Goal: Task Accomplishment & Management: Manage account settings

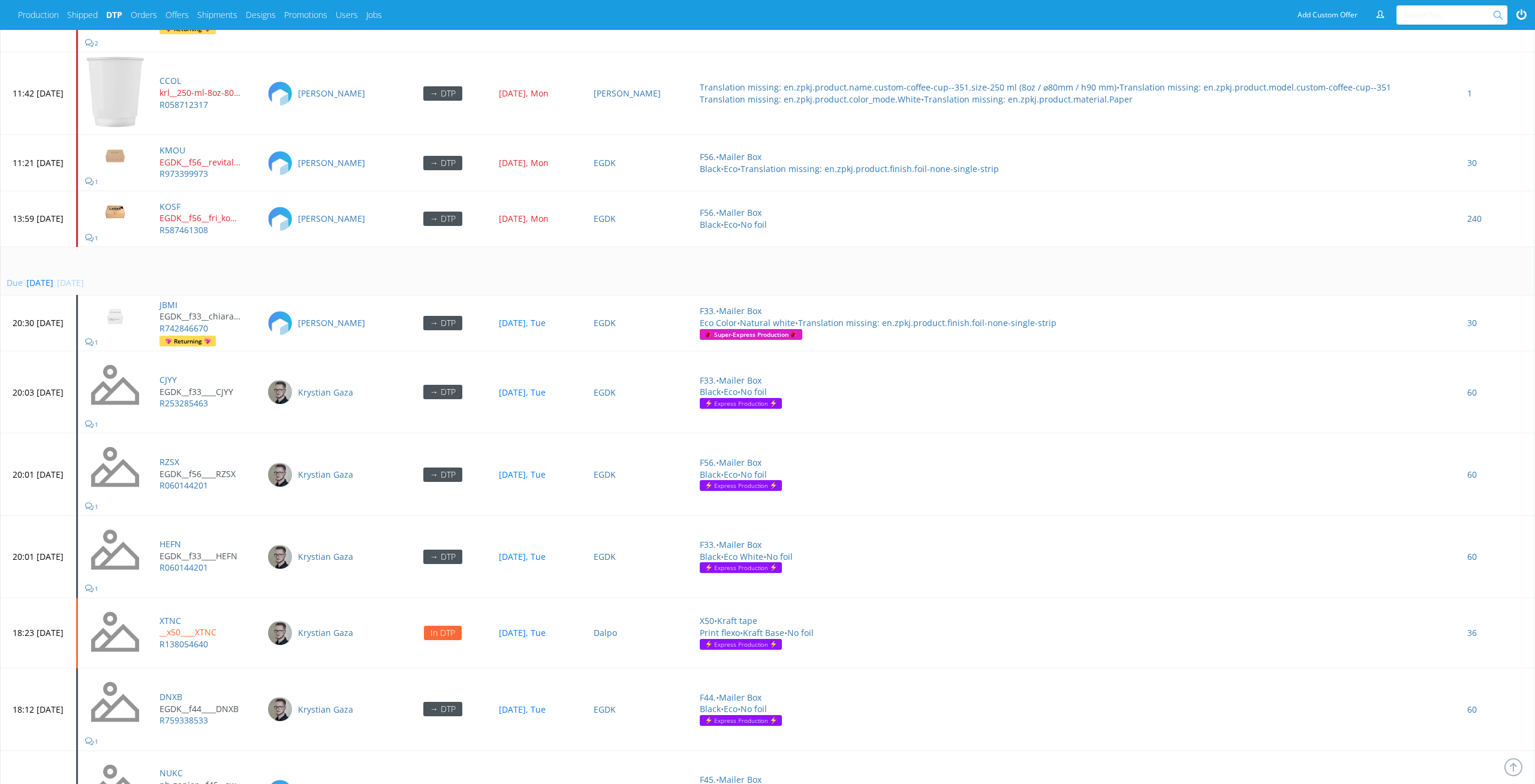
scroll to position [5245, 0]
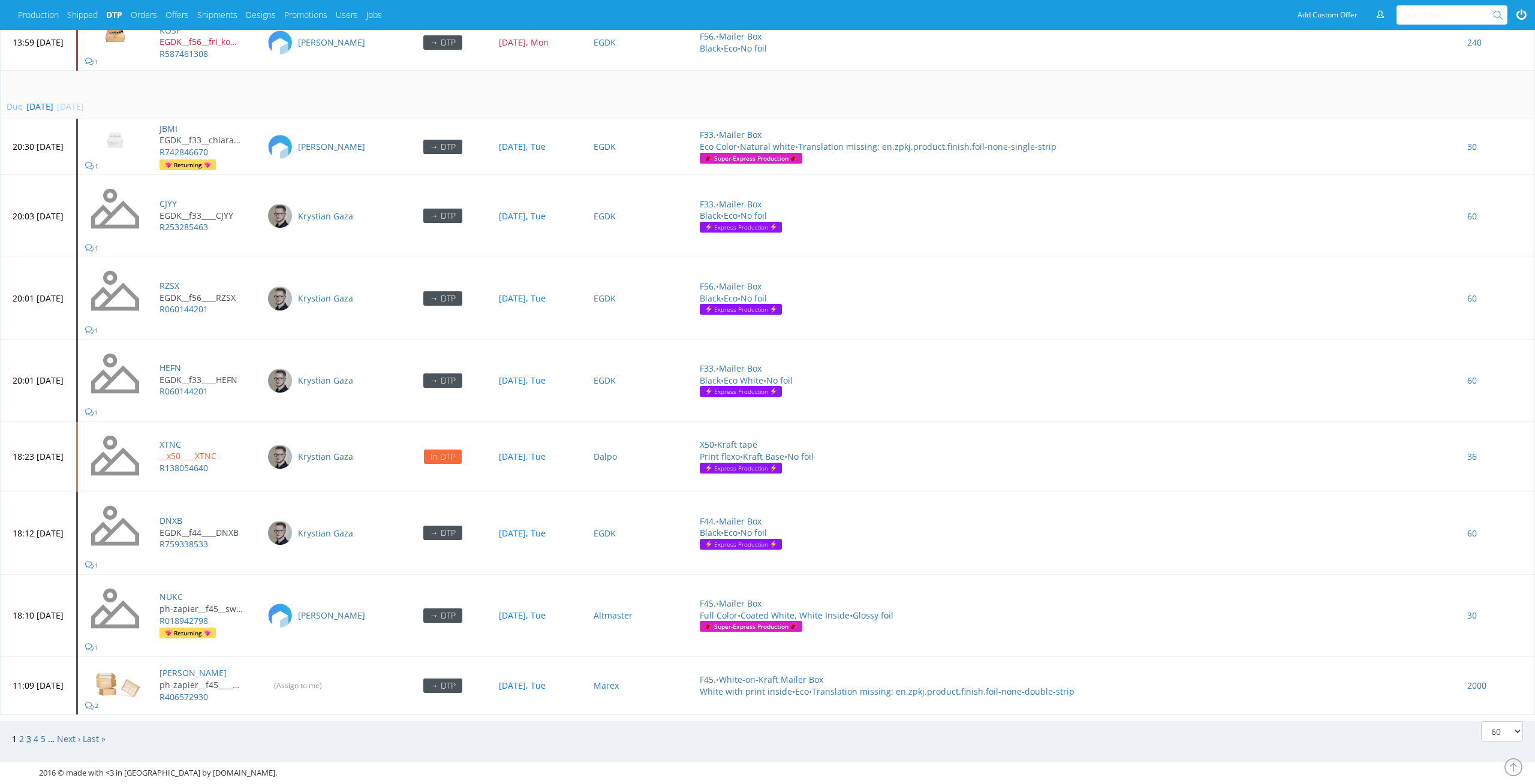
click at [30, 733] on link "3" at bounding box center [29, 739] width 5 height 12
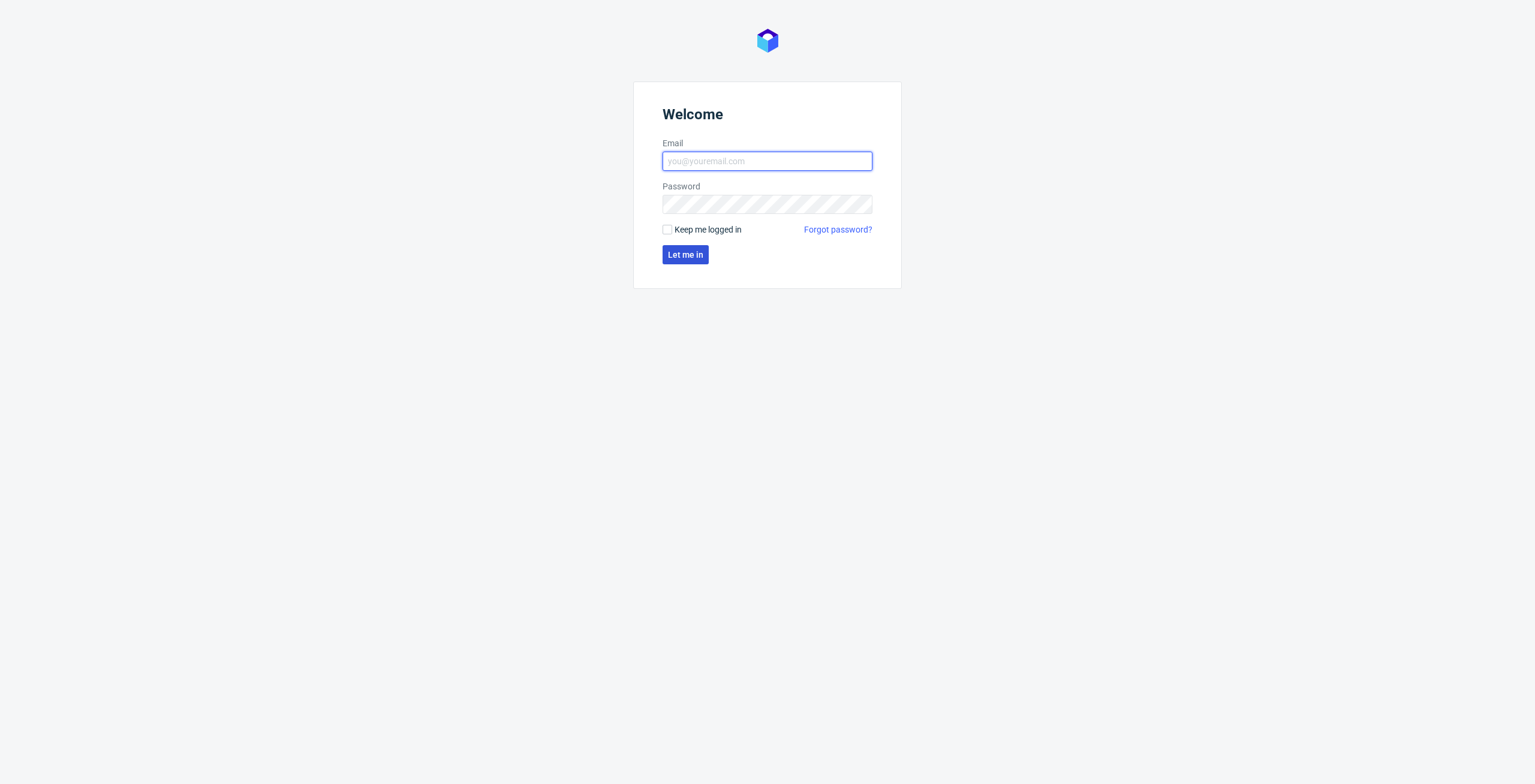
type input "[PERSON_NAME][EMAIL_ADDRESS][PERSON_NAME][DOMAIN_NAME]"
click at [692, 255] on span "Let me in" at bounding box center [685, 255] width 35 height 9
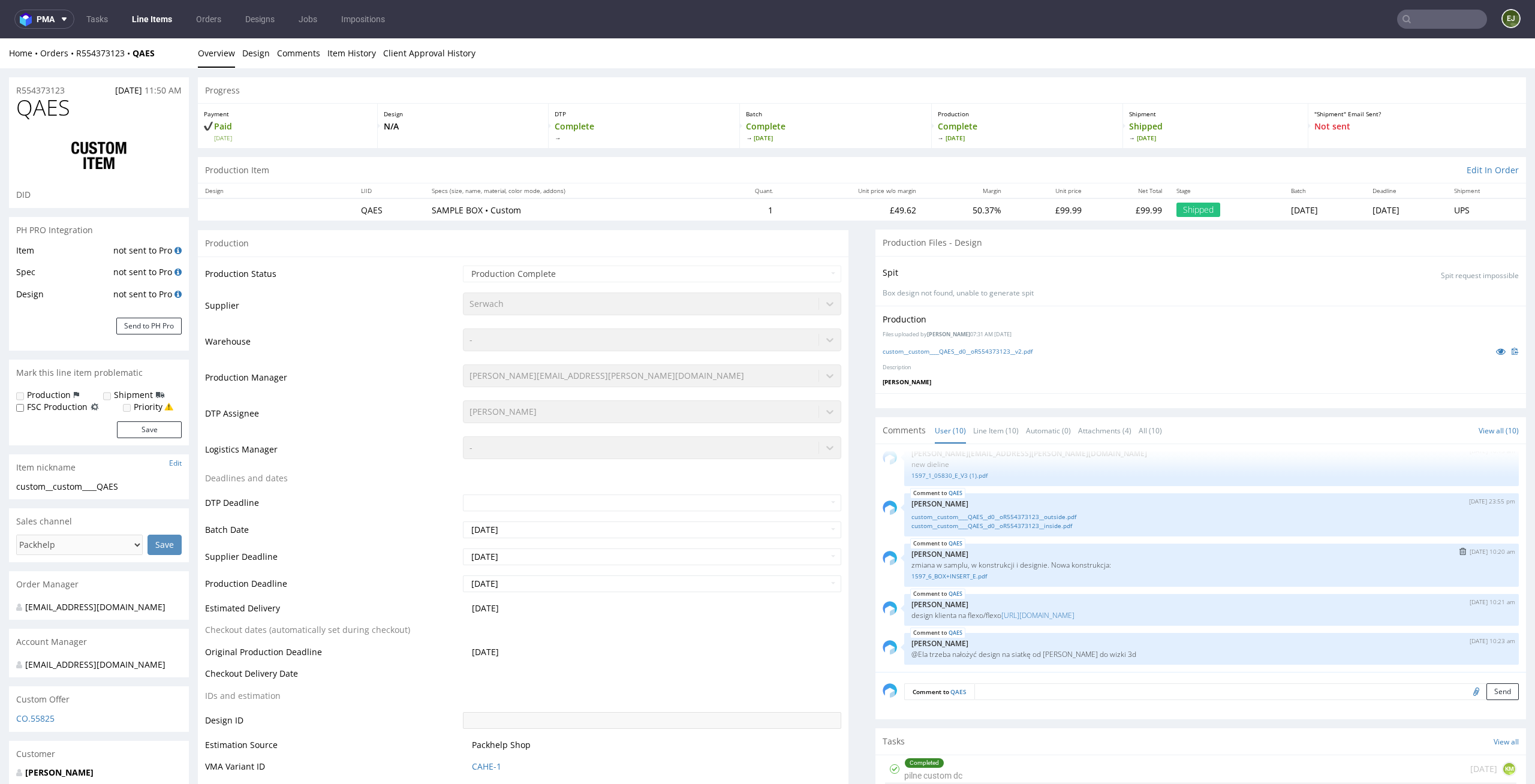
scroll to position [53, 0]
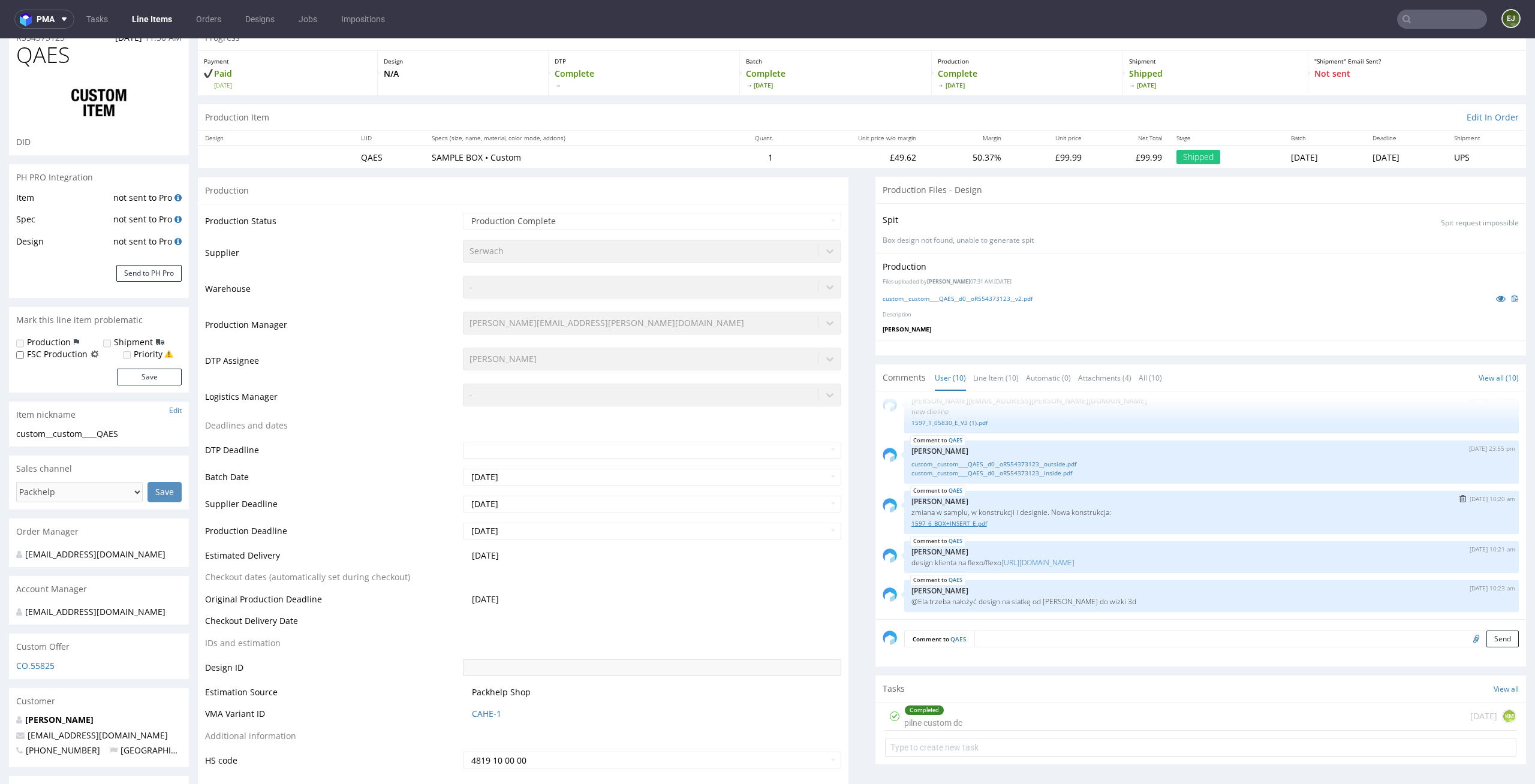
click at [961, 527] on link "1597_6_BOX+INSERT_E.pdf" at bounding box center [1211, 524] width 600 height 9
click at [1041, 539] on div "QAES 12th Jun 25 | 10:10 am Zuzanna Pawlicka-Sabak link do wizualizacji 3d: htt…" at bounding box center [1204, 509] width 643 height 221
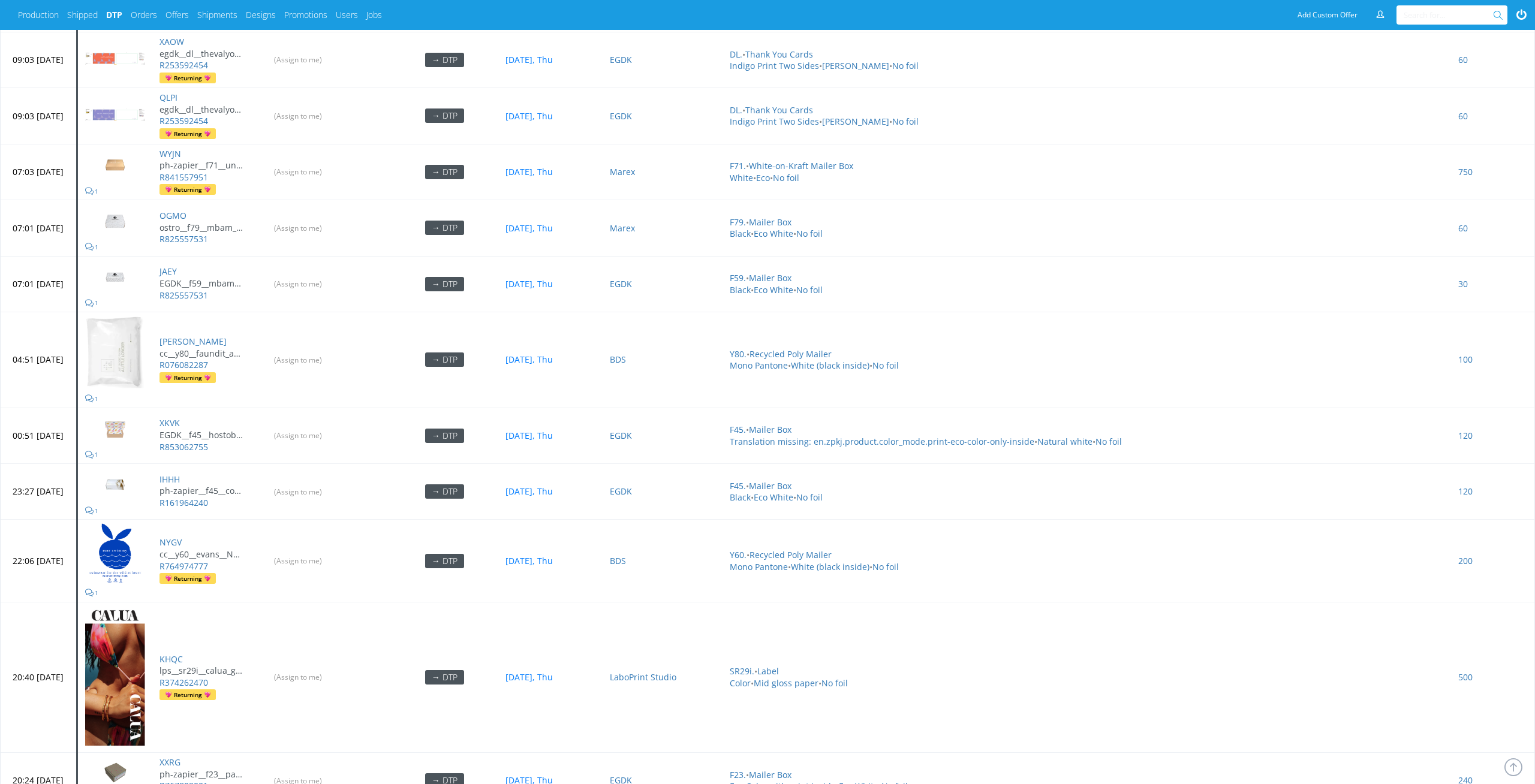
scroll to position [4080, 0]
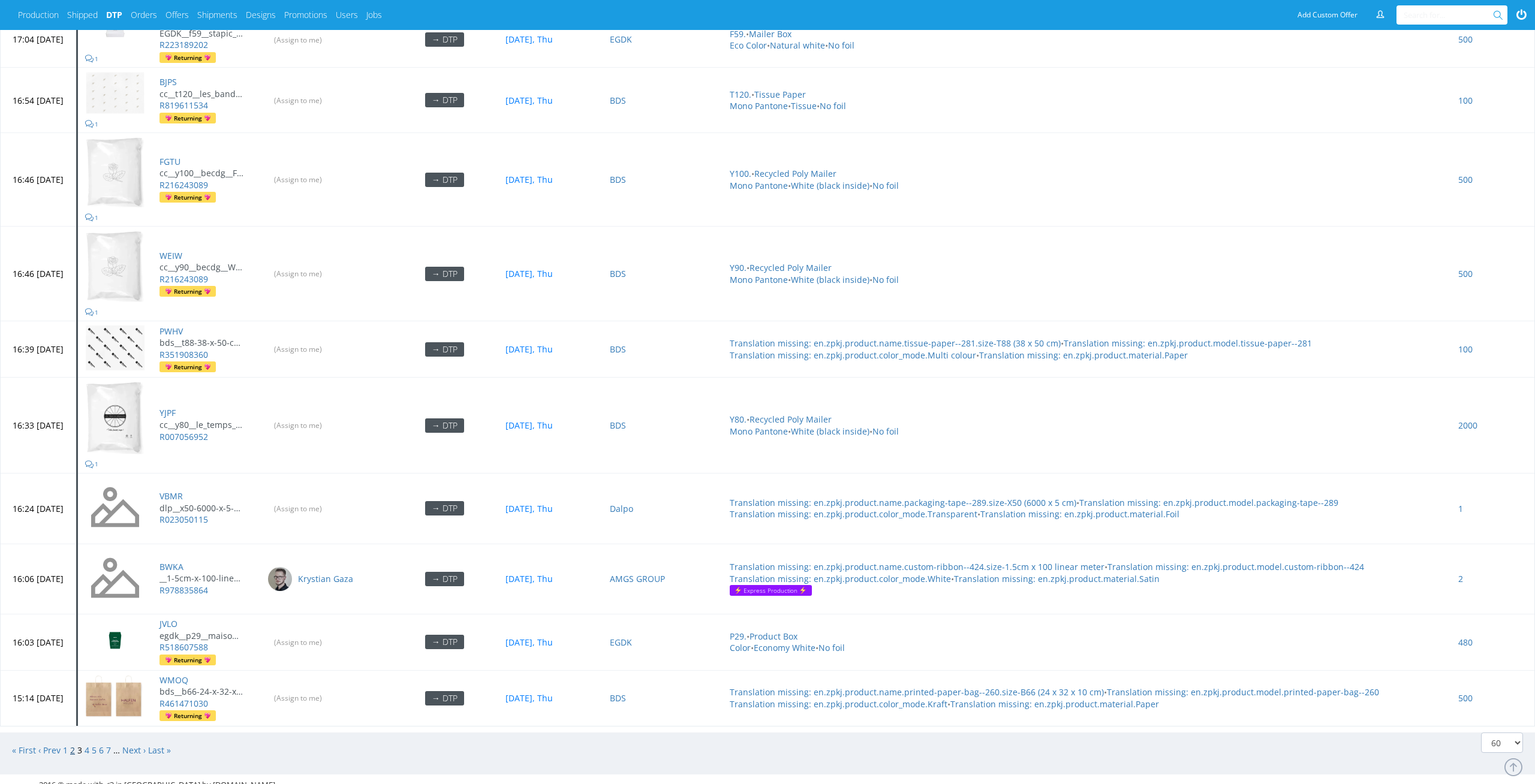
click at [73, 744] on link "2" at bounding box center [72, 750] width 5 height 12
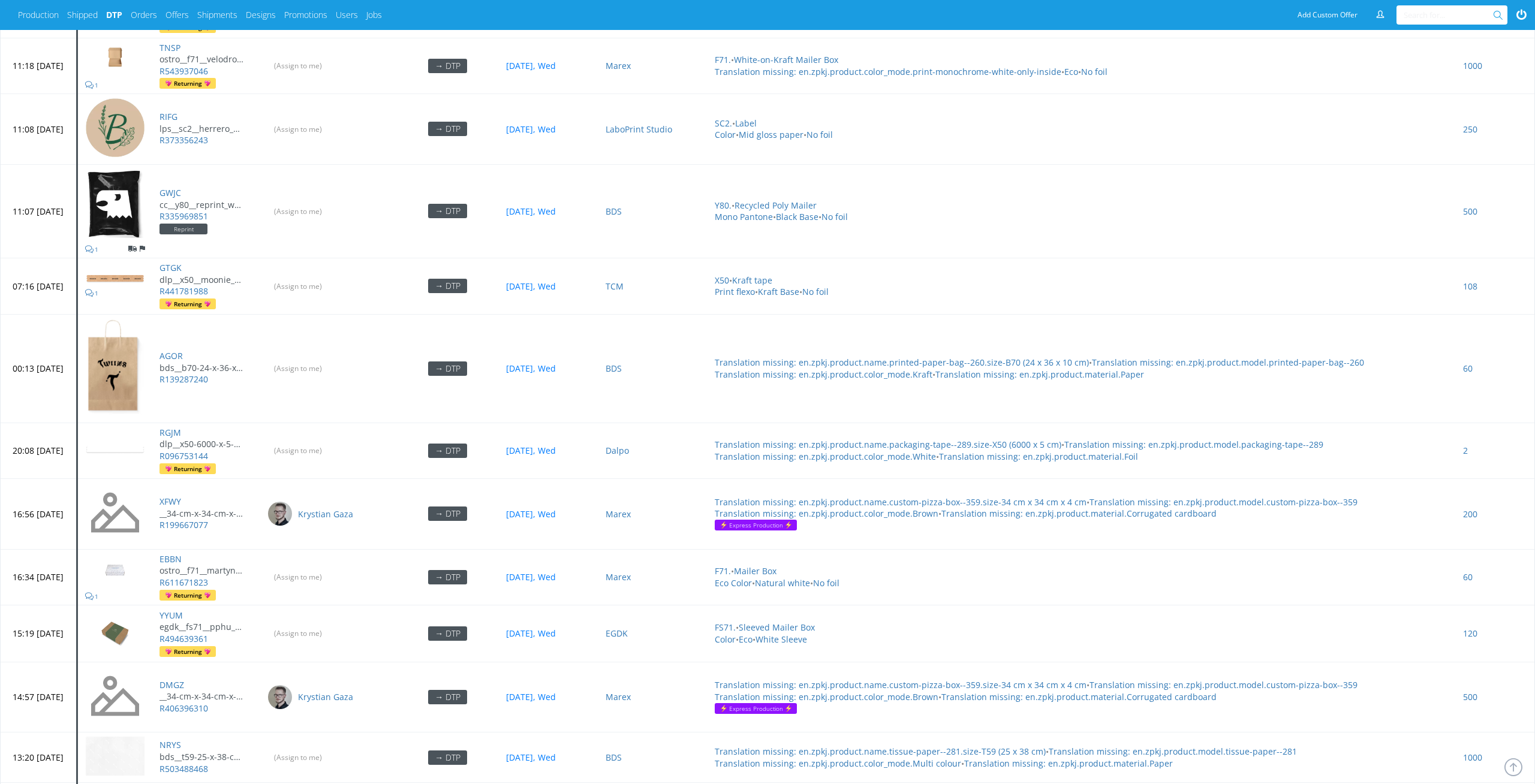
scroll to position [3302, 0]
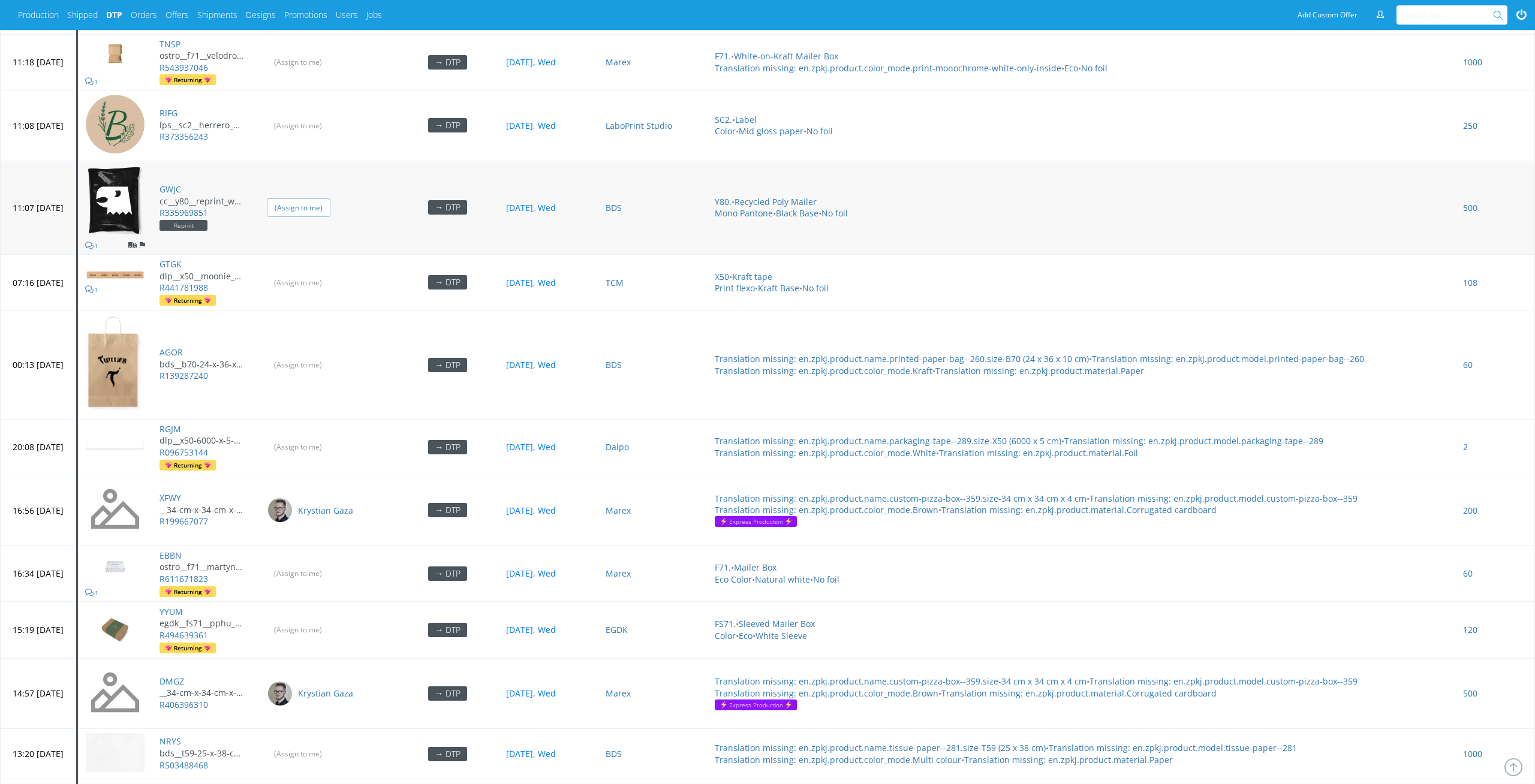
click at [330, 199] on input "(Assign to me)" at bounding box center [299, 208] width 63 height 19
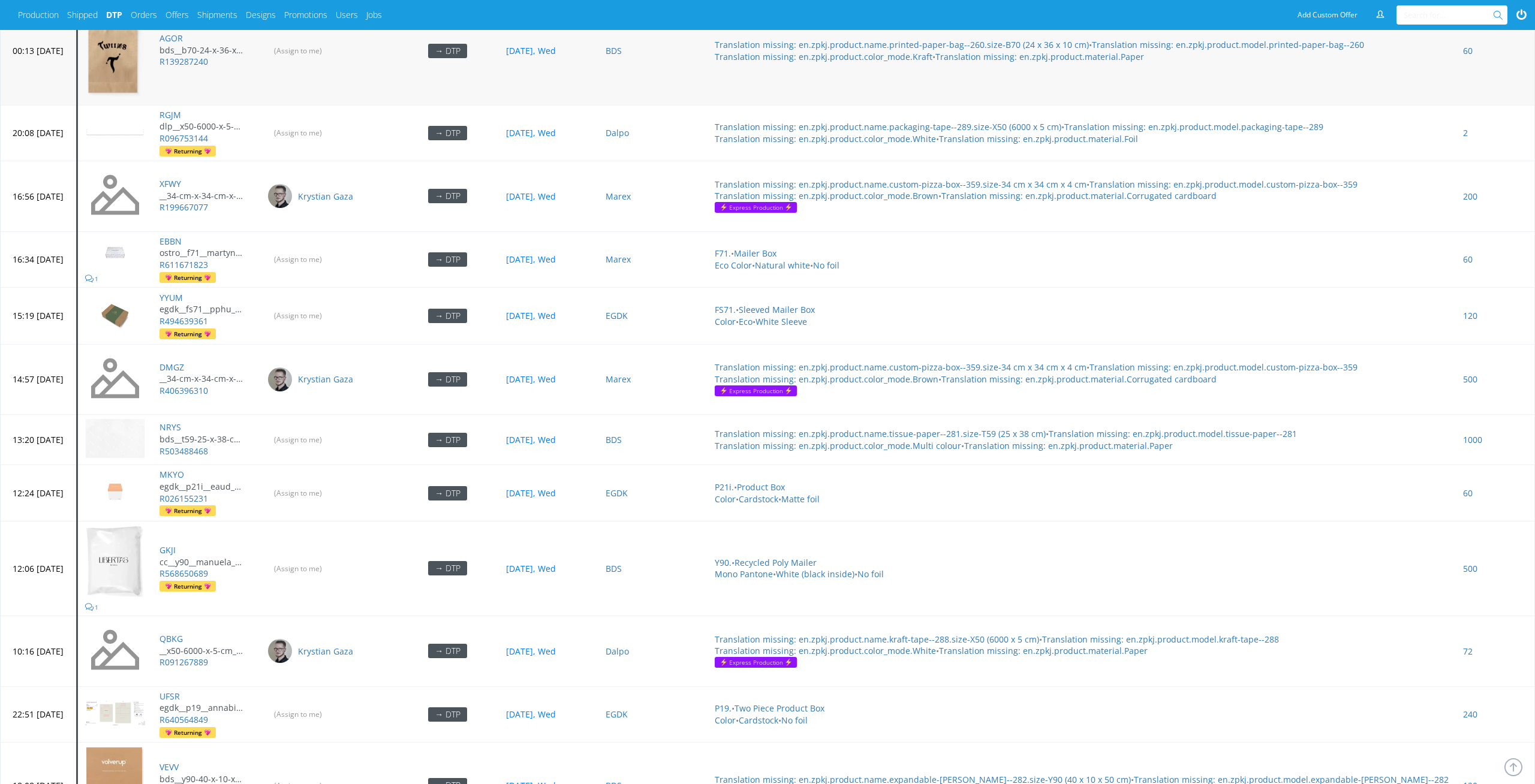
scroll to position [3901, 0]
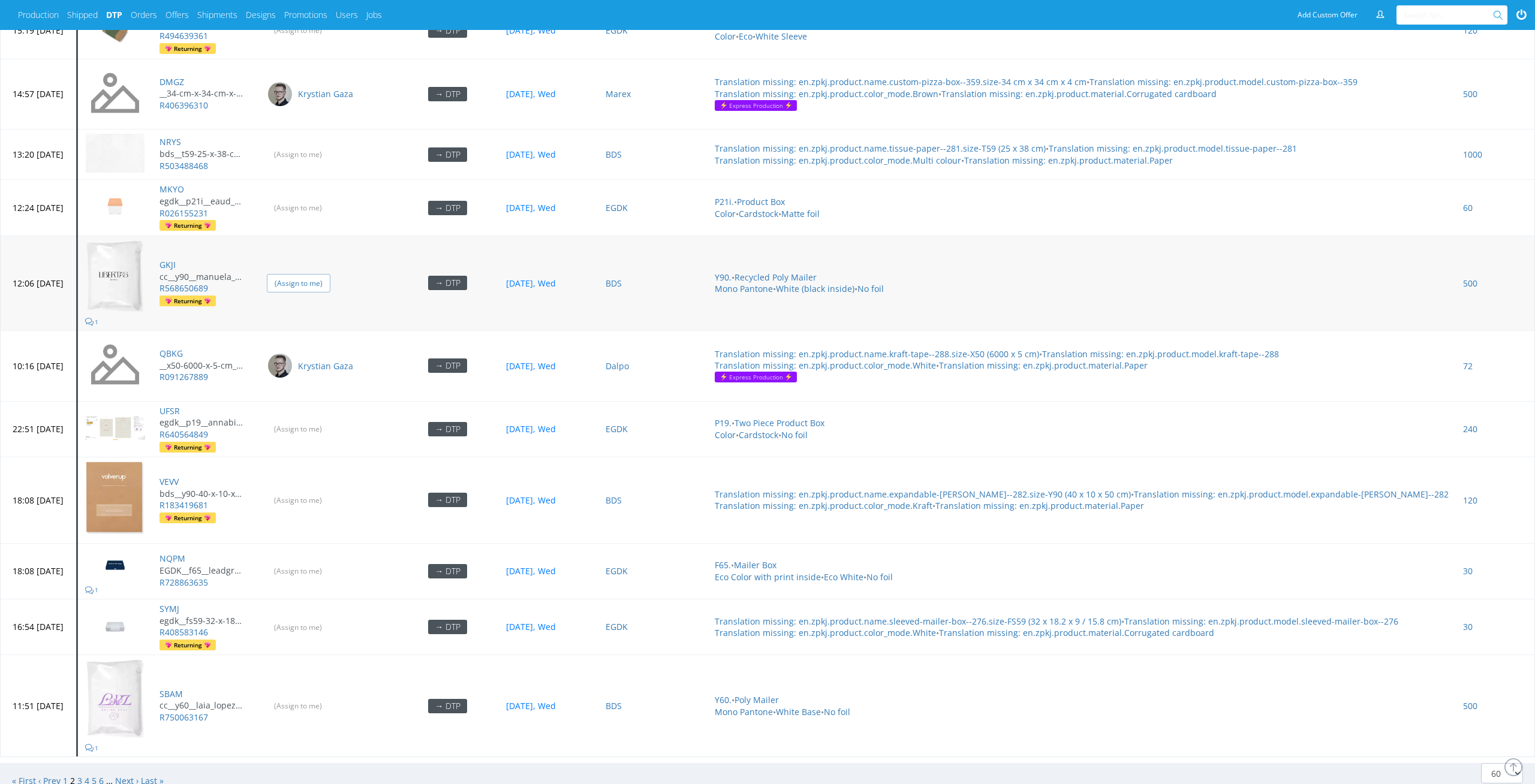
click at [330, 274] on input "(Assign to me)" at bounding box center [299, 283] width 63 height 19
click at [330, 491] on input "(Assign to me)" at bounding box center [299, 500] width 63 height 19
click at [330, 419] on input "(Assign to me)" at bounding box center [299, 429] width 63 height 19
click at [330, 618] on input "(Assign to me)" at bounding box center [299, 627] width 63 height 19
click at [343, 655] on td "(Assign to me)" at bounding box center [328, 706] width 137 height 102
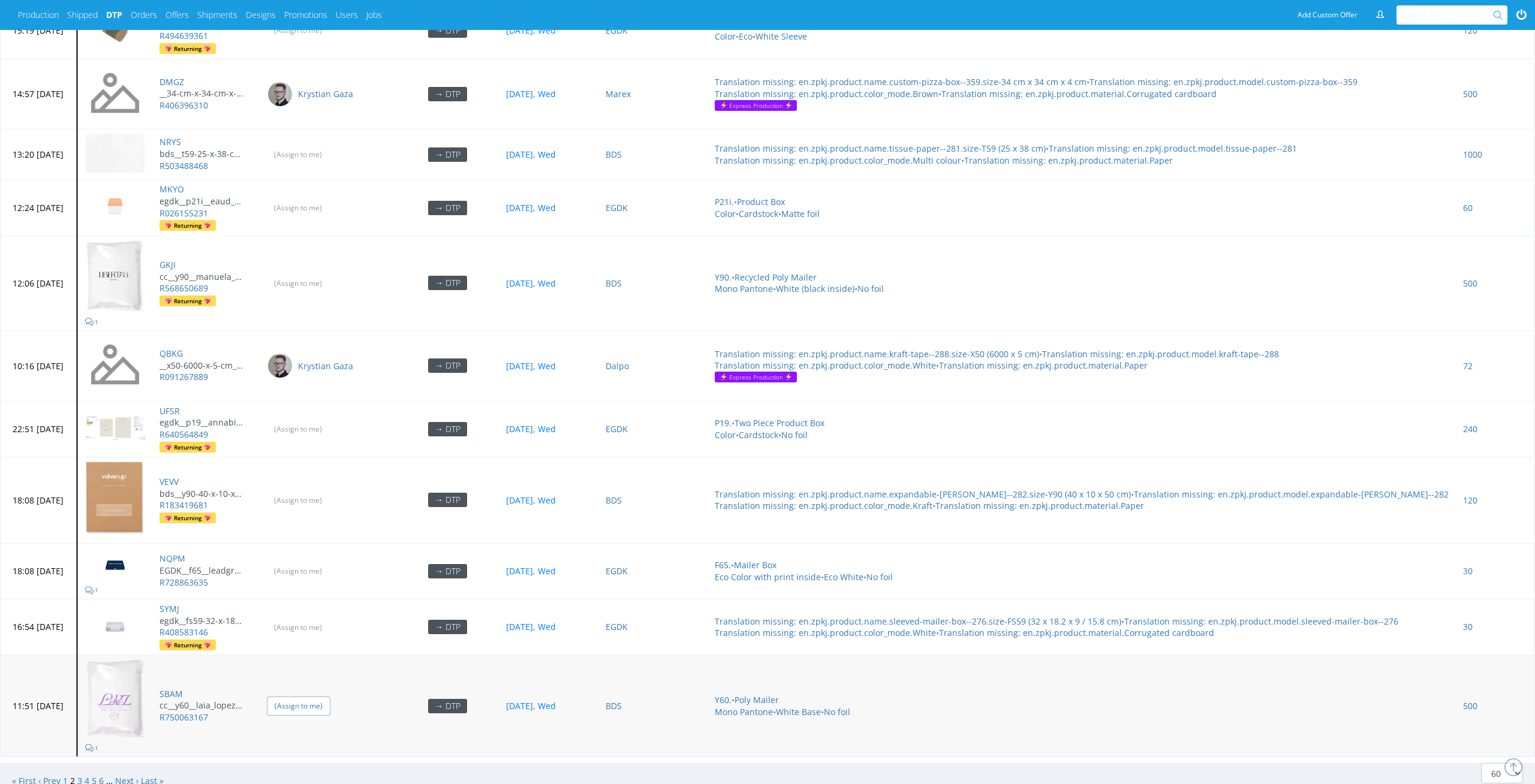
click at [330, 696] on input "(Assign to me)" at bounding box center [299, 706] width 63 height 19
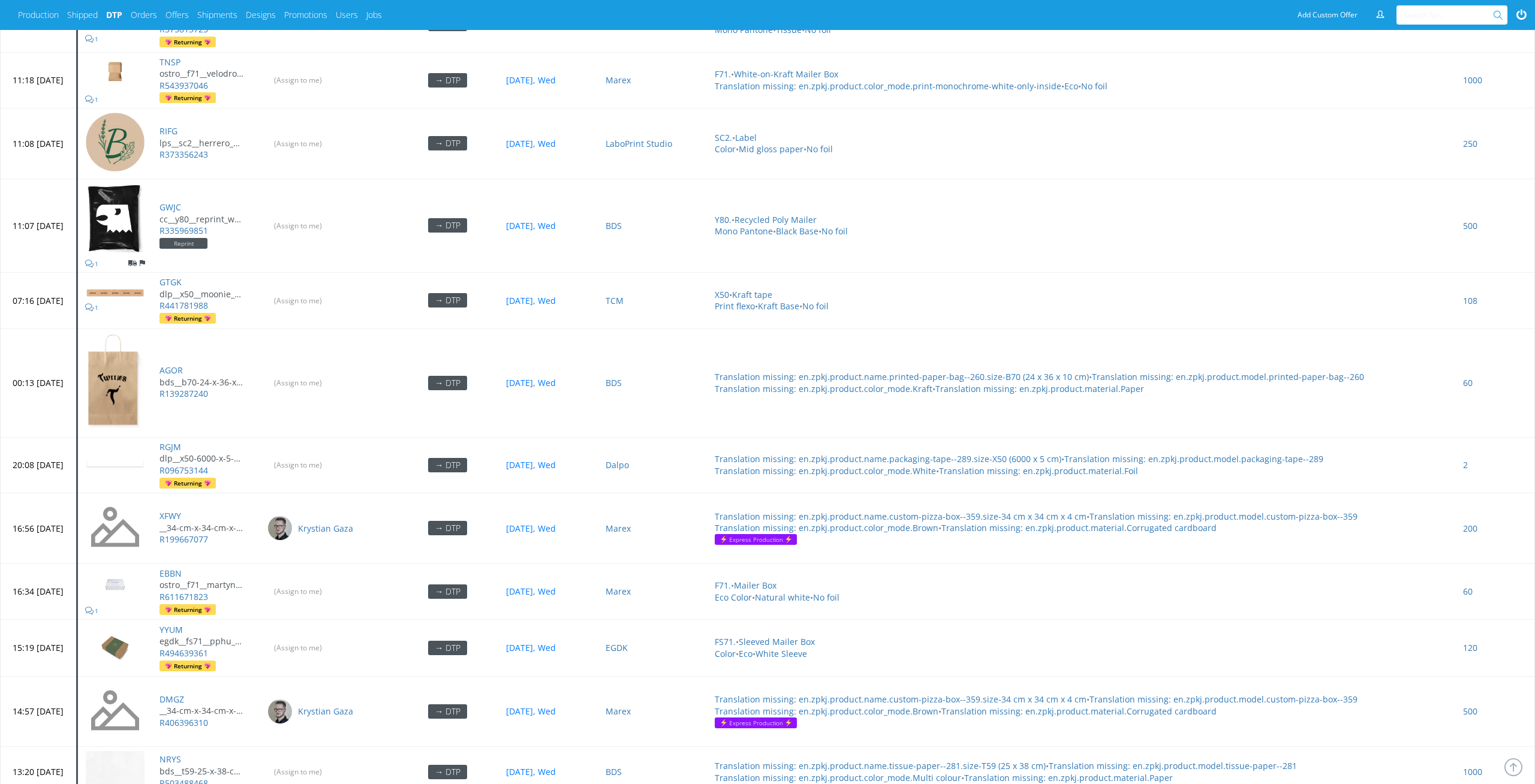
scroll to position [3175, 0]
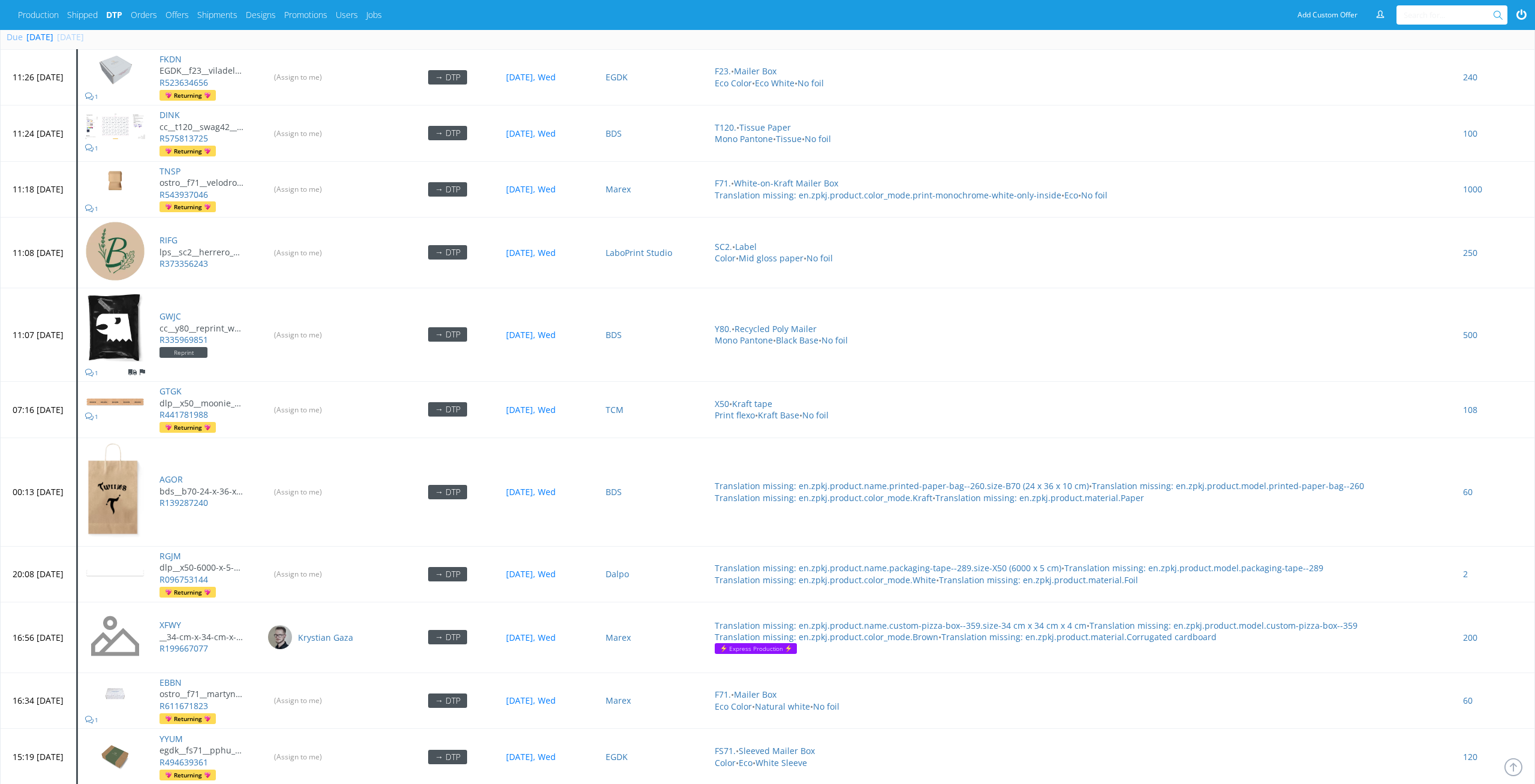
click at [329, 483] on input "(Assign to me)" at bounding box center [298, 492] width 63 height 17
click at [330, 401] on input "(Assign to me)" at bounding box center [299, 410] width 63 height 19
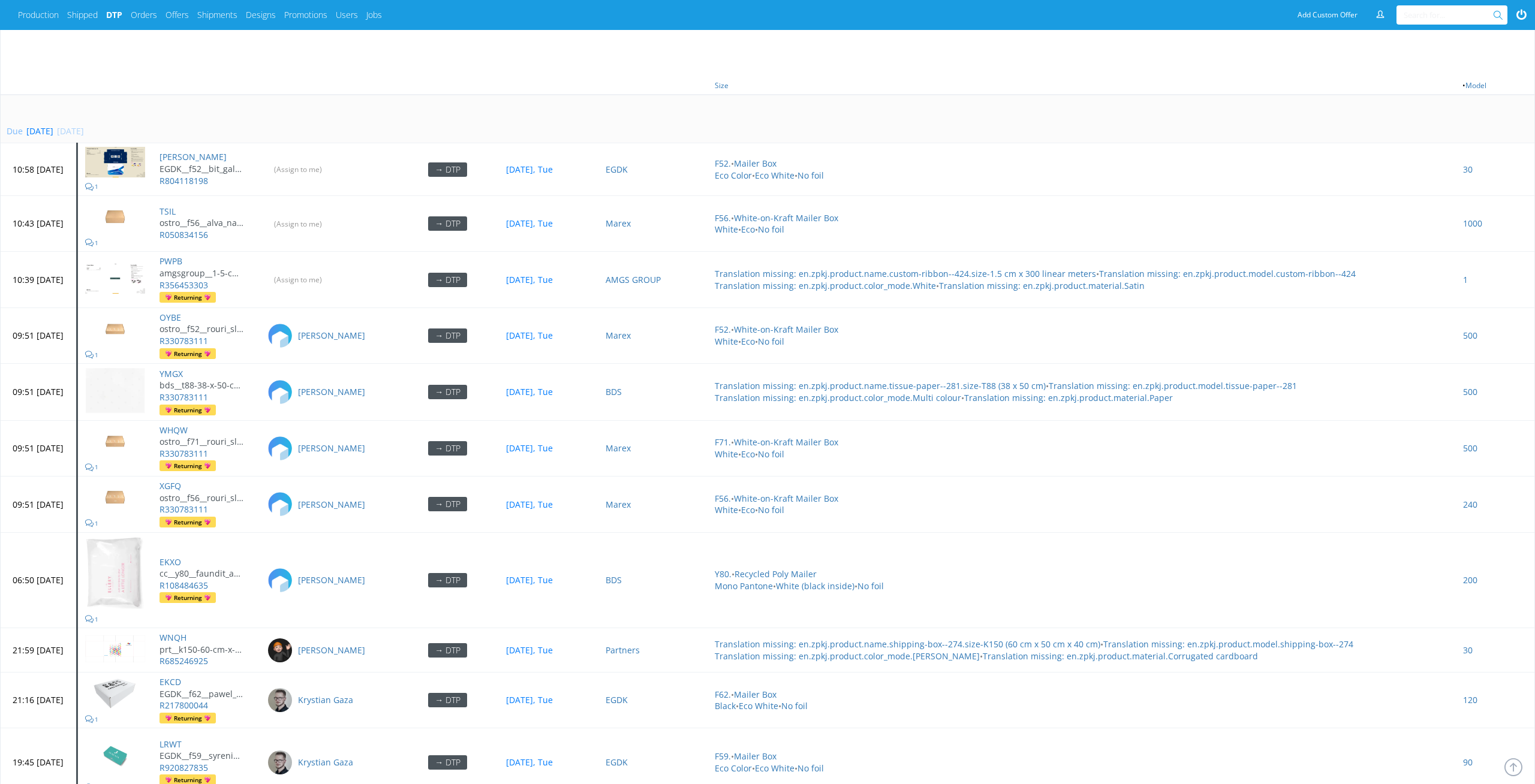
scroll to position [646, 0]
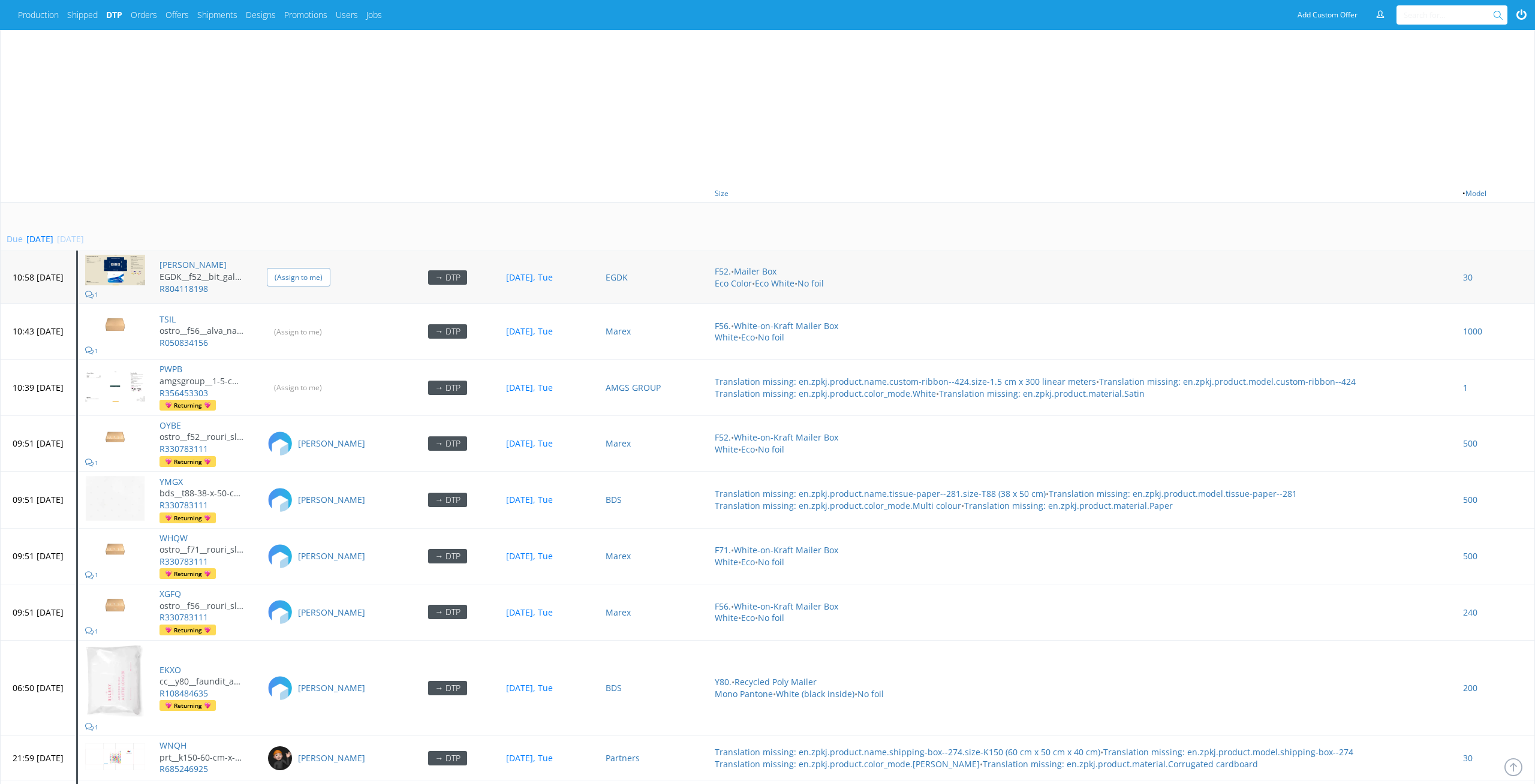
click at [330, 268] on input "(Assign to me)" at bounding box center [299, 277] width 63 height 19
click at [330, 322] on input "(Assign to me)" at bounding box center [299, 332] width 63 height 19
click at [330, 378] on input "(Assign to me)" at bounding box center [299, 388] width 63 height 19
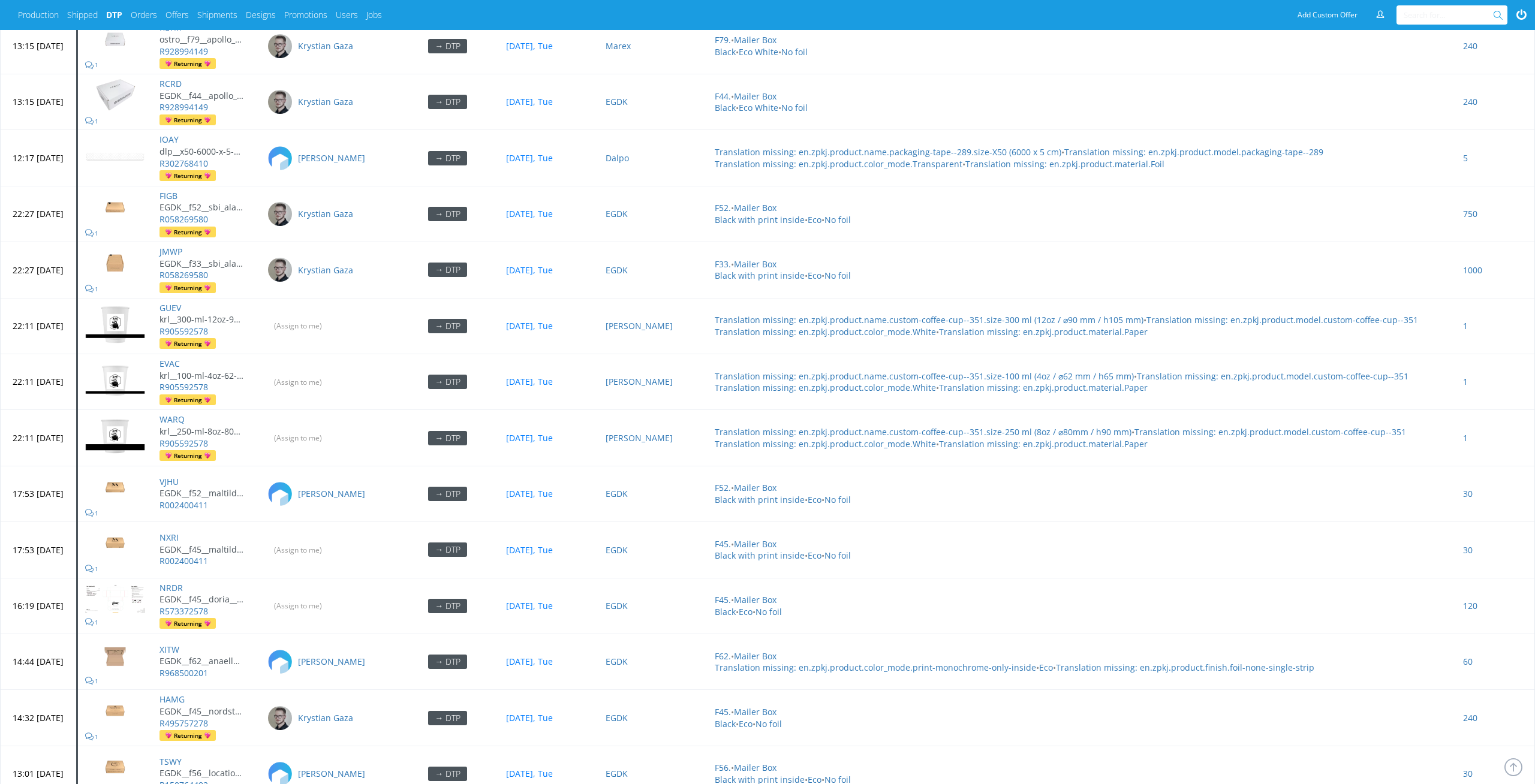
scroll to position [2499, 0]
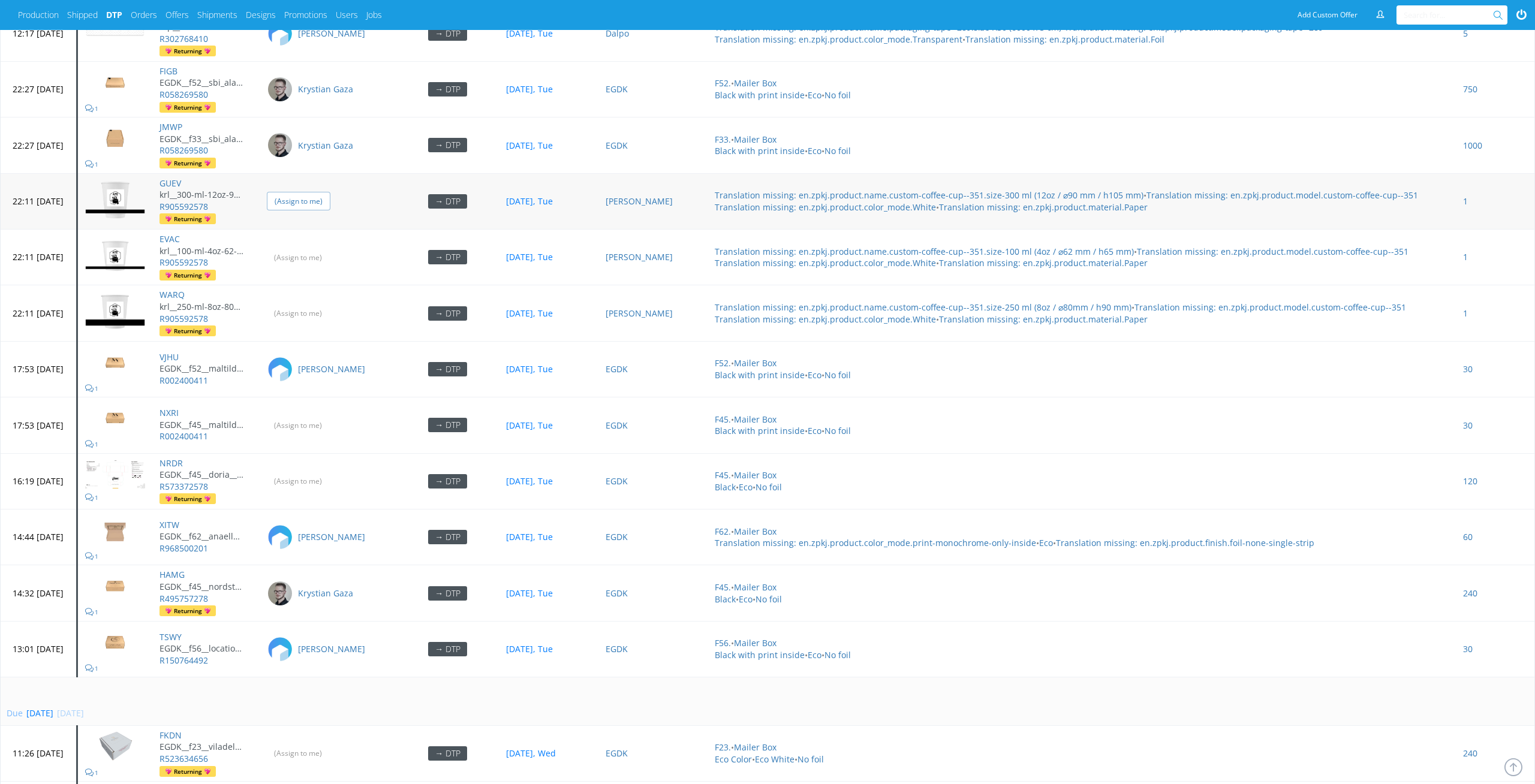
click at [330, 192] on input "(Assign to me)" at bounding box center [299, 201] width 63 height 19
click at [330, 248] on input "(Assign to me)" at bounding box center [299, 257] width 63 height 19
click at [330, 304] on input "(Assign to me)" at bounding box center [299, 313] width 63 height 19
click at [330, 472] on input "(Assign to me)" at bounding box center [299, 481] width 63 height 19
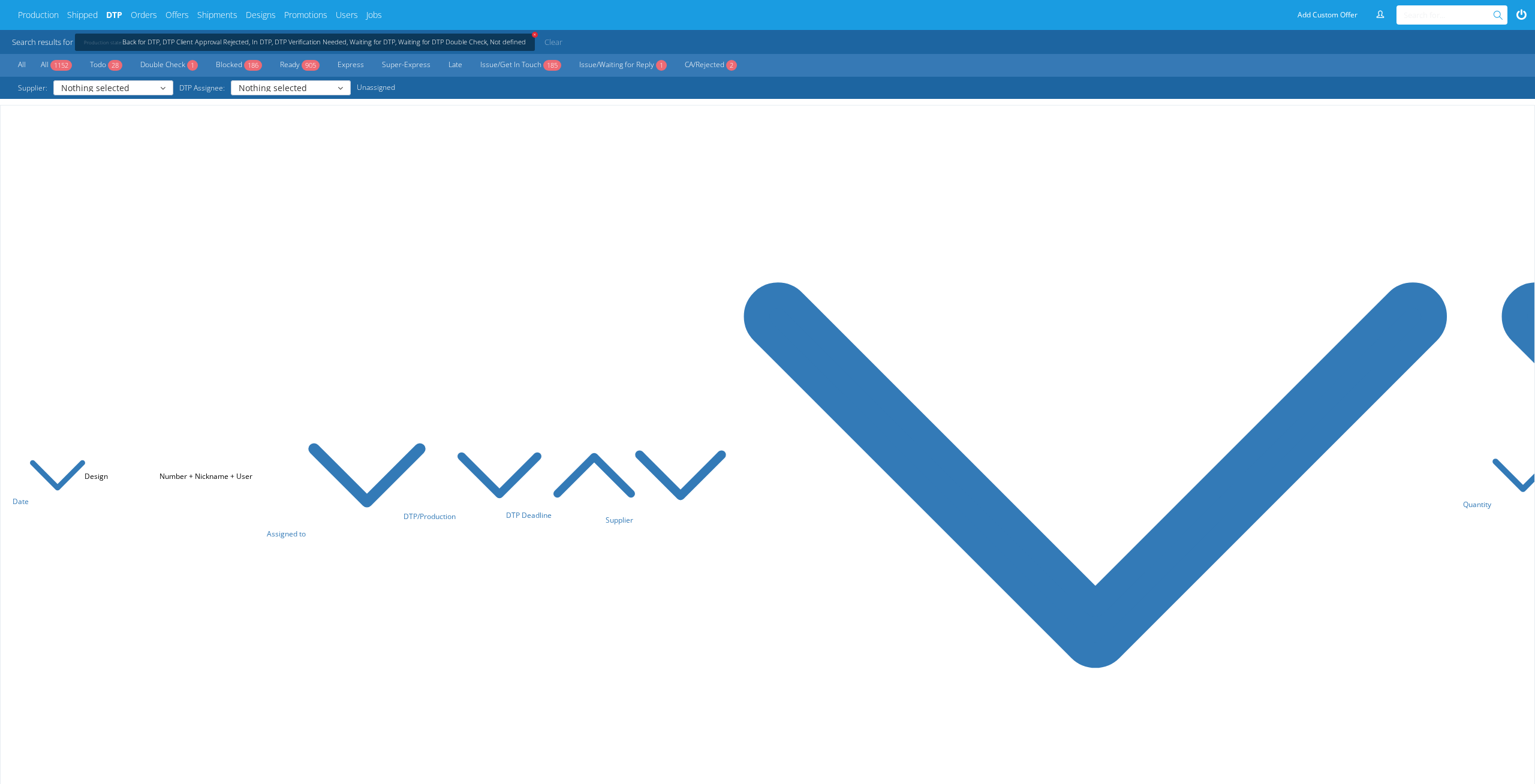
click at [644, 267] on th "Supplier" at bounding box center [653, 477] width 109 height 743
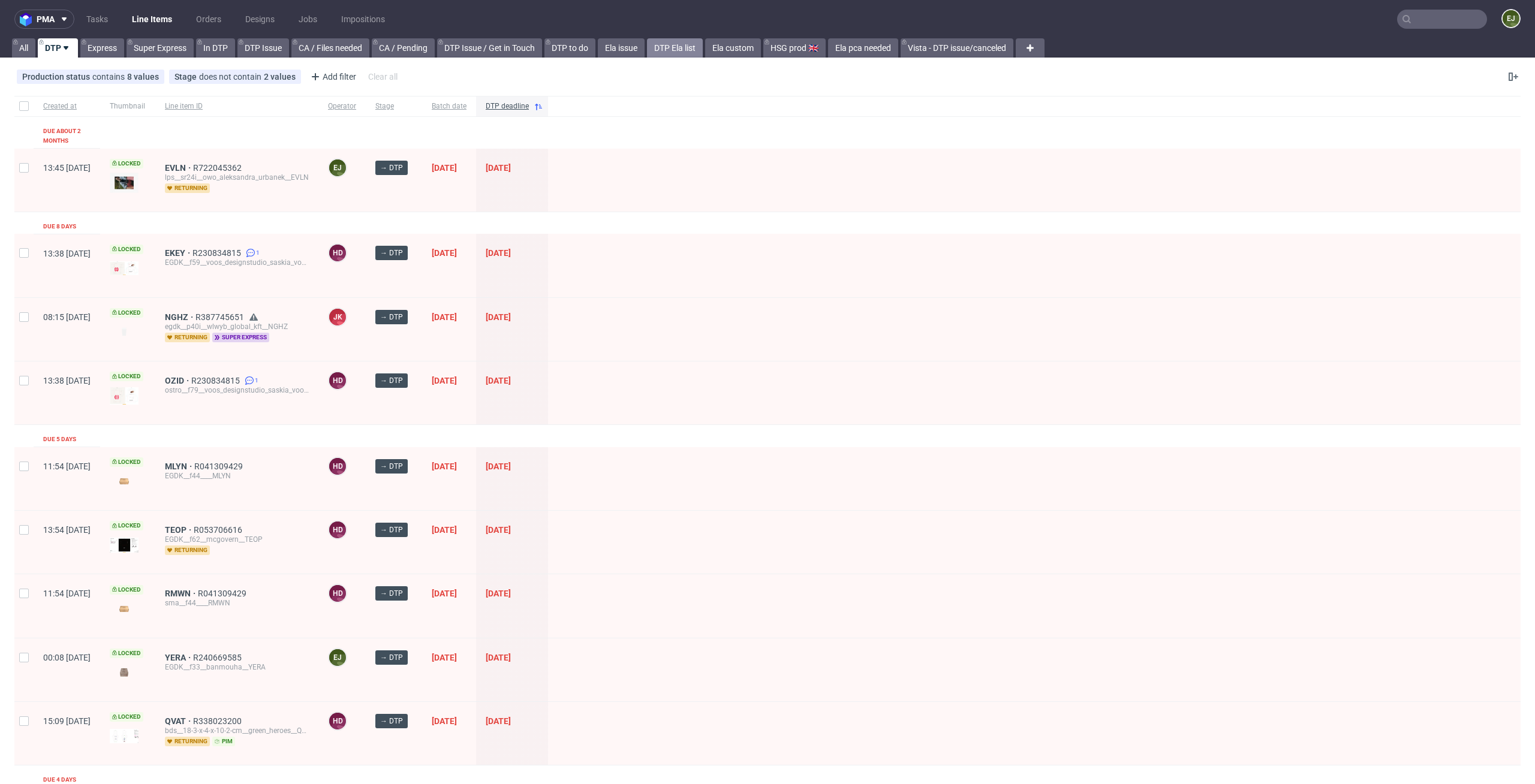
click at [688, 50] on link "DTP Ela list" at bounding box center [674, 47] width 55 height 19
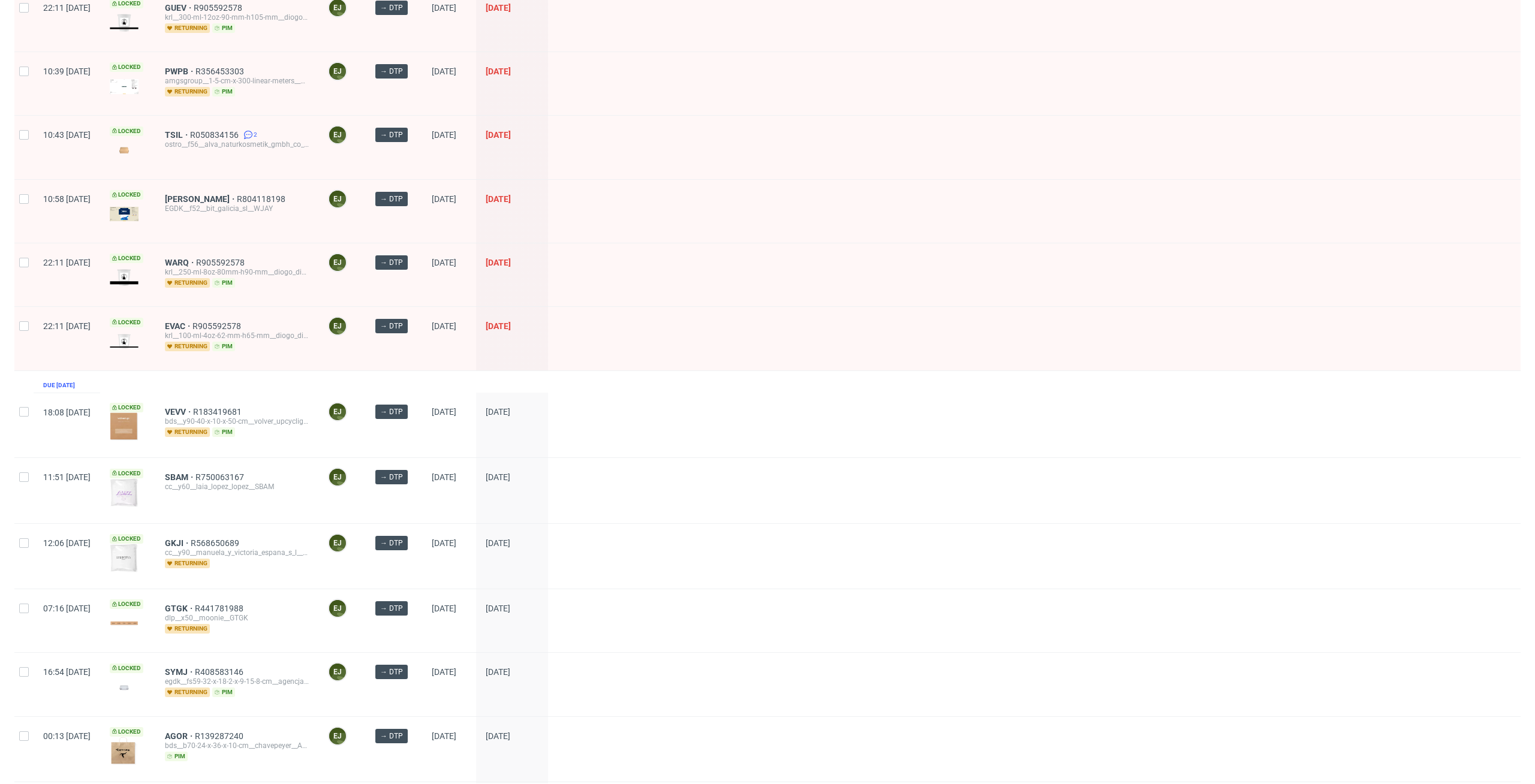
scroll to position [919, 0]
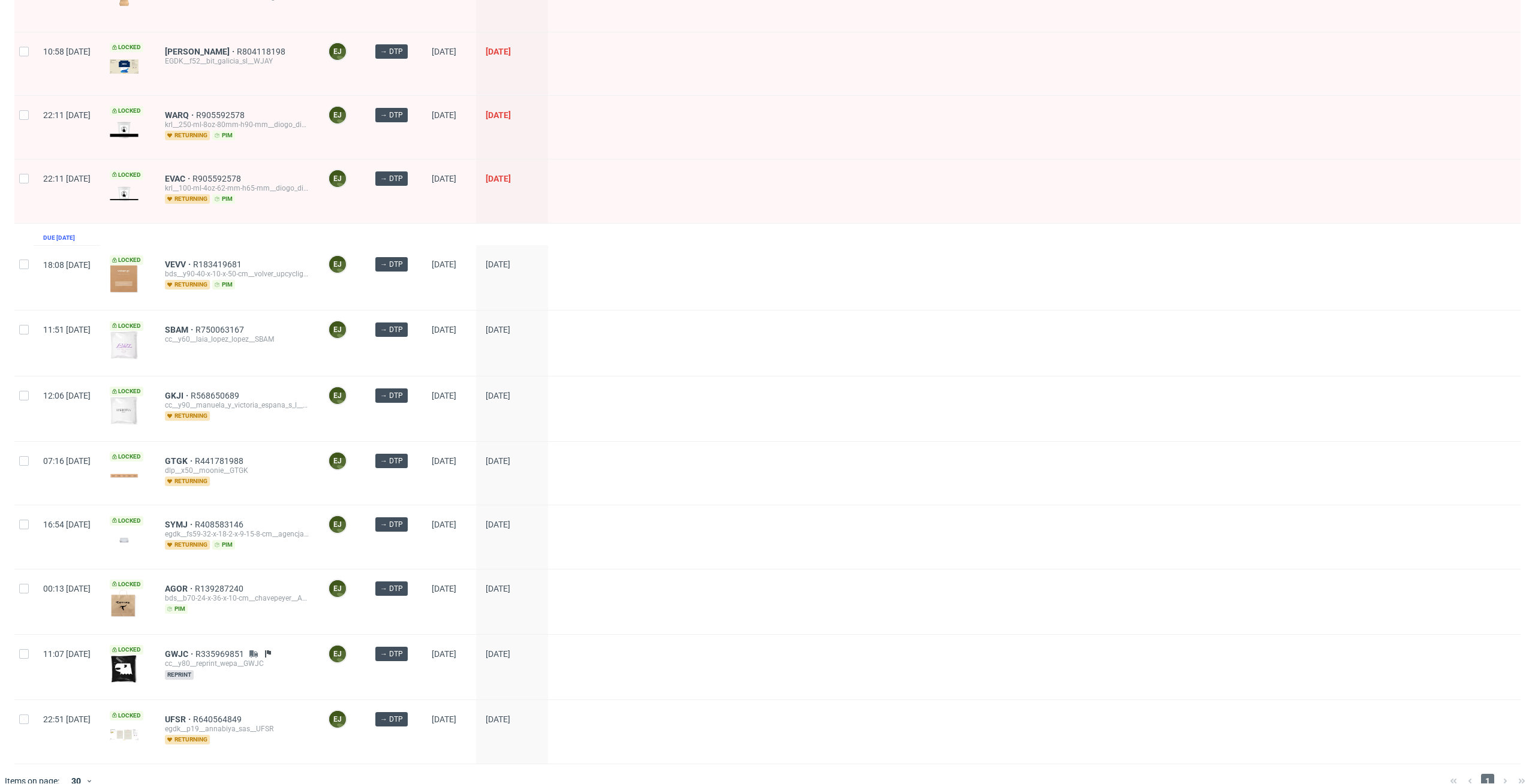
click at [771, 412] on div at bounding box center [1033, 409] width 972 height 65
click at [738, 245] on div at bounding box center [1033, 278] width 972 height 65
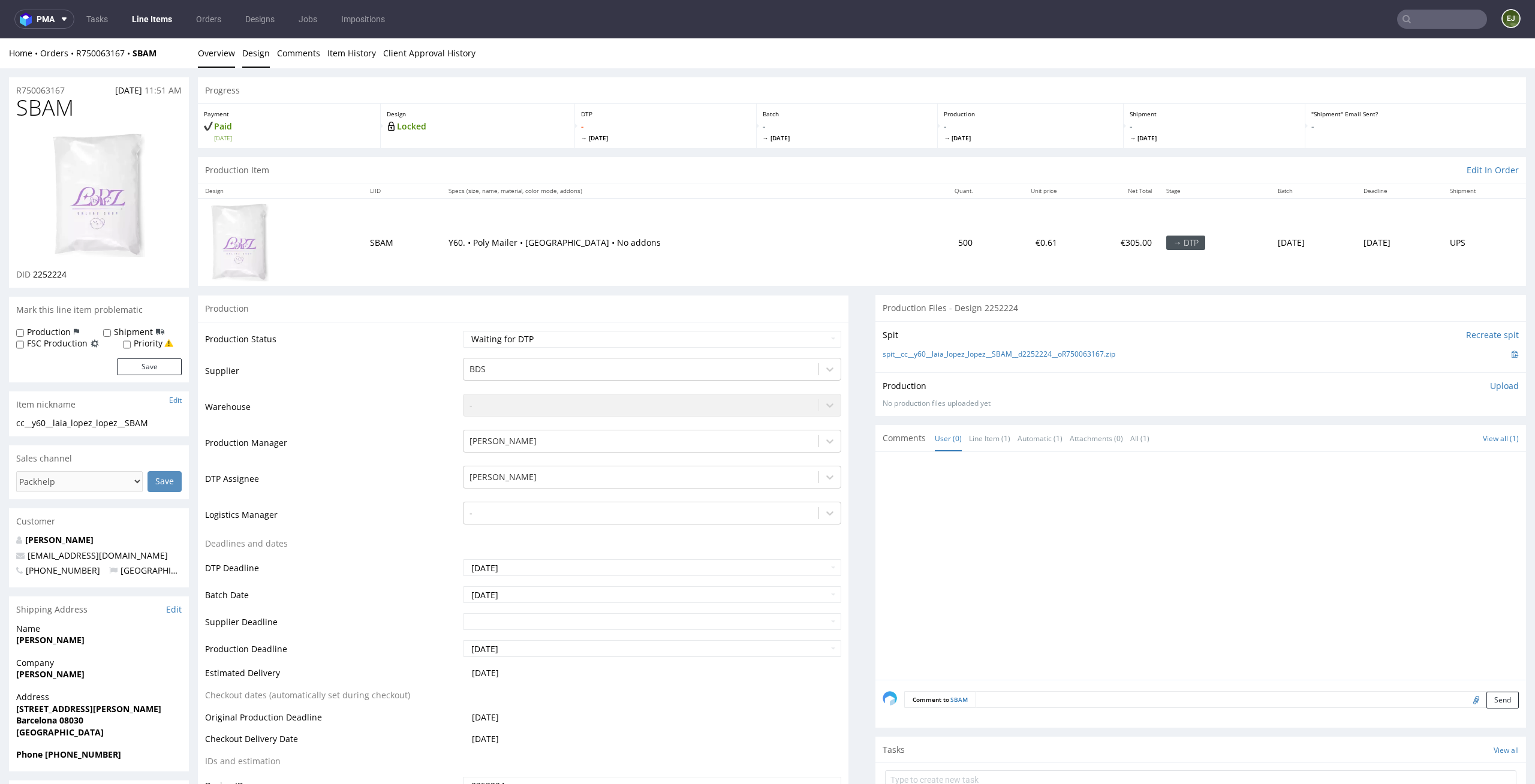
click at [261, 45] on link "Design" at bounding box center [256, 53] width 27 height 29
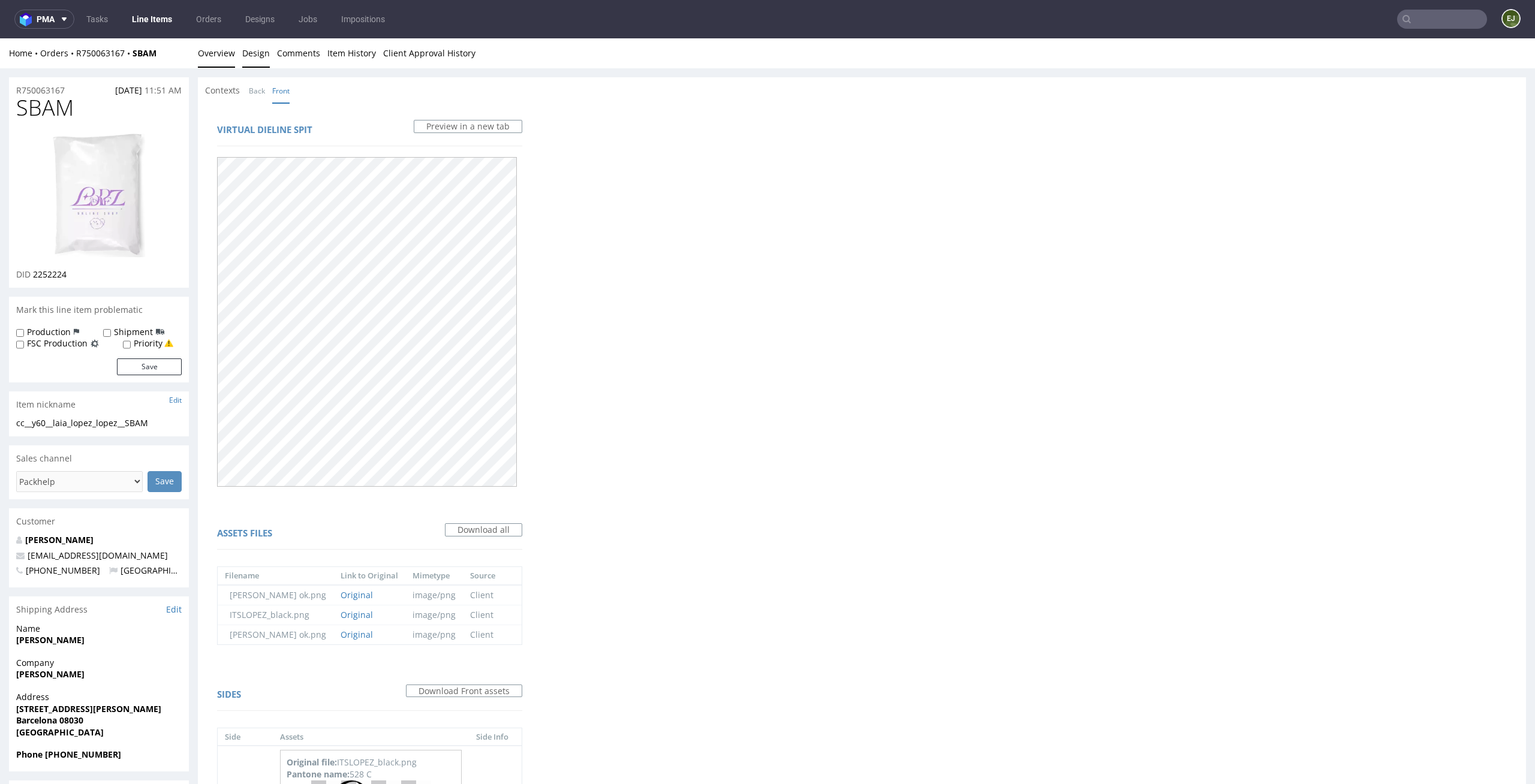
click at [207, 55] on link "Overview" at bounding box center [217, 53] width 37 height 29
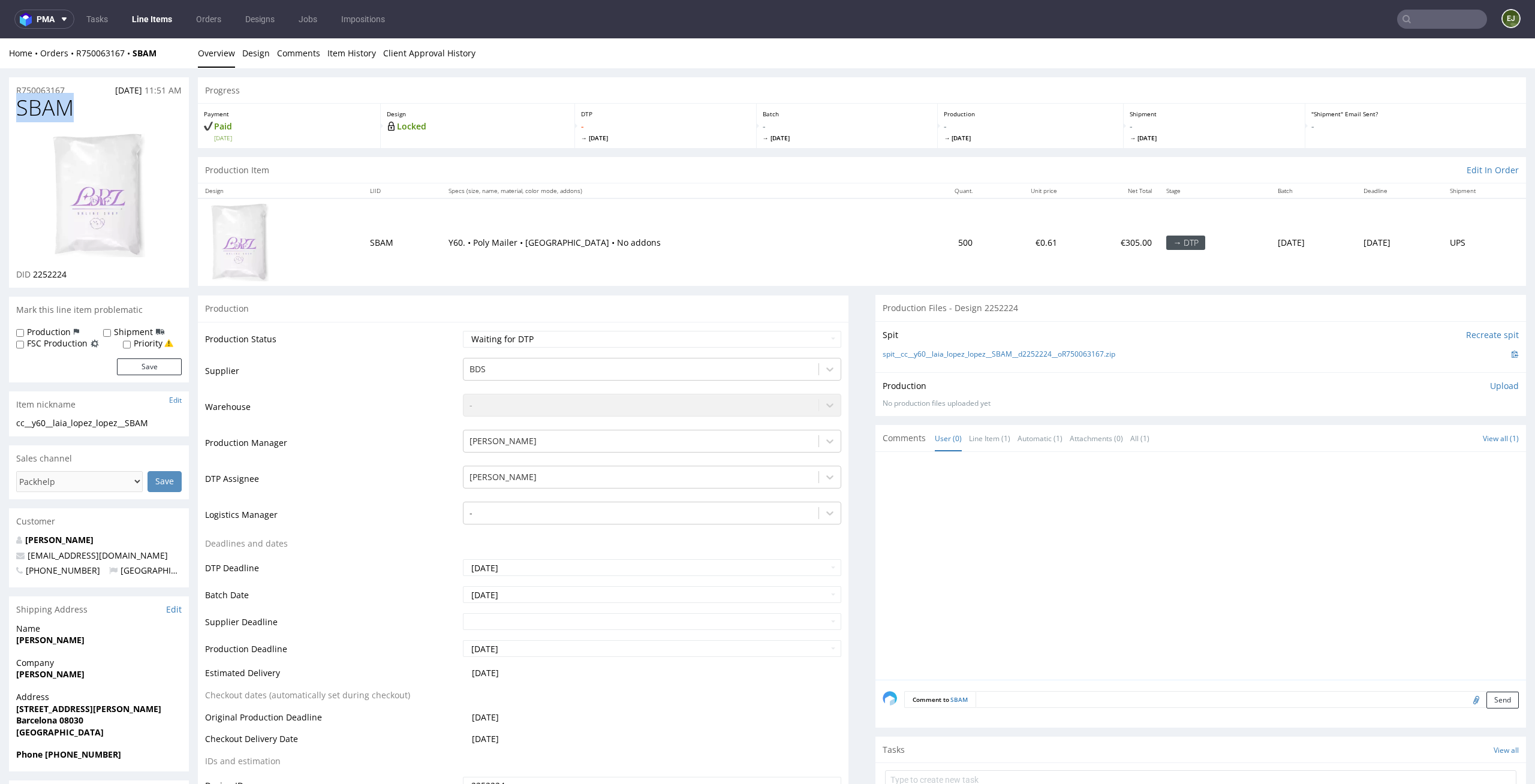
drag, startPoint x: 83, startPoint y: 113, endPoint x: 13, endPoint y: 113, distance: 70.0
click at [13, 113] on div "SBAM DID 2252224" at bounding box center [99, 191] width 180 height 192
click at [404, 210] on td "SBAM" at bounding box center [402, 242] width 78 height 88
drag, startPoint x: 75, startPoint y: 275, endPoint x: 32, endPoint y: 276, distance: 43.0
click at [32, 276] on div "DID 2252224" at bounding box center [99, 274] width 166 height 12
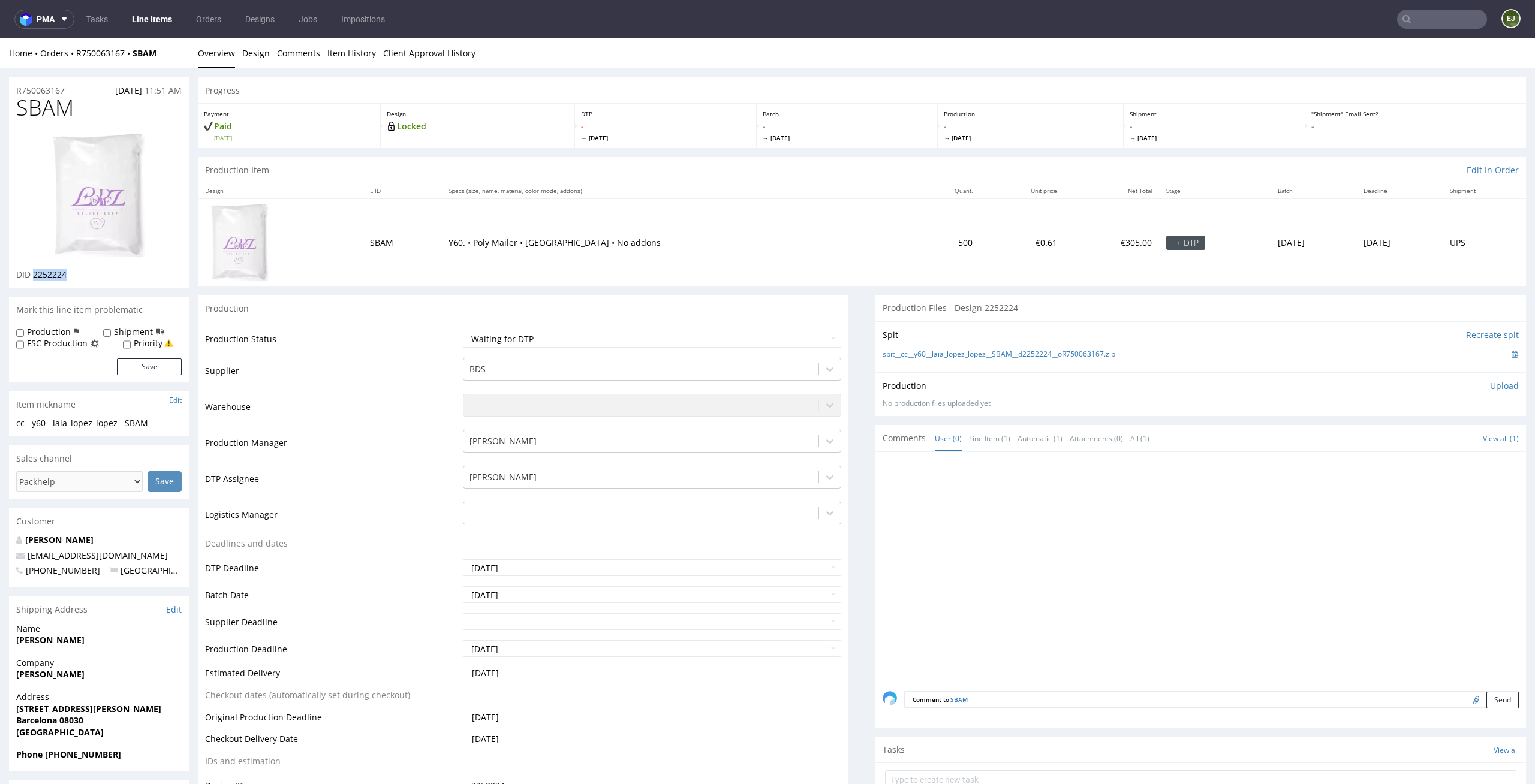
copy span "2252224"
click at [545, 119] on div "Design Locked" at bounding box center [478, 126] width 194 height 45
click at [253, 50] on link "Design" at bounding box center [256, 53] width 27 height 29
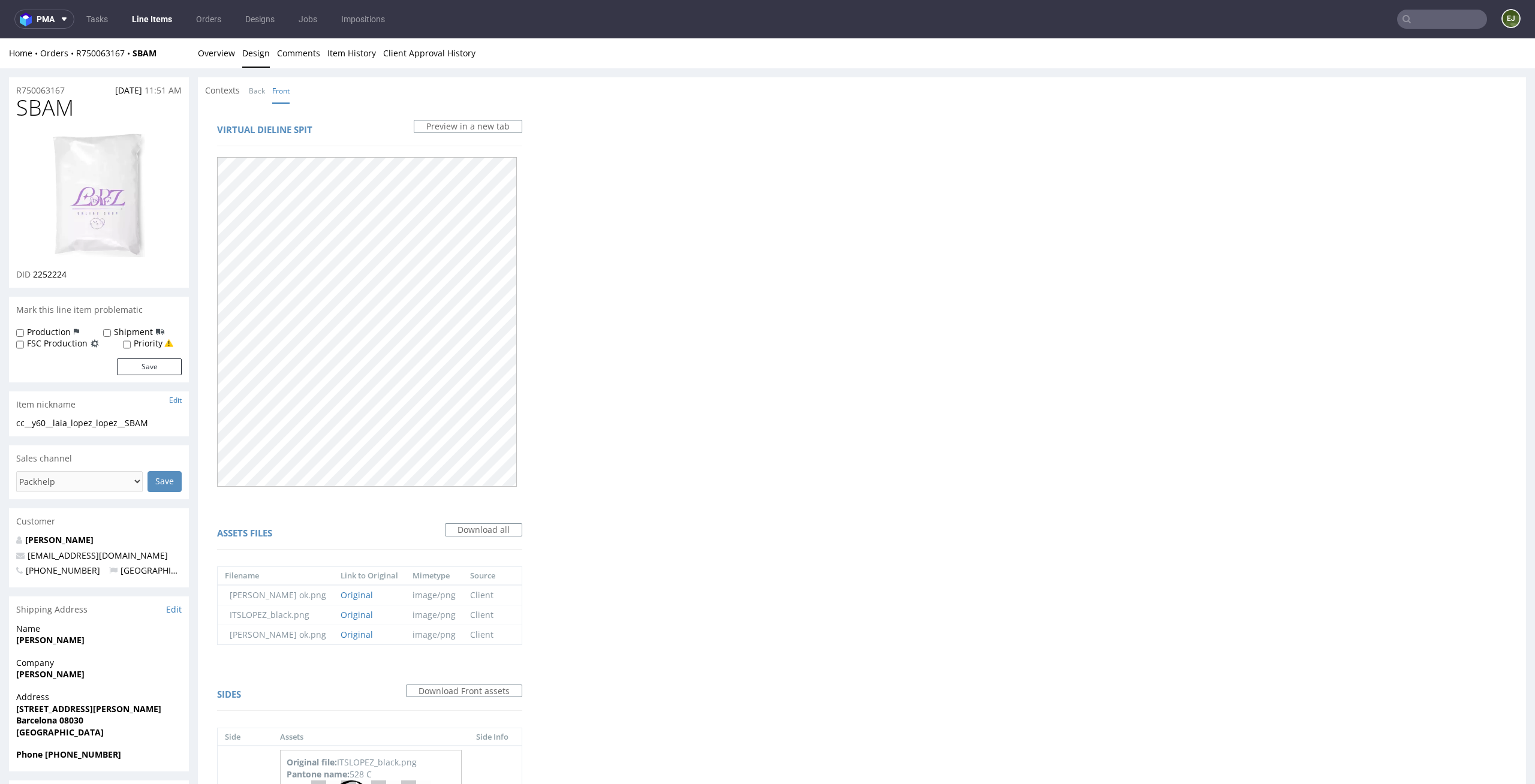
scroll to position [265, 0]
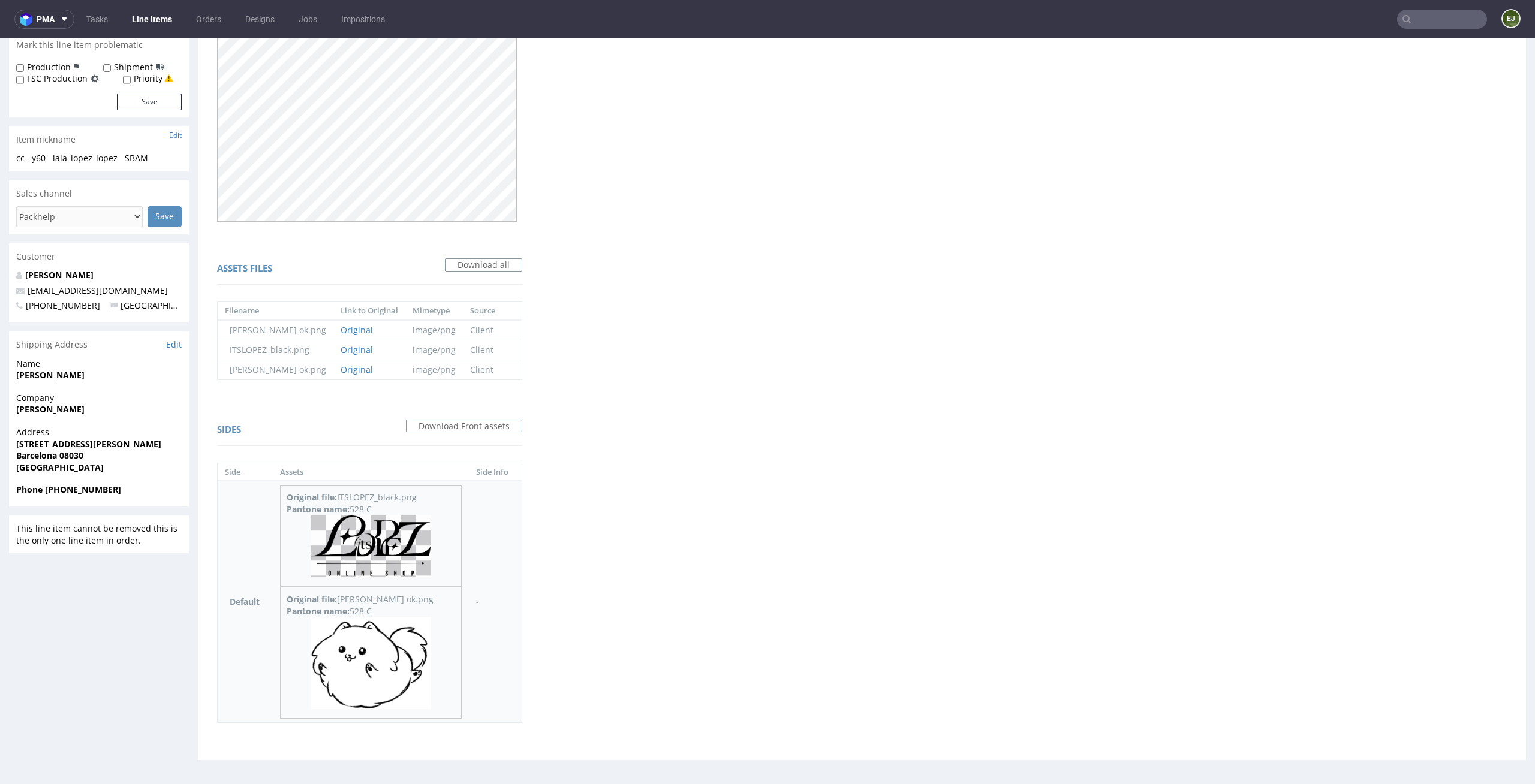
drag, startPoint x: 381, startPoint y: 509, endPoint x: 351, endPoint y: 509, distance: 30.0
click at [351, 509] on div "Pantone name: 528 C" at bounding box center [371, 509] width 168 height 12
copy div "528 C"
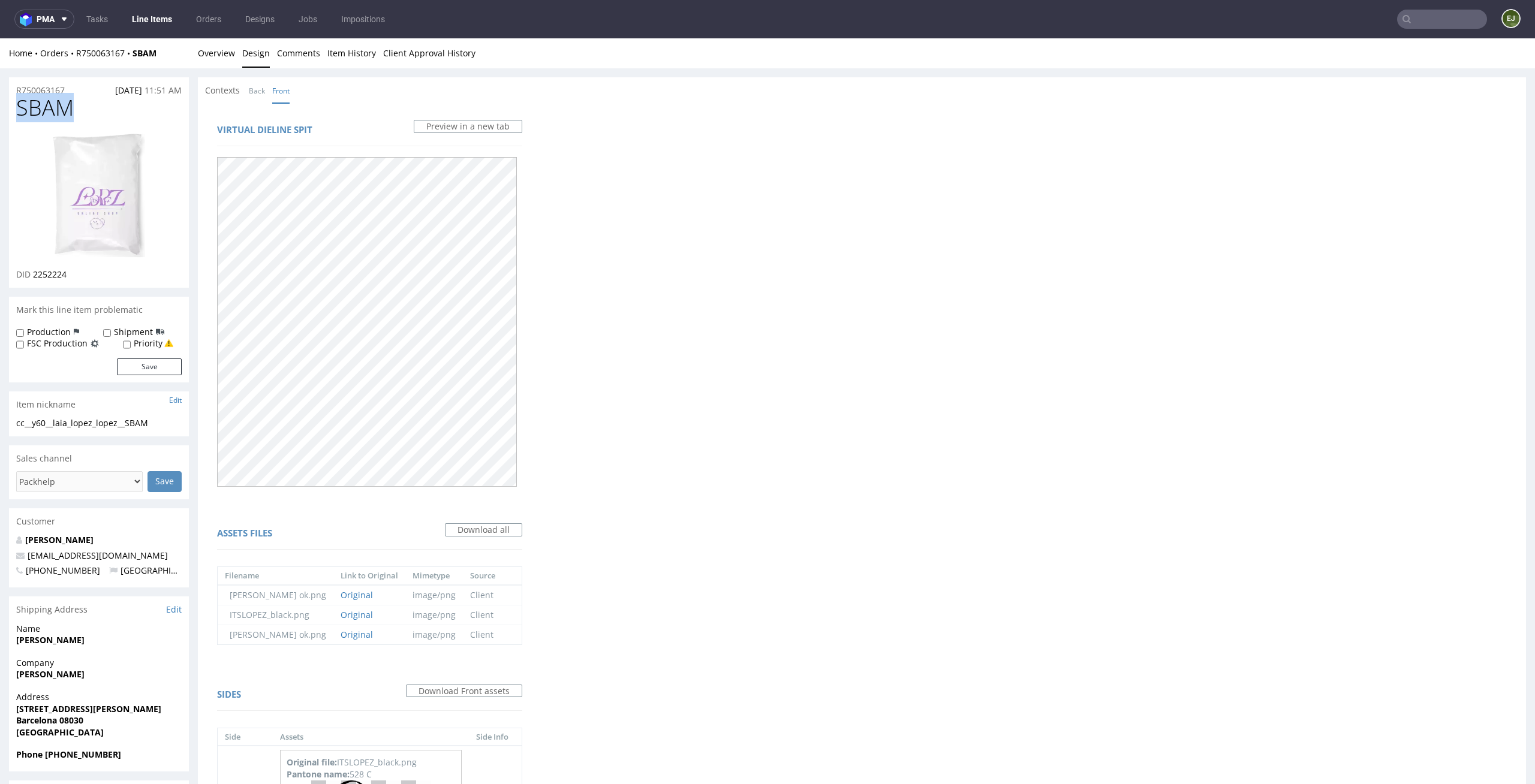
drag, startPoint x: 85, startPoint y: 101, endPoint x: 0, endPoint y: 109, distance: 85.4
click at [0, 109] on div "R750063167 23.08.2025 11:51 AM SBAM DID 2252224 Mark this line item problematic…" at bounding box center [767, 556] width 1535 height 975
copy span "SBAM"
click at [212, 61] on link "Overview" at bounding box center [217, 53] width 37 height 29
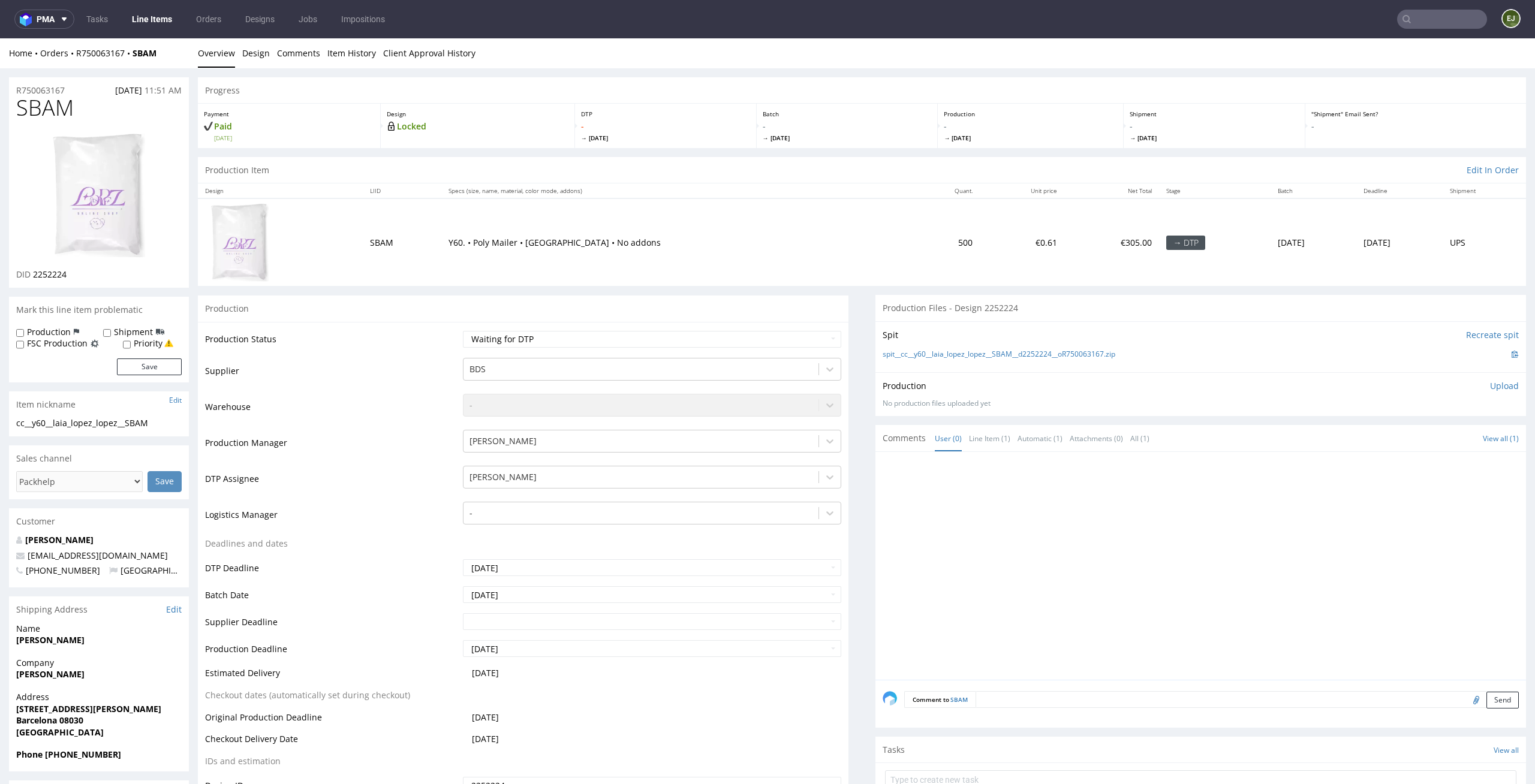
click at [1064, 243] on td "€305.00" at bounding box center [1112, 242] width 95 height 88
click at [1000, 357] on link "spit__cc__y60__laia_lopez_lopez__SBAM__d2252224__oR750063167.zip" at bounding box center [998, 355] width 232 height 10
click at [1493, 386] on p "Upload" at bounding box center [1504, 386] width 29 height 12
click at [1420, 436] on div "Add files" at bounding box center [1433, 440] width 60 height 18
type input "C:\fakepath\cc__y60__laia_lopez_lopez__SBAM__d2252224__oR750063167__latest__fro…"
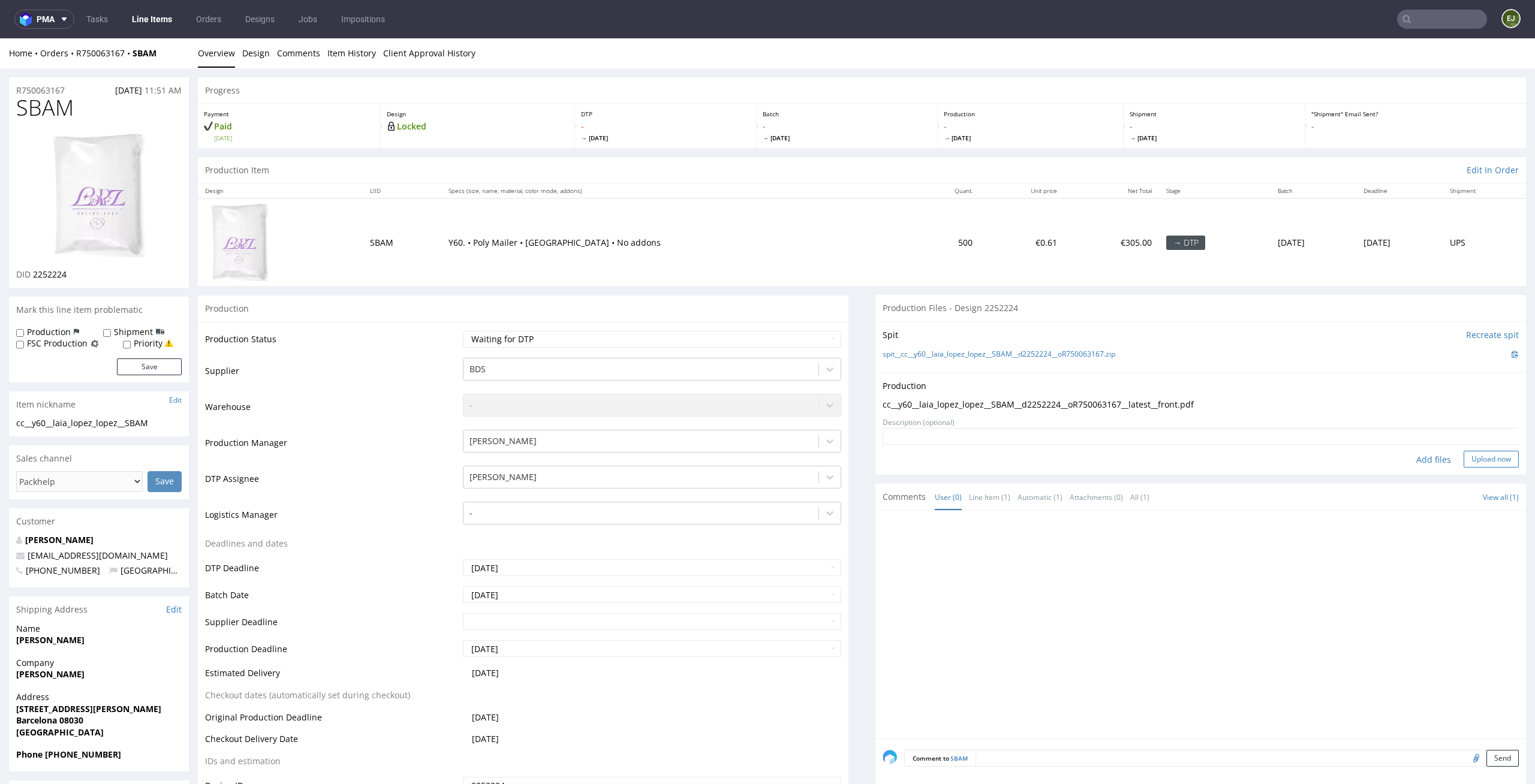
click at [1476, 452] on button "Upload now" at bounding box center [1491, 459] width 55 height 17
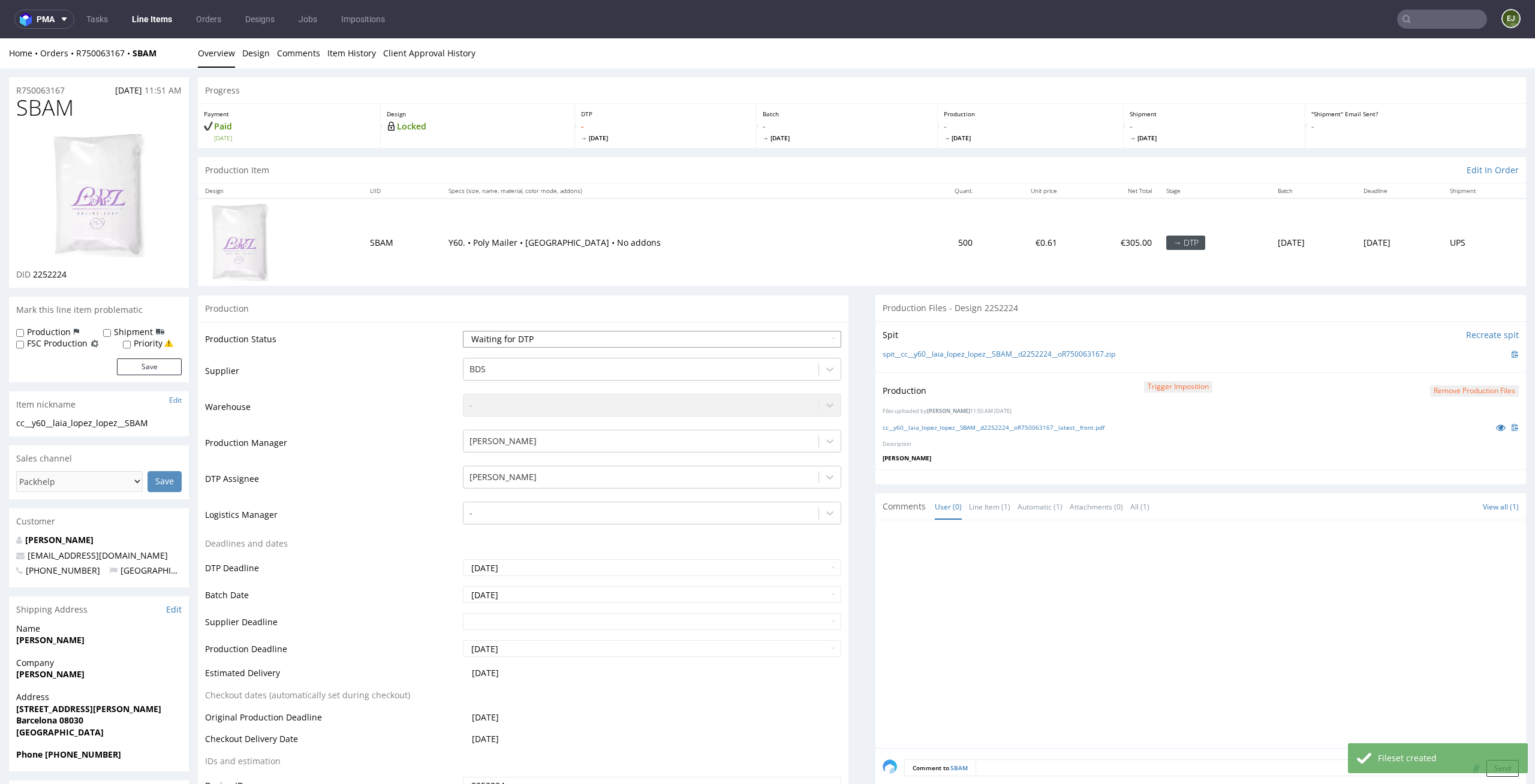
click at [800, 343] on select "Waiting for Artwork Waiting for Diecut Waiting for Mockup Waiting for DTP Waiti…" at bounding box center [652, 339] width 379 height 17
select select "dtp_production_ready"
click at [463, 331] on select "Waiting for Artwork Waiting for Diecut Waiting for Mockup Waiting for DTP Waiti…" at bounding box center [652, 339] width 379 height 17
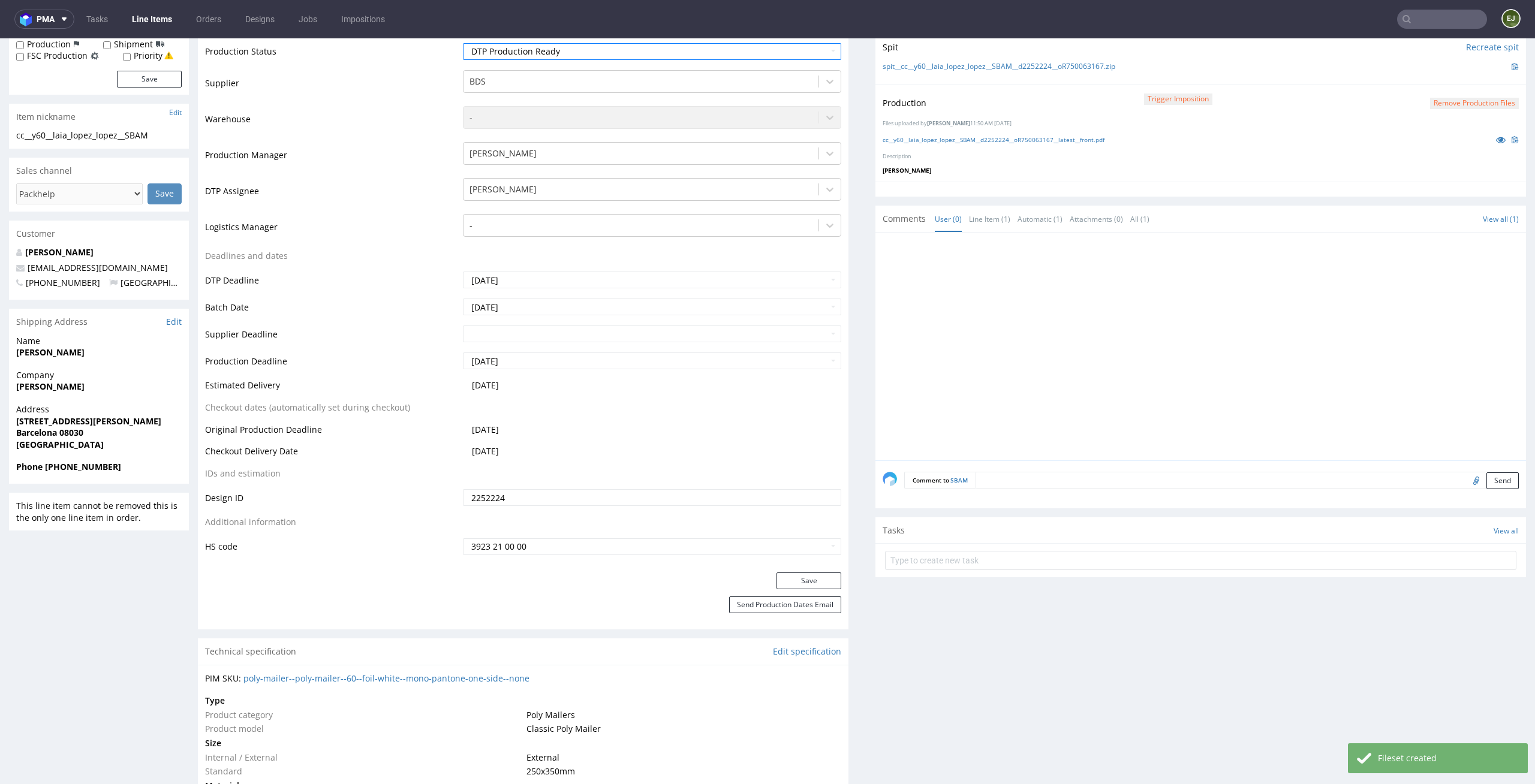
scroll to position [311, 0]
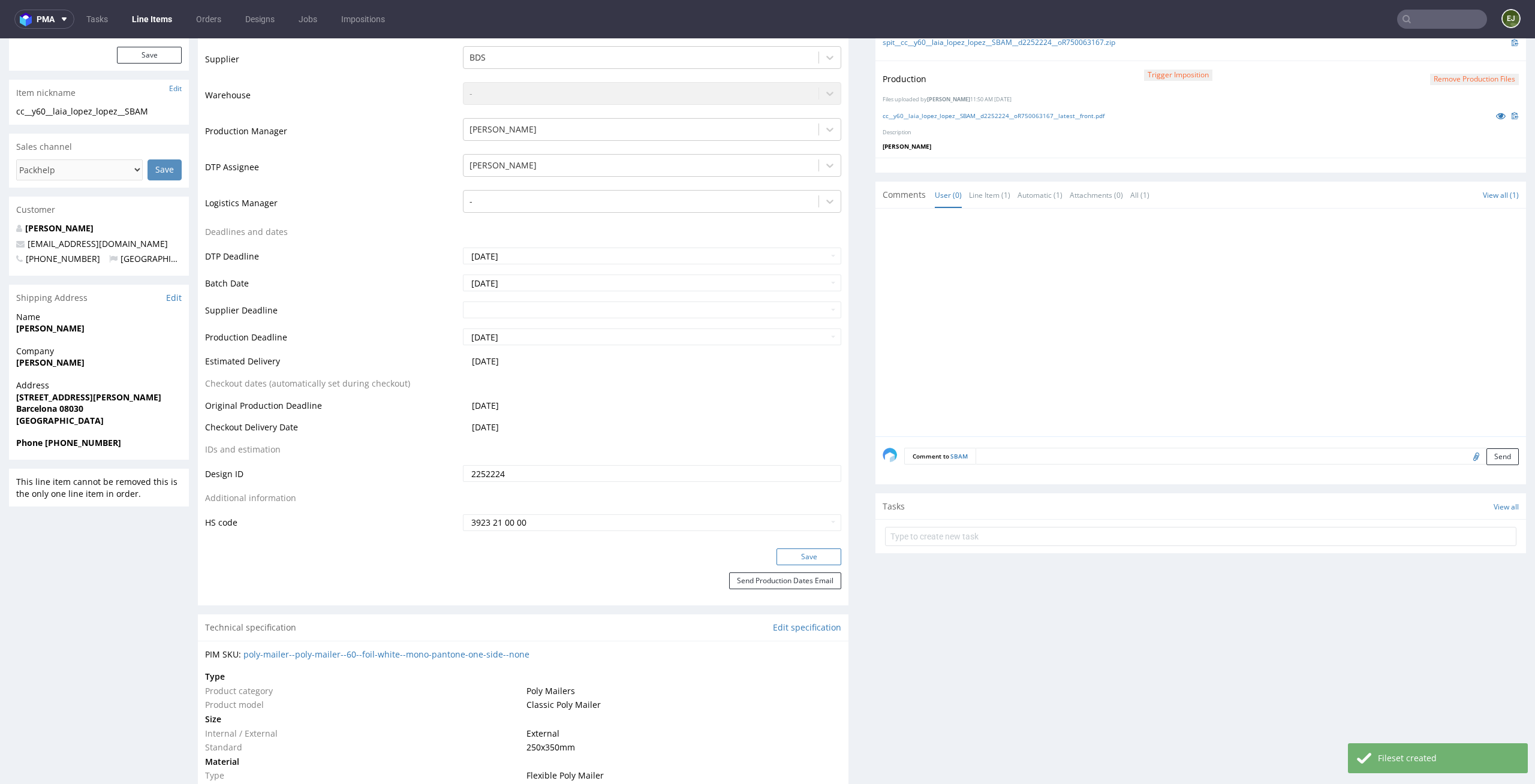
click at [815, 554] on button "Save" at bounding box center [809, 556] width 65 height 17
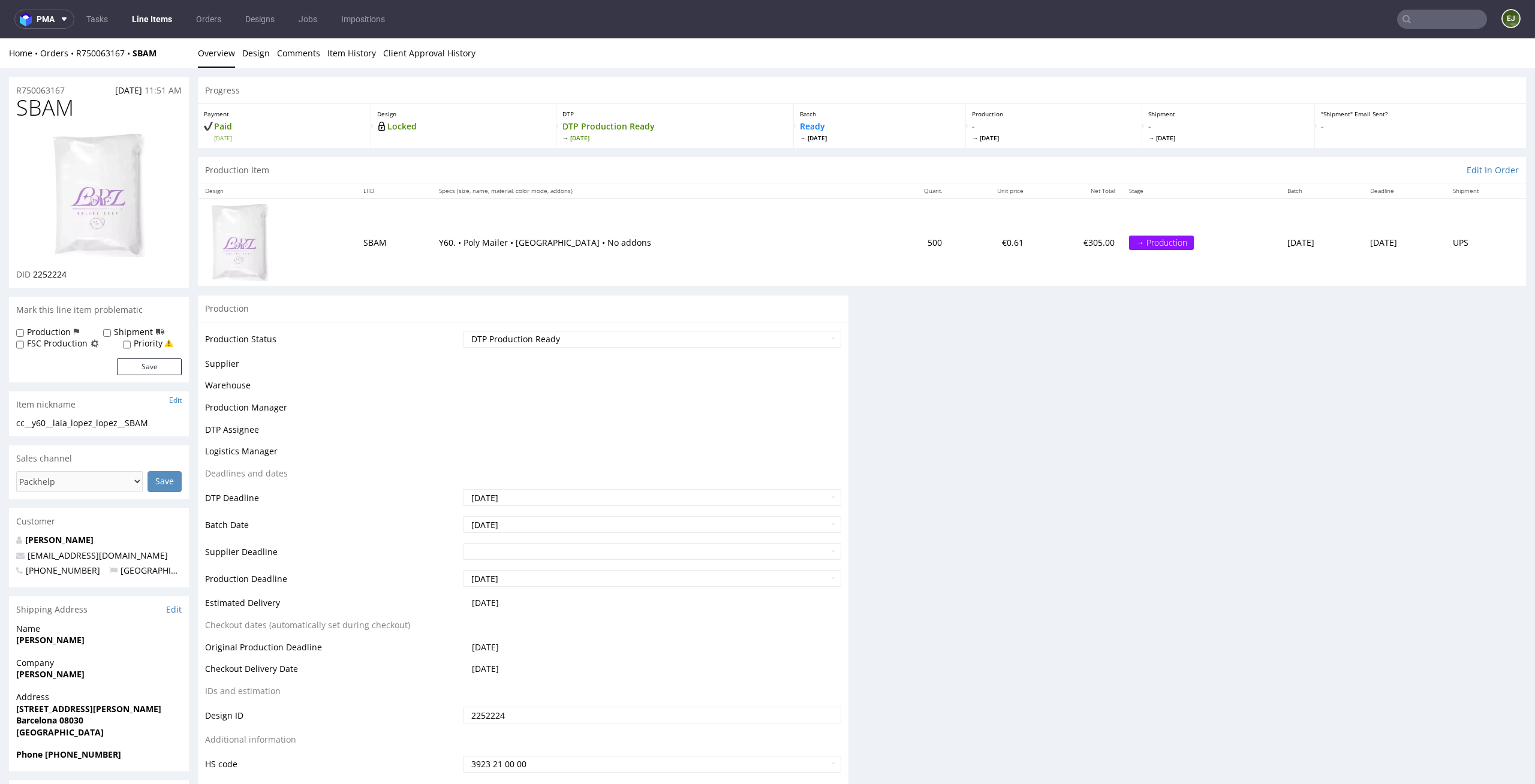
scroll to position [0, 0]
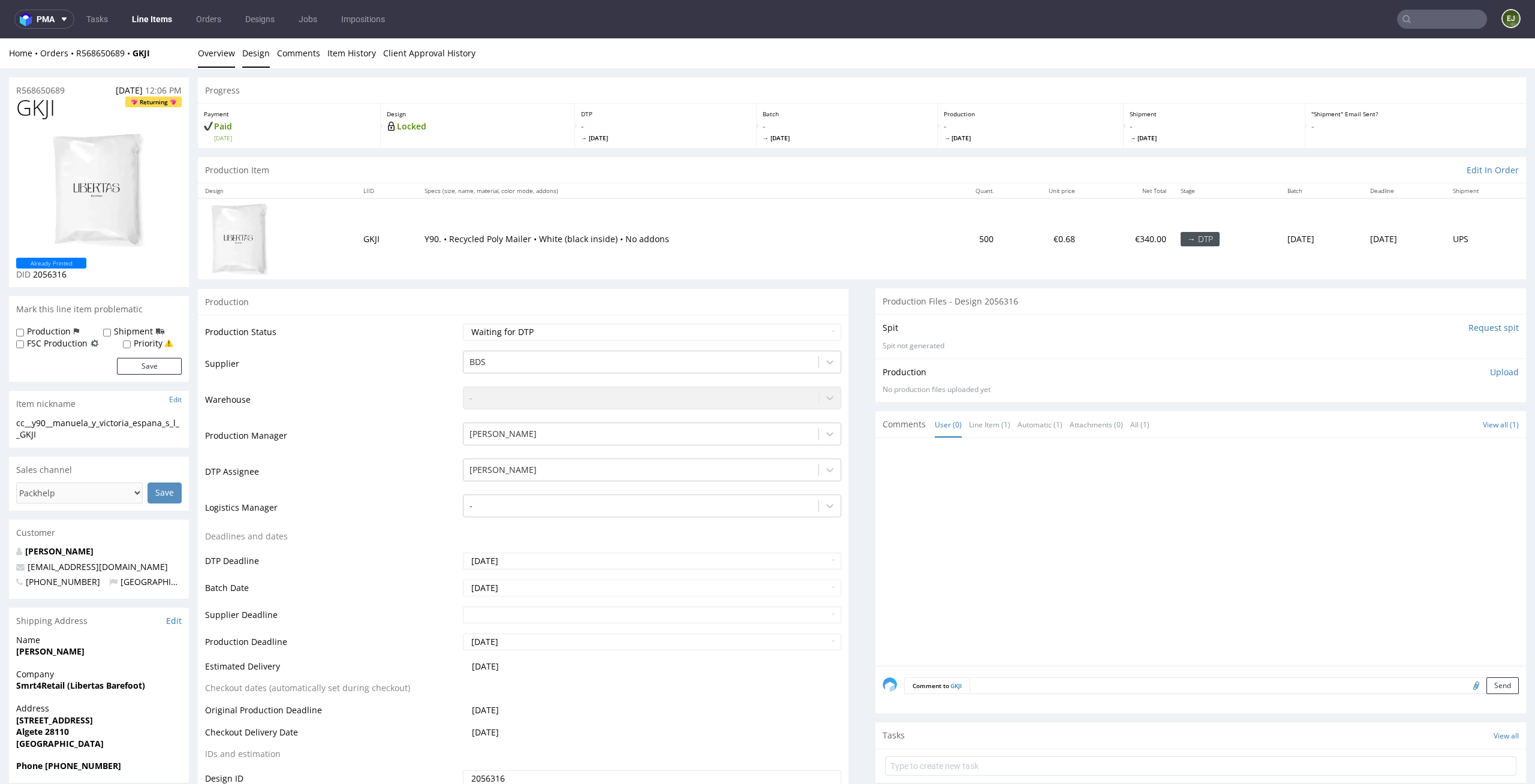
click at [261, 45] on link "Design" at bounding box center [256, 53] width 27 height 29
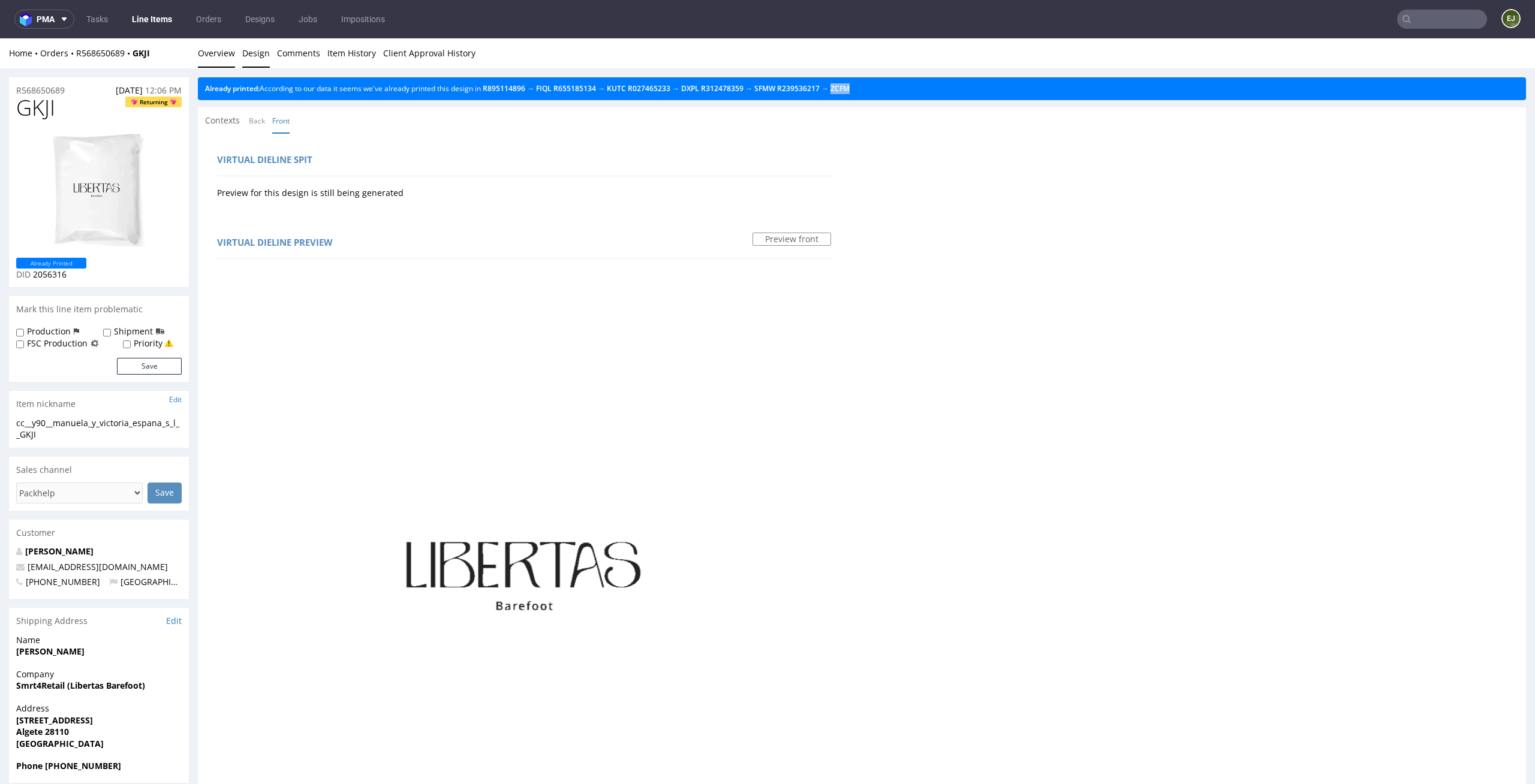
click at [205, 50] on link "Overview" at bounding box center [217, 53] width 37 height 29
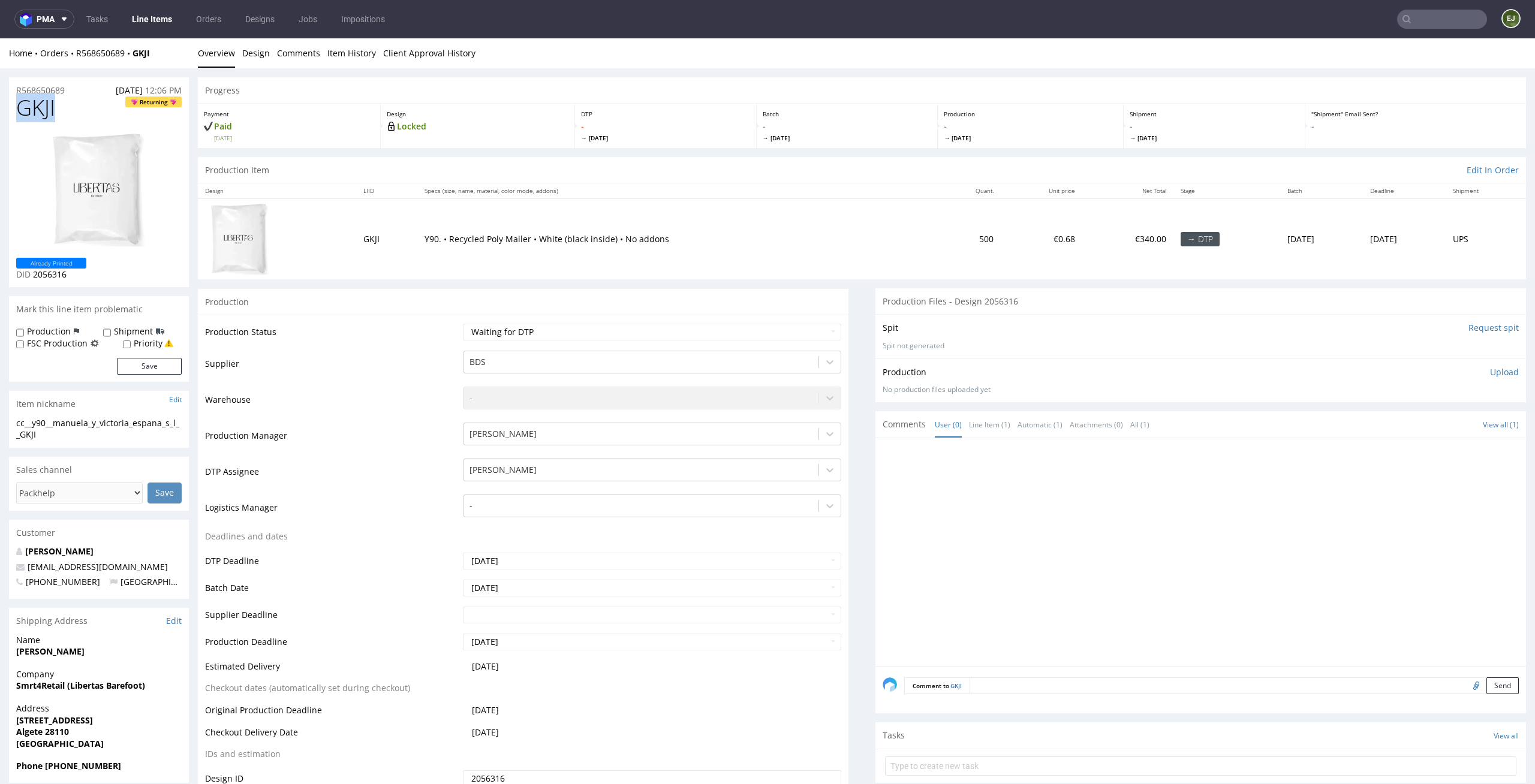
drag, startPoint x: 70, startPoint y: 111, endPoint x: 0, endPoint y: 111, distance: 70.0
copy span "GKJI"
click at [86, 85] on div "R568650689 [DATE] 12:06 PM" at bounding box center [99, 86] width 180 height 19
drag, startPoint x: 81, startPoint y: 89, endPoint x: 0, endPoint y: 89, distance: 81.0
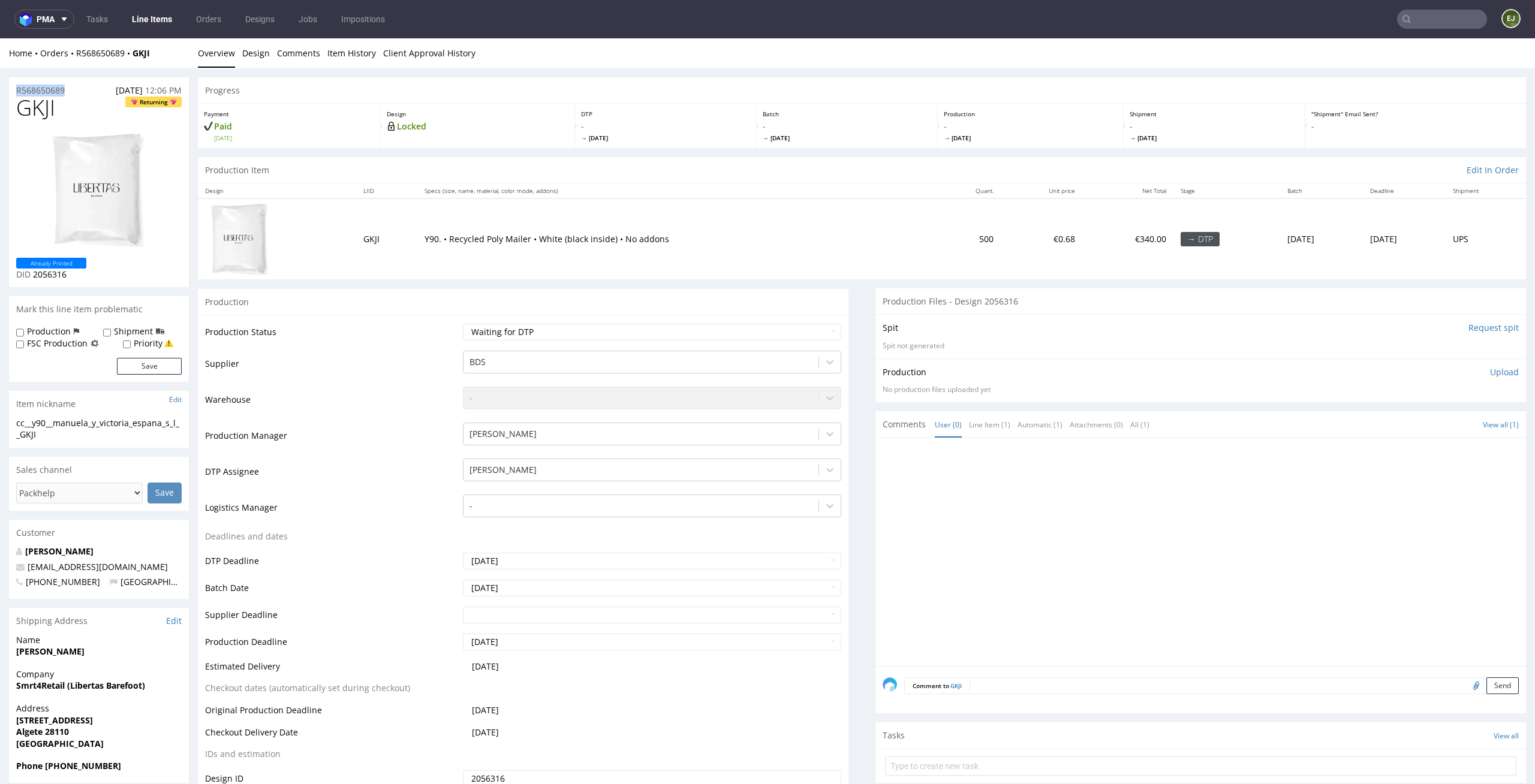
copy p "R568650689"
click at [1113, 329] on div "Spit Request spit" at bounding box center [1200, 327] width 636 height 12
click at [1490, 371] on p "Upload" at bounding box center [1504, 372] width 29 height 12
click at [1423, 421] on div "Add files" at bounding box center [1433, 427] width 60 height 18
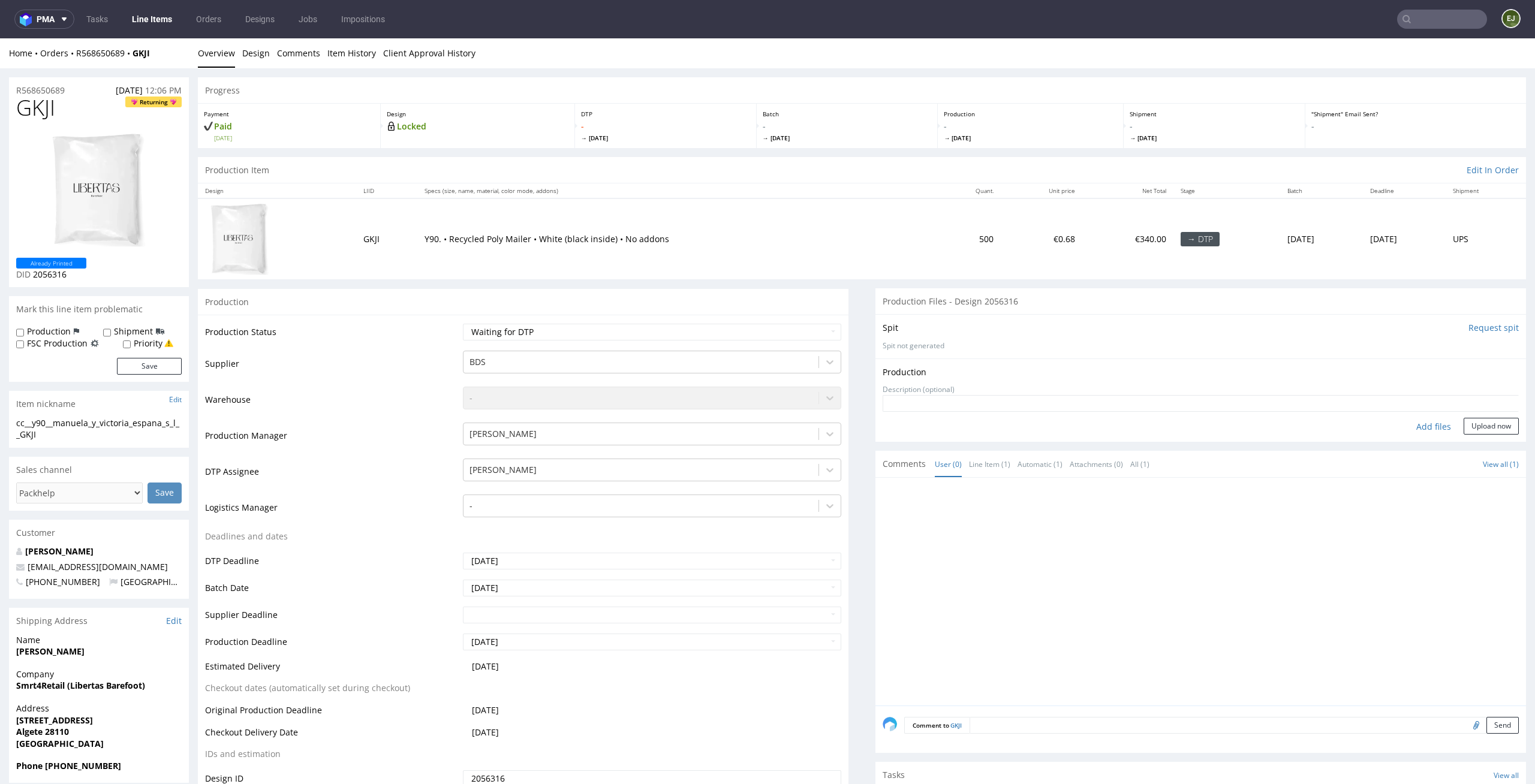
type input "C:\fakepath\cc__y90__manuela_y_victoria_espana_s_l__GKJI__d2056316__oR568650689…"
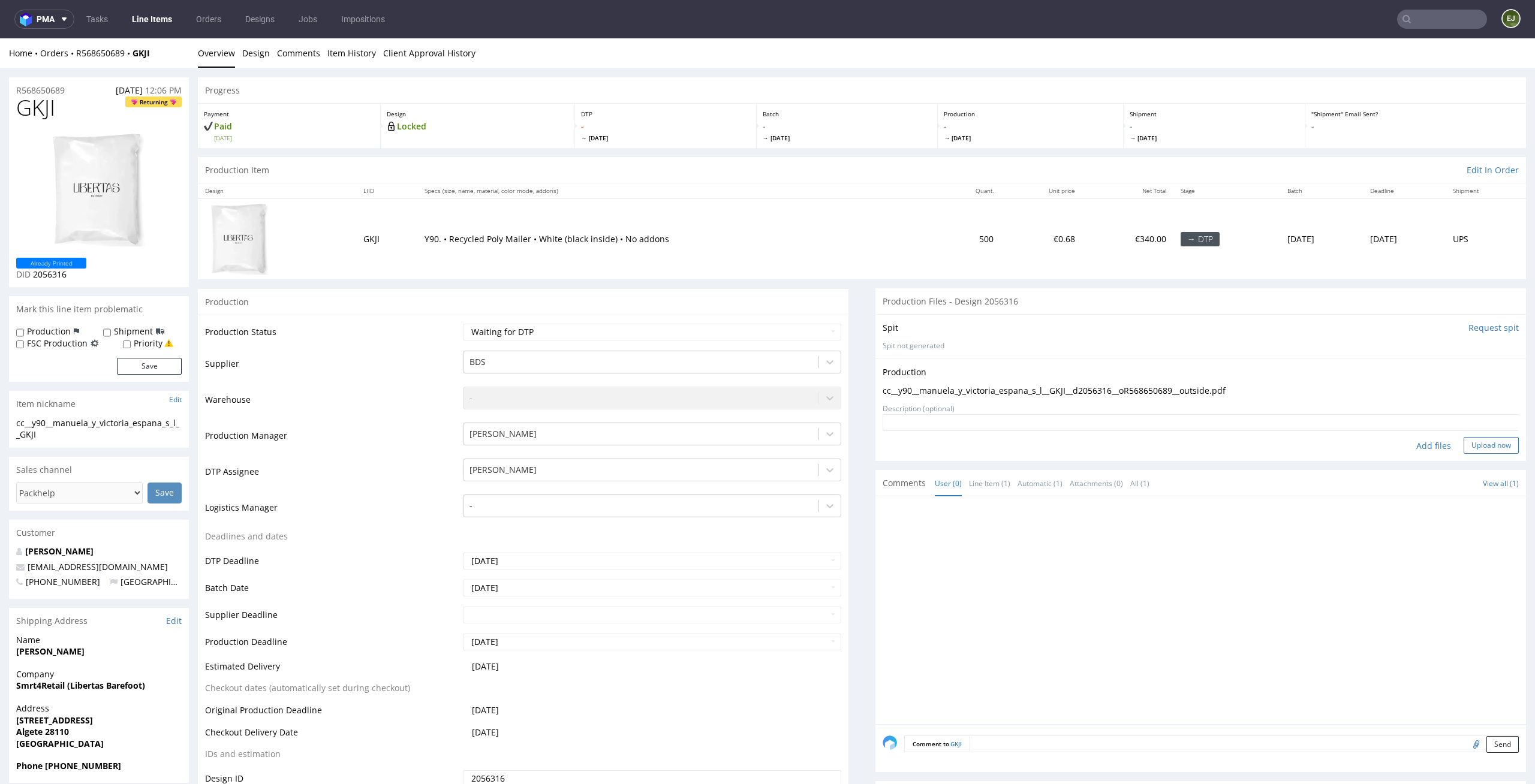
click at [1479, 443] on button "Upload now" at bounding box center [1491, 445] width 55 height 17
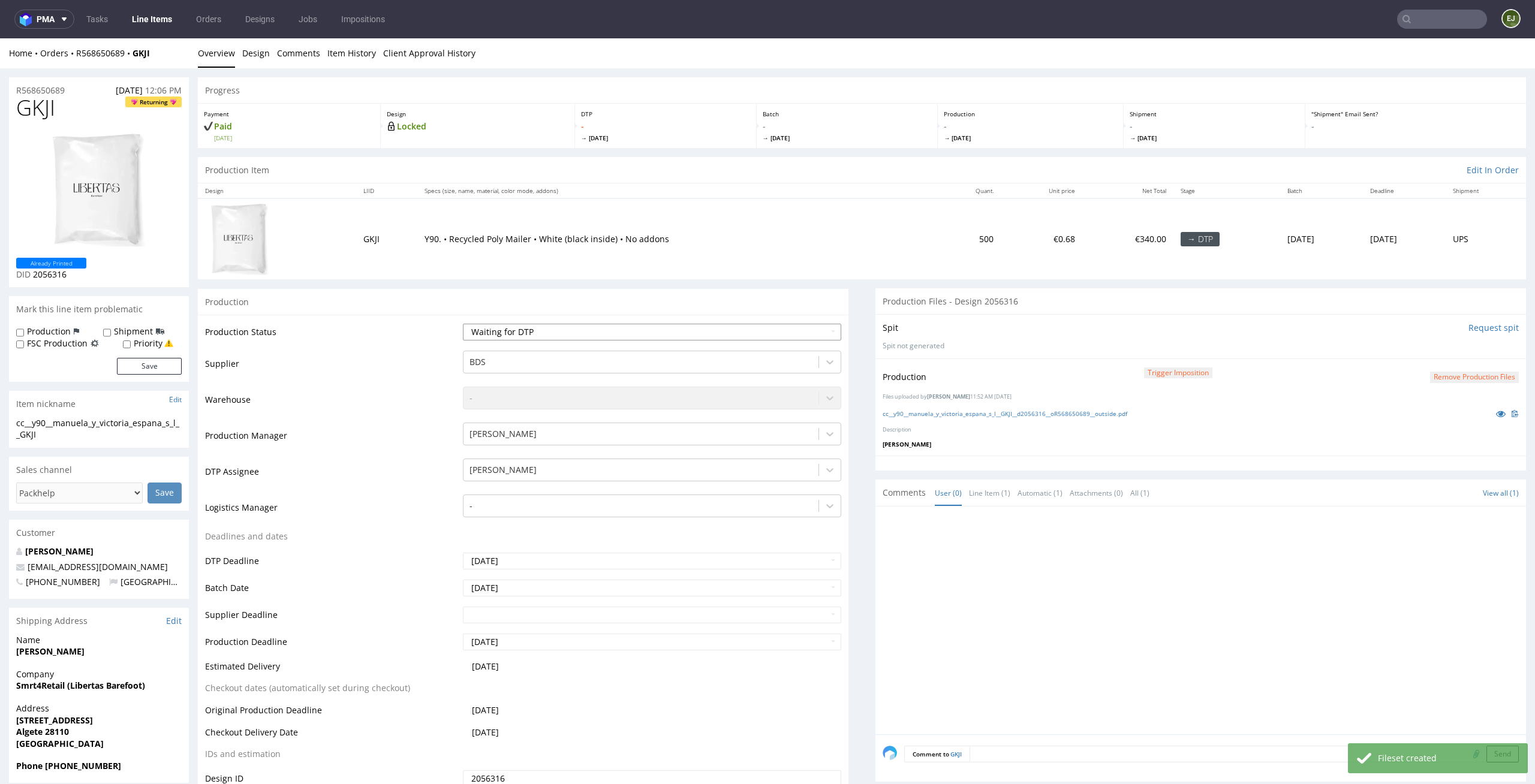
click at [812, 329] on select "Waiting for Artwork Waiting for Diecut Waiting for Mockup Waiting for DTP Waiti…" at bounding box center [652, 332] width 379 height 17
select select "dtp_production_ready"
click at [463, 324] on select "Waiting for Artwork Waiting for Diecut Waiting for Mockup Waiting for DTP Waiti…" at bounding box center [652, 332] width 379 height 17
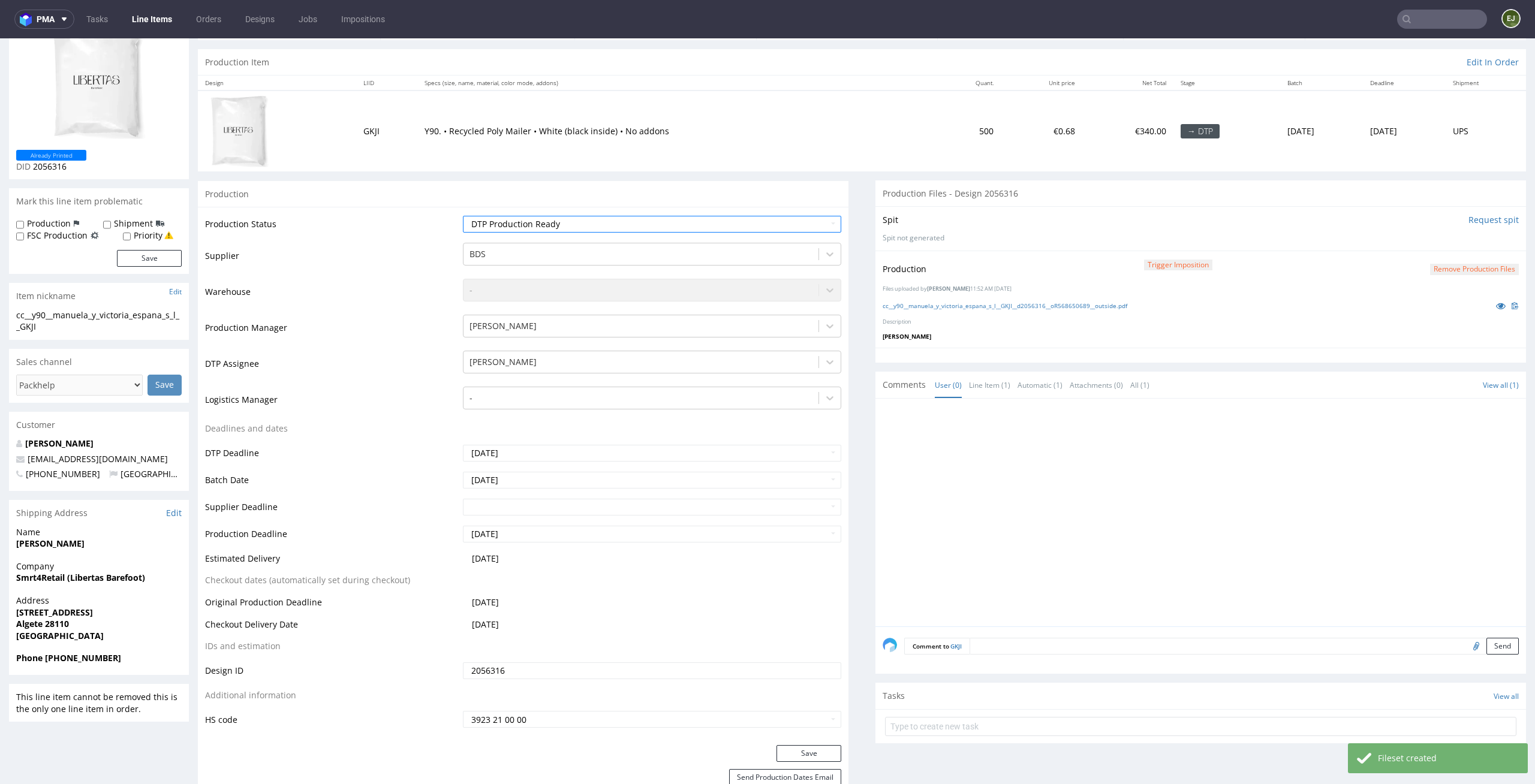
scroll to position [182, 0]
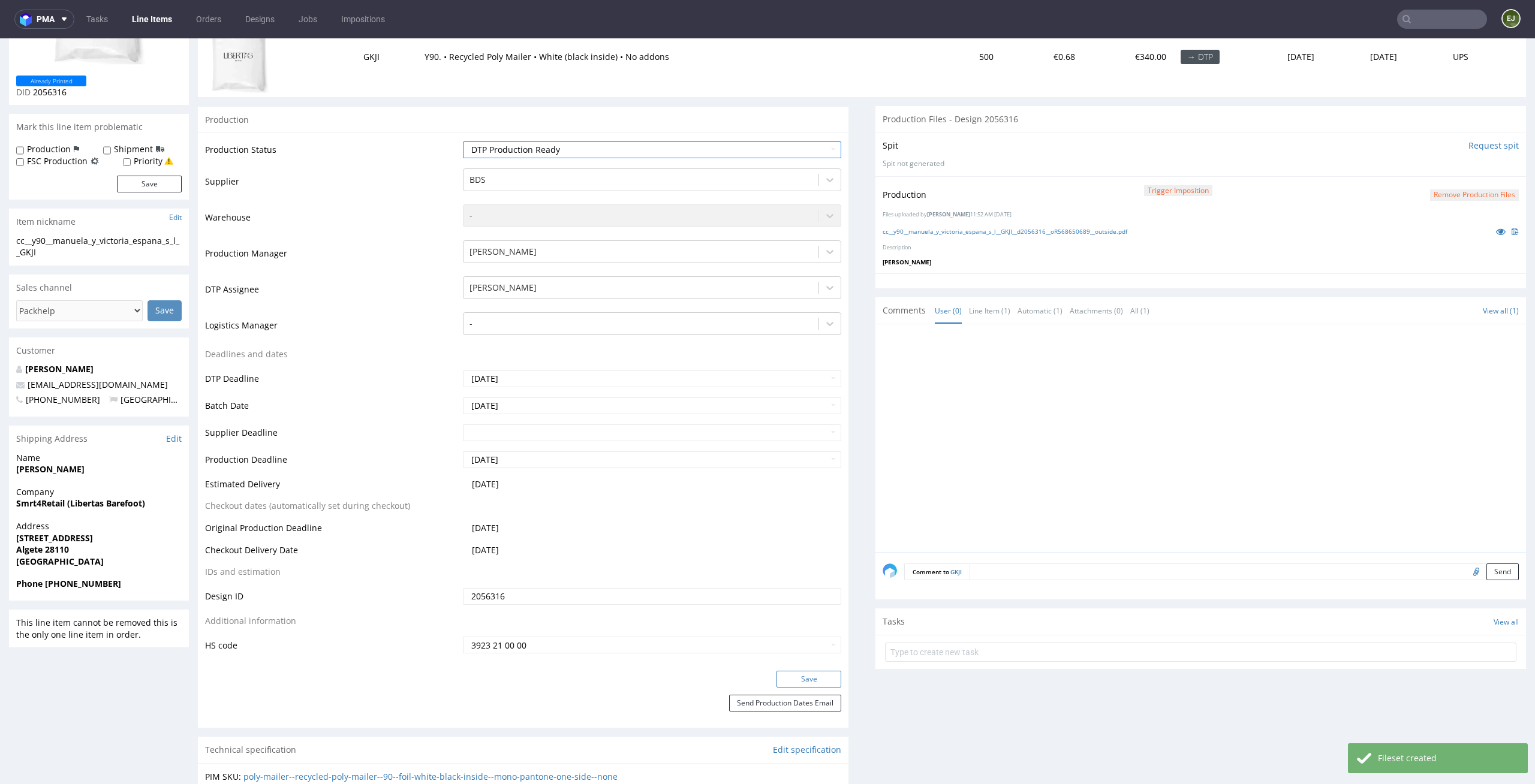
click at [808, 679] on button "Save" at bounding box center [809, 678] width 65 height 17
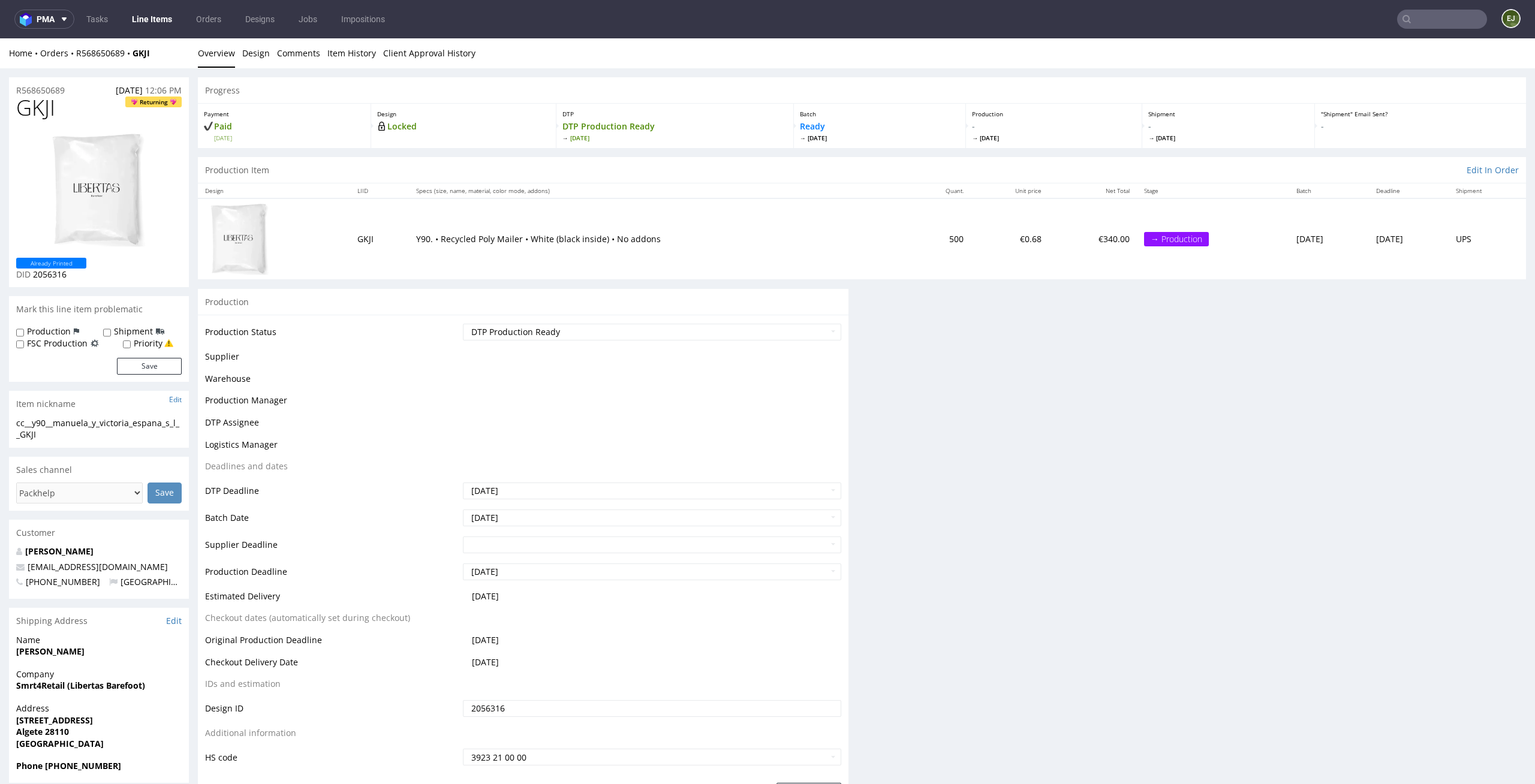
scroll to position [0, 0]
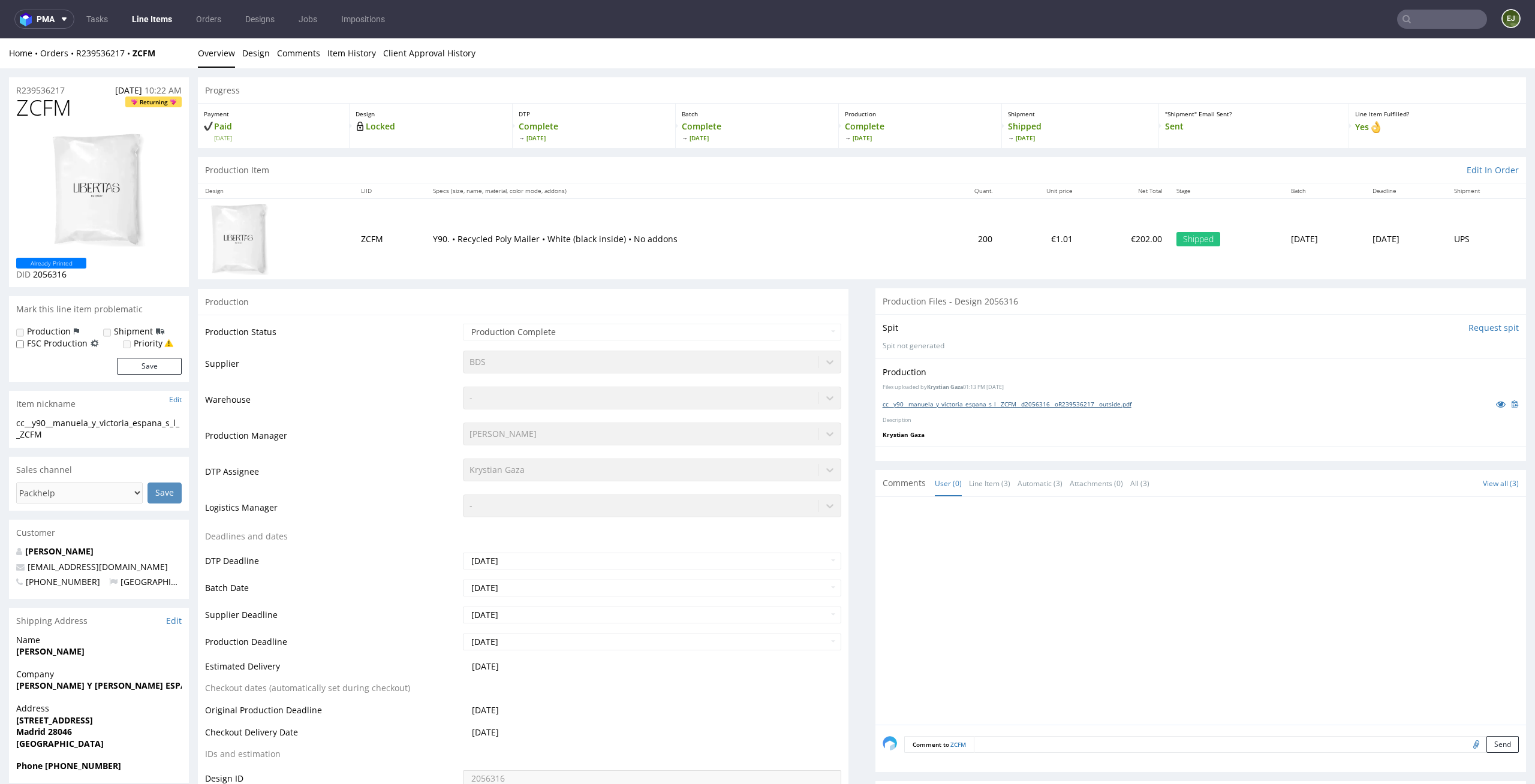
click at [987, 406] on link "cc__y90__manuela_y_victoria_espana_s_l__ZCFM__d2056316__oR239536217__outside.pdf" at bounding box center [1007, 404] width 249 height 9
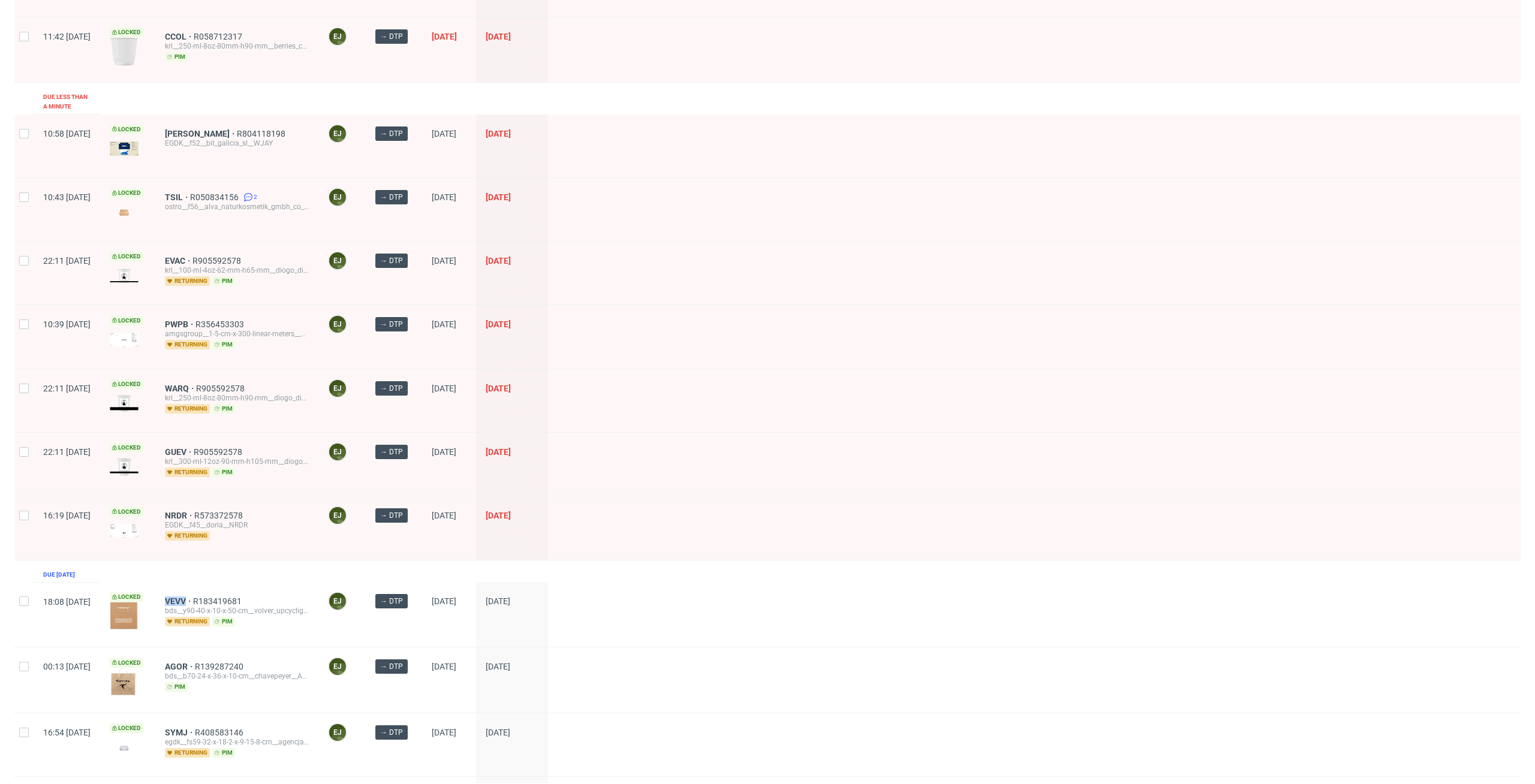
scroll to position [507, 0]
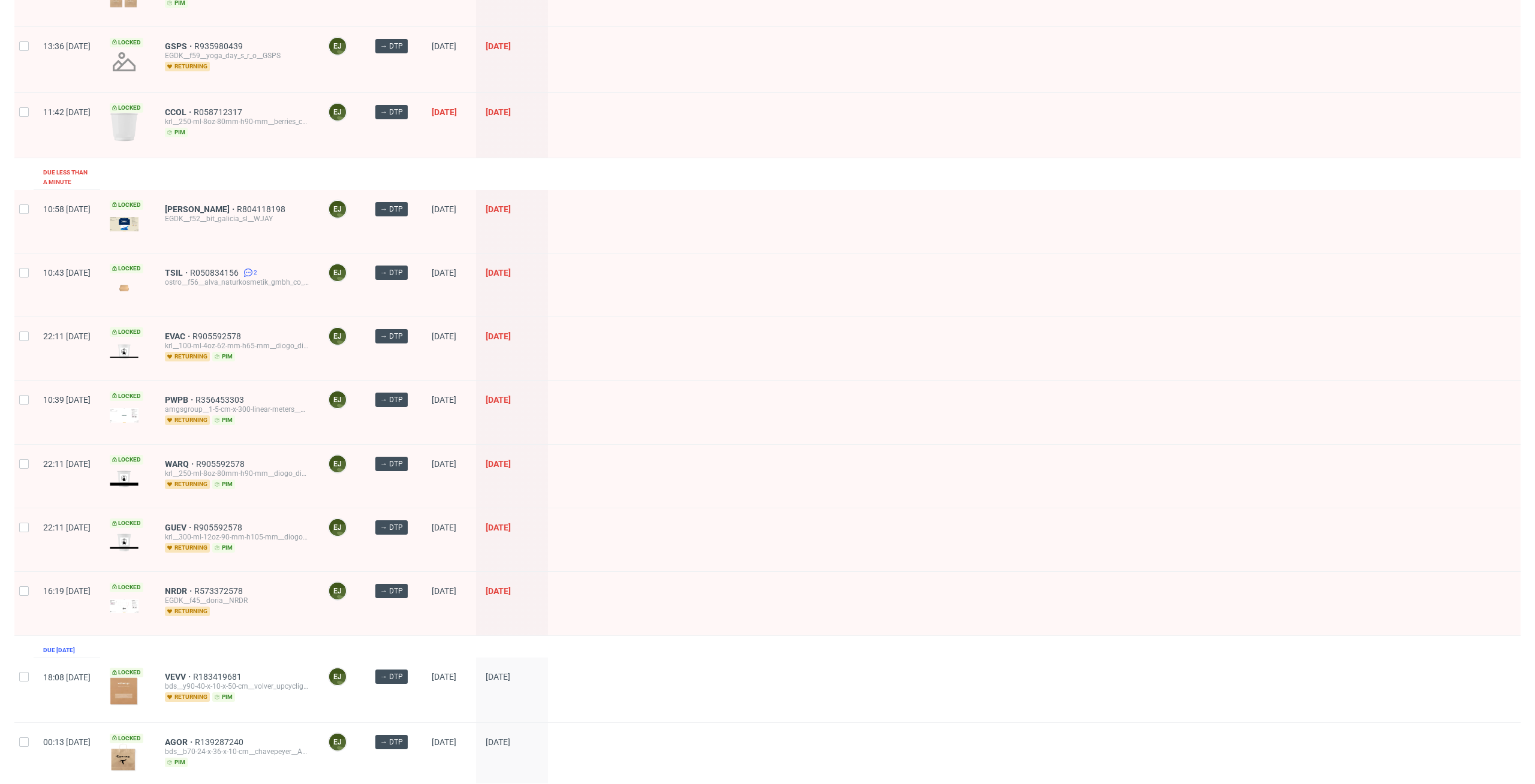
click at [884, 263] on div at bounding box center [1033, 284] width 972 height 63
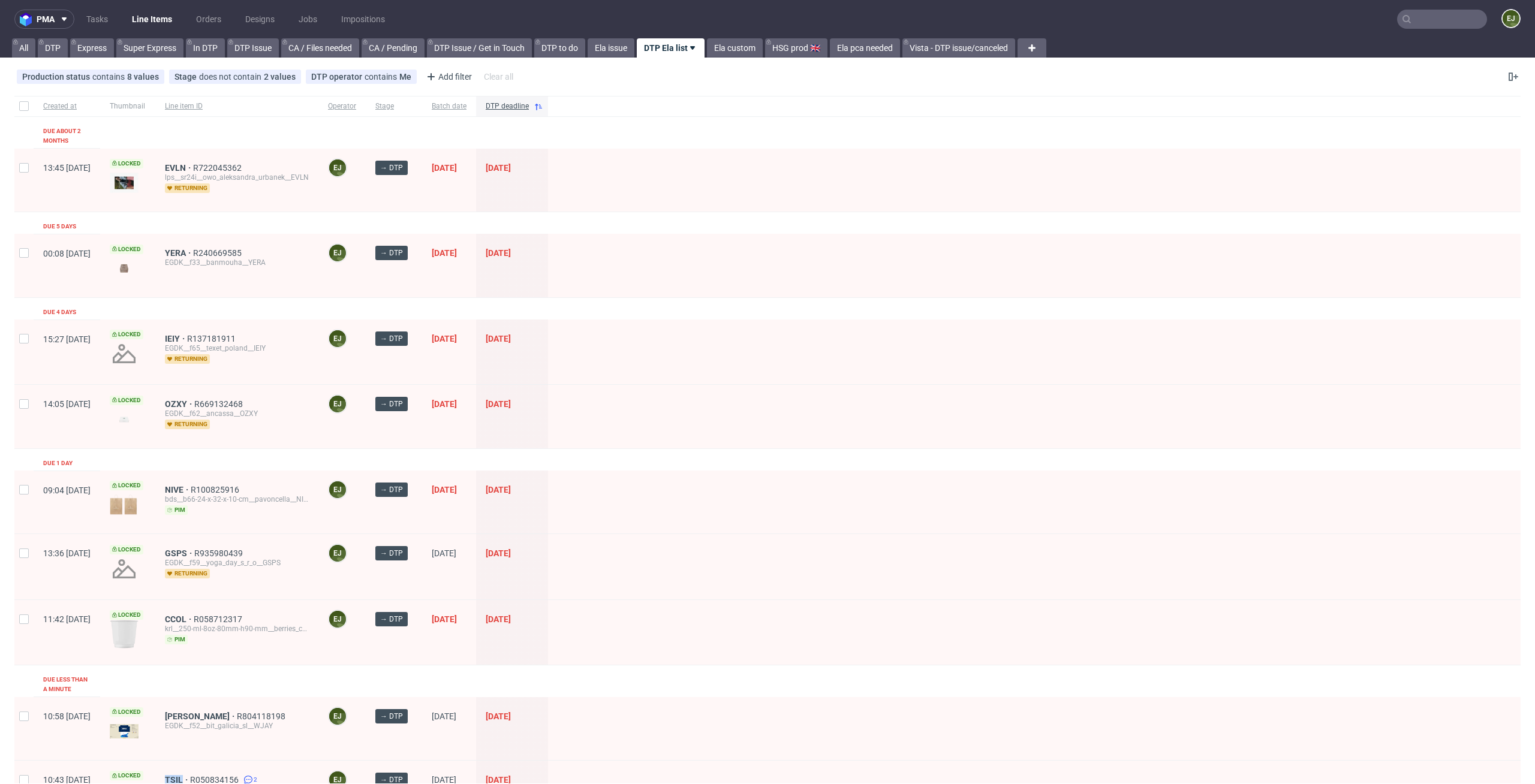
scroll to position [853, 0]
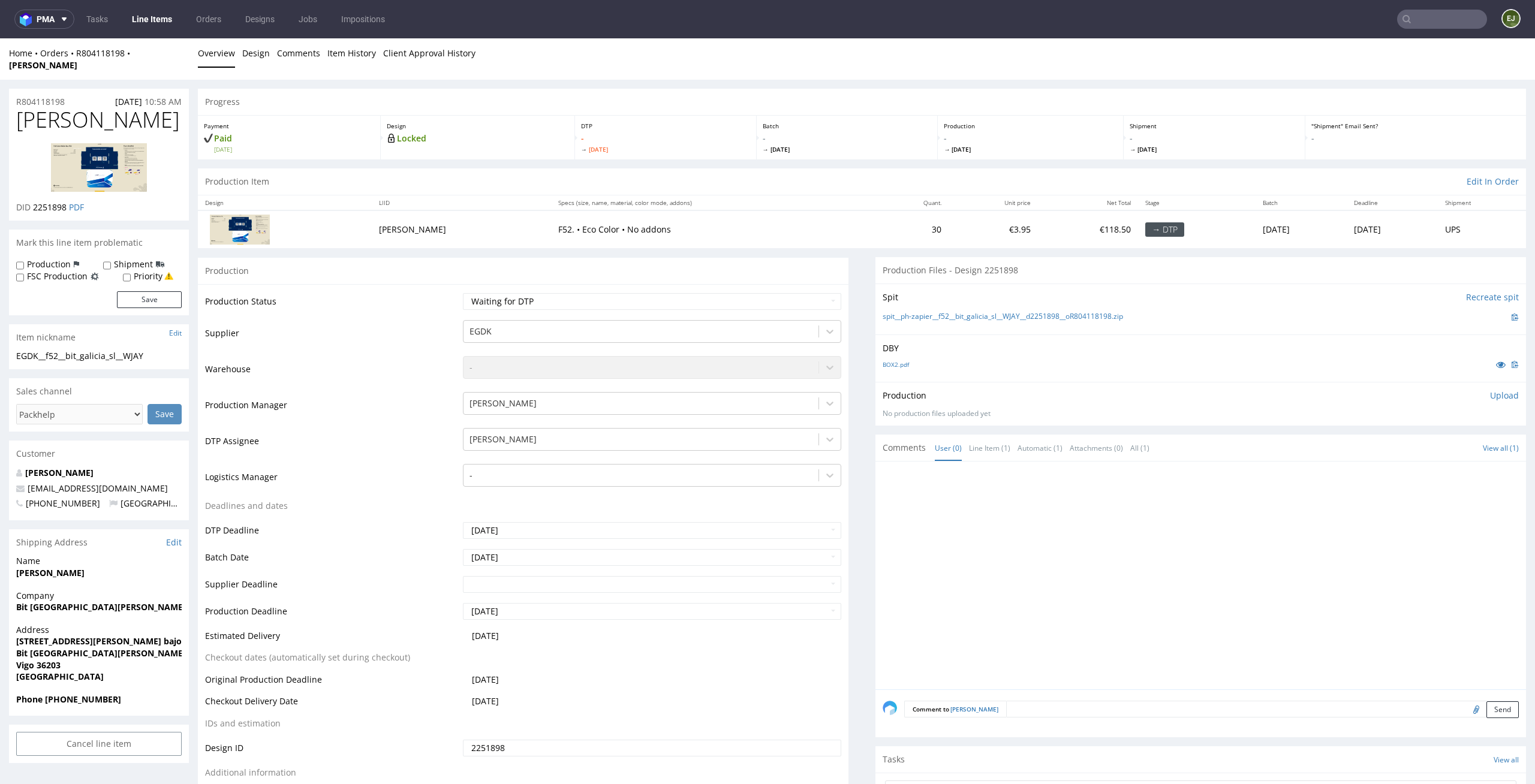
click at [891, 344] on div "DBY BOX2.pdf" at bounding box center [1200, 358] width 651 height 47
click at [891, 360] on link "BOX2.pdf" at bounding box center [895, 365] width 27 height 9
click at [818, 294] on select "Waiting for Artwork Waiting for Diecut Waiting for Mockup Waiting for DTP Waiti…" at bounding box center [652, 301] width 379 height 17
select select "dtp_issue"
click at [463, 293] on select "Waiting for Artwork Waiting for Diecut Waiting for Mockup Waiting for DTP Waiti…" at bounding box center [652, 301] width 379 height 17
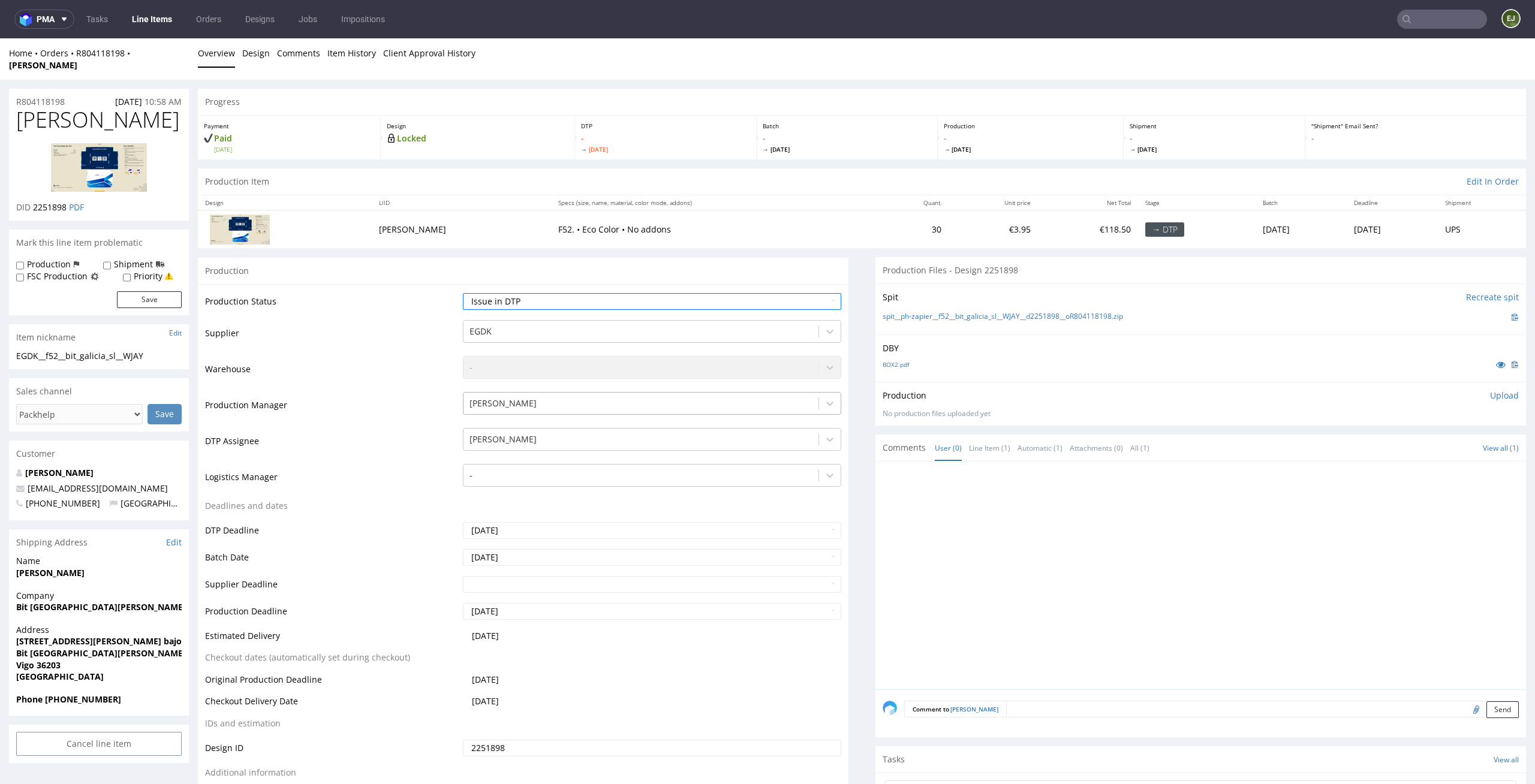
scroll to position [150, 0]
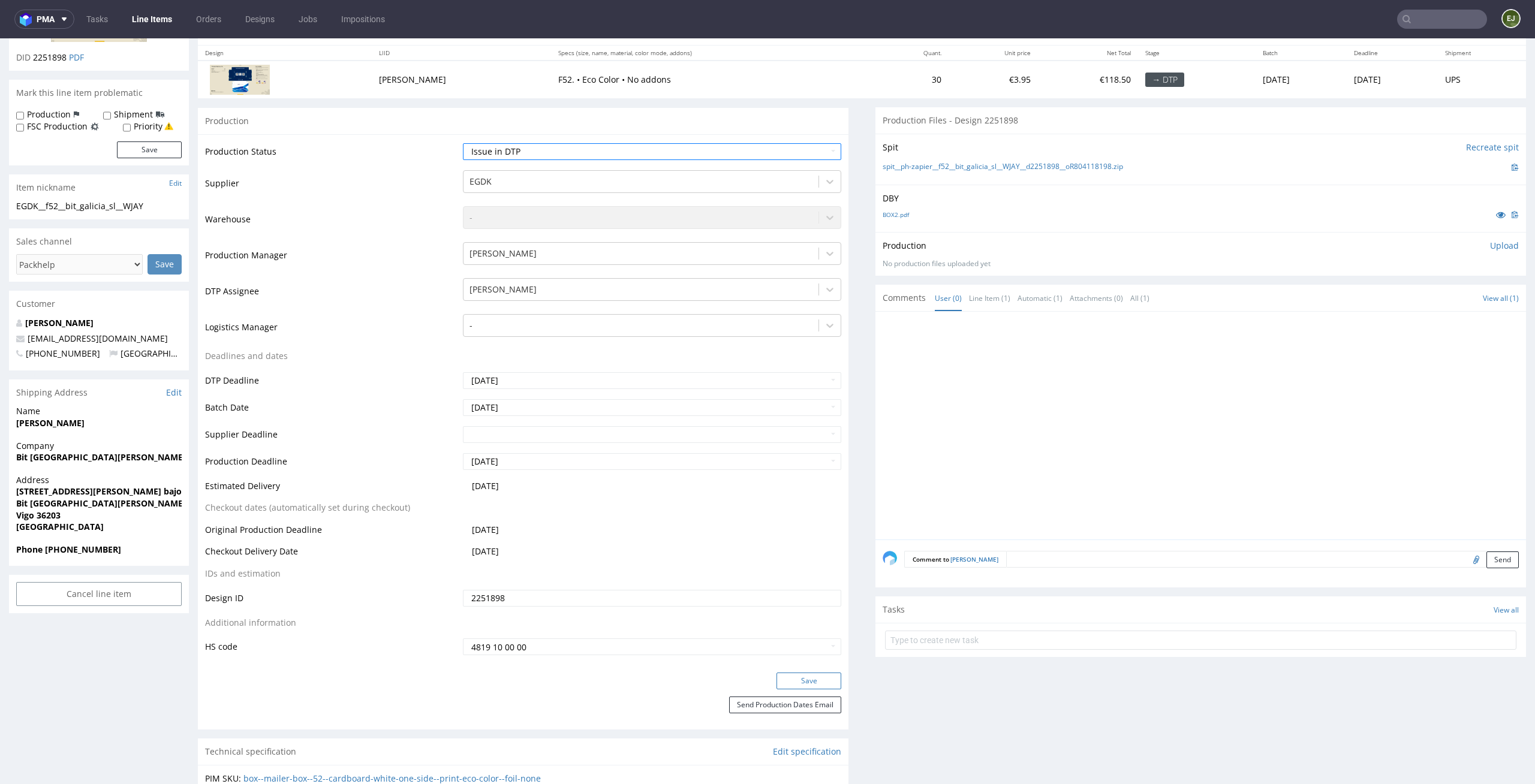
click at [808, 673] on button "Save" at bounding box center [809, 680] width 65 height 17
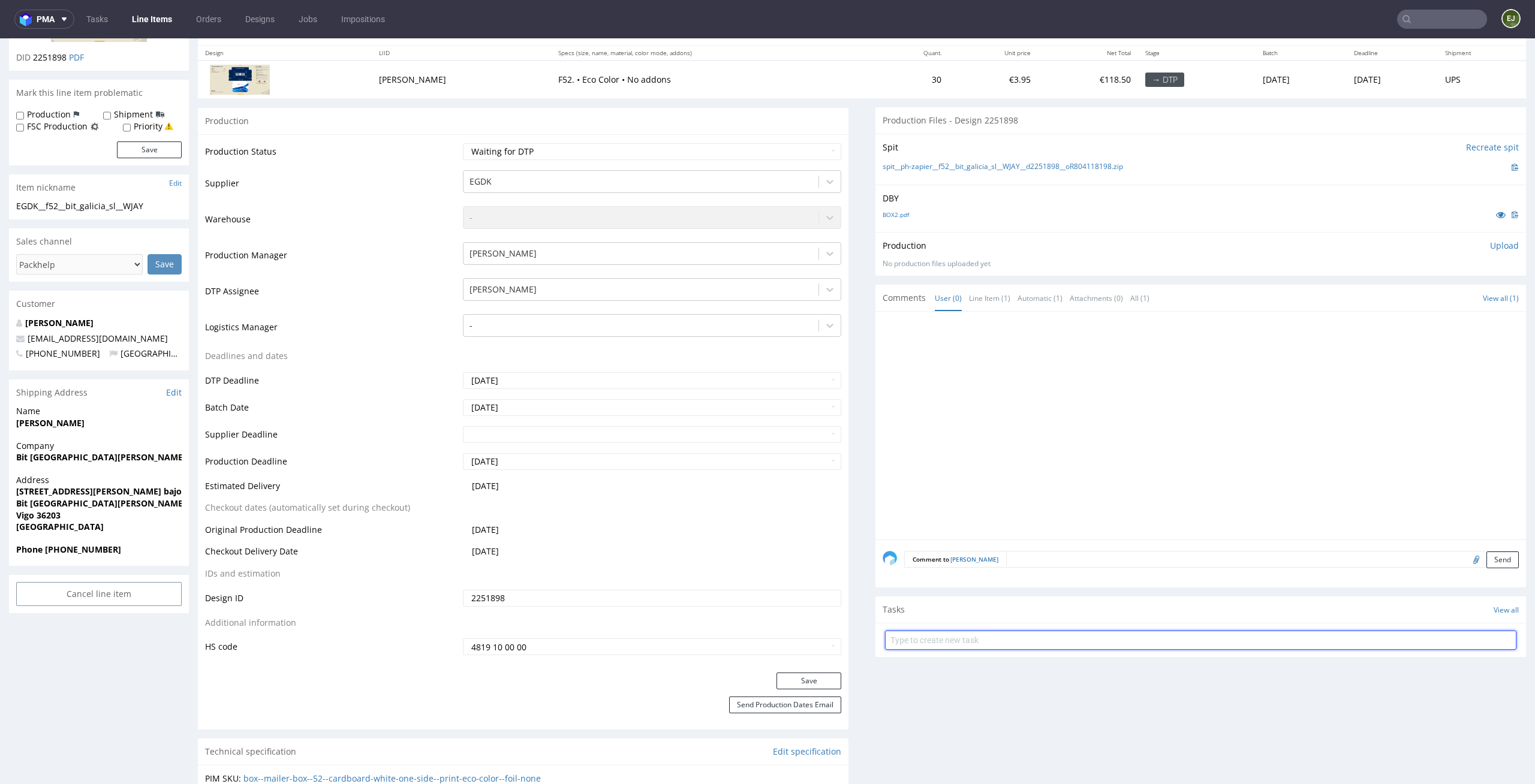
click at [977, 633] on input "text" at bounding box center [1200, 639] width 631 height 19
type input "issue"
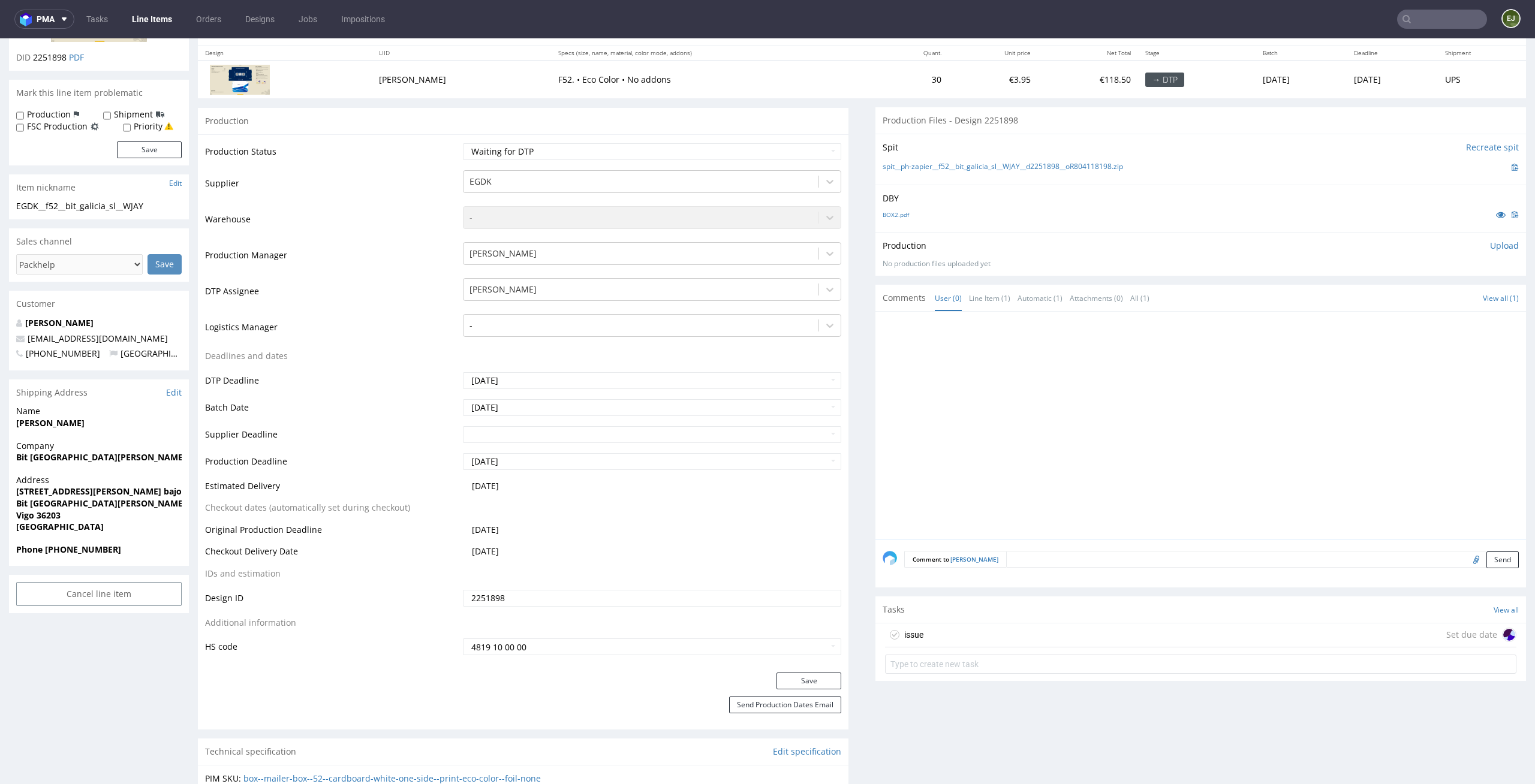
click at [979, 623] on div "issue Set due date" at bounding box center [1200, 634] width 631 height 24
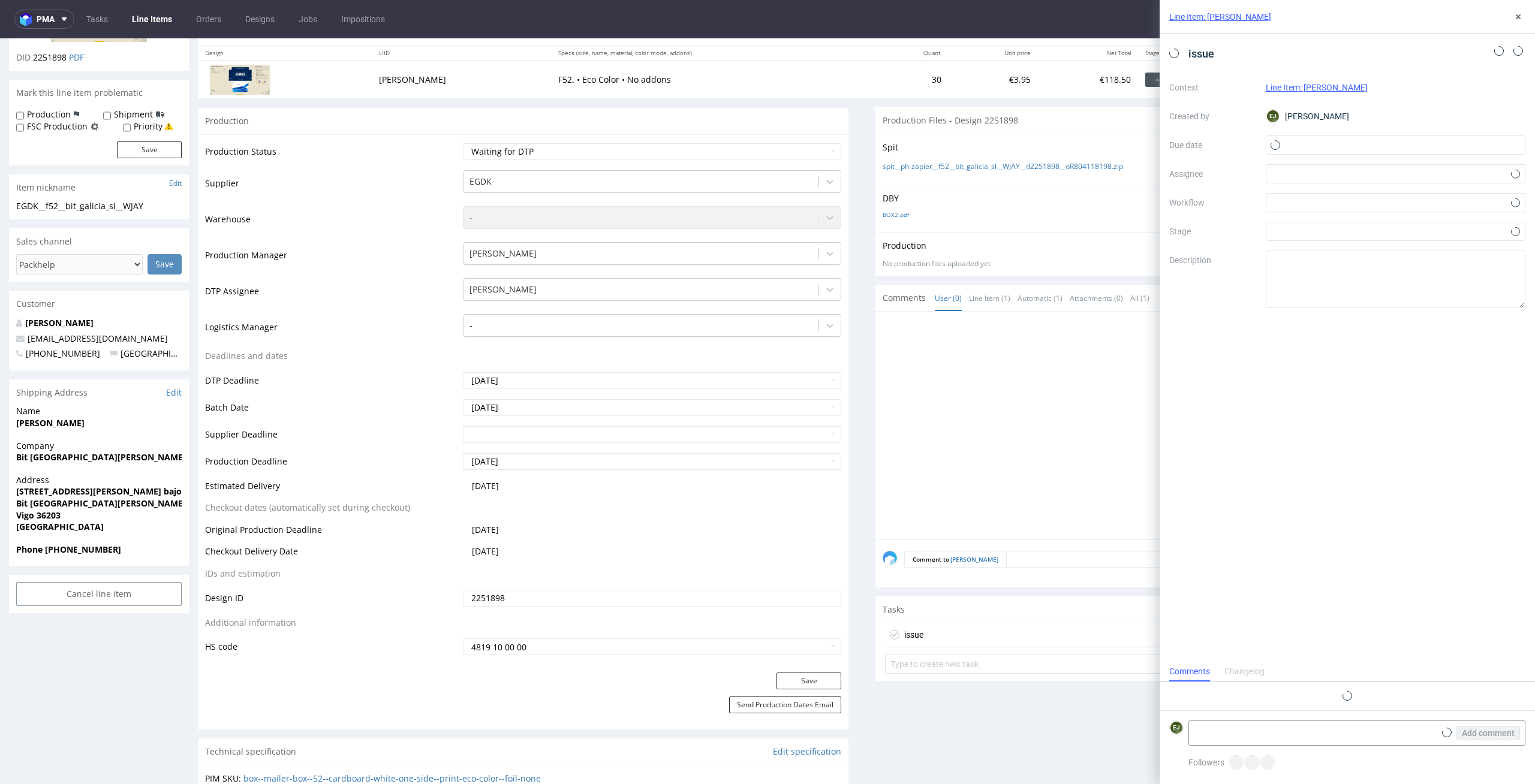
scroll to position [9, 0]
click at [1341, 138] on input "text" at bounding box center [1396, 145] width 261 height 19
click at [1377, 313] on button "2" at bounding box center [1376, 320] width 19 height 19
click at [1344, 145] on input "02/09/2025" at bounding box center [1396, 145] width 261 height 19
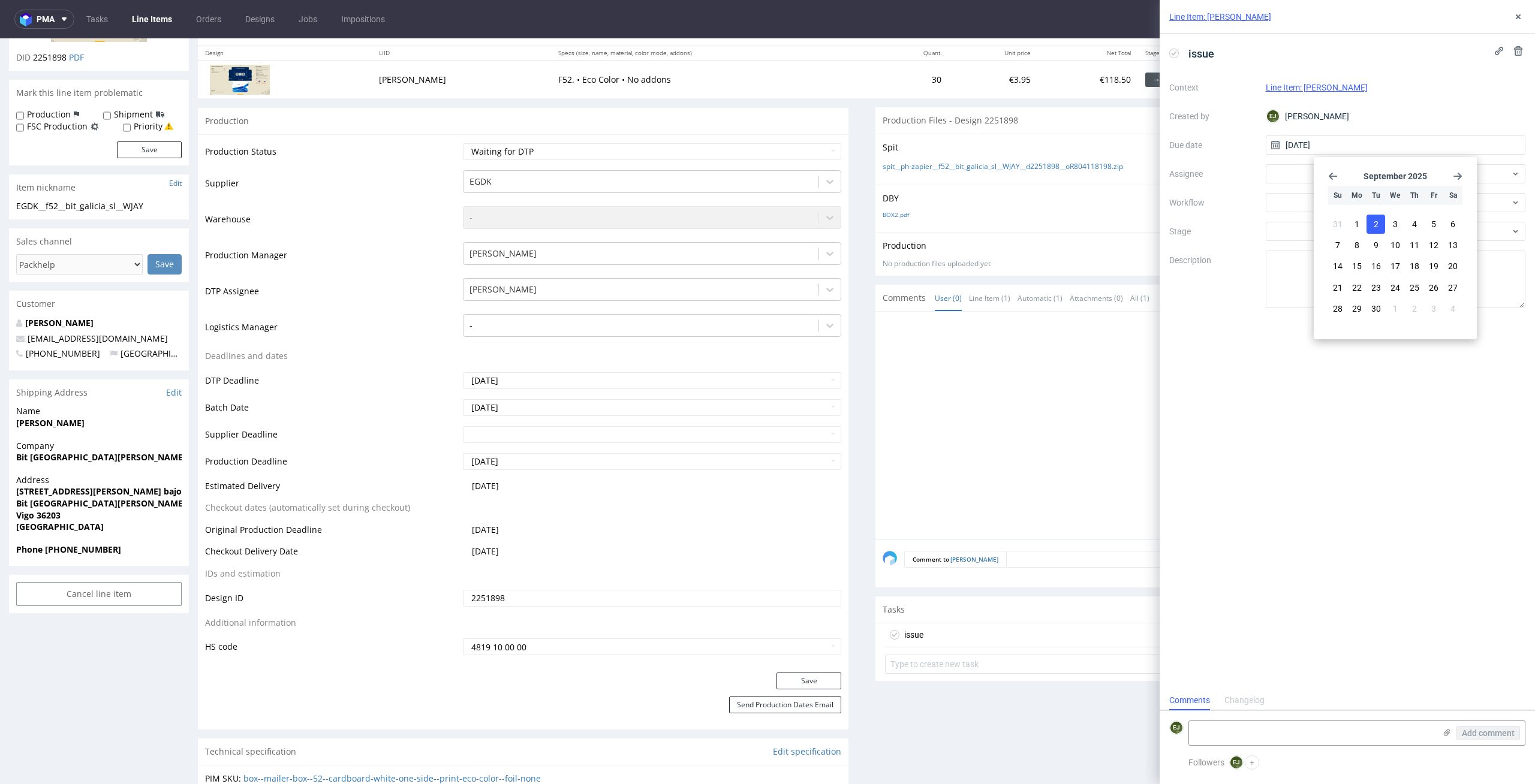
click at [1331, 168] on div "September 2025 Su Mo Tu We Th Fr Sa 31 1 2 3 4 5 6 7 8 9 10 11 12 13 14 15 16 1…" at bounding box center [1395, 248] width 153 height 173
click at [1331, 173] on use "Go back 1 month" at bounding box center [1333, 176] width 9 height 7
click at [1379, 299] on span "26" at bounding box center [1375, 301] width 9 height 12
type input "[DATE]"
click at [1344, 199] on div at bounding box center [1396, 202] width 261 height 19
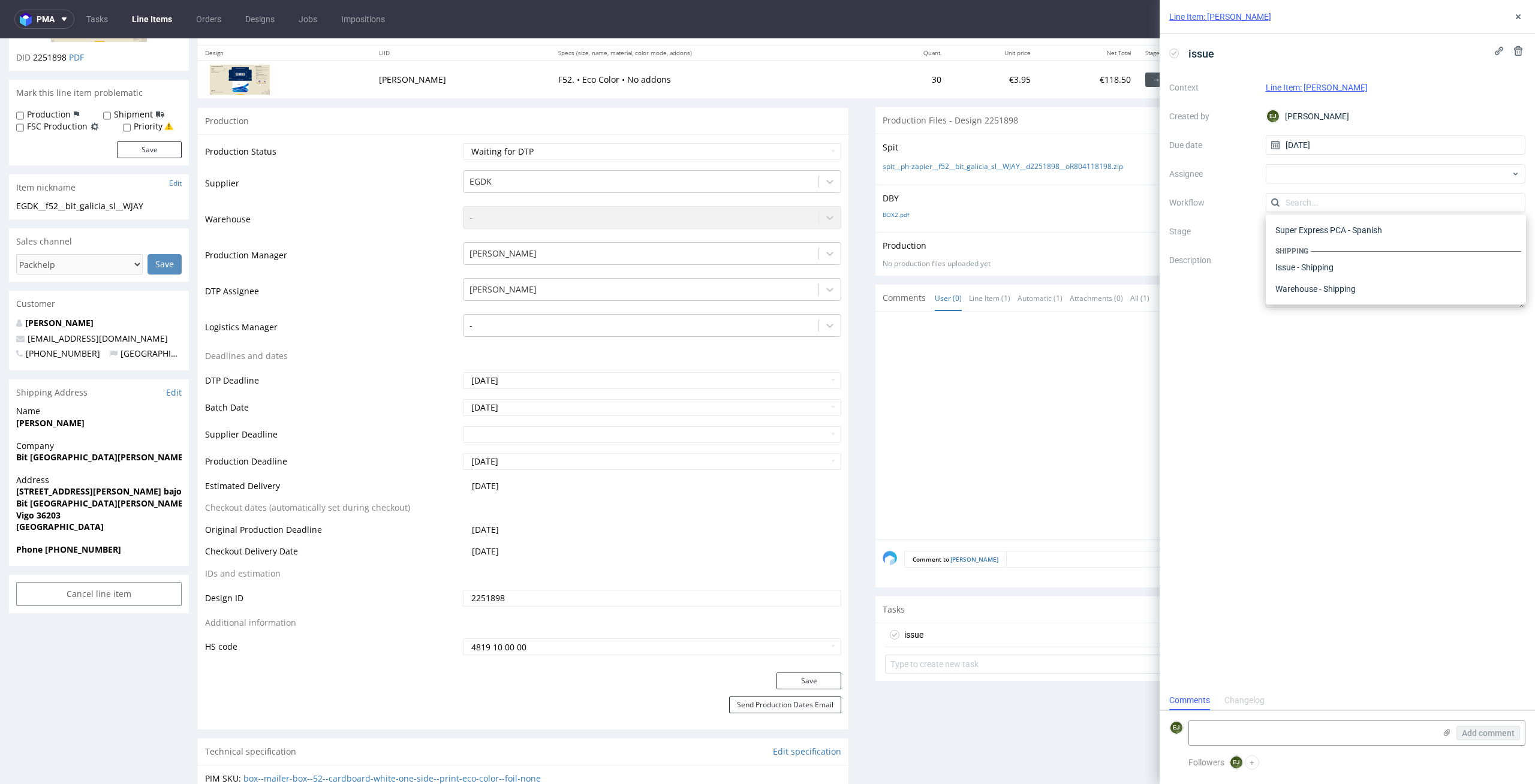
scroll to position [0, 0]
click at [1454, 274] on div "DTP - Issue" at bounding box center [1395, 268] width 250 height 22
click at [1297, 731] on textarea at bounding box center [1312, 732] width 246 height 24
paste textarea "File saving errors. The client saved the file as a single bitmap (with a chart …"
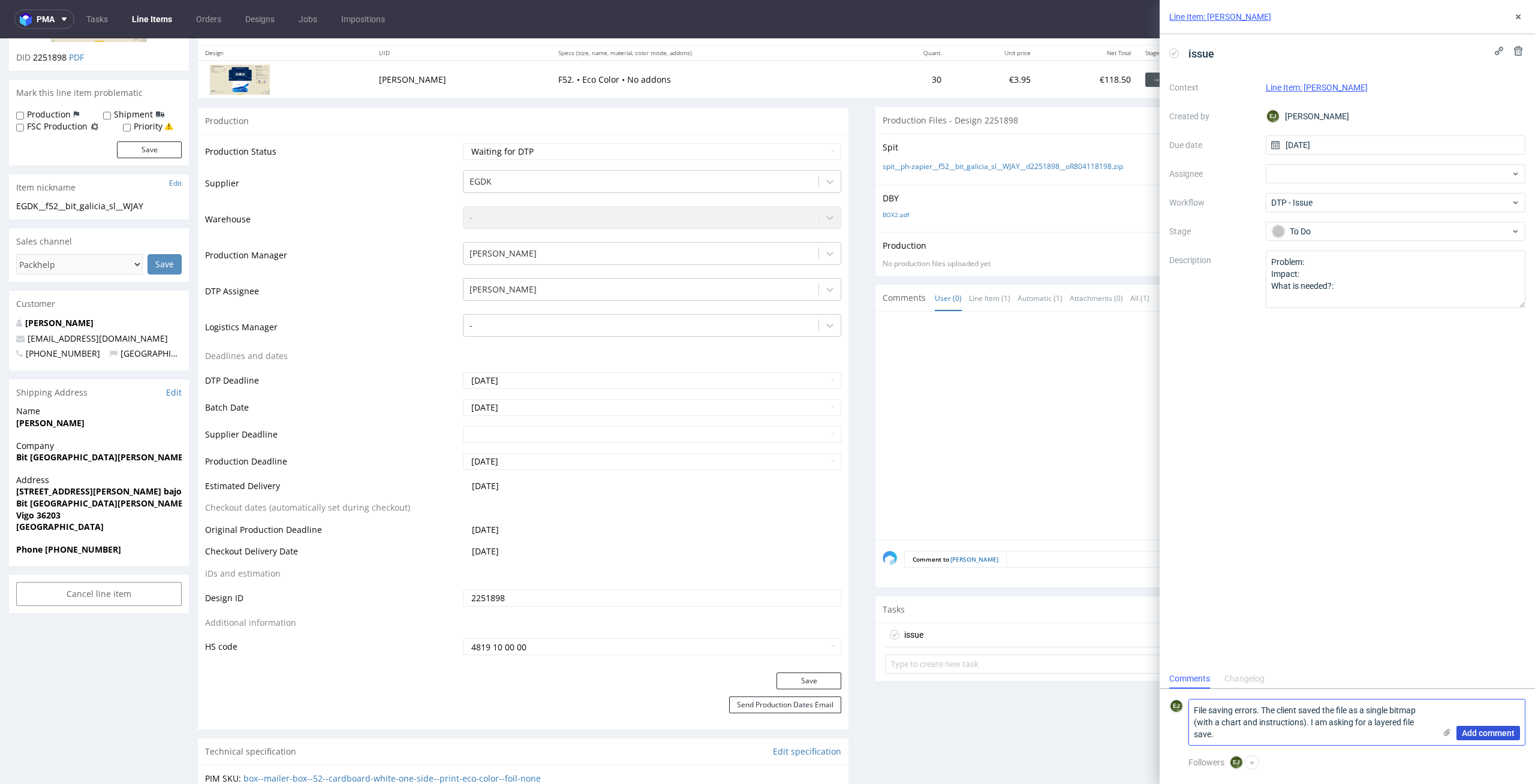
type textarea "File saving errors. The client saved the file as a single bitmap (with a chart …"
click at [1482, 733] on span "Add comment" at bounding box center [1488, 733] width 53 height 9
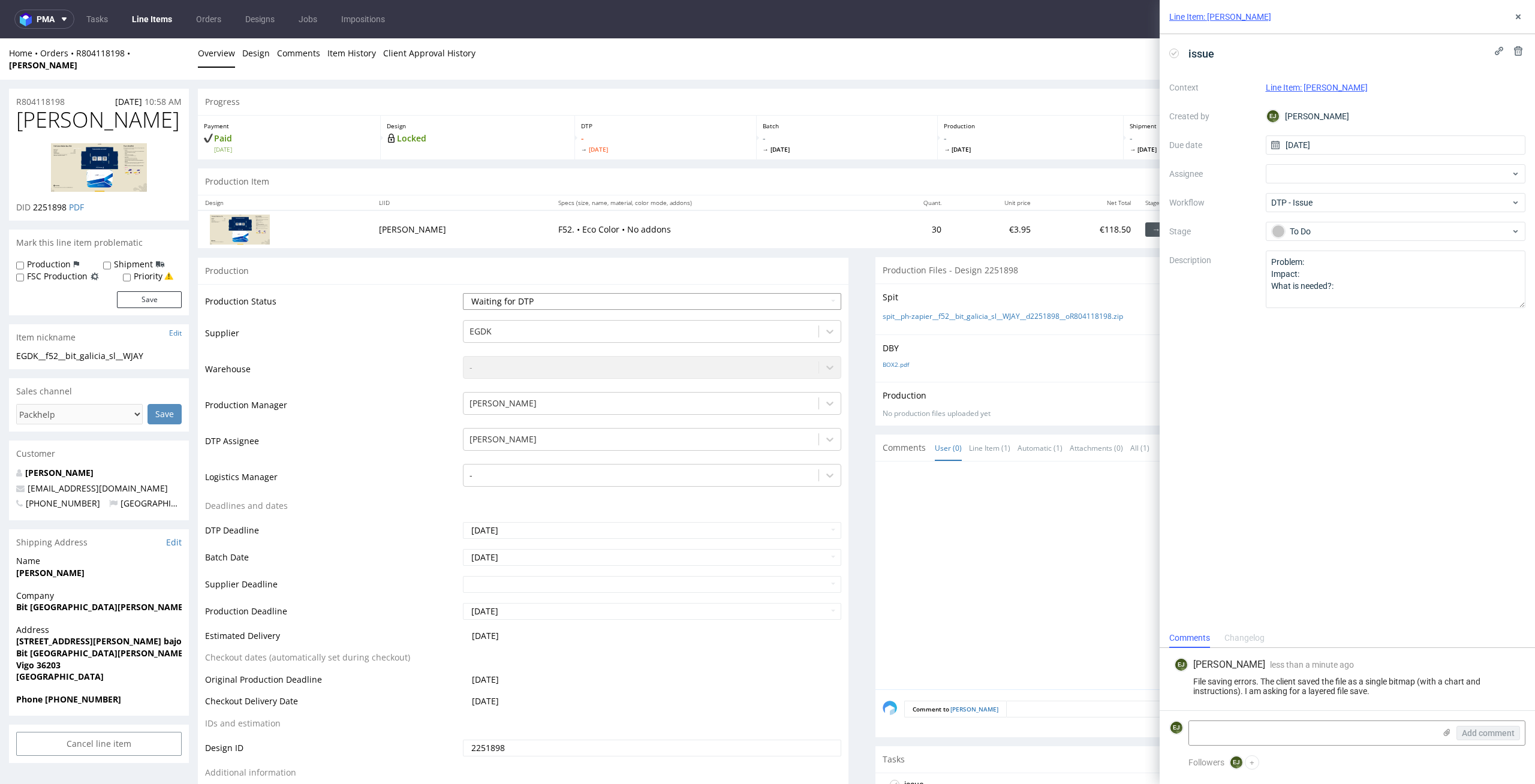
click at [779, 293] on select "Waiting for Artwork Waiting for Diecut Waiting for Mockup Waiting for DTP Waiti…" at bounding box center [652, 301] width 379 height 17
select select "dtp_issue"
click at [463, 293] on select "Waiting for Artwork Waiting for Diecut Waiting for Mockup Waiting for DTP Waiti…" at bounding box center [652, 301] width 379 height 17
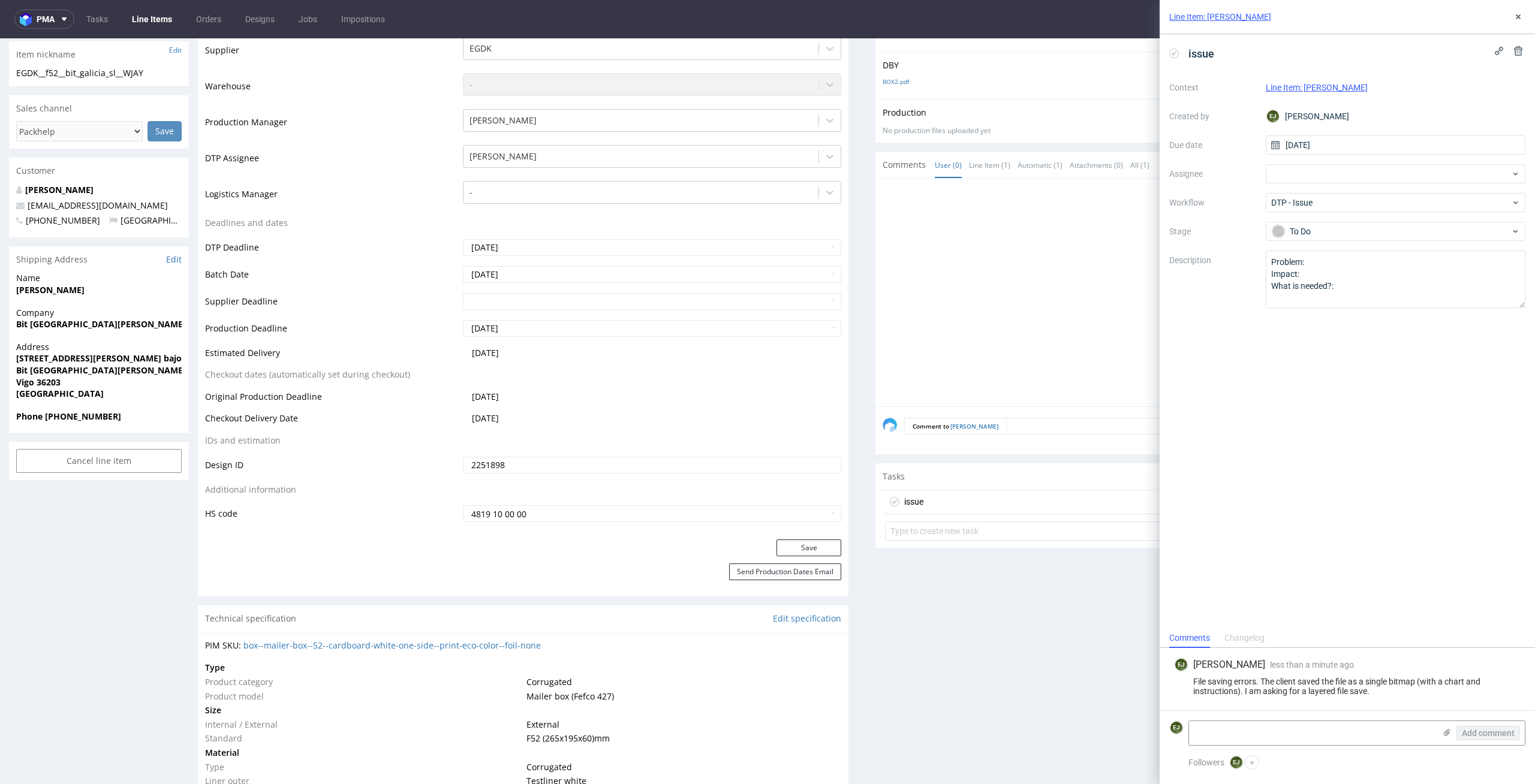
scroll to position [325, 0]
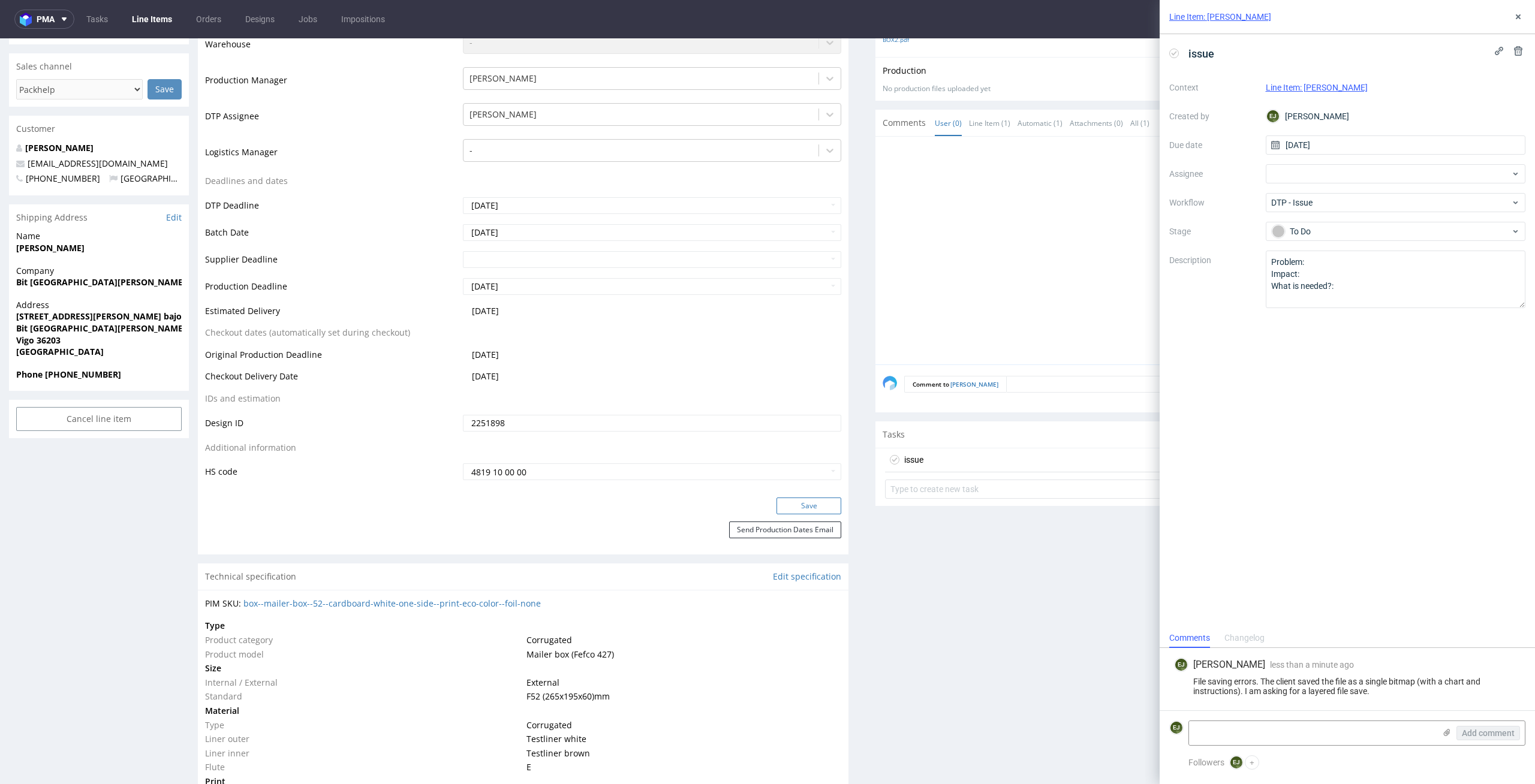
click at [821, 498] on button "Save" at bounding box center [809, 506] width 65 height 17
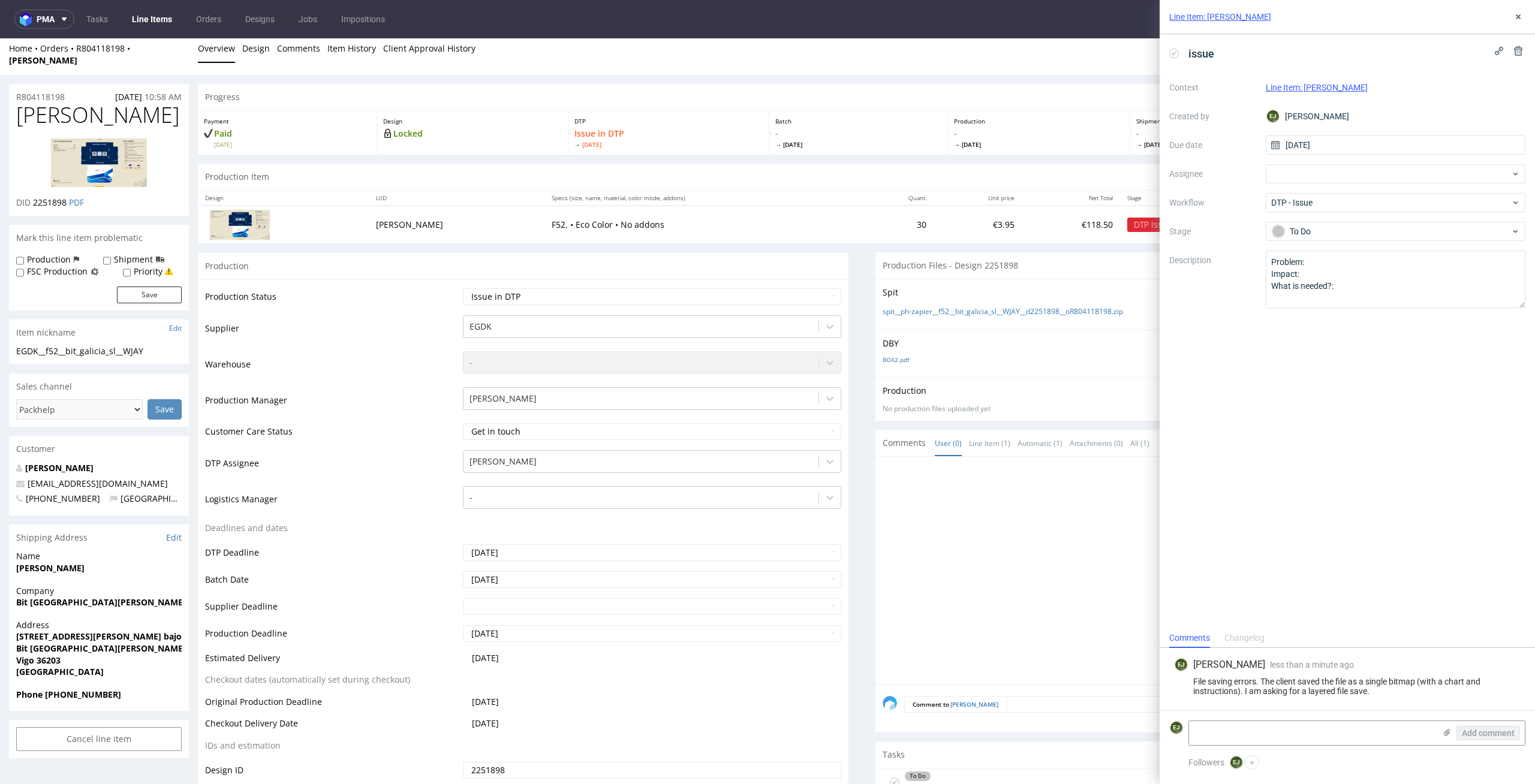
scroll to position [0, 0]
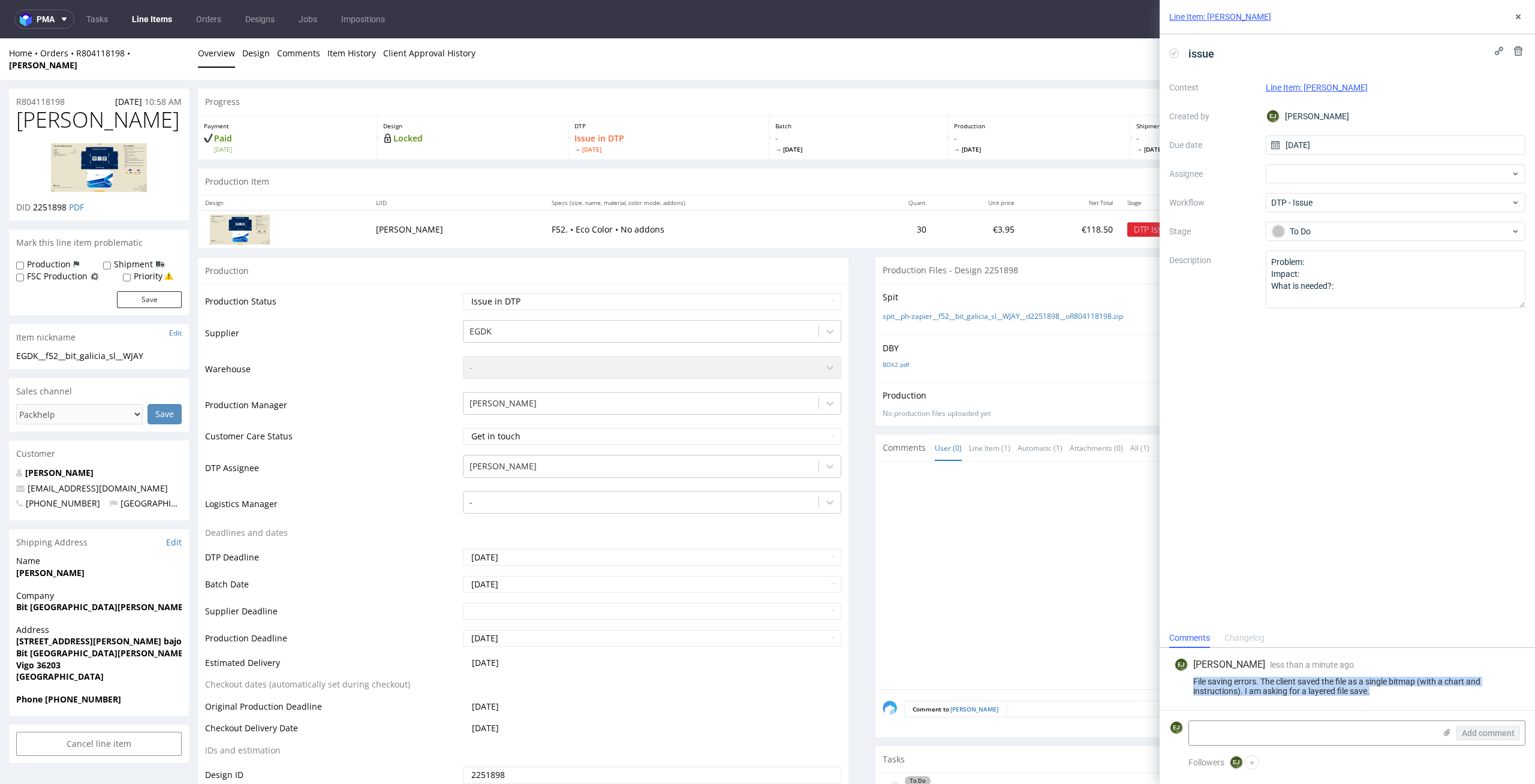
drag, startPoint x: 1380, startPoint y: 695, endPoint x: 1148, endPoint y: 684, distance: 232.3
click at [1148, 684] on div "Line Item: WJAY issue Context Line Item: WJAY Created by EJ Elżbieta Jelińska D…" at bounding box center [1340, 392] width 390 height 784
copy div "File saving errors. The client saved the file as a single bitmap (with a chart …"
click at [803, 92] on div "Progress" at bounding box center [861, 101] width 1328 height 27
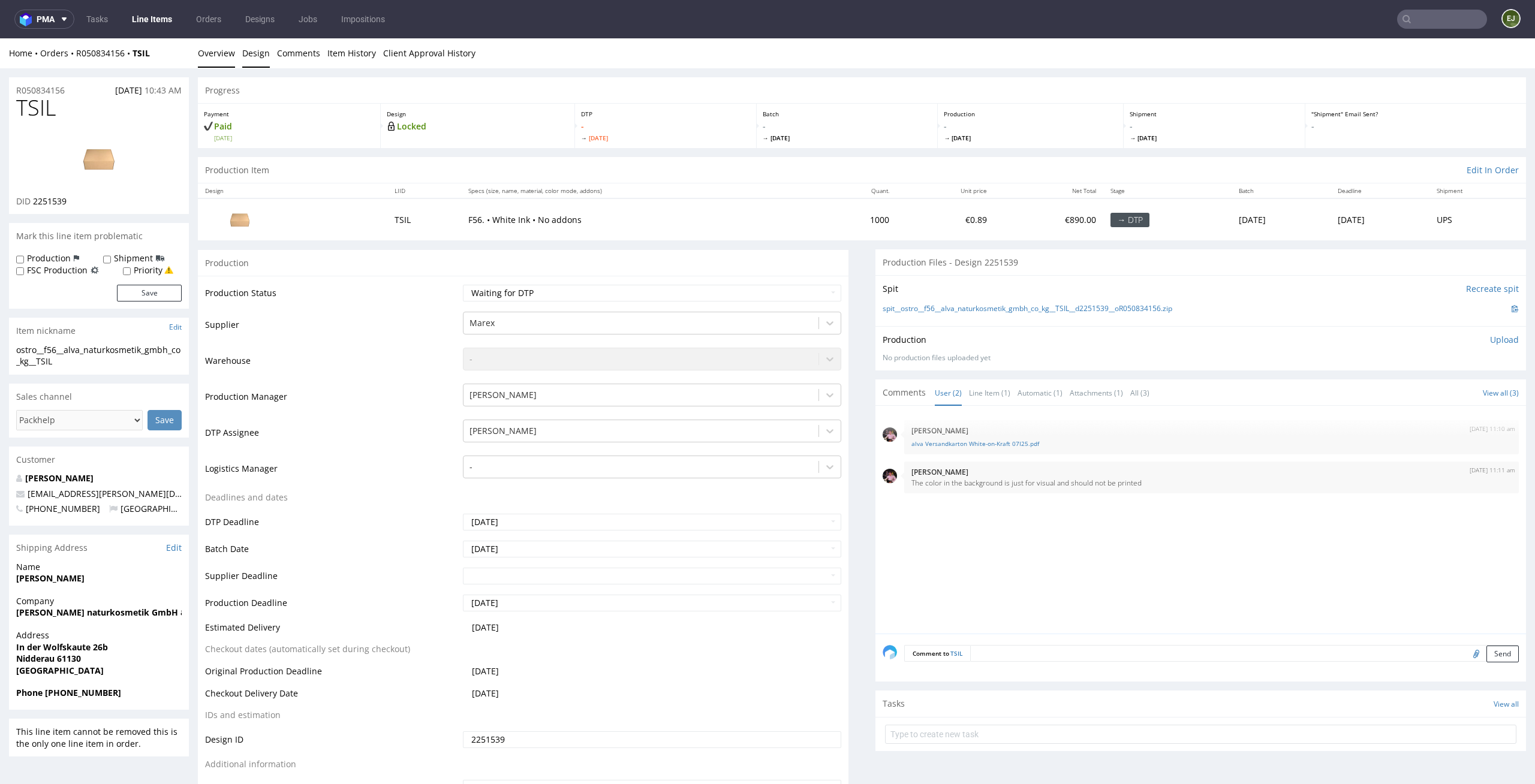
click at [256, 50] on link "Design" at bounding box center [256, 53] width 27 height 29
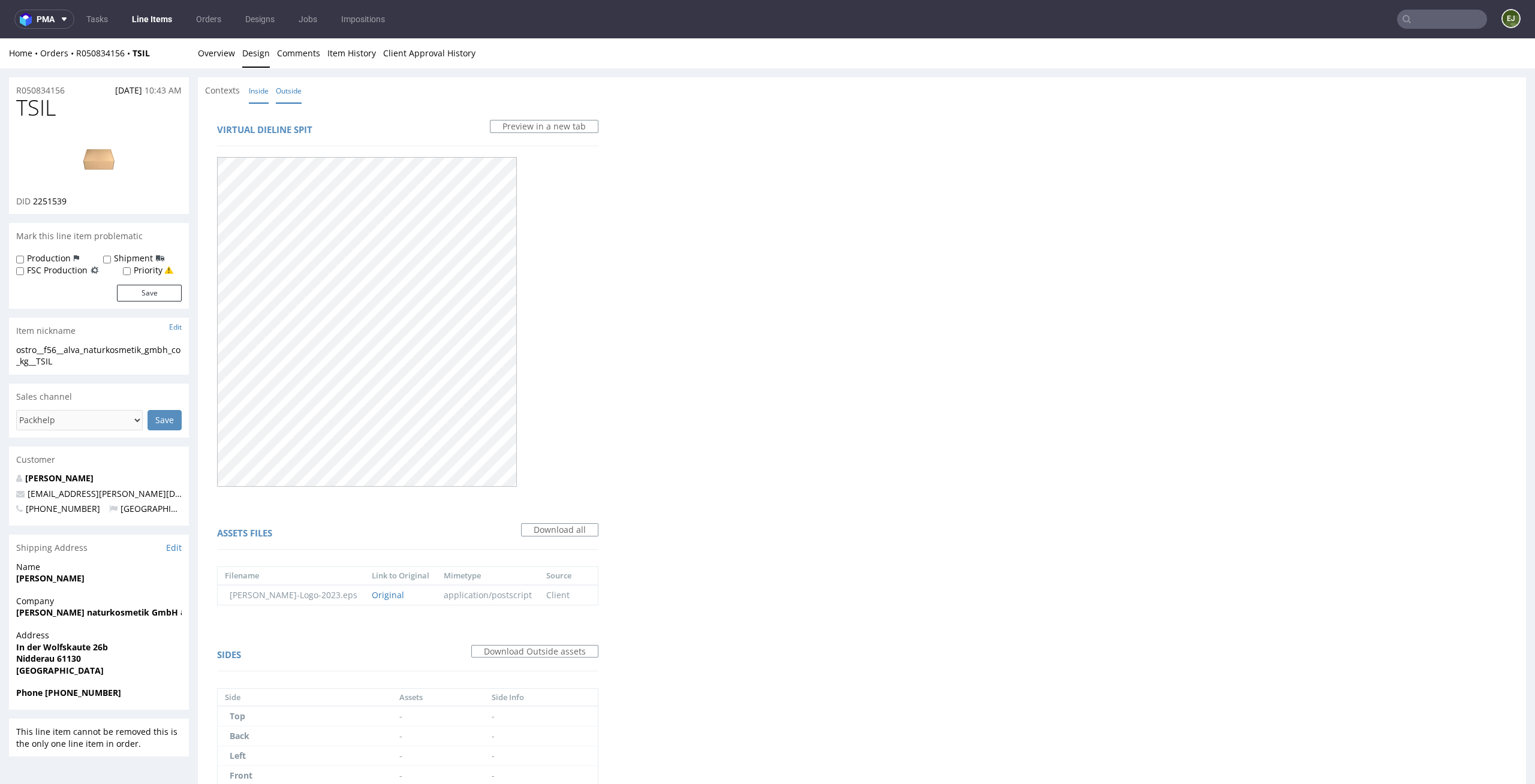
click at [257, 90] on link "Inside" at bounding box center [258, 91] width 19 height 26
click at [217, 47] on link "Overview" at bounding box center [217, 53] width 37 height 29
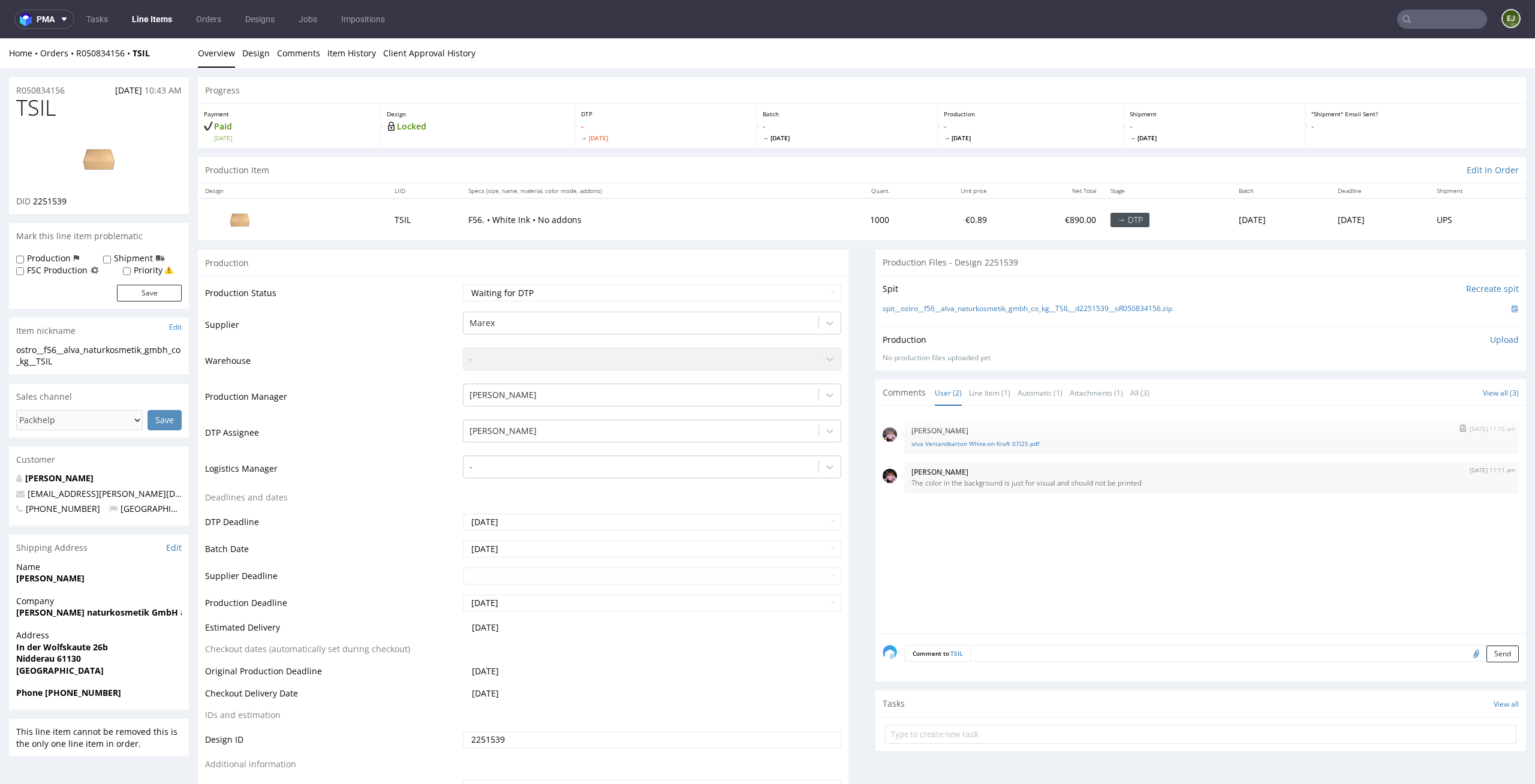
click at [1010, 449] on div "[DATE] 11:10 am [PERSON_NAME] Versandkarton White-on-Kraft 07I25.pdf" at bounding box center [1211, 437] width 615 height 34
click at [1025, 439] on link "alva Versandkarton White-on-Kraft 07I25.pdf" at bounding box center [1211, 444] width 600 height 9
click at [875, 275] on div "Spit Recreate spit spit__ostro__f56__alva_naturkosmetik_gmbh_co_kg__TSIL__d2251…" at bounding box center [1200, 300] width 651 height 51
click at [921, 311] on link "spit__ostro__f56__alva_naturkosmetik_gmbh_co_kg__TSIL__d2251539__oR050834156.zip" at bounding box center [1027, 309] width 289 height 10
click at [158, 16] on link "Line Items" at bounding box center [152, 19] width 55 height 19
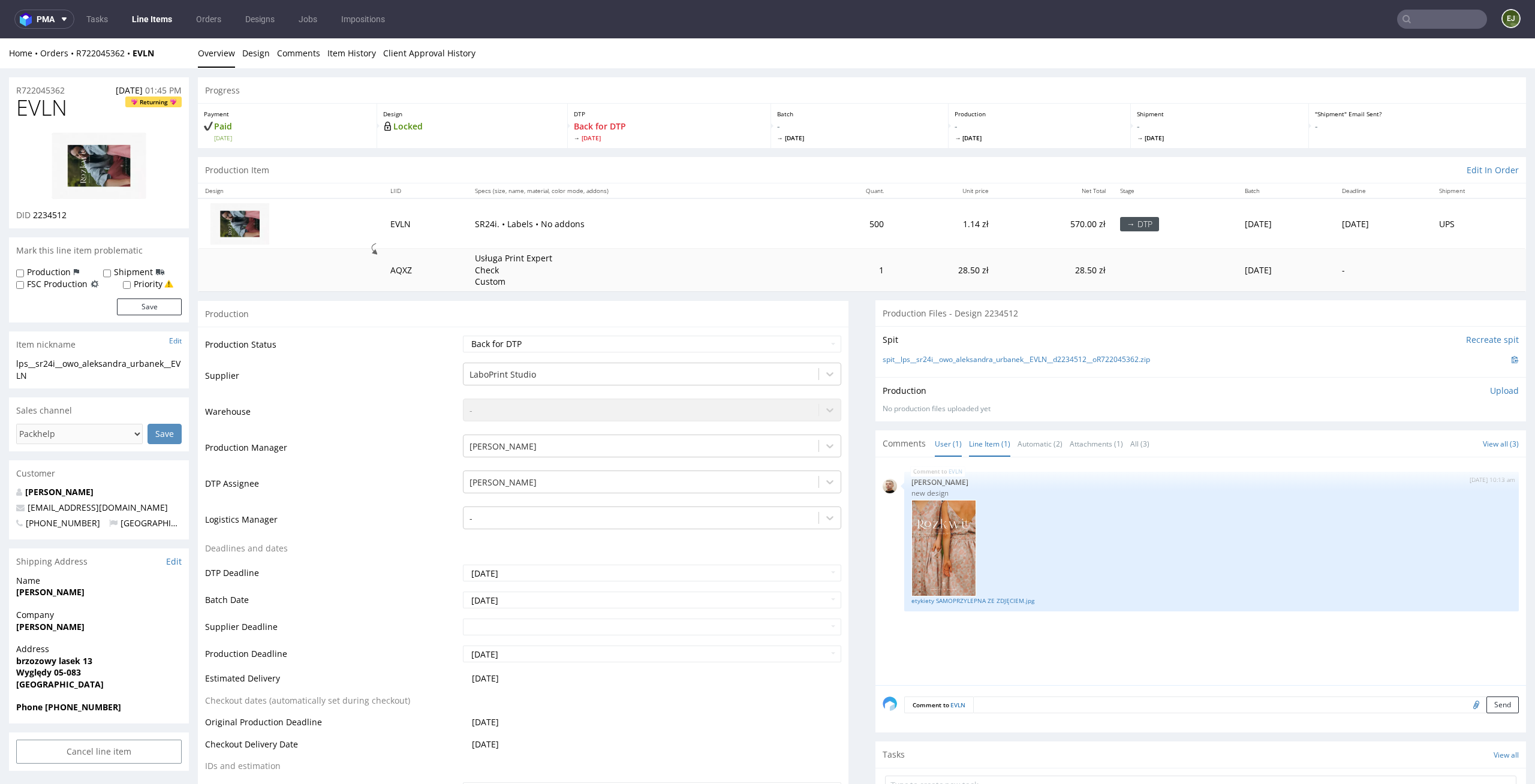
click at [981, 450] on link "Line Item (1)" at bounding box center [989, 444] width 41 height 26
click at [1000, 598] on link "etykiety SAMOPRZYLEPNA ZE ZDJĘCIEM.jpg" at bounding box center [1211, 601] width 600 height 9
click at [895, 361] on link "spit__lps__sr24i__owo_aleksandra_urbanek__EVLN__d2234512__oR722045362.zip" at bounding box center [1016, 360] width 268 height 10
click at [359, 59] on link "Item History" at bounding box center [351, 53] width 48 height 29
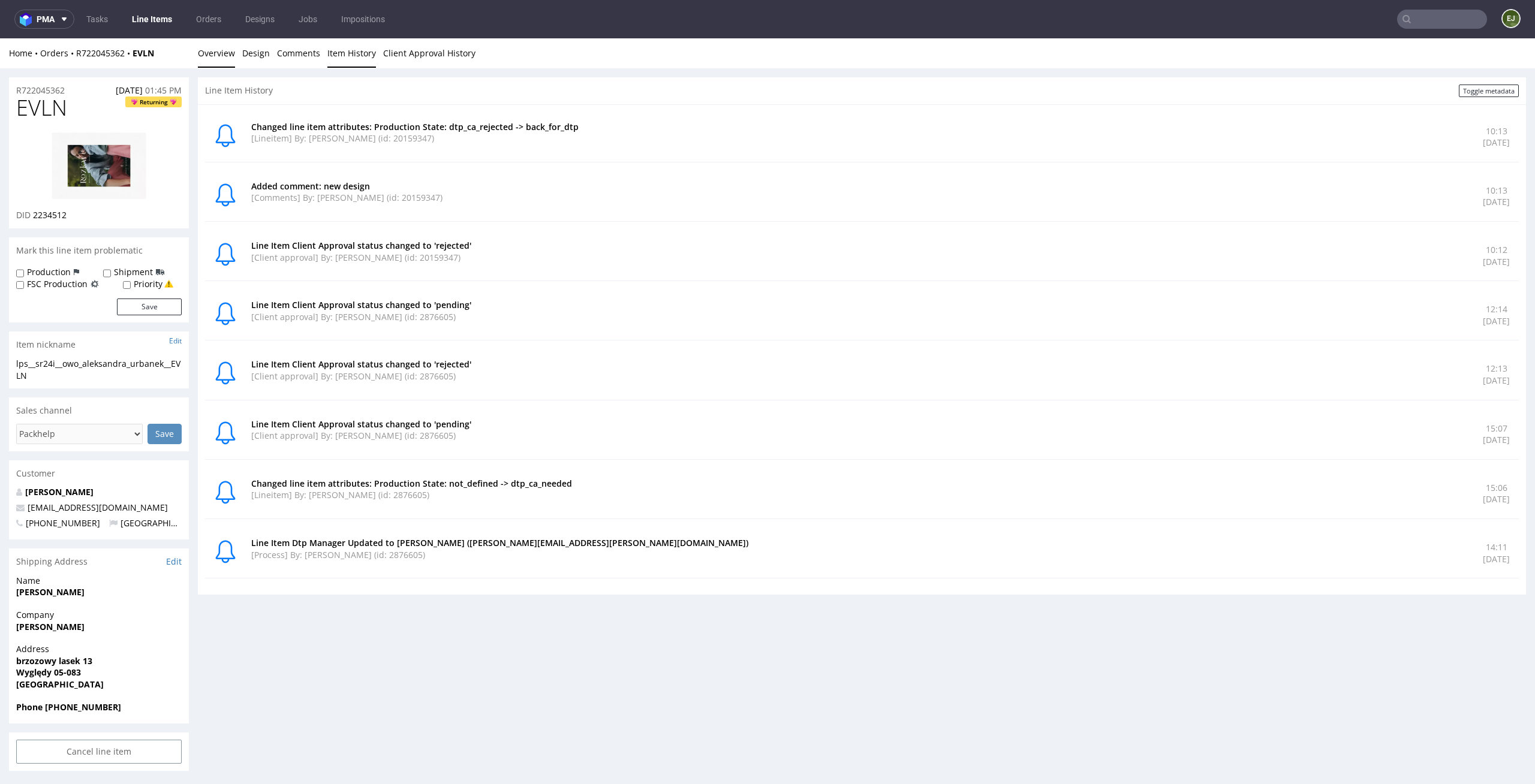
click at [219, 52] on link "Overview" at bounding box center [217, 53] width 37 height 29
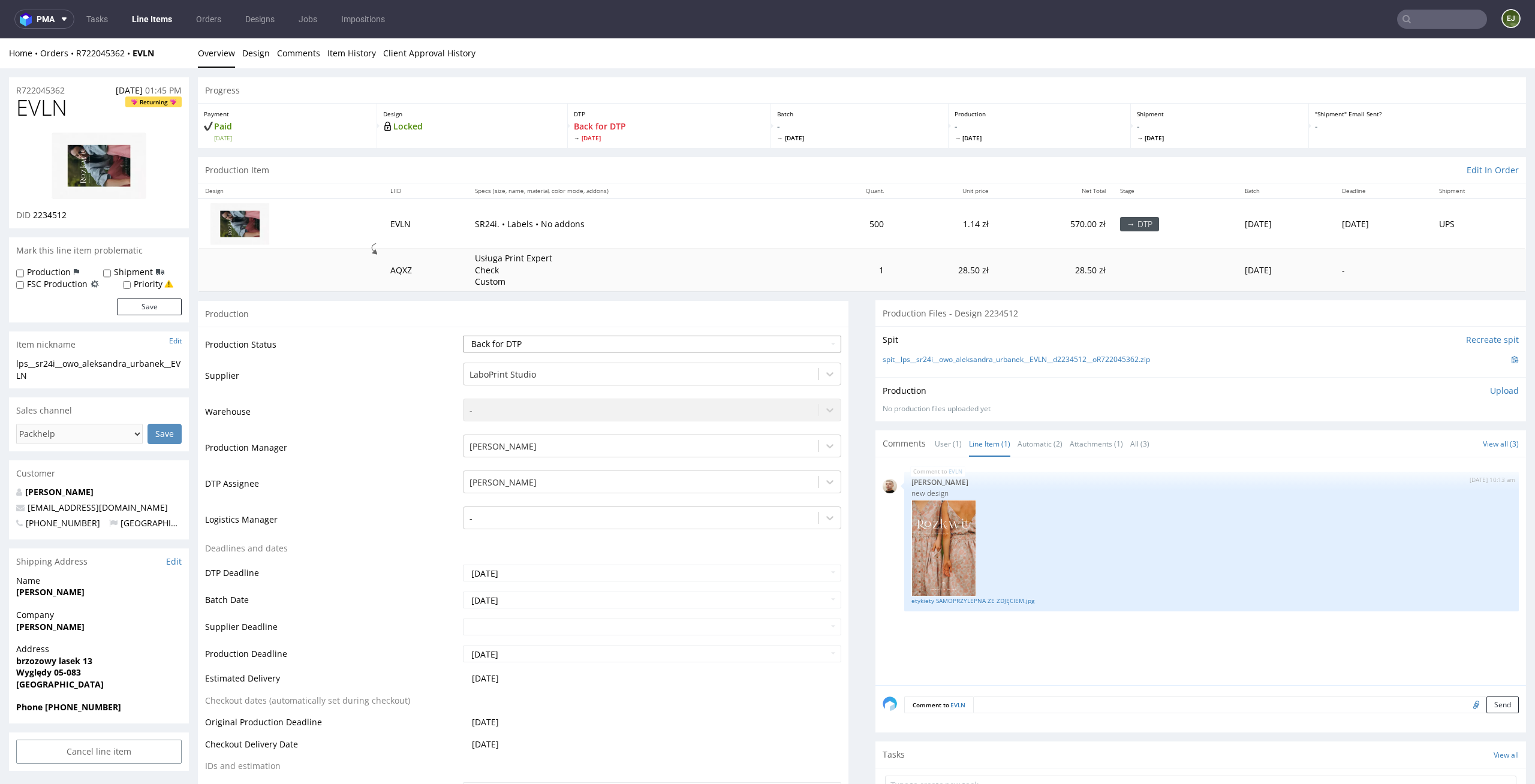
click at [788, 349] on select "Waiting for Artwork Waiting for Diecut Waiting for Mockup Waiting for DTP Waiti…" at bounding box center [652, 344] width 379 height 17
select select "dtp_ca_needed"
click at [463, 336] on select "Waiting for Artwork Waiting for Diecut Waiting for Mockup Waiting for DTP Waiti…" at bounding box center [652, 344] width 379 height 17
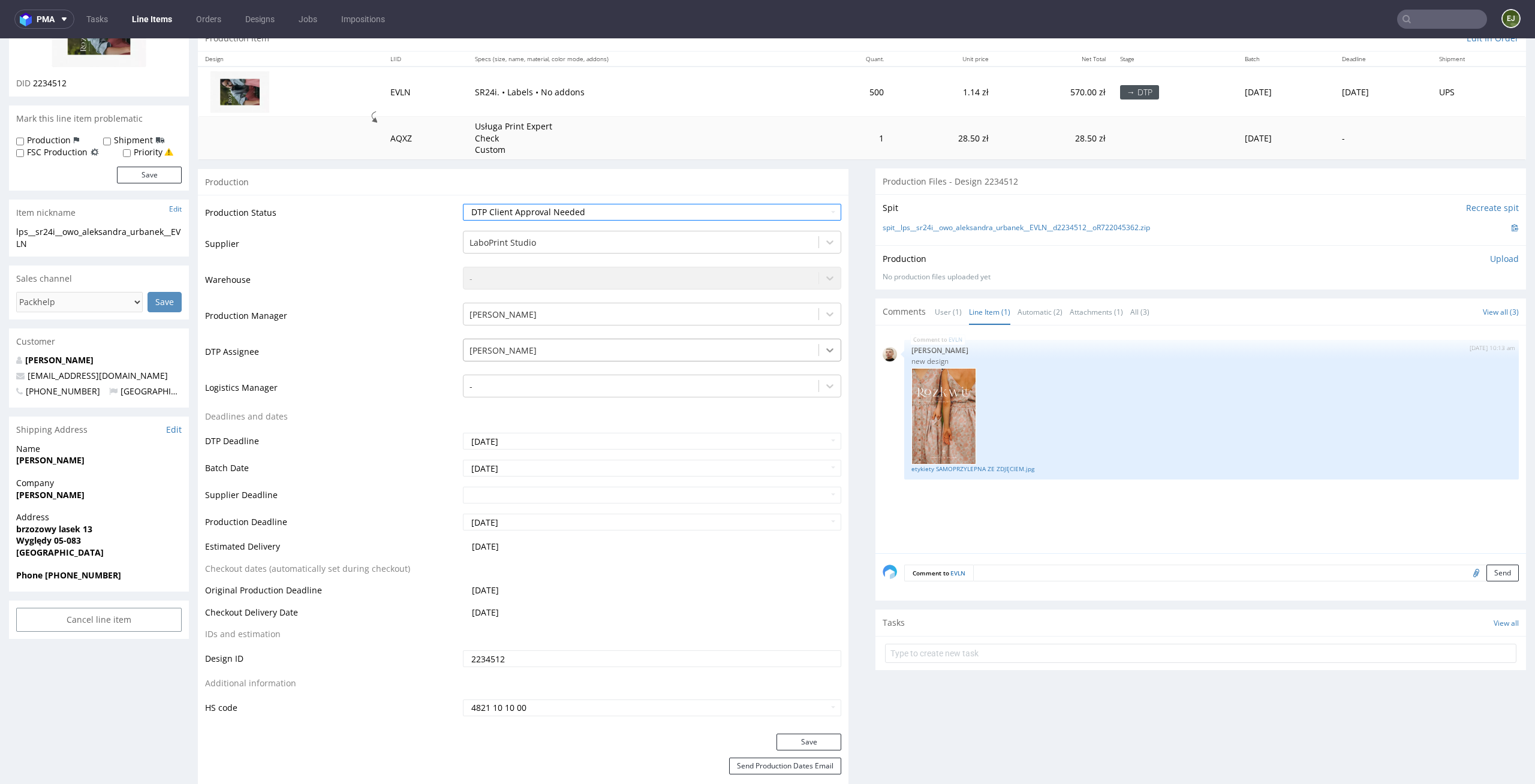
scroll to position [288, 0]
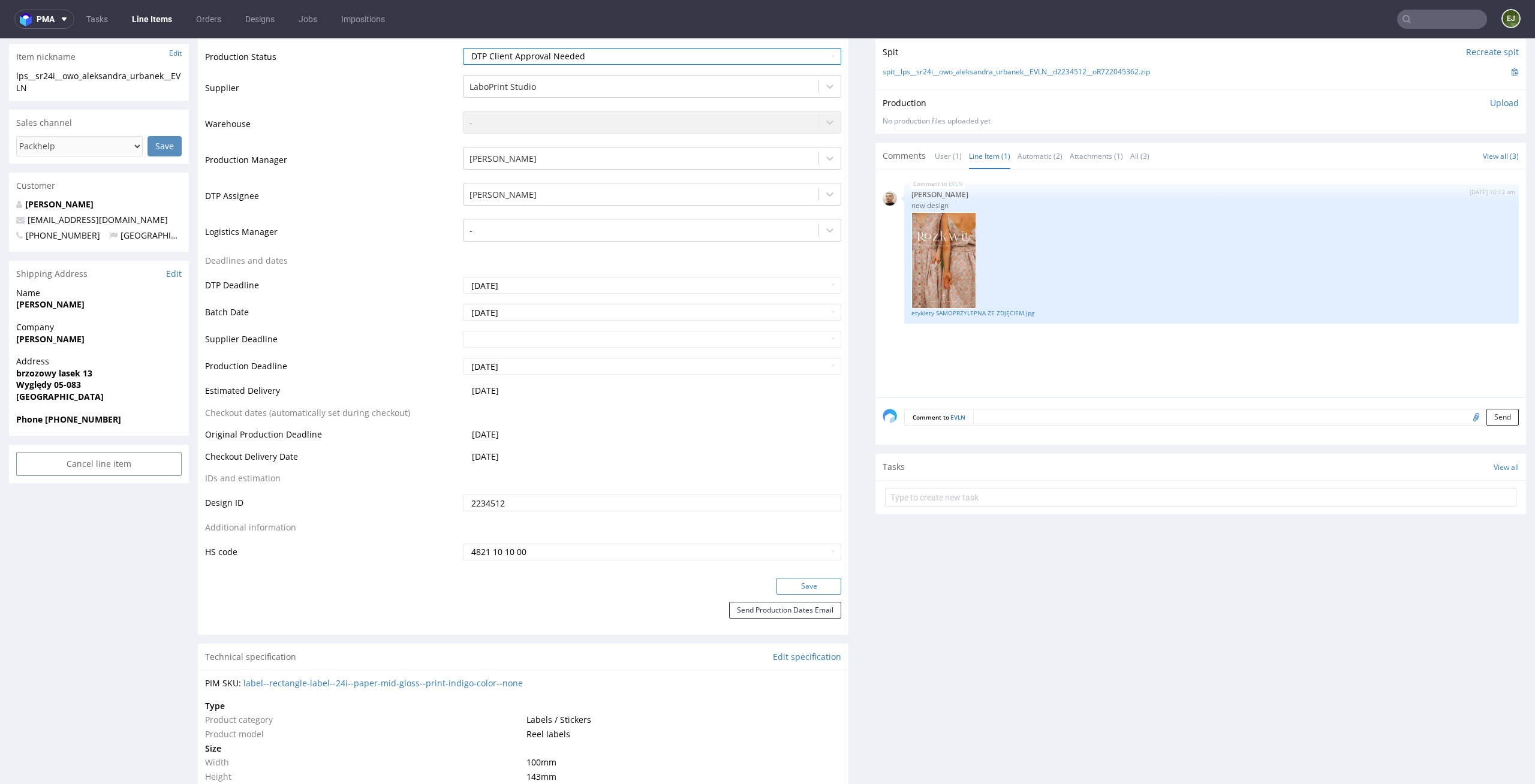
click at [824, 583] on button "Save" at bounding box center [809, 585] width 65 height 17
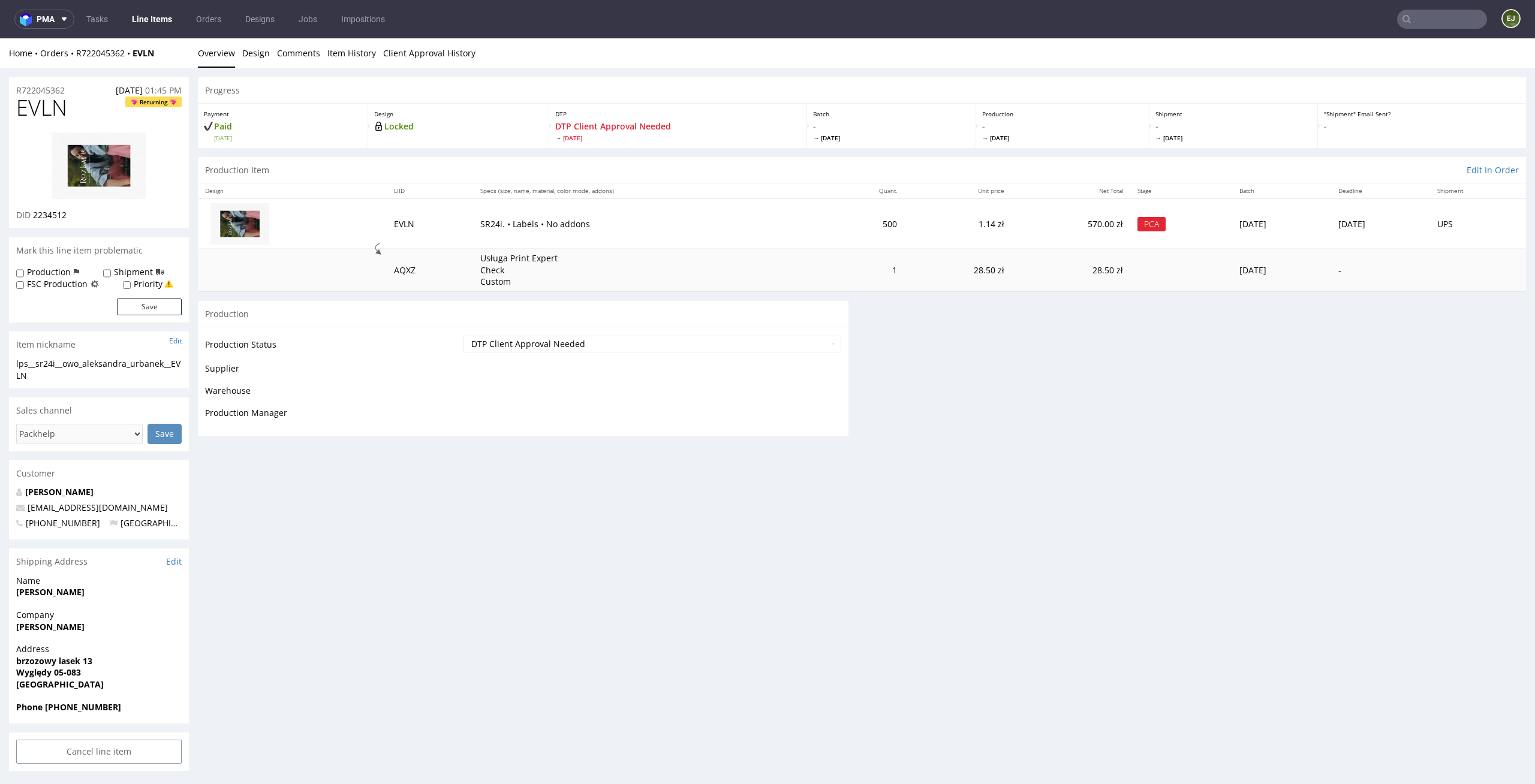
scroll to position [0, 0]
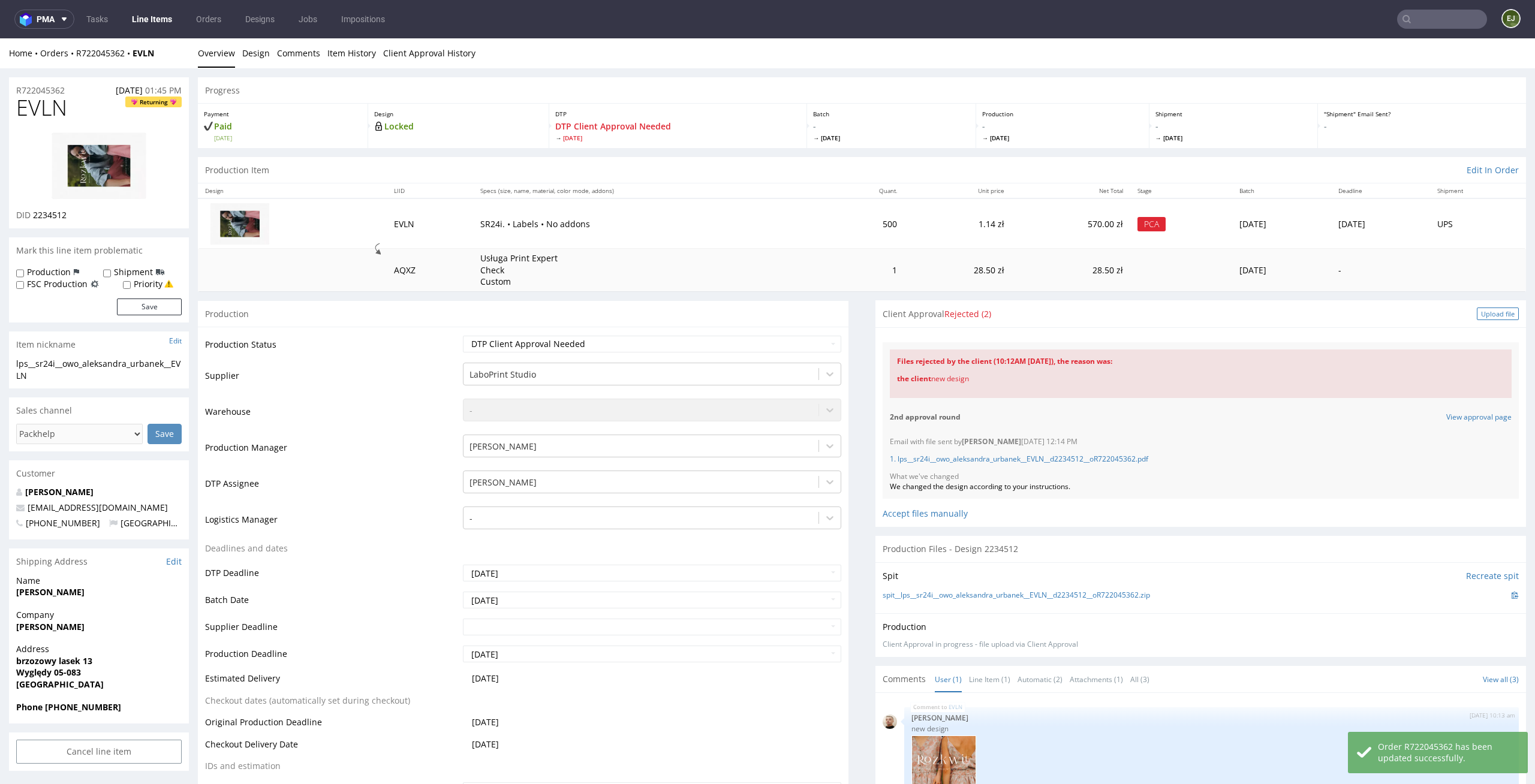
click at [1479, 308] on div "Upload file" at bounding box center [1498, 313] width 42 height 12
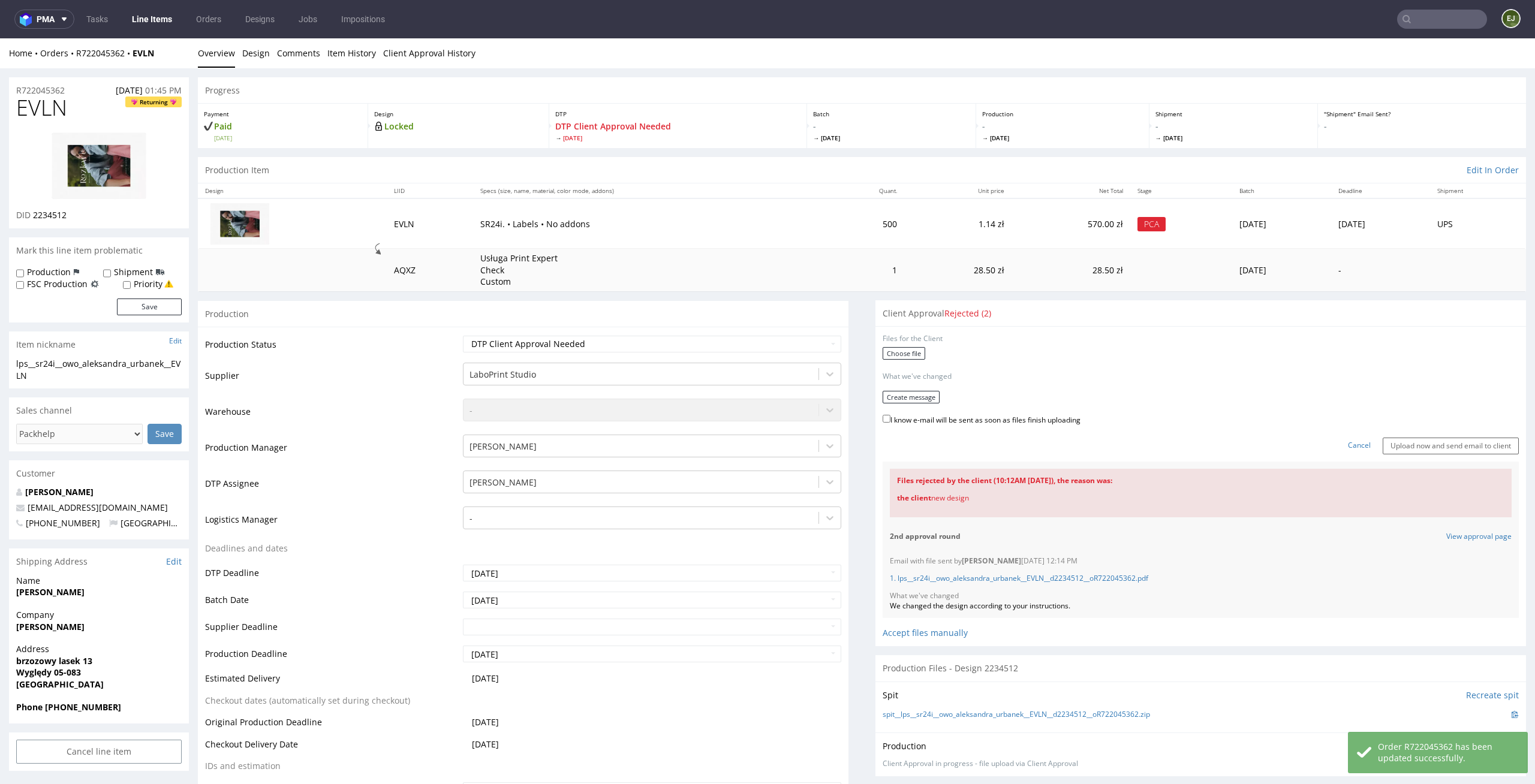
click at [911, 363] on form "Files for the Client Choose file What we've changed Create message I know e-mai…" at bounding box center [1200, 393] width 636 height 120
click at [902, 349] on label "Choose file" at bounding box center [903, 352] width 42 height 12
click at [0, 38] on input "Choose file" at bounding box center [0, 38] width 0 height 0
click at [891, 390] on button "Create message" at bounding box center [910, 393] width 57 height 12
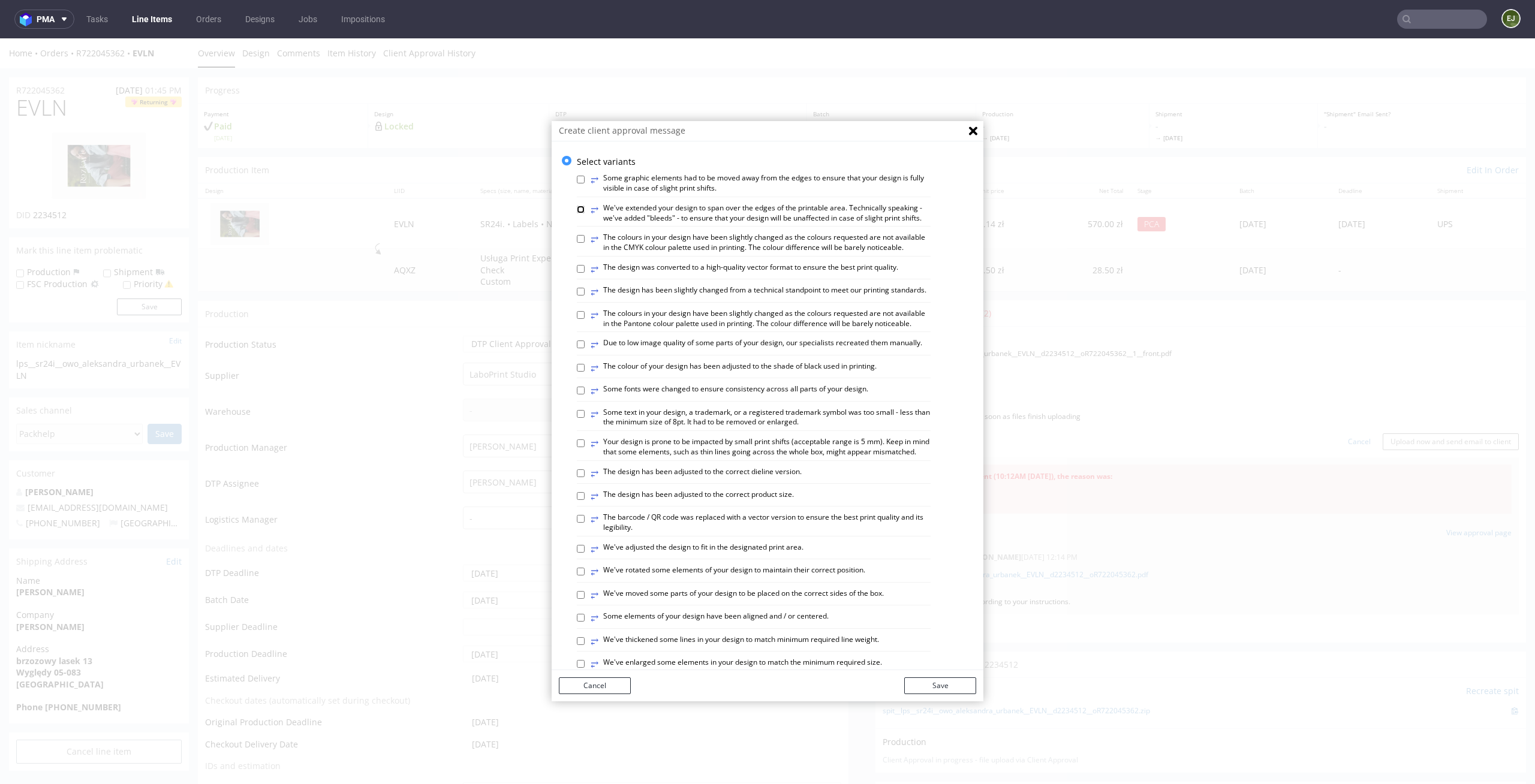
click at [576, 206] on input "⥂ We've extended your design to span over the edges of the printable area. Tech…" at bounding box center [580, 209] width 8 height 8
checkbox input "true"
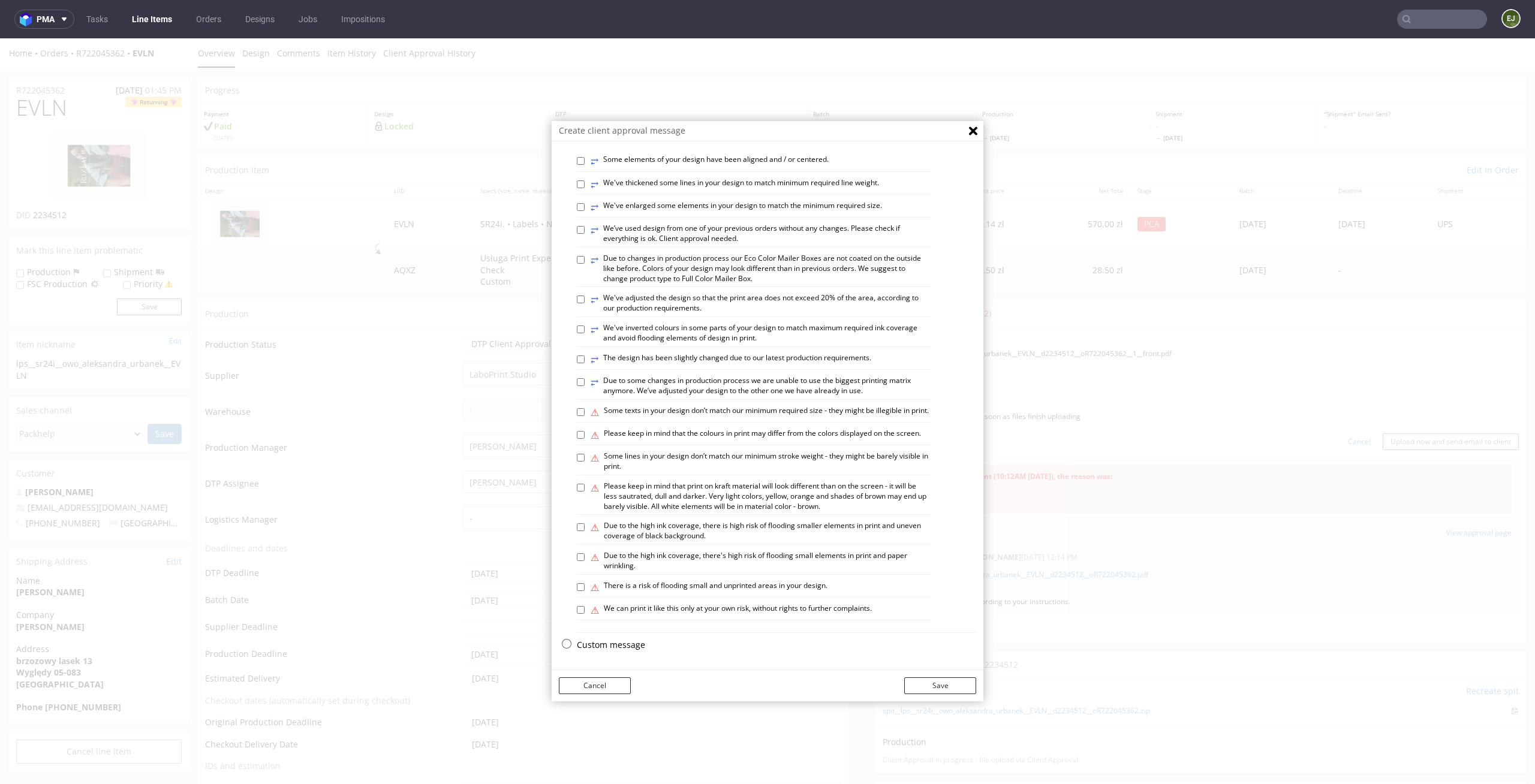
click at [676, 265] on label "⥂ Due to changes in production process our Eco Color Mailer Boxes are not coate…" at bounding box center [761, 268] width 340 height 30
click at [584, 264] on input "⥂ Due to changes in production process our Eco Color Mailer Boxes are not coate…" at bounding box center [580, 260] width 8 height 8
click at [676, 265] on label "⥂ Due to changes in production process our Eco Color Mailer Boxes are not coate…" at bounding box center [761, 268] width 340 height 30
click at [584, 264] on input "⥂ Due to changes in production process our Eco Color Mailer Boxes are not coate…" at bounding box center [580, 260] width 8 height 8
checkbox input "false"
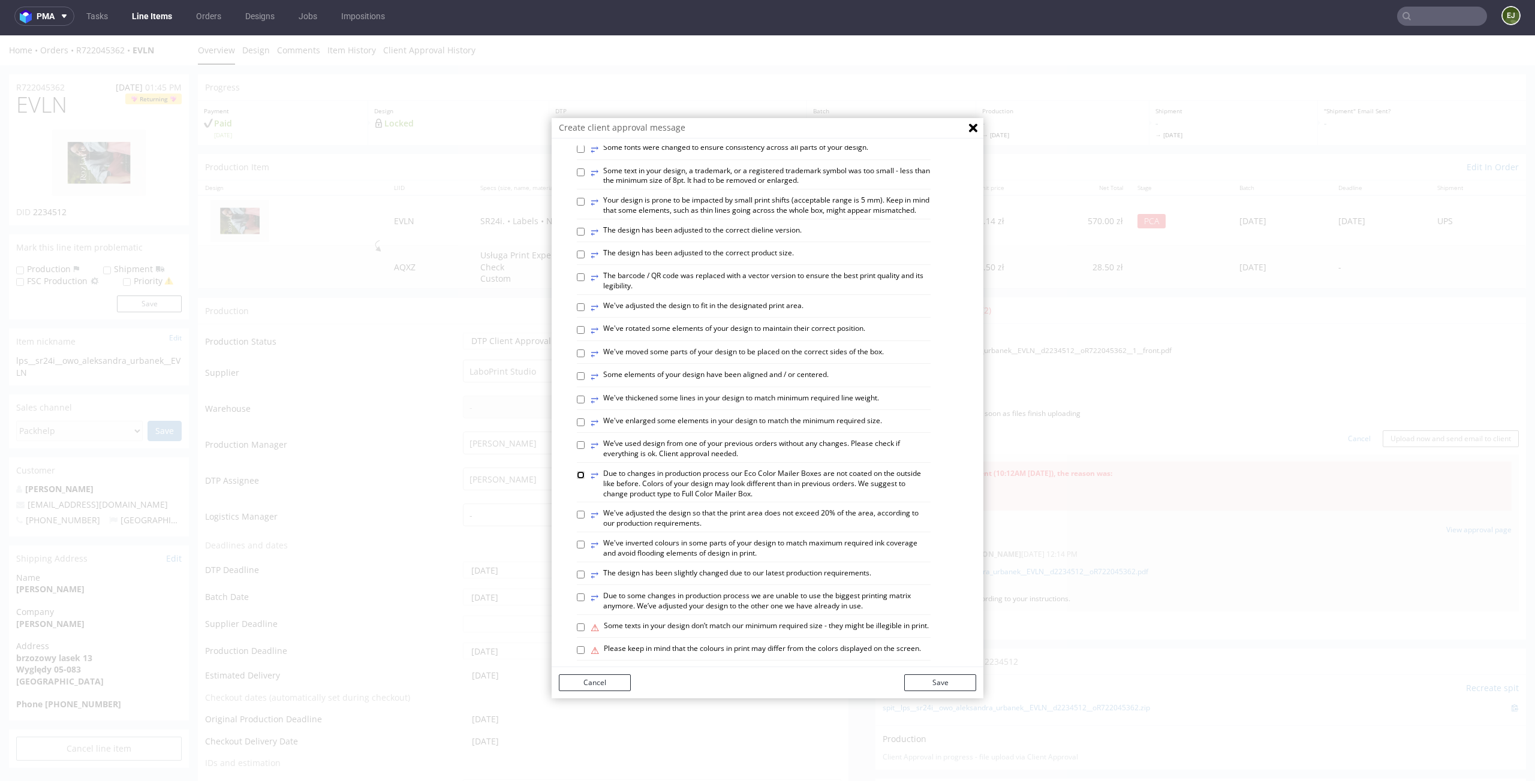
scroll to position [207, 0]
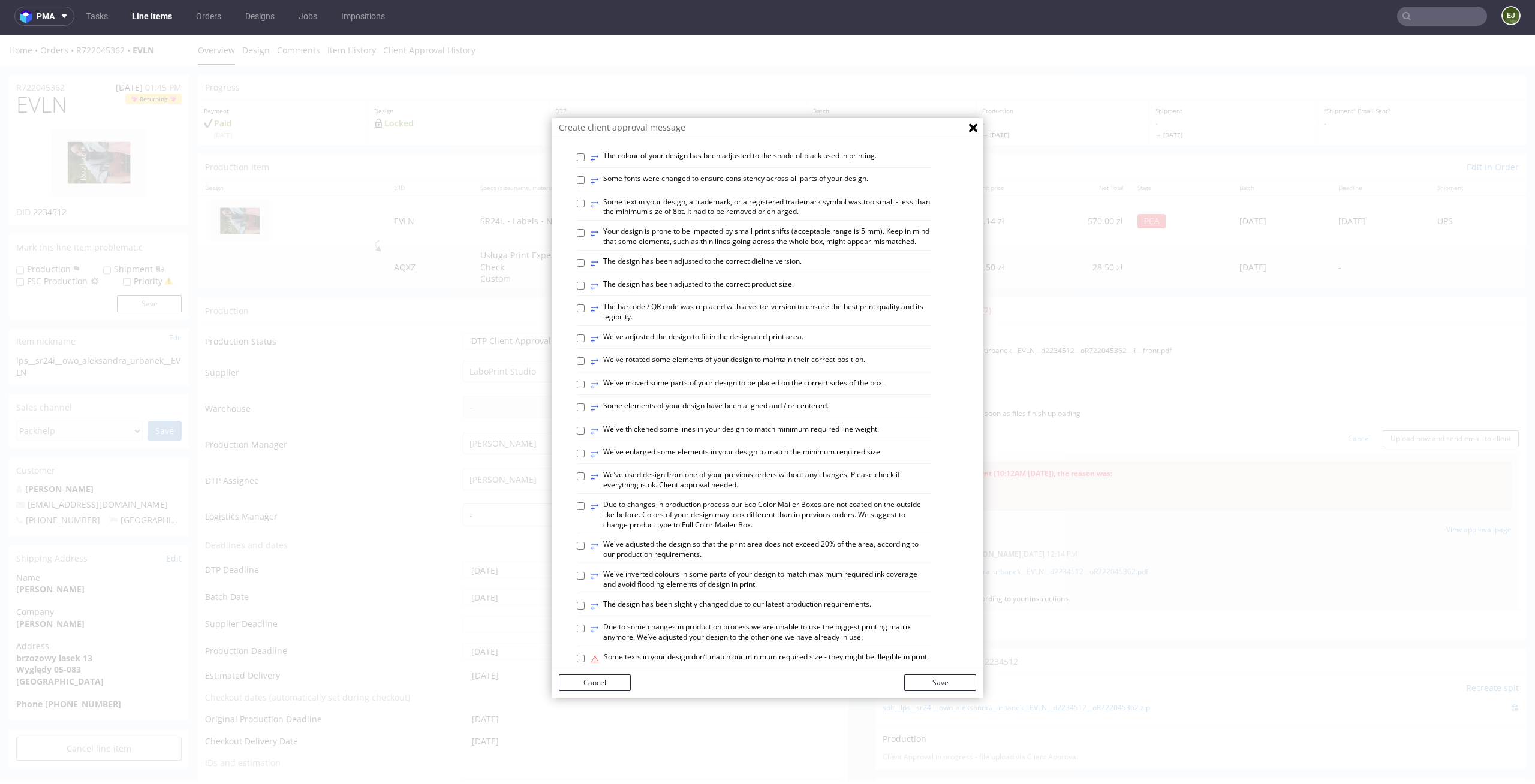
click at [792, 345] on label "⥂ We've adjusted the design to fit in the designated print area." at bounding box center [697, 339] width 213 height 13
click at [584, 342] on input "⥂ We've adjusted the design to fit in the designated print area." at bounding box center [580, 338] width 8 height 8
checkbox input "true"
click at [933, 690] on button "Save" at bounding box center [940, 682] width 72 height 17
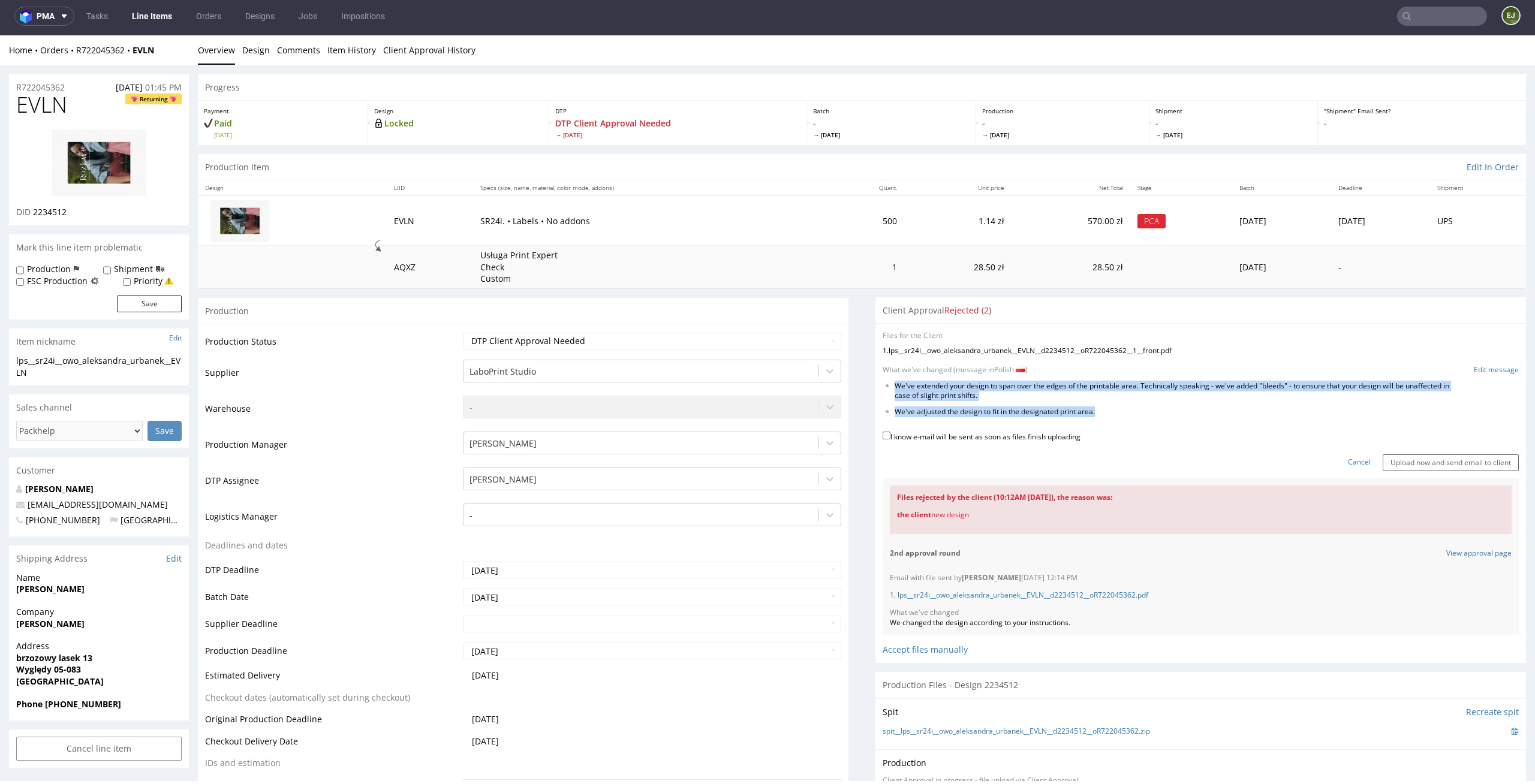
drag, startPoint x: 1111, startPoint y: 421, endPoint x: 877, endPoint y: 382, distance: 237.2
click at [882, 381] on form "Files for the Client 1 . lps__sr24i__owo_aleksandra_urbanek__EVLN__d2234512__oR…" at bounding box center [1200, 401] width 636 height 140
copy form "We've extended your design to span over the edges of the printable area. Techni…"
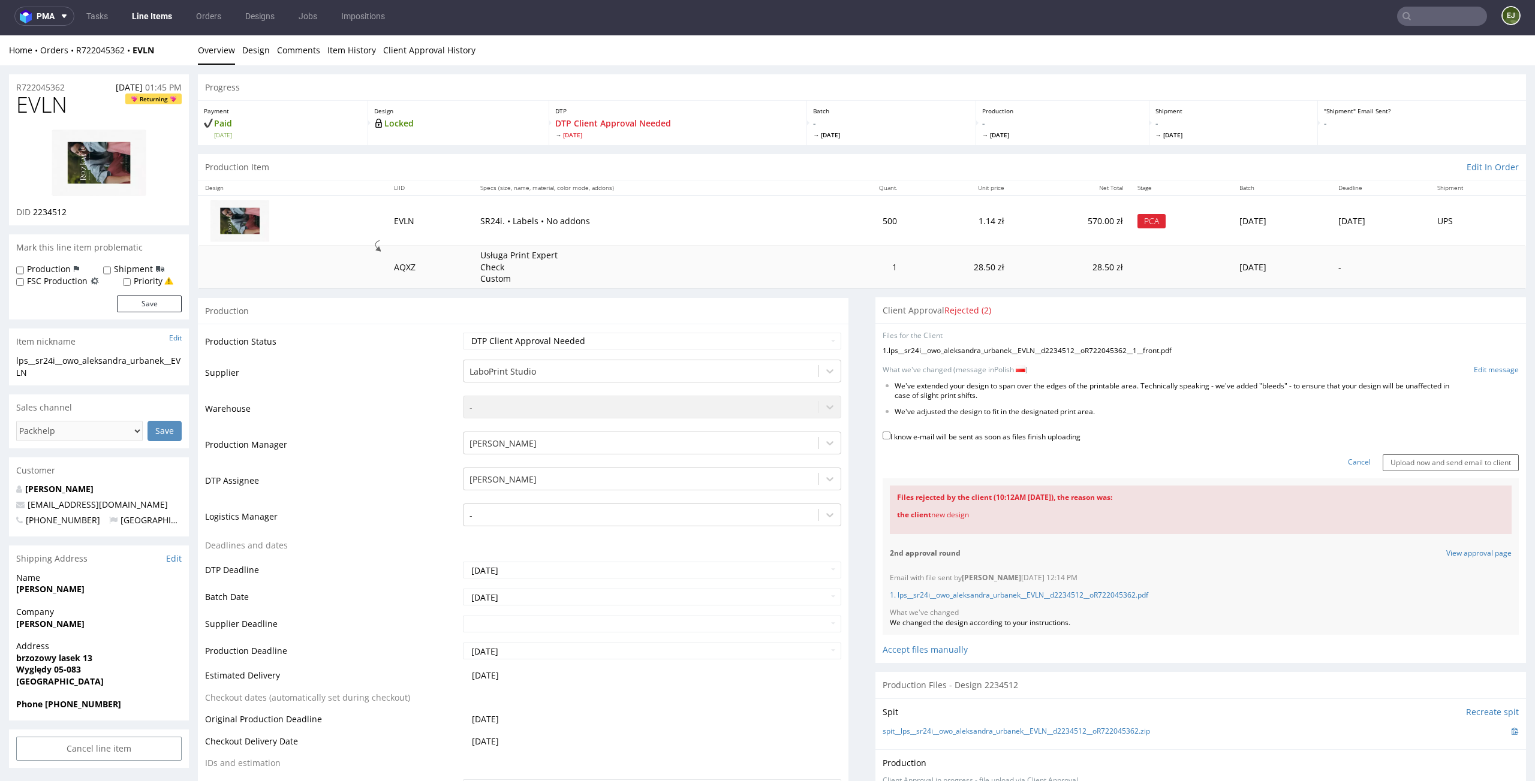
click at [933, 437] on label "I know e-mail will be sent as soon as files finish uploading" at bounding box center [981, 436] width 198 height 13
click at [890, 437] on input "I know e-mail will be sent as soon as files finish uploading" at bounding box center [886, 435] width 8 height 8
checkbox input "true"
click at [1448, 462] on input "Upload now and send email to client" at bounding box center [1450, 462] width 136 height 17
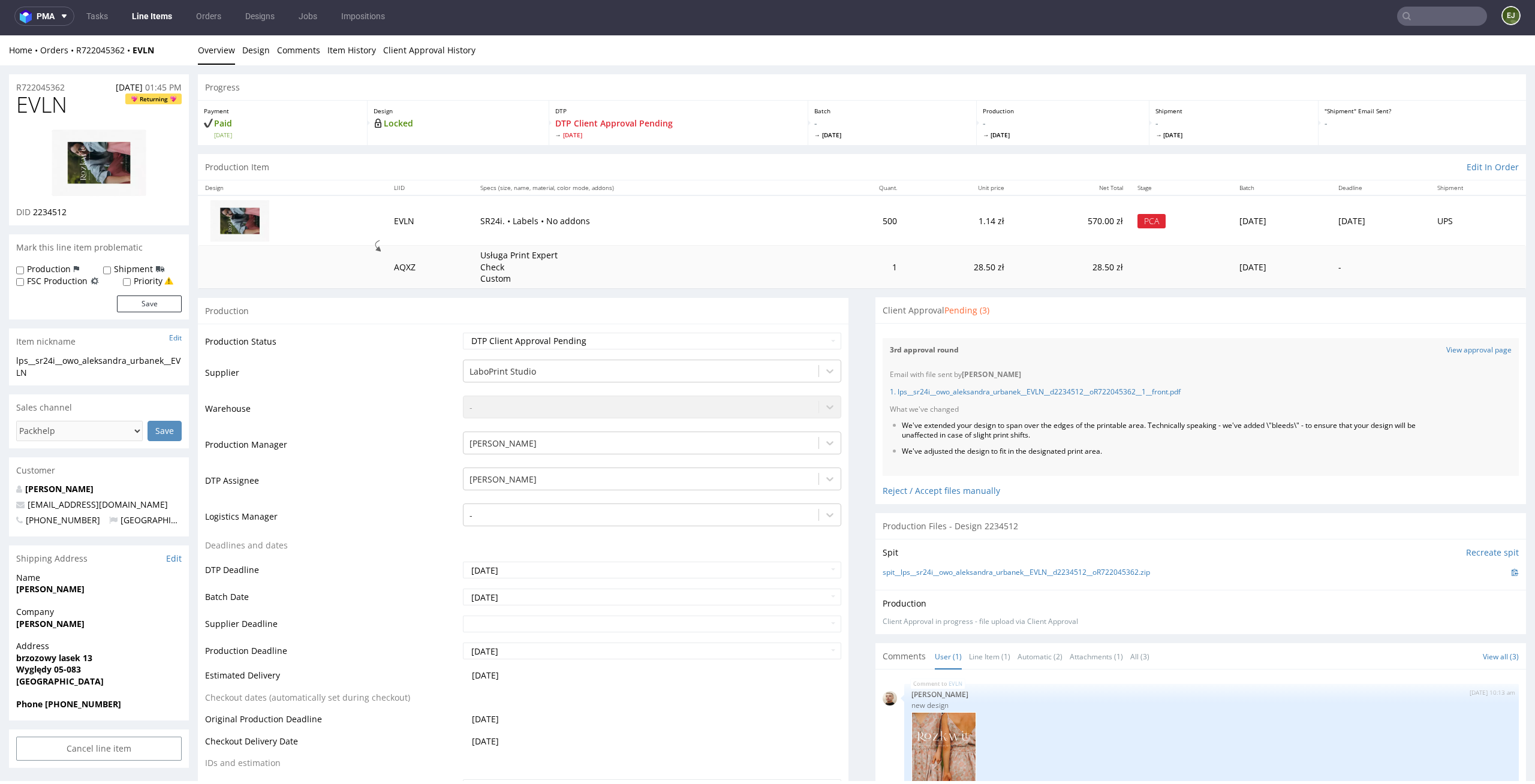
scroll to position [0, 0]
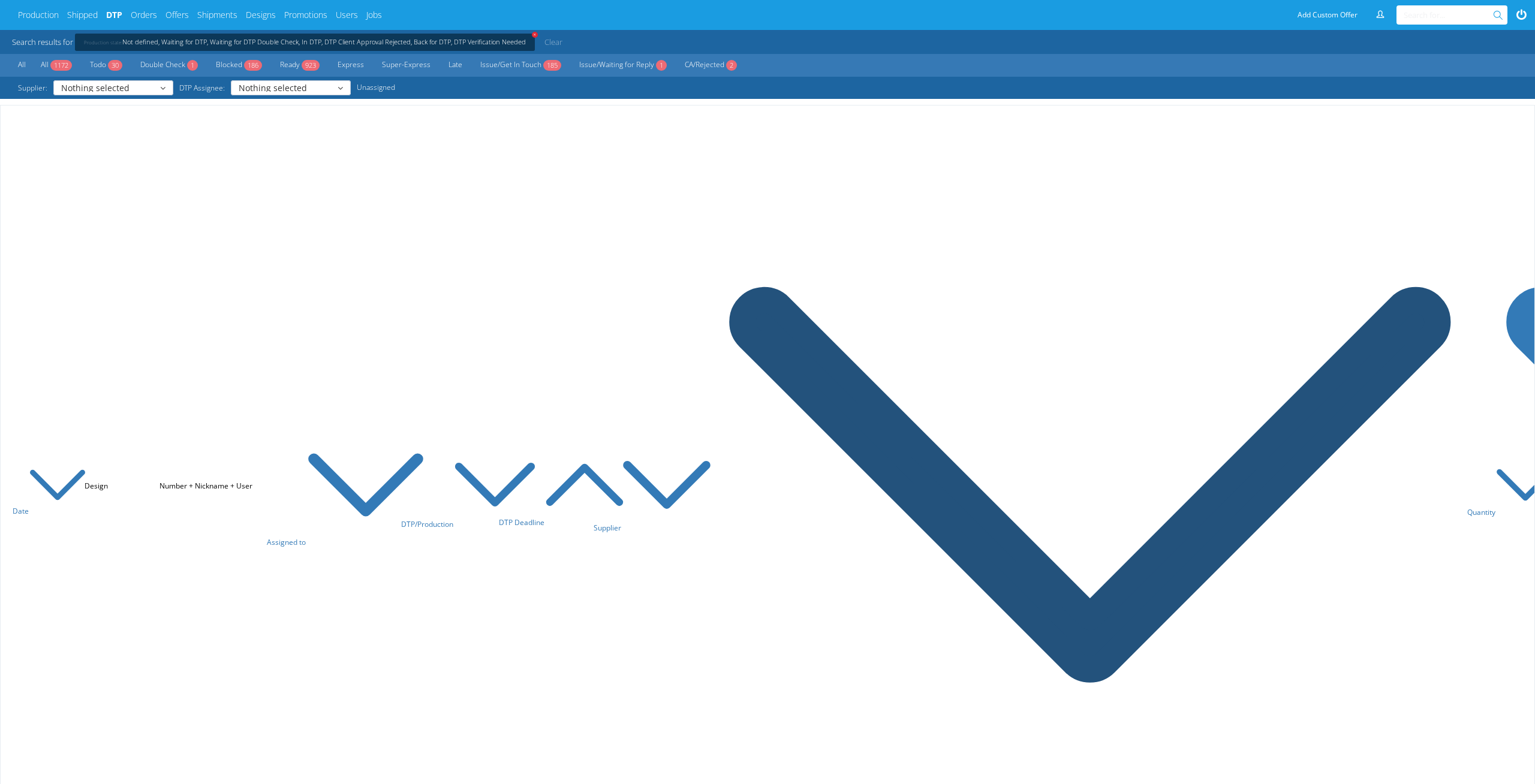
scroll to position [659, 0]
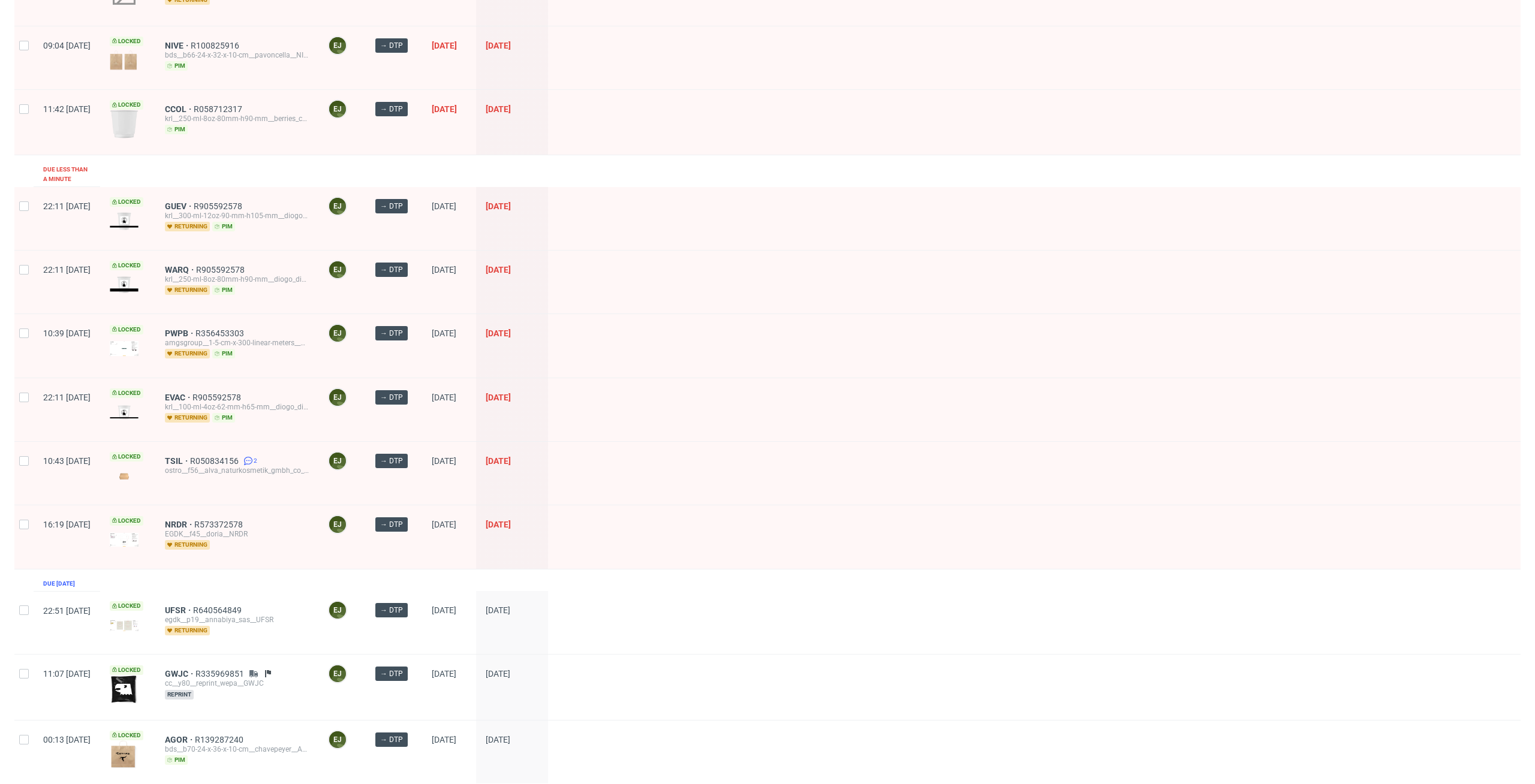
scroll to position [412, 0]
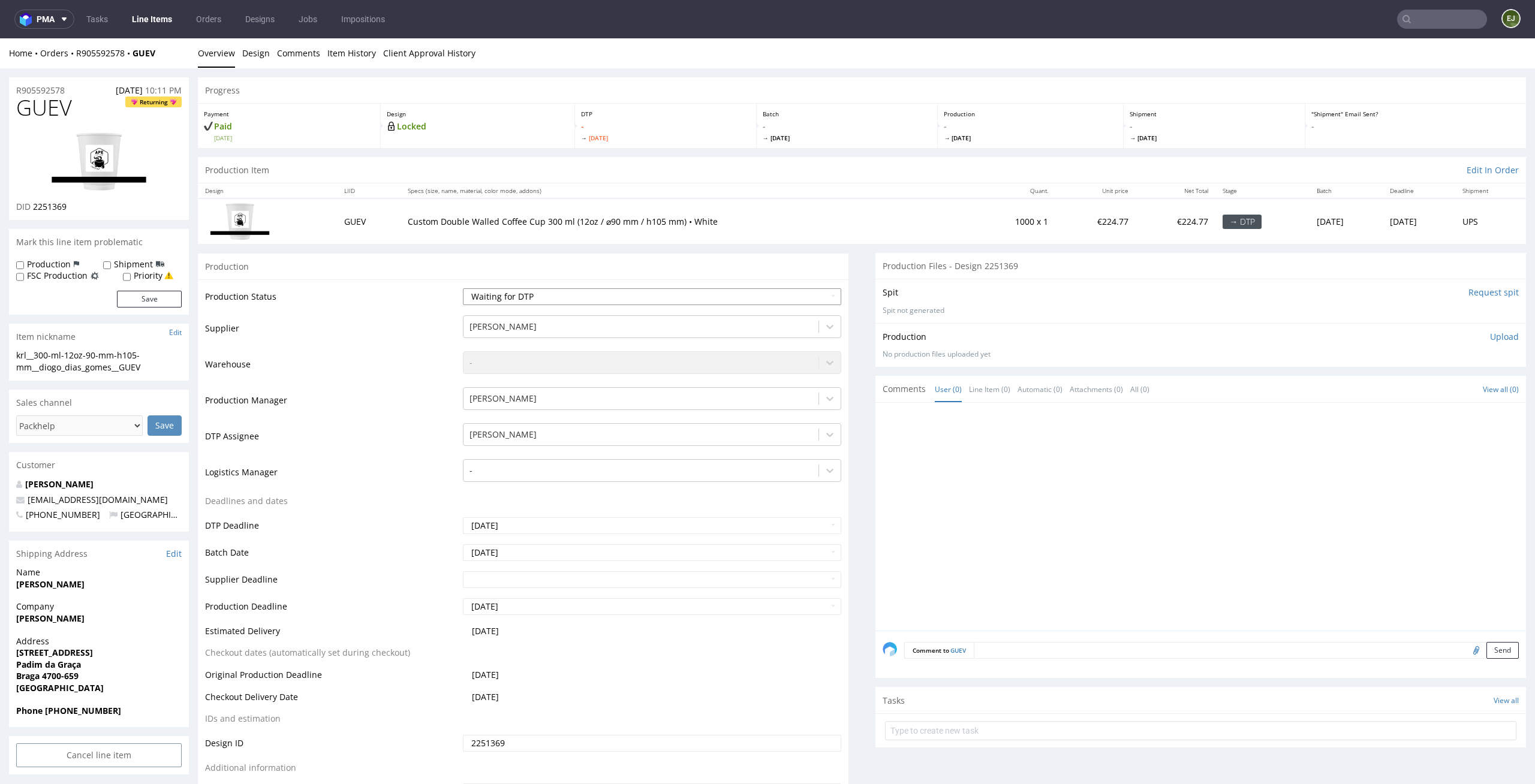
click at [664, 303] on select "Waiting for Artwork Waiting for Diecut Waiting for Mockup Waiting for DTP Waiti…" at bounding box center [652, 296] width 379 height 17
select select "dtp_issue"
click at [463, 288] on select "Waiting for Artwork Waiting for Diecut Waiting for Mockup Waiting for DTP Waiti…" at bounding box center [652, 296] width 379 height 17
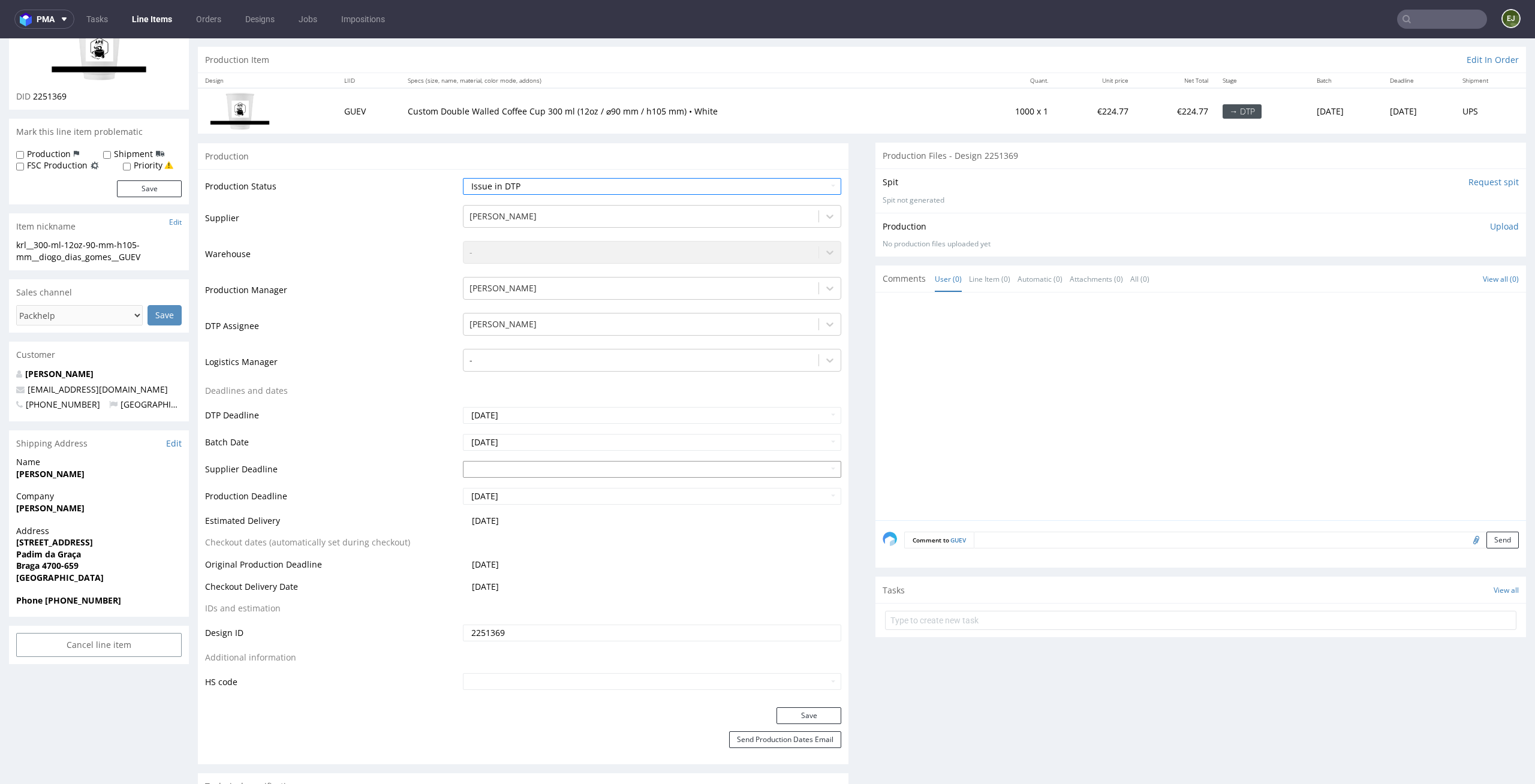
scroll to position [201, 0]
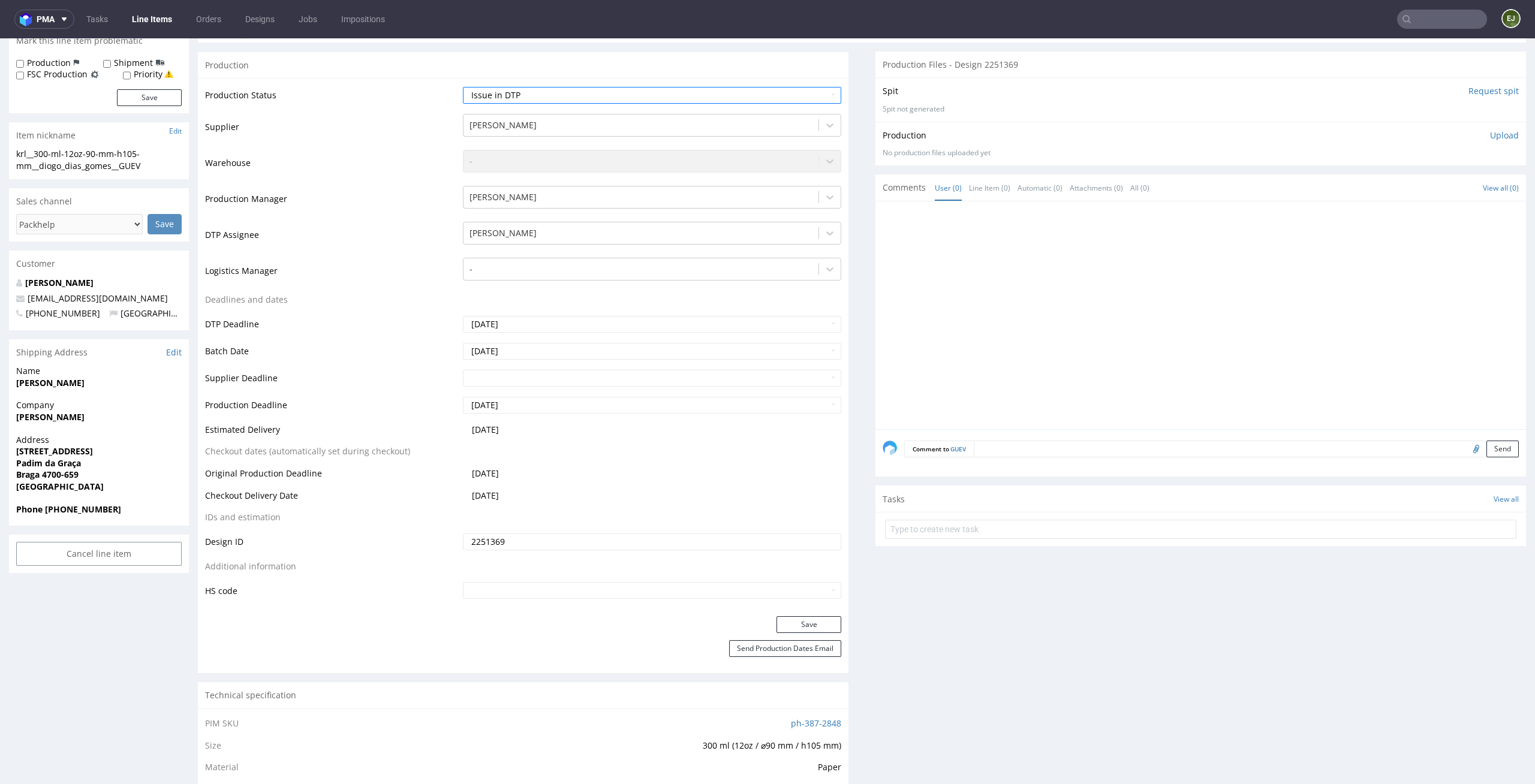
click at [812, 609] on div "Production Status Waiting for Artwork Waiting for Diecut Waiting for Mockup Wai…" at bounding box center [523, 347] width 651 height 538
click at [797, 623] on button "Save" at bounding box center [809, 624] width 65 height 17
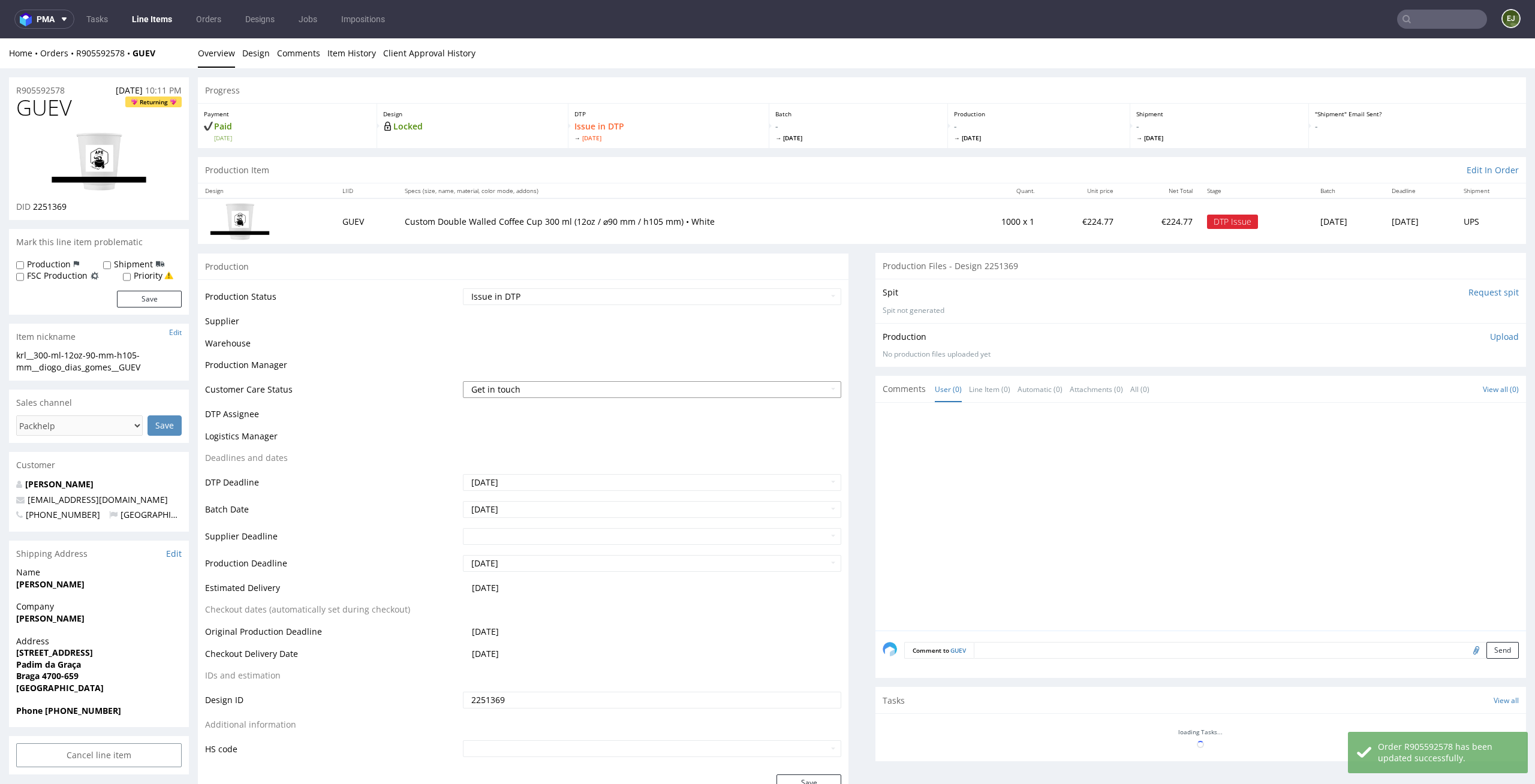
scroll to position [0, 0]
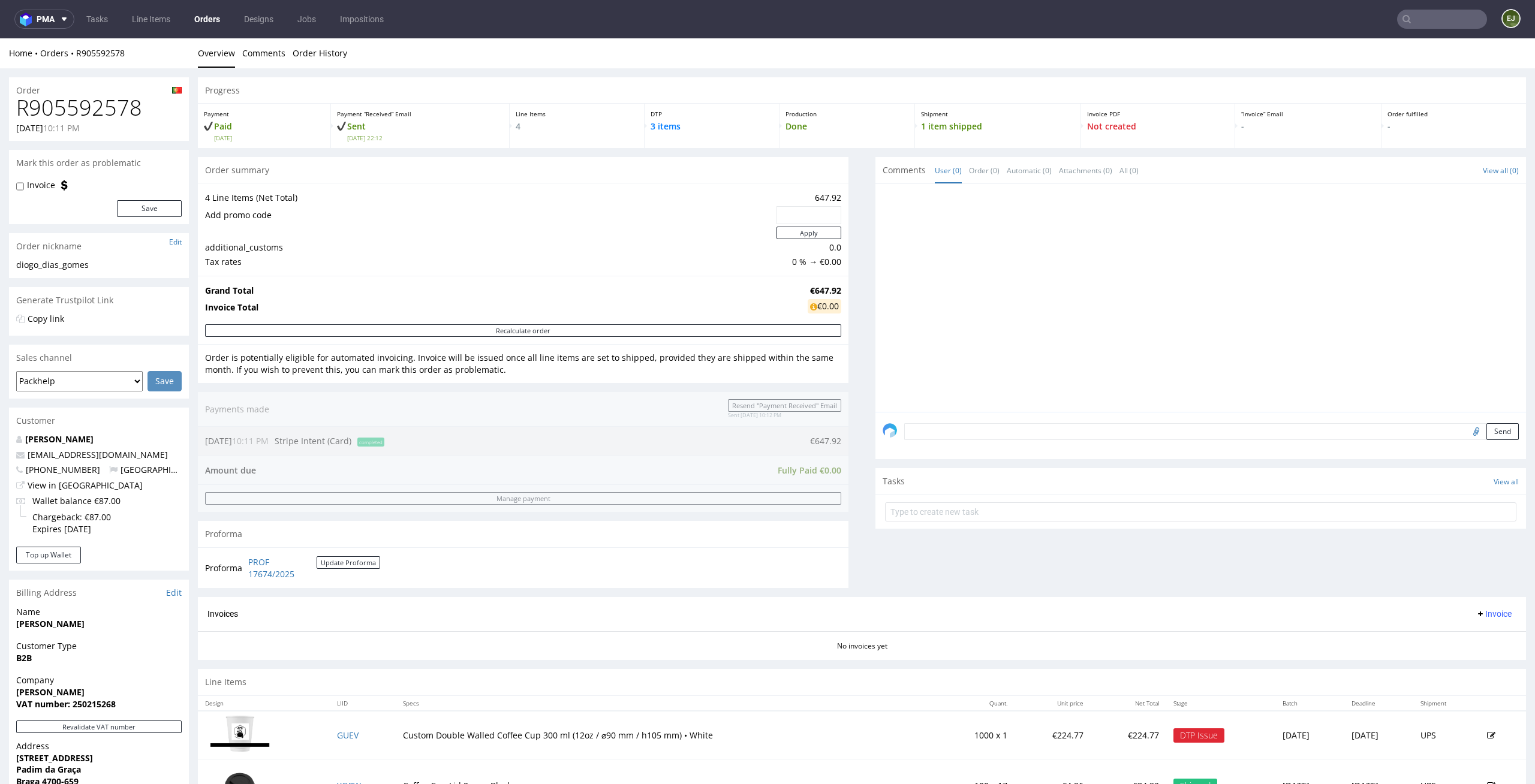
scroll to position [94, 0]
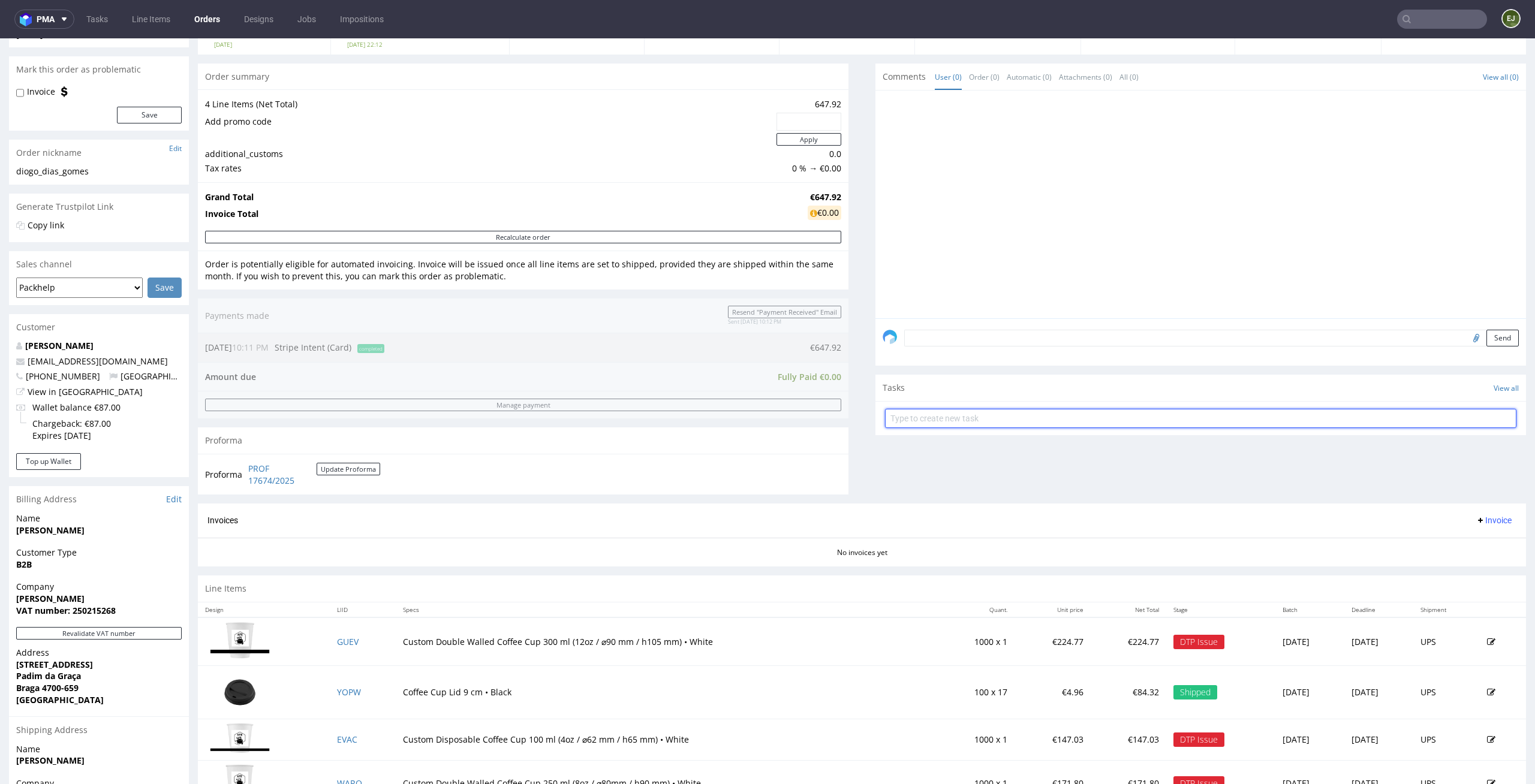
click at [984, 424] on input "text" at bounding box center [1200, 418] width 631 height 19
type input "#"
type input "3 LI issue"
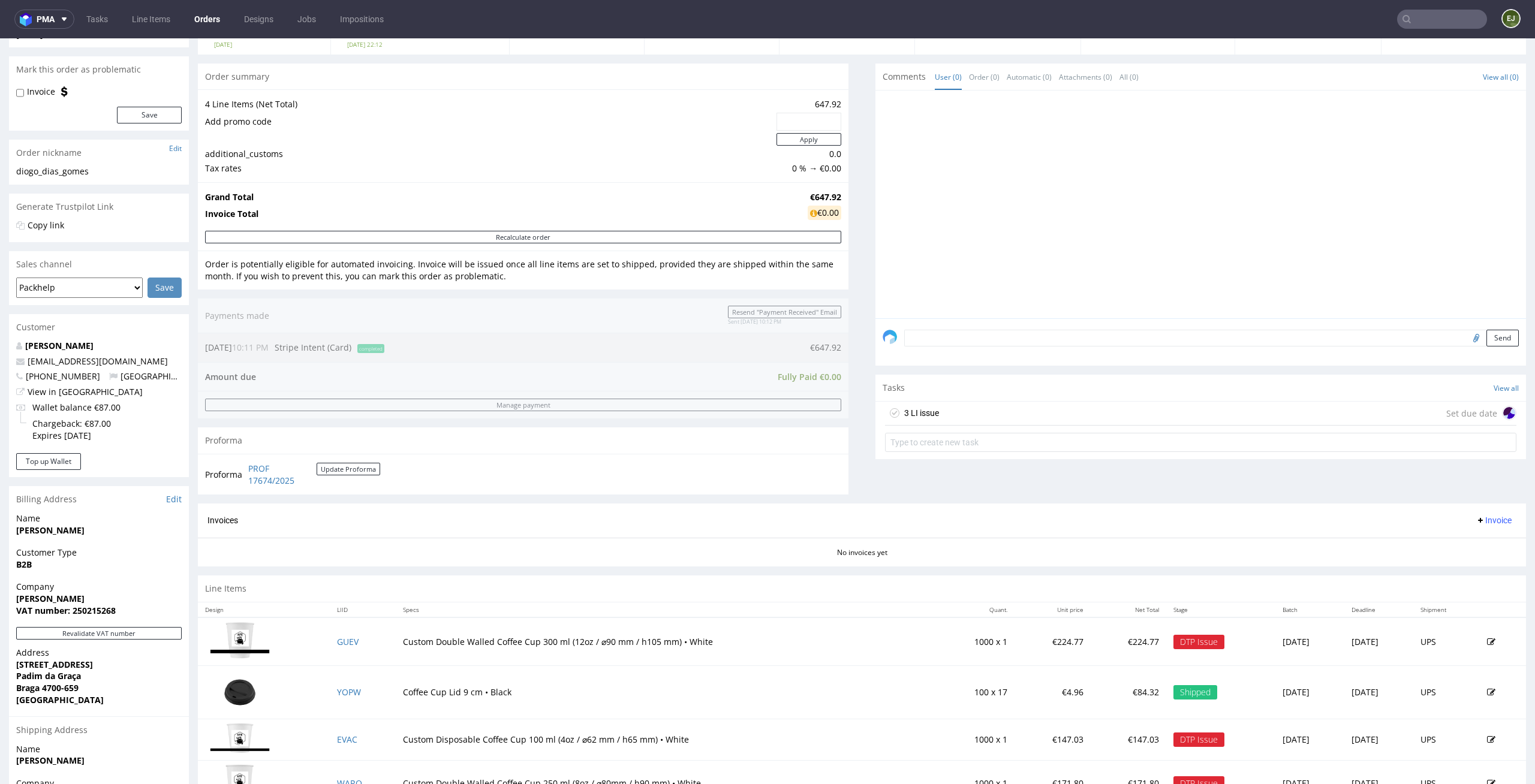
click at [1001, 413] on div "3 LI issue Set due date" at bounding box center [1200, 413] width 631 height 24
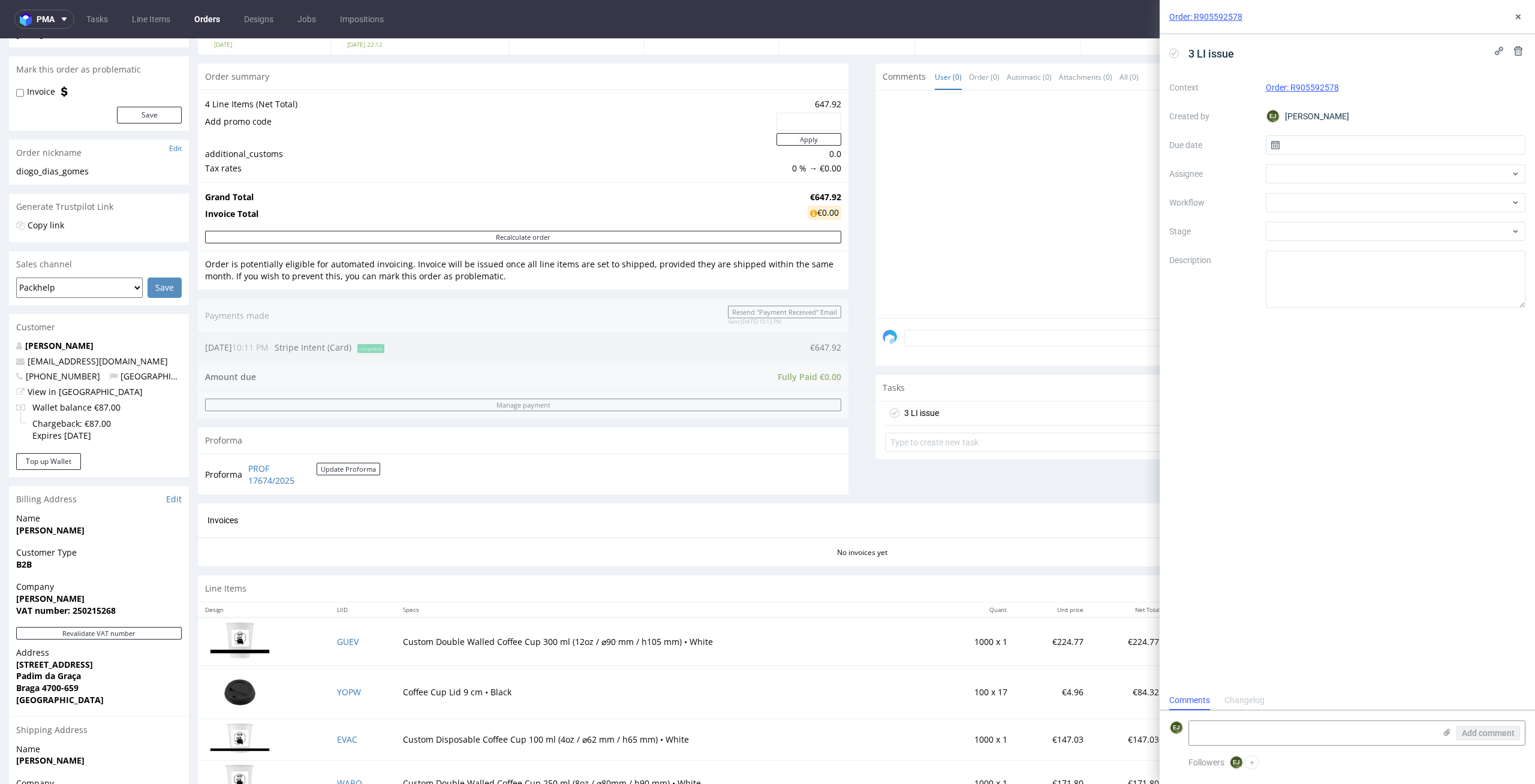
scroll to position [9, 0]
click at [1354, 140] on input "text" at bounding box center [1396, 145] width 261 height 19
click at [1367, 298] on button "26" at bounding box center [1376, 301] width 19 height 19
type input "[DATE]"
click at [1379, 198] on div at bounding box center [1396, 202] width 261 height 19
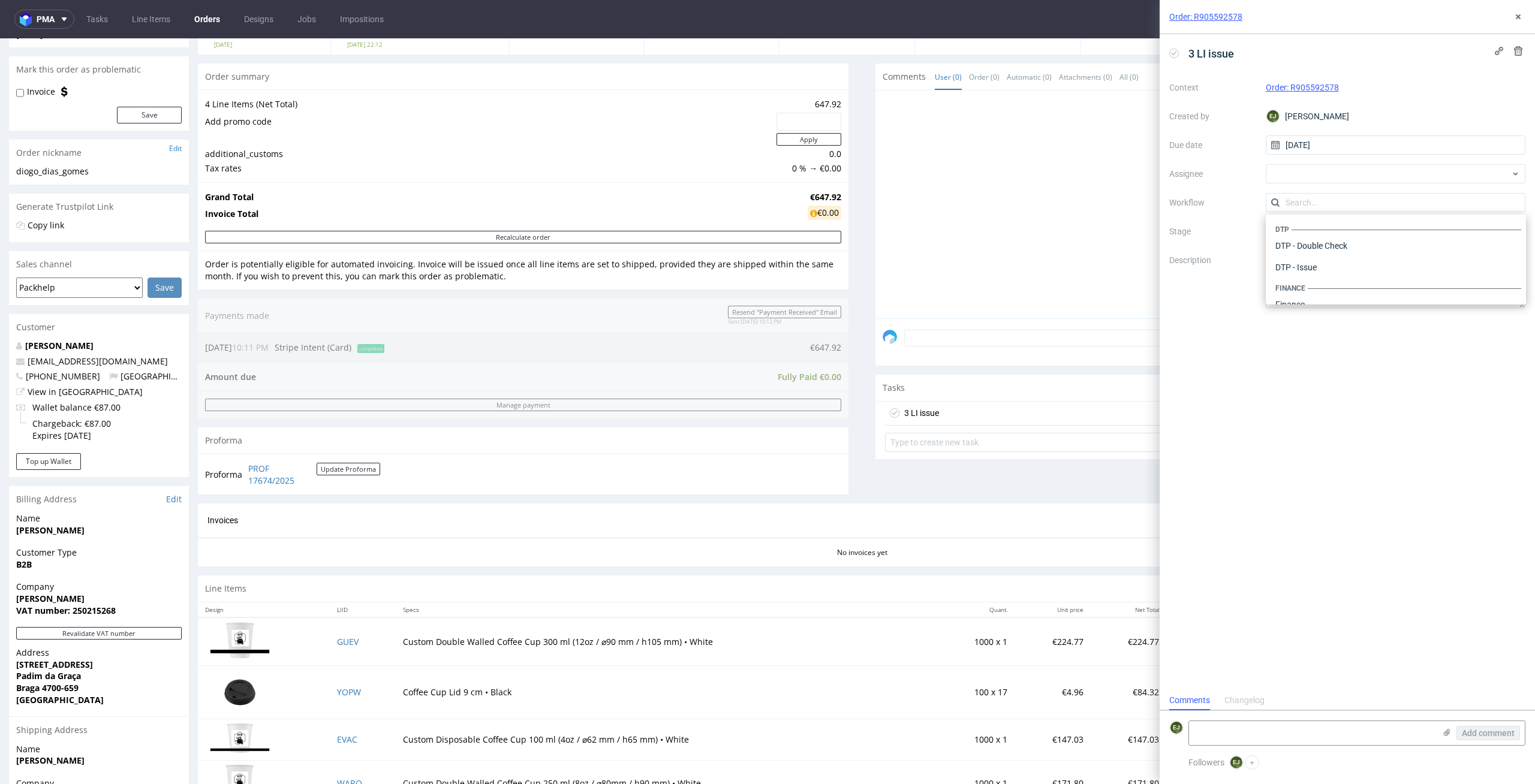
scroll to position [737, 0]
click at [1342, 176] on div at bounding box center [1396, 173] width 261 height 19
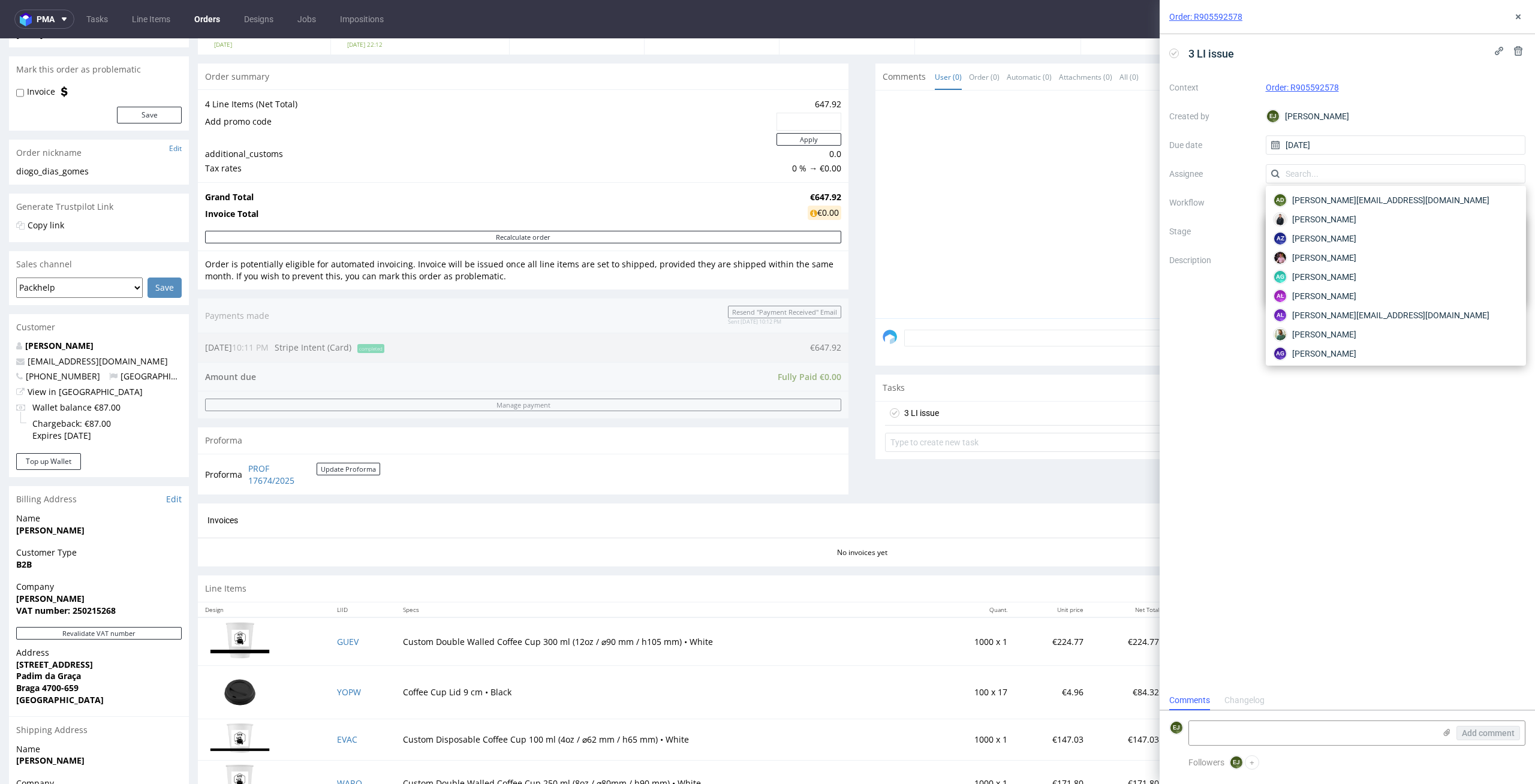
scroll to position [0, 0]
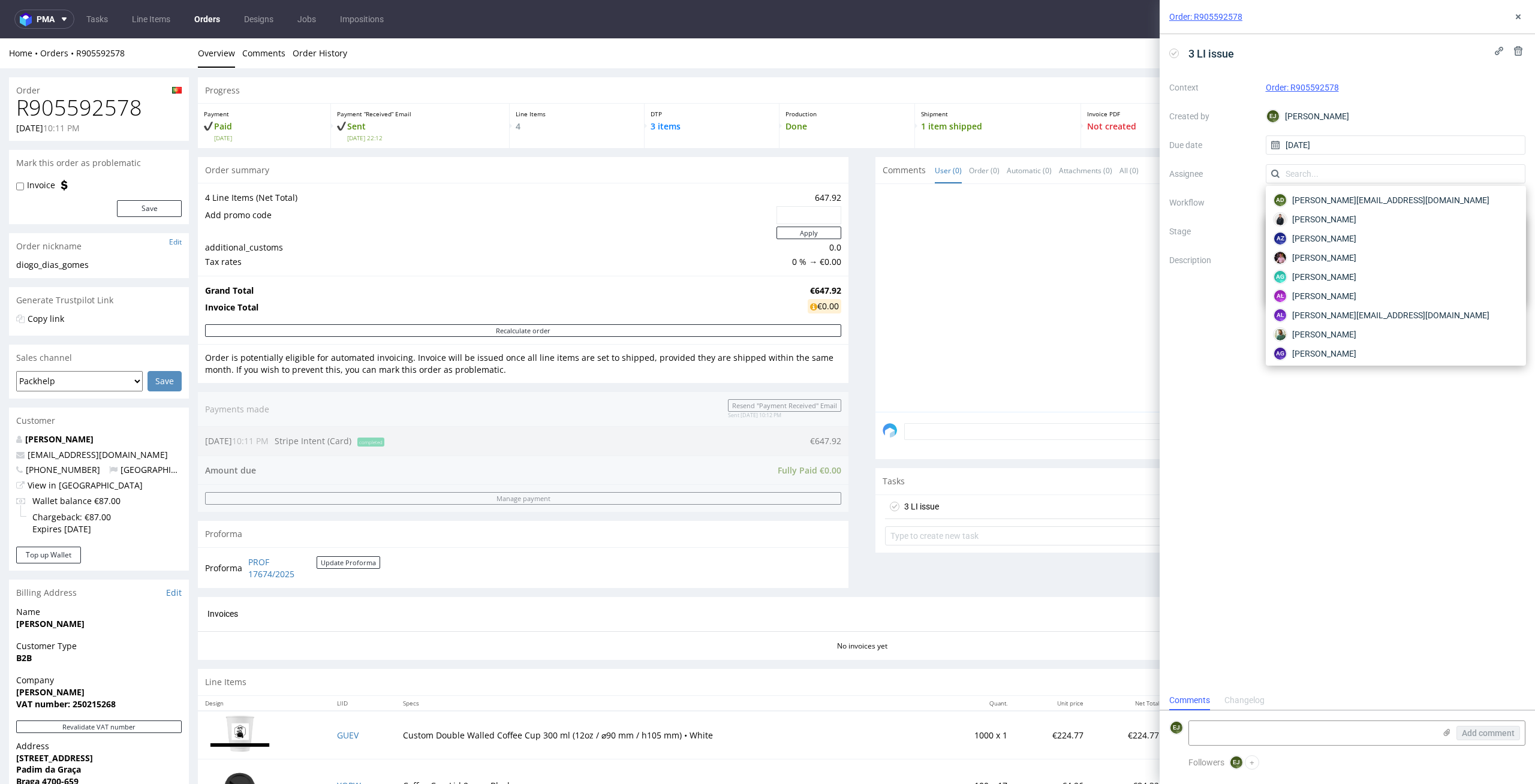
click at [1213, 277] on label "Description" at bounding box center [1213, 279] width 87 height 53
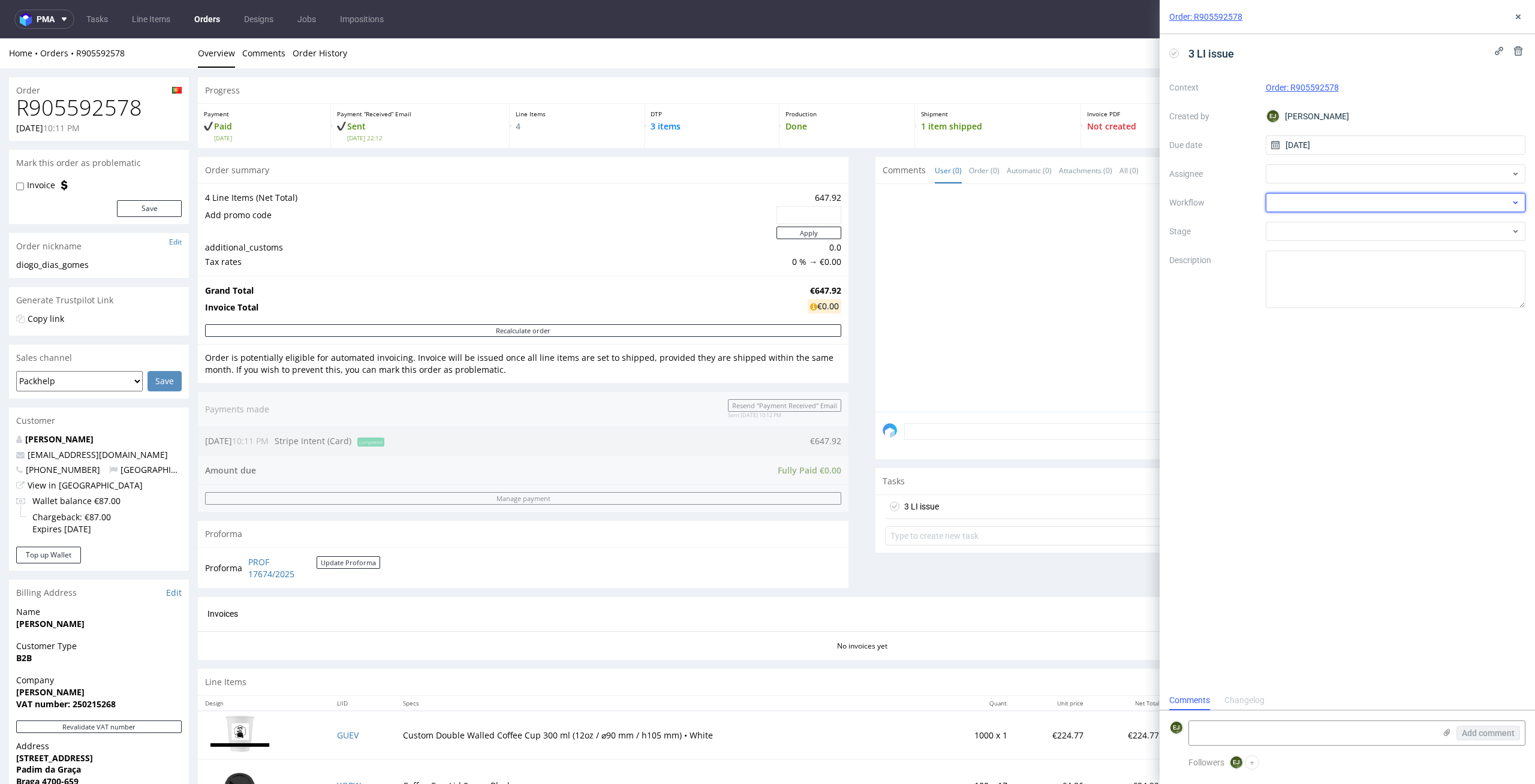
click at [1303, 198] on div at bounding box center [1396, 202] width 261 height 19
click at [1346, 265] on div "DTP - Issue" at bounding box center [1395, 268] width 250 height 22
click at [1243, 734] on textarea at bounding box center [1312, 732] width 246 height 24
paste textarea "Need information about distribution countries"
type textarea "Need information about distribution countries"
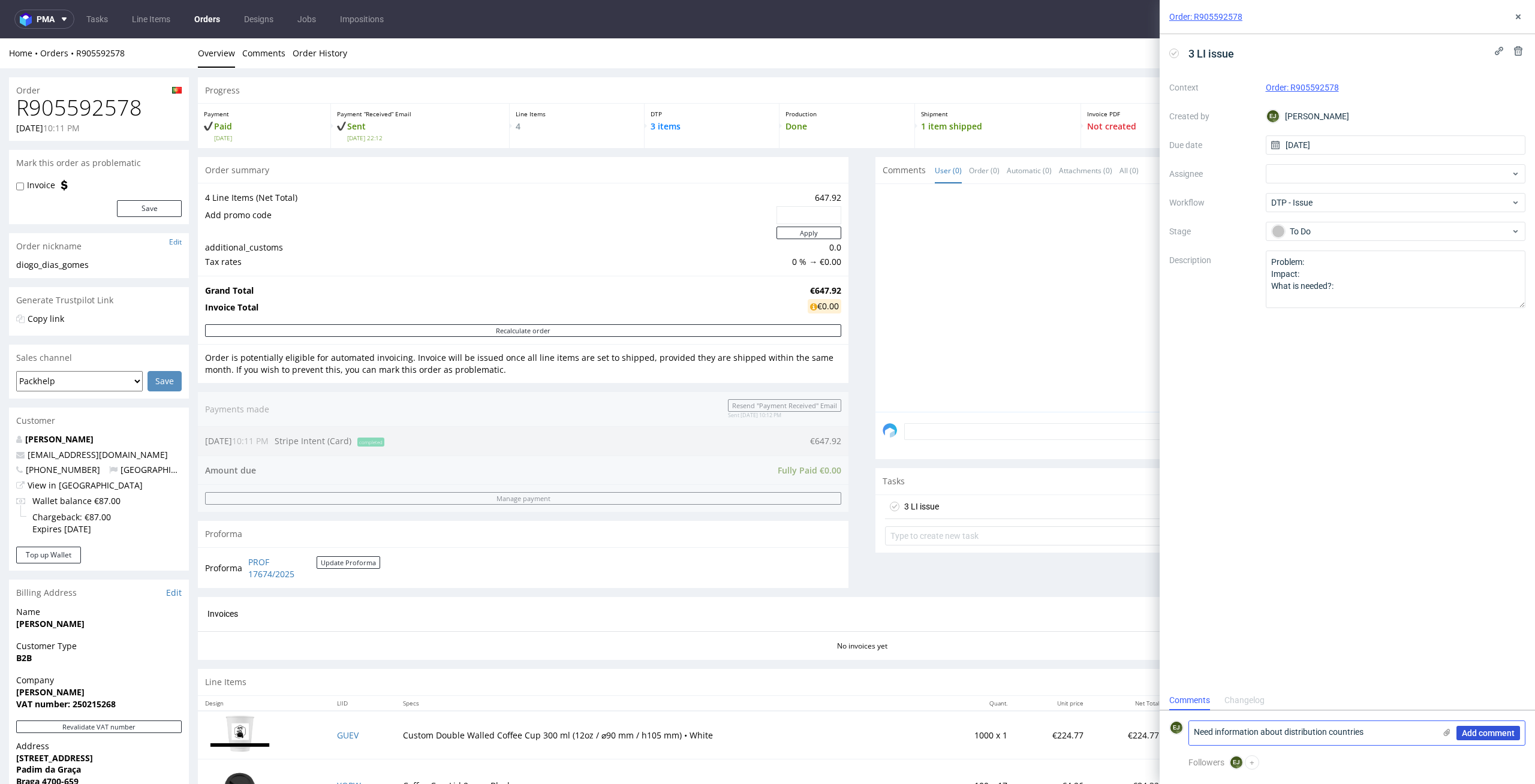
click at [1491, 731] on span "Add comment" at bounding box center [1488, 733] width 53 height 9
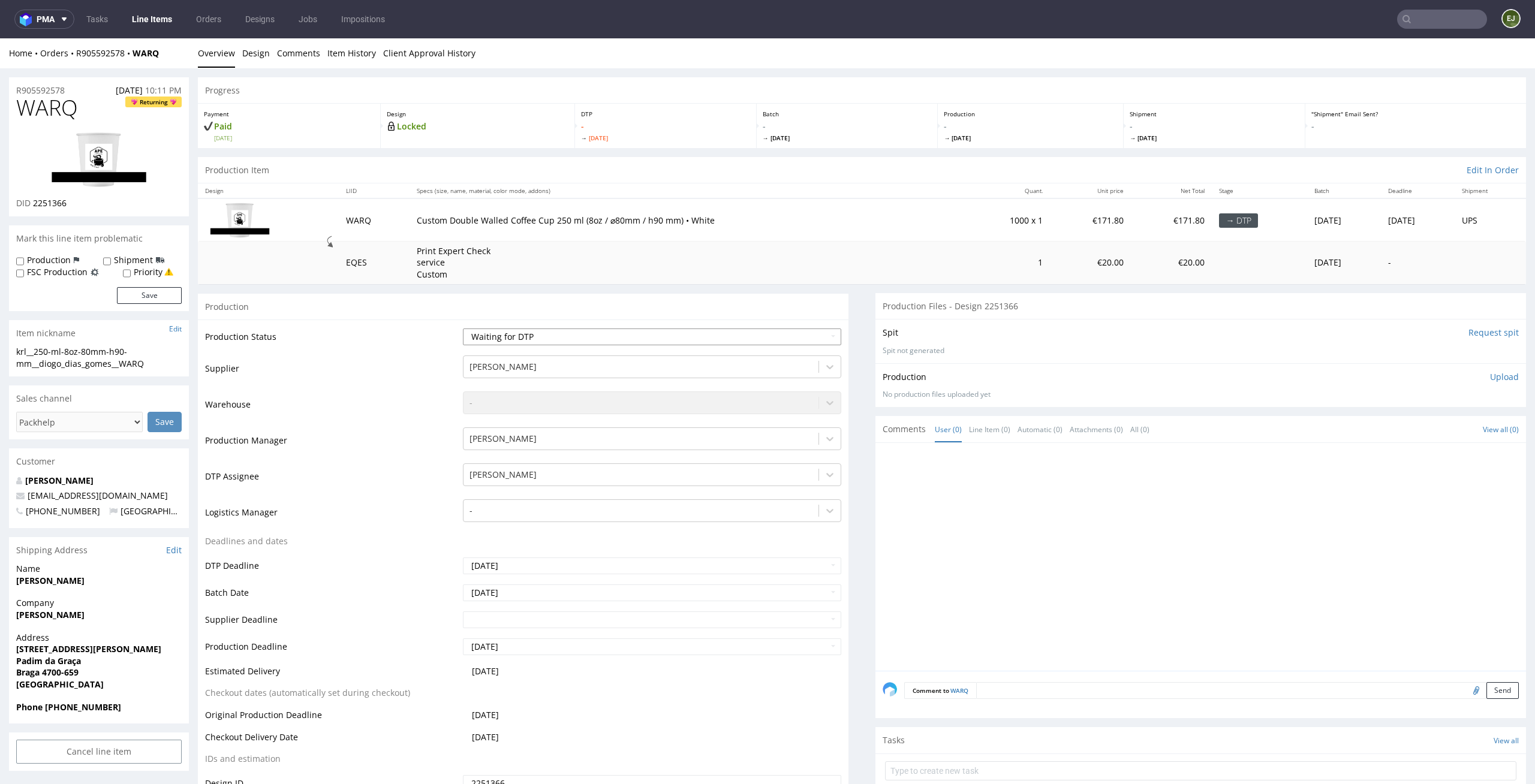
click at [751, 336] on select "Waiting for Artwork Waiting for Diecut Waiting for Mockup Waiting for DTP Waiti…" at bounding box center [652, 337] width 379 height 17
select select "dtp_issue"
click at [463, 329] on select "Waiting for Artwork Waiting for Diecut Waiting for Mockup Waiting for DTP Waiti…" at bounding box center [652, 337] width 379 height 17
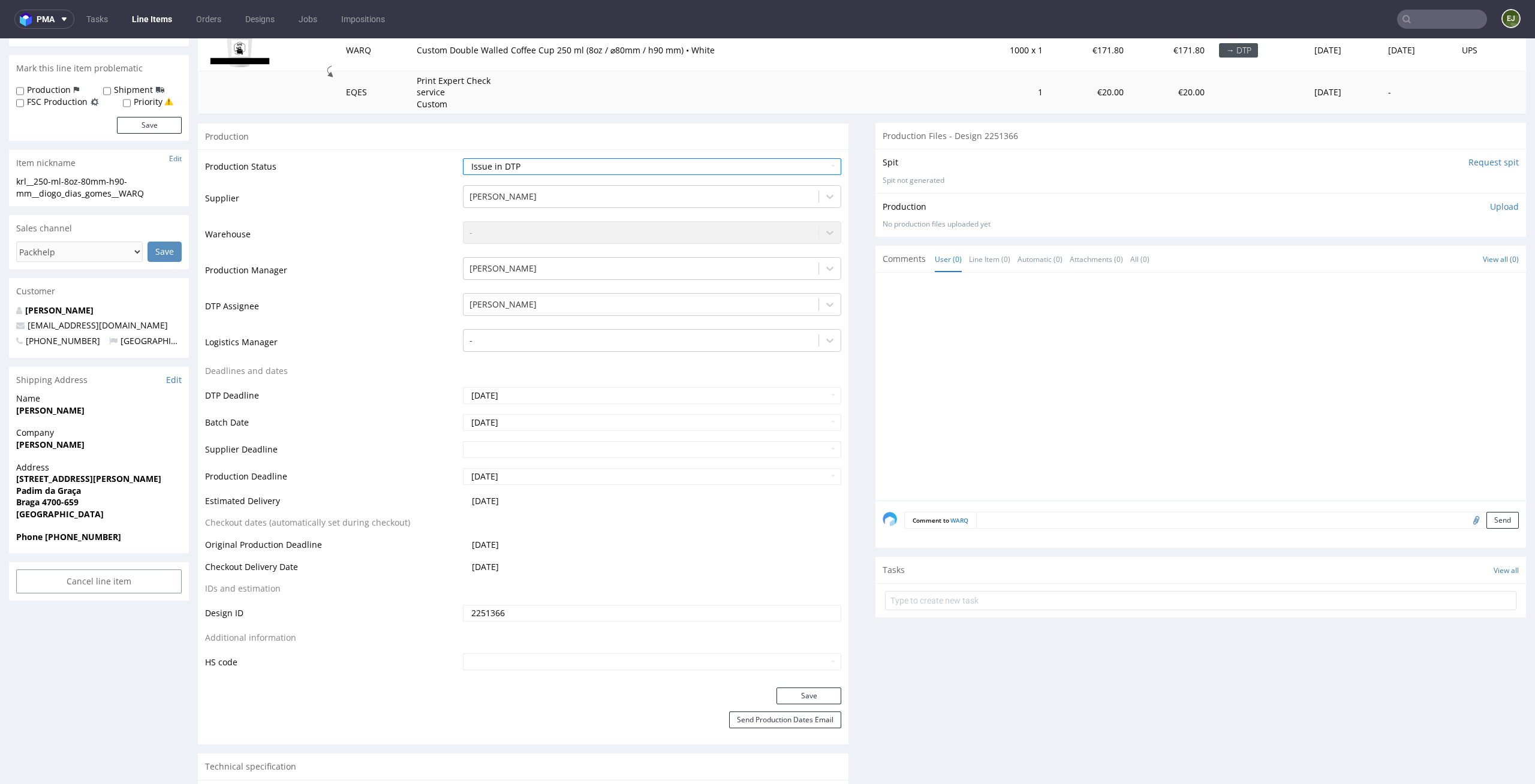
scroll to position [370, 0]
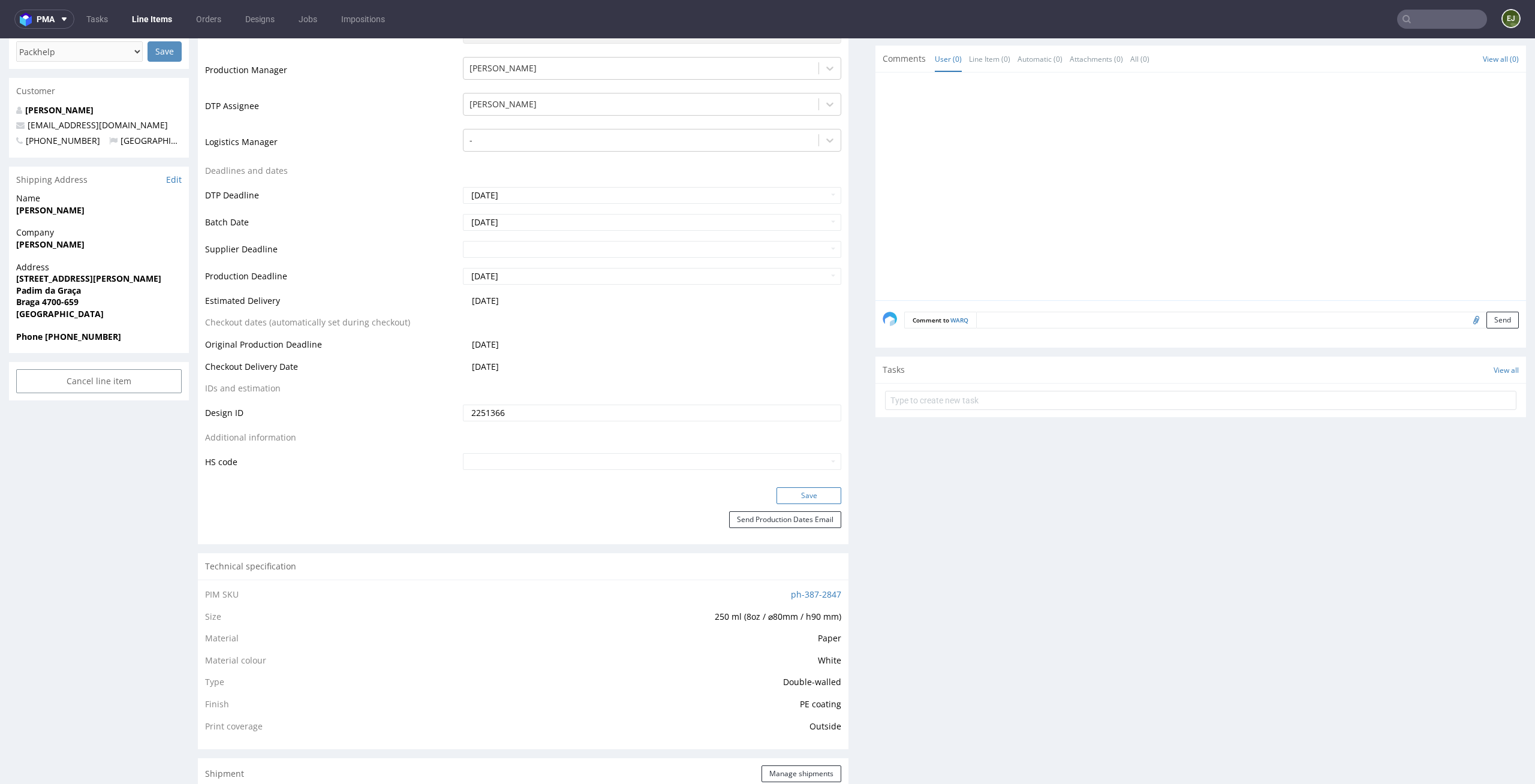
click at [794, 502] on button "Save" at bounding box center [809, 495] width 65 height 17
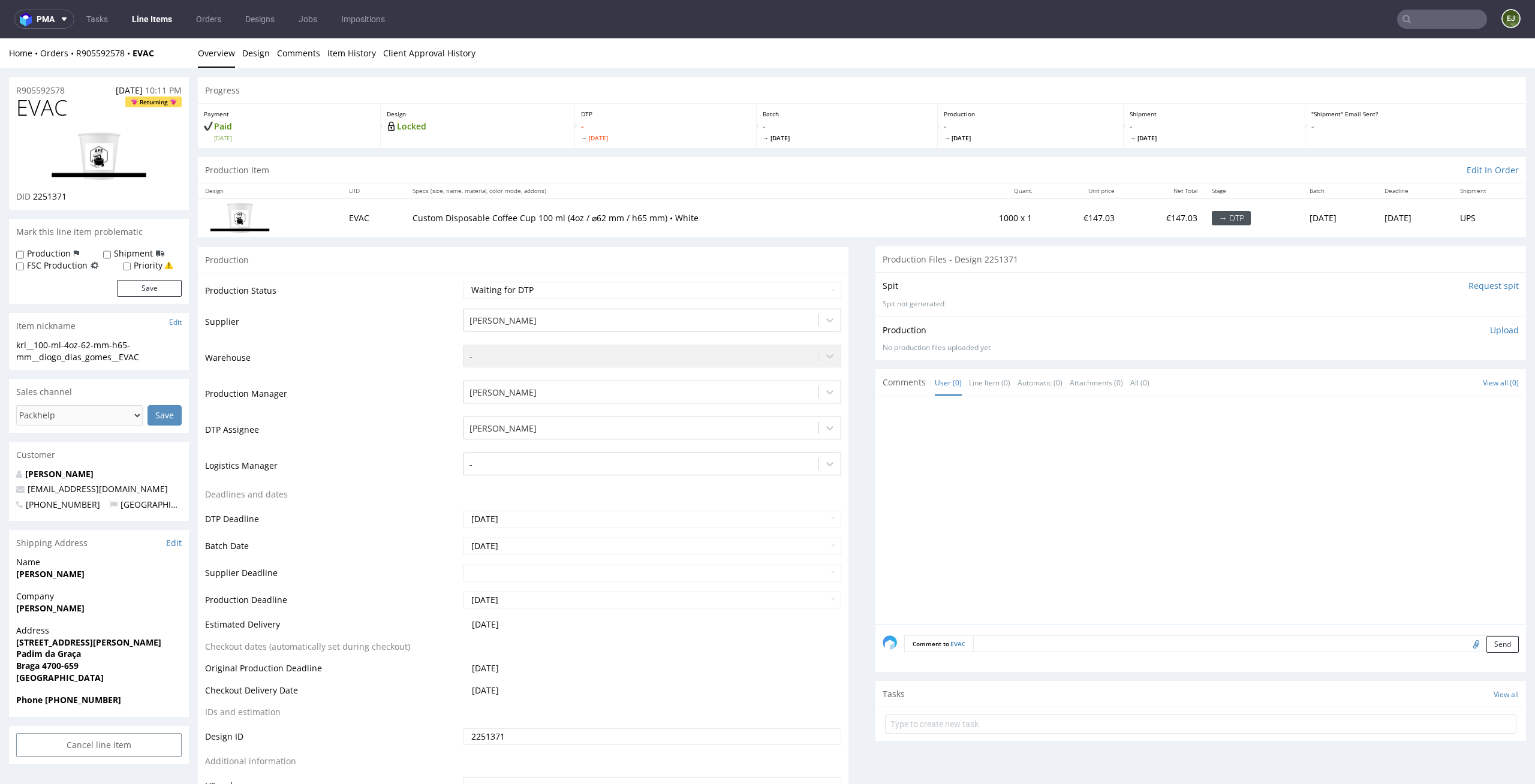
click at [777, 301] on td "Waiting for Artwork Waiting for Diecut Waiting for Mockup Waiting for DTP Waiti…" at bounding box center [651, 293] width 382 height 27
click at [792, 286] on select "Waiting for Artwork Waiting for Diecut Waiting for Mockup Waiting for DTP Waiti…" at bounding box center [652, 290] width 379 height 17
click at [617, 289] on select "Waiting for Artwork Waiting for Diecut Waiting for Mockup Waiting for DTP Waiti…" at bounding box center [652, 290] width 379 height 17
select select "dtp_issue"
click at [463, 282] on select "Waiting for Artwork Waiting for Diecut Waiting for Mockup Waiting for DTP Waiti…" at bounding box center [652, 290] width 379 height 17
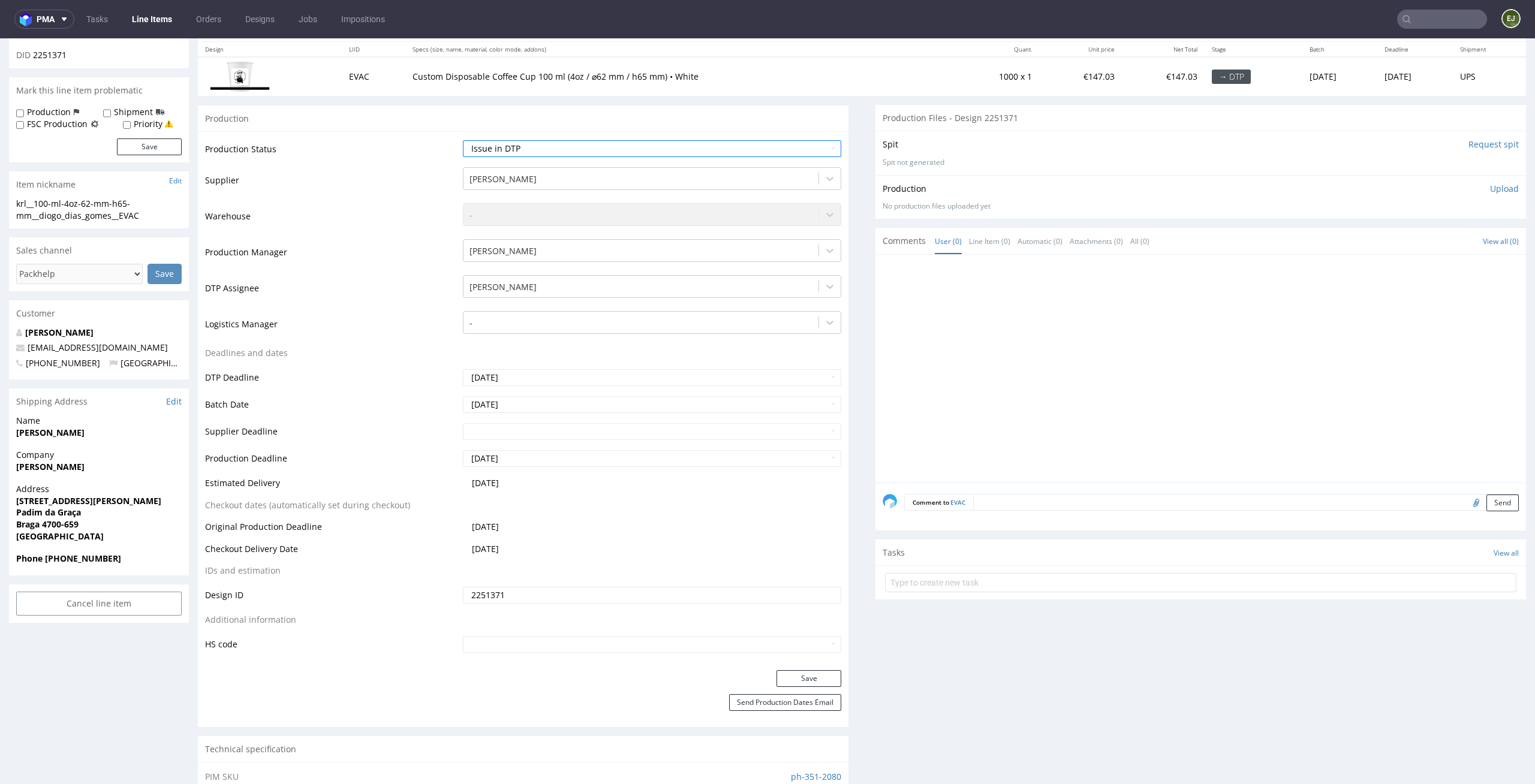
scroll to position [268, 0]
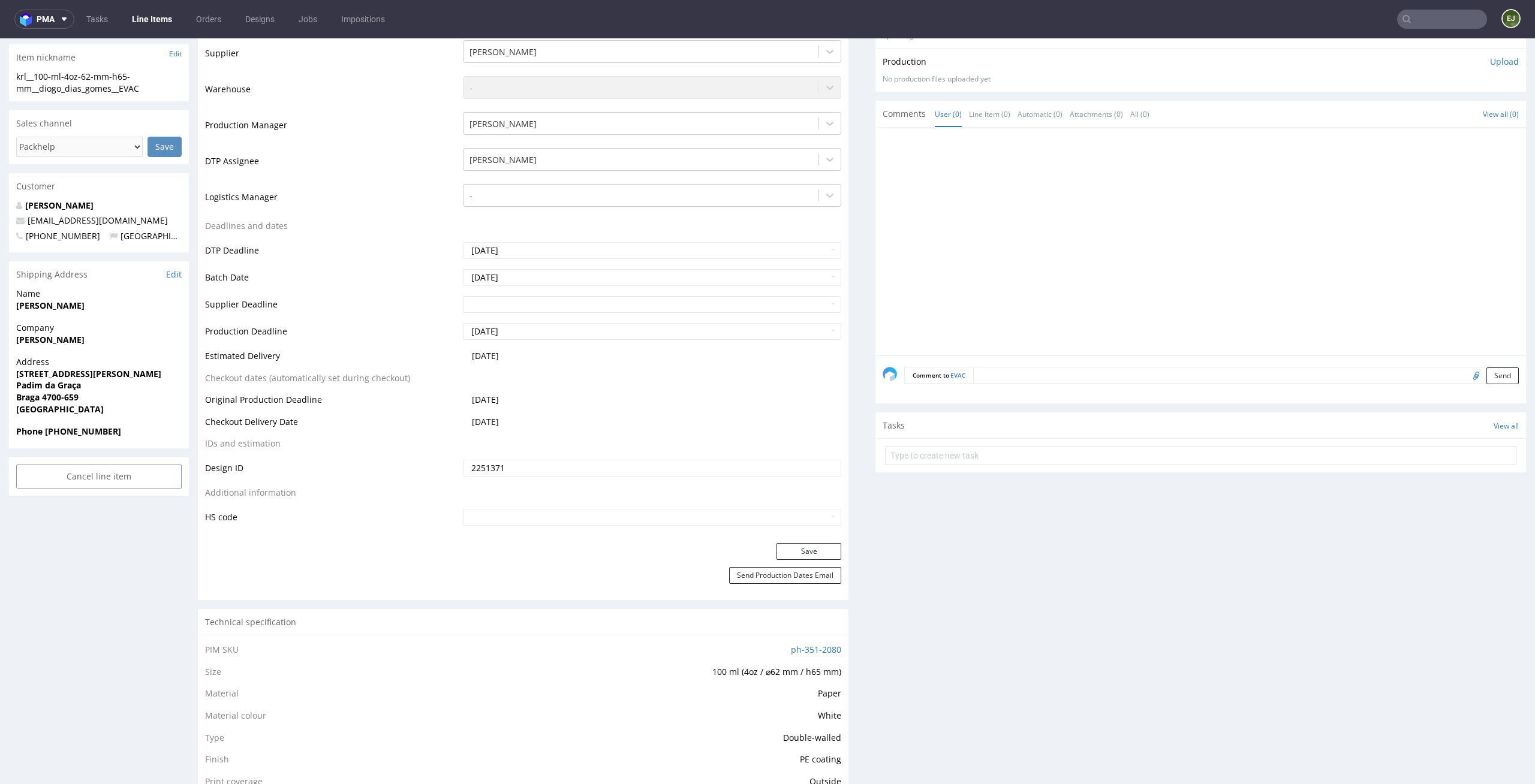
click at [824, 539] on div "Production Status Waiting for Artwork Waiting for Diecut Waiting for Mockup Wai…" at bounding box center [523, 273] width 651 height 538
click at [810, 552] on button "Save" at bounding box center [809, 551] width 65 height 17
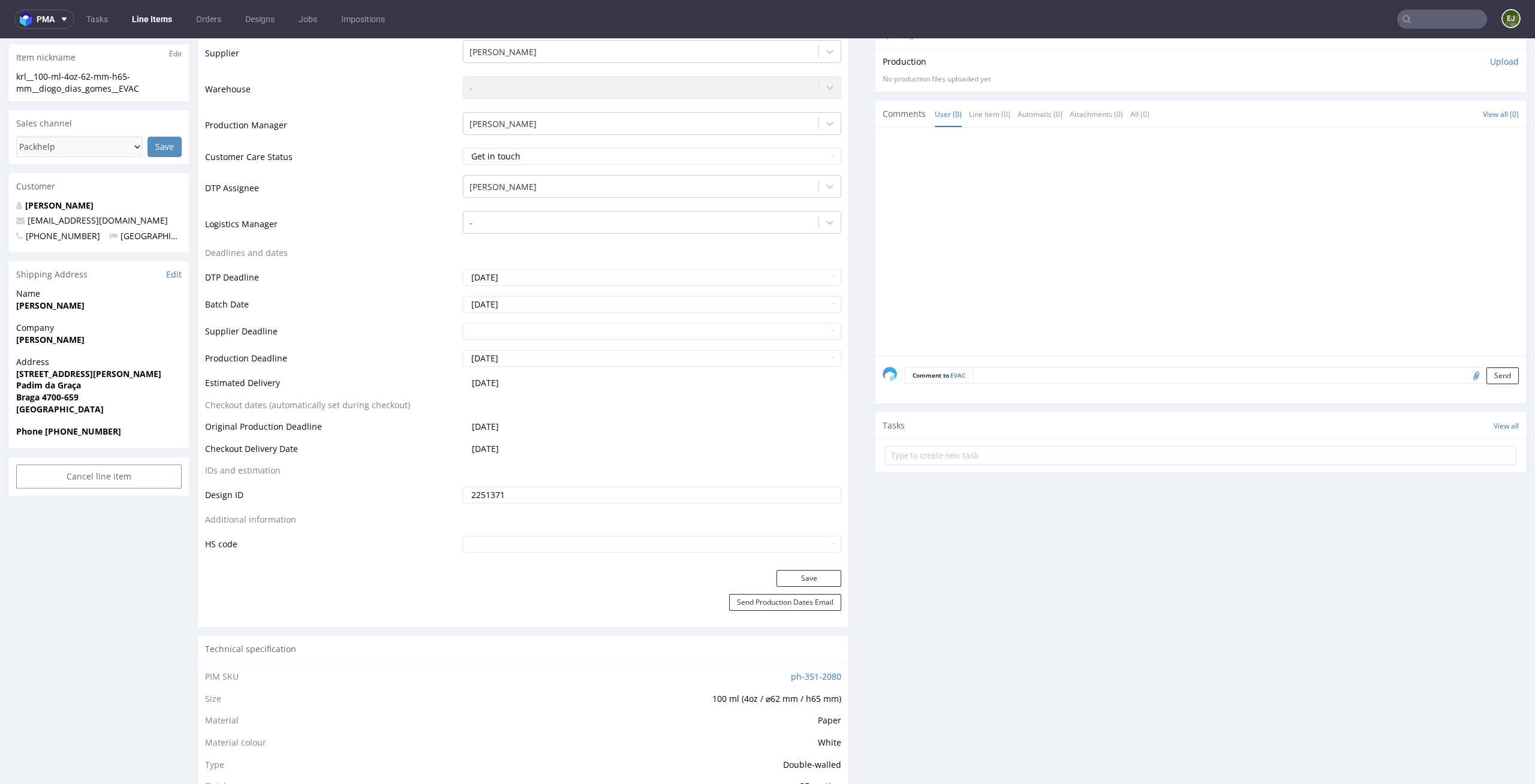
scroll to position [0, 0]
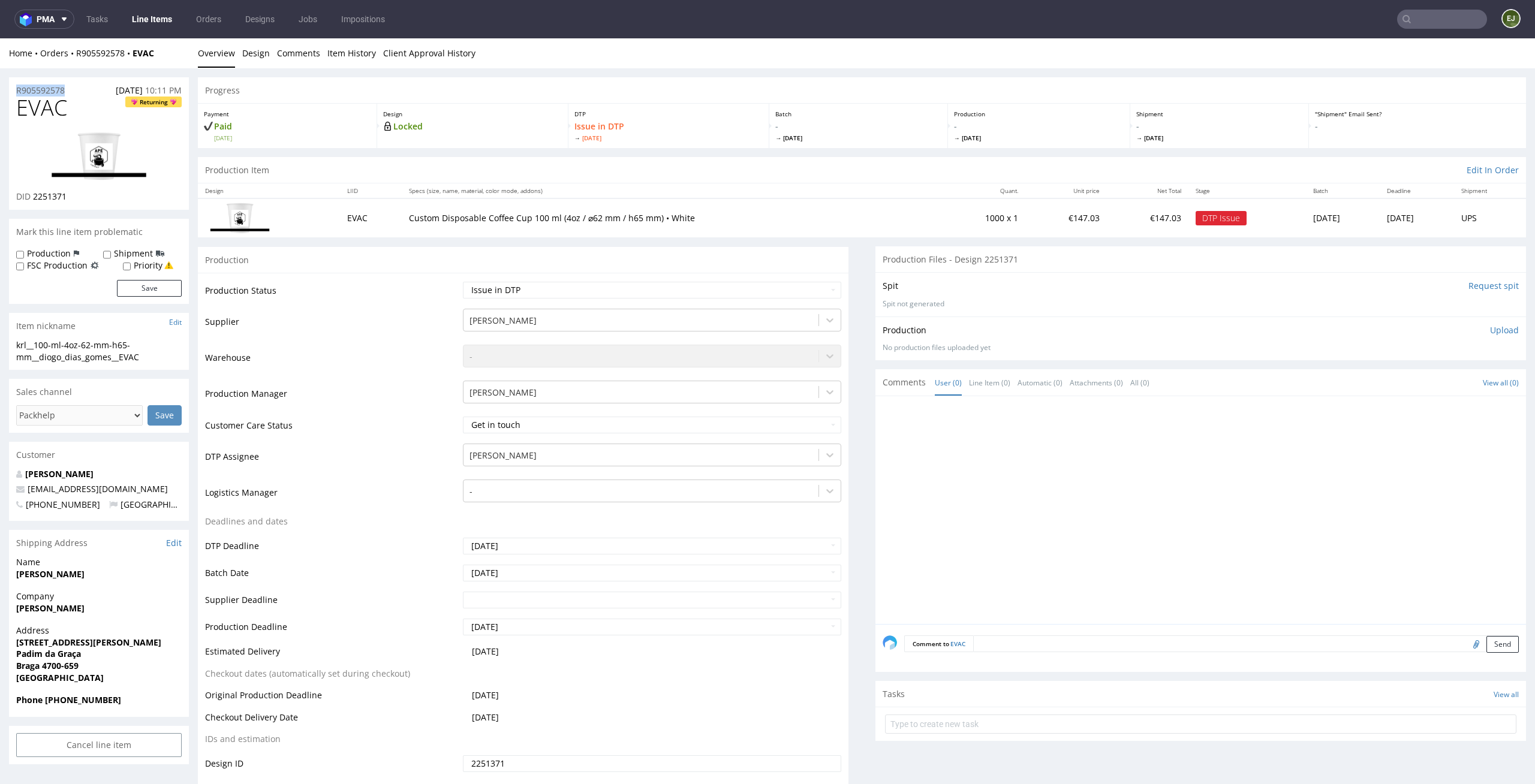
drag, startPoint x: 72, startPoint y: 88, endPoint x: 16, endPoint y: 83, distance: 56.2
click at [16, 83] on div "R905592578 20.08.2025 10:11 PM" at bounding box center [99, 86] width 180 height 19
copy p "R905592578"
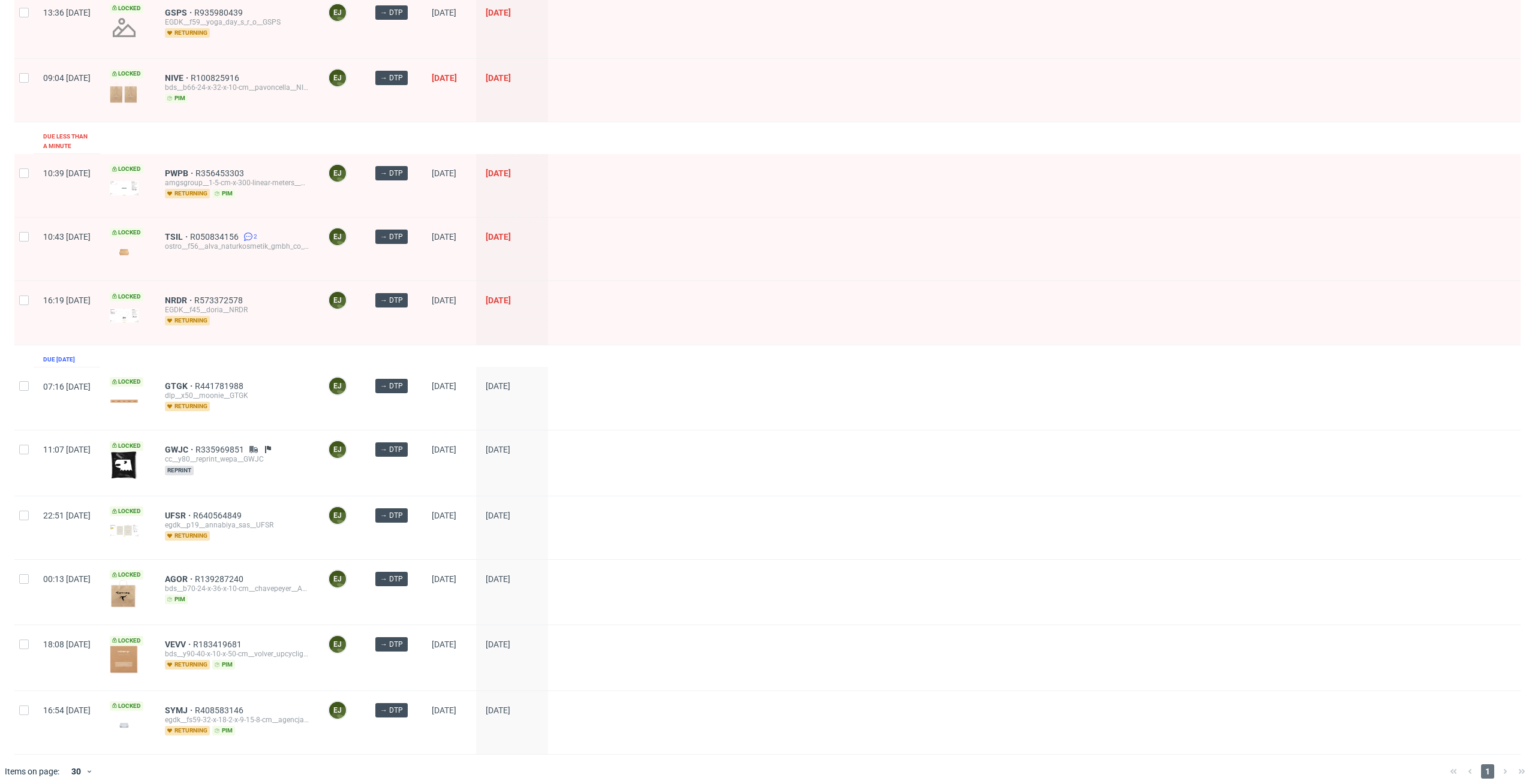
scroll to position [263, 0]
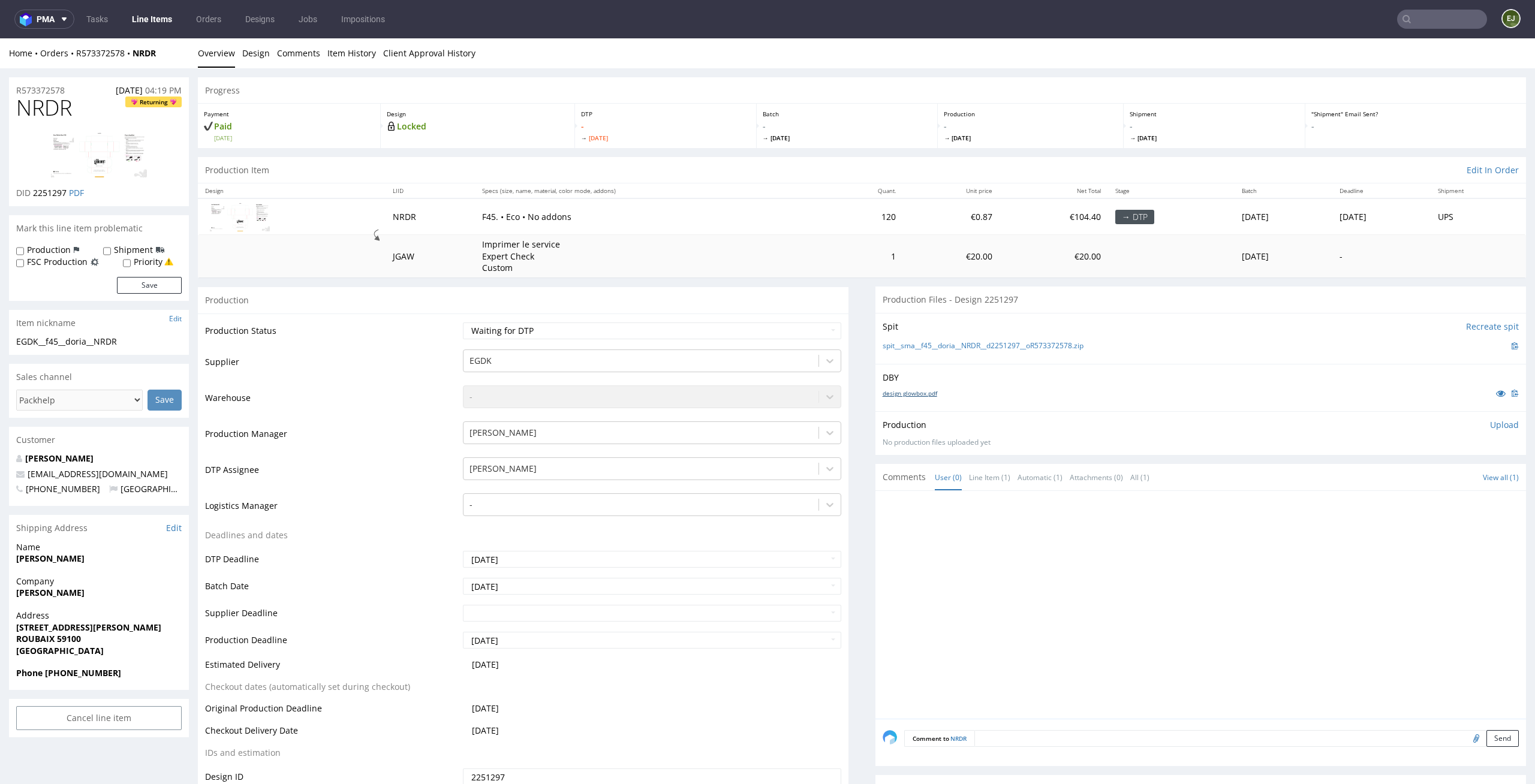
click at [905, 393] on link "design glowbox.pdf" at bounding box center [910, 393] width 55 height 9
click at [912, 343] on link "spit__sma__f45__doria__NRDR__d2251297__oR573372578.zip" at bounding box center [982, 346] width 201 height 10
drag, startPoint x: 60, startPoint y: 339, endPoint x: 0, endPoint y: 343, distance: 60.1
copy div "EGDK__f45"
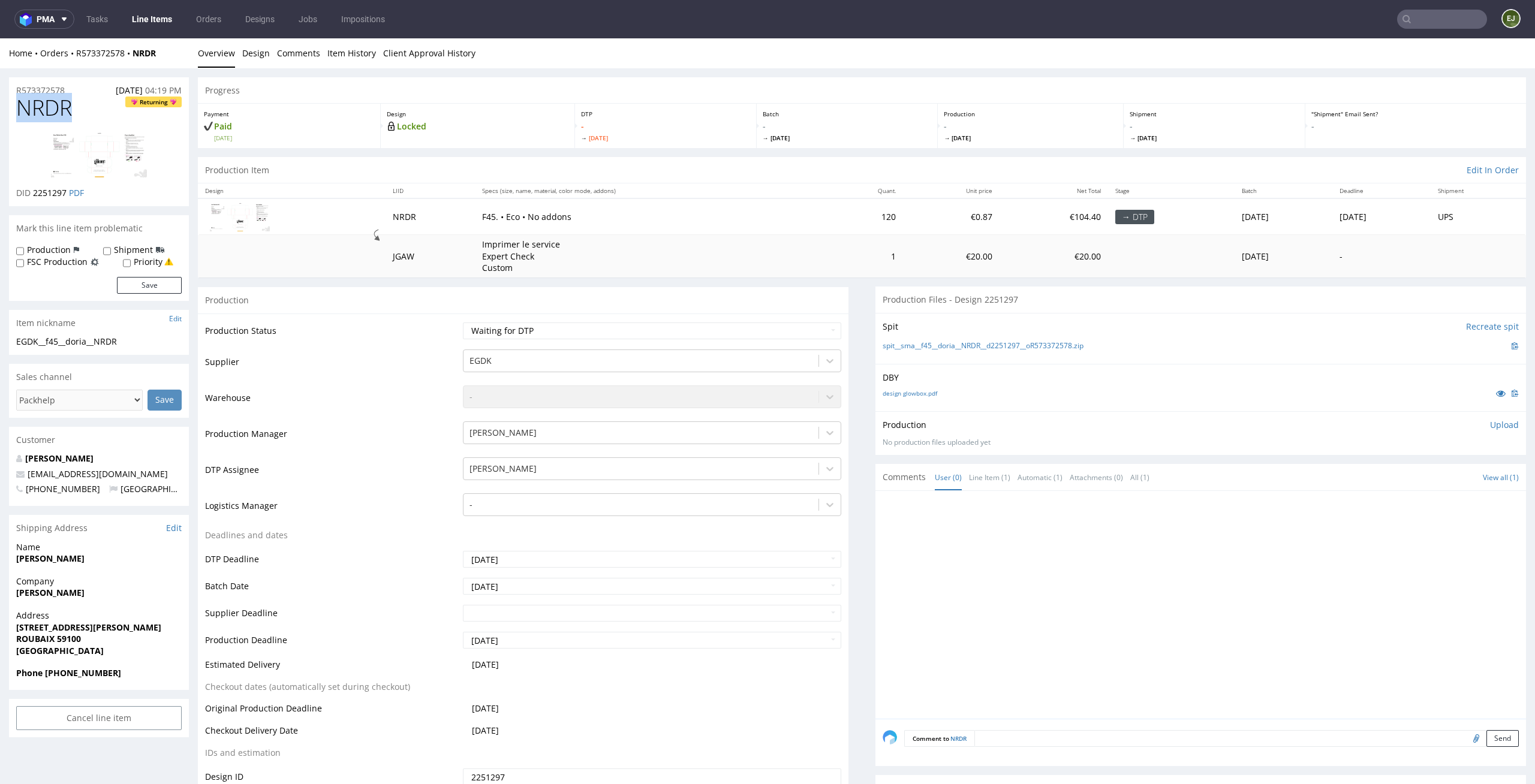
drag, startPoint x: 86, startPoint y: 101, endPoint x: 0, endPoint y: 101, distance: 86.0
copy span "NRDR"
drag, startPoint x: 133, startPoint y: 343, endPoint x: 2, endPoint y: 343, distance: 131.0
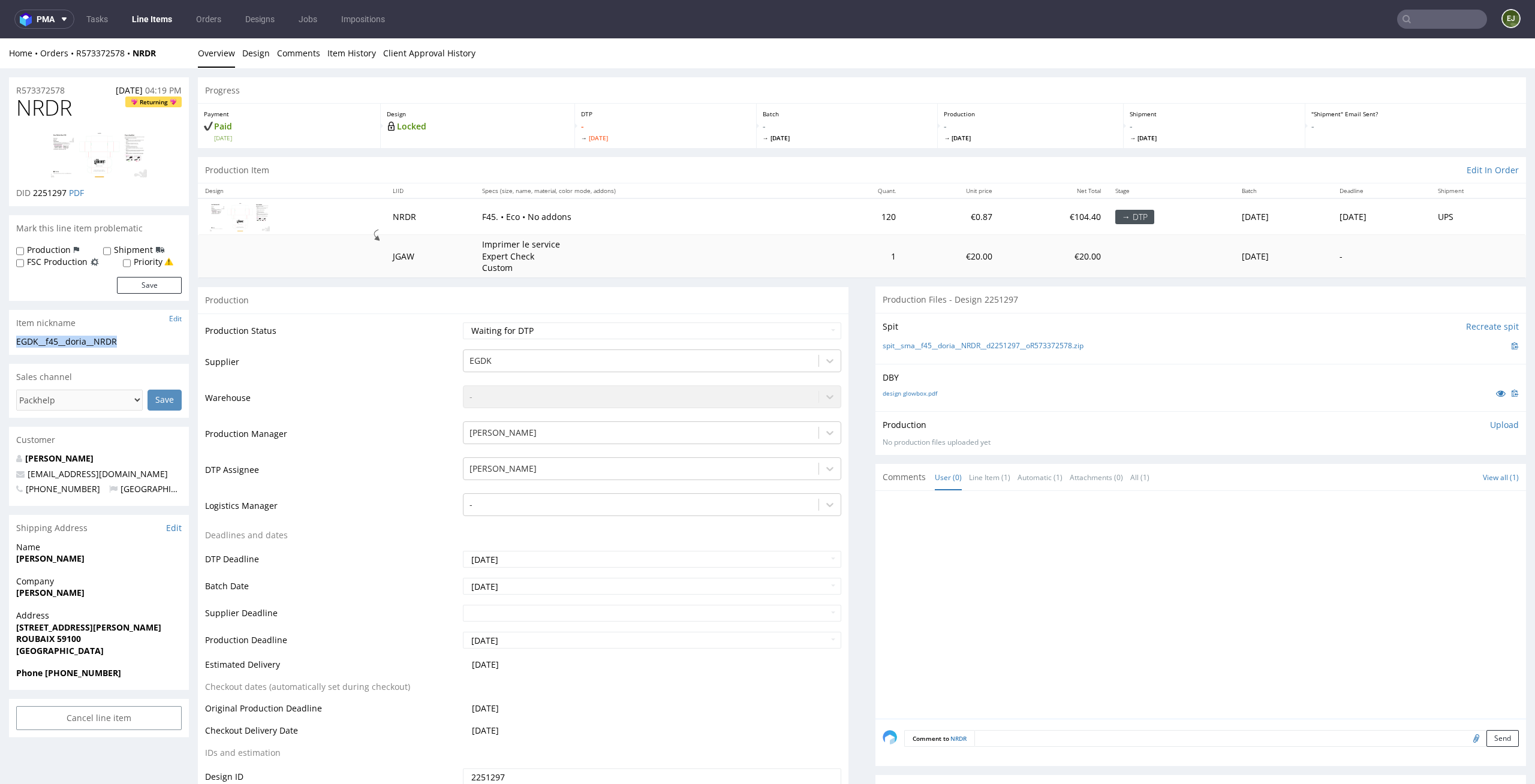
copy div "EGDK__f45__doria__NRDR"
drag, startPoint x: 66, startPoint y: 191, endPoint x: 35, endPoint y: 191, distance: 31.0
click at [35, 191] on p "DID 2251297 PDF" at bounding box center [50, 193] width 68 height 12
copy span "2251297"
drag, startPoint x: 75, startPoint y: 88, endPoint x: 0, endPoint y: 88, distance: 75.0
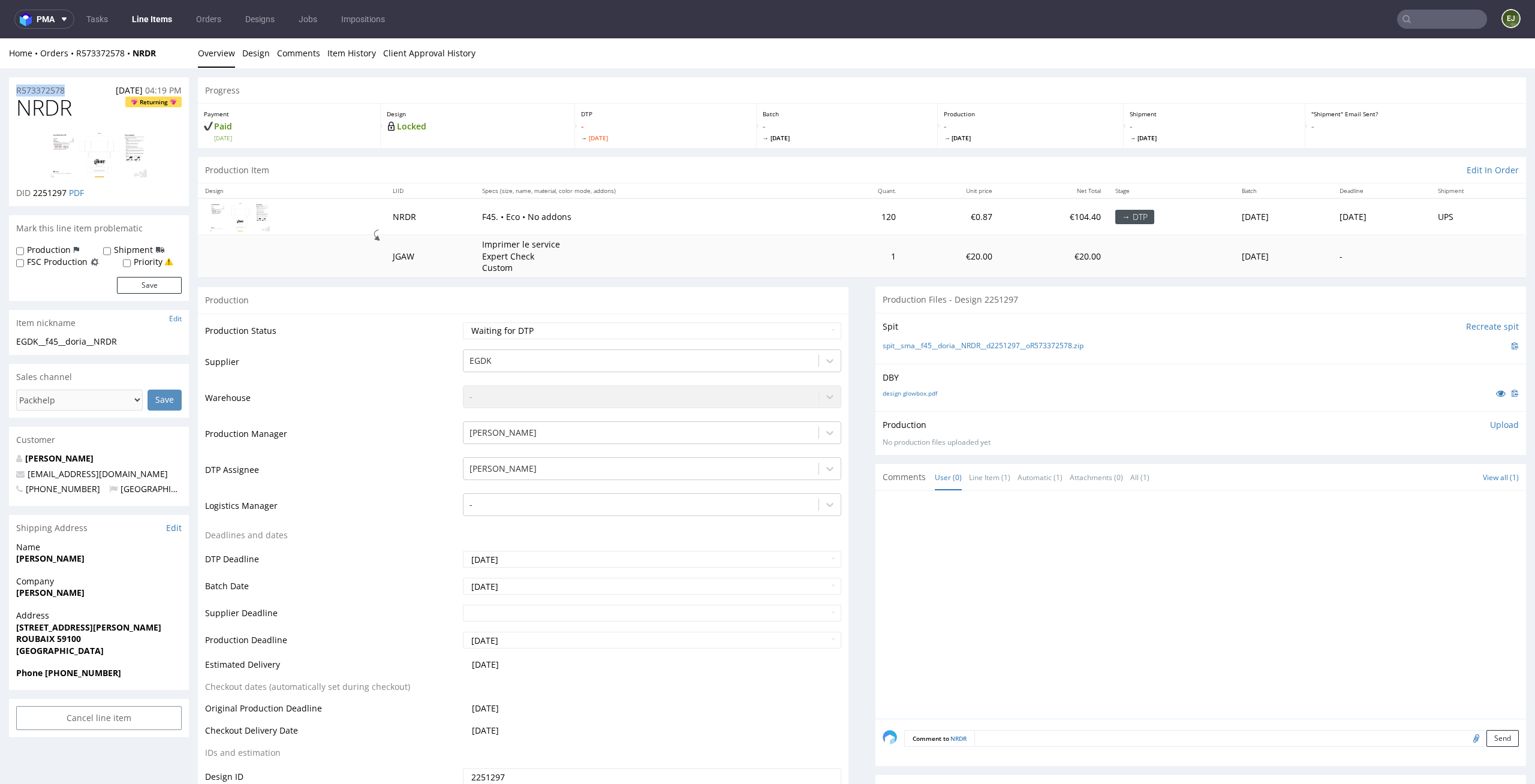
copy p "R573372578"
click at [1490, 426] on p "Upload" at bounding box center [1504, 424] width 29 height 12
click at [1421, 475] on div "Add files" at bounding box center [1433, 479] width 60 height 18
type input "C:\fakepath\EGDK__f45__doria__NRDR__d2251297__oR573372578__outside.pdf"
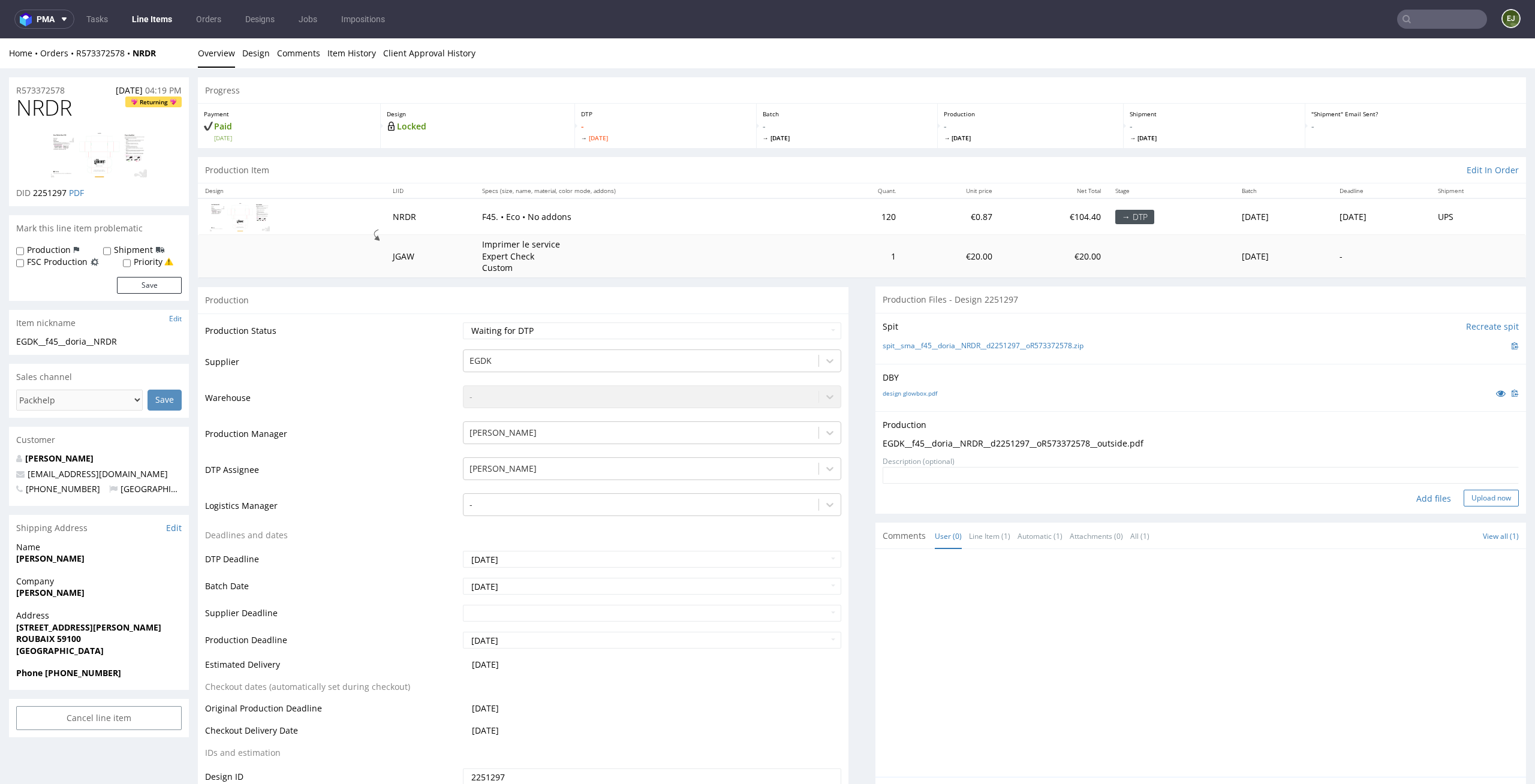
click at [1468, 498] on button "Upload now" at bounding box center [1491, 498] width 55 height 17
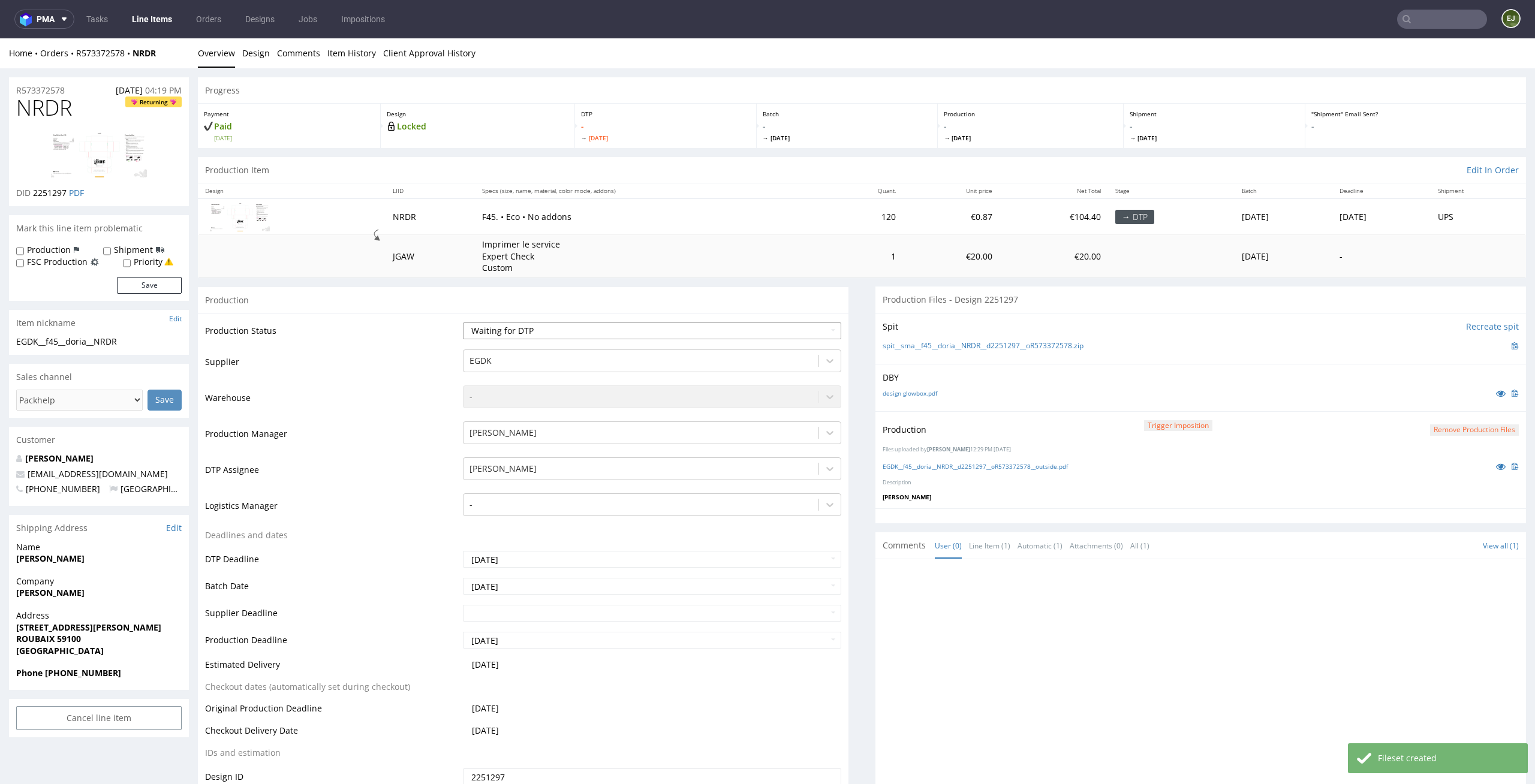
click at [791, 337] on select "Waiting for Artwork Waiting for Diecut Waiting for Mockup Waiting for DTP Waiti…" at bounding box center [652, 330] width 379 height 17
select select "dtp_production_ready"
click at [463, 322] on select "Waiting for Artwork Waiting for Diecut Waiting for Mockup Waiting for DTP Waiti…" at bounding box center [652, 330] width 379 height 17
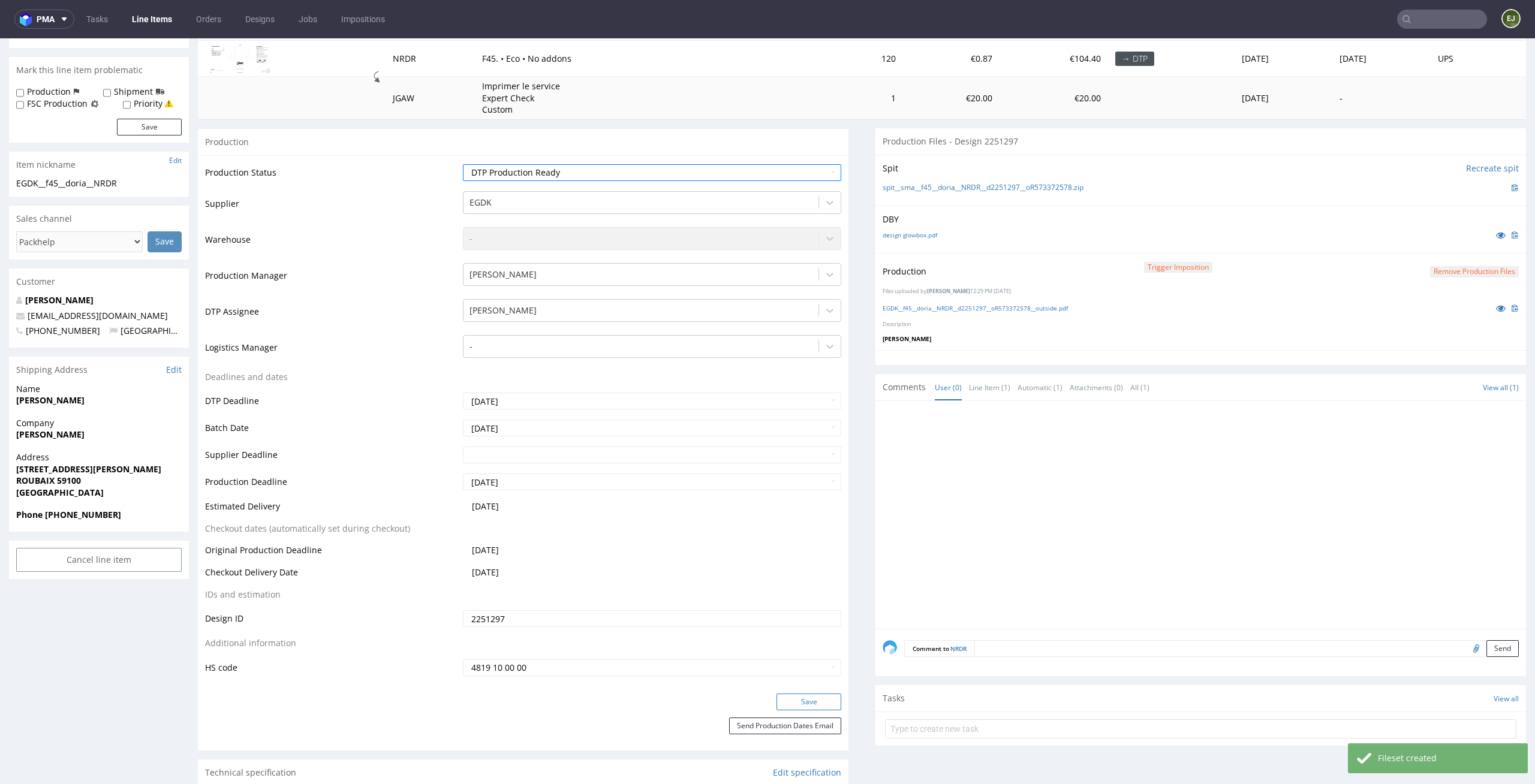
click at [830, 708] on button "Save" at bounding box center [809, 701] width 65 height 17
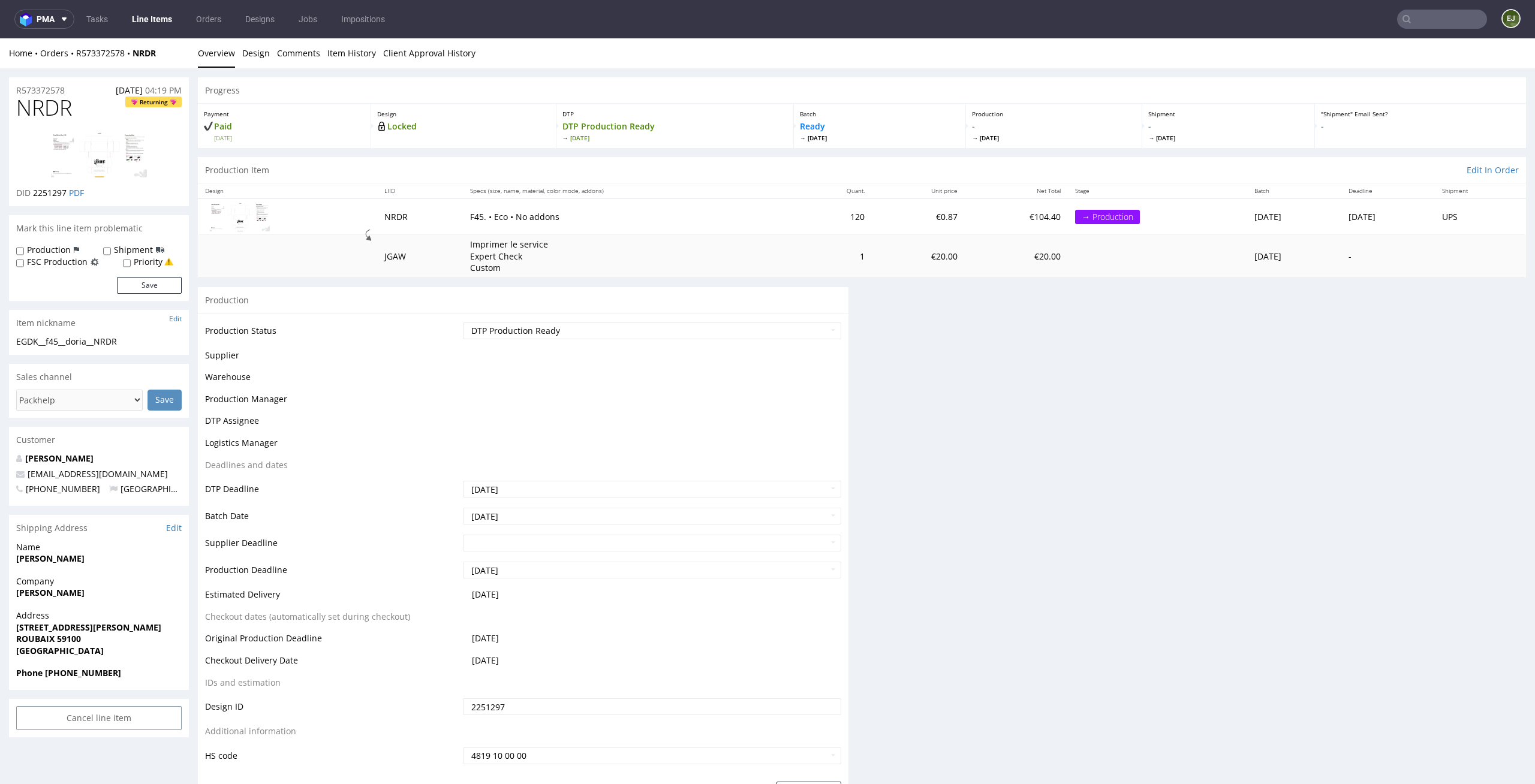
scroll to position [0, 0]
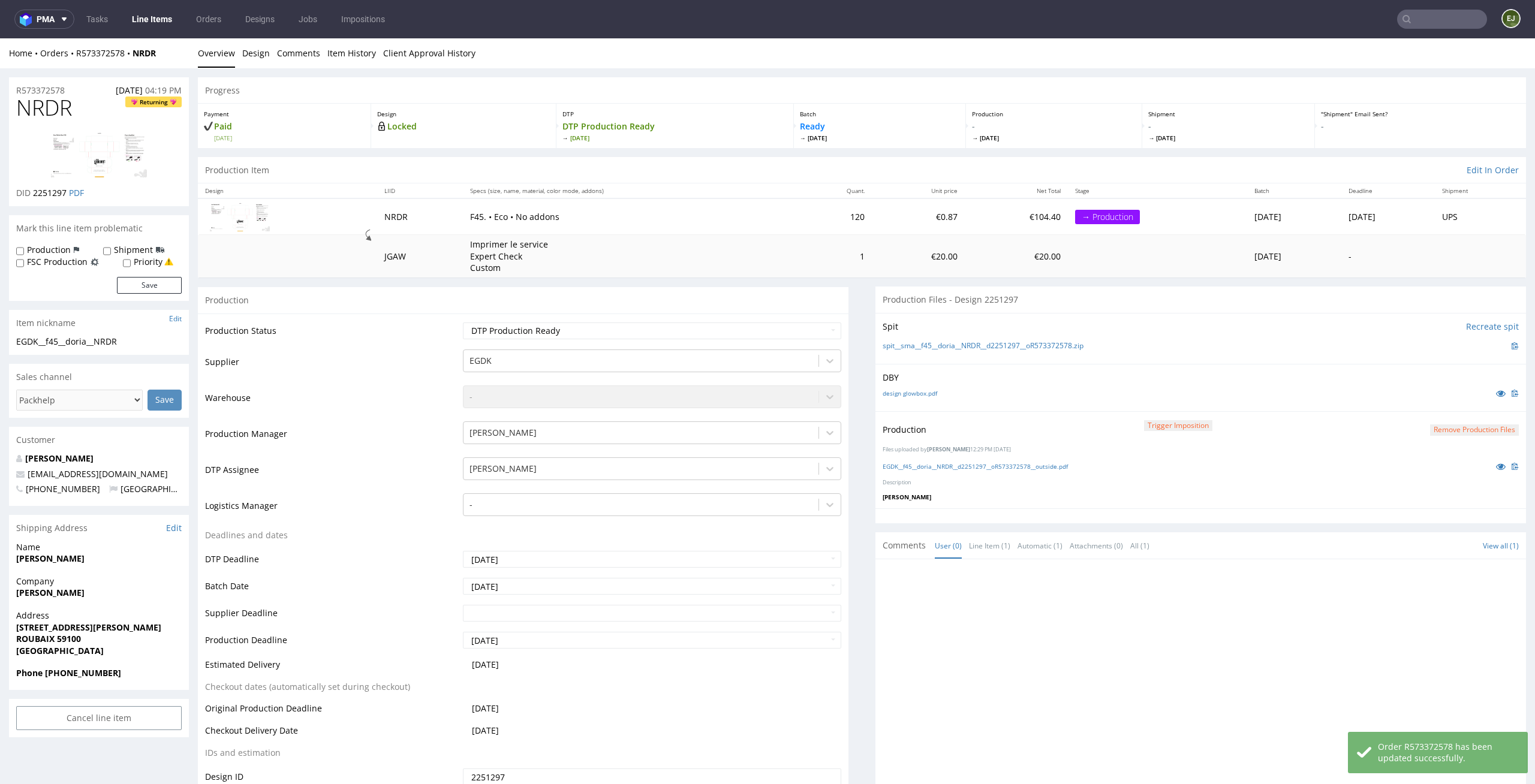
click at [158, 19] on link "Line Items" at bounding box center [152, 19] width 55 height 19
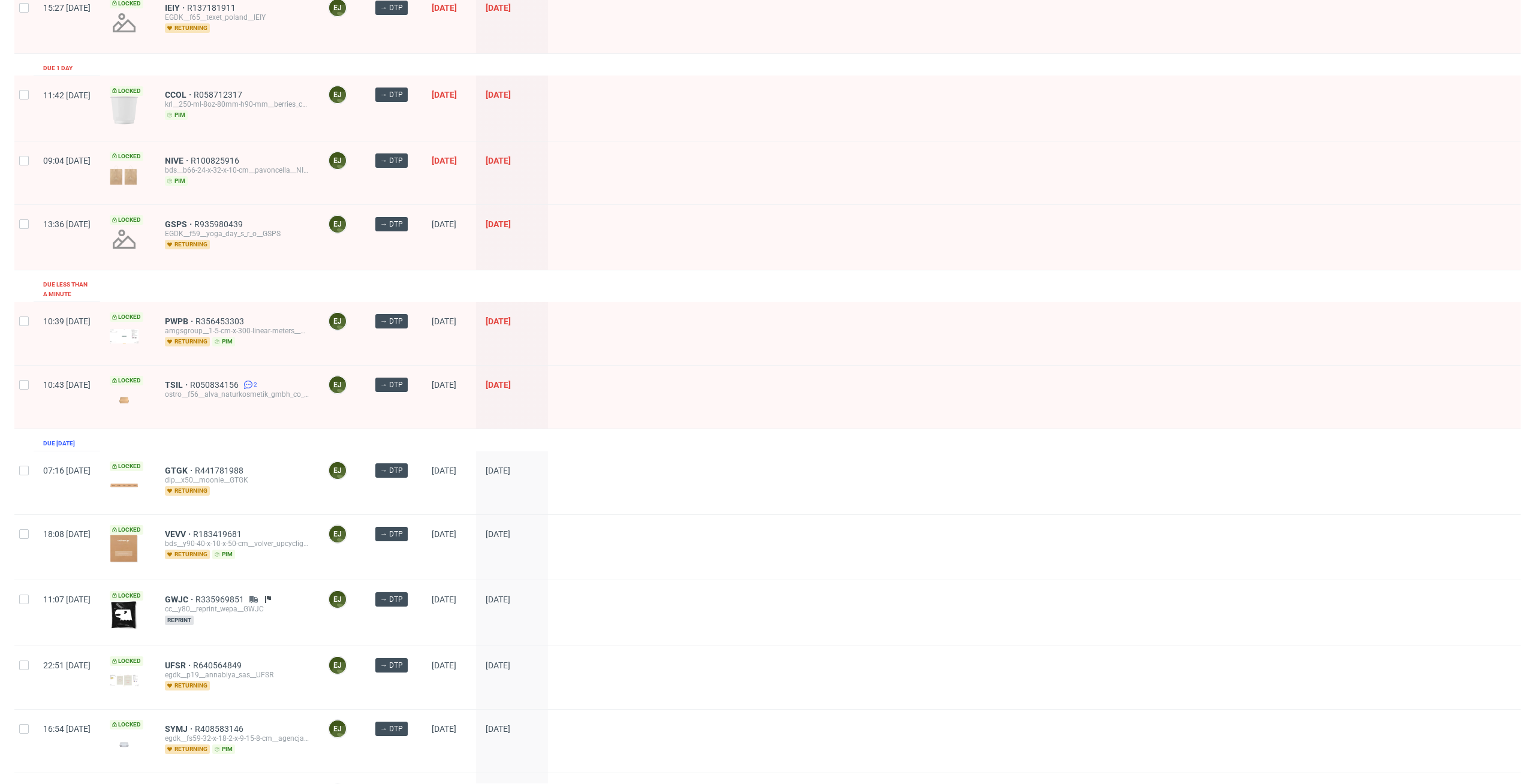
scroll to position [384, 0]
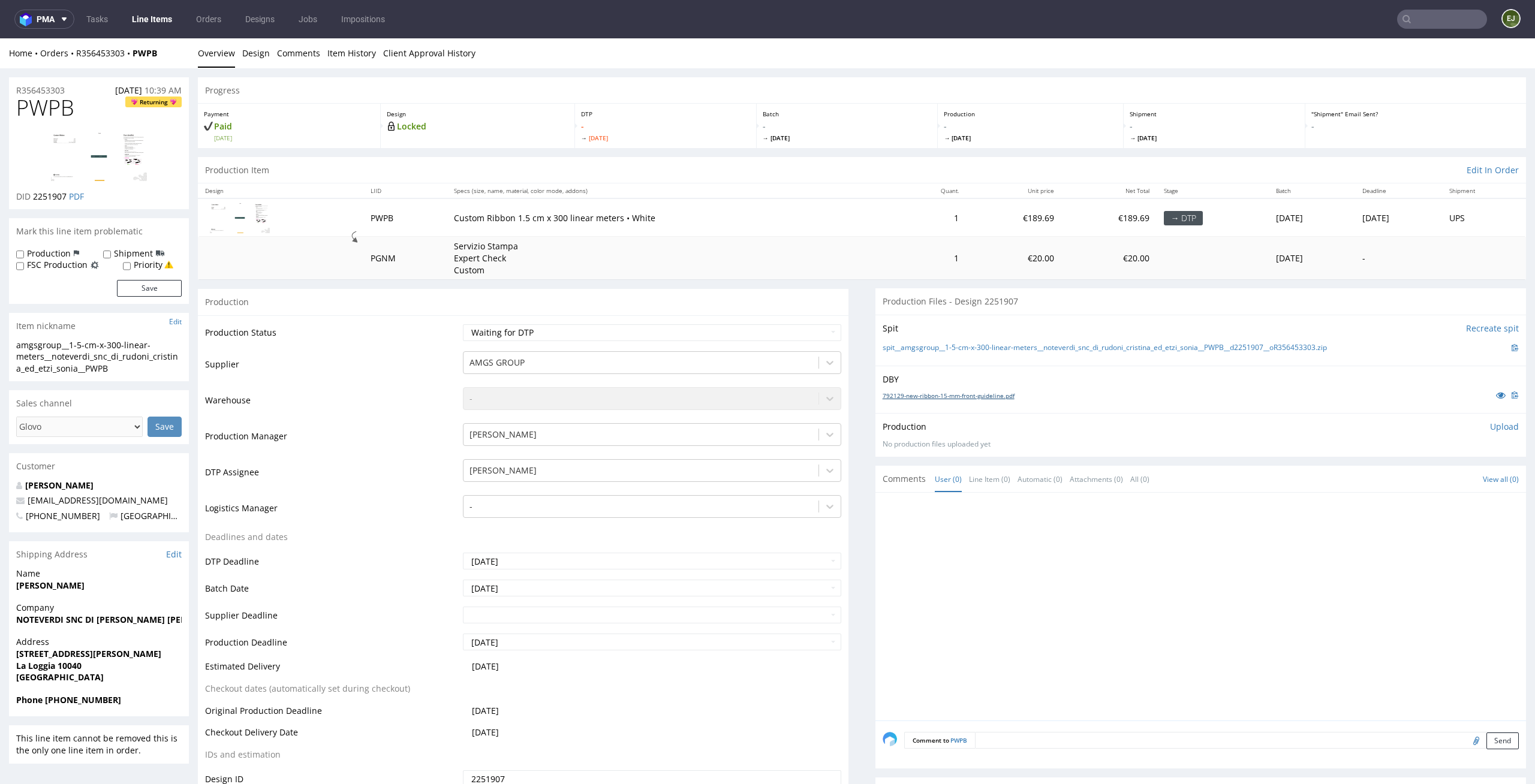
click at [961, 391] on link "792129-new-ribbon-15-mm-front-guideline.pdf" at bounding box center [948, 396] width 132 height 9
click at [961, 346] on link "spit__amgsgroup__1-5-cm-x-300-linear-meters__noteverdi_snc_di_rudoni_cristina_e…" at bounding box center [1104, 348] width 444 height 10
click at [737, 140] on span "Tue 26 Aug" at bounding box center [665, 138] width 169 height 9
click at [1490, 427] on p "Upload" at bounding box center [1504, 427] width 29 height 12
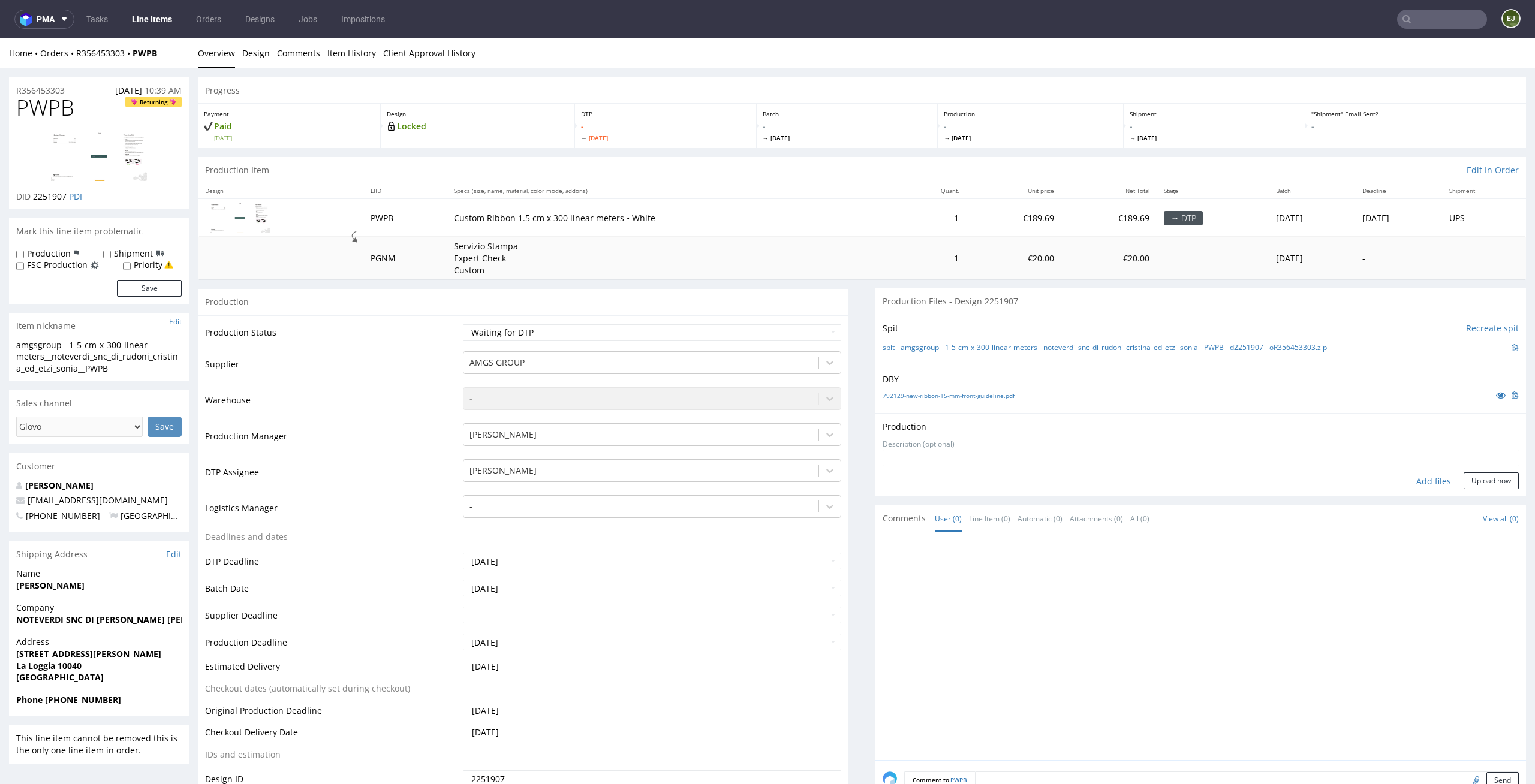
click at [1422, 478] on div "Add files" at bounding box center [1433, 481] width 60 height 18
type input "C:\fakepath\amgsgroup__1-5-cm-x-300-linear-meters__noteverdi_snc_di_rudoni_cris…"
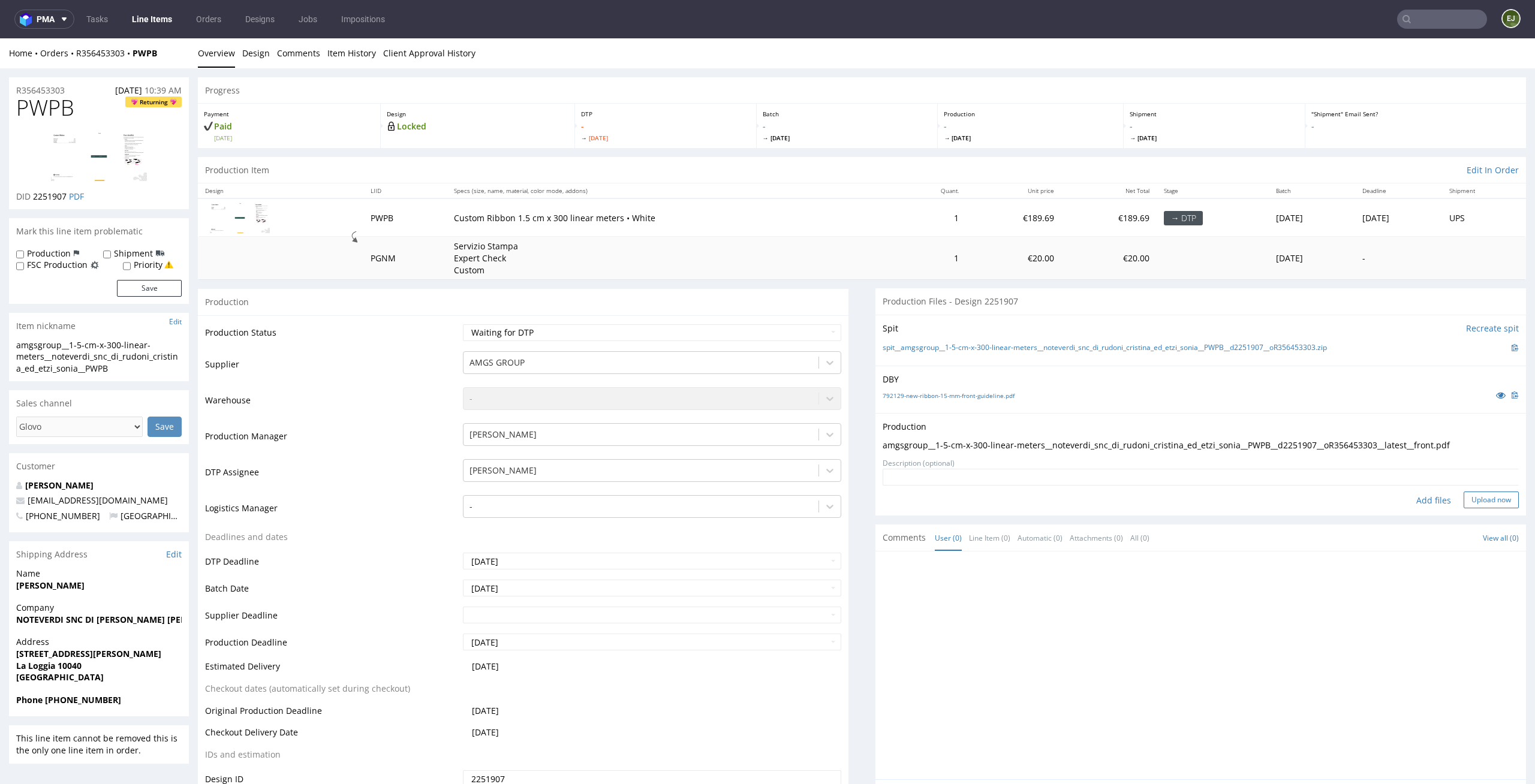
click at [1476, 497] on button "Upload now" at bounding box center [1491, 499] width 55 height 17
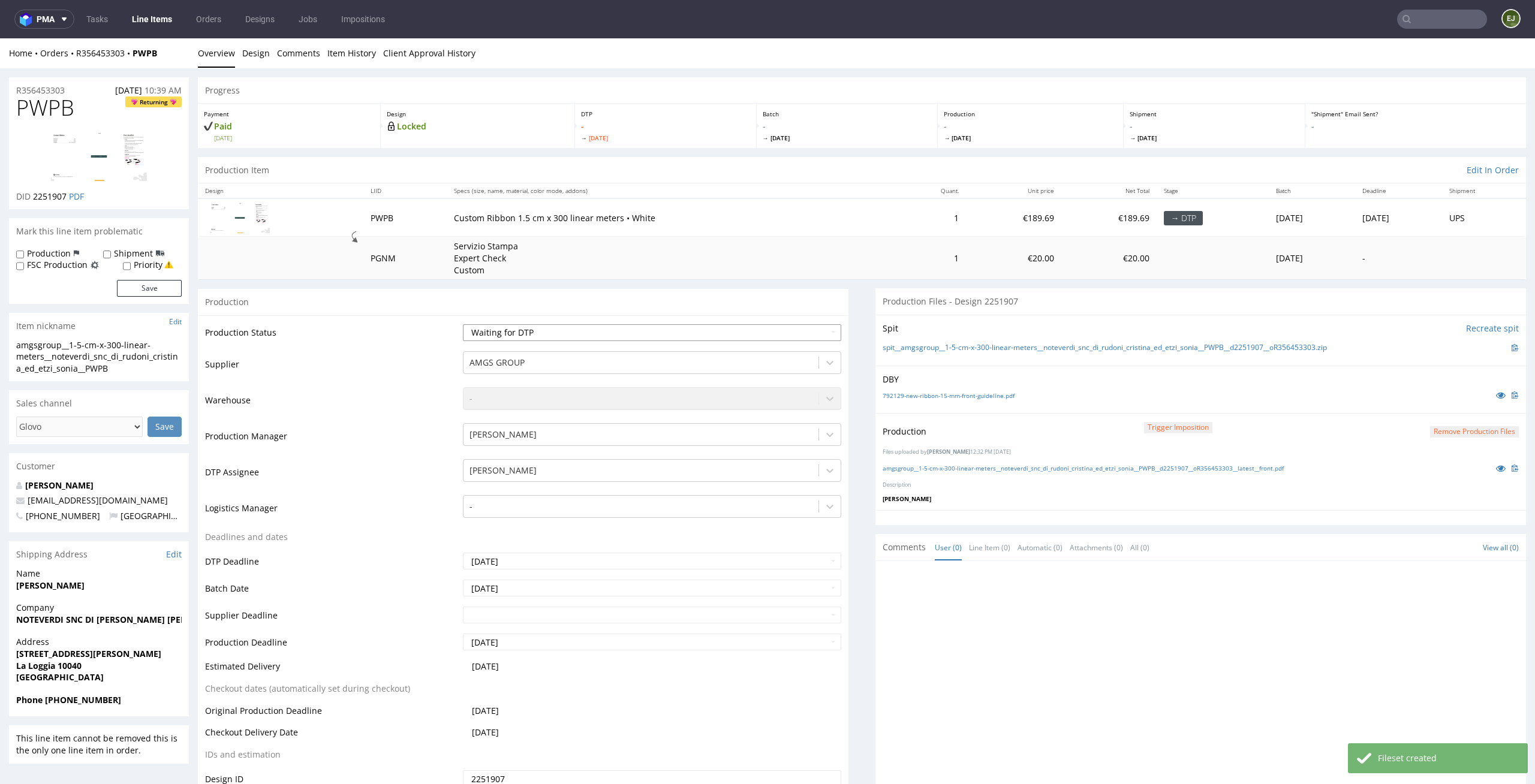
click at [741, 324] on select "Waiting for Artwork Waiting for Diecut Waiting for Mockup Waiting for DTP Waiti…" at bounding box center [652, 332] width 379 height 17
select select "dtp_production_ready"
click at [463, 324] on select "Waiting for Artwork Waiting for Diecut Waiting for Mockup Waiting for DTP Waiti…" at bounding box center [652, 332] width 379 height 17
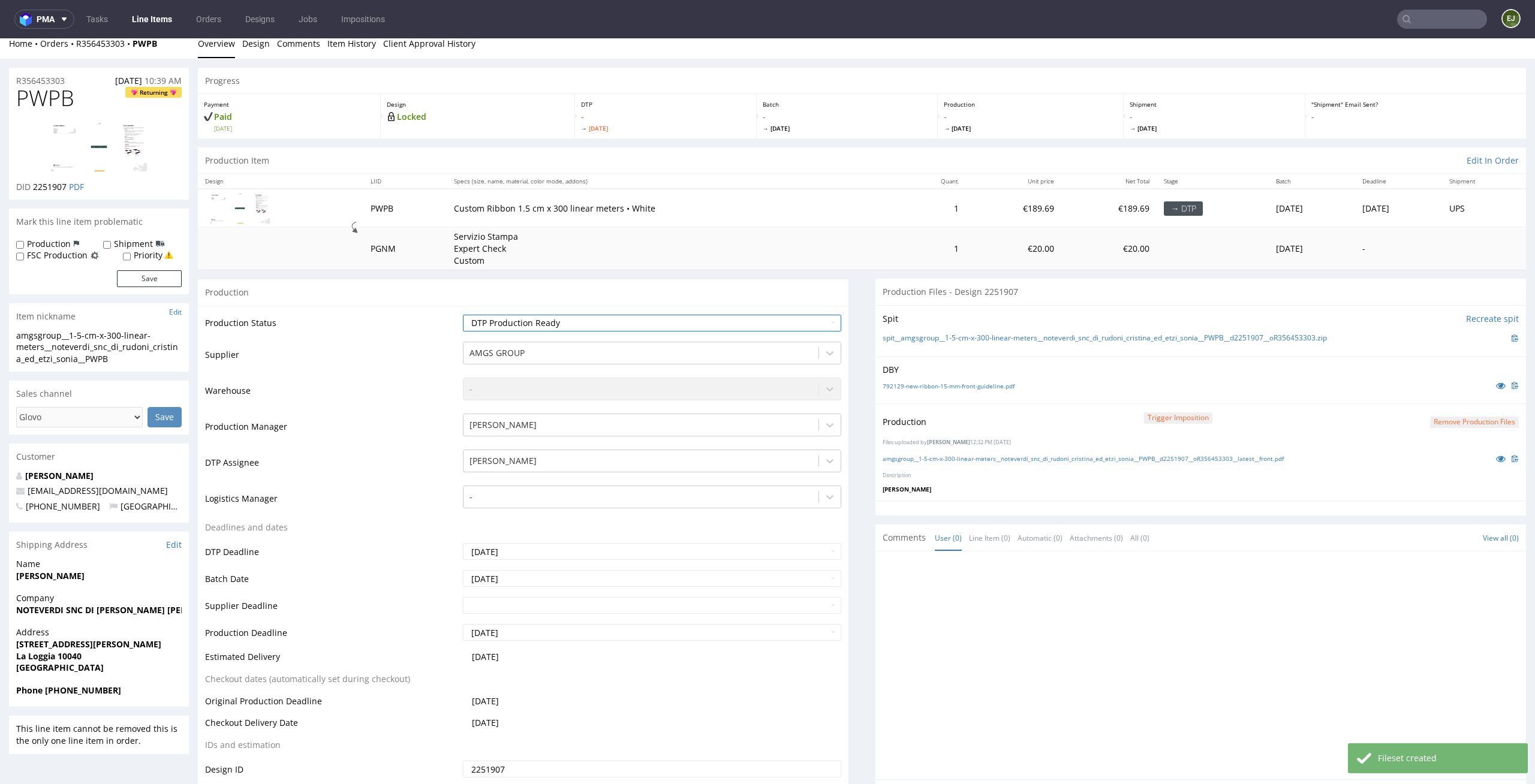
scroll to position [221, 0]
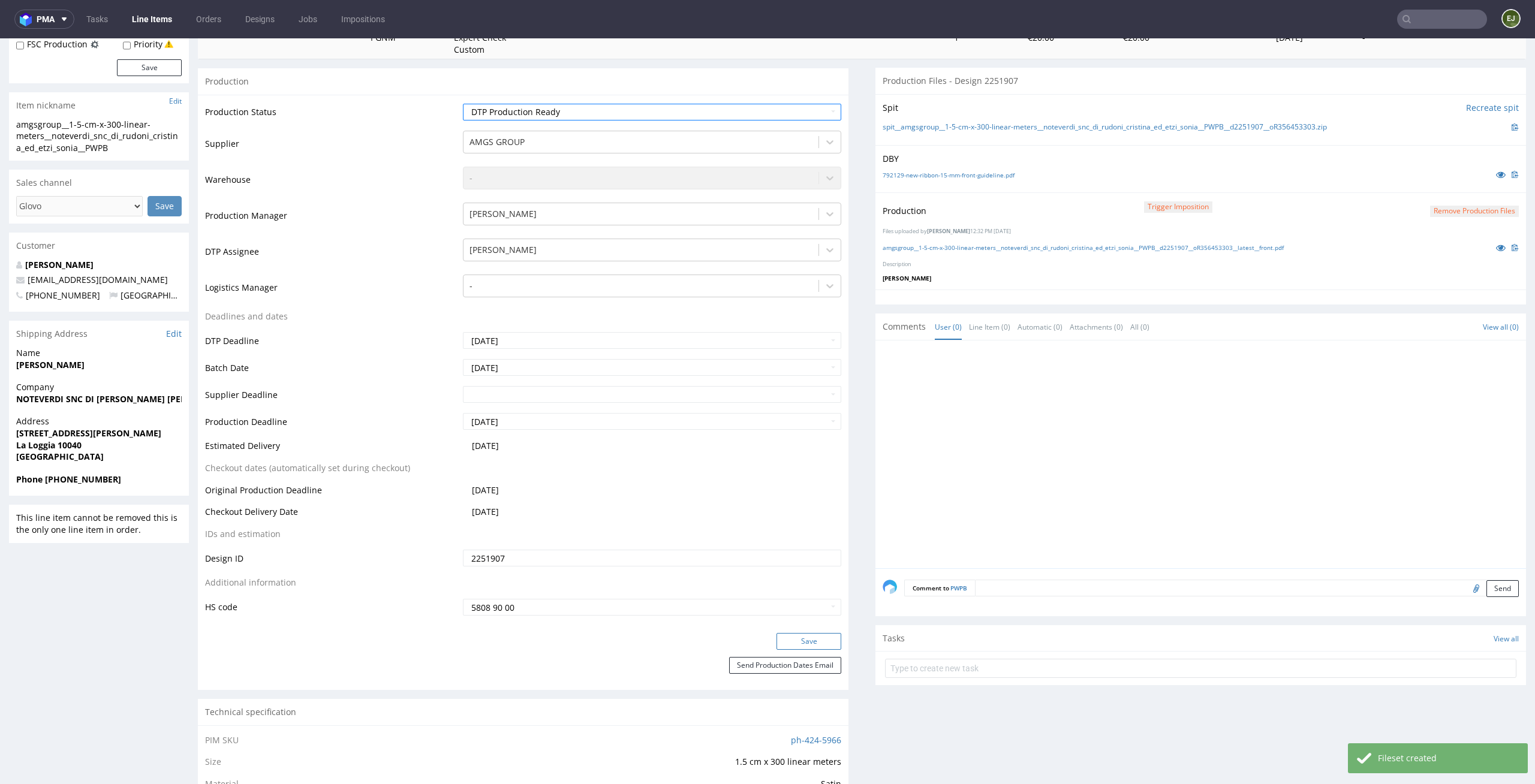
click at [797, 641] on button "Save" at bounding box center [809, 641] width 65 height 17
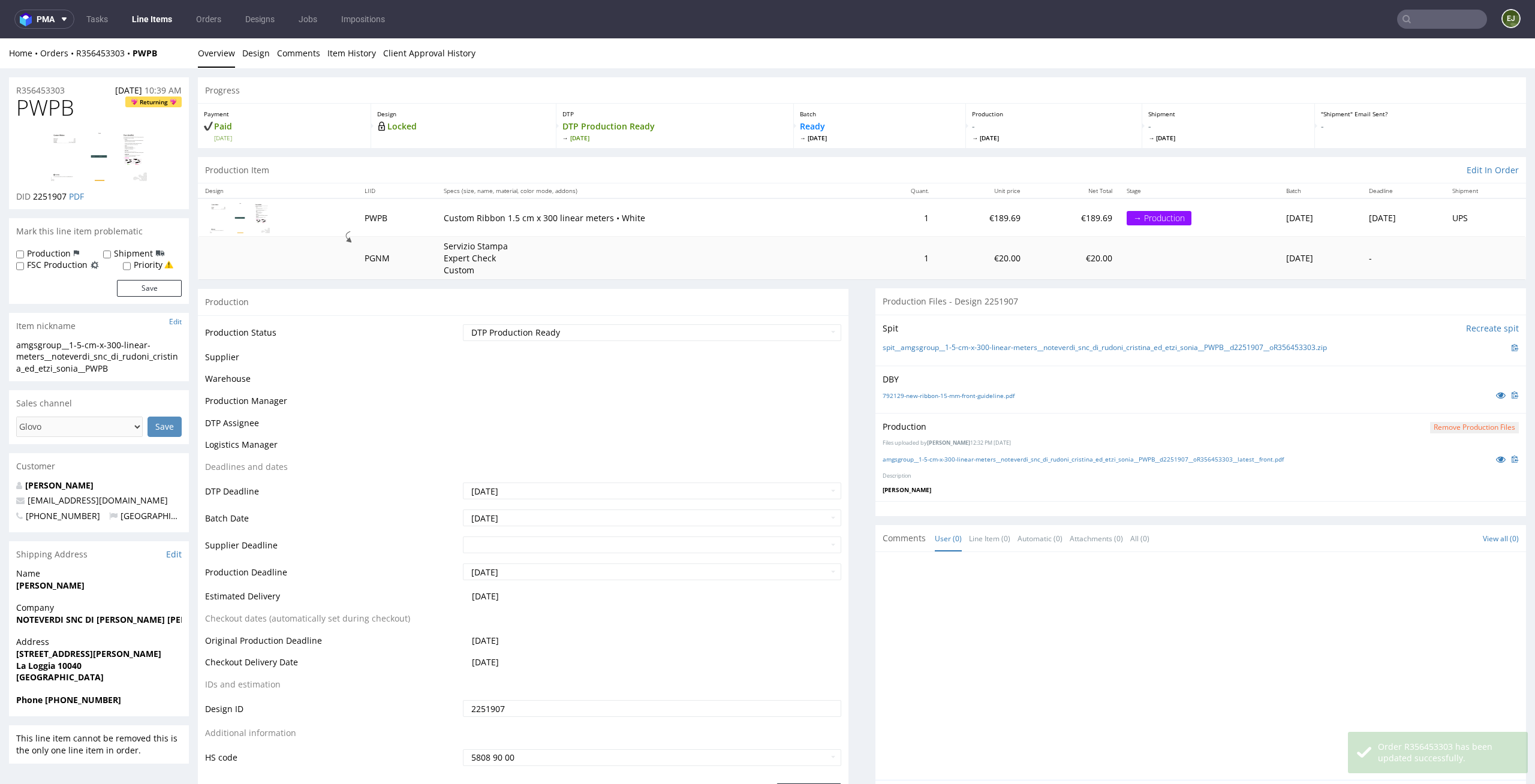
scroll to position [0, 0]
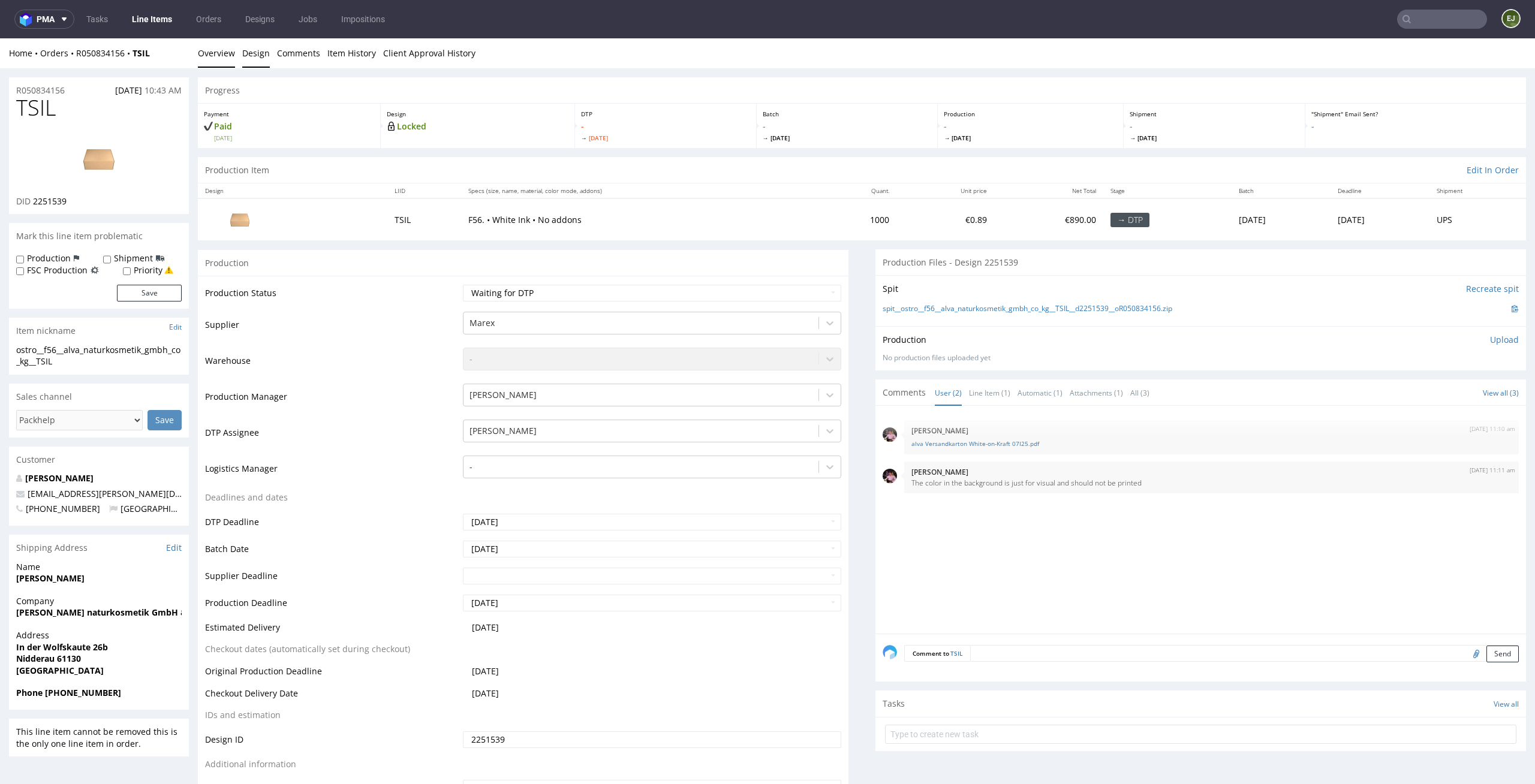
click at [252, 53] on link "Design" at bounding box center [256, 53] width 27 height 29
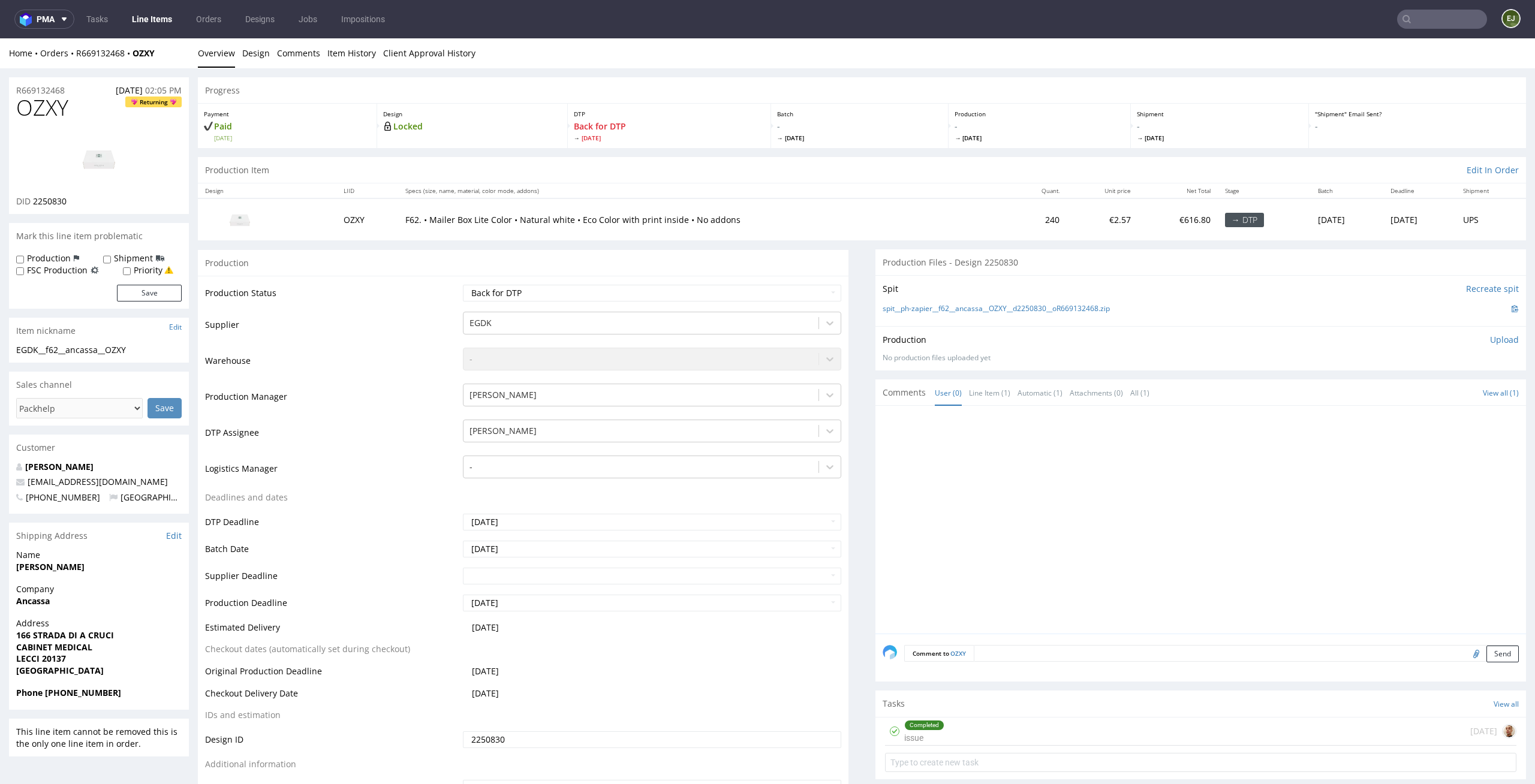
click at [979, 736] on div "Completed issue [DATE]" at bounding box center [1200, 731] width 631 height 28
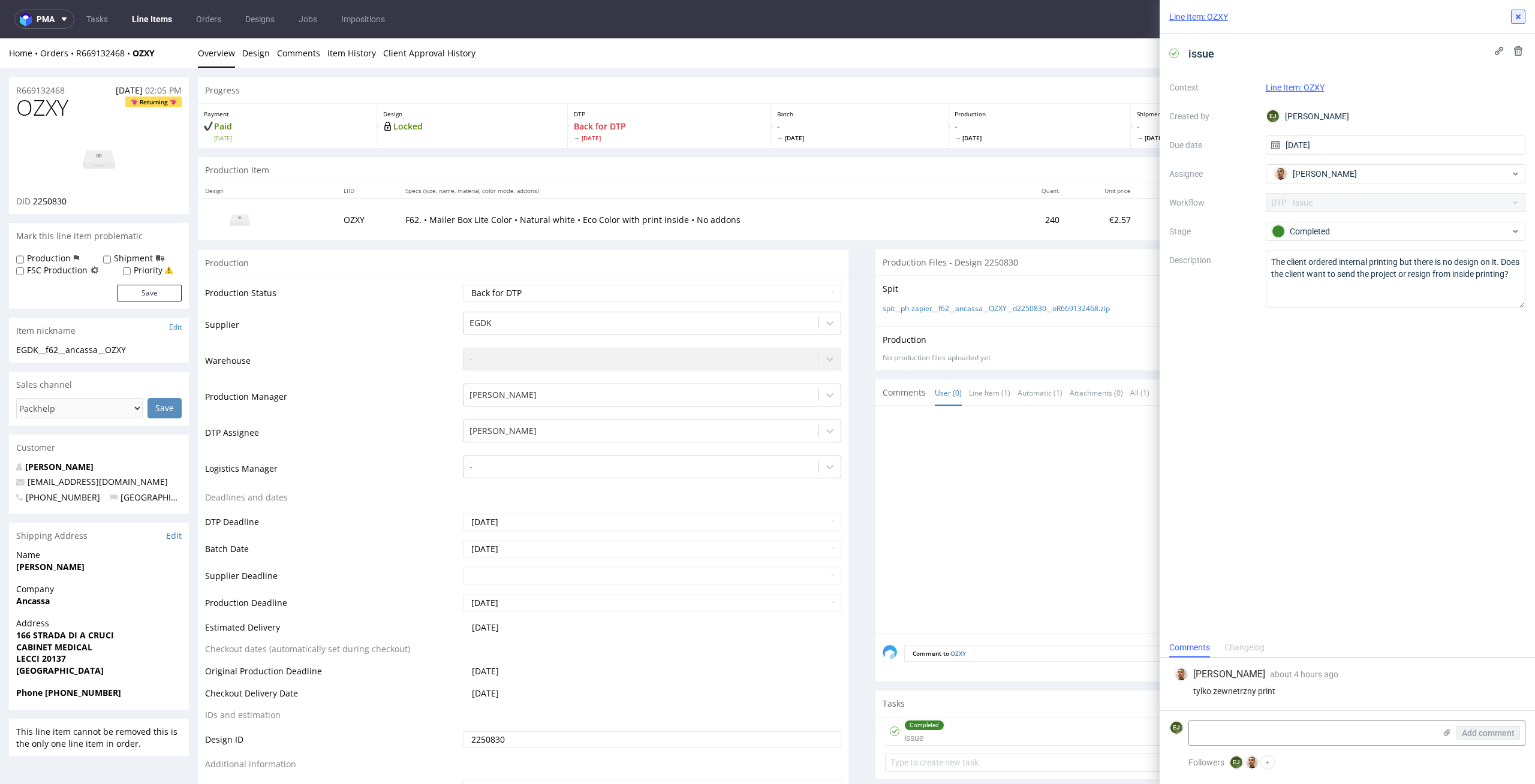
click at [1521, 16] on icon at bounding box center [1518, 17] width 9 height 9
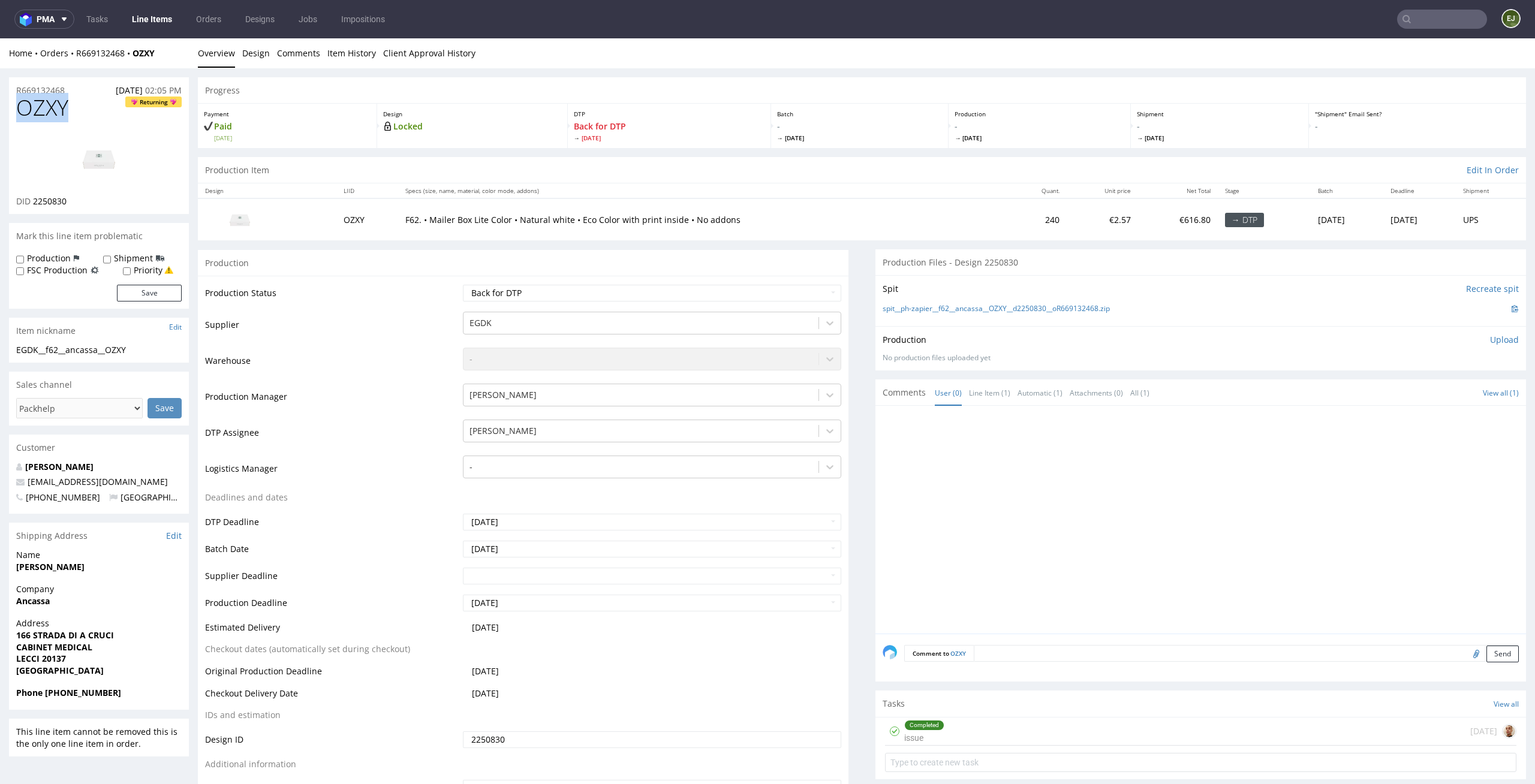
drag, startPoint x: 76, startPoint y: 106, endPoint x: 6, endPoint y: 106, distance: 70.0
drag, startPoint x: 77, startPoint y: 206, endPoint x: 34, endPoint y: 203, distance: 43.1
click at [34, 203] on div "OZXY Returning DID 2250830" at bounding box center [99, 155] width 180 height 118
copy span "2250830"
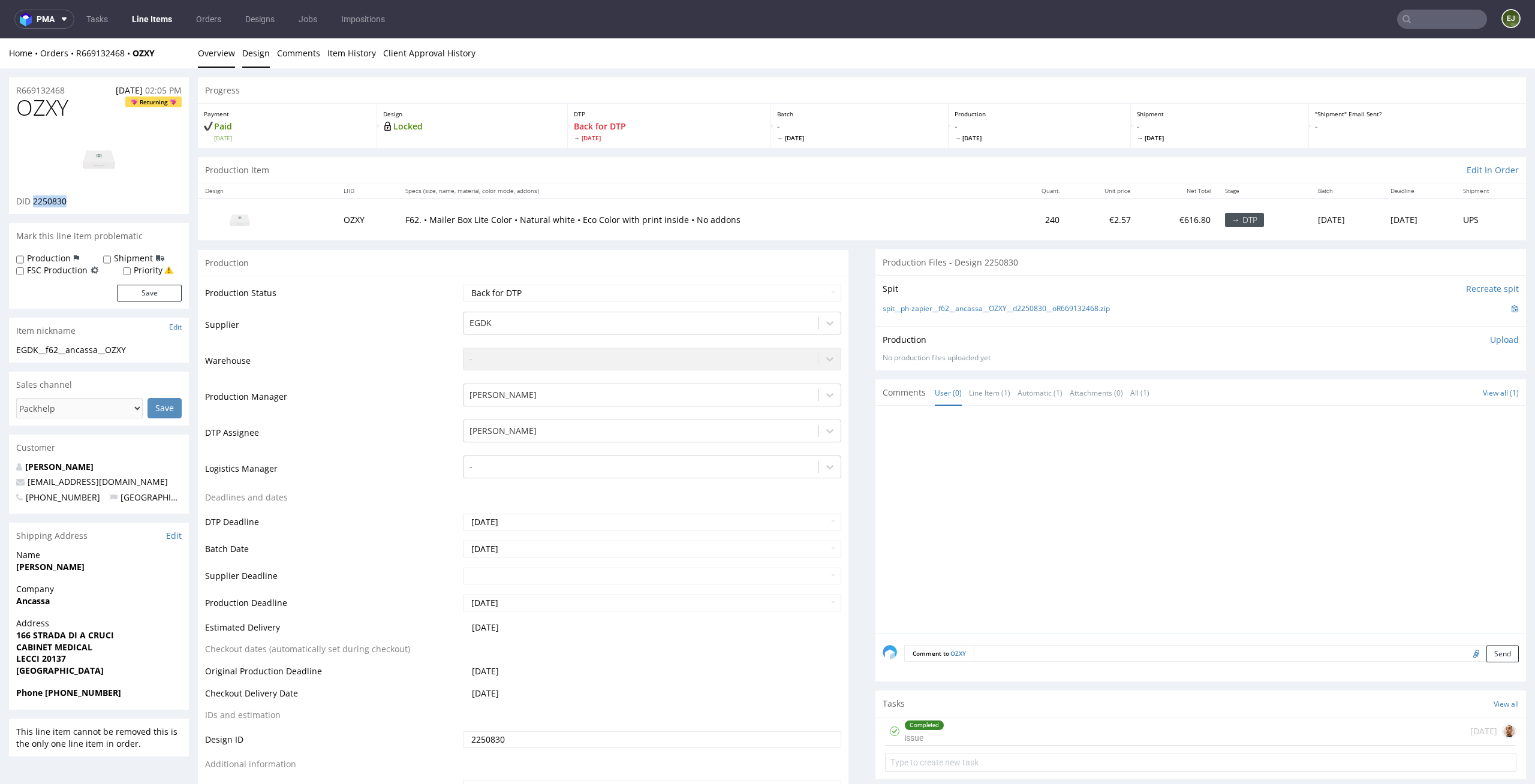
click at [257, 53] on link "Design" at bounding box center [256, 53] width 27 height 29
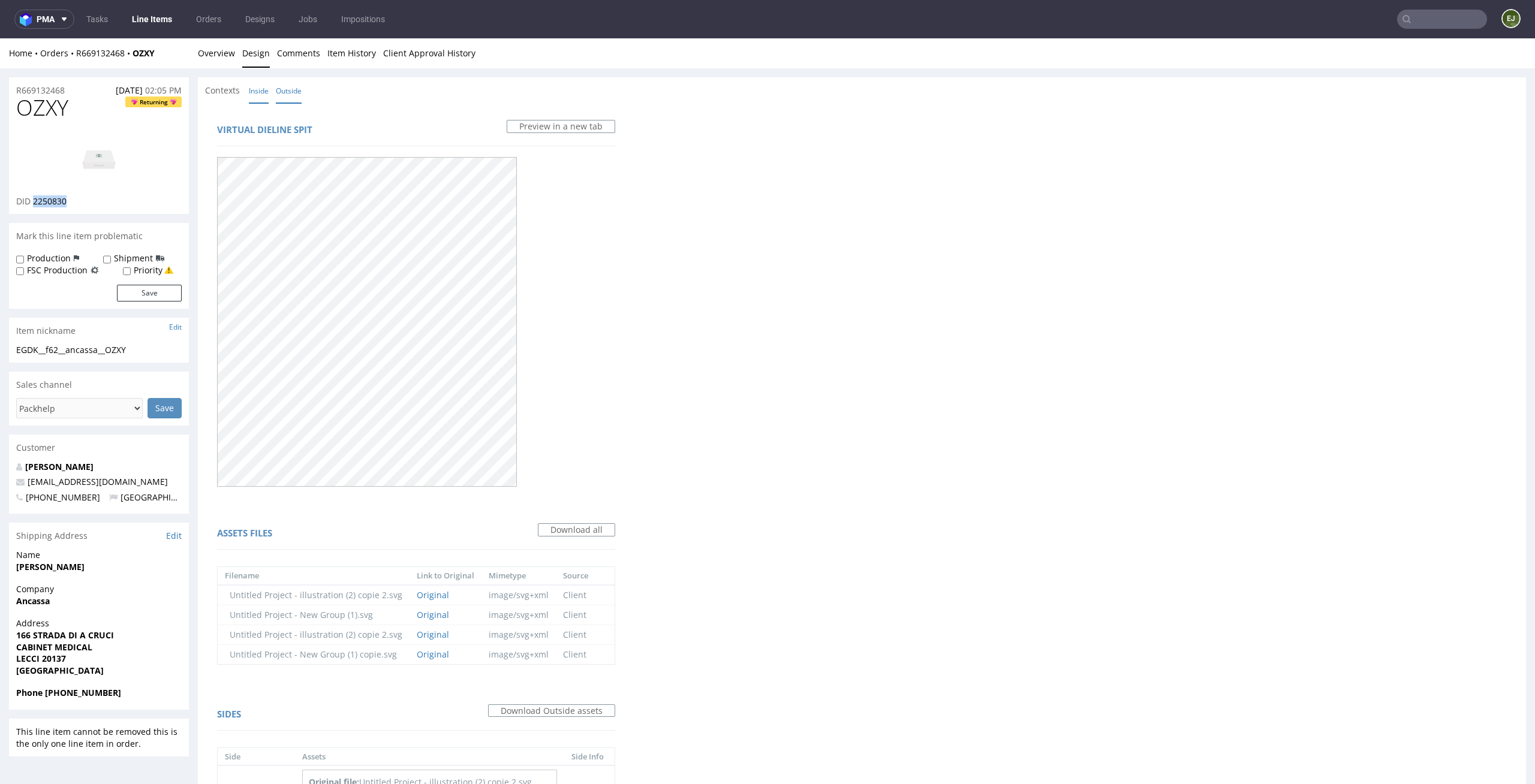
click at [259, 98] on link "Inside" at bounding box center [258, 91] width 19 height 26
click at [225, 46] on link "Overview" at bounding box center [217, 53] width 37 height 29
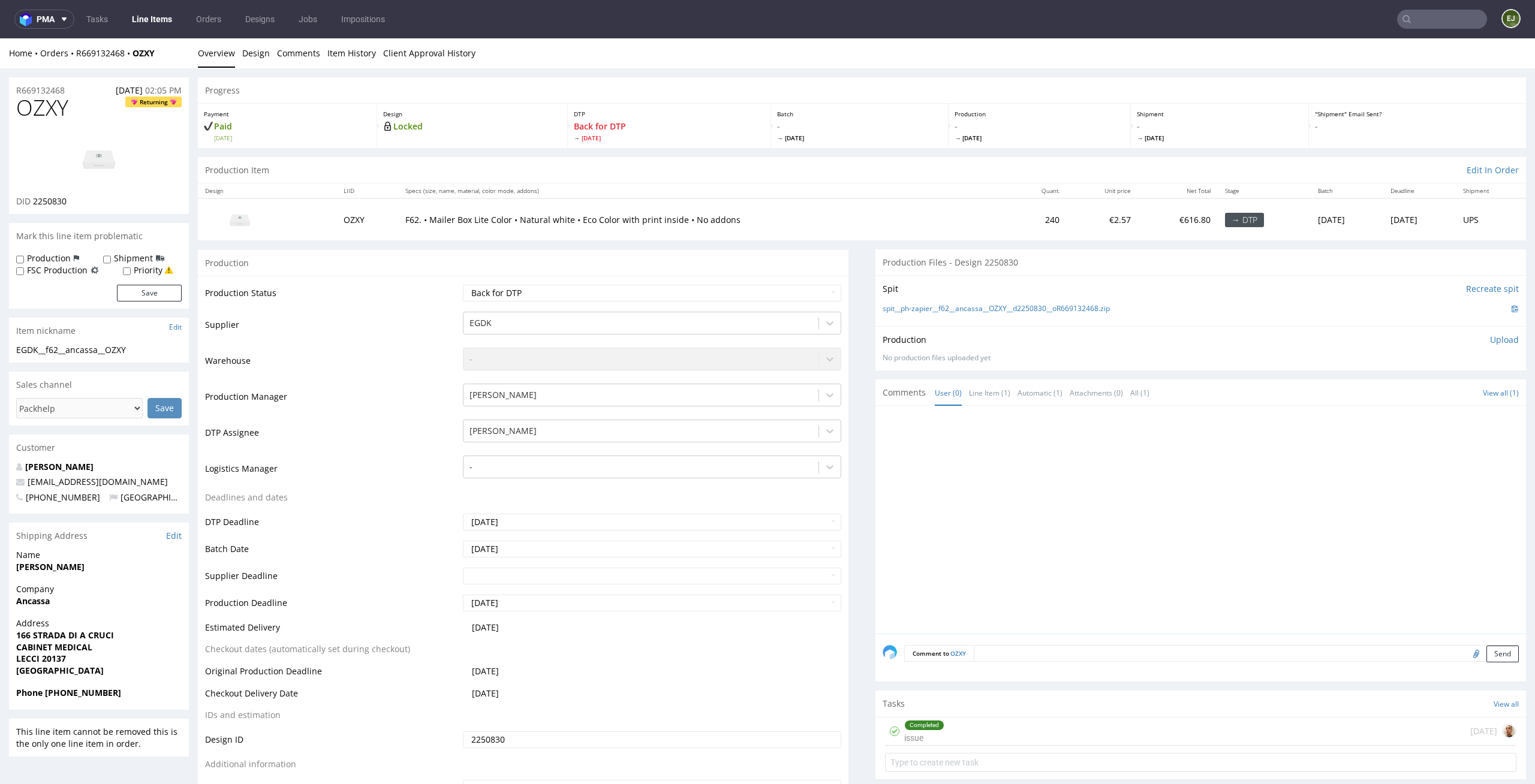
click at [322, 343] on td "Supplier" at bounding box center [332, 329] width 255 height 36
drag, startPoint x: 62, startPoint y: 350, endPoint x: 5, endPoint y: 350, distance: 57.0
copy div "EGDK__f62"
click at [551, 175] on div "Production Item Edit In Order" at bounding box center [861, 170] width 1328 height 27
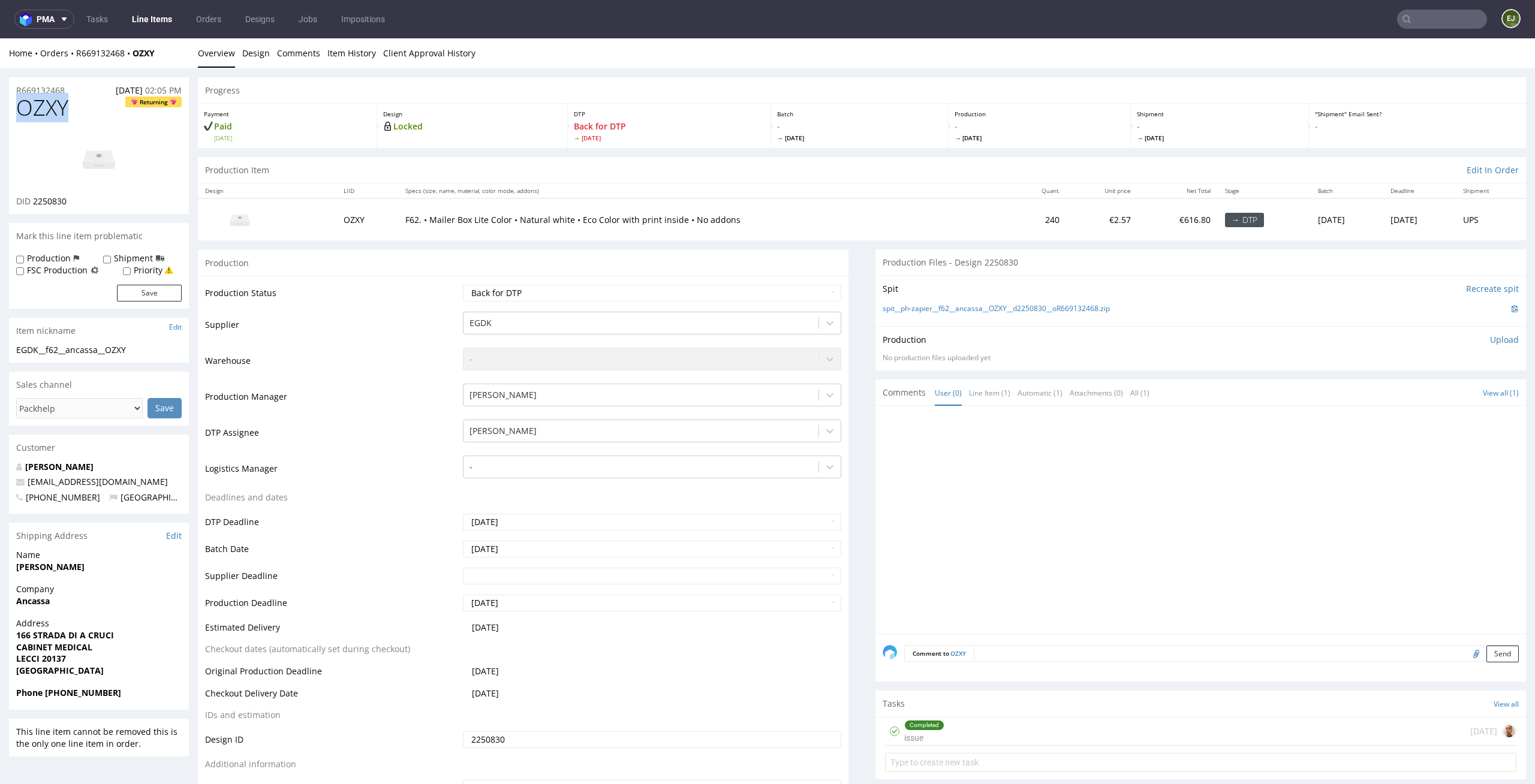
drag, startPoint x: 78, startPoint y: 106, endPoint x: 0, endPoint y: 106, distance: 78.0
copy span "OZXY"
drag, startPoint x: 152, startPoint y: 347, endPoint x: 0, endPoint y: 347, distance: 152.0
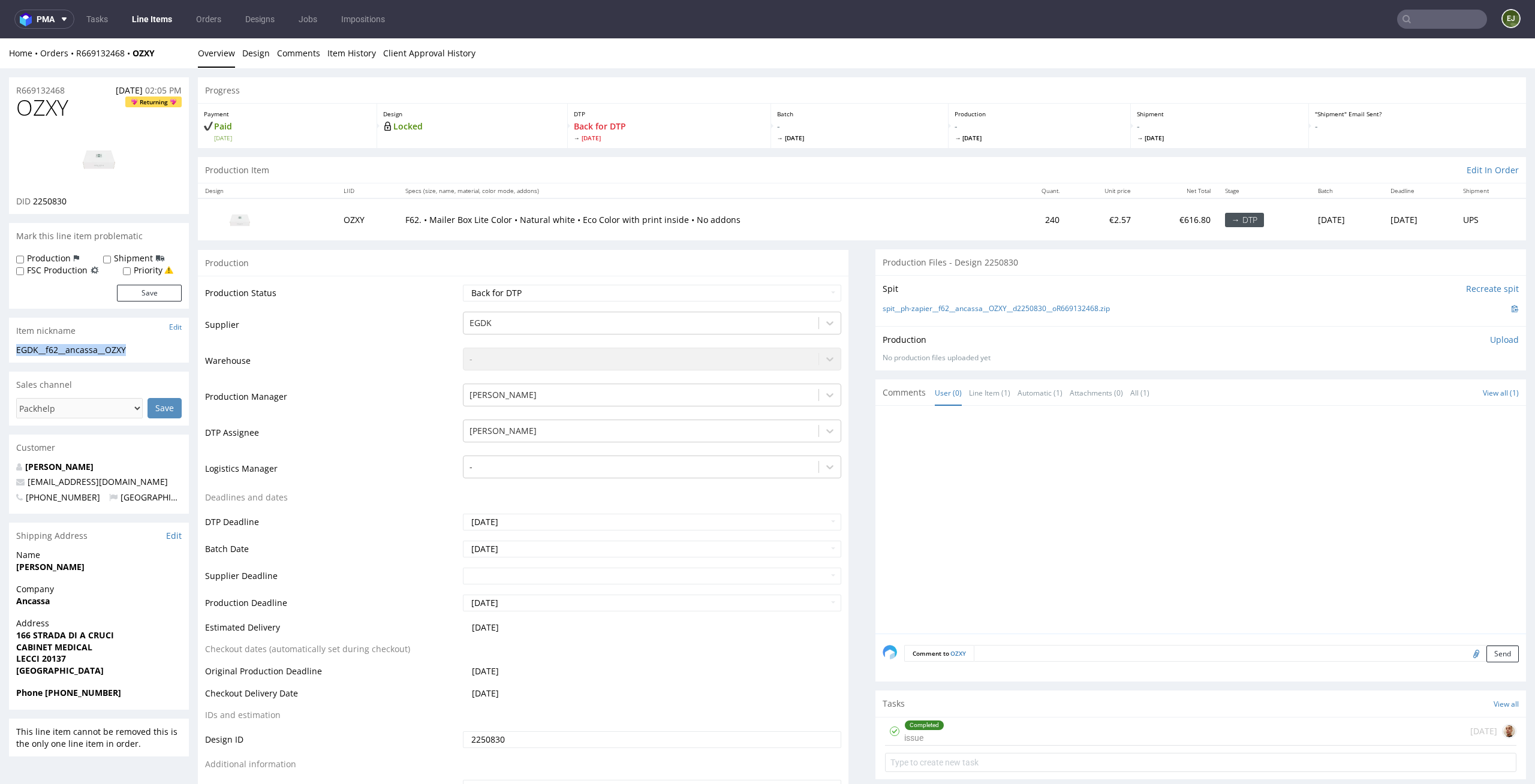
copy div "EGDK__f62__ancassa__OZXY"
drag, startPoint x: 80, startPoint y: 199, endPoint x: 34, endPoint y: 199, distance: 46.0
click at [34, 199] on div "DID 2250830" at bounding box center [99, 201] width 166 height 12
copy span "2250830"
drag, startPoint x: 75, startPoint y: 94, endPoint x: 0, endPoint y: 85, distance: 75.5
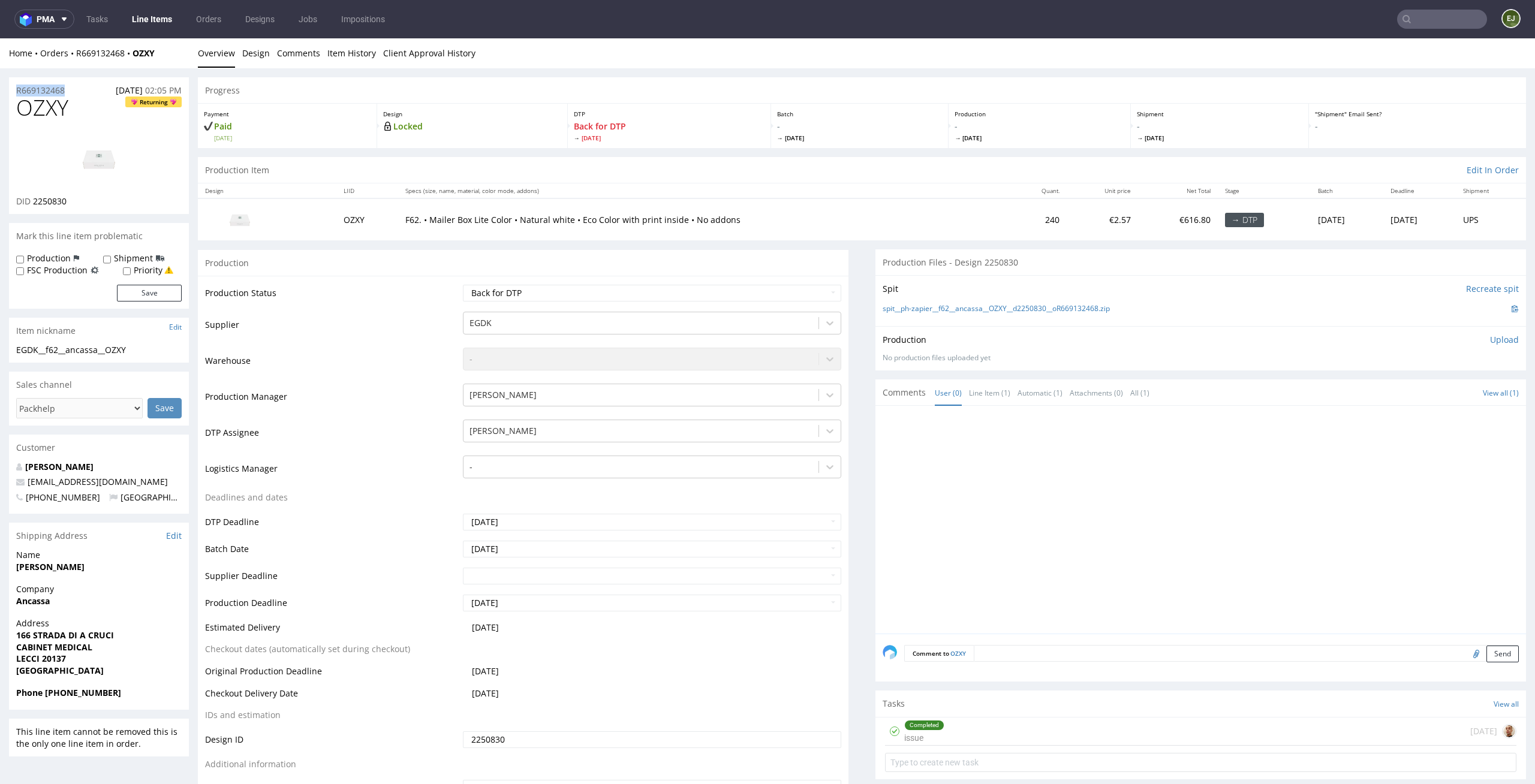
copy p "R669132468"
click at [1493, 339] on p "Upload" at bounding box center [1504, 339] width 29 height 12
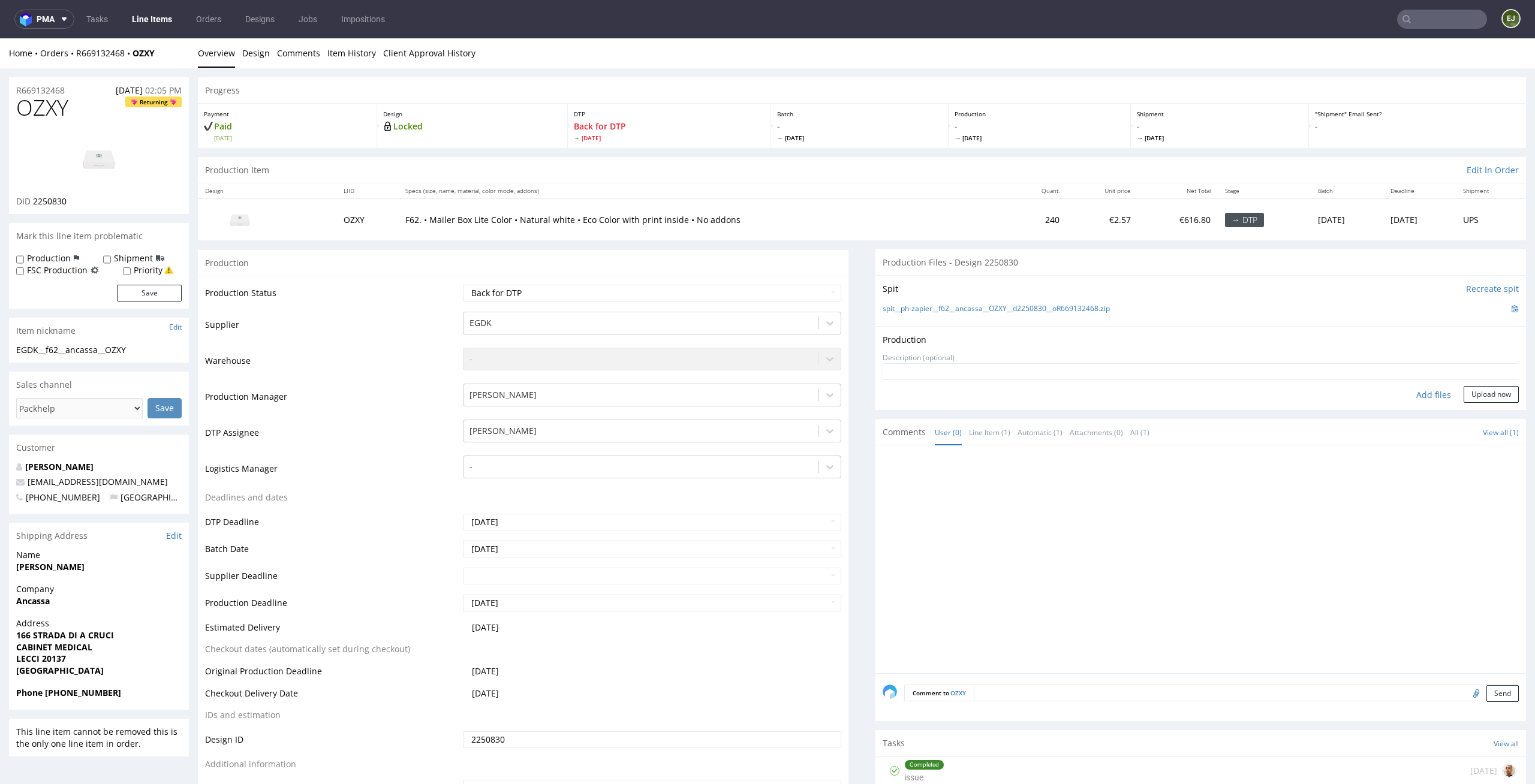
click at [1418, 383] on form "Add files Upload now" at bounding box center [1200, 383] width 636 height 40
click at [1418, 390] on div "Add files" at bounding box center [1433, 395] width 60 height 18
type input "C:\fakepath\EGDK__f62__ancassa__OZXY__d2250830__oR669132468__outside.pdf"
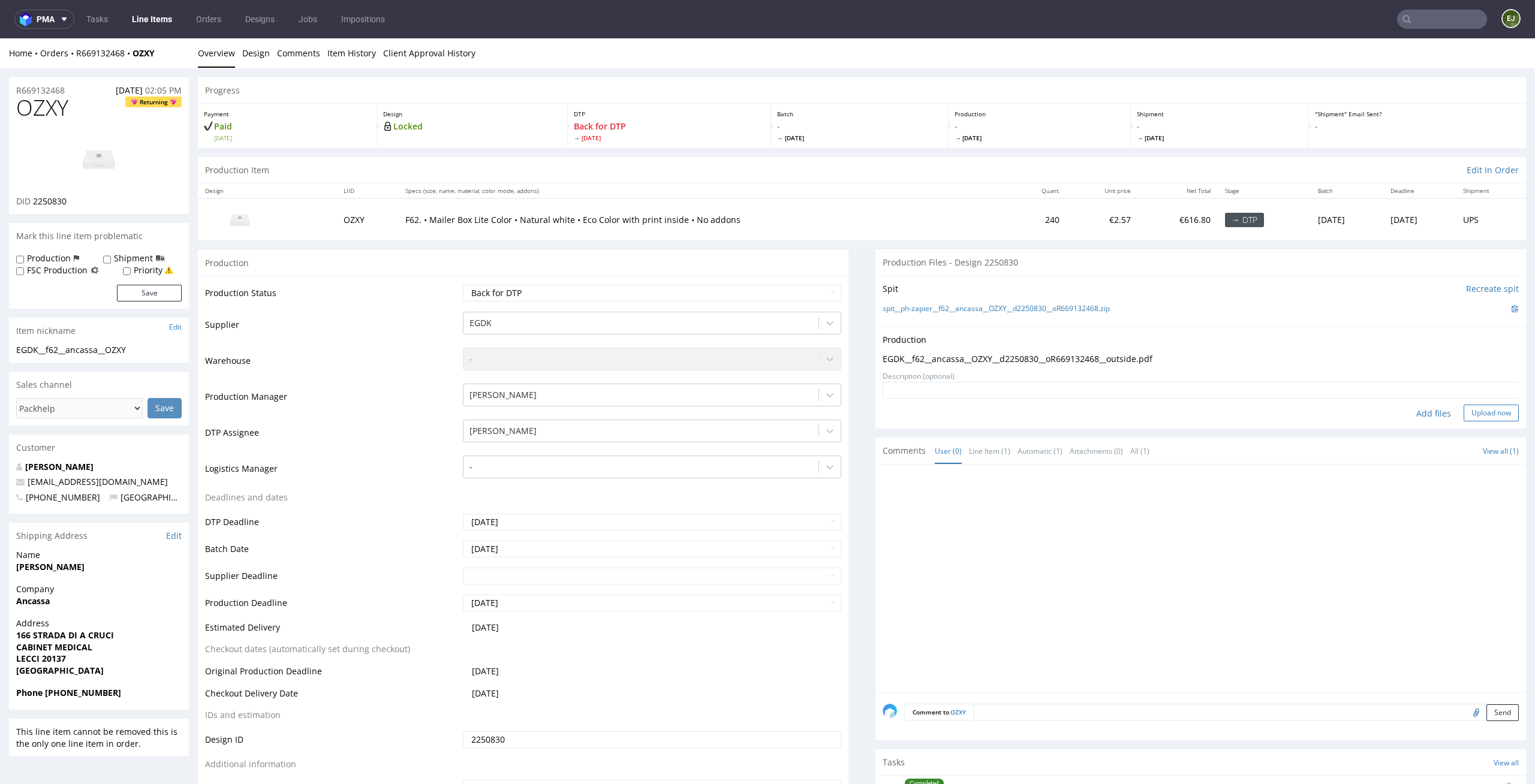
click at [1480, 408] on button "Upload now" at bounding box center [1491, 412] width 55 height 17
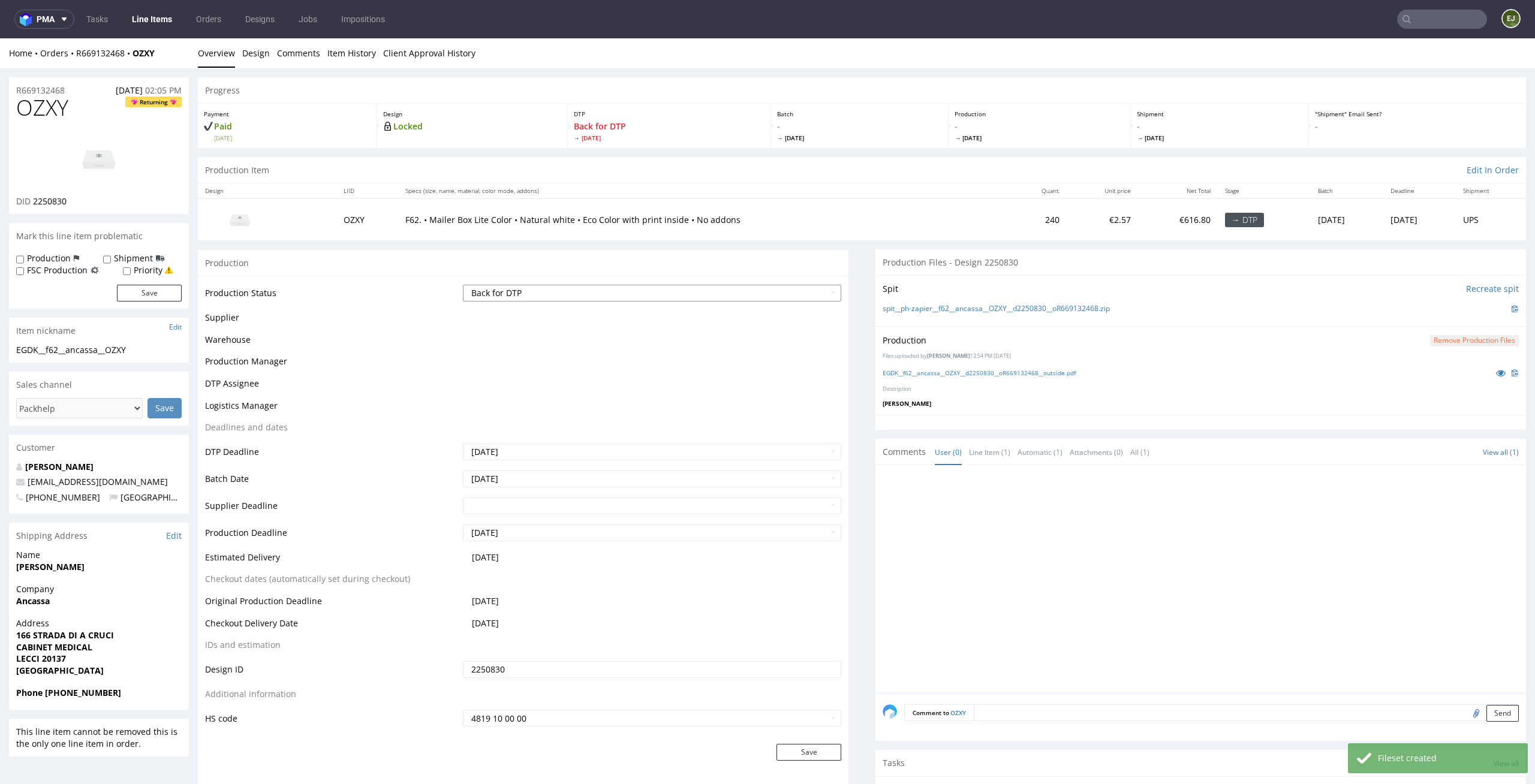
click at [805, 291] on select "Waiting for Artwork Waiting for Diecut Waiting for Mockup Waiting for DTP Waiti…" at bounding box center [652, 293] width 379 height 17
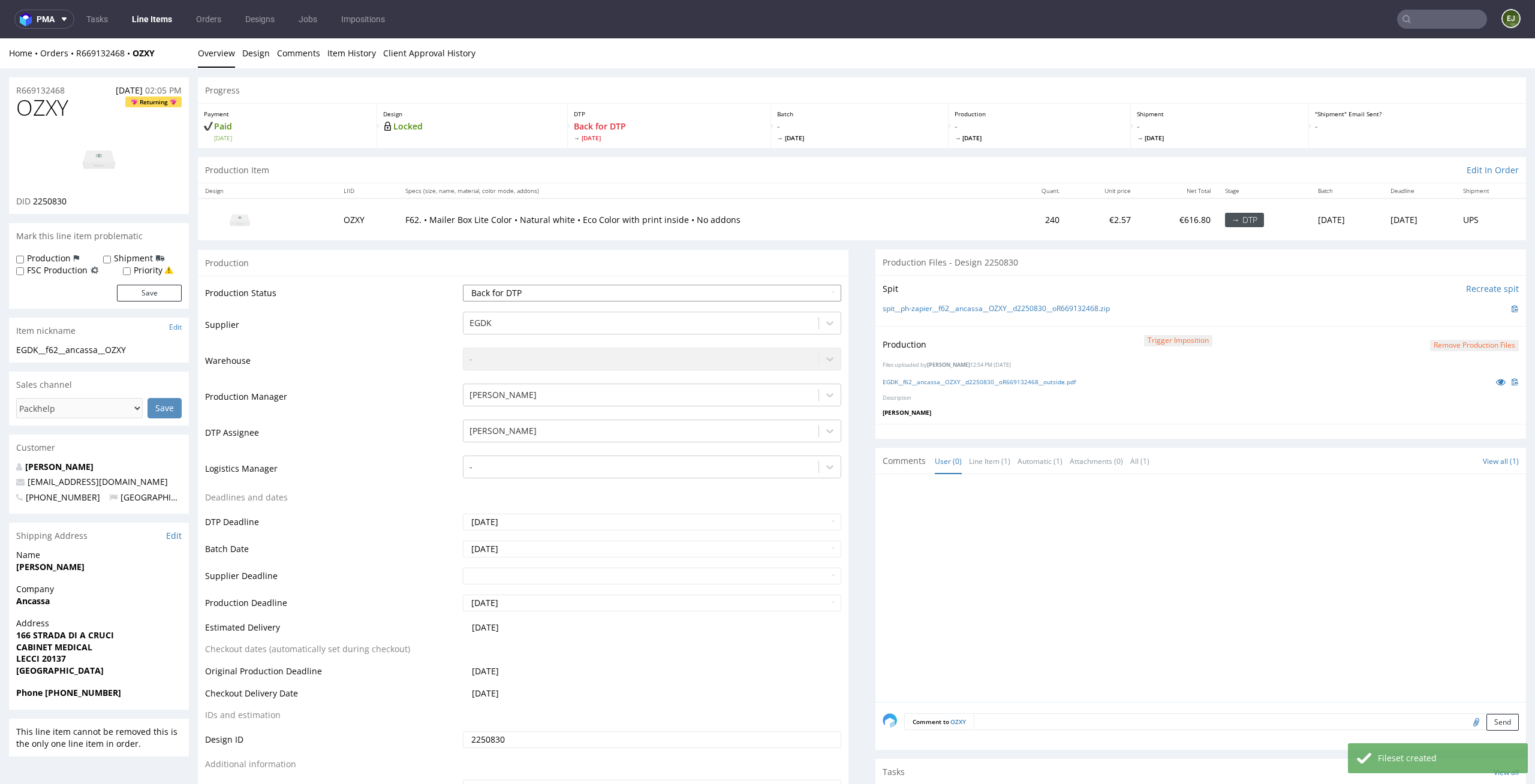
select select "dtp_production_ready"
click at [463, 285] on select "Waiting for Artwork Waiting for Diecut Waiting for Mockup Waiting for DTP Waiti…" at bounding box center [652, 293] width 379 height 17
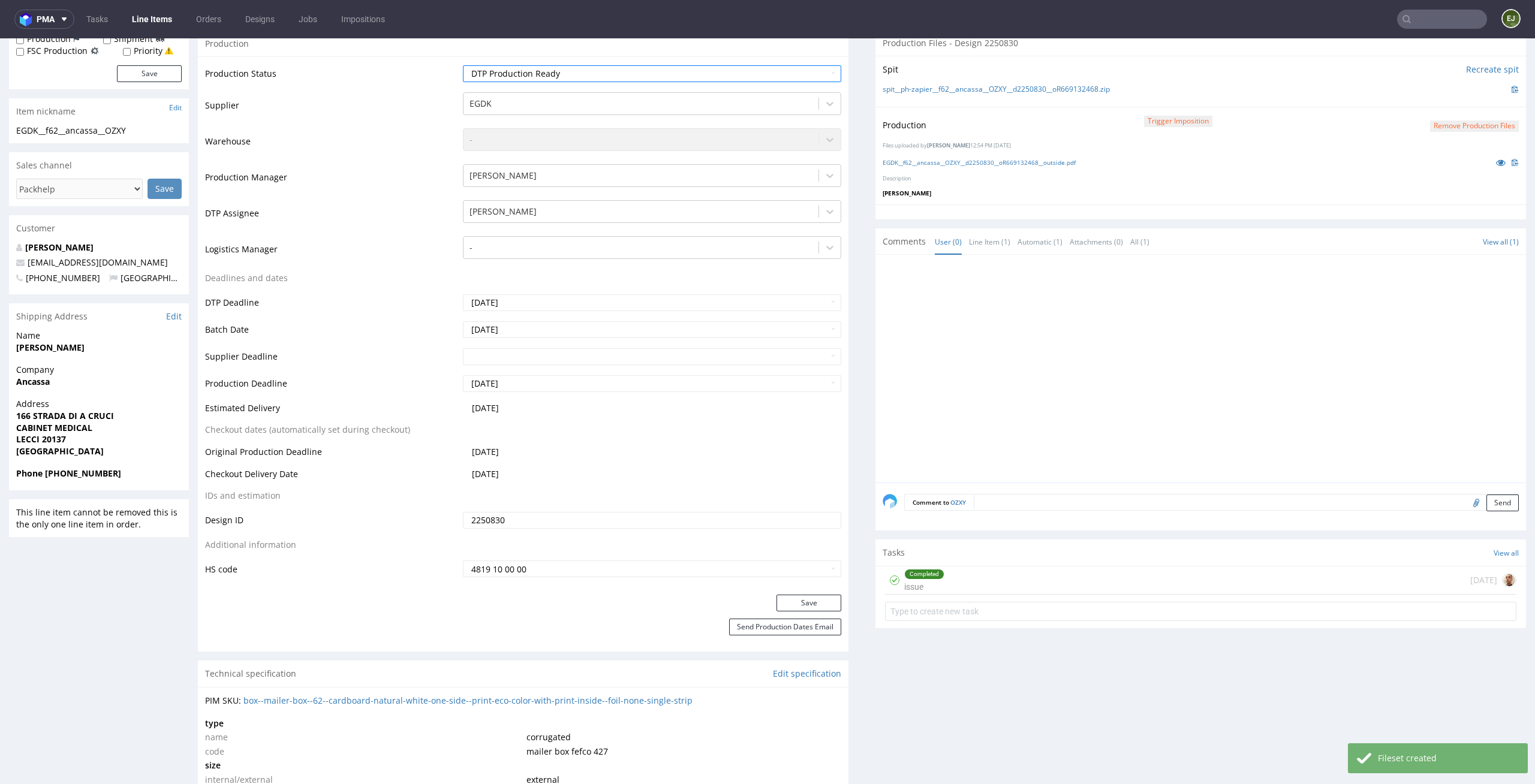
scroll to position [224, 0]
click at [801, 594] on button "Save" at bounding box center [809, 598] width 65 height 17
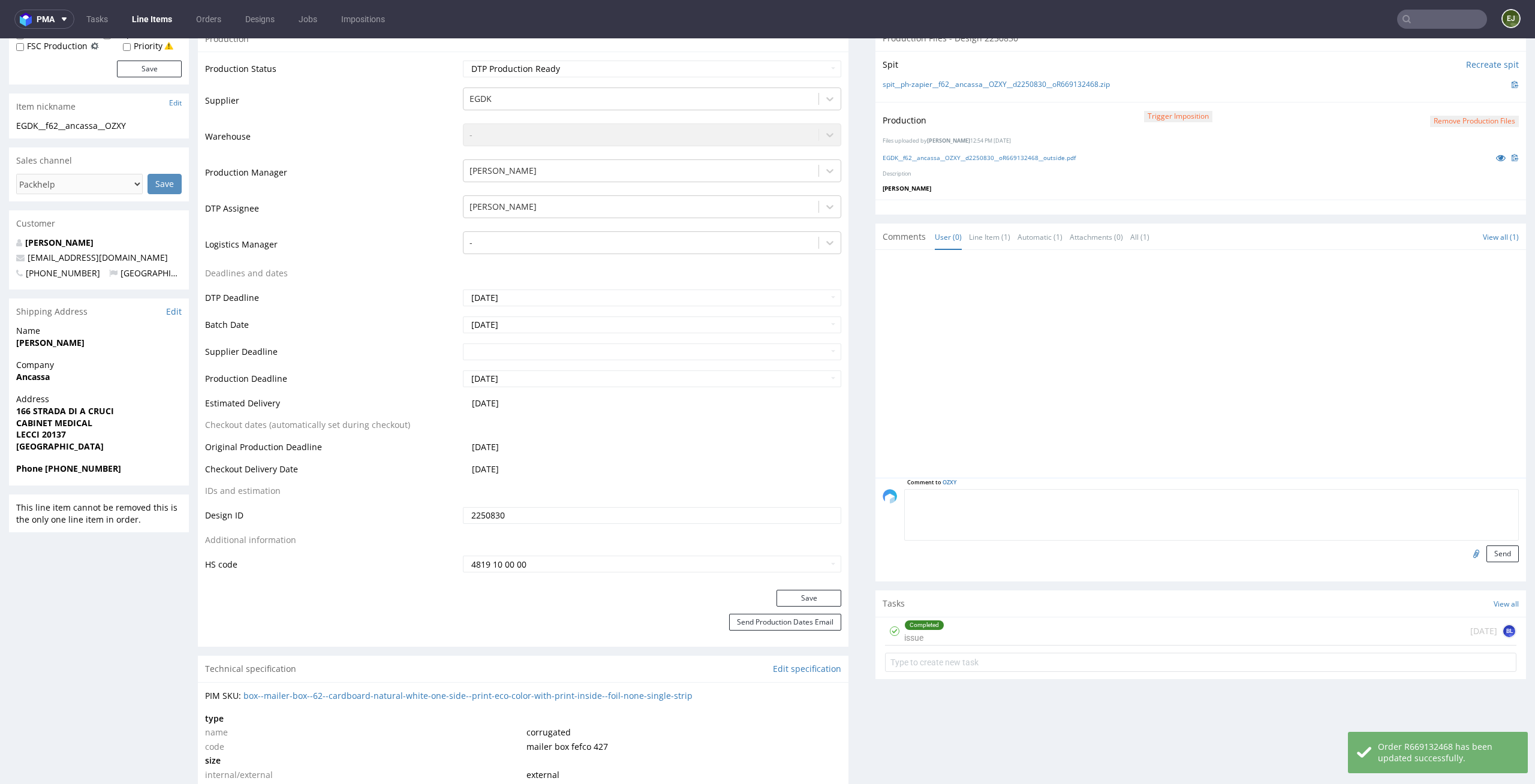
click at [1013, 498] on textarea at bounding box center [1211, 515] width 615 height 52
type textarea "tylko outside"
click at [1491, 559] on button "Send" at bounding box center [1502, 553] width 32 height 17
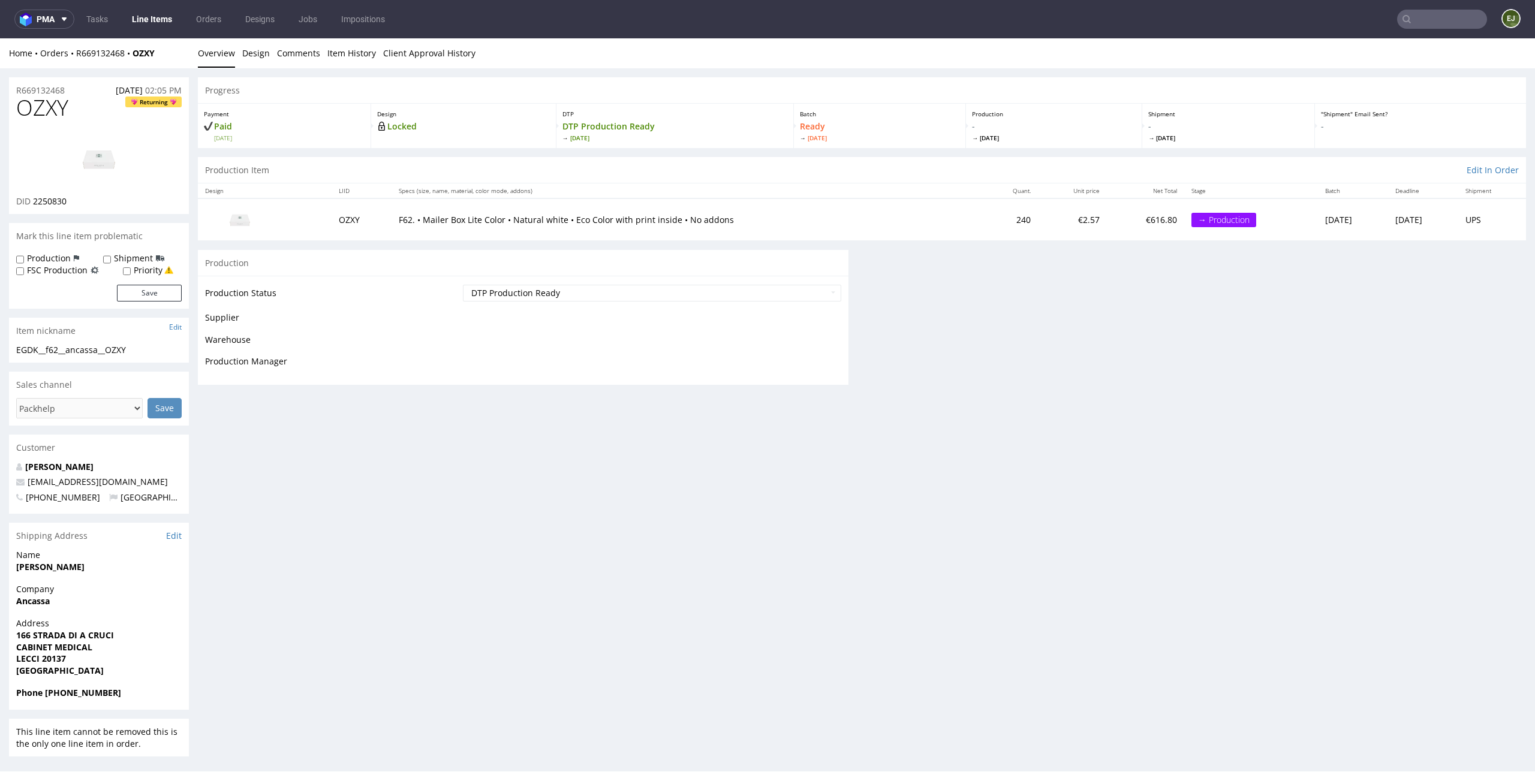
scroll to position [0, 0]
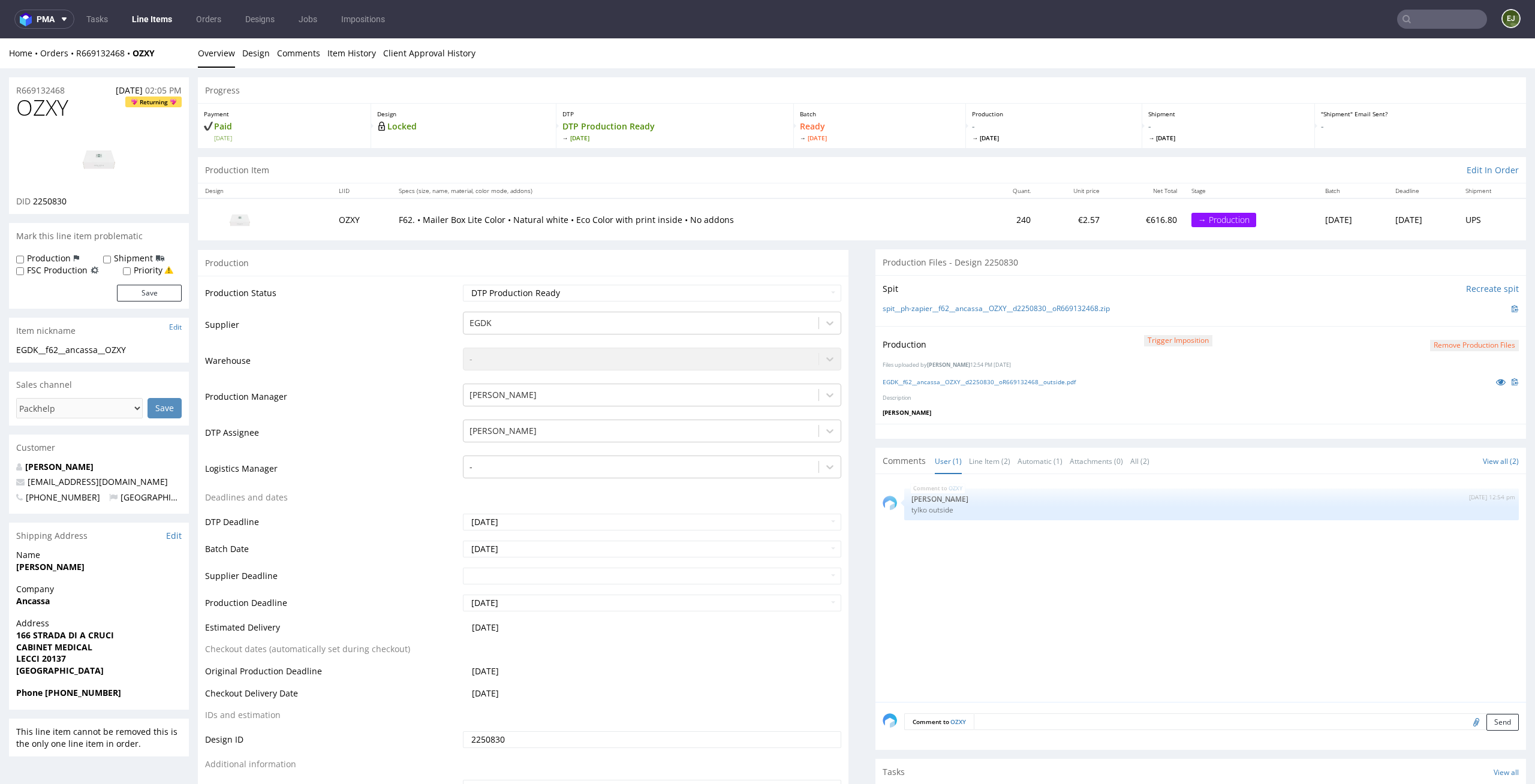
click at [54, 260] on label "Production" at bounding box center [48, 258] width 44 height 12
click at [24, 260] on input "Production" at bounding box center [19, 259] width 8 height 9
checkbox input "true"
click at [155, 298] on button "Save" at bounding box center [149, 293] width 65 height 17
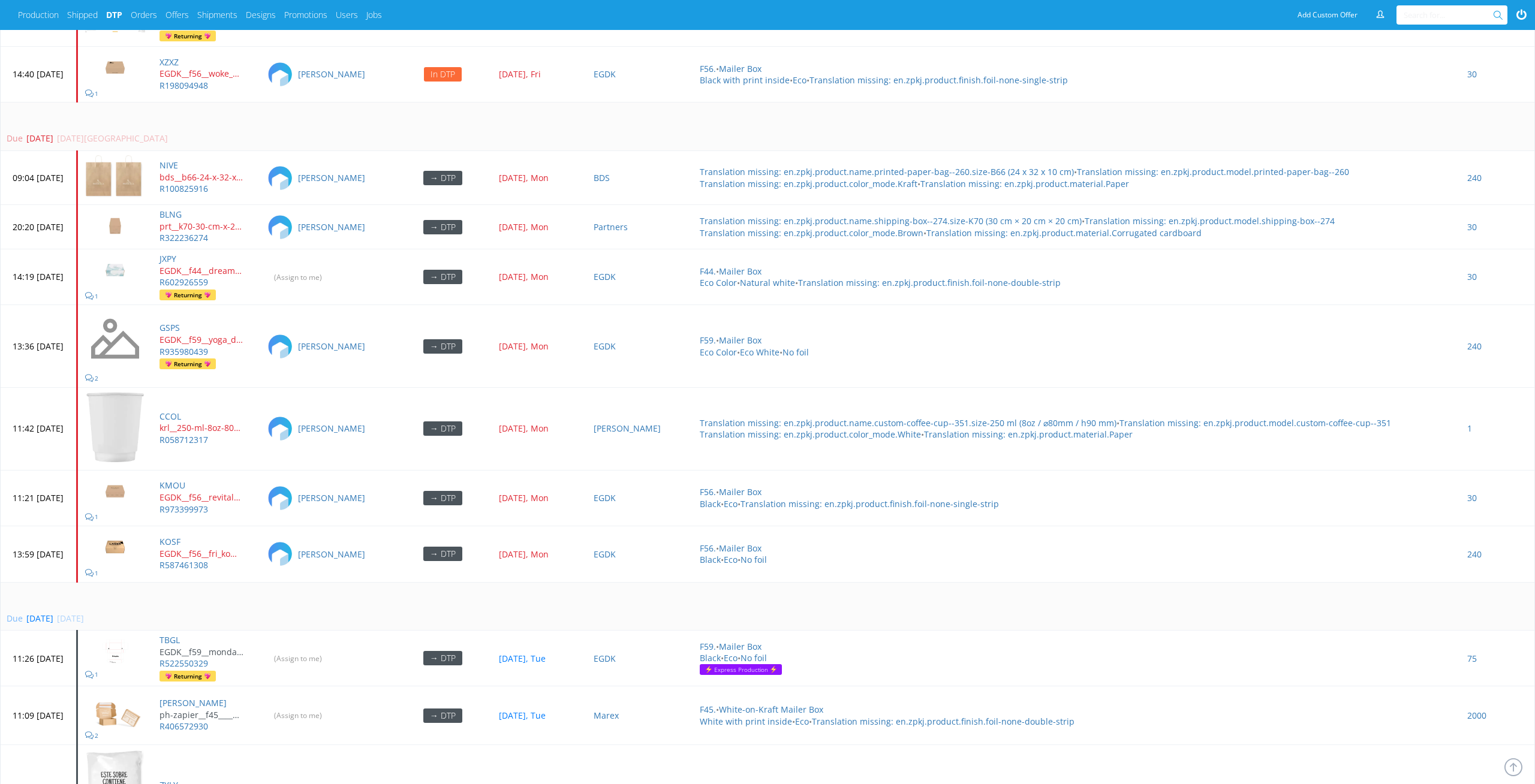
scroll to position [4214, 0]
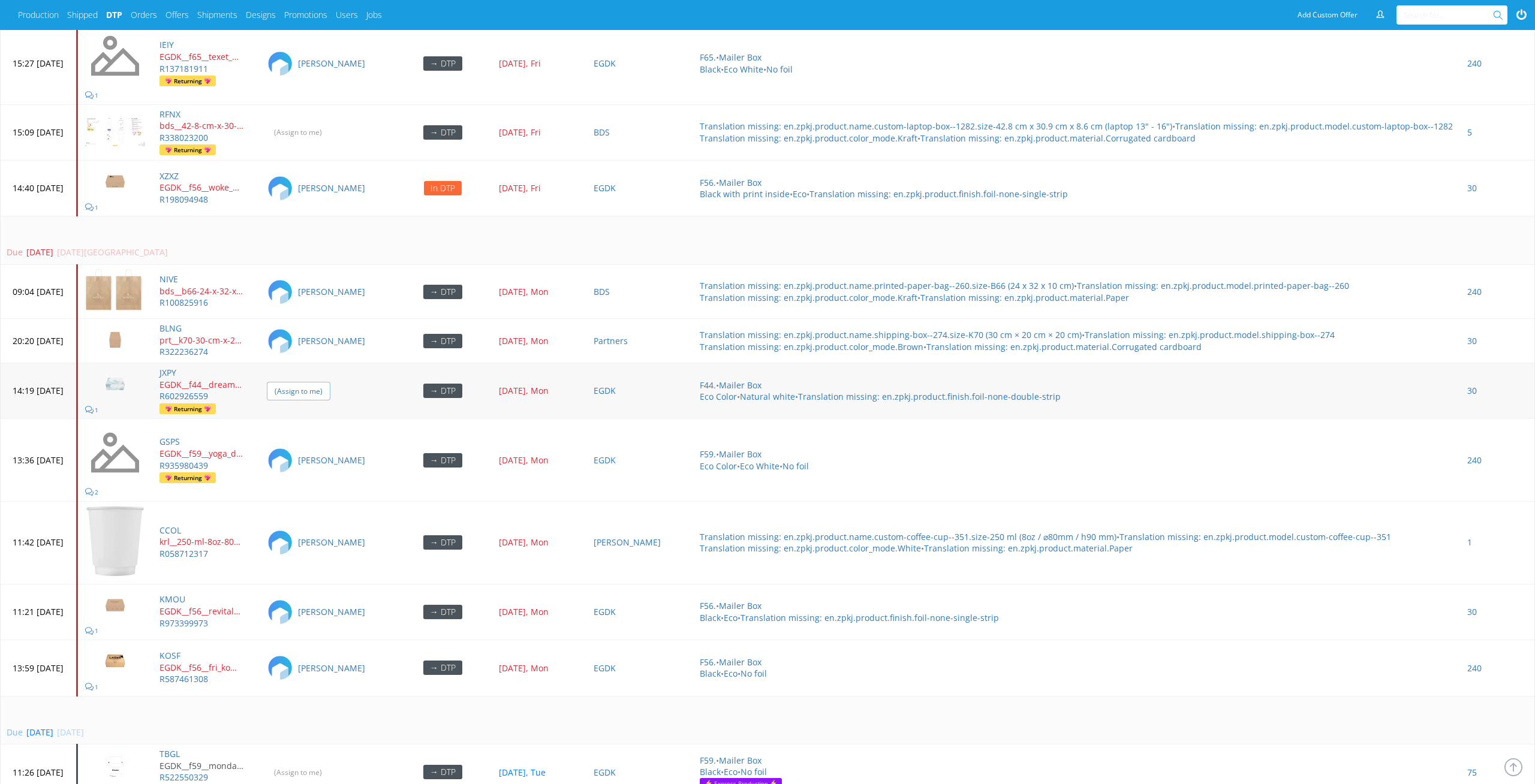
click at [324, 382] on input "(Assign to me)" at bounding box center [299, 391] width 63 height 19
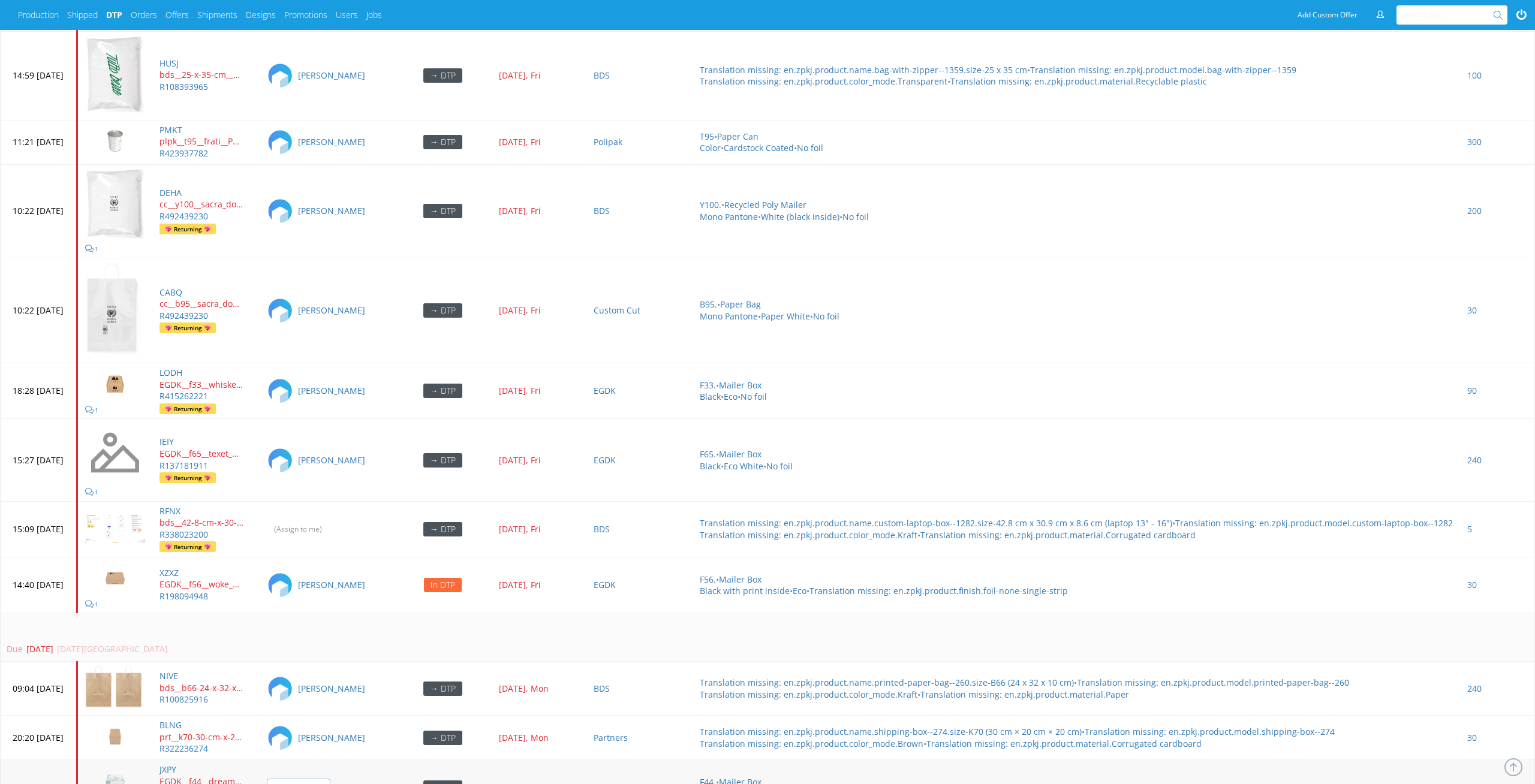
scroll to position [3770, 0]
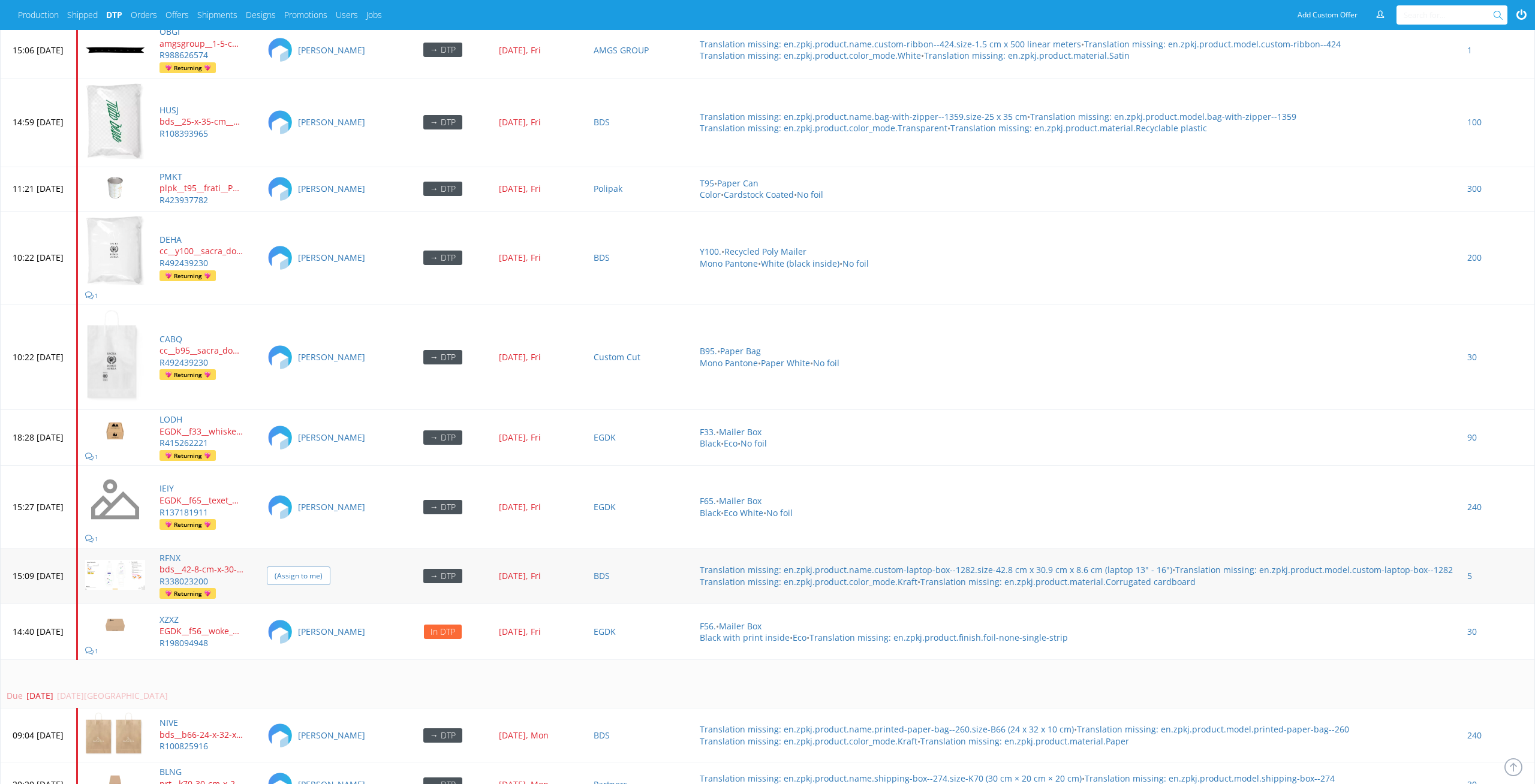
click at [330, 566] on input "(Assign to me)" at bounding box center [299, 575] width 63 height 19
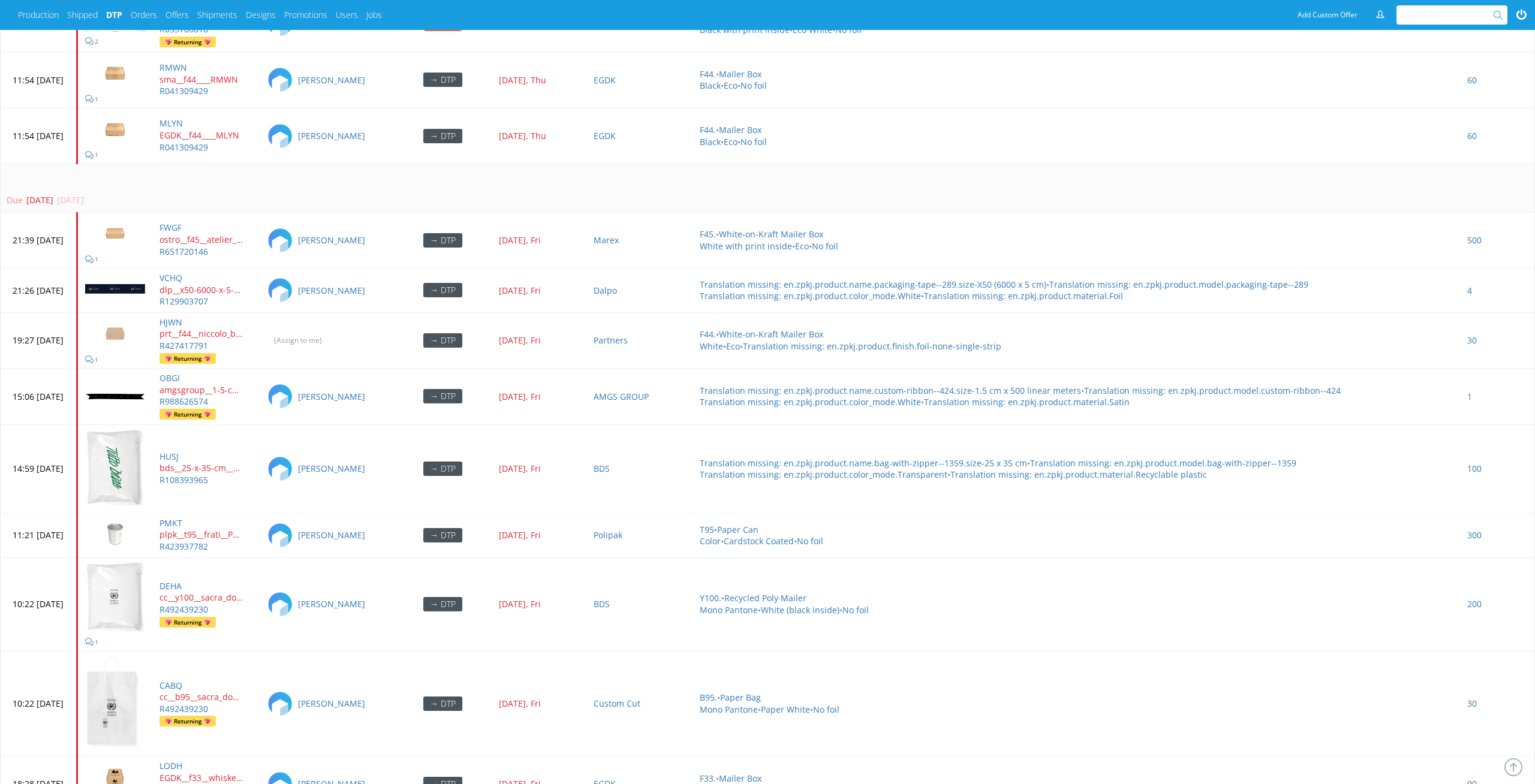
scroll to position [3201, 0]
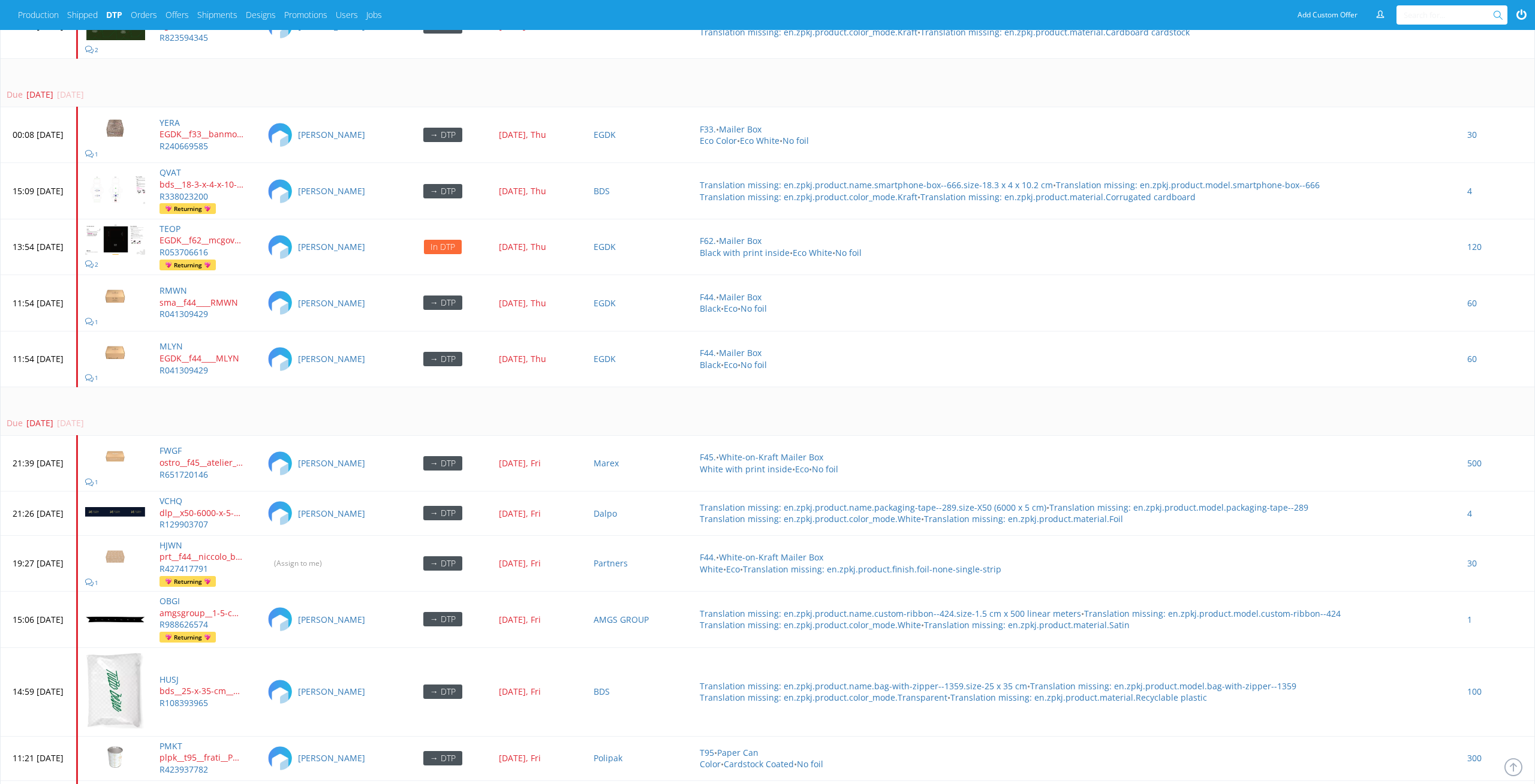
click at [329, 557] on input "(Assign to me)" at bounding box center [298, 563] width 63 height 17
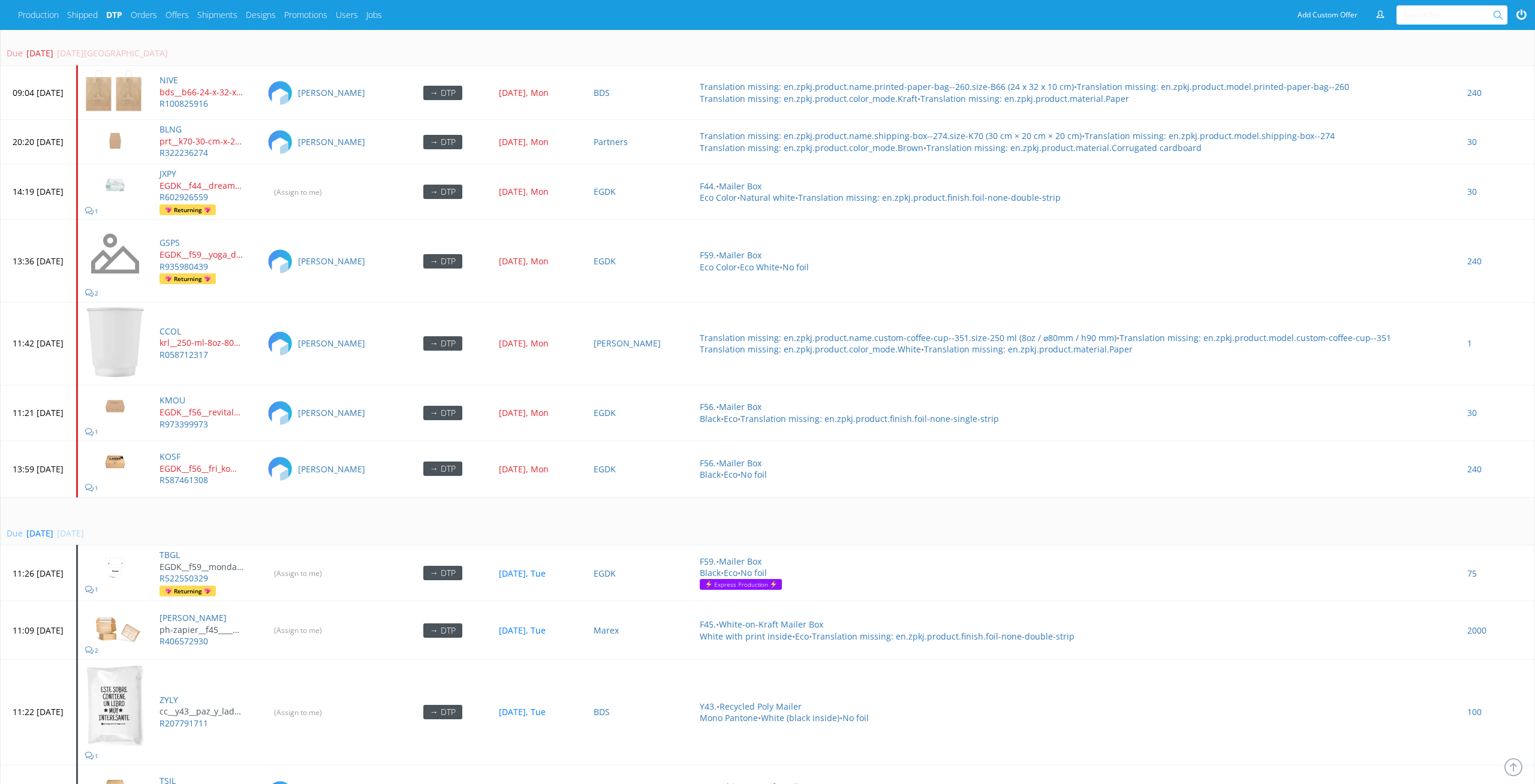
scroll to position [5123, 0]
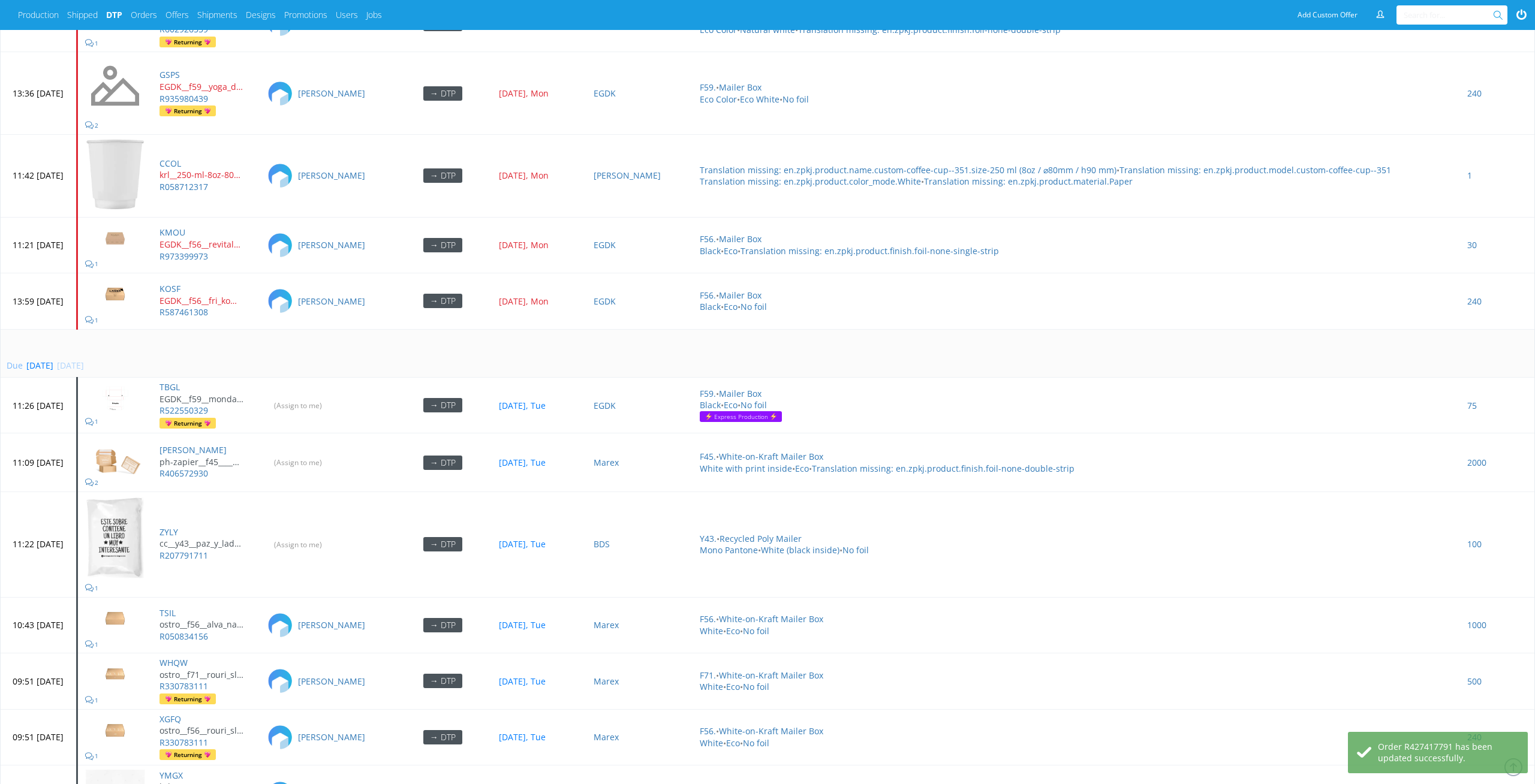
scroll to position [4515, 0]
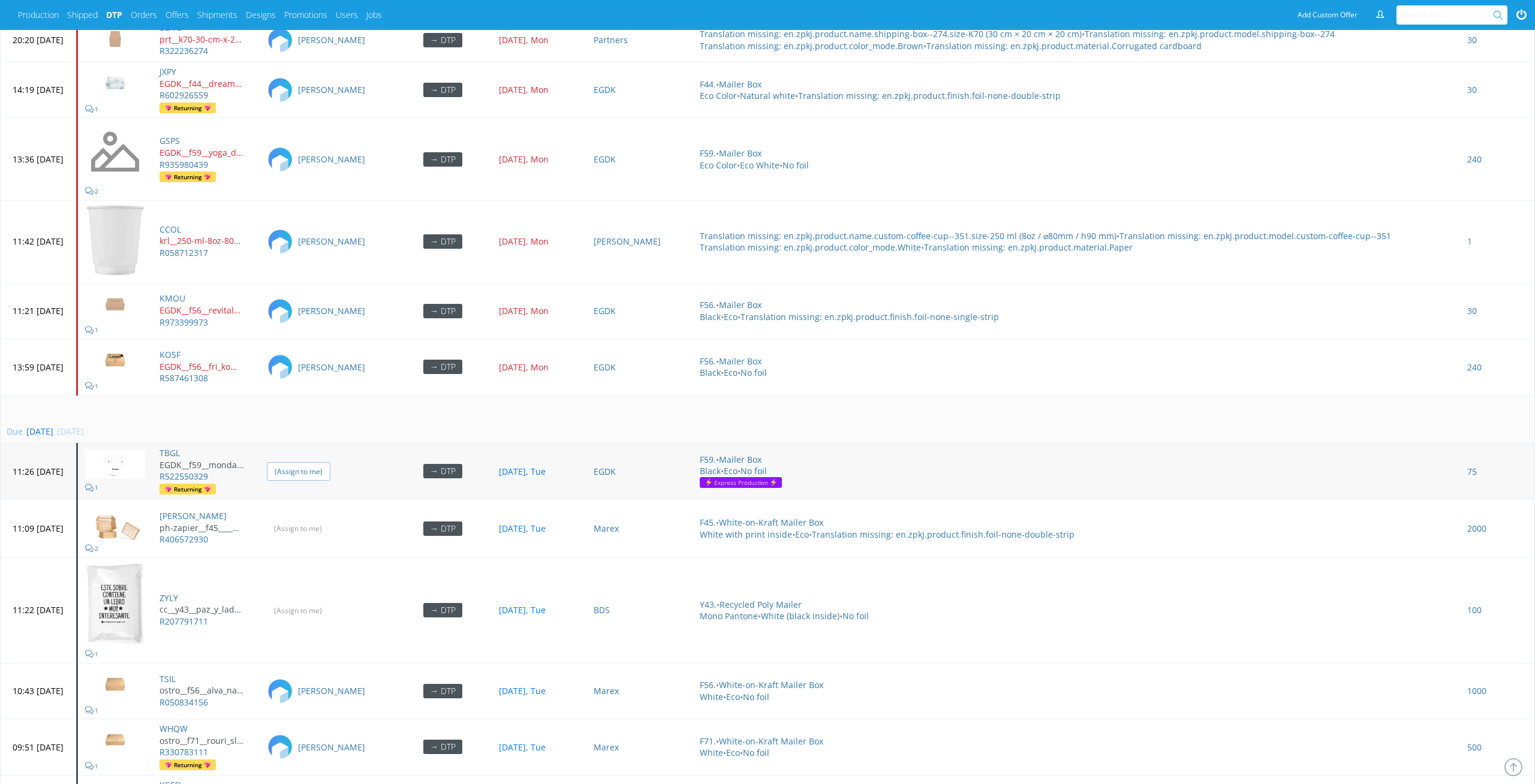
click at [330, 462] on input "(Assign to me)" at bounding box center [299, 471] width 63 height 19
click at [330, 524] on input "(Assign to me)" at bounding box center [299, 529] width 63 height 19
click at [330, 607] on input "(Assign to me)" at bounding box center [299, 611] width 63 height 19
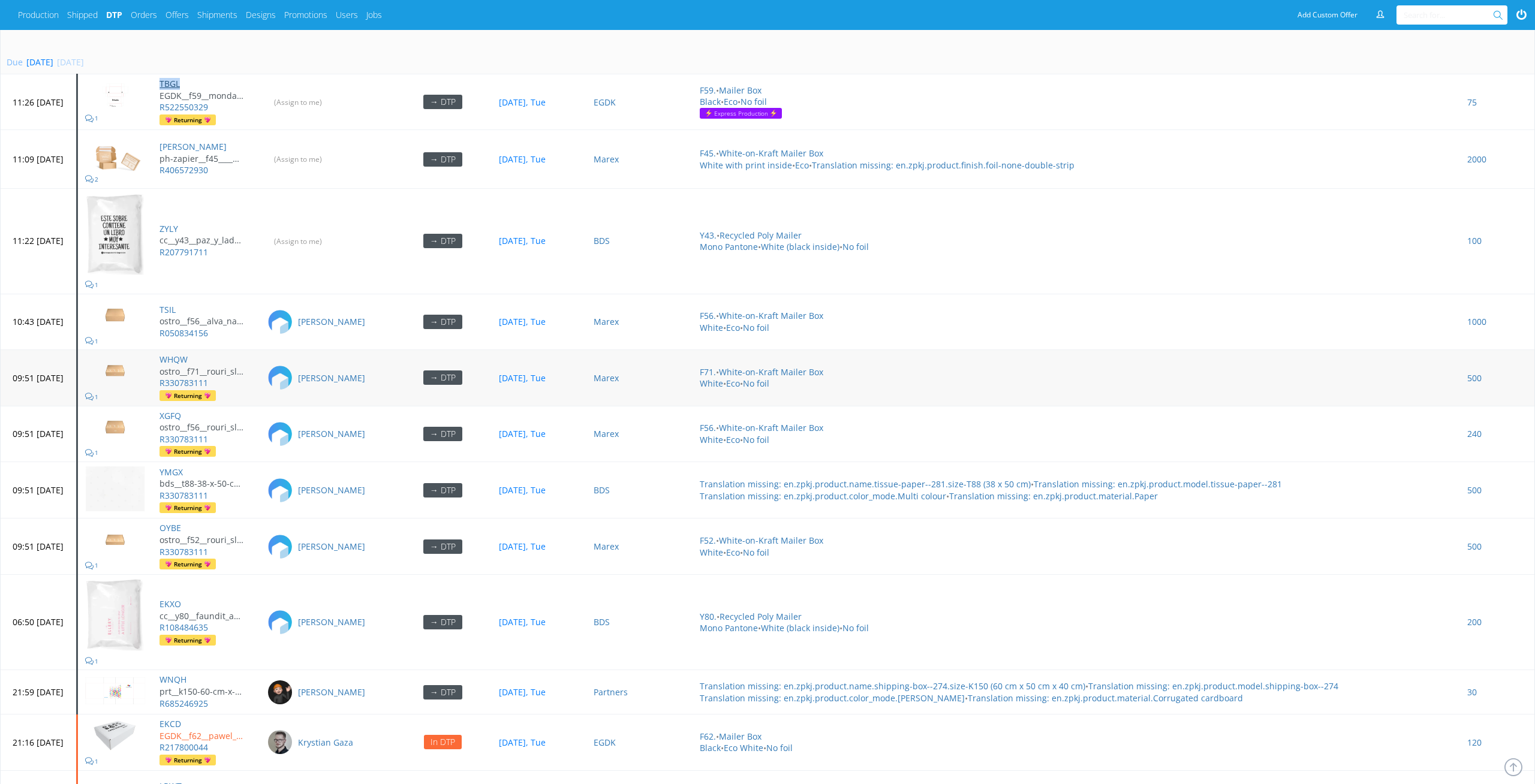
scroll to position [5134, 0]
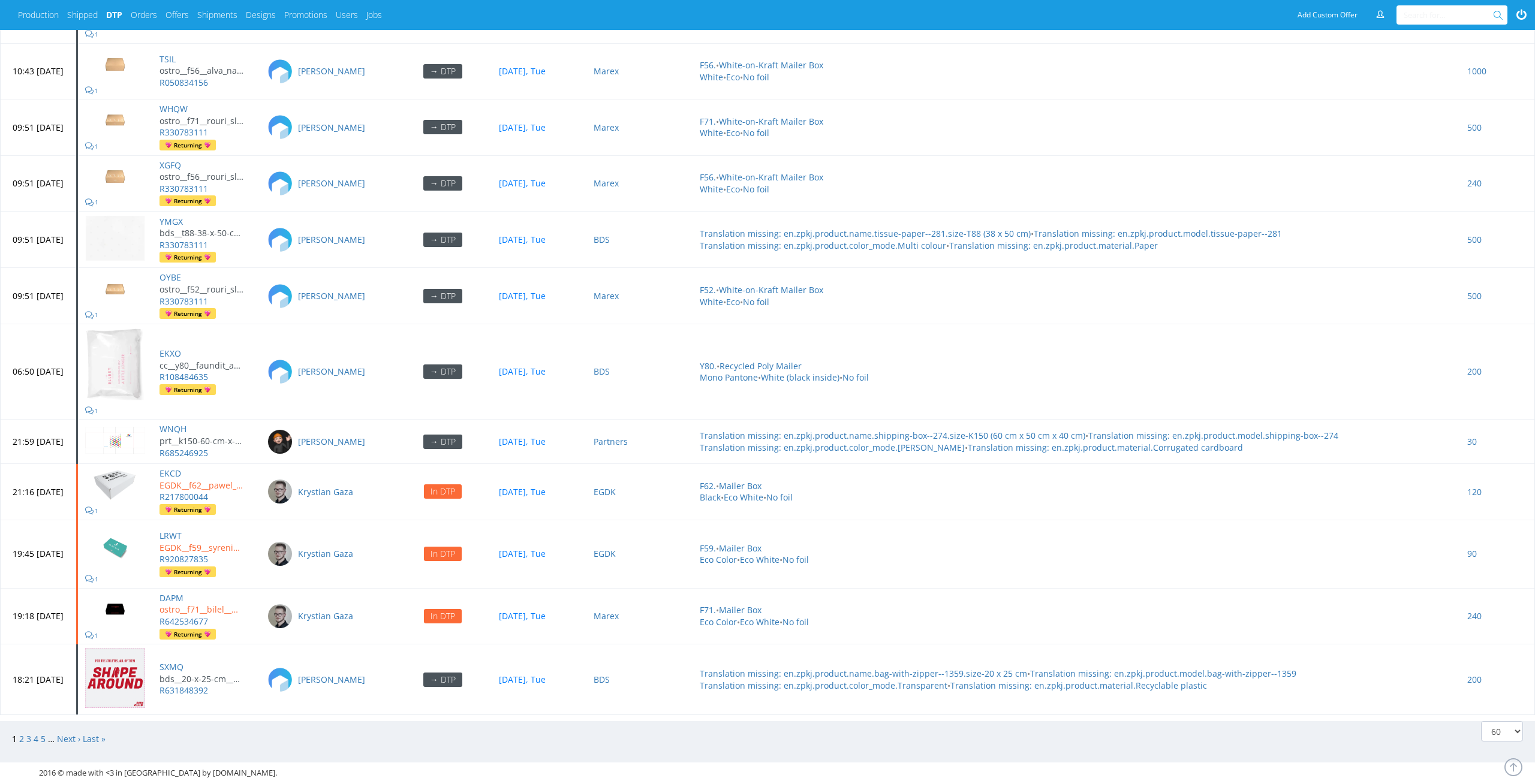
click at [34, 721] on div "1 2 3 4 5 … Next › Last »" at bounding box center [385, 739] width 764 height 36
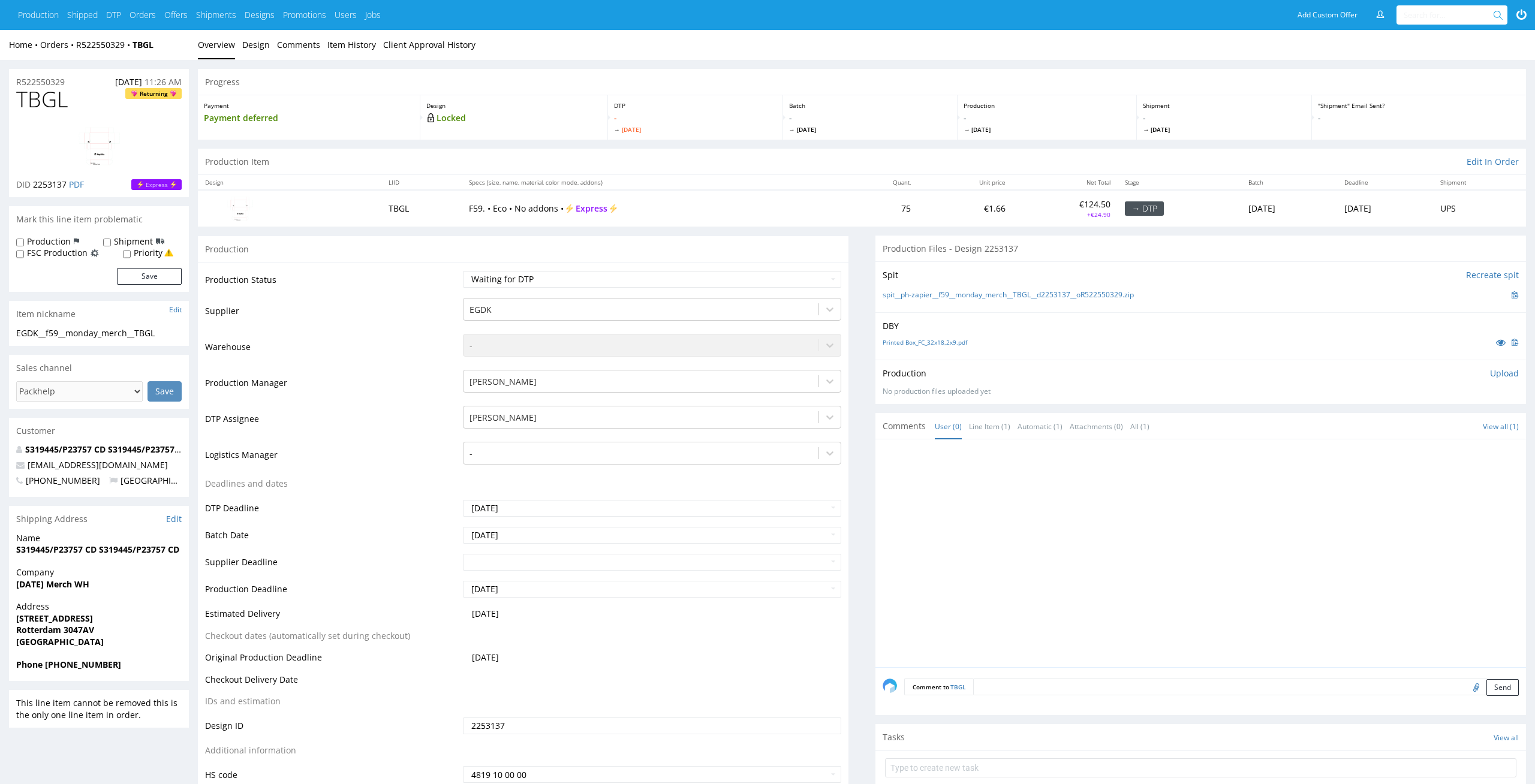
click at [753, 153] on div "Production Item Edit In Order" at bounding box center [861, 162] width 1328 height 27
click at [925, 332] on div "DBY Printed Box_FC_32x18,2x9.pdf" at bounding box center [1200, 336] width 651 height 47
click at [925, 337] on div "Printed Box_FC_32x18,2x9.pdf" at bounding box center [1200, 342] width 636 height 13
click at [925, 339] on link "Printed Box_FC_32x18,2x9.pdf" at bounding box center [924, 342] width 84 height 9
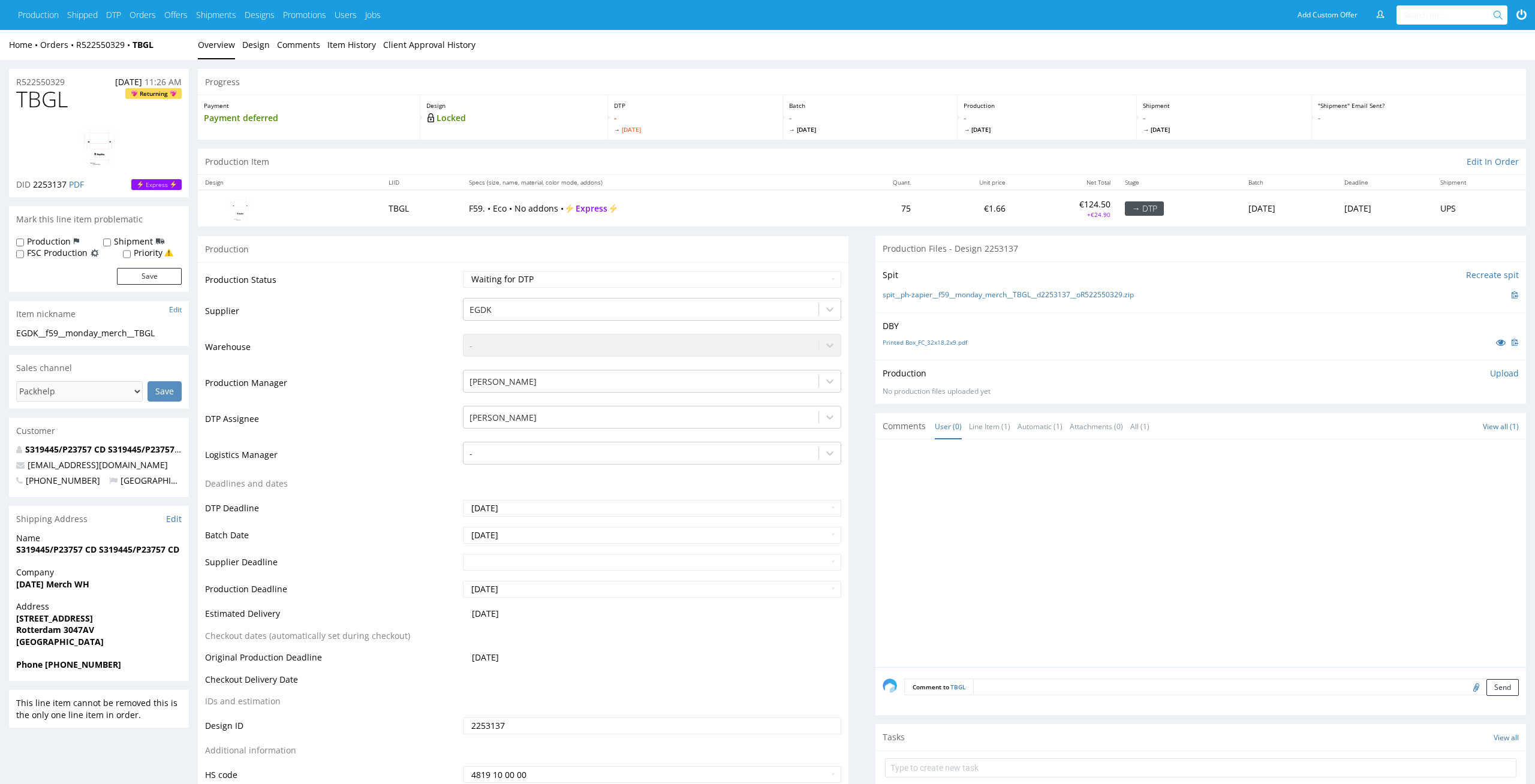
click at [934, 300] on div "spit__ph-zapier__f59__monday_merch__TBGL__d2253137__oR522550329.zip" at bounding box center [1200, 295] width 636 height 13
click at [947, 294] on link "spit__ph-zapier__f59__monday_merch__TBGL__d2253137__oR522550329.zip" at bounding box center [1008, 295] width 251 height 10
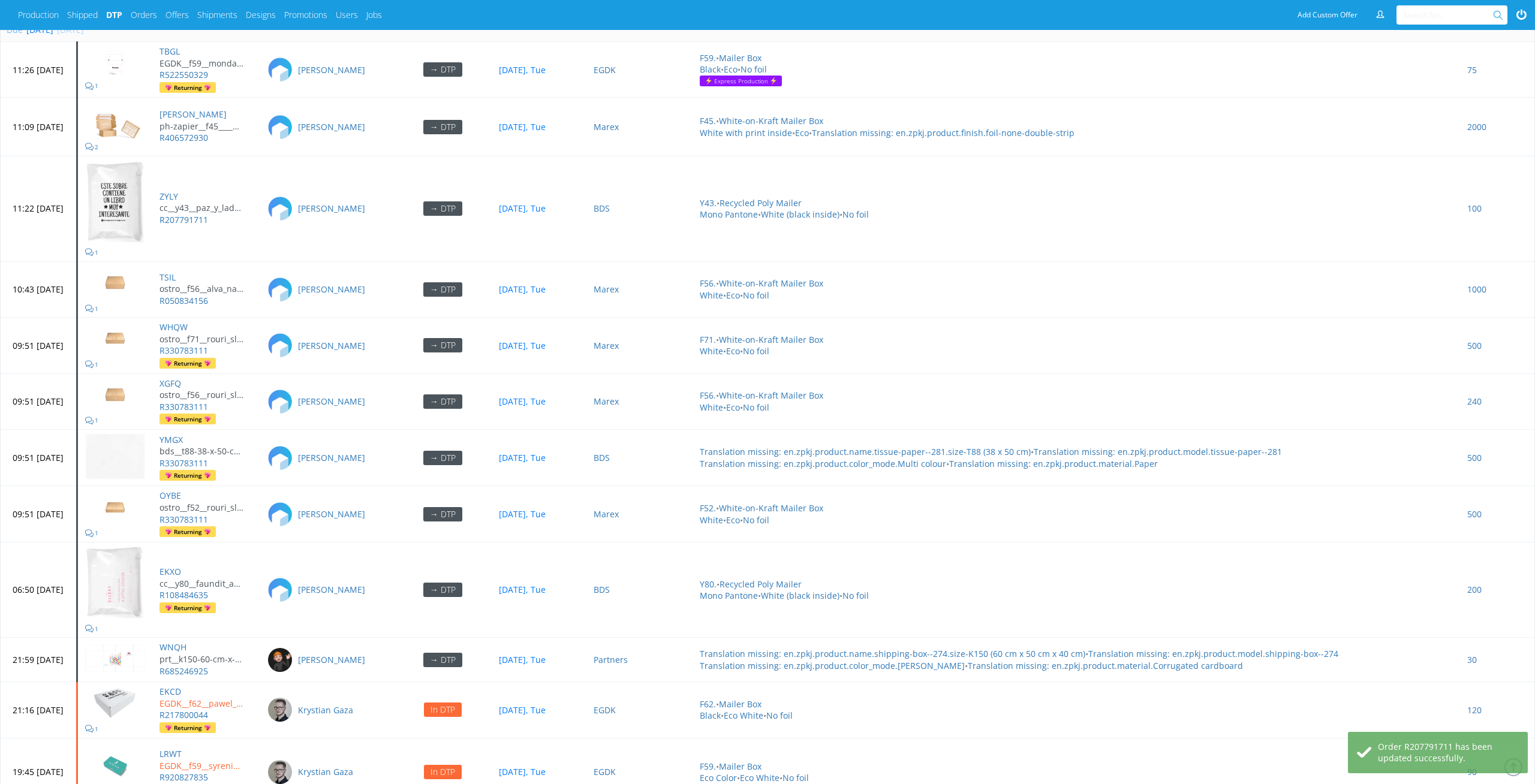
scroll to position [5134, 0]
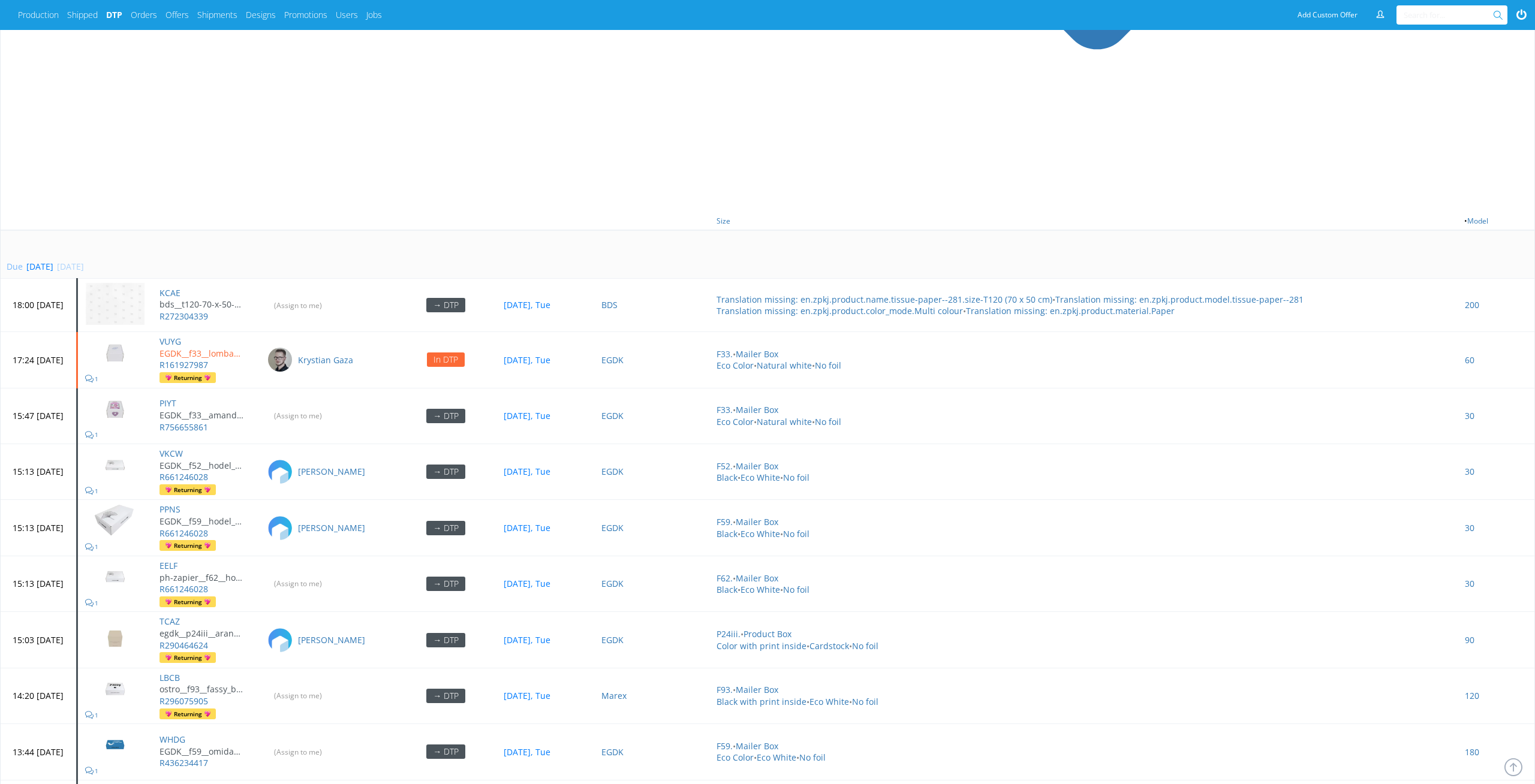
scroll to position [575, 0]
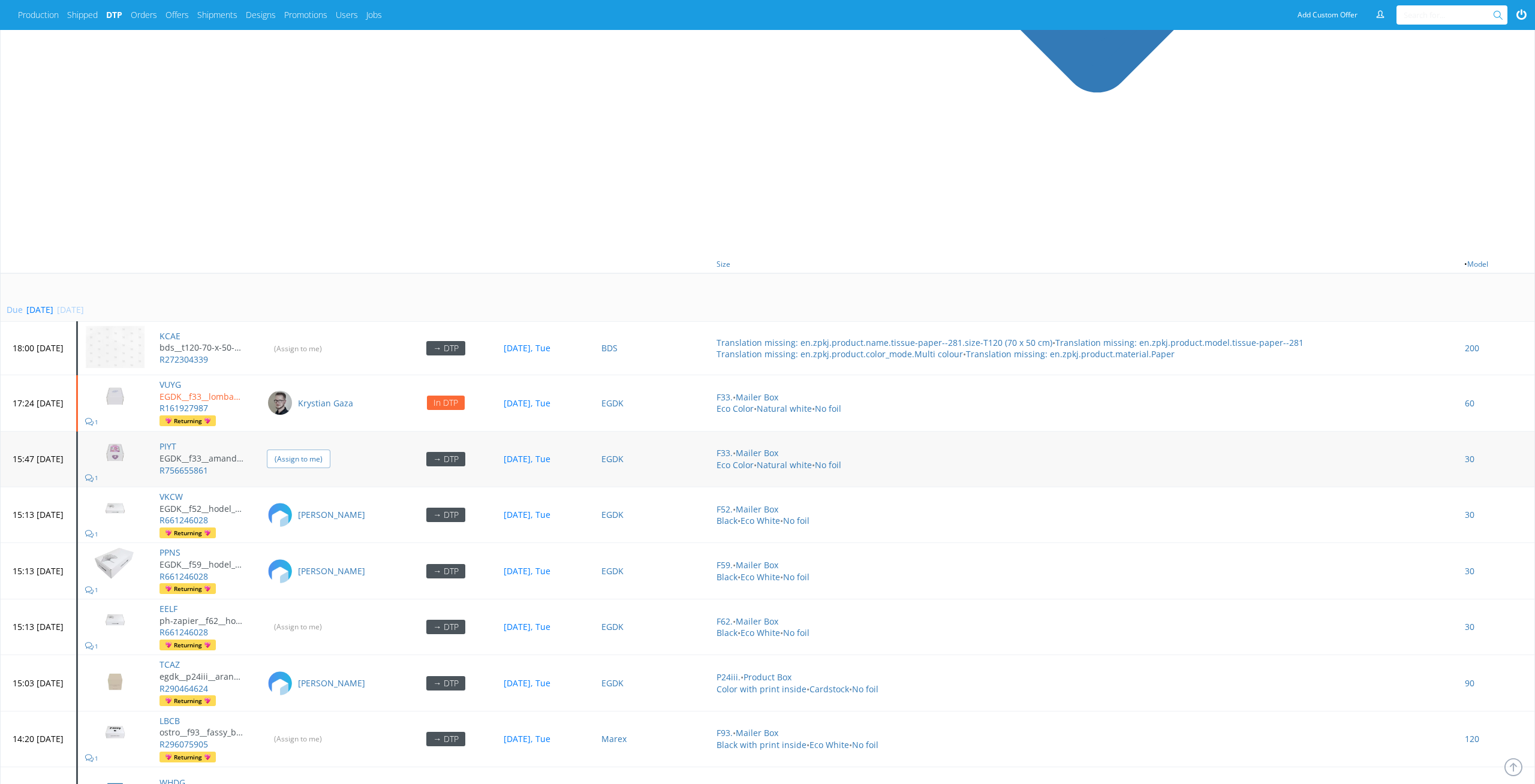
click at [330, 450] on input "(Assign to me)" at bounding box center [299, 459] width 63 height 19
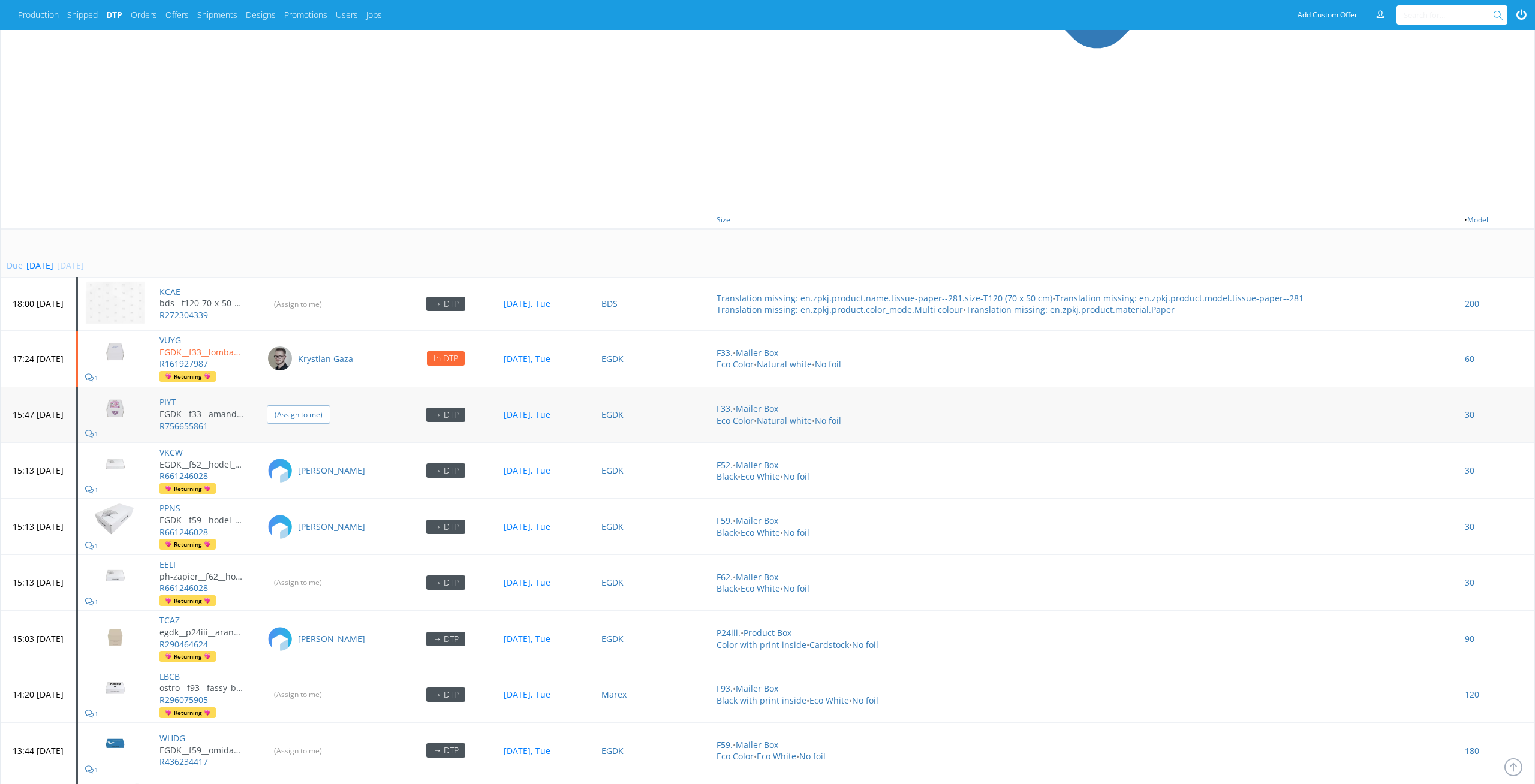
scroll to position [655, 0]
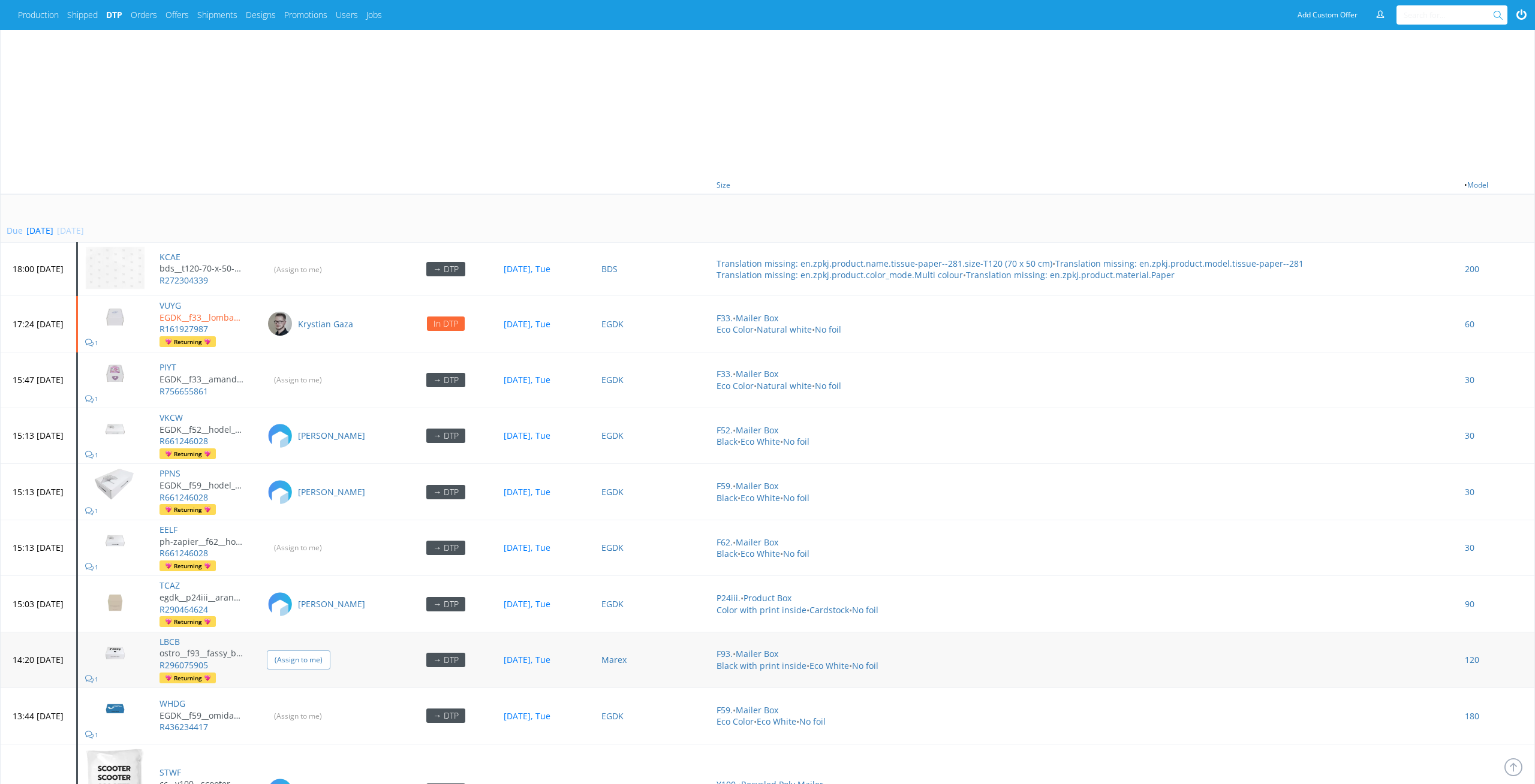
click at [330, 650] on input "(Assign to me)" at bounding box center [299, 660] width 63 height 19
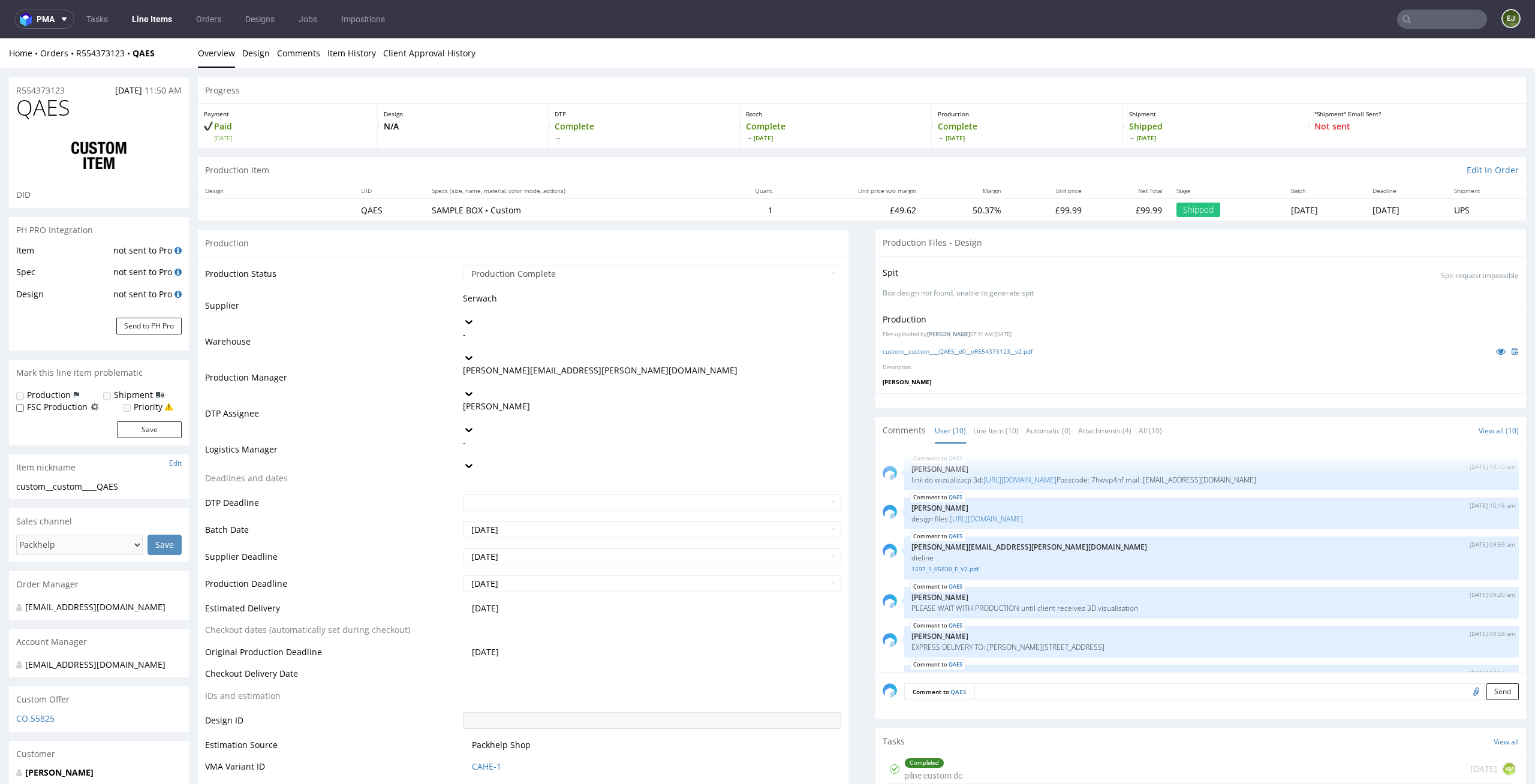
click at [164, 19] on link "Line Items" at bounding box center [152, 19] width 55 height 19
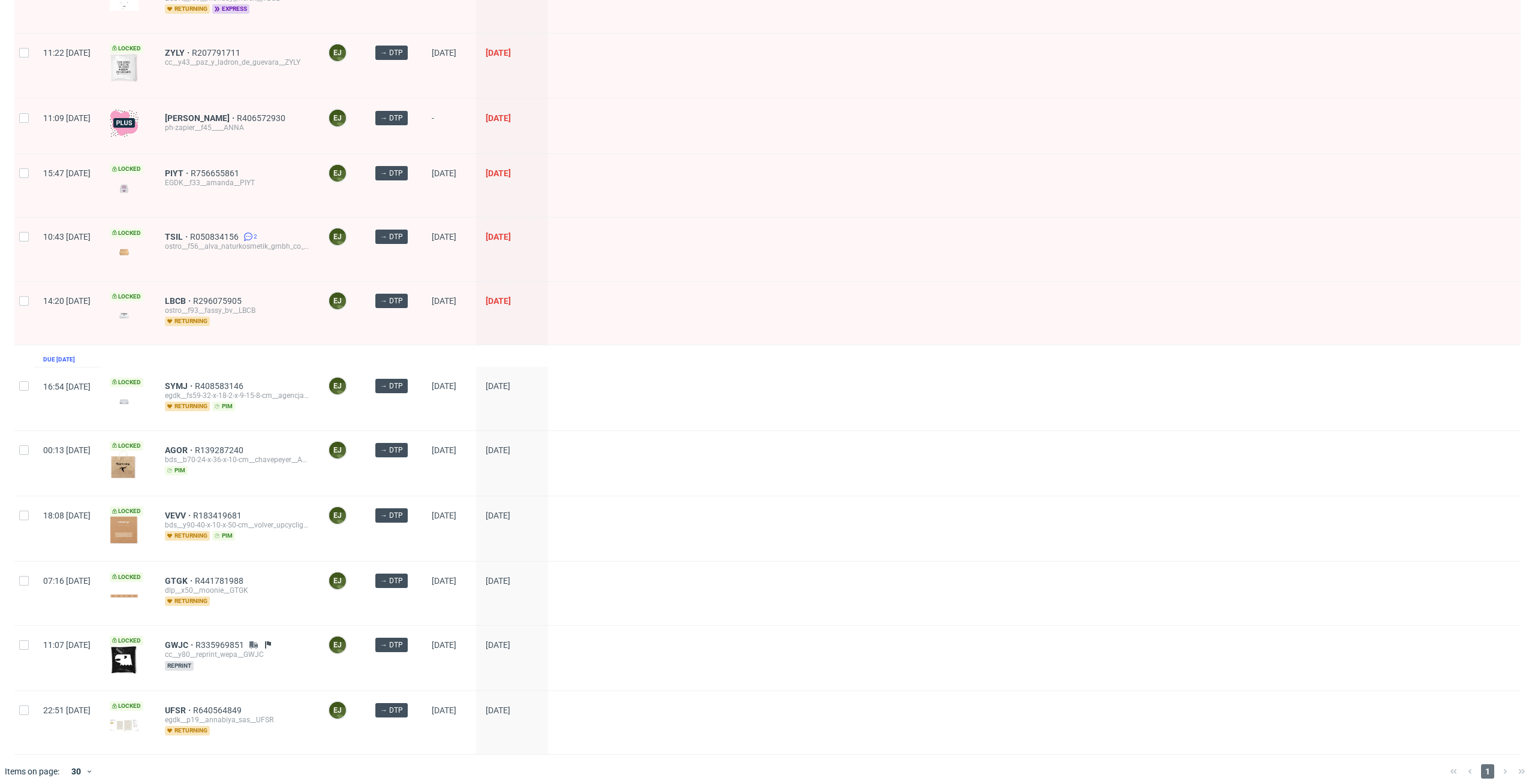
scroll to position [386, 0]
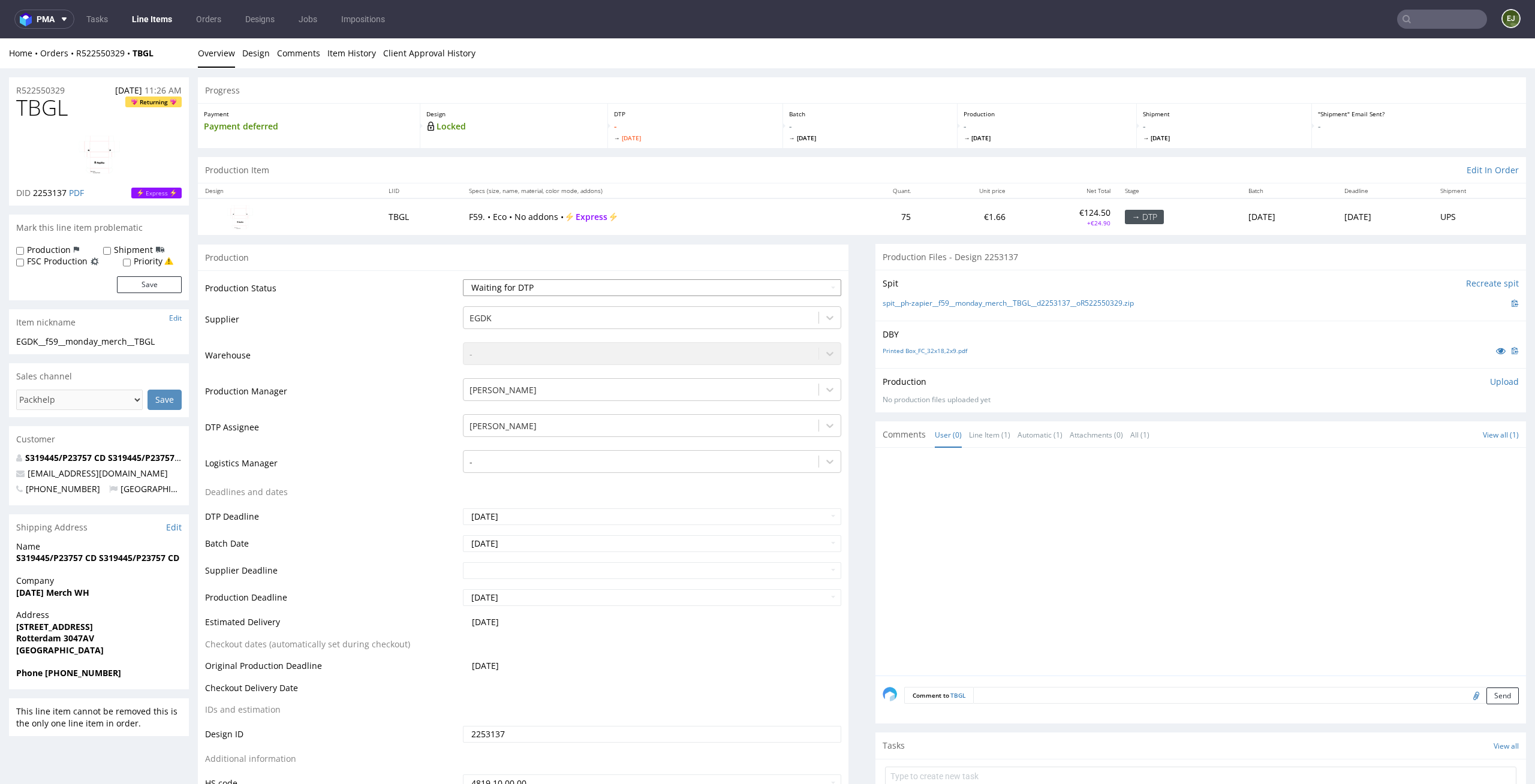
click at [561, 292] on select "Waiting for Artwork Waiting for Diecut Waiting for Mockup Waiting for DTP Waiti…" at bounding box center [652, 287] width 379 height 17
select select "dtp_in_process"
click at [463, 279] on select "Waiting for Artwork Waiting for Diecut Waiting for Mockup Waiting for DTP Waiti…" at bounding box center [652, 287] width 379 height 17
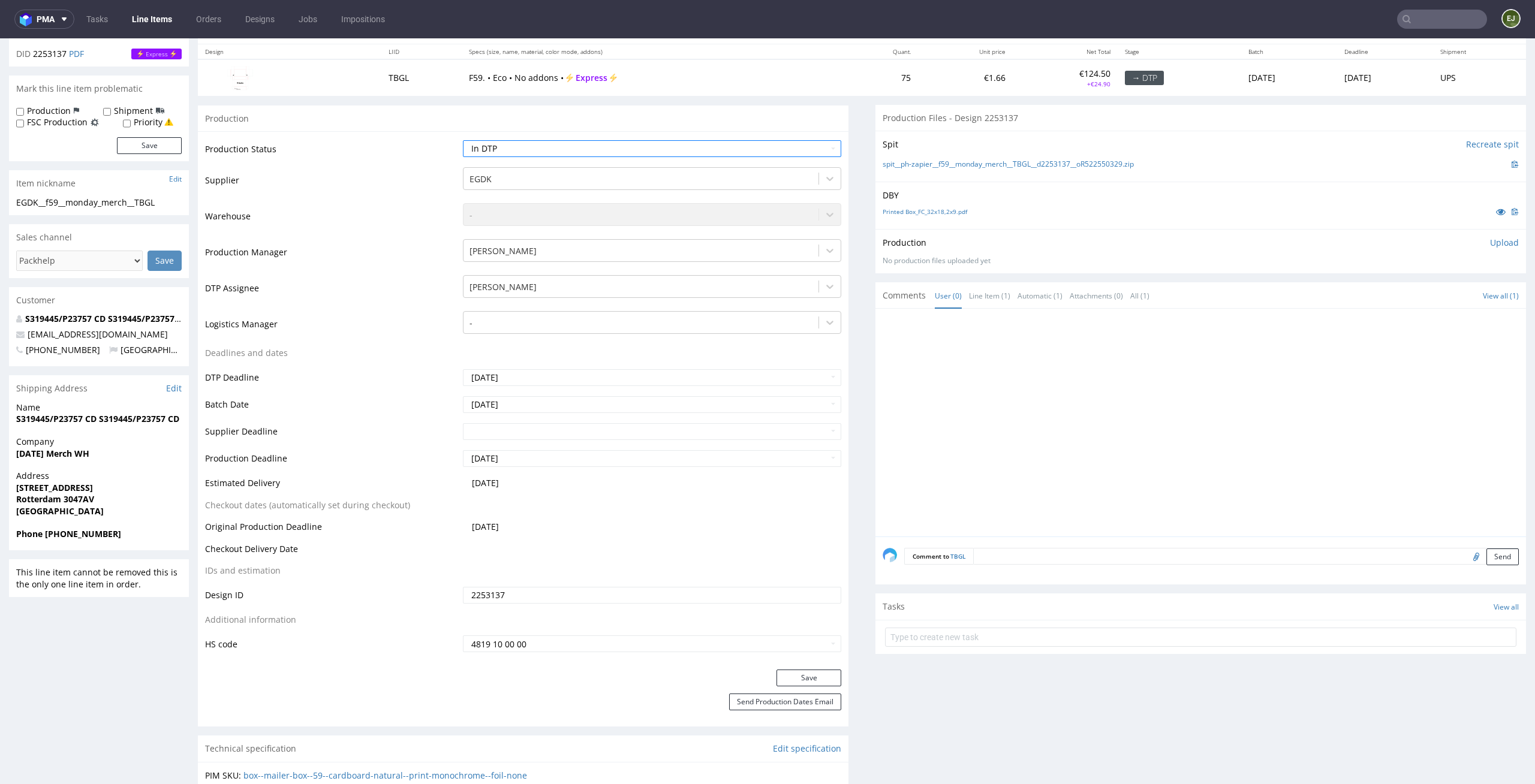
scroll to position [162, 0]
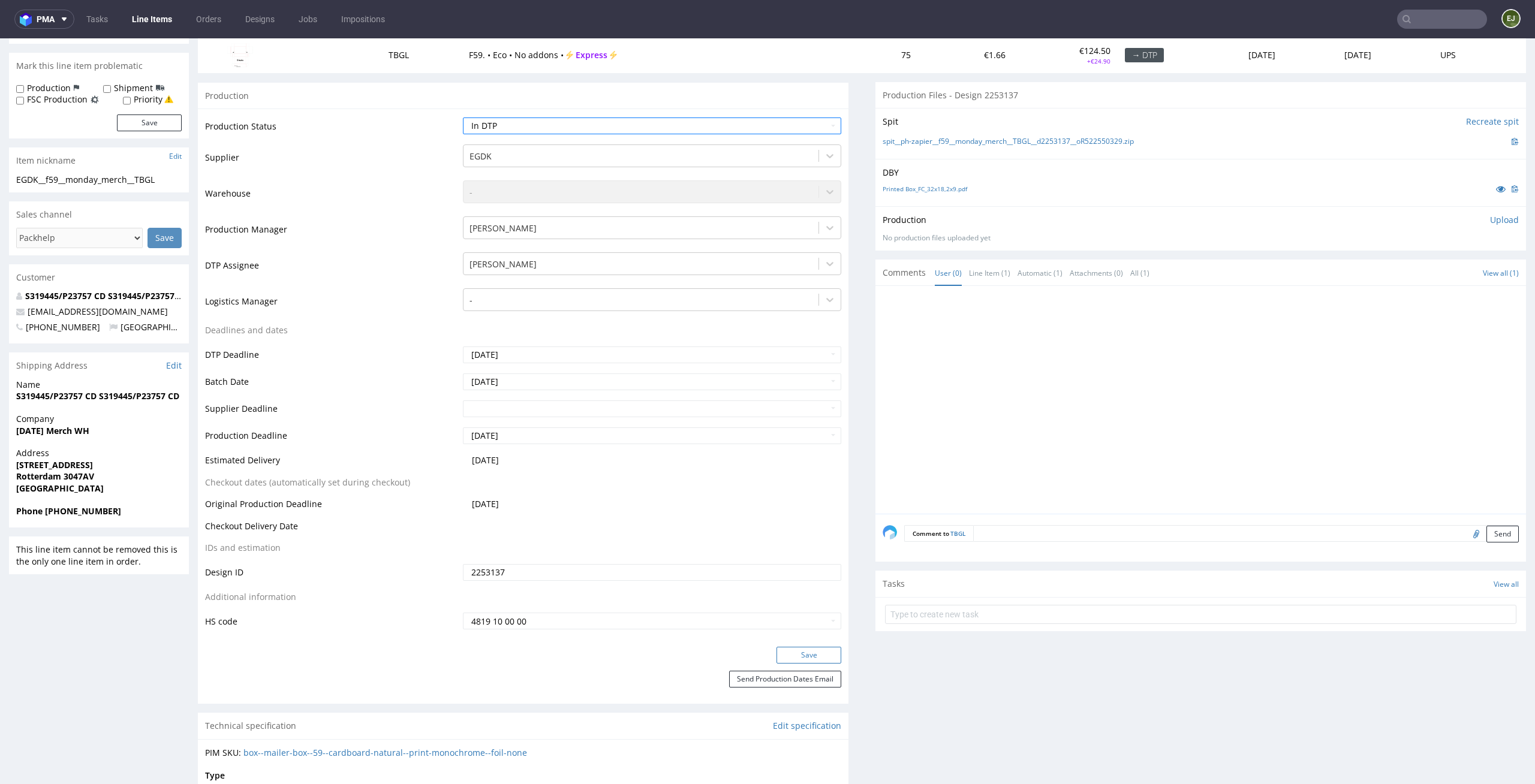
click at [812, 659] on button "Save" at bounding box center [809, 655] width 65 height 17
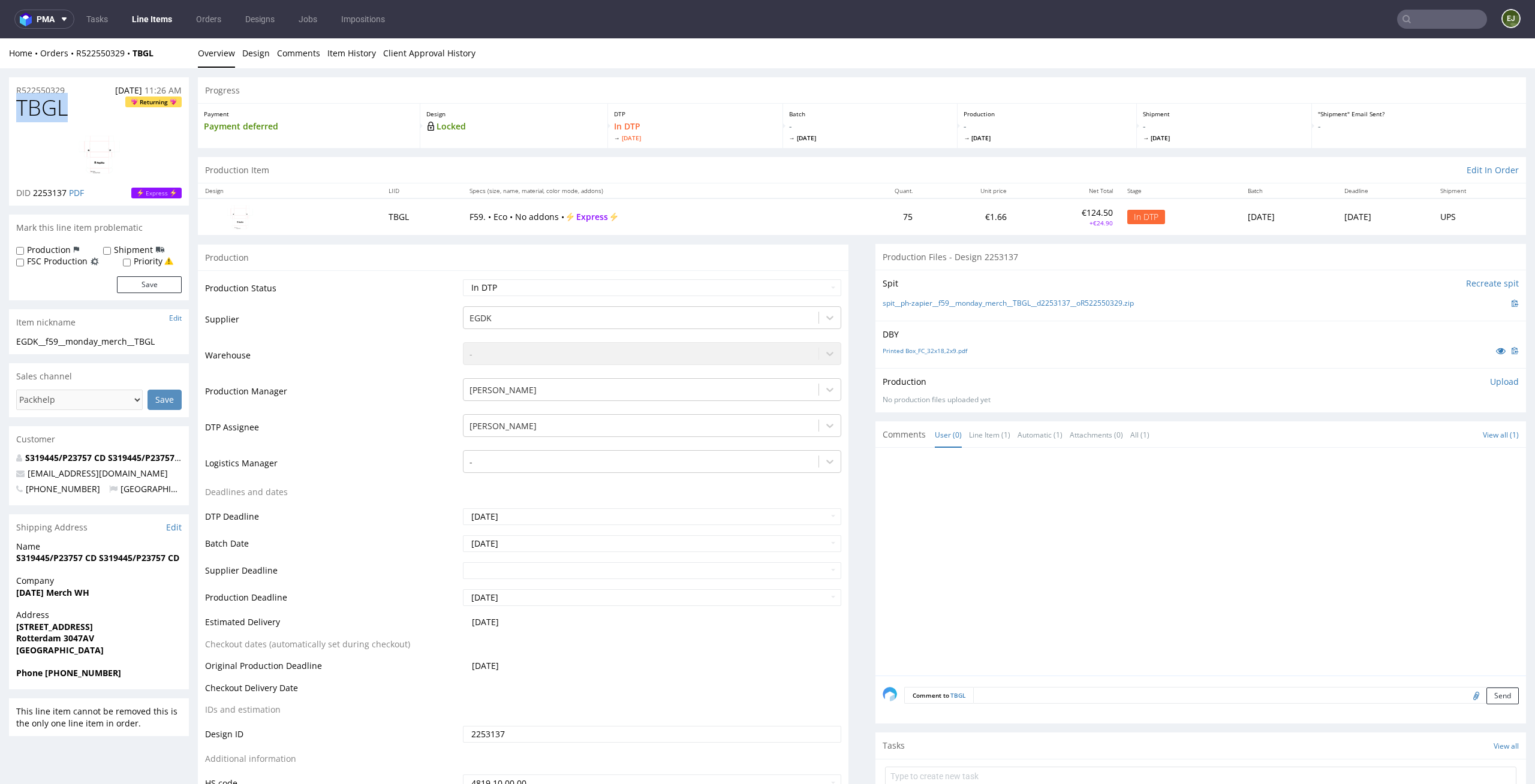
drag, startPoint x: 70, startPoint y: 106, endPoint x: 0, endPoint y: 100, distance: 70.3
copy span "TBGL"
click at [1490, 386] on p "Upload" at bounding box center [1504, 381] width 29 height 12
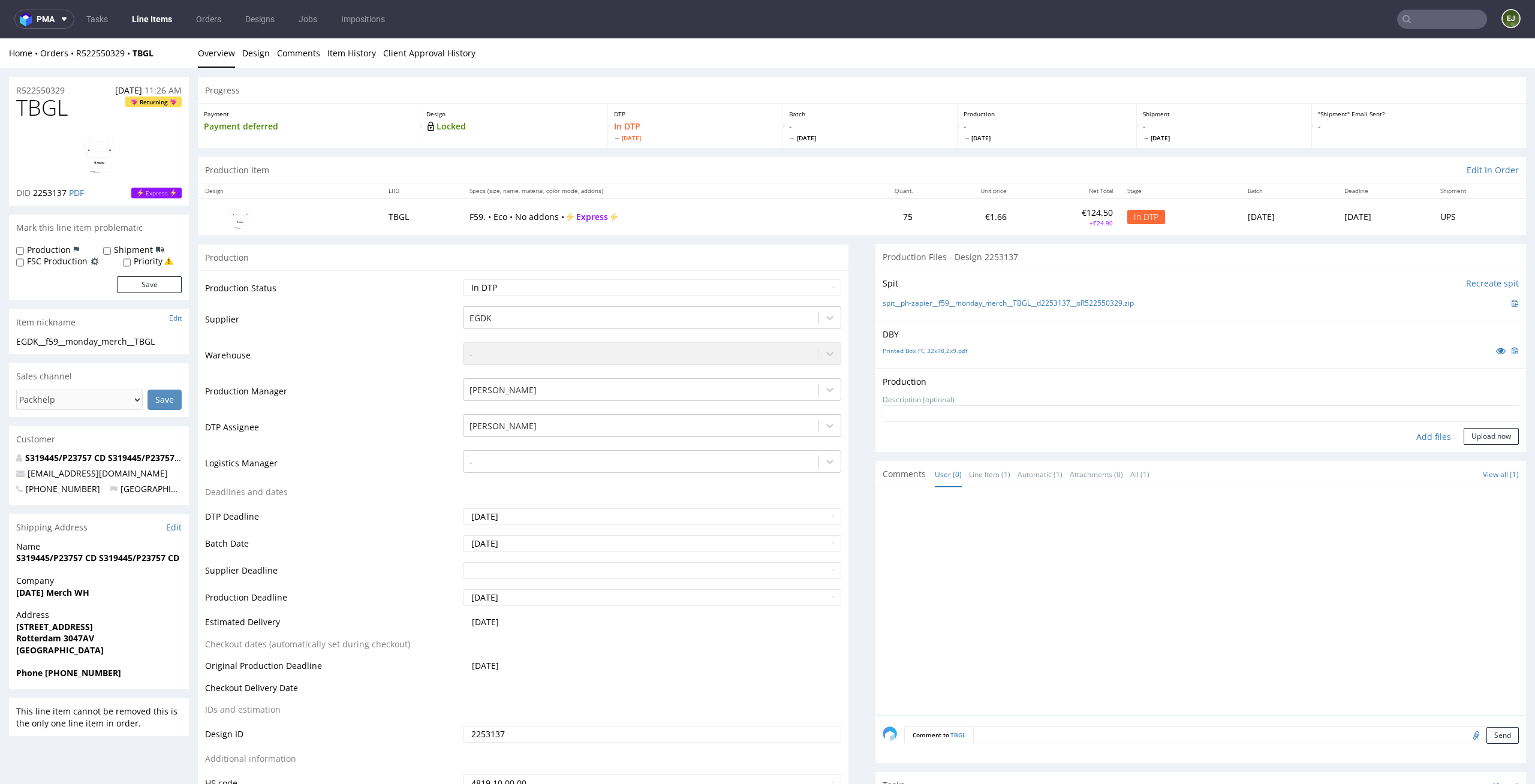
click at [1412, 437] on div "Add files" at bounding box center [1433, 437] width 60 height 18
type input "C:\fakepath\EGDK__f59__monday_merch__TBGL__d2253137__oR522550329__latest__outsi…"
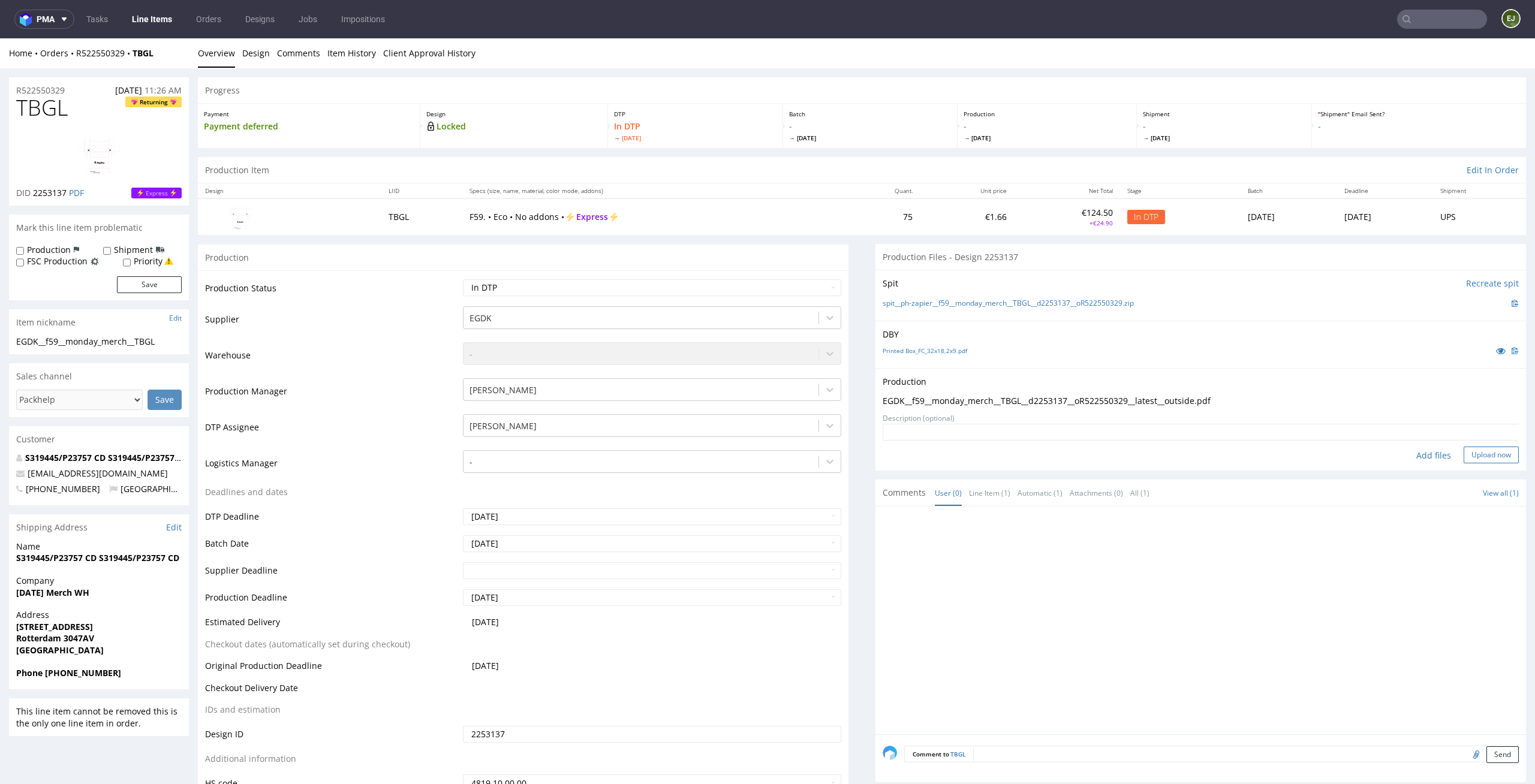
click at [1481, 455] on button "Upload now" at bounding box center [1491, 455] width 55 height 17
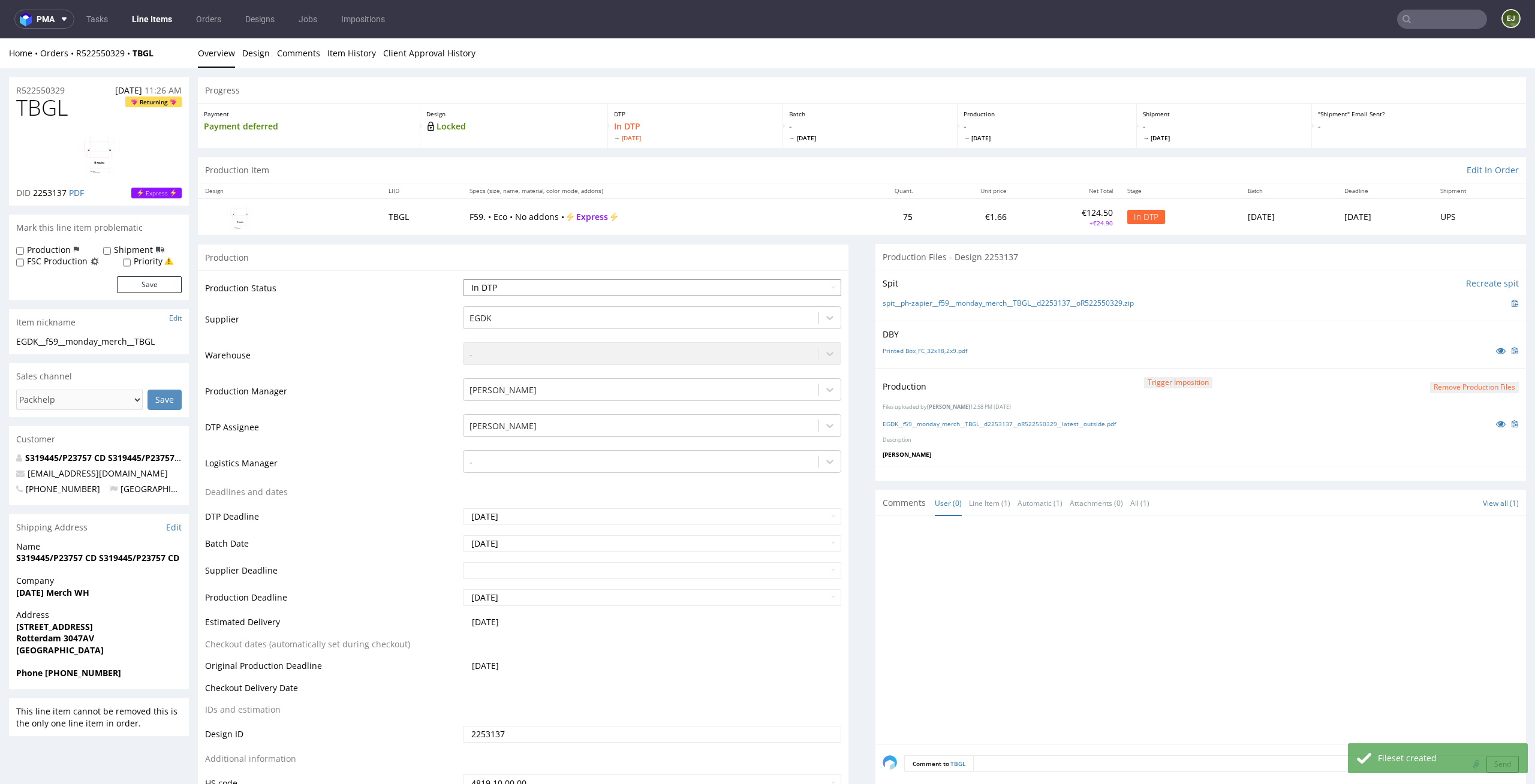
click at [816, 285] on select "Waiting for Artwork Waiting for Diecut Waiting for Mockup Waiting for DTP Waiti…" at bounding box center [652, 287] width 379 height 17
select select "dtp_production_ready"
click at [463, 279] on select "Waiting for Artwork Waiting for Diecut Waiting for Mockup Waiting for DTP Waiti…" at bounding box center [652, 287] width 379 height 17
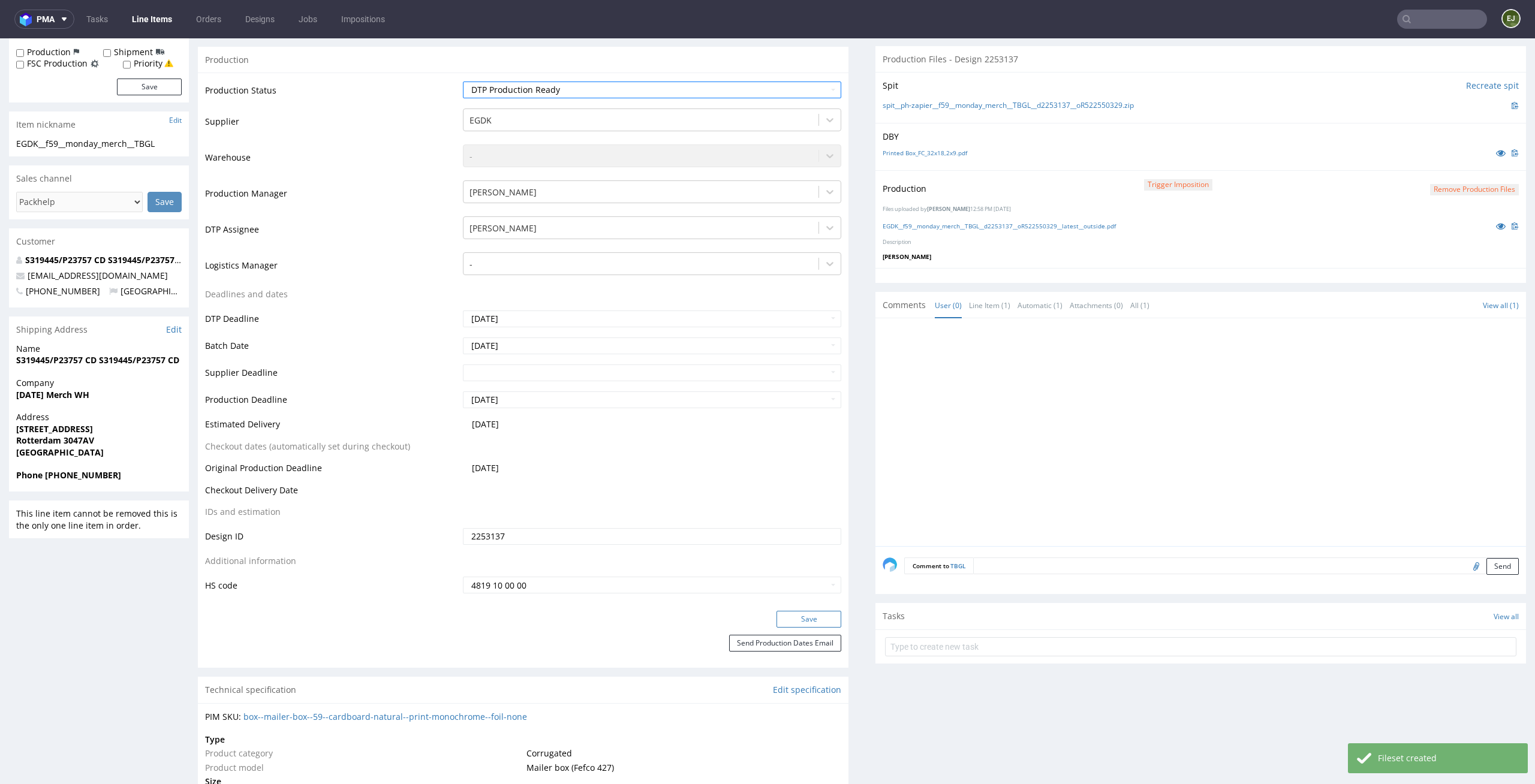
click at [813, 623] on button "Save" at bounding box center [809, 619] width 65 height 17
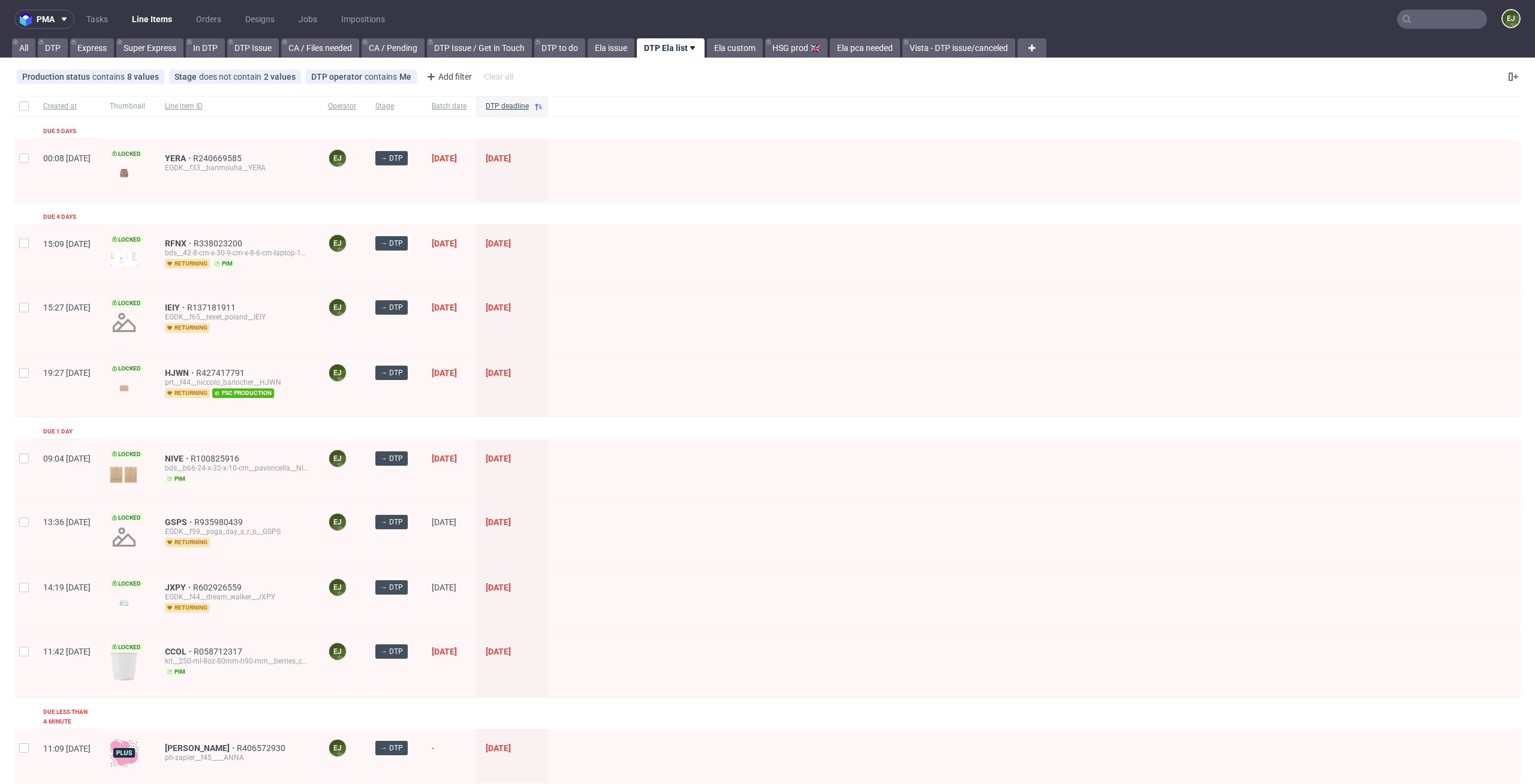
click at [699, 360] on div at bounding box center [1033, 385] width 972 height 63
click at [193, 162] on span "YERA" at bounding box center [178, 158] width 28 height 9
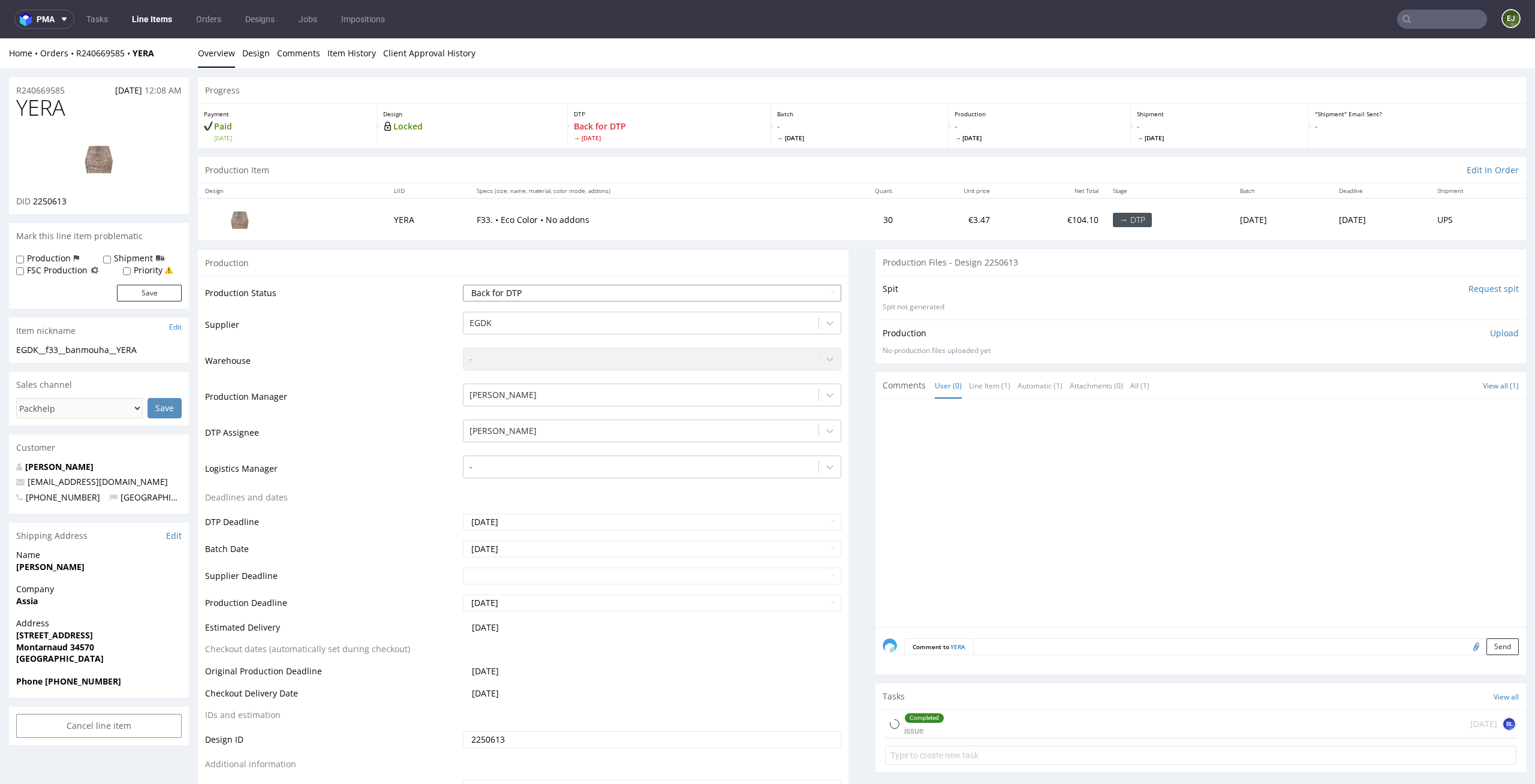
click at [767, 295] on select "Waiting for Artwork Waiting for Diecut Waiting for Mockup Waiting for DTP Waiti…" at bounding box center [652, 293] width 379 height 17
click at [463, 285] on select "Waiting for Artwork Waiting for Diecut Waiting for Mockup Waiting for DTP Waiti…" at bounding box center [652, 293] width 379 height 17
click at [769, 292] on select "Waiting for Artwork Waiting for Diecut Waiting for Mockup Waiting for DTP Waiti…" at bounding box center [652, 293] width 379 height 17
click at [463, 285] on select "Waiting for Artwork Waiting for Diecut Waiting for Mockup Waiting for DTP Waiti…" at bounding box center [652, 293] width 379 height 17
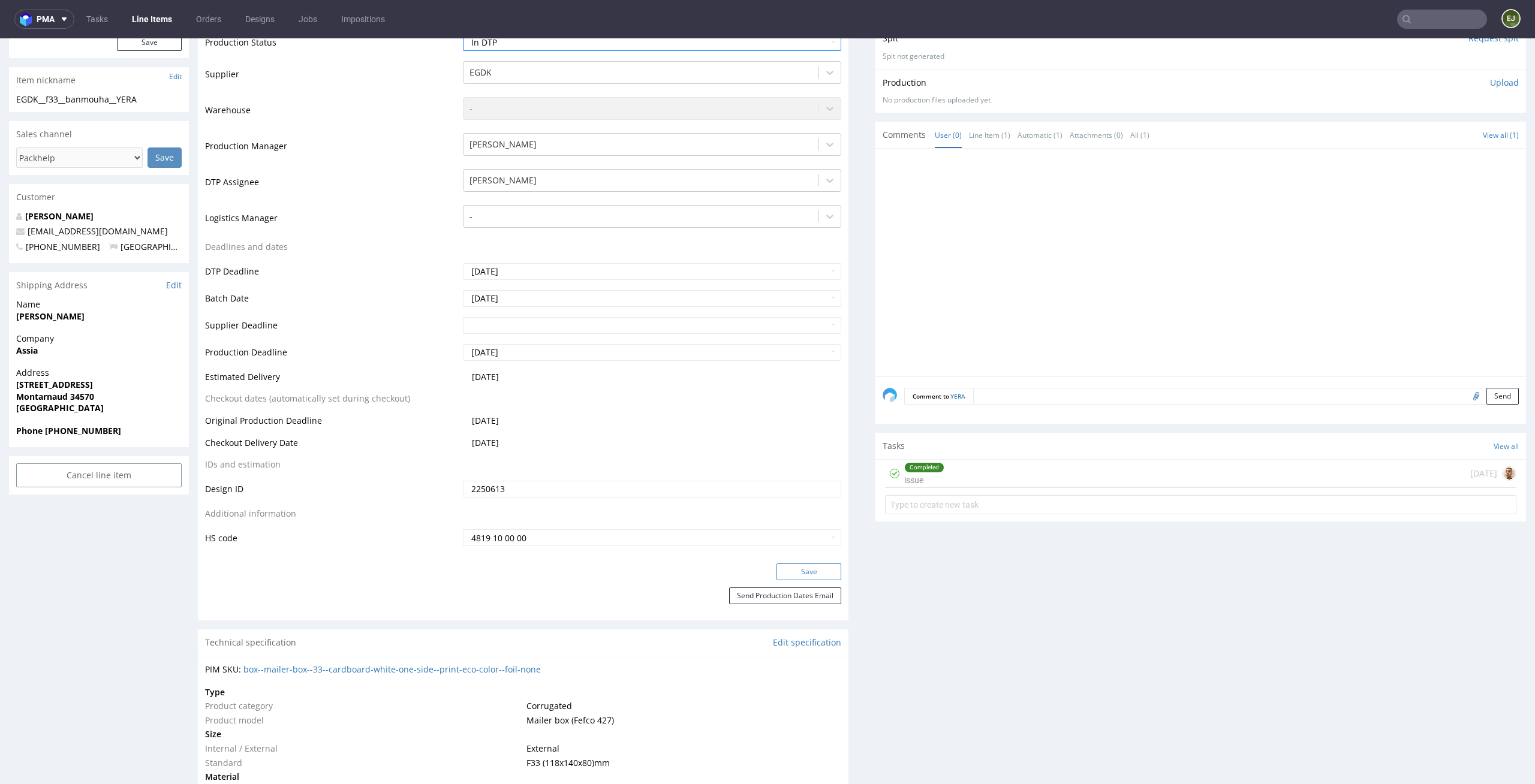
click at [810, 570] on button "Save" at bounding box center [809, 571] width 65 height 17
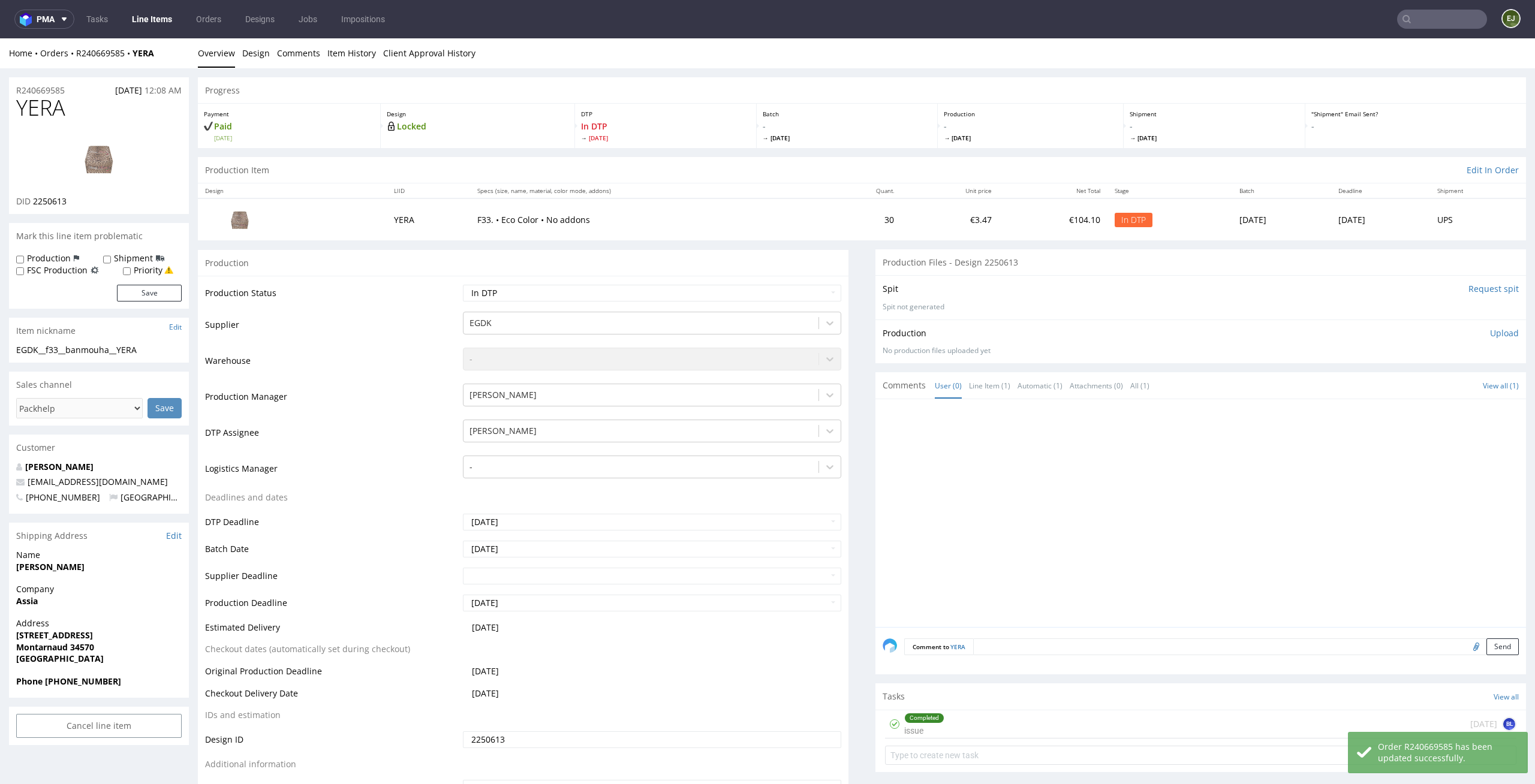
click at [336, 186] on th "Design" at bounding box center [292, 191] width 189 height 15
drag, startPoint x: 83, startPoint y: 201, endPoint x: 34, endPoint y: 200, distance: 49.0
click at [34, 200] on div "DID 2250613" at bounding box center [99, 201] width 166 height 12
copy span "2250613"
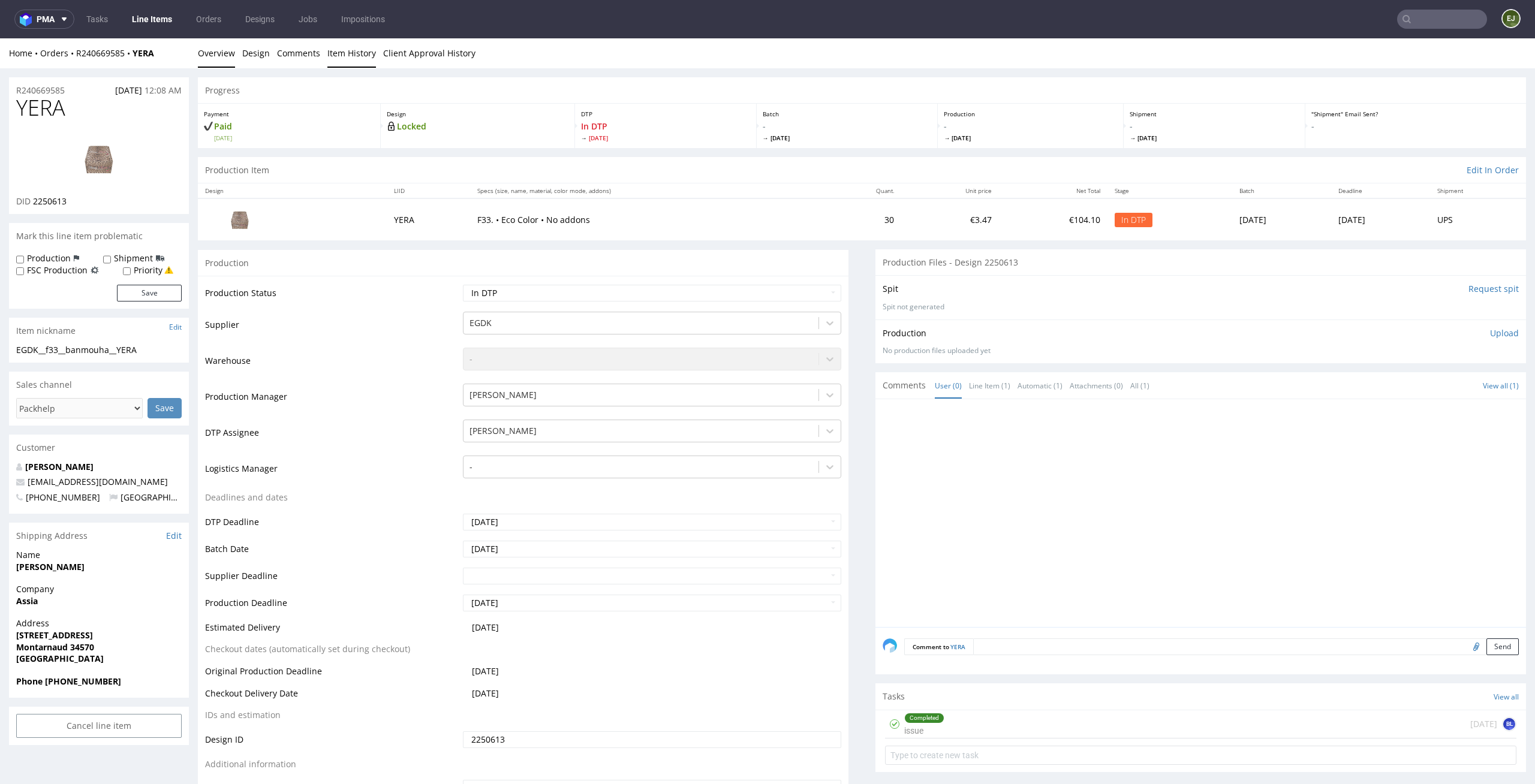
click at [361, 53] on link "Item History" at bounding box center [351, 53] width 48 height 29
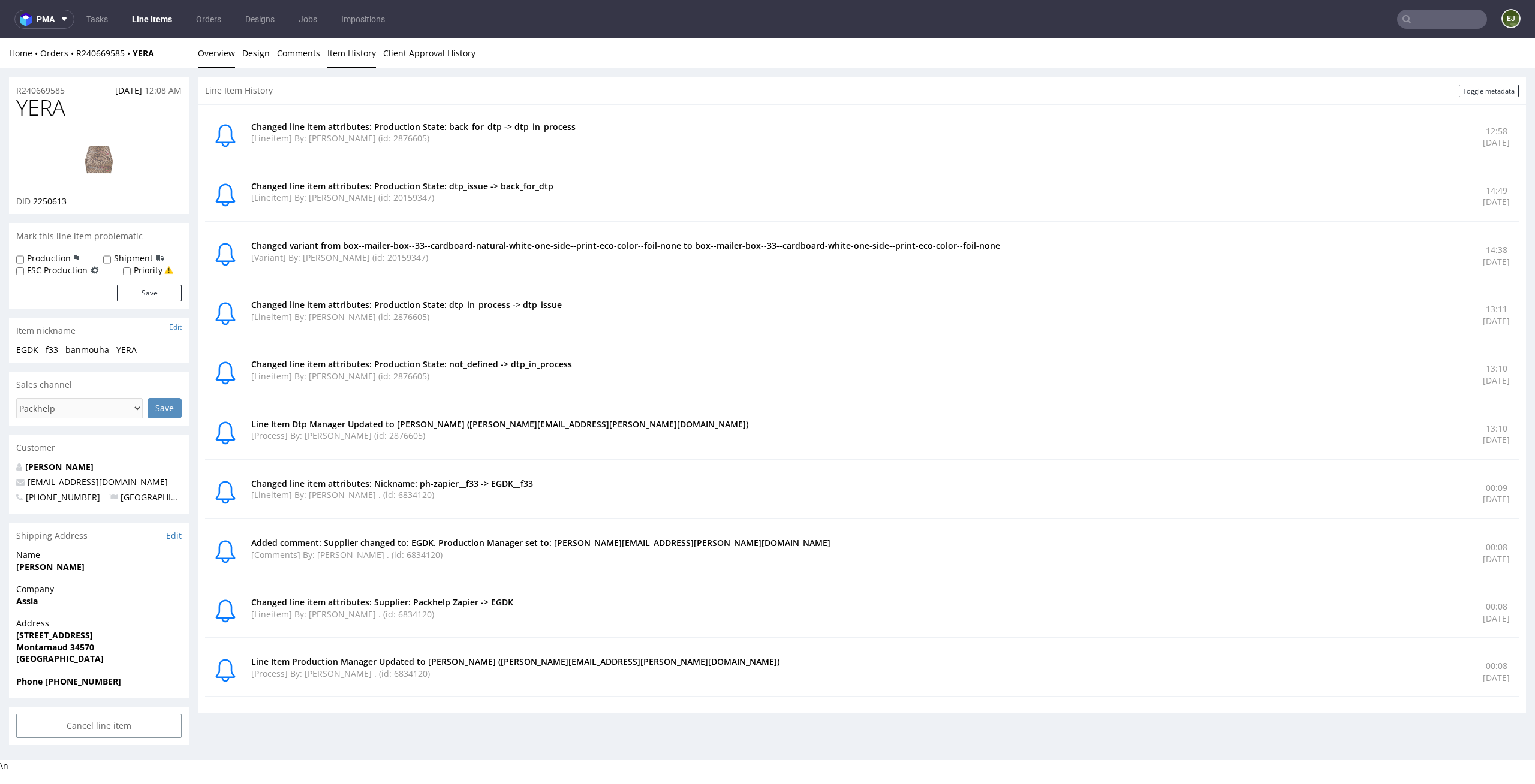
click at [211, 58] on link "Overview" at bounding box center [217, 53] width 37 height 29
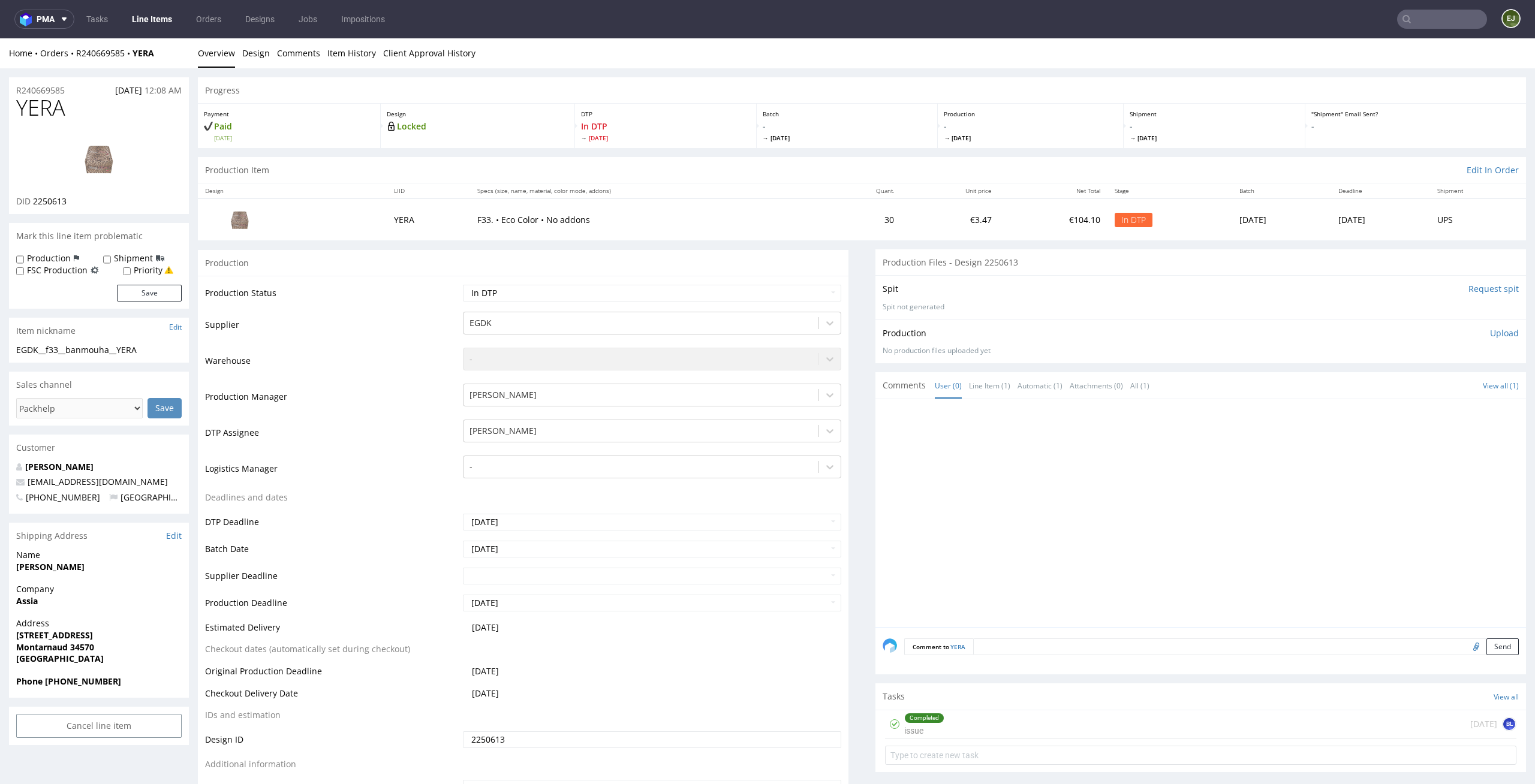
click at [60, 165] on img at bounding box center [99, 158] width 96 height 54
click at [612, 188] on th "Specs (size, name, material, color mode, addons)" at bounding box center [647, 191] width 354 height 15
drag, startPoint x: 73, startPoint y: 202, endPoint x: 36, endPoint y: 202, distance: 37.0
click at [36, 202] on div "DID 2250613" at bounding box center [99, 201] width 166 height 12
click at [307, 188] on th "Design" at bounding box center [292, 191] width 189 height 15
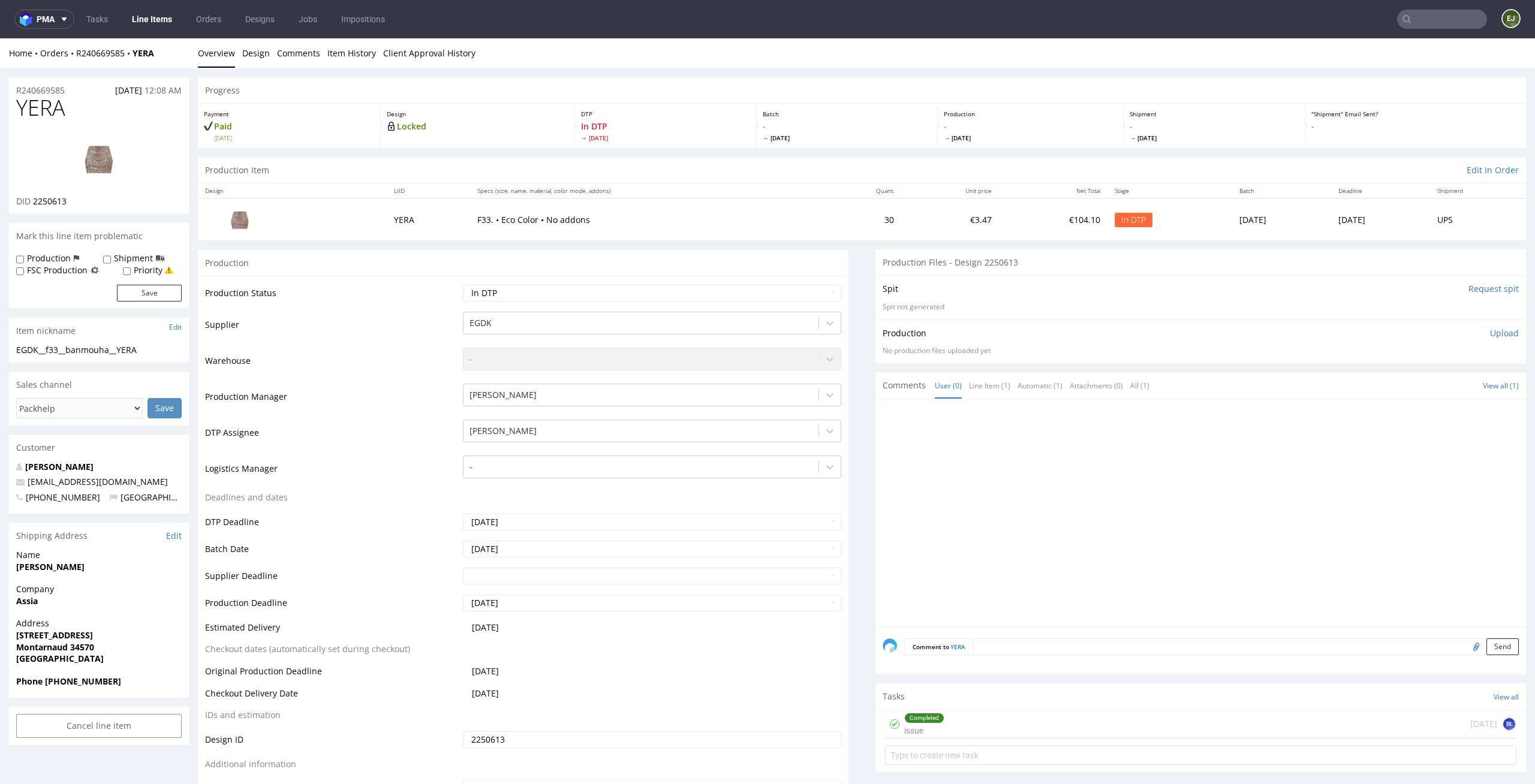
click at [820, 99] on div "Progress" at bounding box center [861, 90] width 1328 height 27
click at [791, 93] on div "Progress" at bounding box center [861, 90] width 1328 height 27
click at [117, 149] on img at bounding box center [99, 158] width 96 height 54
click at [774, 88] on div "Progress" at bounding box center [861, 90] width 1328 height 27
click at [88, 154] on img at bounding box center [99, 158] width 96 height 54
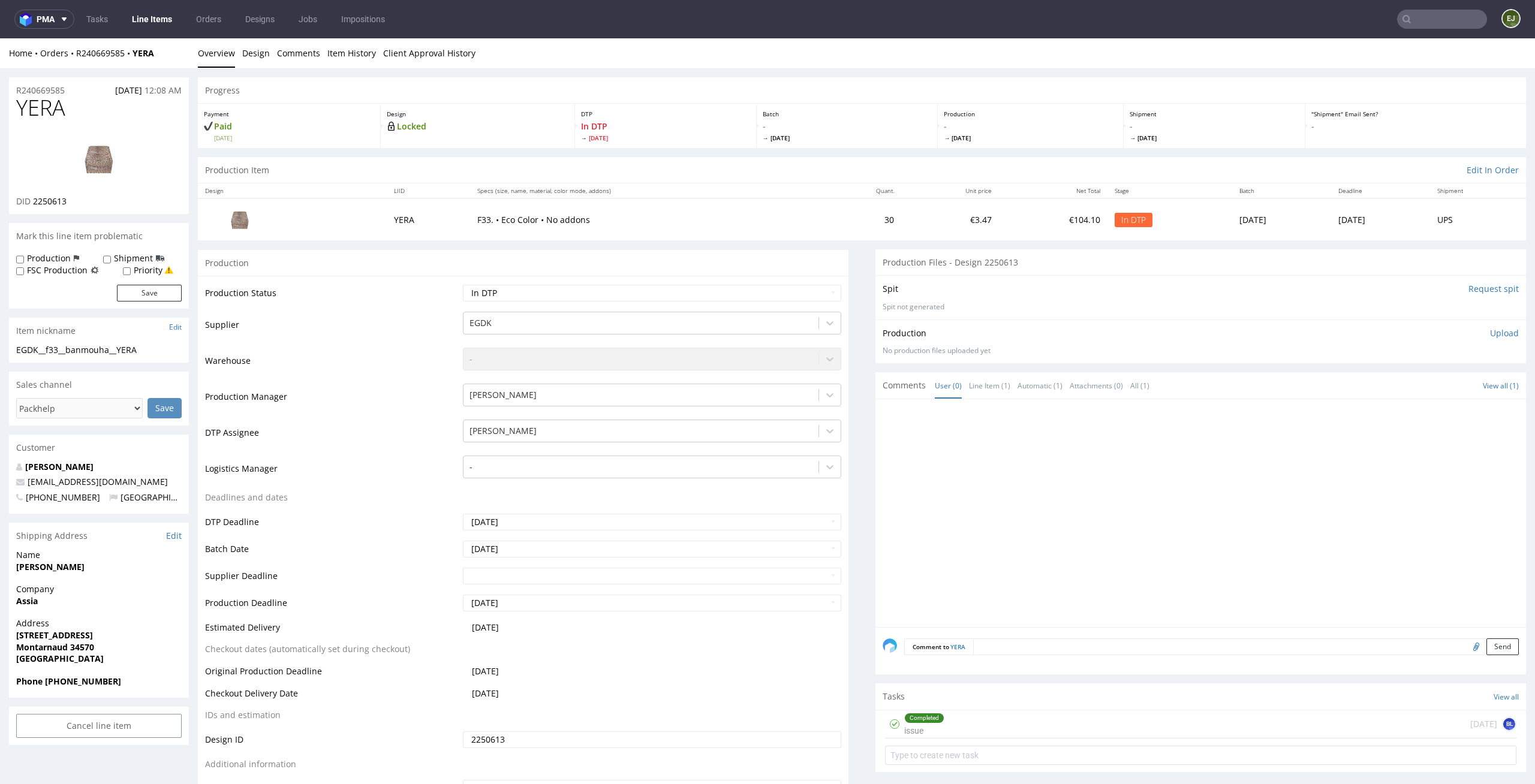
click at [610, 173] on div "Production Item Edit In Order" at bounding box center [861, 170] width 1328 height 27
drag, startPoint x: 154, startPoint y: 350, endPoint x: 0, endPoint y: 352, distance: 154.0
copy div "EGDK__f33__banmouha__YERA"
drag, startPoint x: 78, startPoint y: 109, endPoint x: 0, endPoint y: 98, distance: 78.8
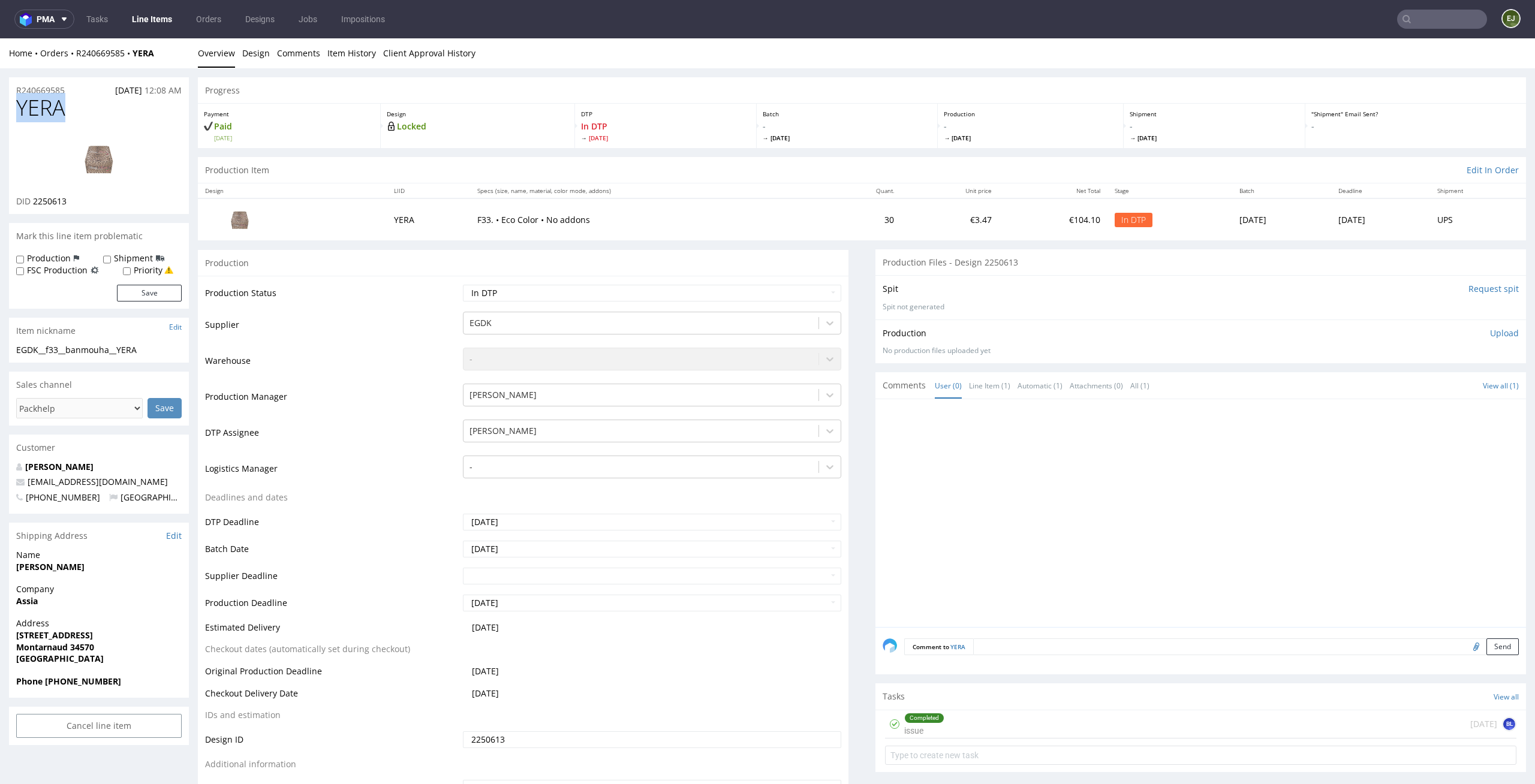
copy span "YERA"
drag, startPoint x: 145, startPoint y: 354, endPoint x: 4, endPoint y: 352, distance: 141.0
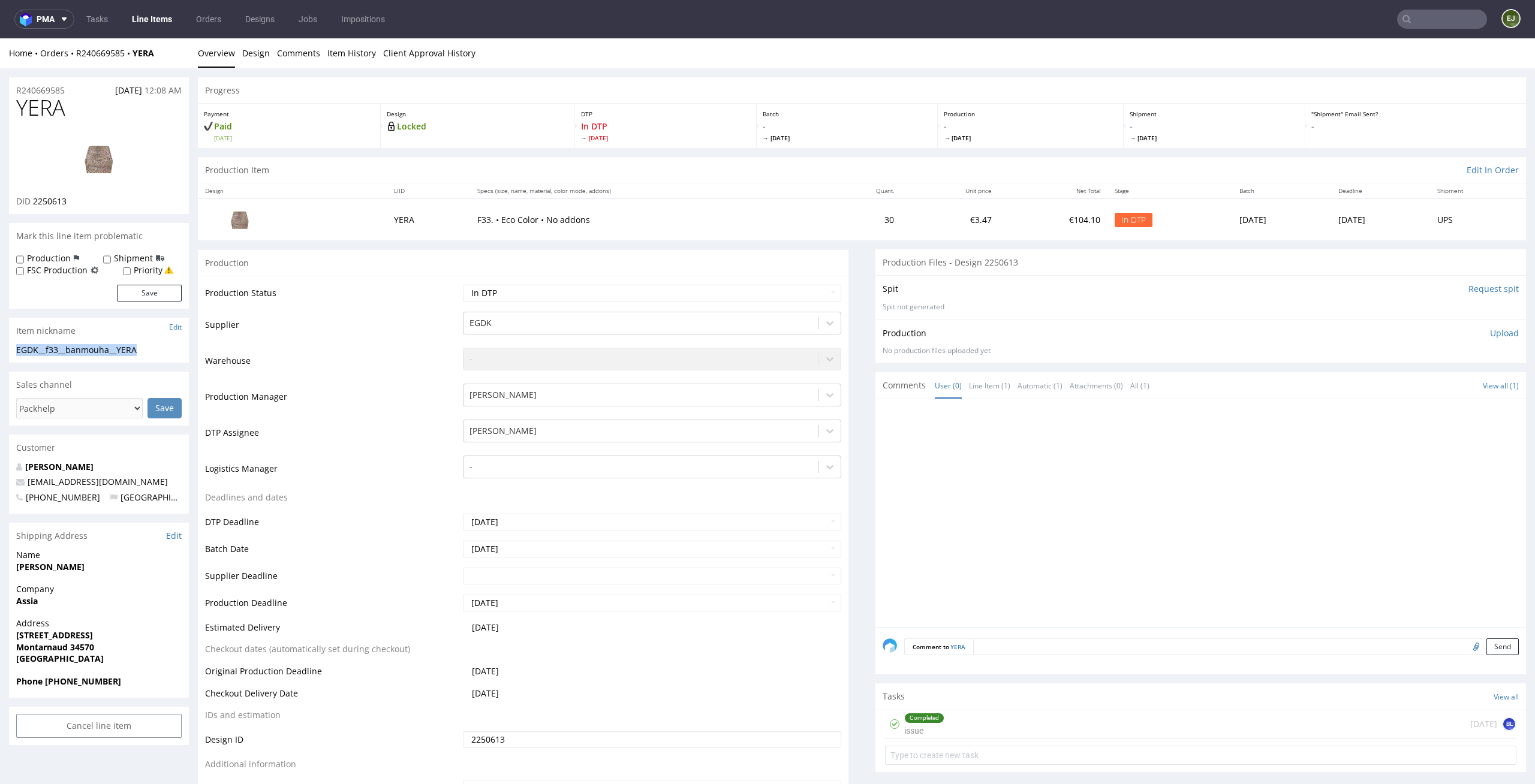
copy div "EGDK__f33__banmouha__YERA"
drag, startPoint x: 73, startPoint y: 200, endPoint x: 34, endPoint y: 202, distance: 39.1
click at [34, 202] on div "DID 2250613" at bounding box center [99, 201] width 166 height 12
copy span "2250613"
drag, startPoint x: 74, startPoint y: 91, endPoint x: 7, endPoint y: 91, distance: 67.0
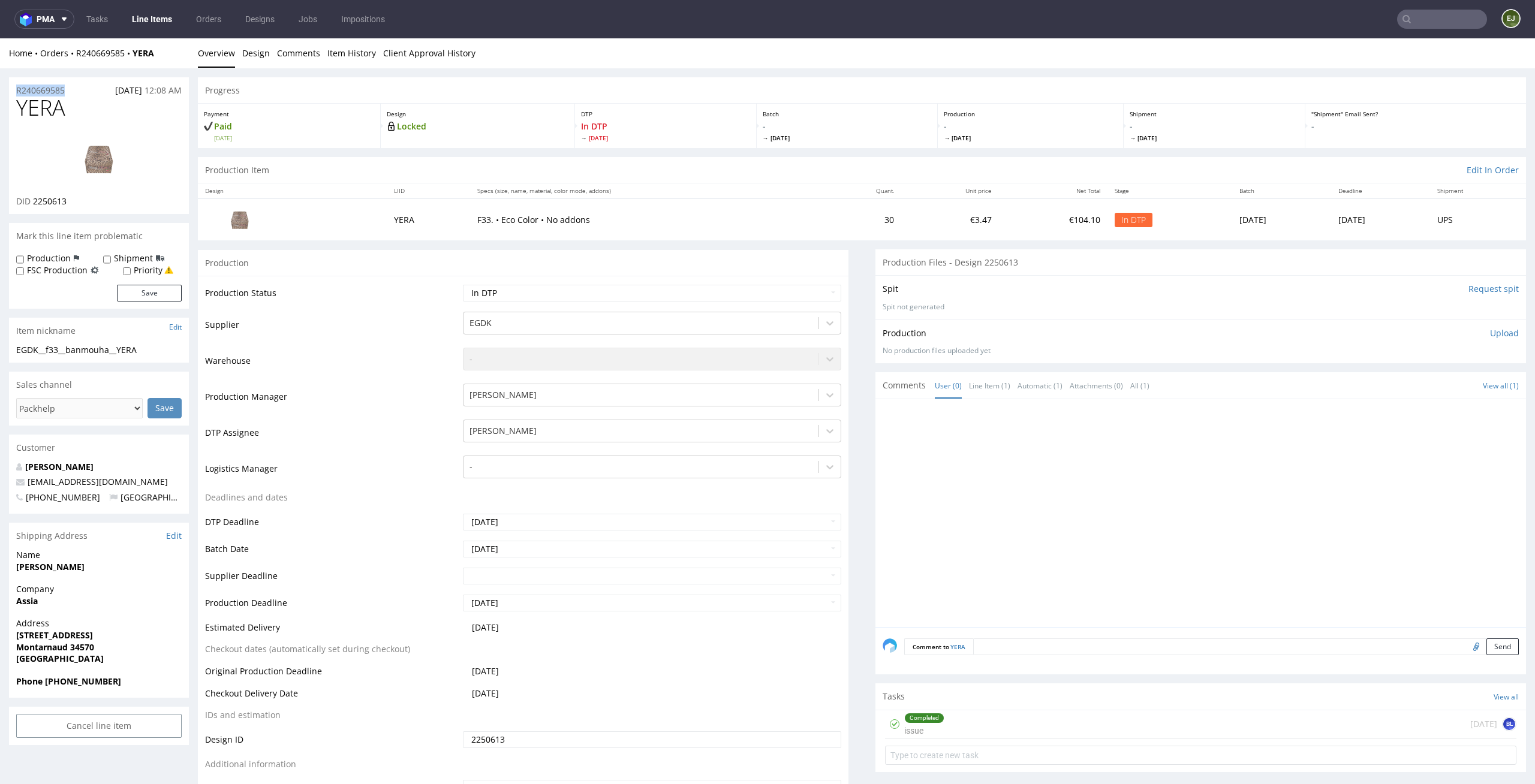
copy p "R240669585"
click at [820, 287] on select "Waiting for Artwork Waiting for Diecut Waiting for Mockup Waiting for DTP Waiti…" at bounding box center [652, 293] width 379 height 17
select select "dtp_ca_needed"
click at [463, 285] on select "Waiting for Artwork Waiting for Diecut Waiting for Mockup Waiting for DTP Waiti…" at bounding box center [652, 293] width 379 height 17
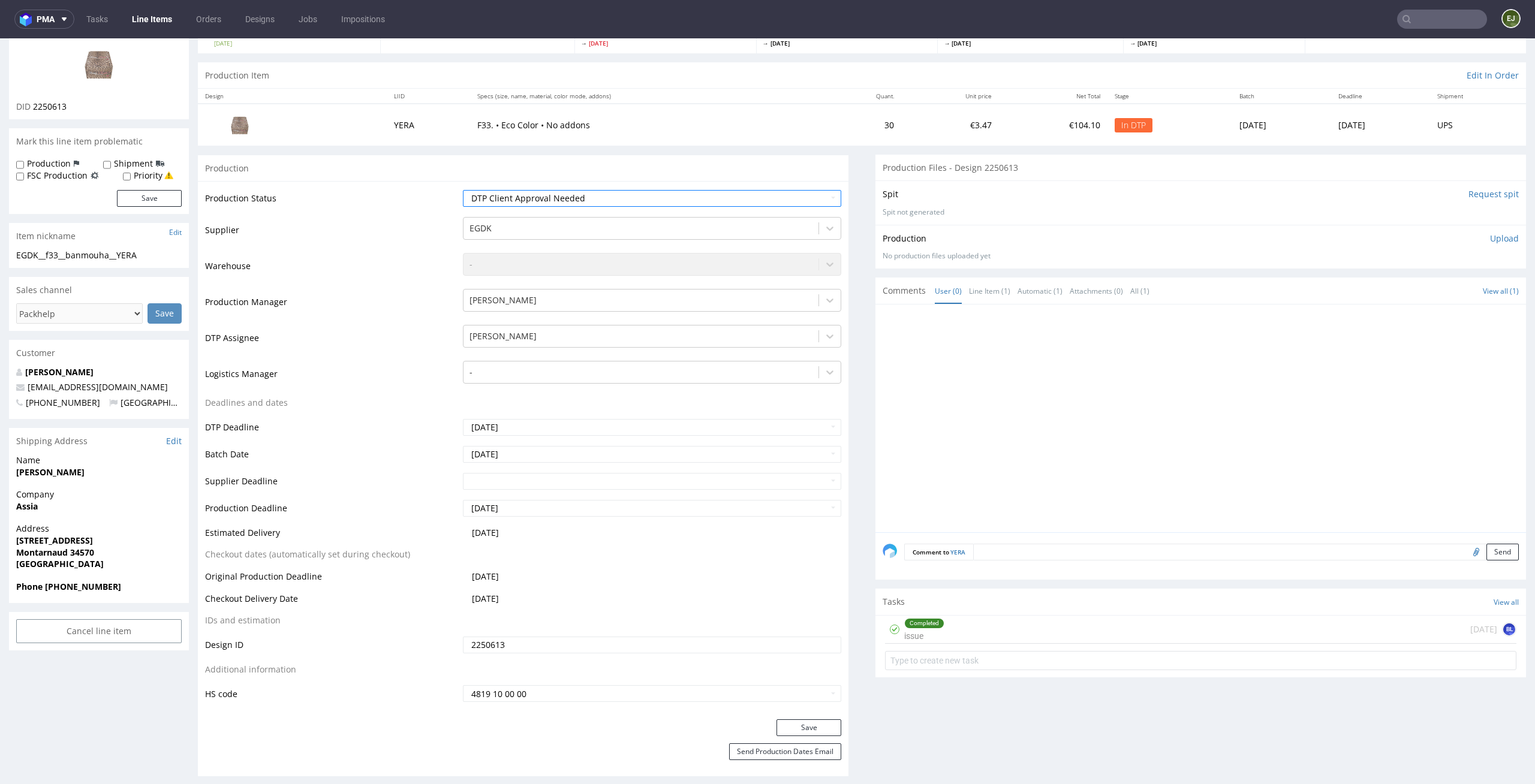
scroll to position [99, 0]
click at [821, 711] on div "Production Status Waiting for Artwork Waiting for Diecut Waiting for Mockup Wai…" at bounding box center [523, 447] width 651 height 538
click at [818, 723] on button "Save" at bounding box center [809, 724] width 65 height 17
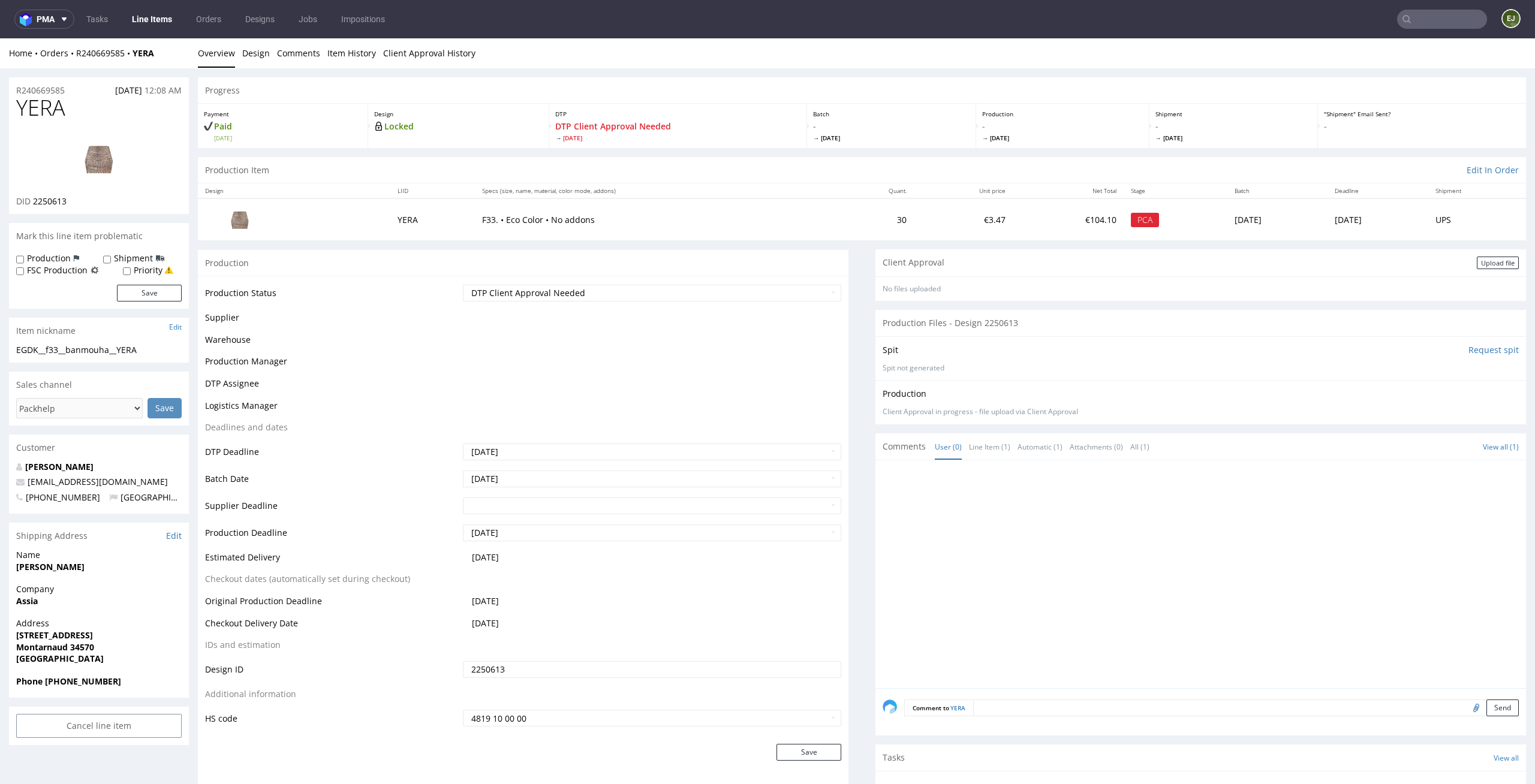
scroll to position [0, 0]
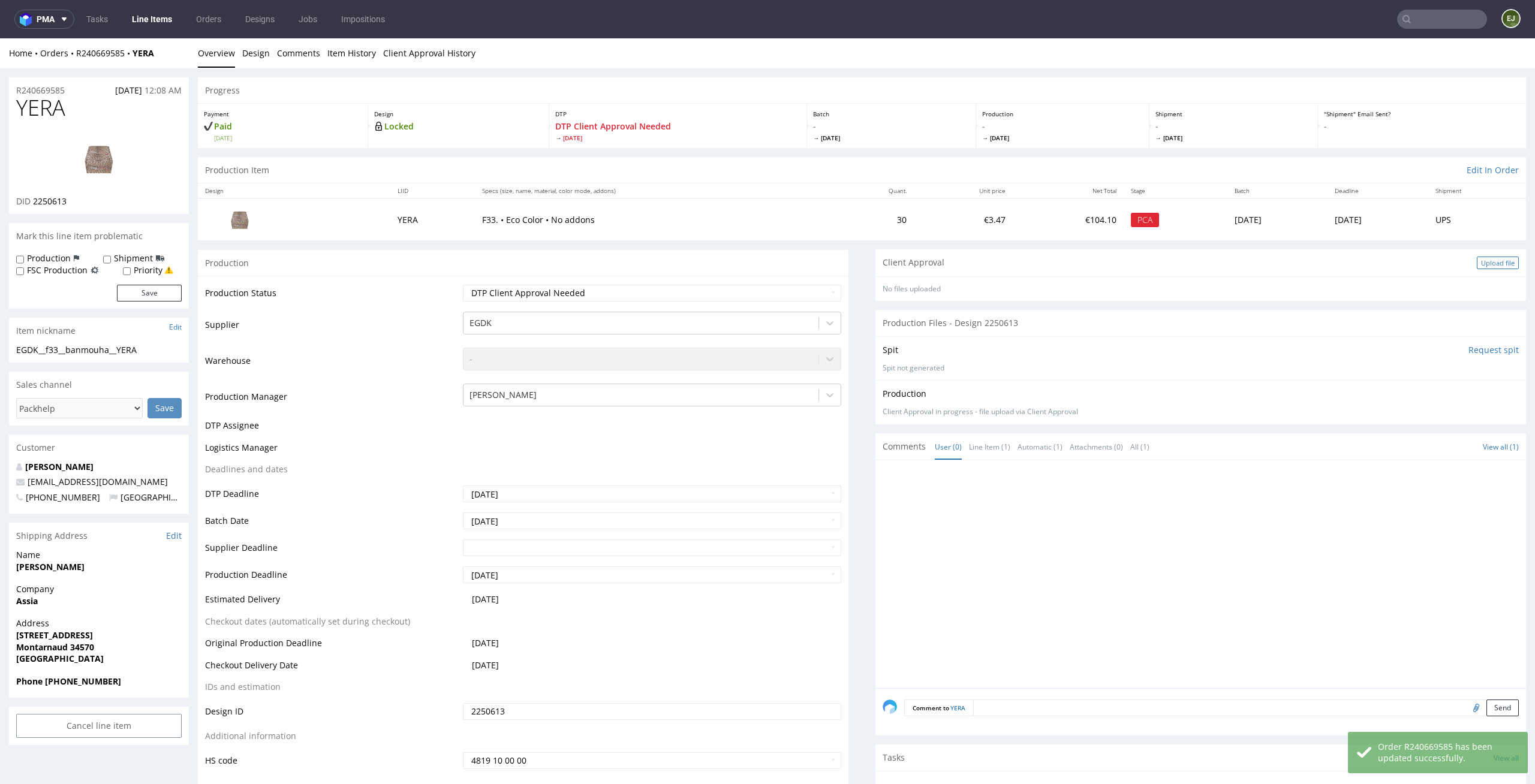
click at [1477, 266] on div "Upload file" at bounding box center [1498, 263] width 42 height 12
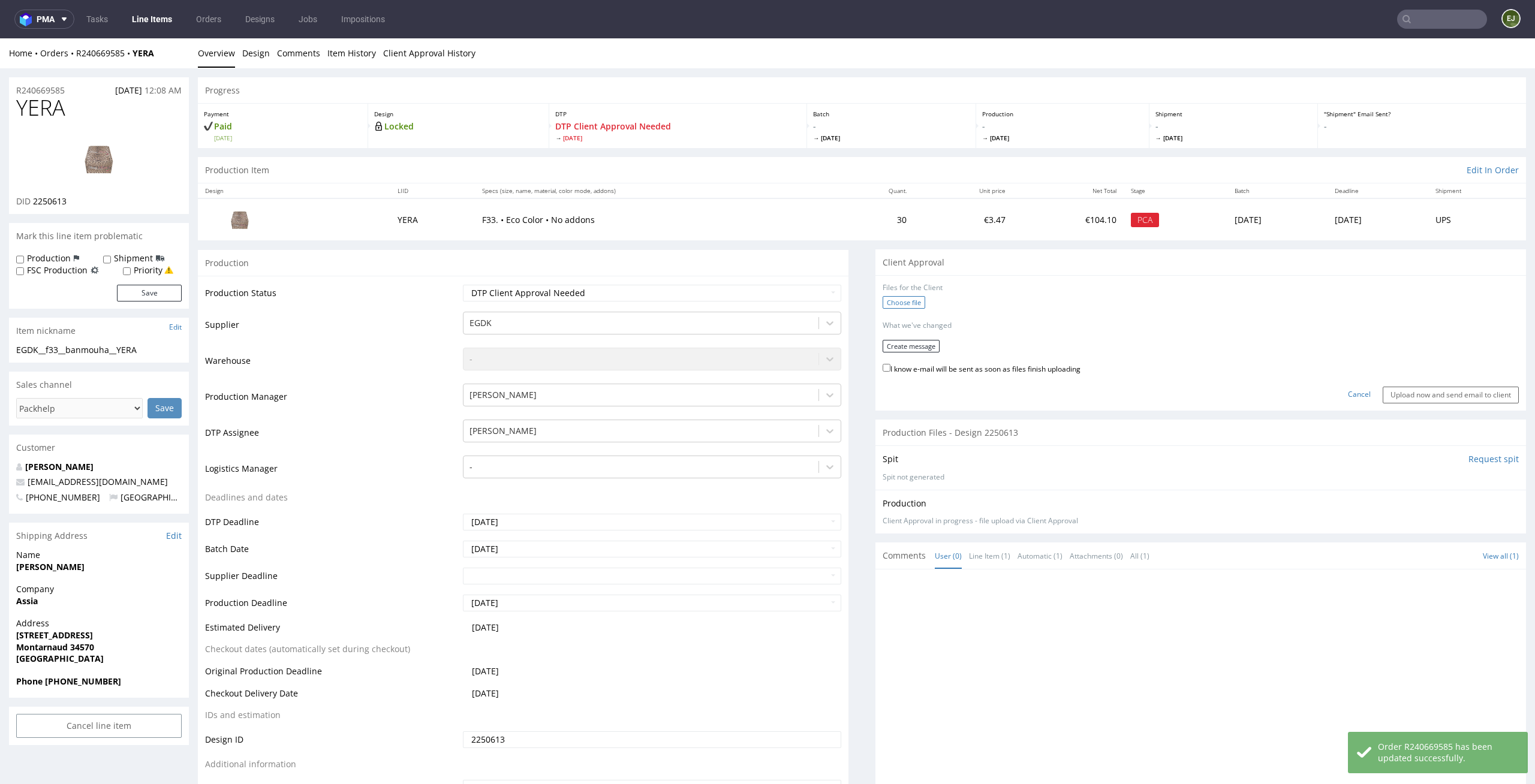
click at [897, 300] on label "Choose file" at bounding box center [903, 302] width 42 height 12
click at [0, 38] on input "Choose file" at bounding box center [0, 38] width 0 height 0
click at [895, 347] on button "Create message" at bounding box center [910, 342] width 57 height 12
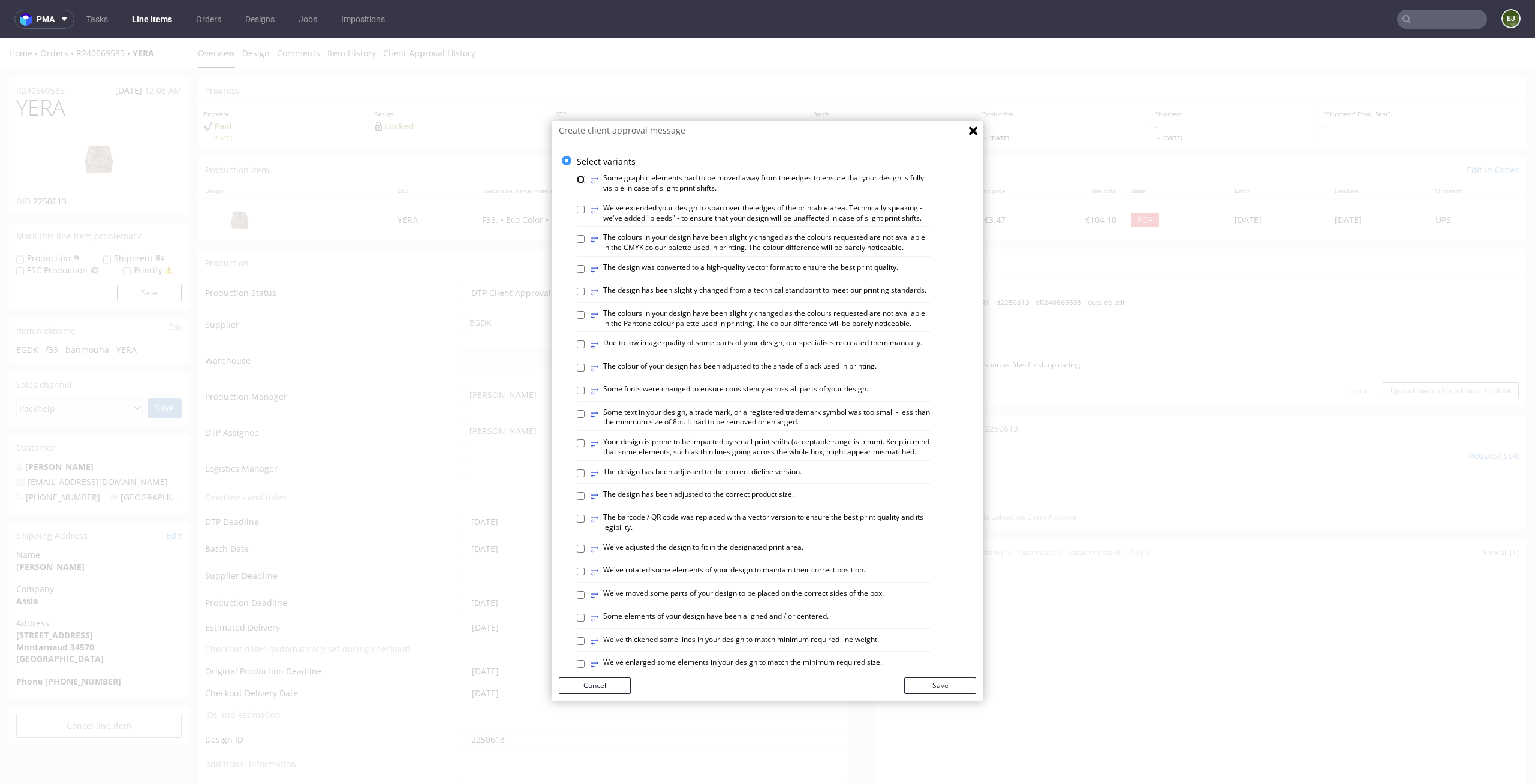
click at [576, 176] on input "⥂ Some graphic elements had to be moved away from the edges to ensure that your…" at bounding box center [580, 179] width 8 height 8
checkbox input "true"
click at [576, 206] on input "⥂ We've extended your design to span over the edges of the printable area. Tech…" at bounding box center [580, 209] width 8 height 8
checkbox input "true"
click at [762, 514] on div "⥂ Some graphic elements had to be moved away from the edges to ensure that your…" at bounding box center [776, 624] width 399 height 916
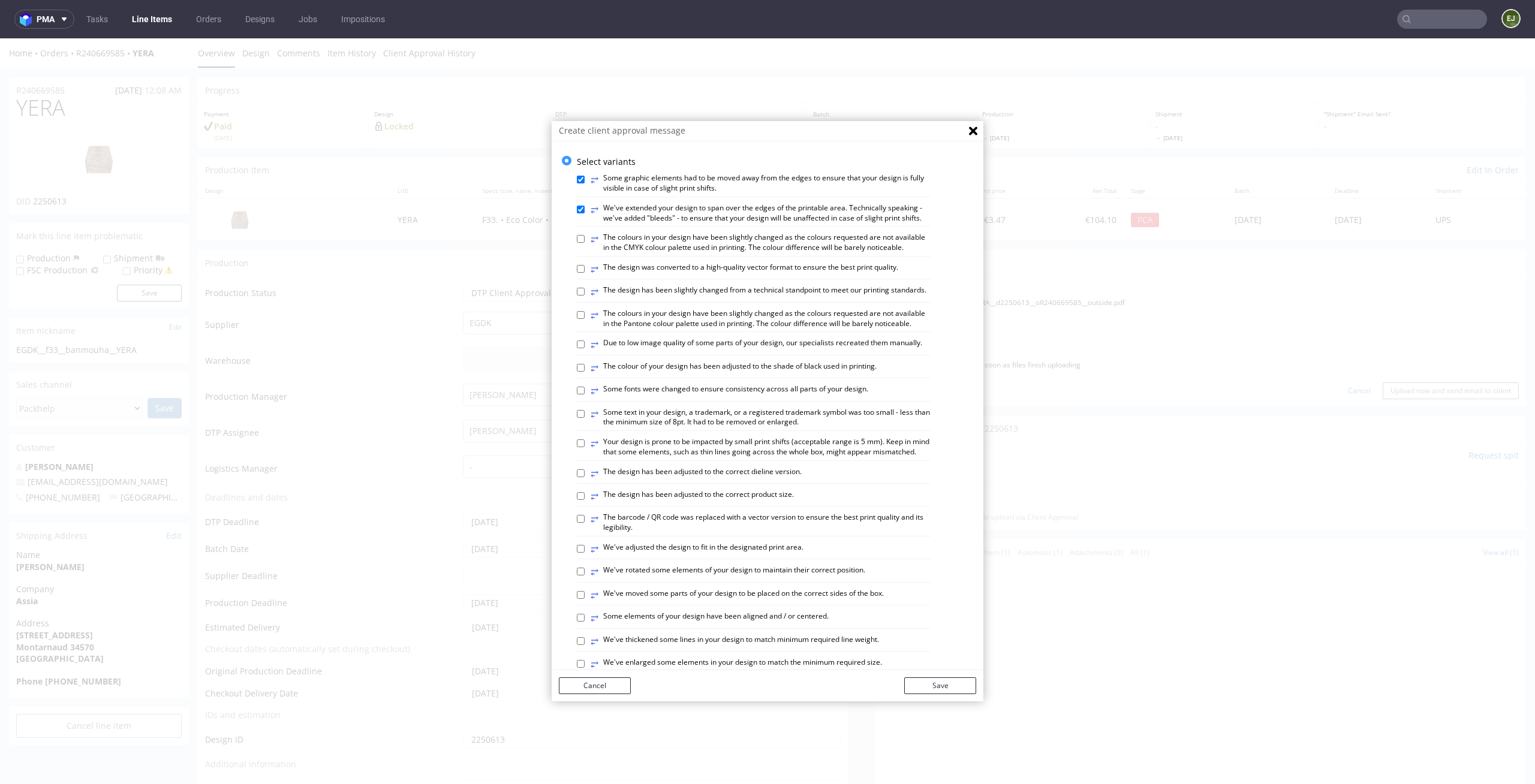
click at [762, 503] on label "⥂ The design has been adjusted to the correct product size." at bounding box center [692, 496] width 203 height 13
click at [584, 500] on input "⥂ The design has been adjusted to the correct product size." at bounding box center [580, 496] width 8 height 8
checkbox input "true"
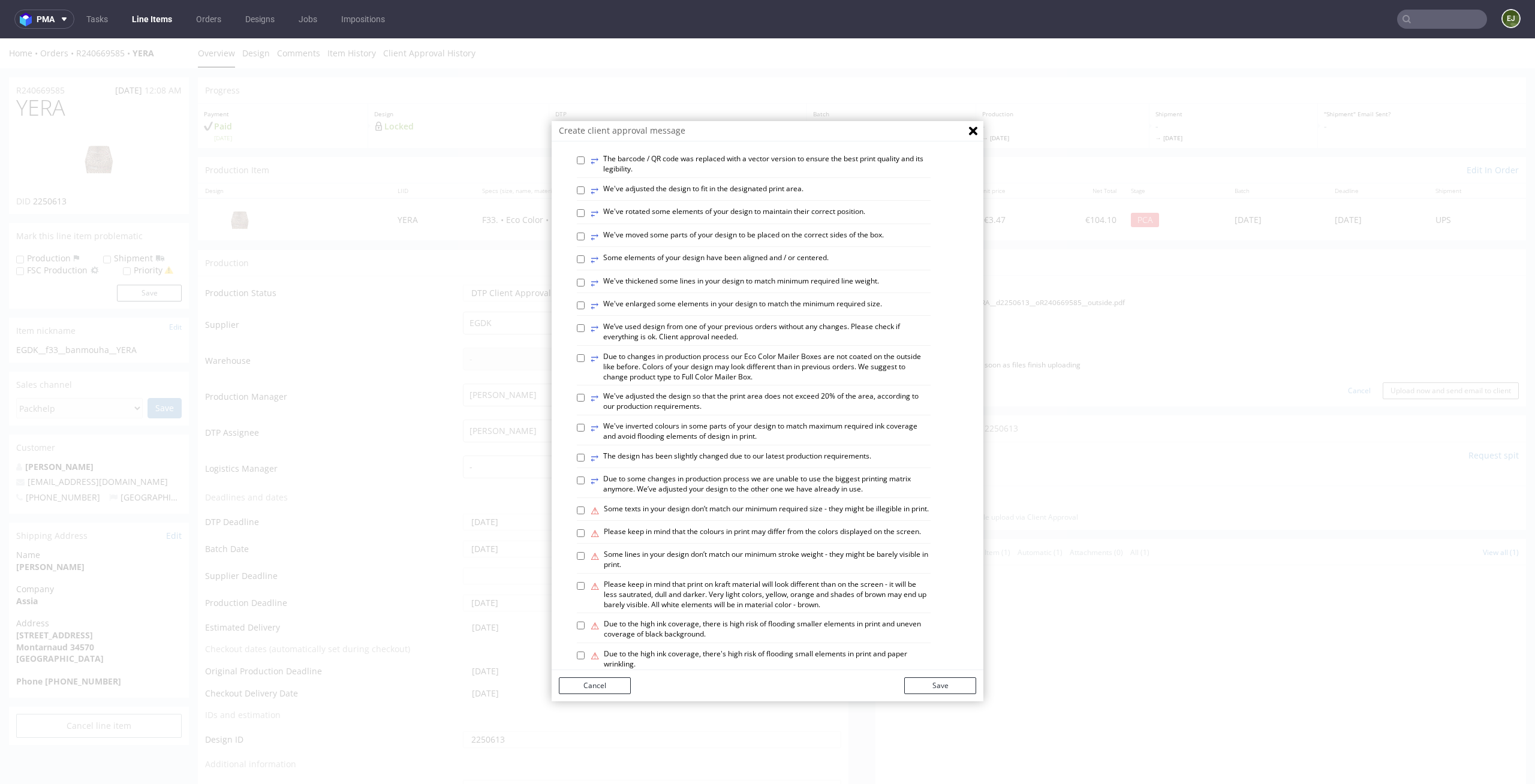
scroll to position [491, 0]
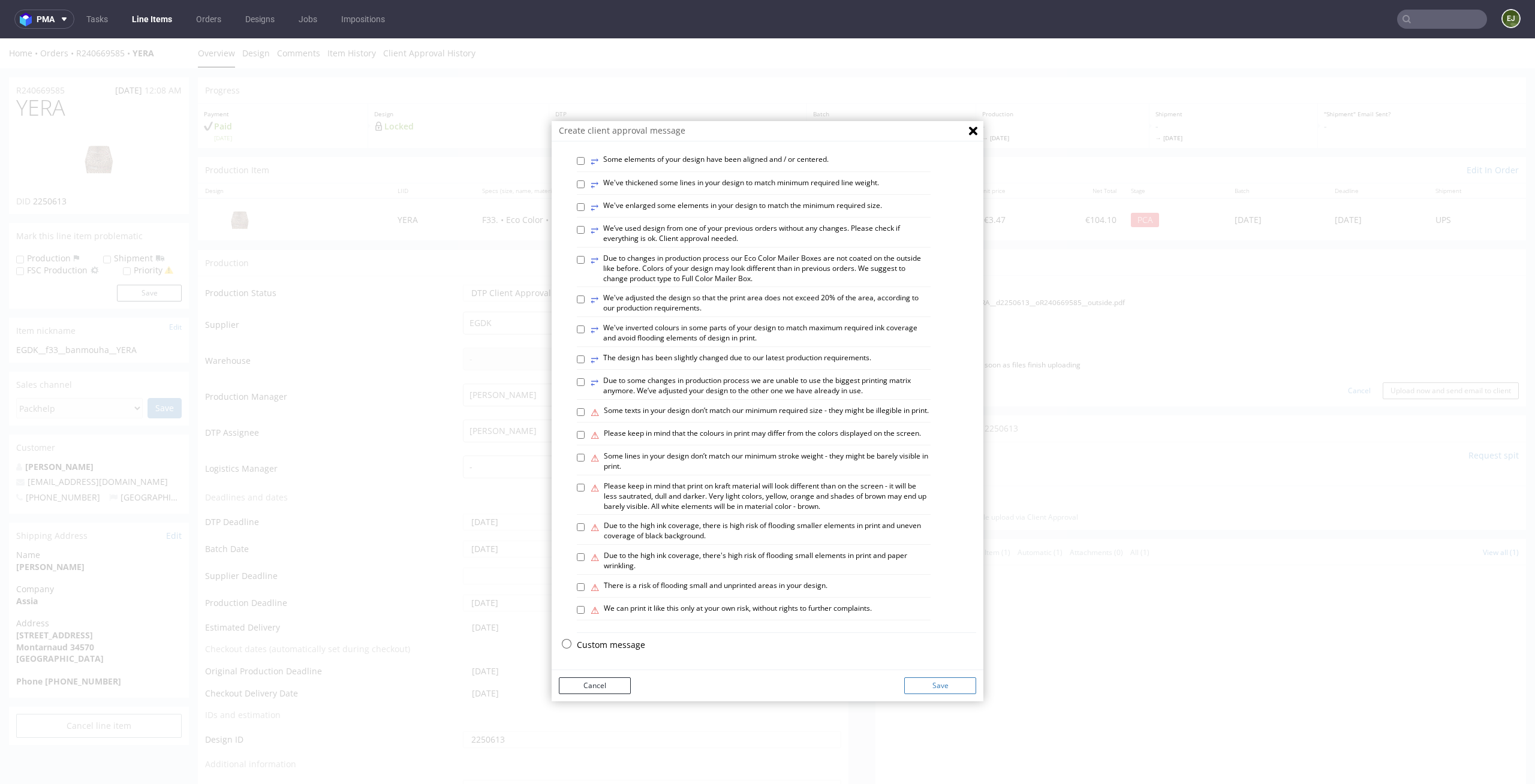
click at [919, 678] on button "Save" at bounding box center [940, 685] width 72 height 17
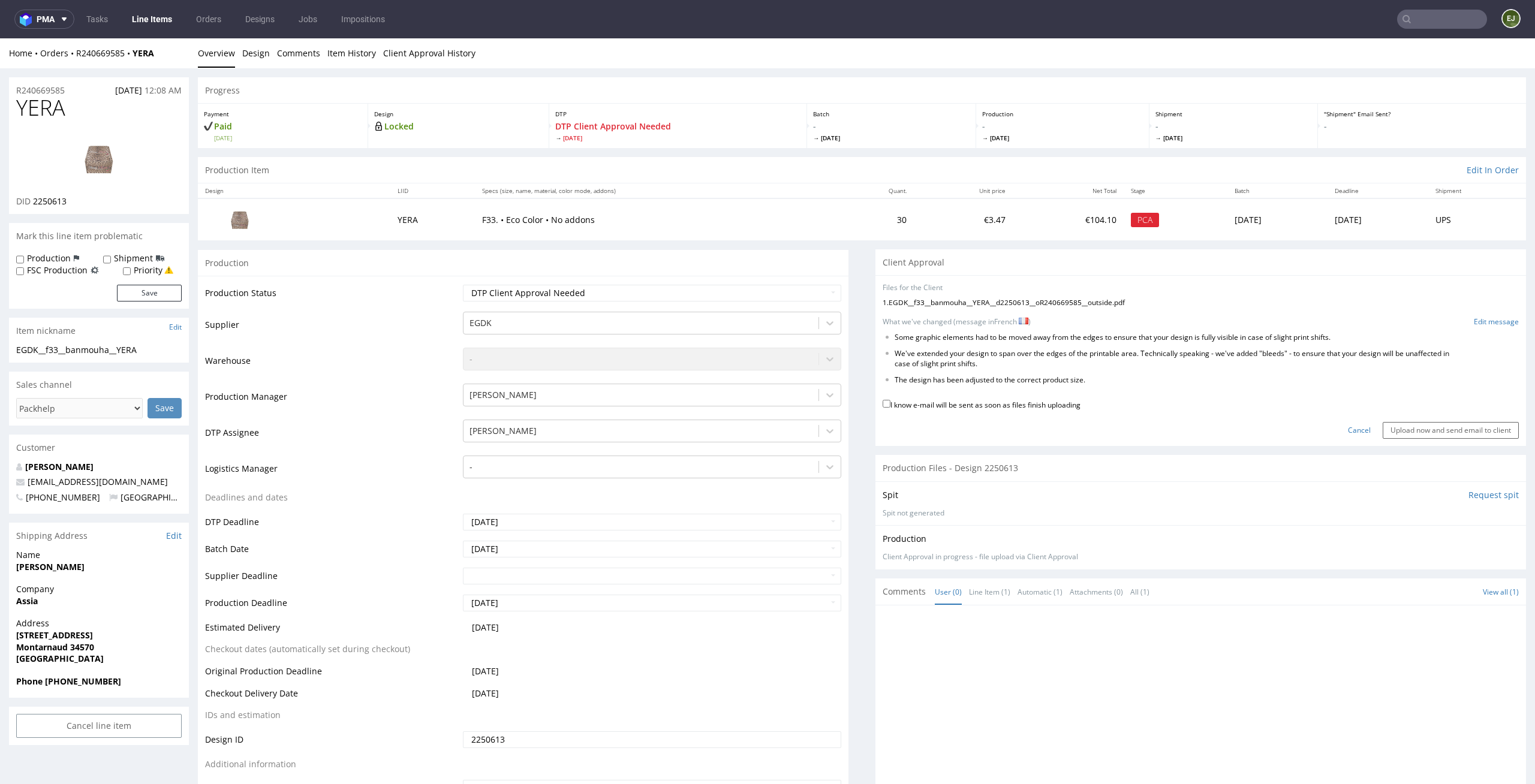
click at [1002, 408] on label "I know e-mail will be sent as soon as files finish uploading" at bounding box center [981, 404] width 198 height 13
click at [890, 408] on input "I know e-mail will be sent as soon as files finish uploading" at bounding box center [886, 404] width 8 height 8
checkbox input "true"
click at [1395, 422] on input "Upload now and send email to client" at bounding box center [1450, 430] width 136 height 17
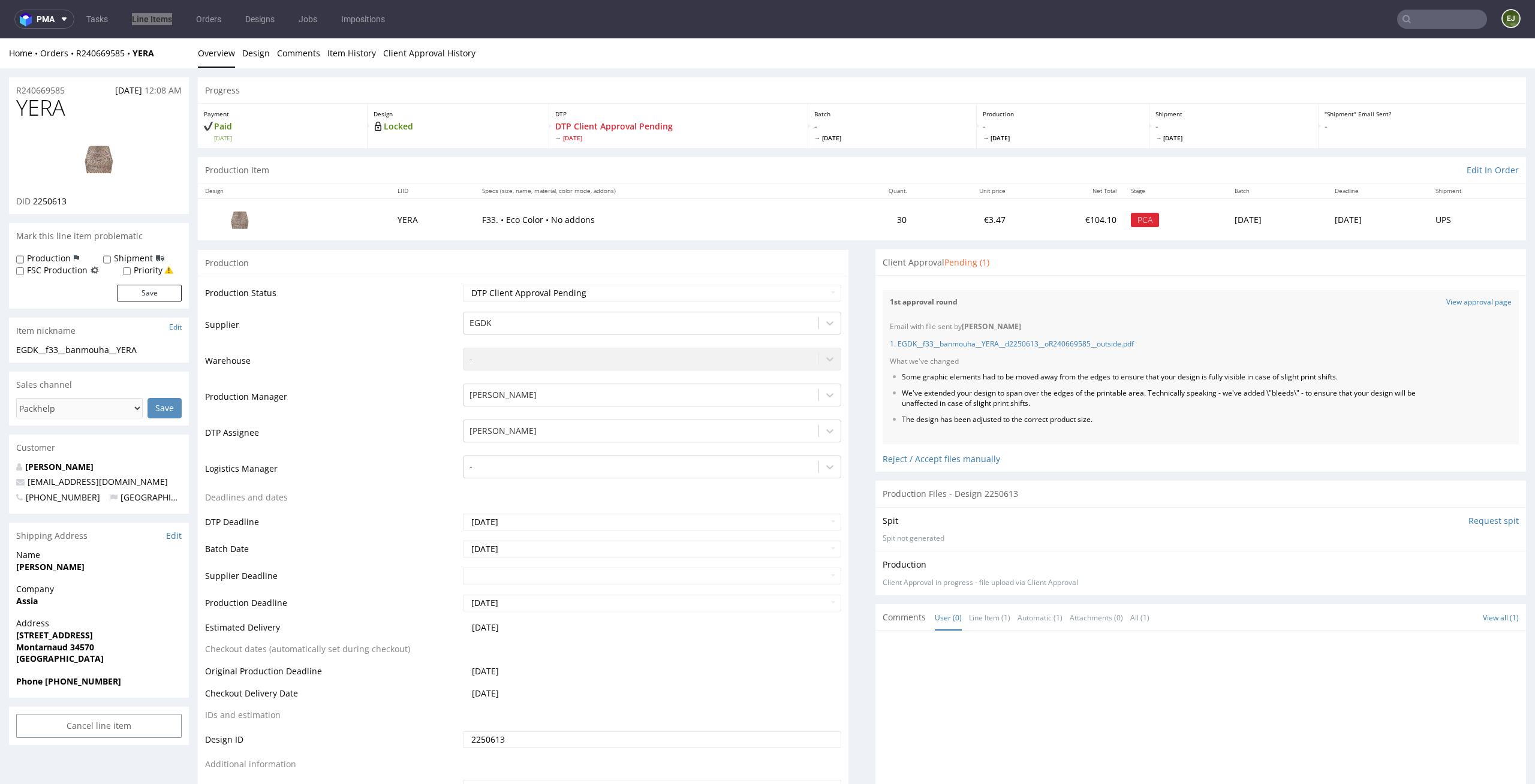
scroll to position [0, 0]
click at [868, 206] on td "30" at bounding box center [874, 219] width 78 height 41
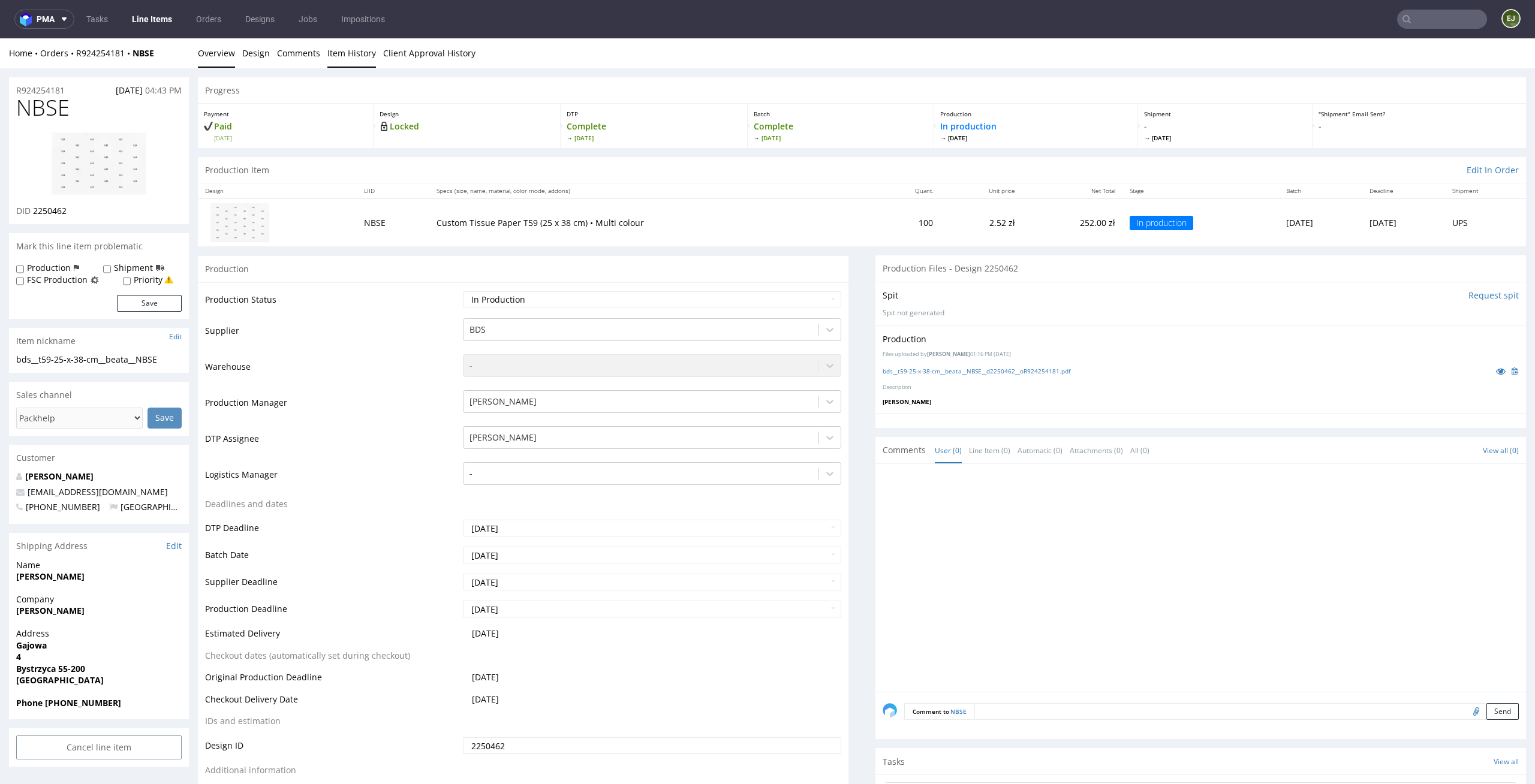
click at [344, 53] on link "Item History" at bounding box center [351, 53] width 48 height 29
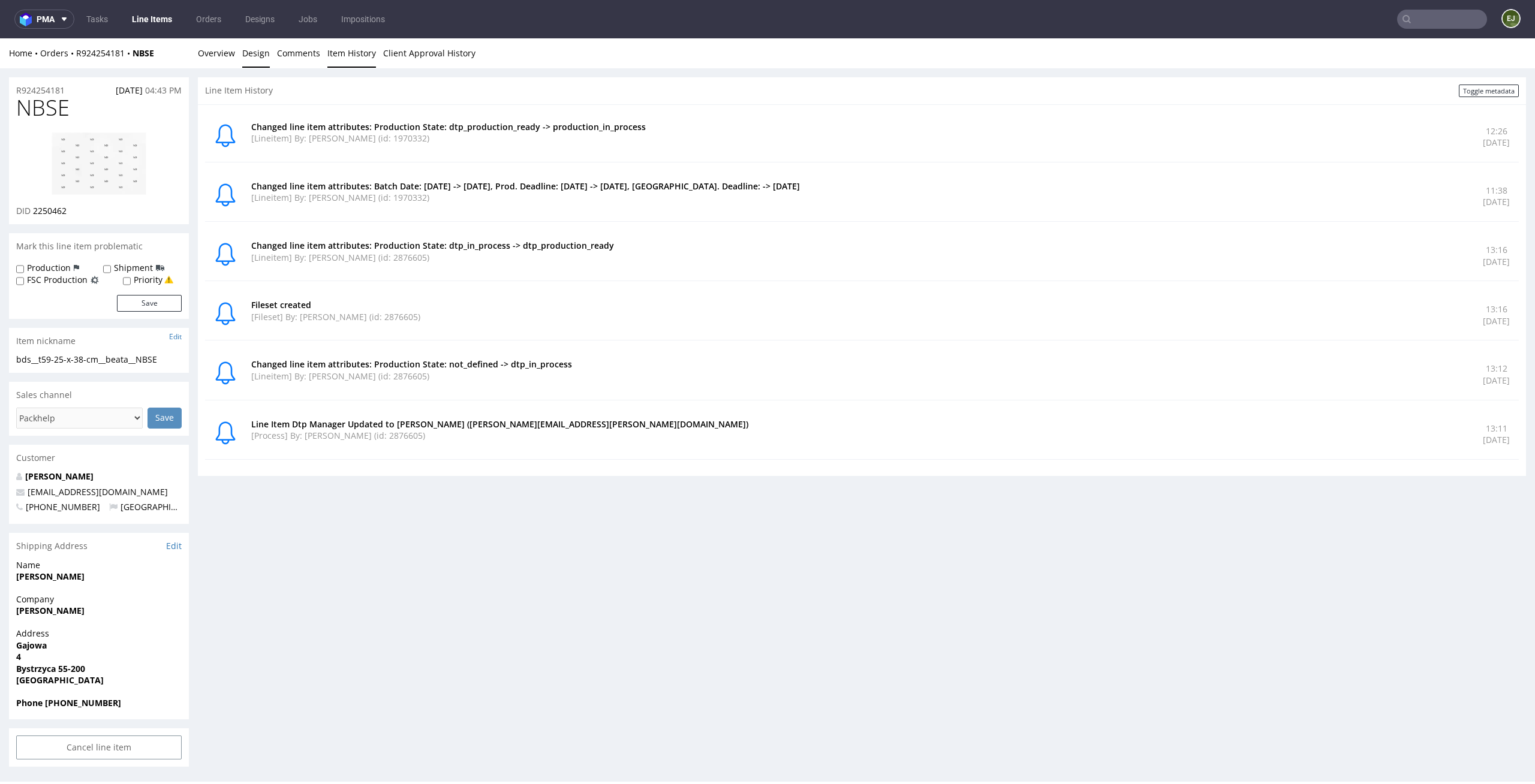
click at [243, 62] on link "Design" at bounding box center [256, 53] width 27 height 29
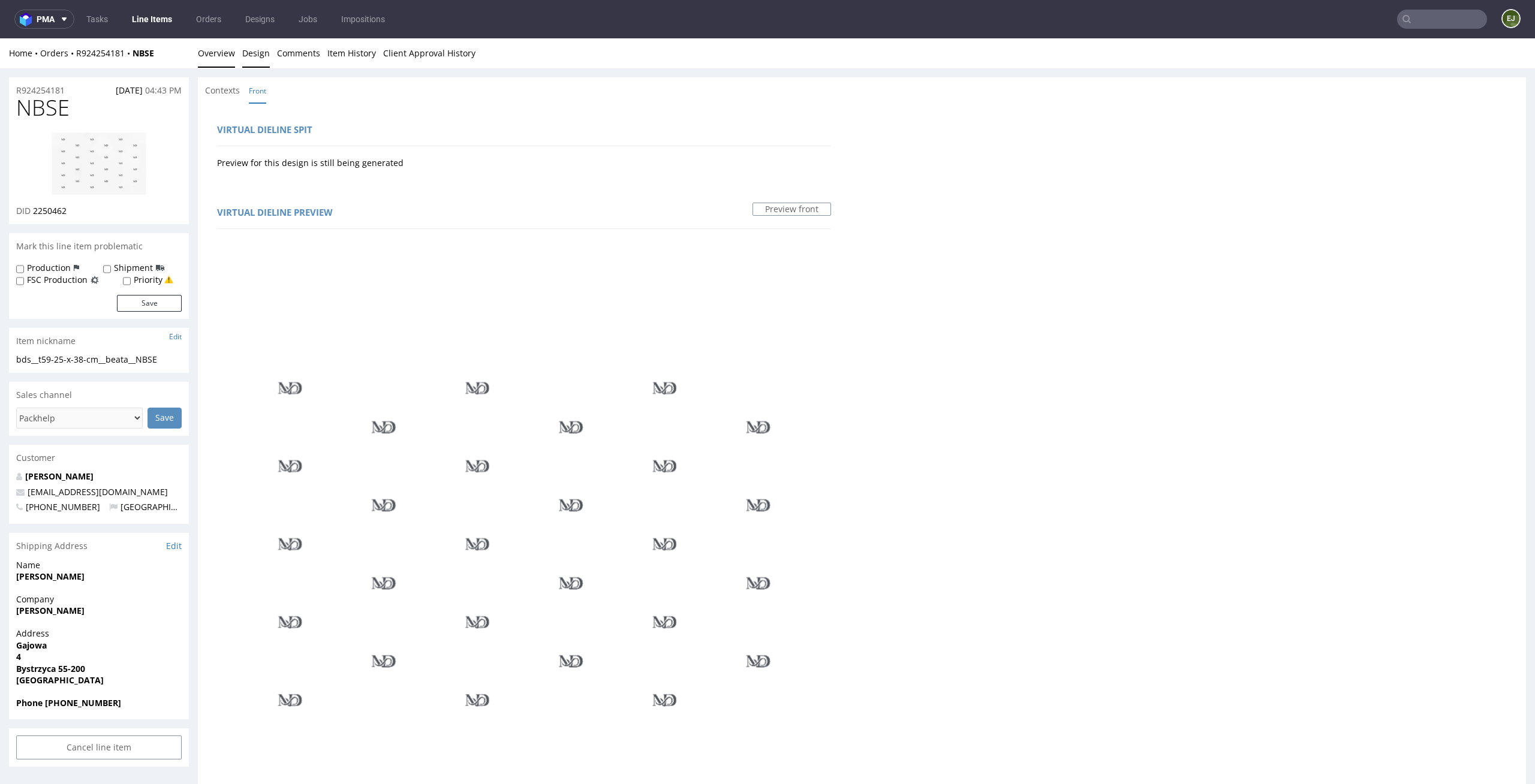
click at [226, 61] on link "Overview" at bounding box center [217, 53] width 37 height 29
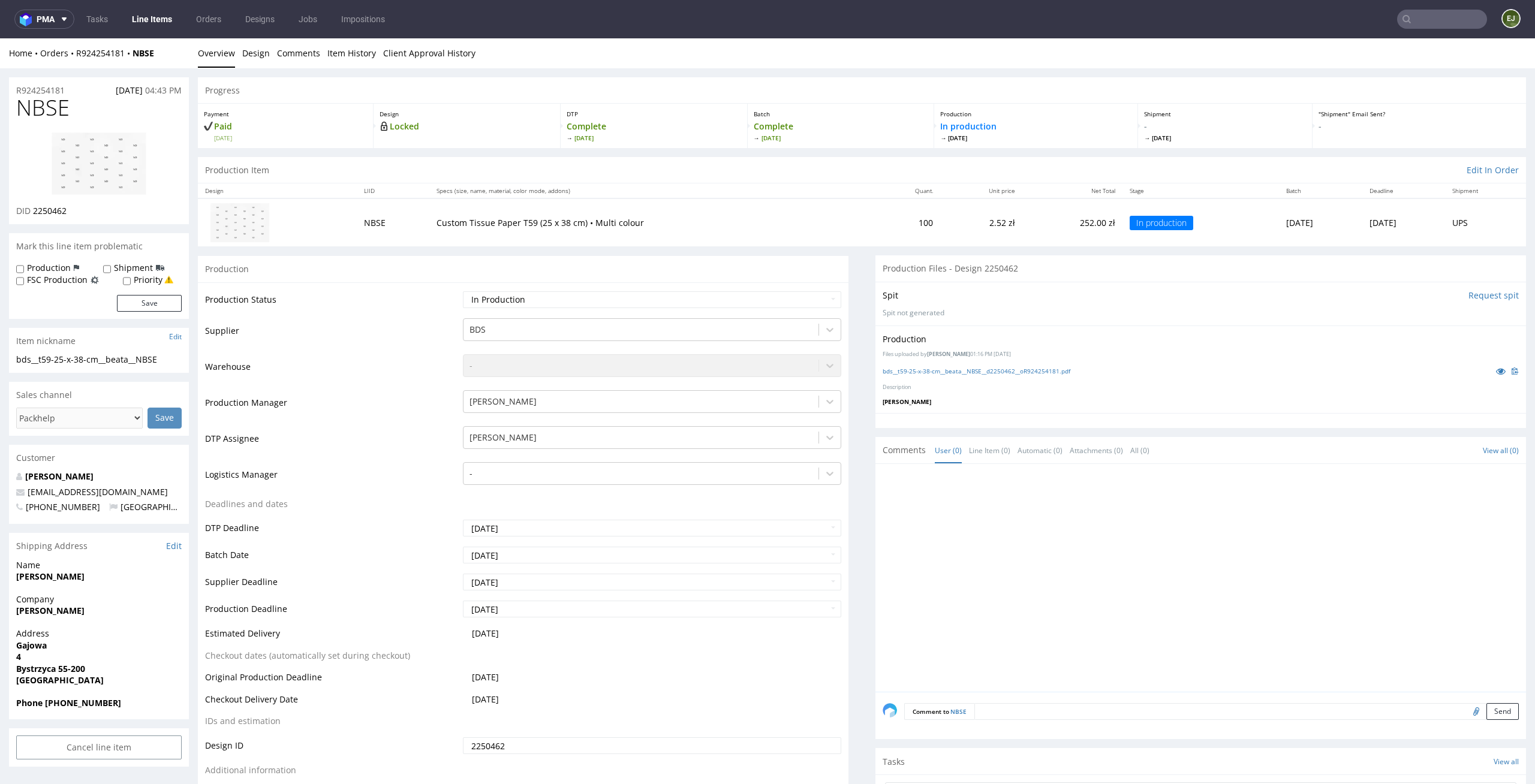
click at [571, 161] on div "Production Item Edit In Order" at bounding box center [861, 170] width 1328 height 27
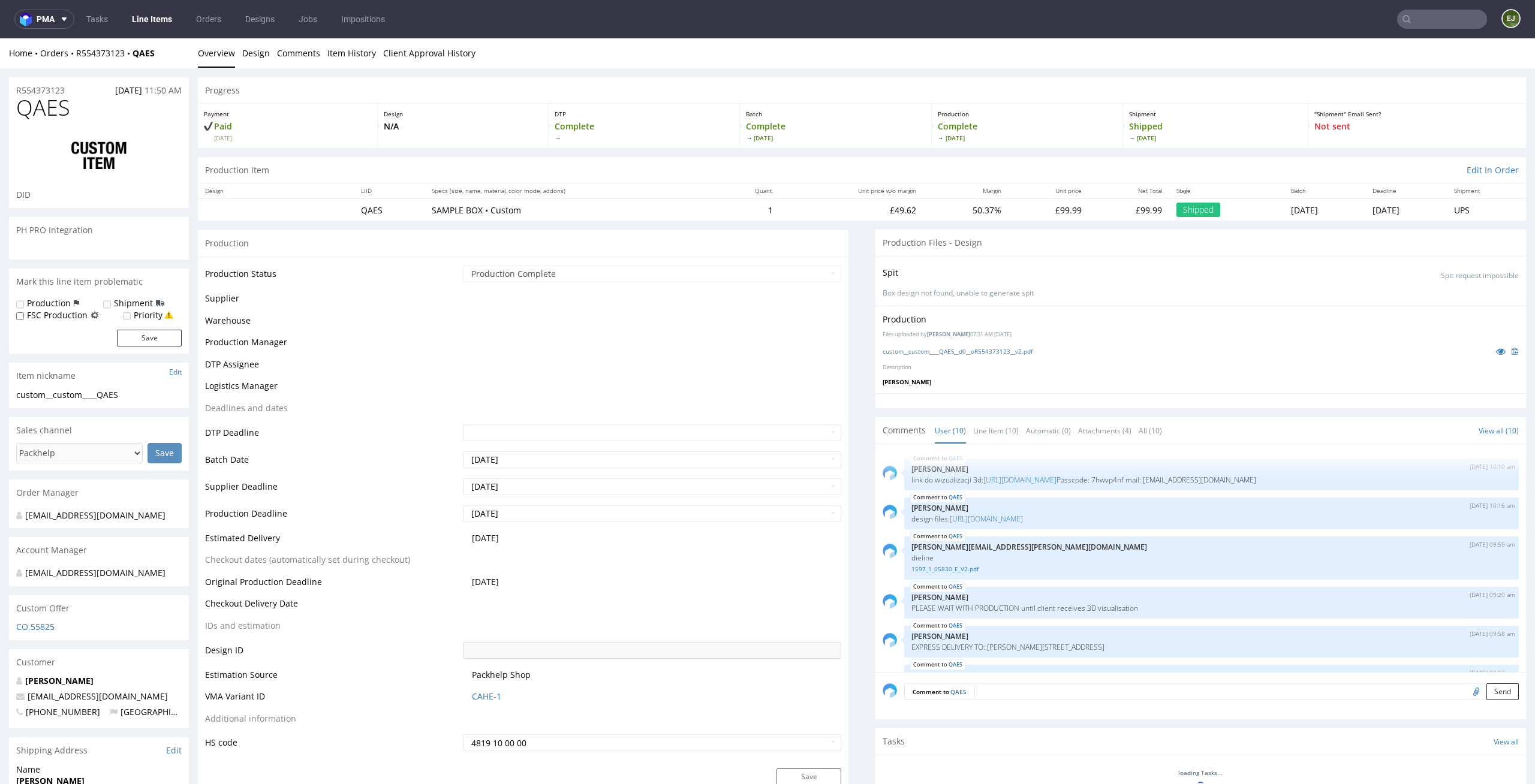
scroll to position [222, 0]
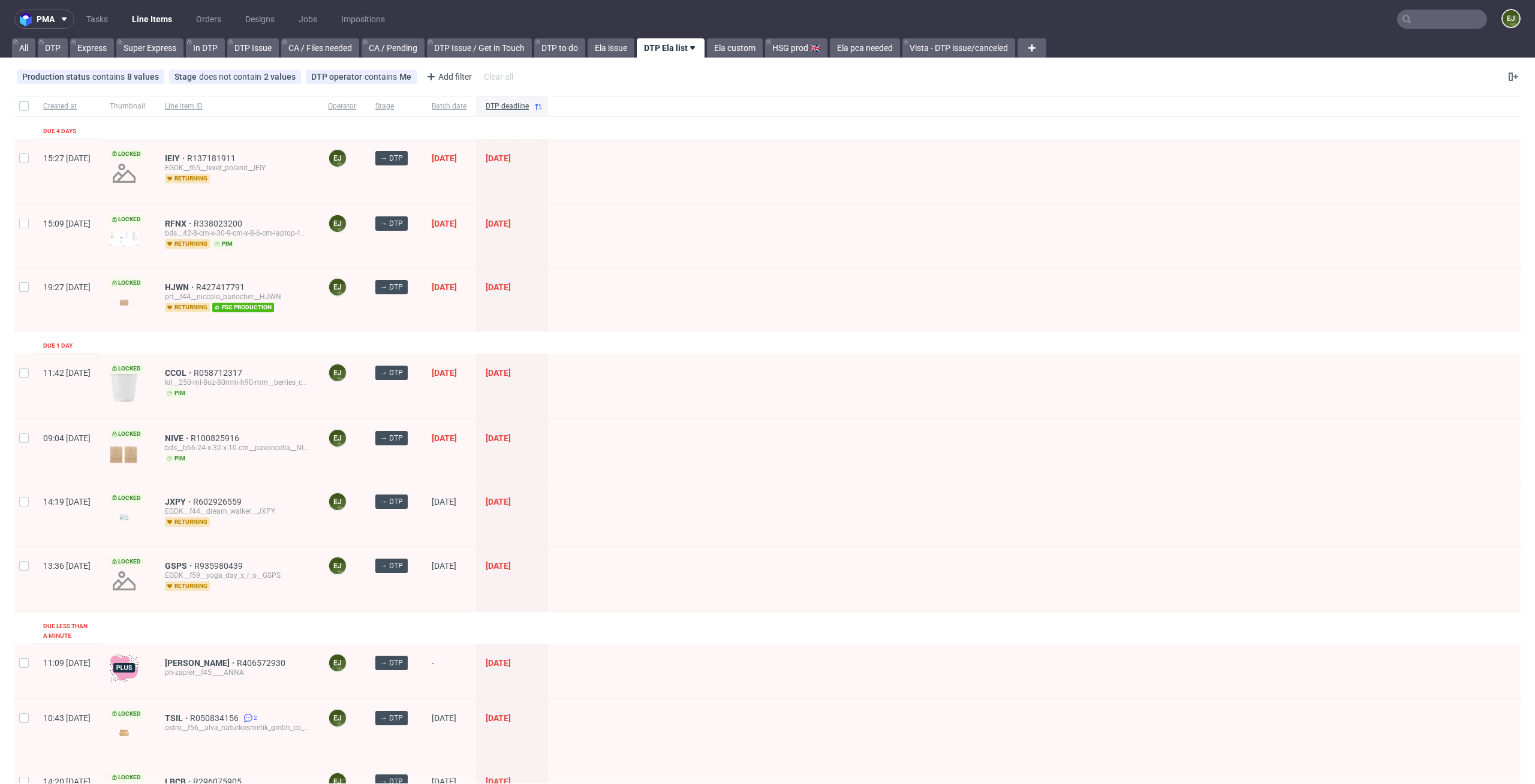
click at [873, 284] on div at bounding box center [1033, 298] width 972 height 63
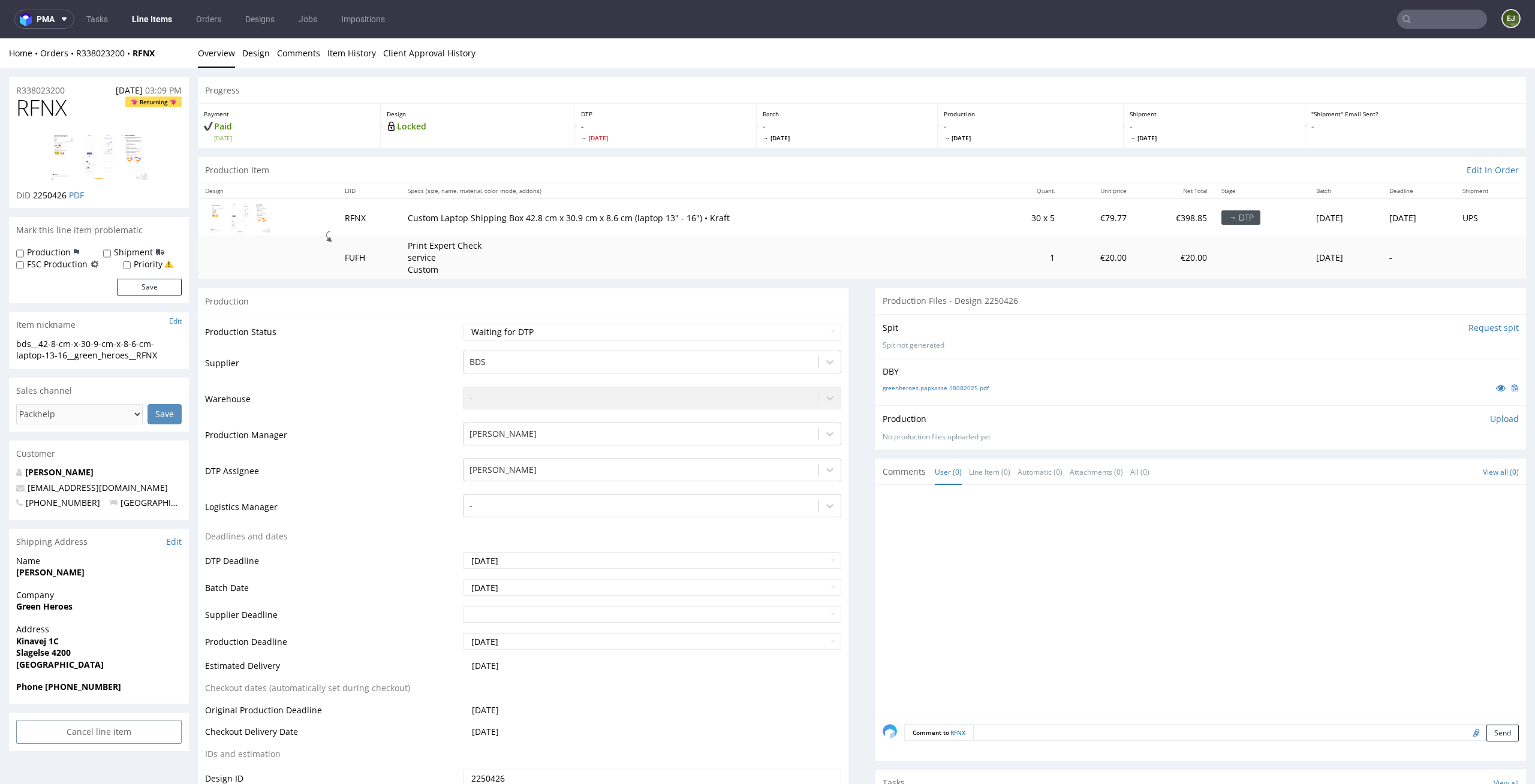
click at [973, 392] on div "greenheroes.papkasse.18082025.pdf" at bounding box center [1200, 388] width 636 height 13
click at [968, 389] on link "greenheroes.papkasse.18082025.pdf" at bounding box center [935, 388] width 106 height 9
click at [866, 271] on td "Print Expert Check service Custom" at bounding box center [698, 257] width 594 height 42
click at [90, 167] on img at bounding box center [99, 155] width 96 height 48
click at [749, 167] on div "Production Item Edit In Order" at bounding box center [861, 170] width 1328 height 27
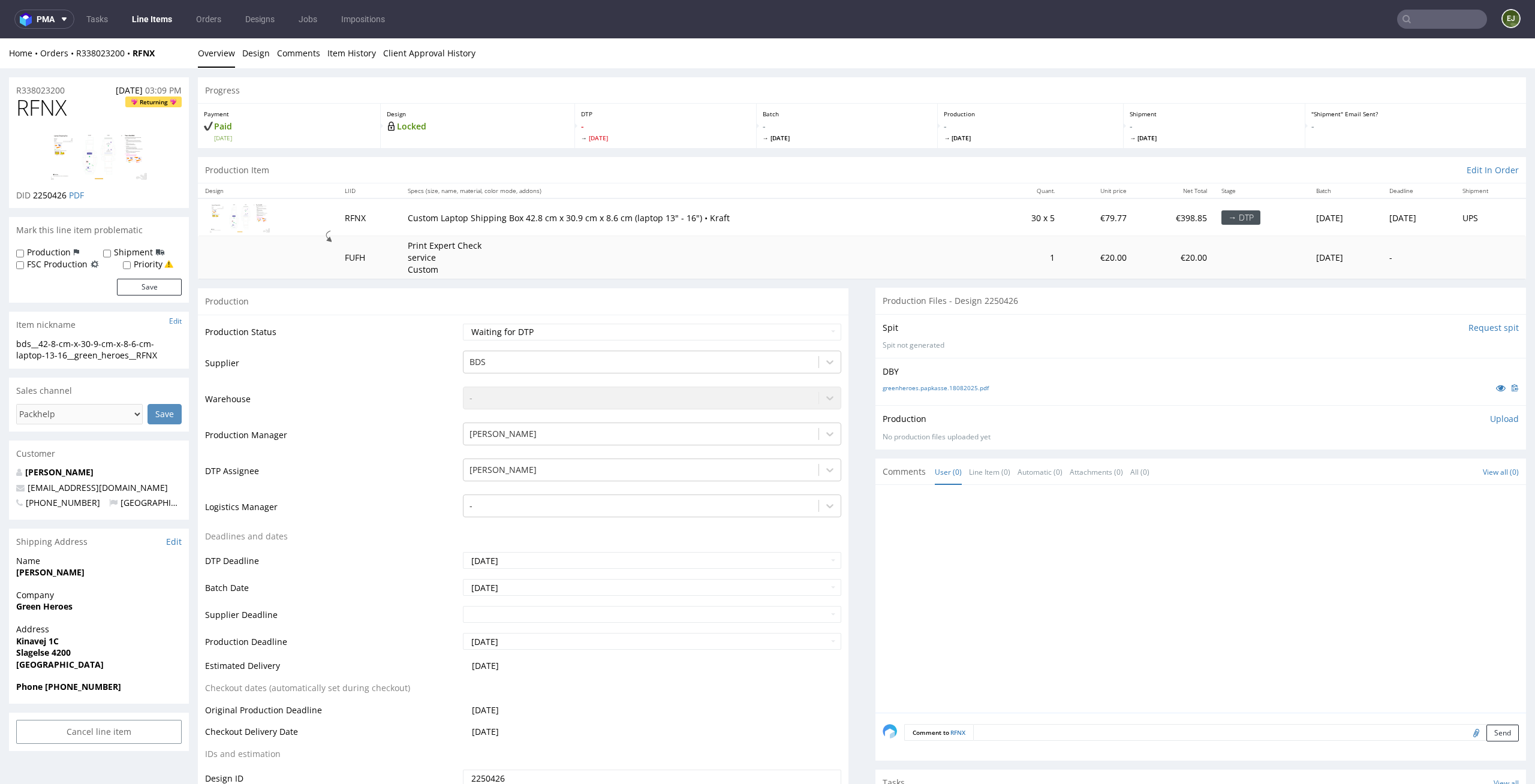
click at [810, 341] on td "Waiting for Artwork Waiting for Diecut Waiting for Mockup Waiting for DTP Waiti…" at bounding box center [651, 335] width 382 height 27
click at [816, 324] on select "Waiting for Artwork Waiting for Diecut Waiting for Mockup Waiting for DTP Waiti…" at bounding box center [652, 332] width 379 height 17
select select "dtp_issue"
click at [463, 324] on select "Waiting for Artwork Waiting for Diecut Waiting for Mockup Waiting for DTP Waiti…" at bounding box center [652, 332] width 379 height 17
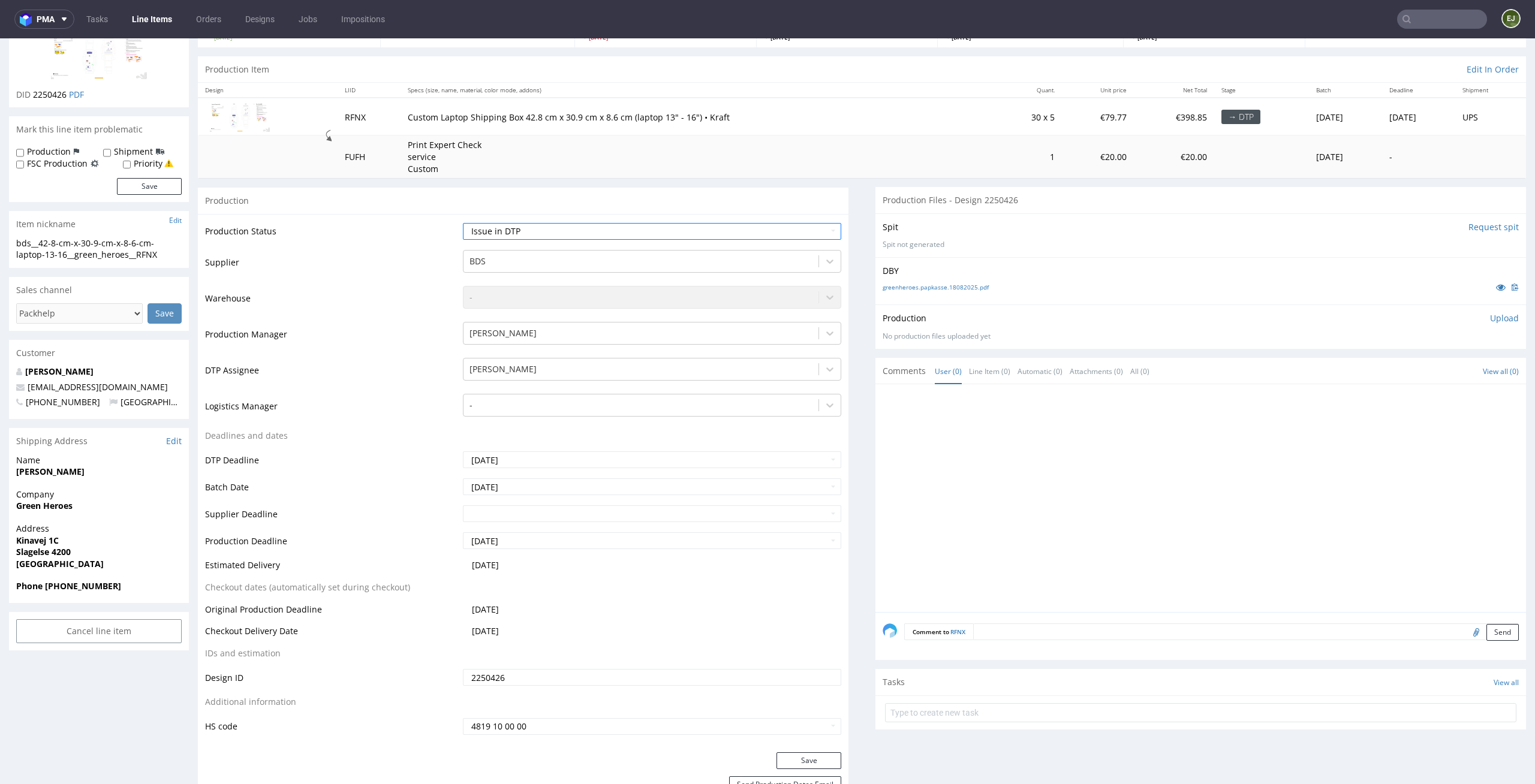
scroll to position [257, 0]
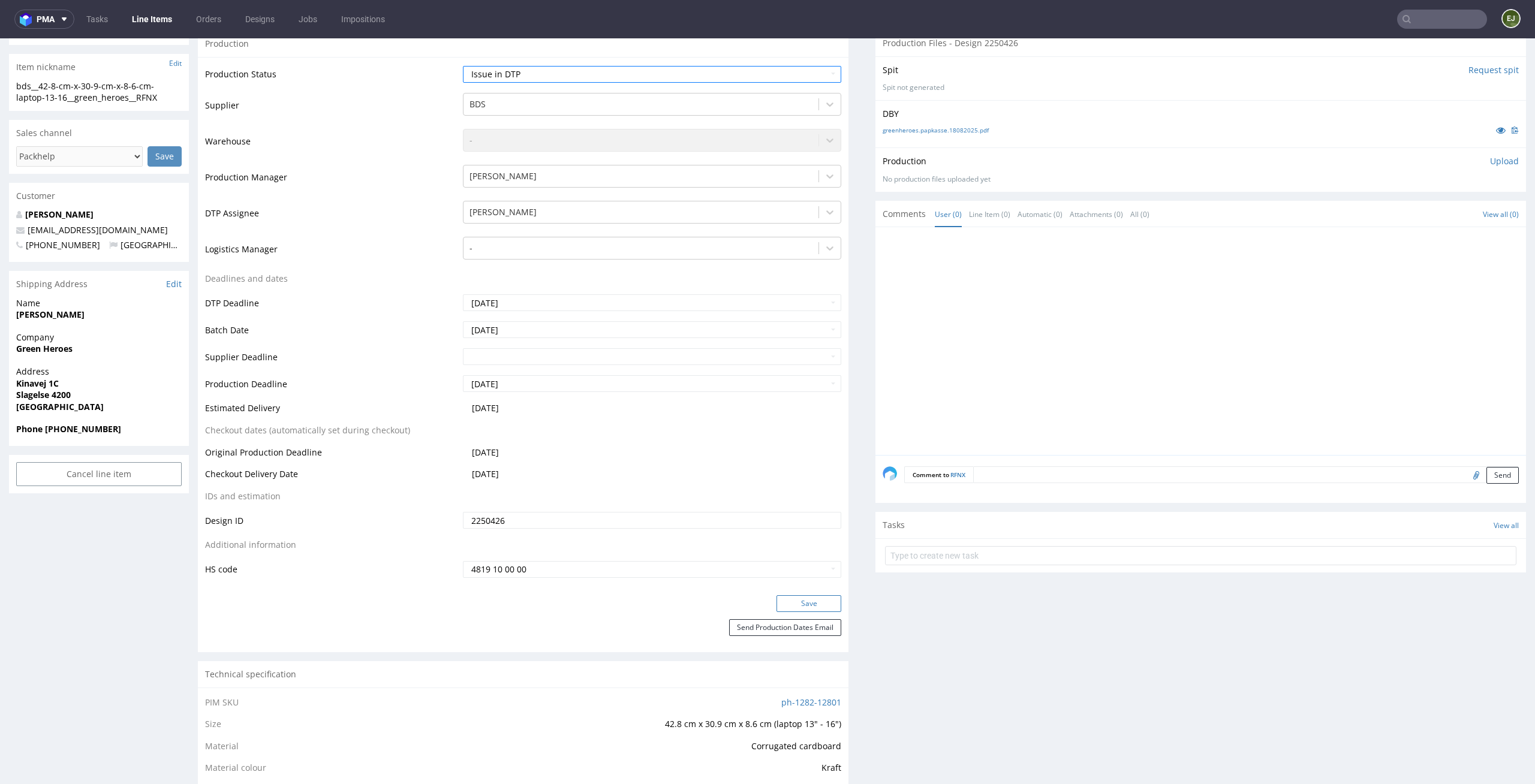
click at [815, 603] on button "Save" at bounding box center [809, 603] width 65 height 17
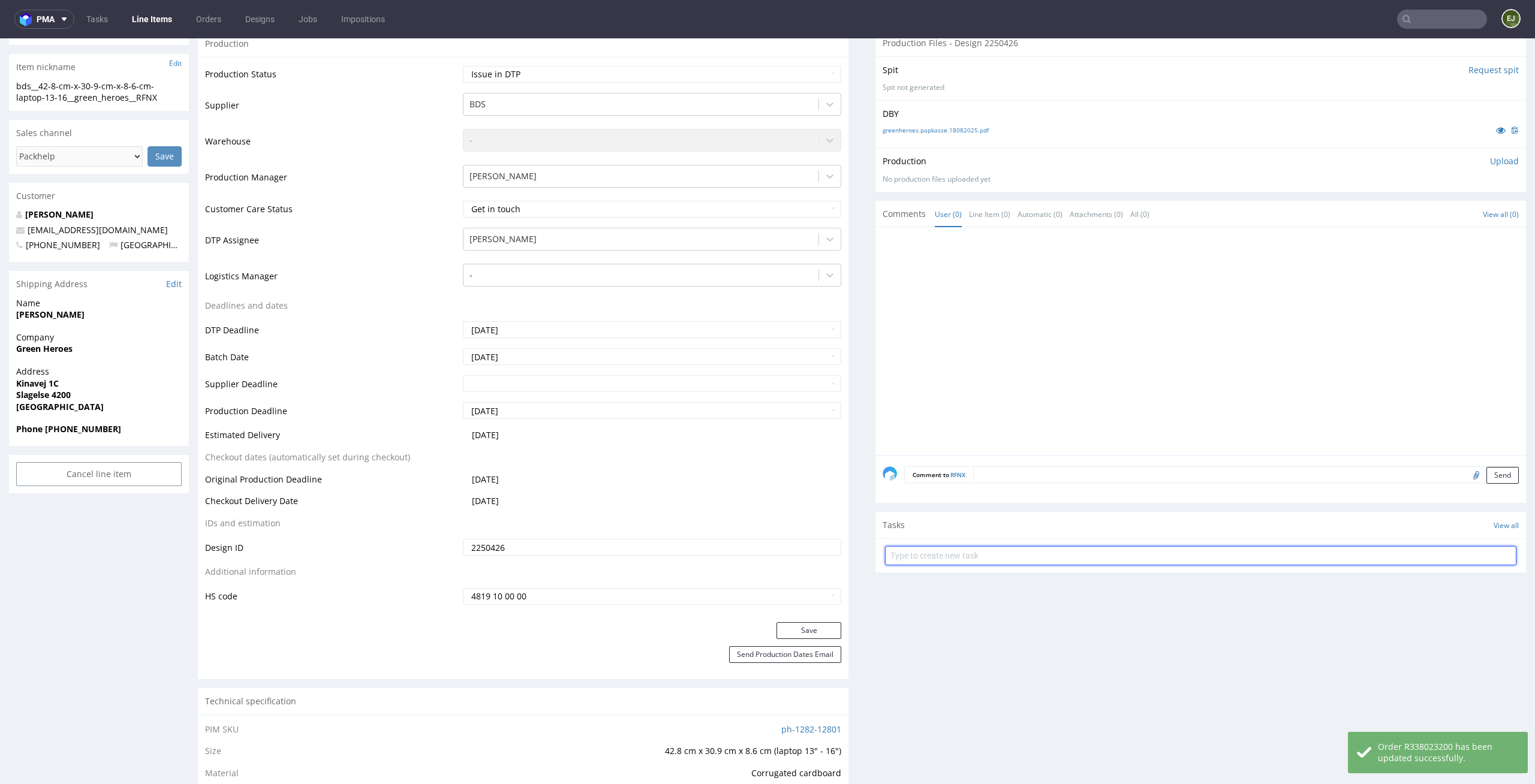
click at [933, 555] on input "text" at bounding box center [1200, 555] width 631 height 19
click at [925, 560] on input "text" at bounding box center [1200, 555] width 631 height 19
type input "issue"
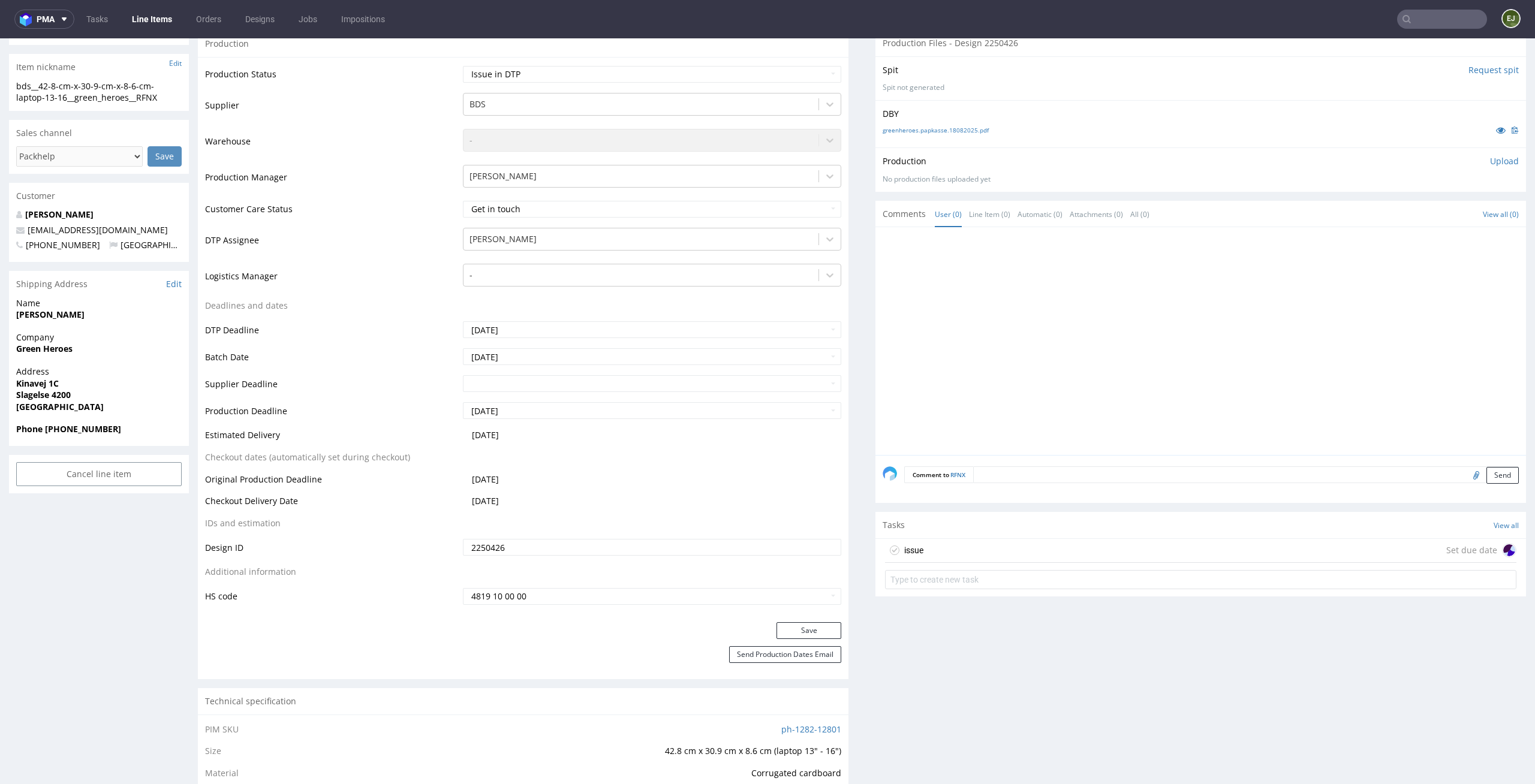
click at [907, 547] on div "issue" at bounding box center [913, 550] width 19 height 14
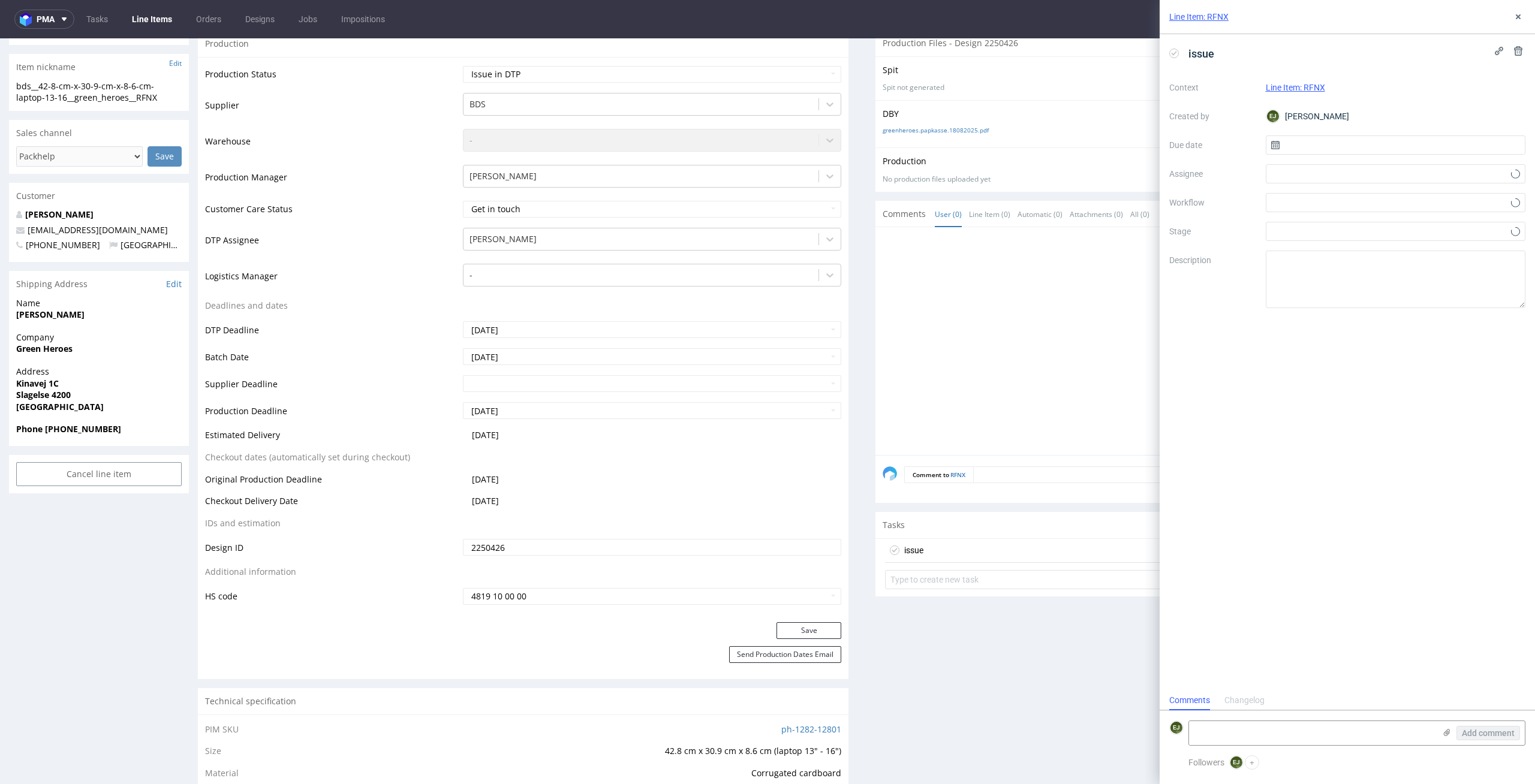
scroll to position [9, 0]
click at [1308, 141] on input "text" at bounding box center [1396, 145] width 261 height 19
click at [1376, 292] on button "26" at bounding box center [1376, 301] width 19 height 19
type input "26/08/2025"
click at [1377, 199] on div at bounding box center [1396, 202] width 261 height 19
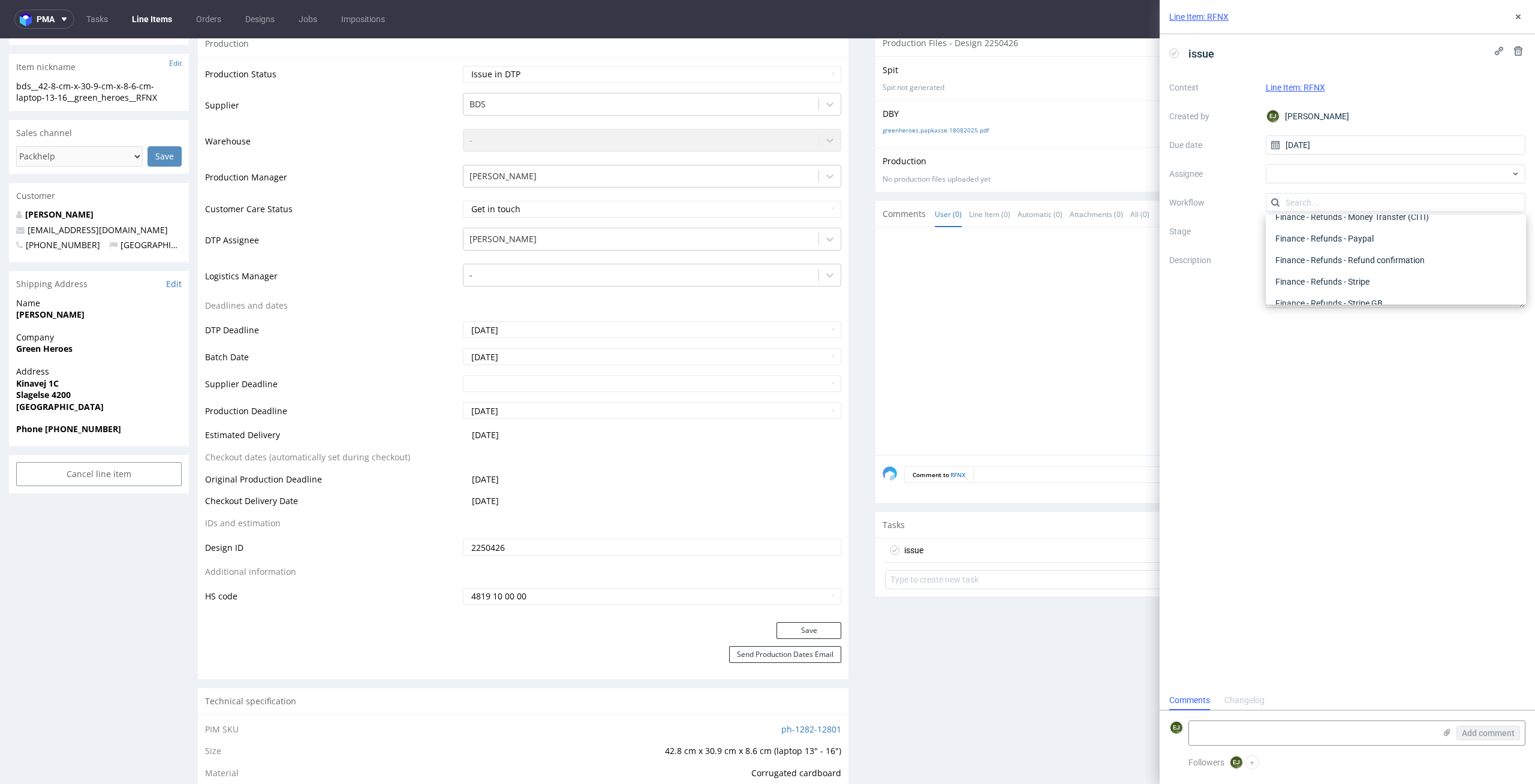
scroll to position [0, 0]
click at [1385, 267] on div "DTP - Issue" at bounding box center [1395, 268] width 250 height 22
click at [1260, 725] on textarea at bounding box center [1312, 732] width 246 height 24
paste textarea "1. The client has a design for double-sided printing and has purchased single-s…"
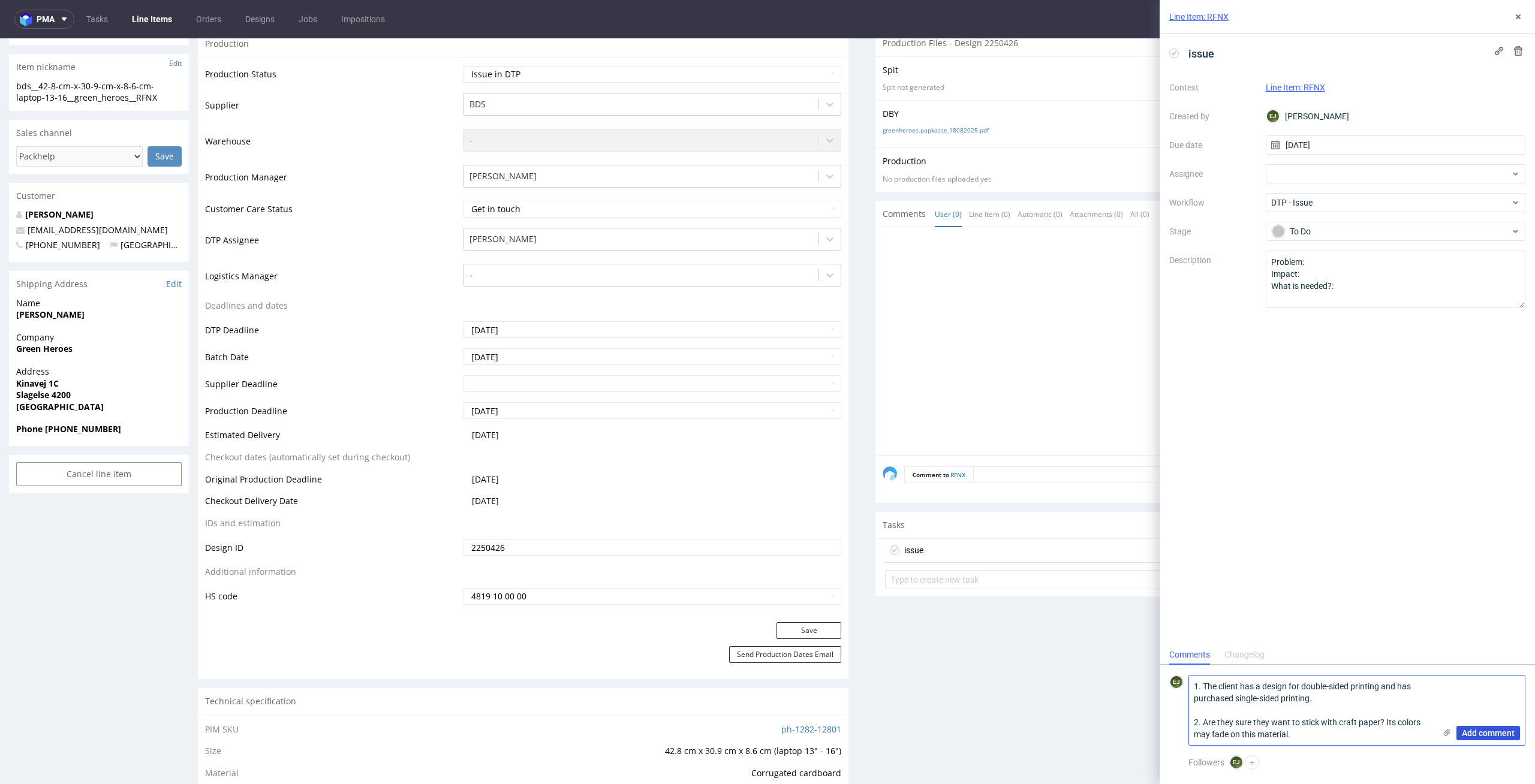
type textarea "1. The client has a design for double-sided printing and has purchased single-s…"
click at [1495, 729] on span "Add comment" at bounding box center [1488, 733] width 53 height 9
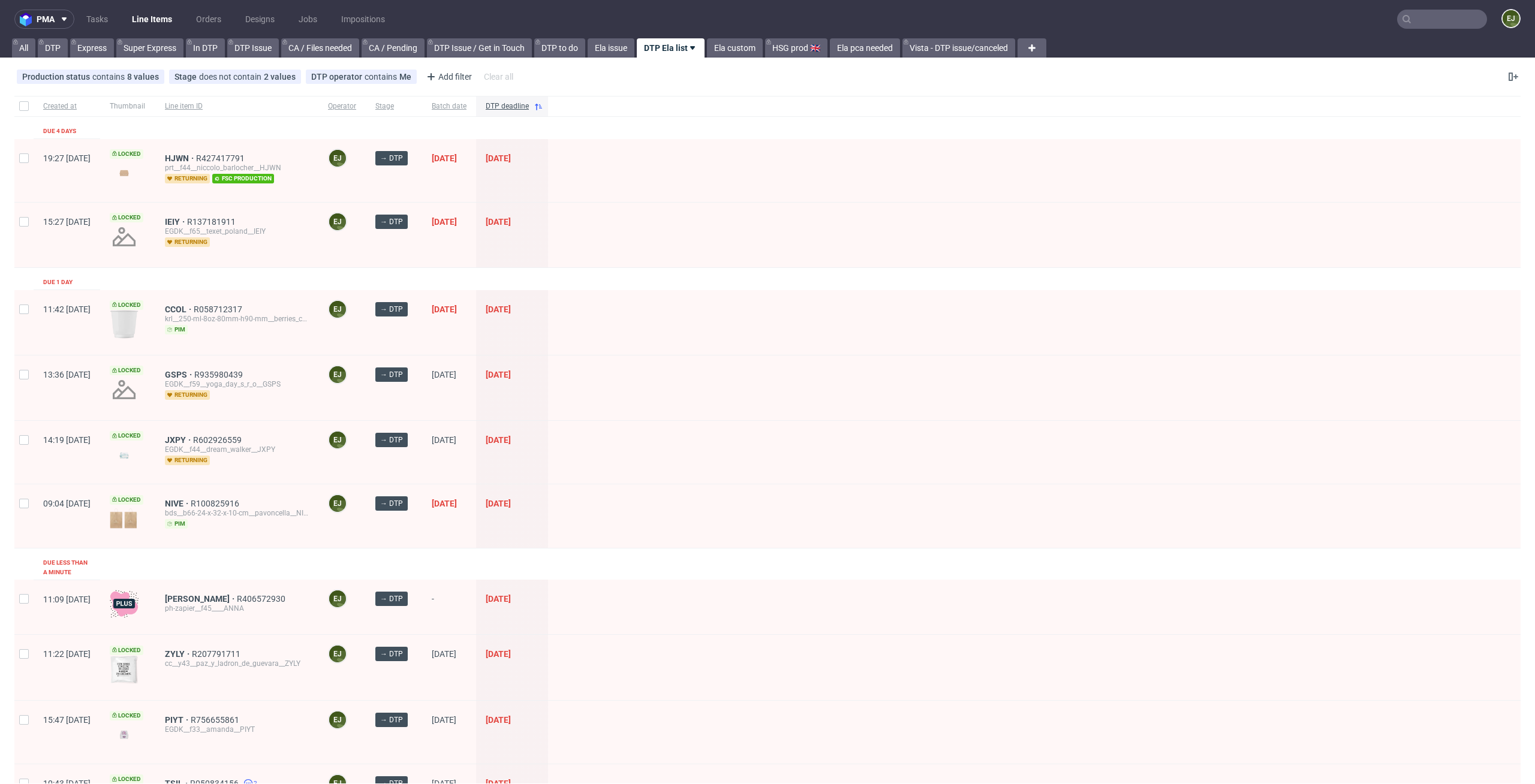
click at [876, 395] on div at bounding box center [1033, 388] width 972 height 65
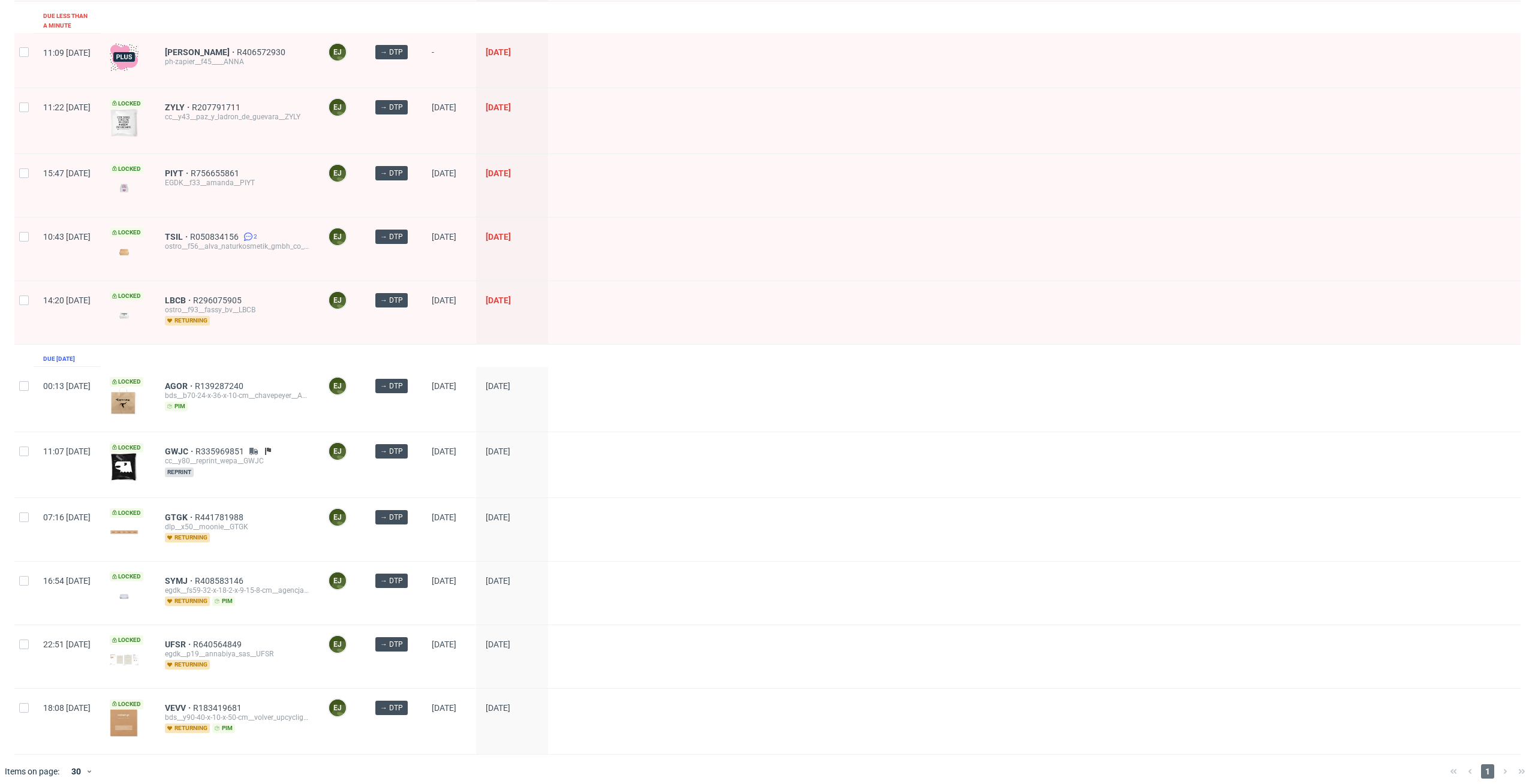
scroll to position [422, 0]
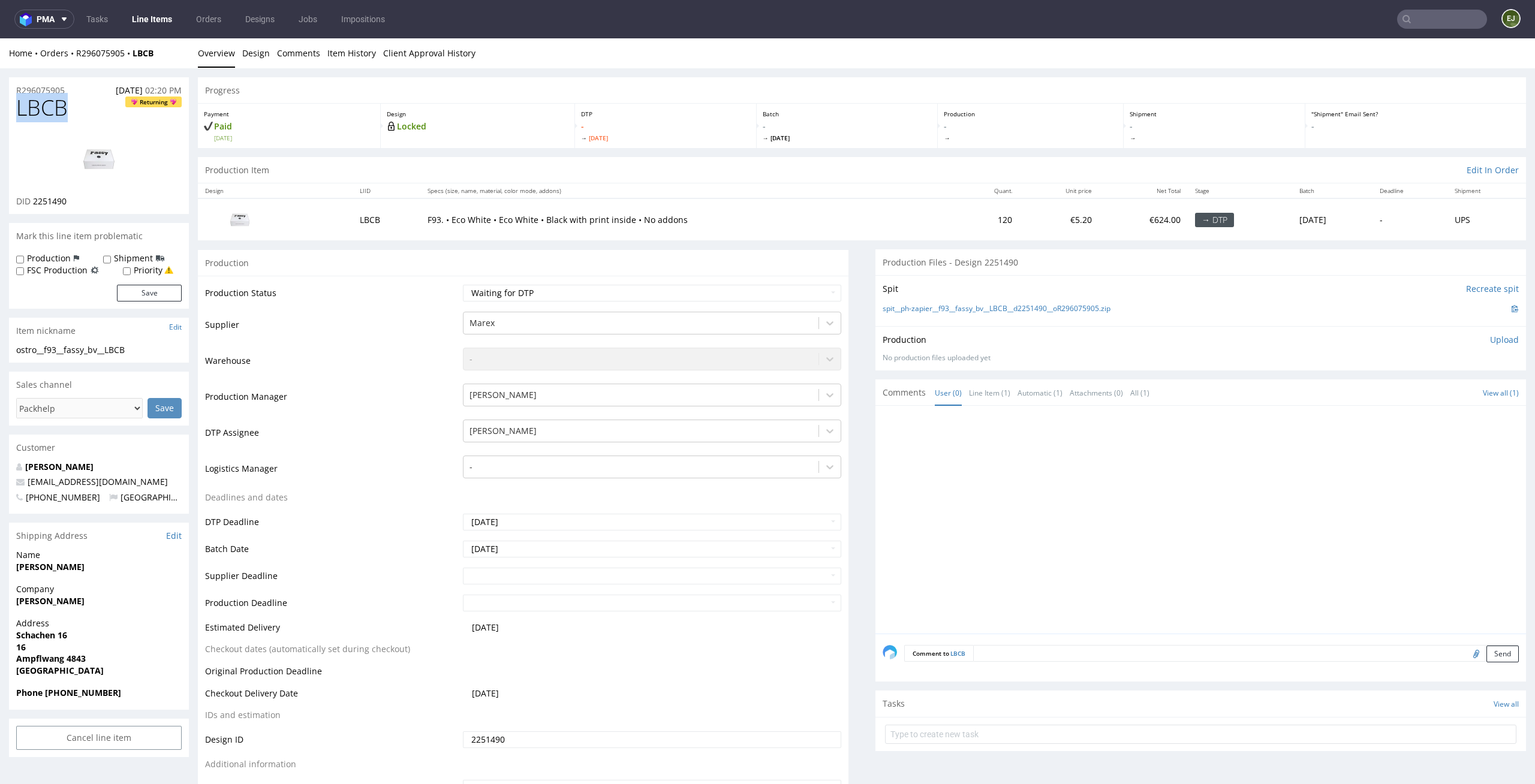
drag, startPoint x: 77, startPoint y: 110, endPoint x: 0, endPoint y: 109, distance: 77.0
copy span "LBCB"
click at [681, 293] on select "Waiting for Artwork Waiting for Diecut Waiting for Mockup Waiting for DTP Waiti…" at bounding box center [652, 293] width 379 height 17
select select "dtp_in_process"
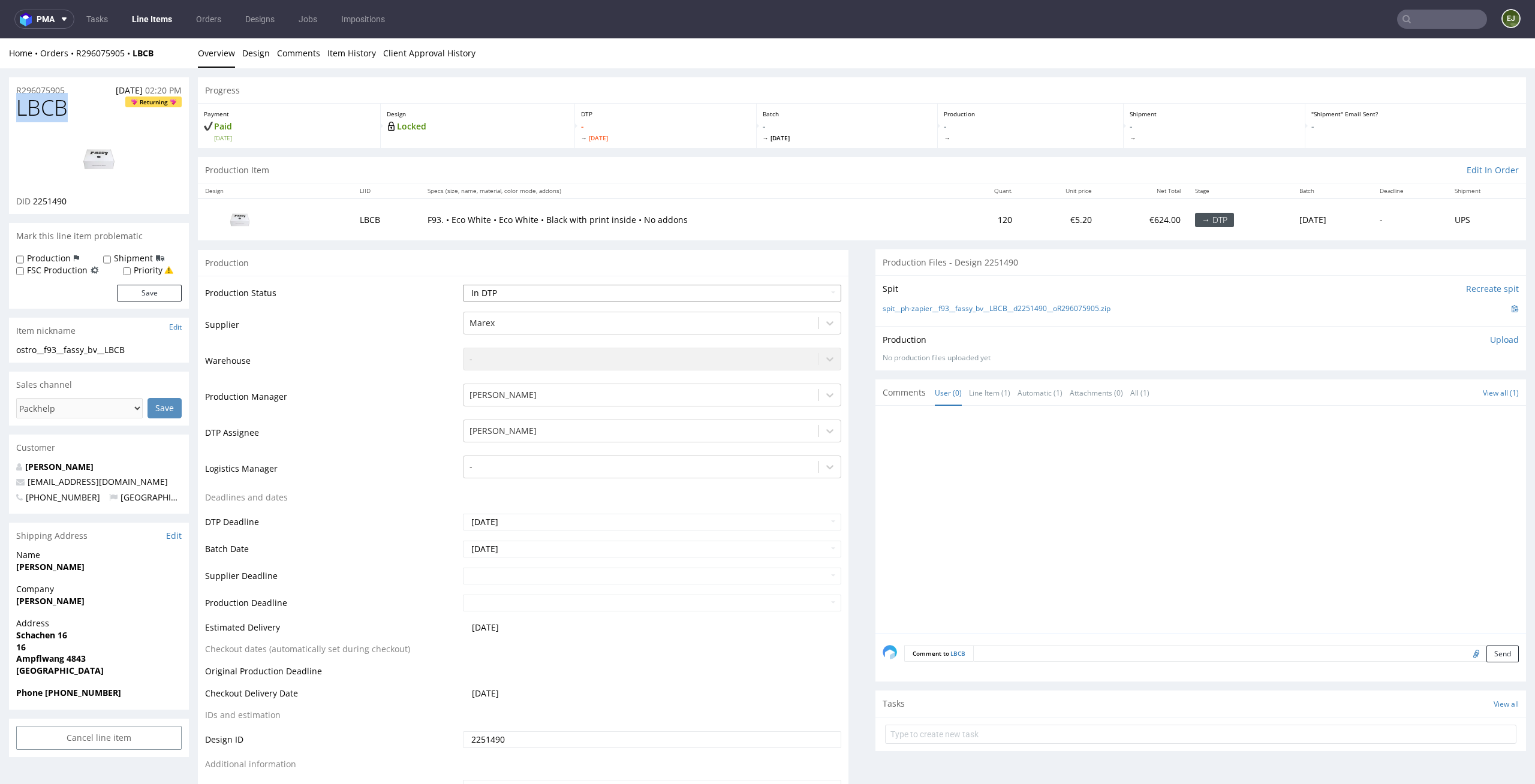
click at [463, 285] on select "Waiting for Artwork Waiting for Diecut Waiting for Mockup Waiting for DTP Waiti…" at bounding box center [652, 293] width 379 height 17
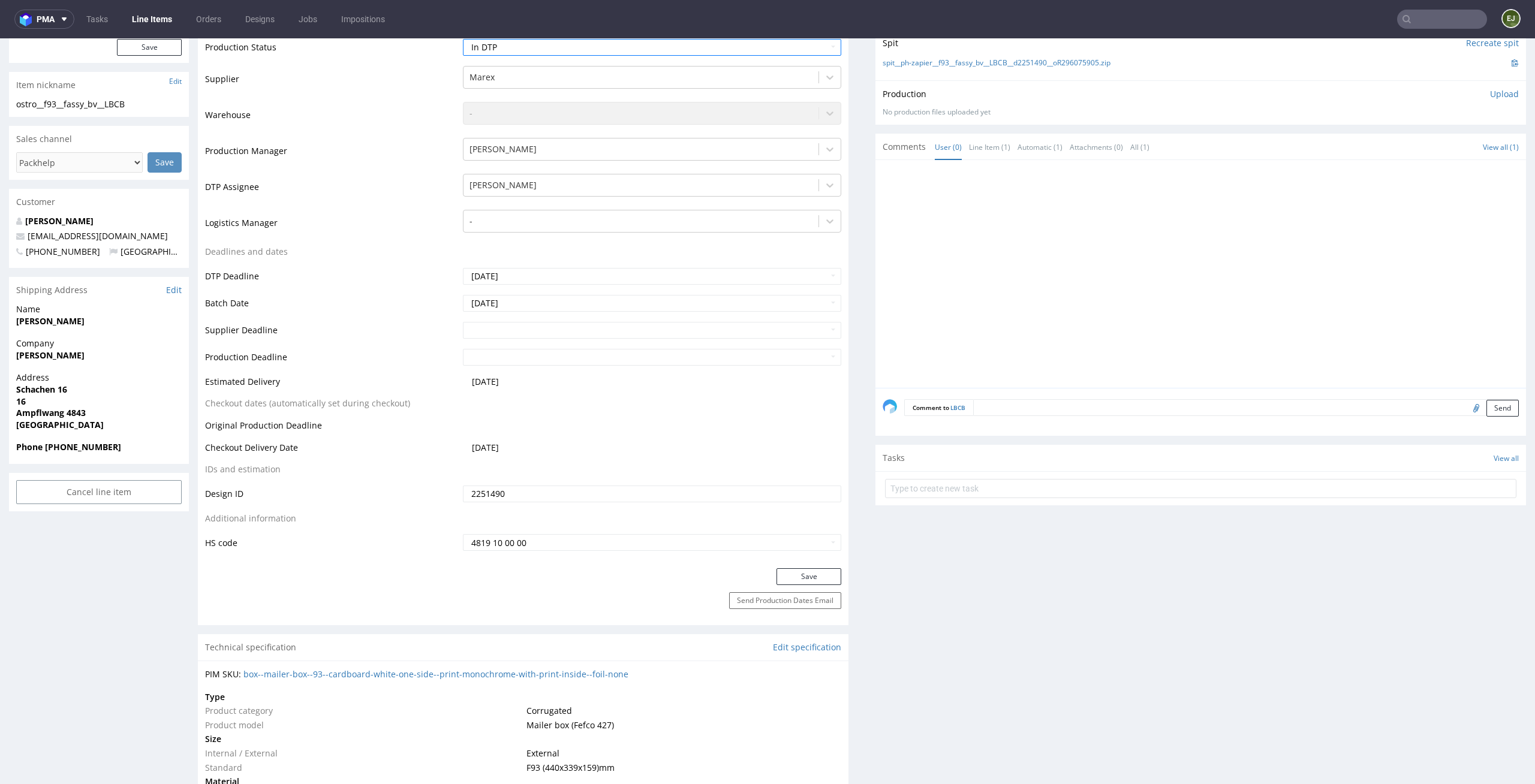
scroll to position [261, 0]
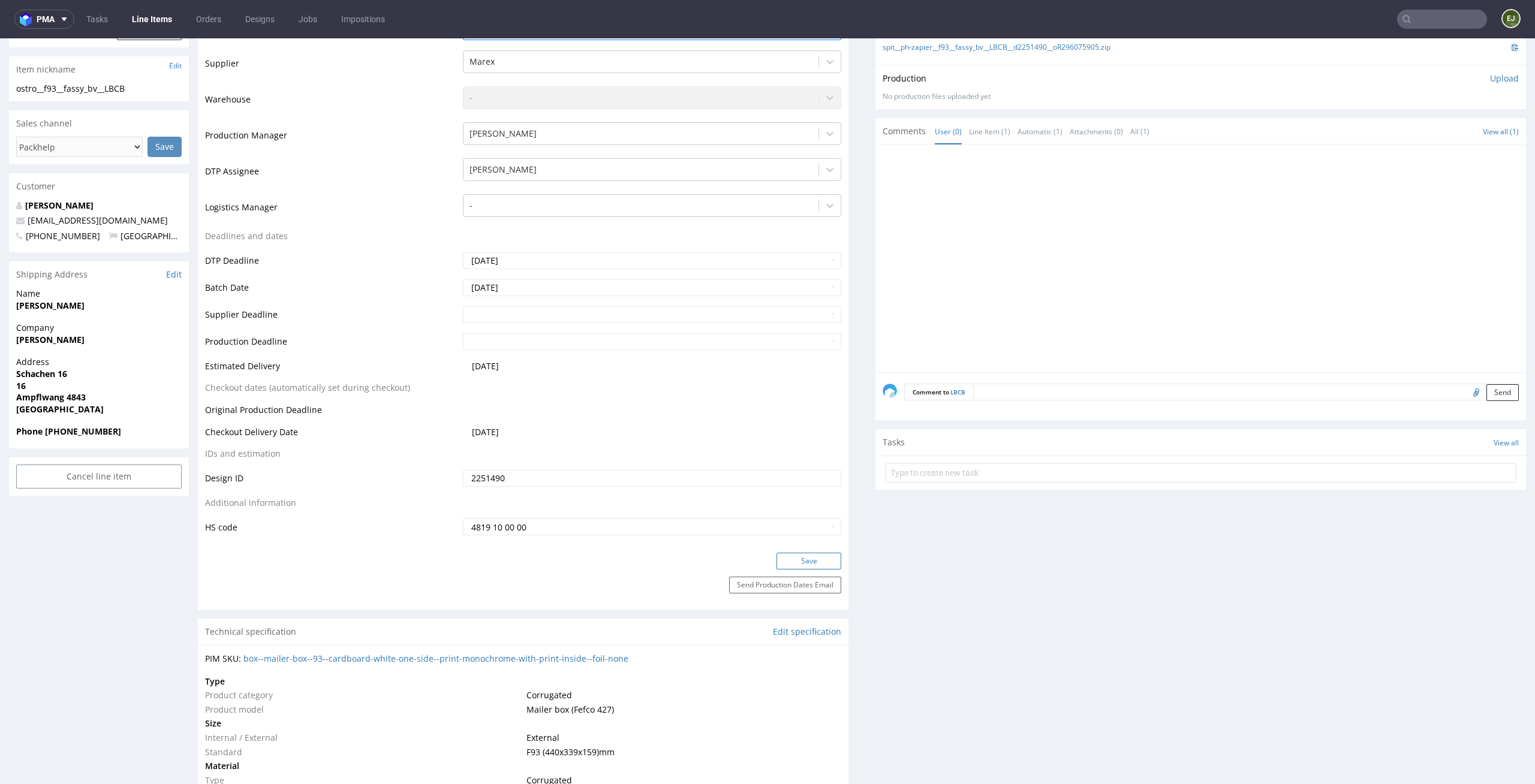
click at [797, 565] on button "Save" at bounding box center [809, 560] width 65 height 17
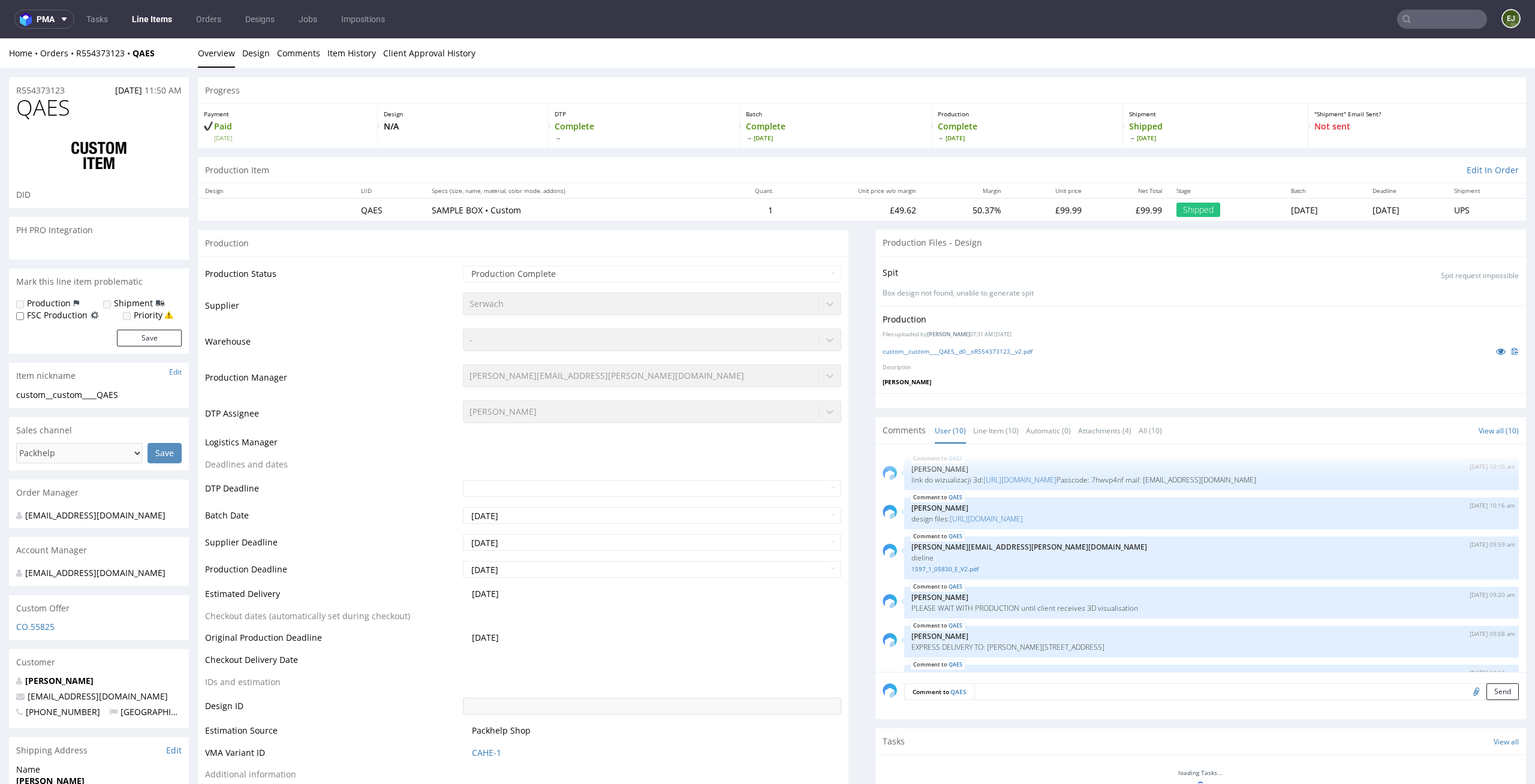
scroll to position [222, 0]
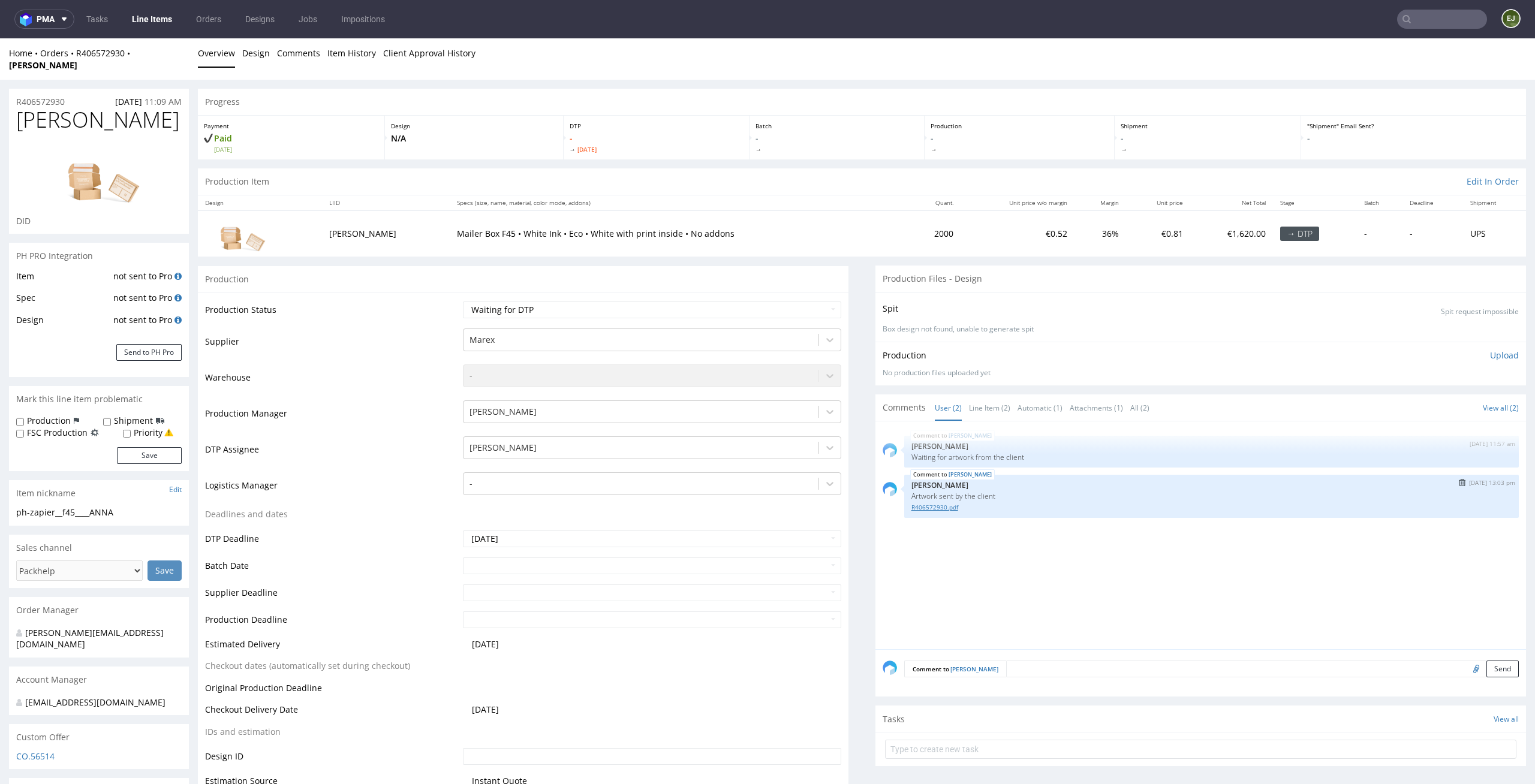
click at [941, 503] on link "R406572930.pdf" at bounding box center [1211, 507] width 600 height 9
click at [732, 145] on span "[DATE]" at bounding box center [656, 150] width 173 height 9
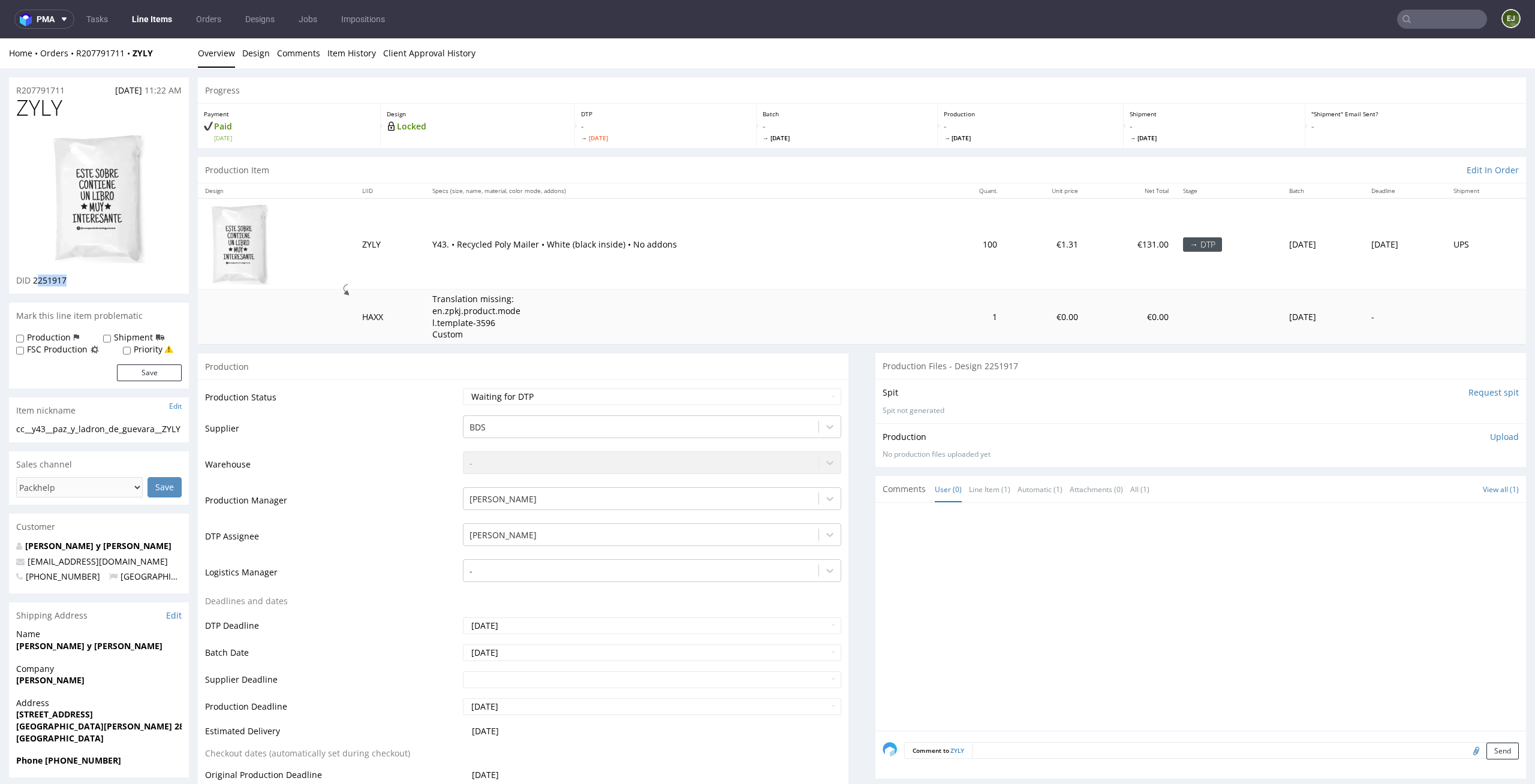
drag, startPoint x: 73, startPoint y: 279, endPoint x: 35, endPoint y: 278, distance: 38.0
click at [35, 278] on div "DID 2251917" at bounding box center [99, 281] width 166 height 12
drag, startPoint x: 67, startPoint y: 286, endPoint x: 32, endPoint y: 284, distance: 35.1
click at [32, 284] on div "DID 2251917" at bounding box center [99, 281] width 166 height 12
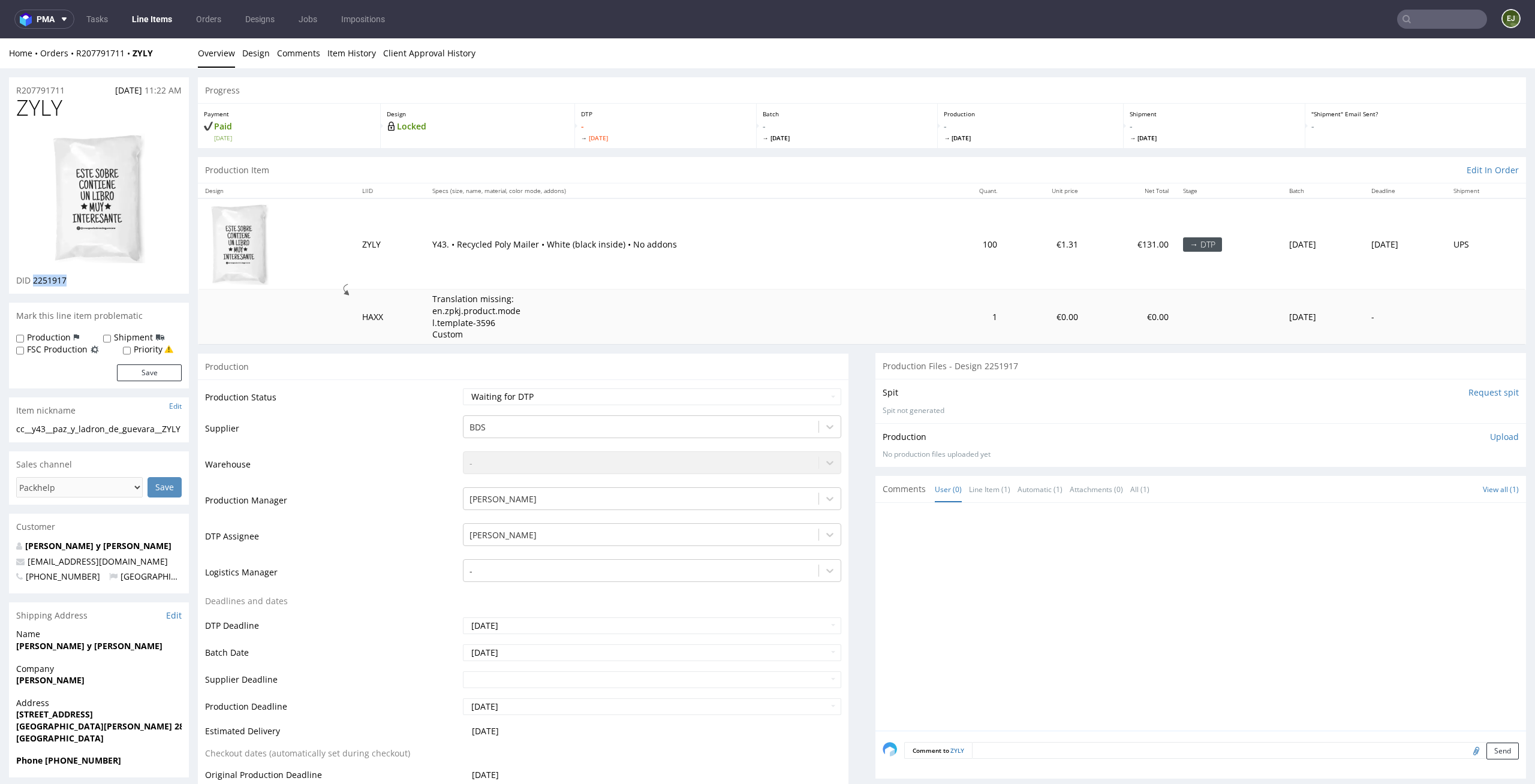
copy span "2251917"
click at [253, 45] on link "Design" at bounding box center [256, 53] width 27 height 29
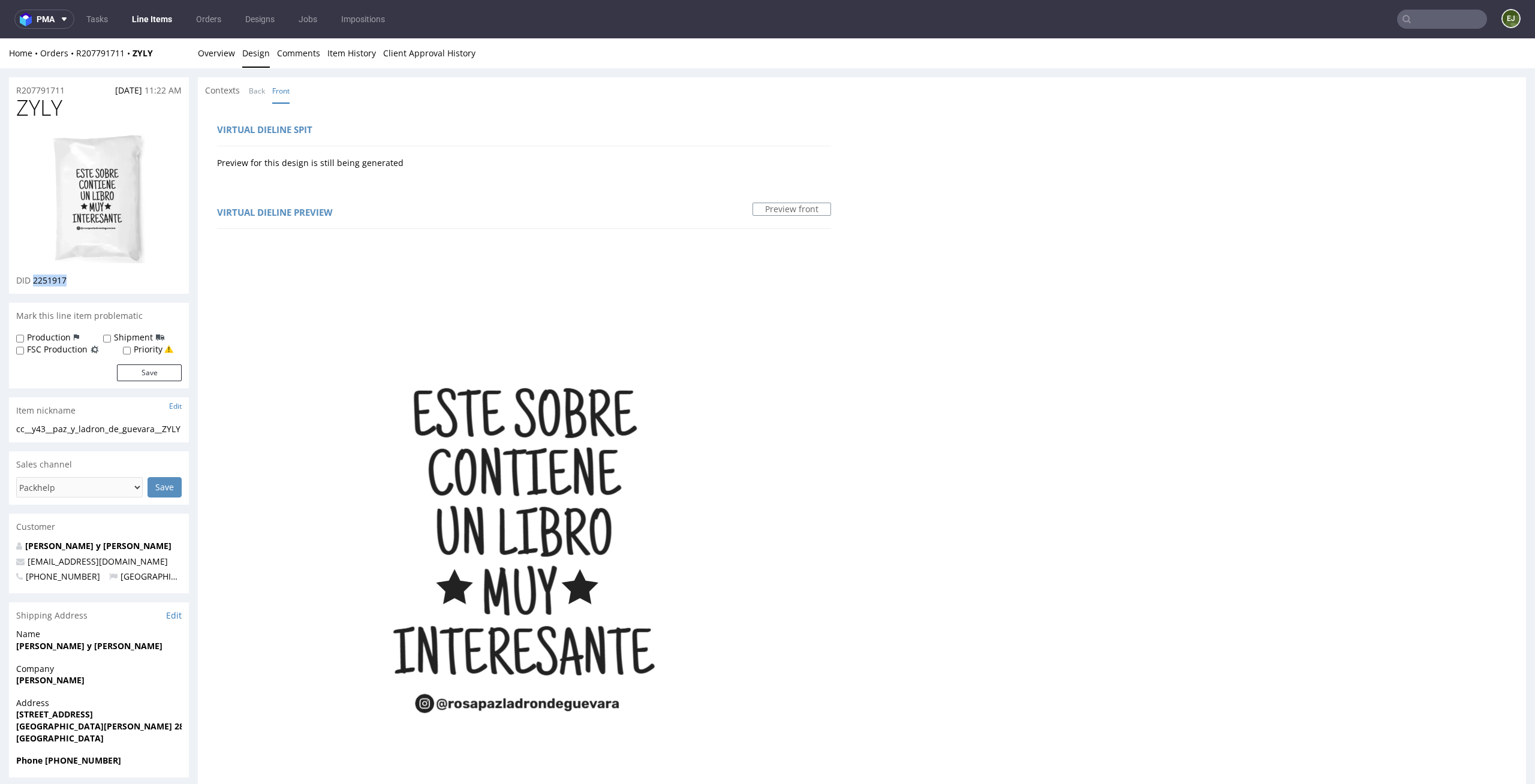
scroll to position [835, 0]
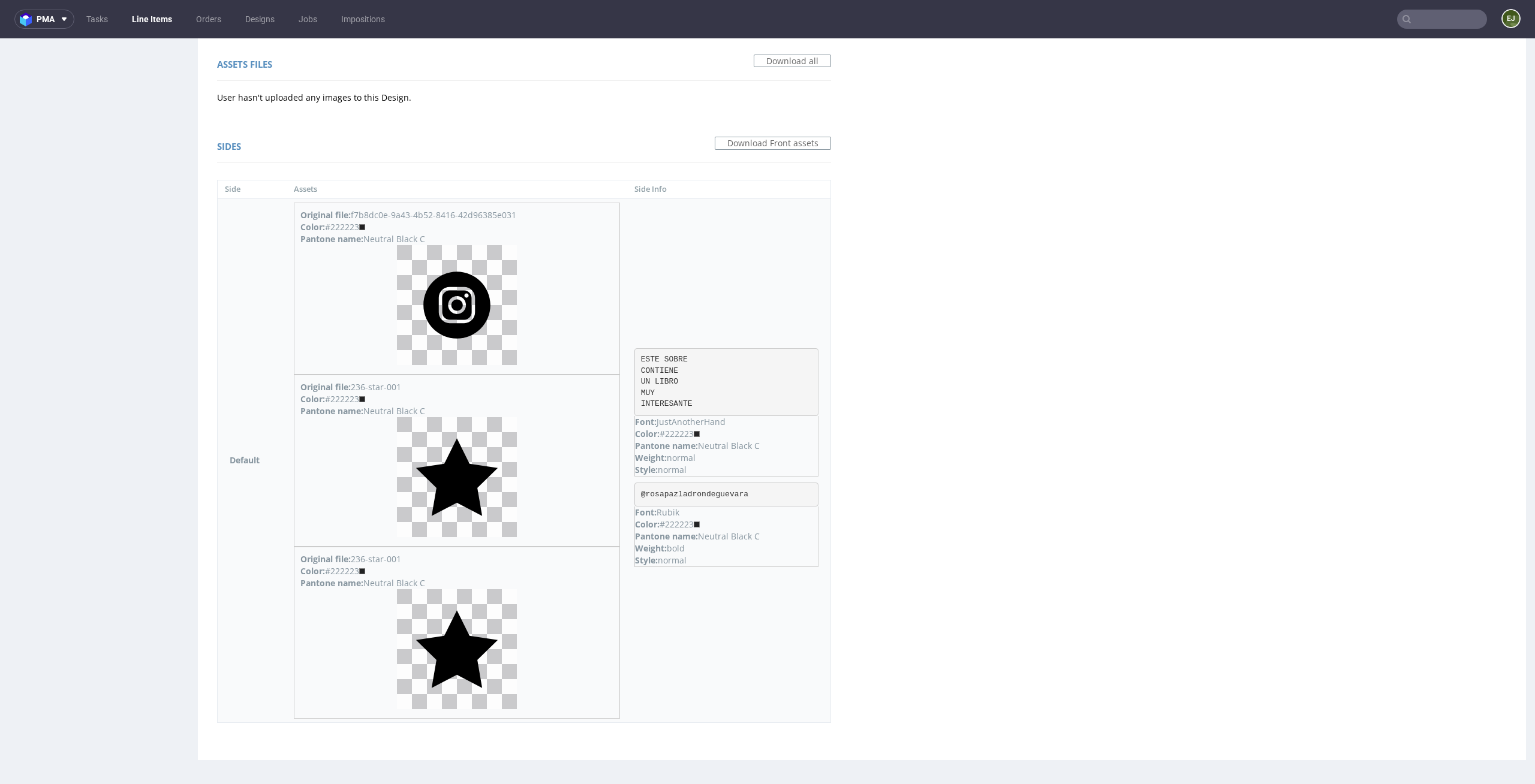
drag, startPoint x: 765, startPoint y: 536, endPoint x: 706, endPoint y: 535, distance: 59.0
click at [706, 535] on div "Pantone name: Neutral Black C" at bounding box center [726, 536] width 183 height 12
copy div "Neutral Black C"
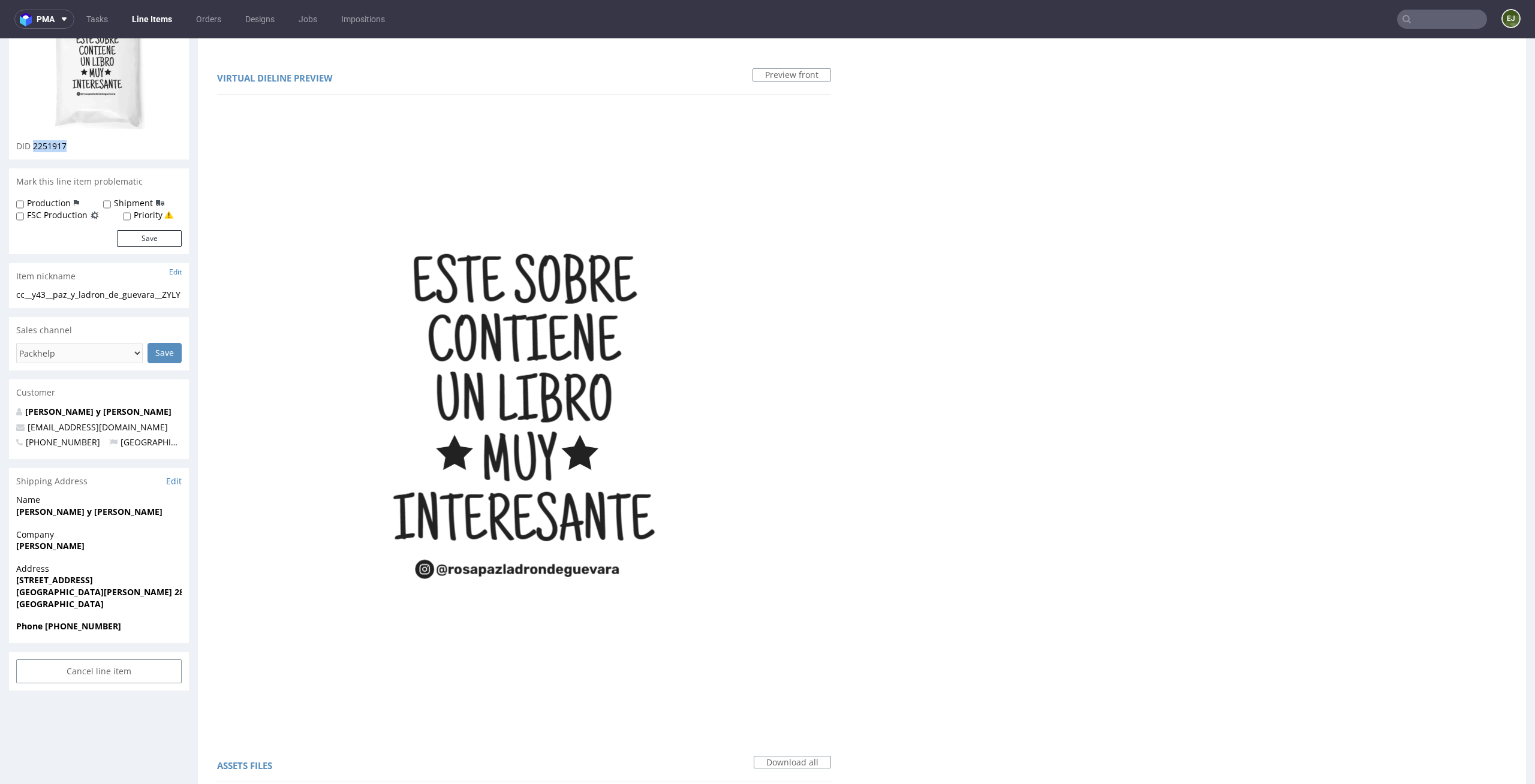
scroll to position [0, 0]
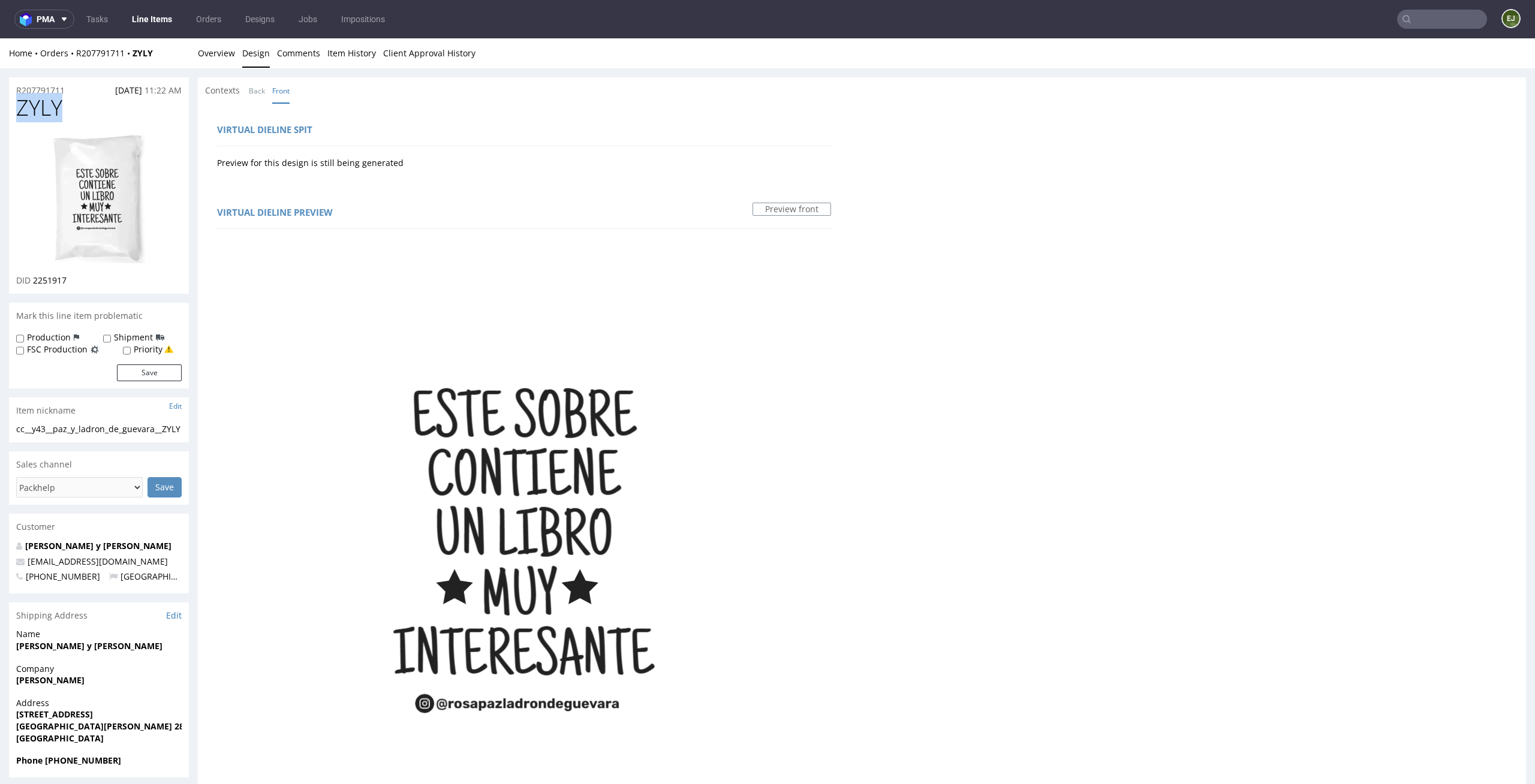
drag, startPoint x: 69, startPoint y: 116, endPoint x: 0, endPoint y: 114, distance: 69.0
copy span "ZYLY"
click at [231, 63] on link "Overview" at bounding box center [217, 53] width 37 height 29
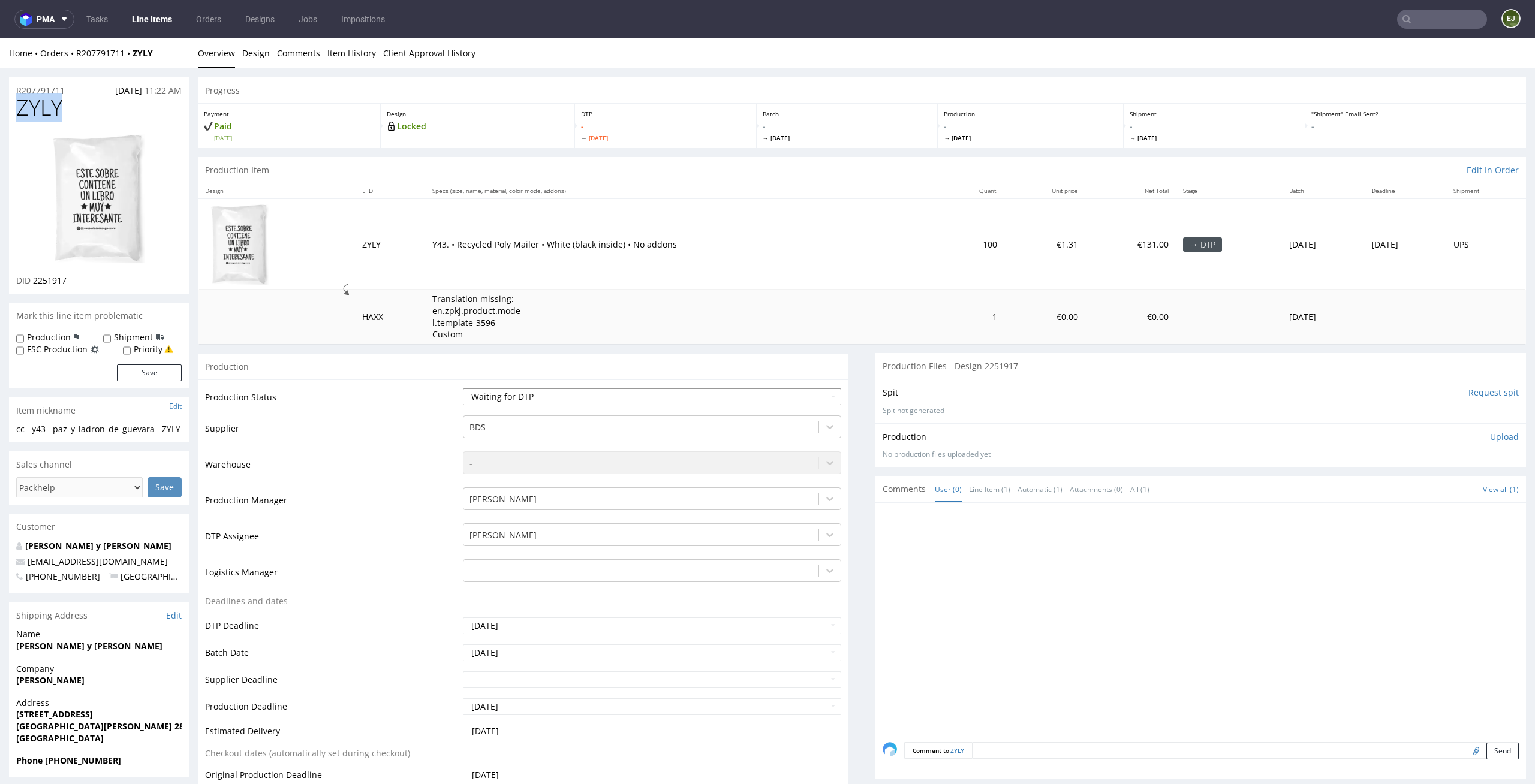
click at [632, 396] on select "Waiting for Artwork Waiting for Diecut Waiting for Mockup Waiting for DTP Waiti…" at bounding box center [652, 396] width 379 height 17
select select "dtp_in_process"
click at [463, 388] on select "Waiting for Artwork Waiting for Diecut Waiting for Mockup Waiting for DTP Waiti…" at bounding box center [652, 396] width 379 height 17
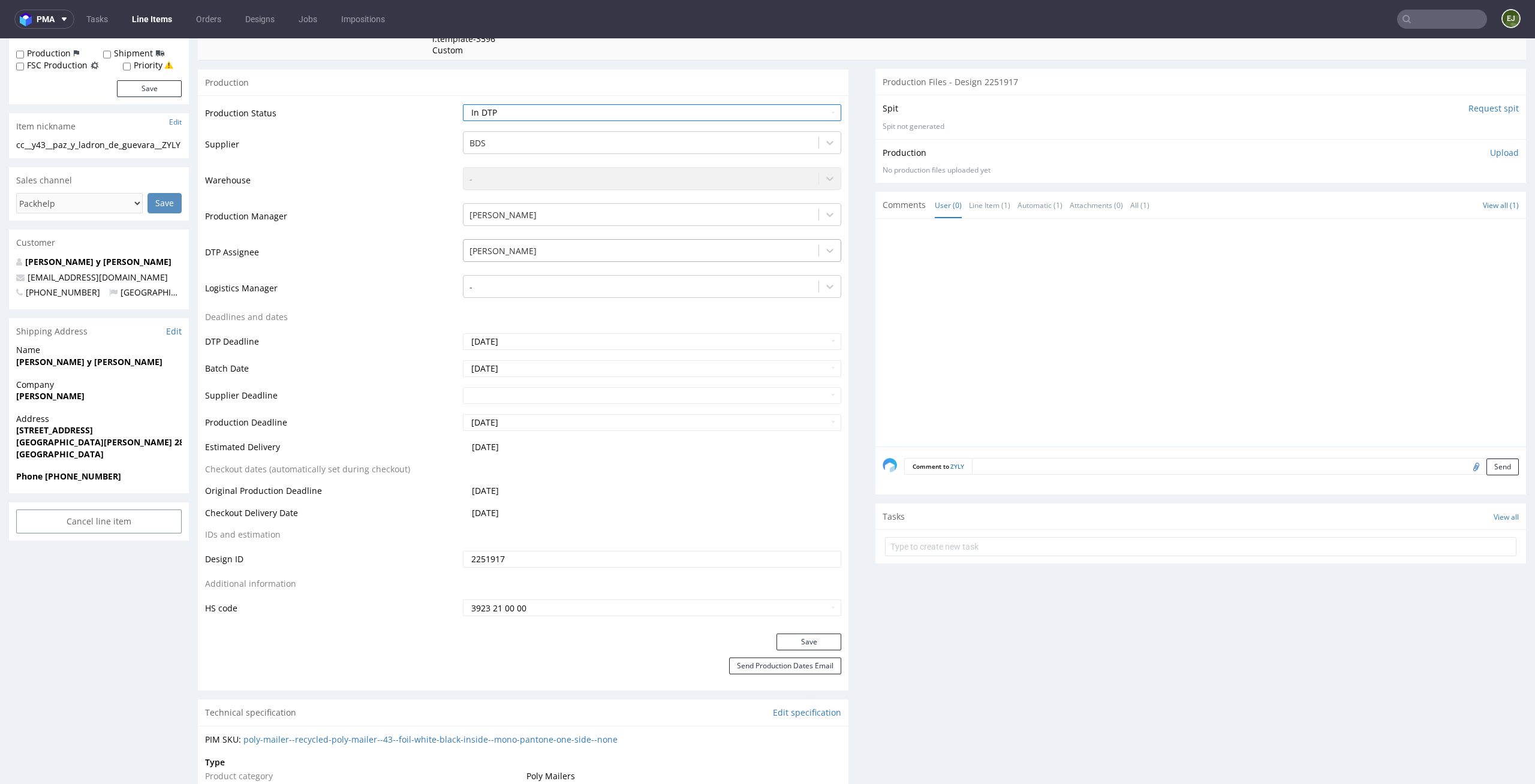
scroll to position [429, 0]
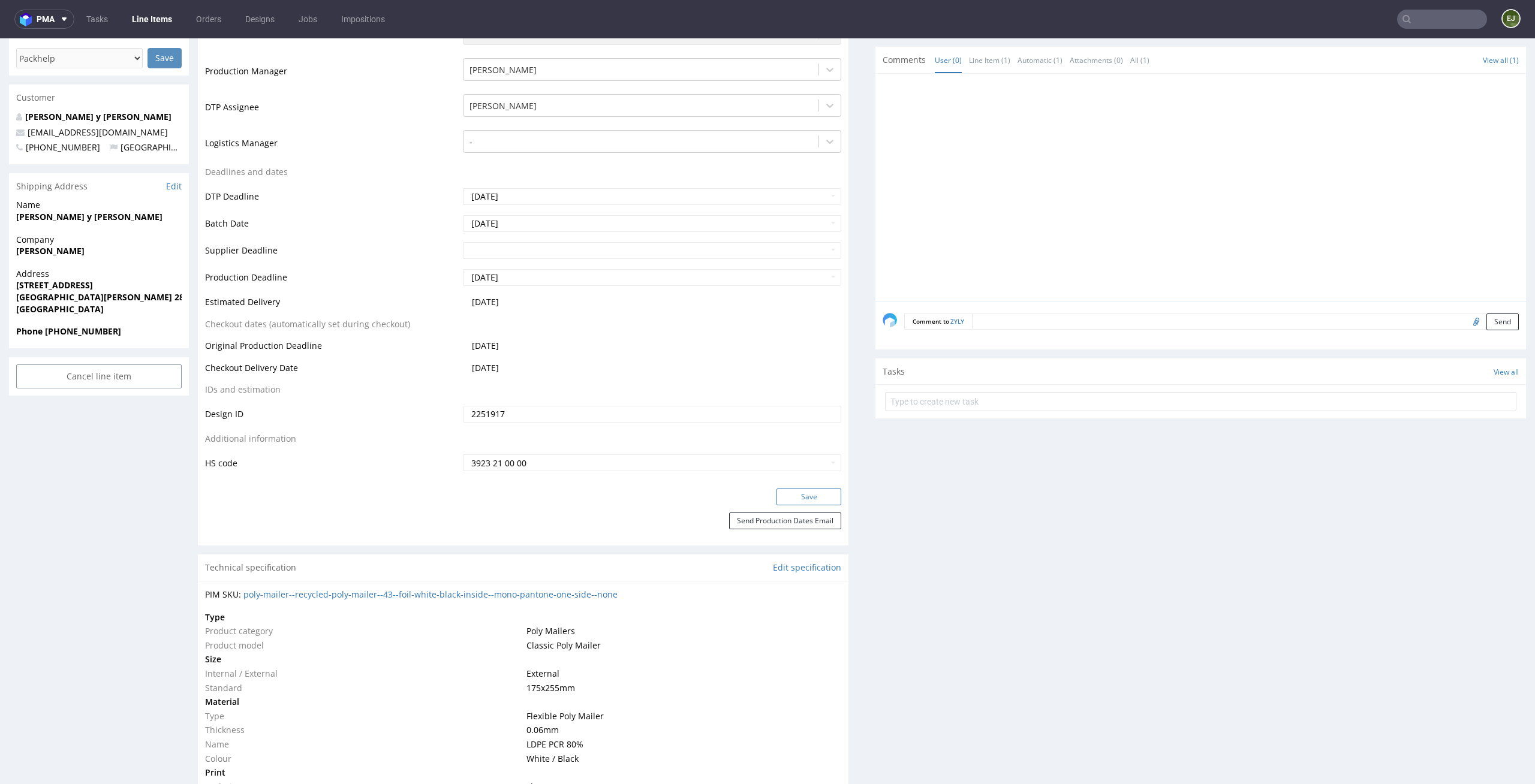
click at [790, 497] on button "Save" at bounding box center [809, 496] width 65 height 17
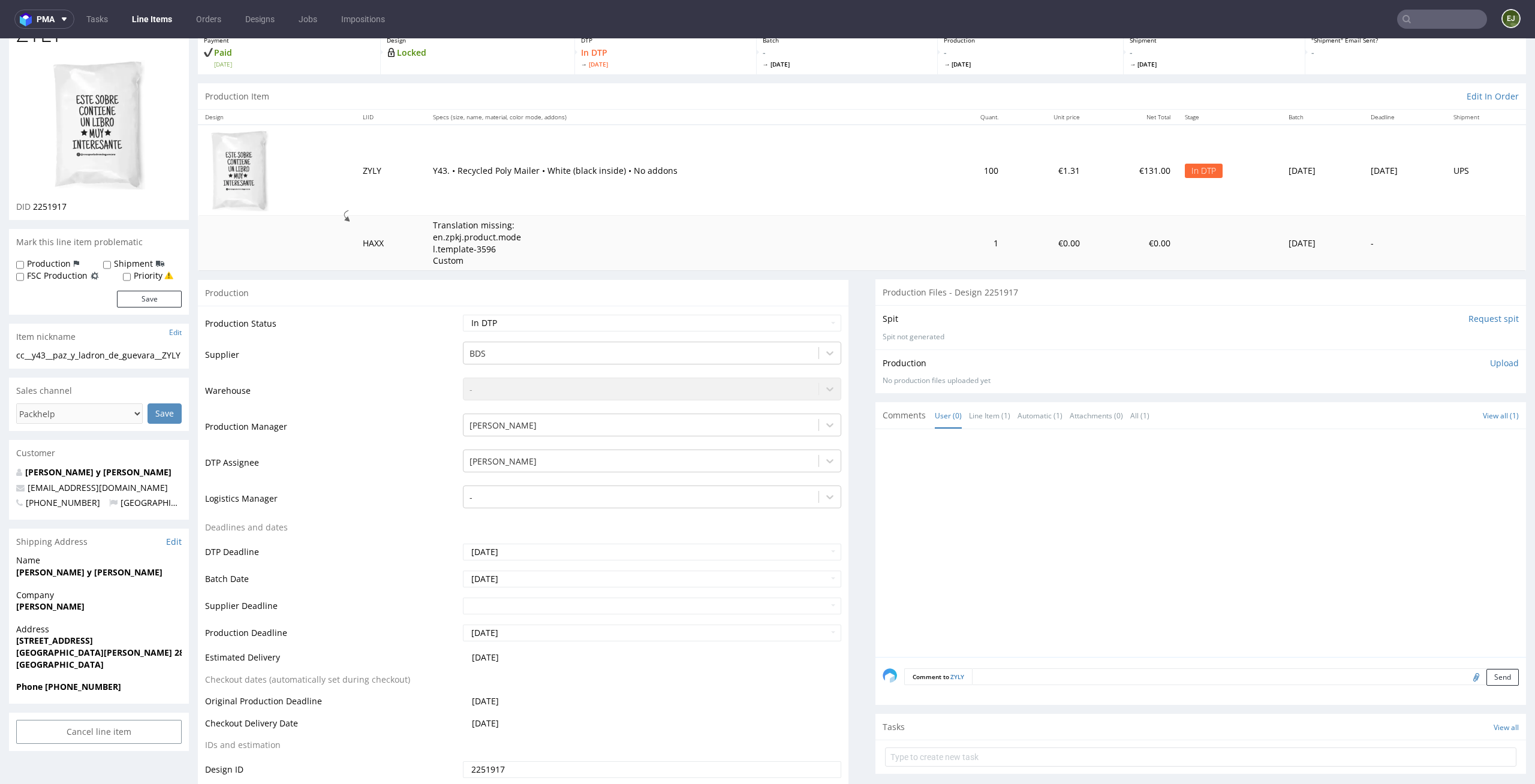
scroll to position [0, 0]
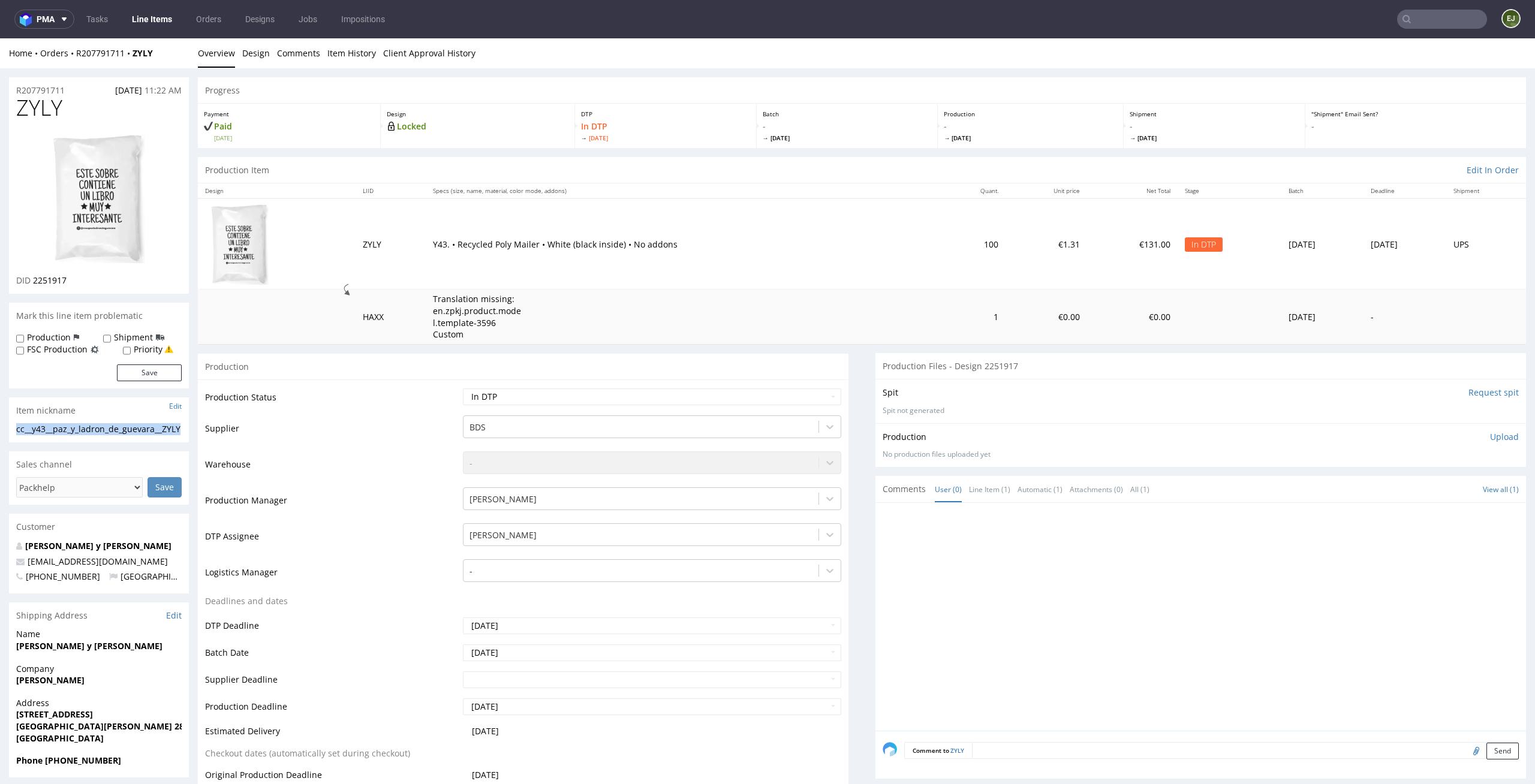
drag, startPoint x: 30, startPoint y: 440, endPoint x: 5, endPoint y: 429, distance: 27.3
copy div "cc__y43__paz_y_ladron_de_guevara__ZYLY"
drag, startPoint x: 69, startPoint y: 279, endPoint x: 33, endPoint y: 279, distance: 36.0
click at [33, 279] on div "DID 2251917" at bounding box center [99, 281] width 166 height 12
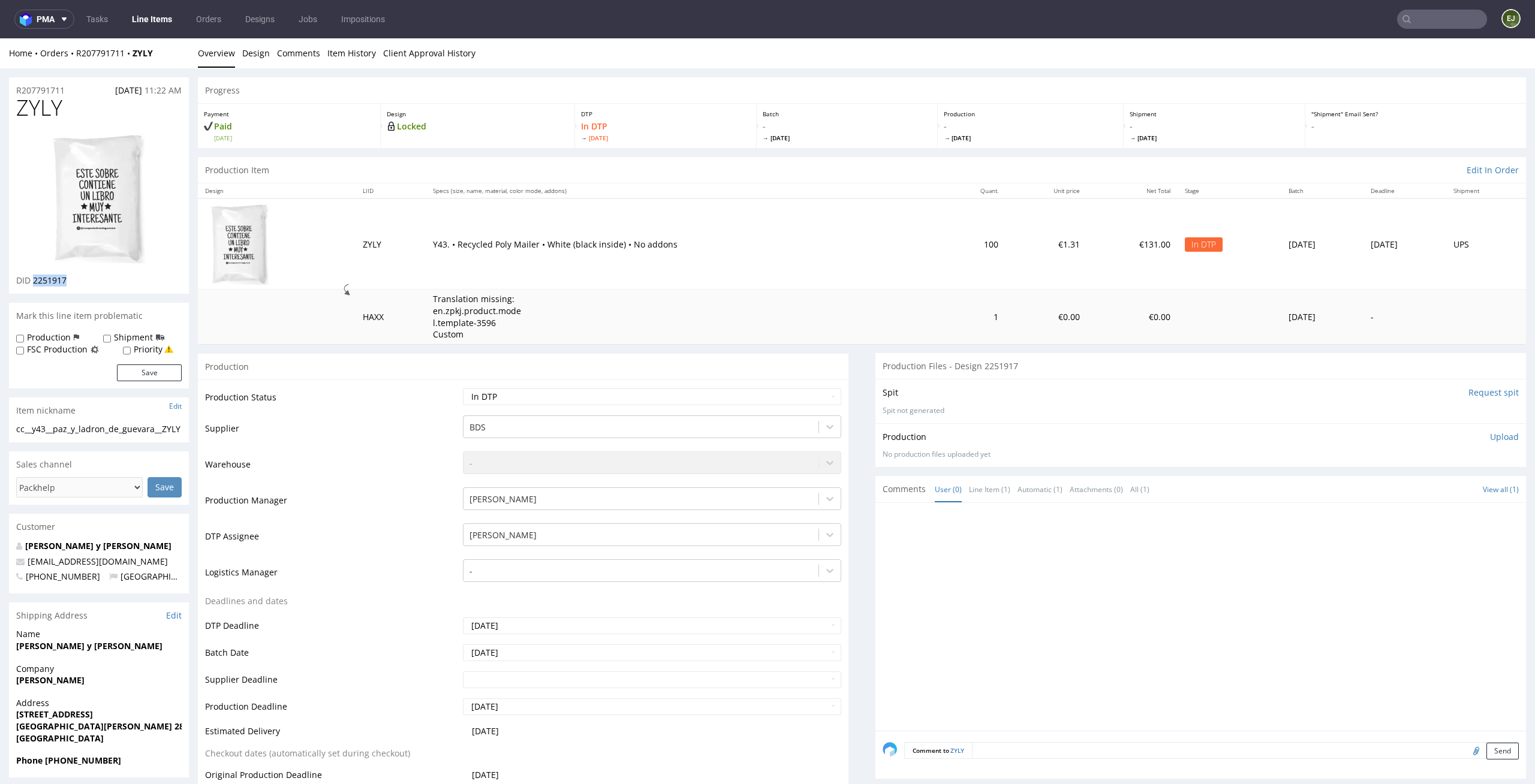
copy span "2251917"
drag, startPoint x: 80, startPoint y: 93, endPoint x: 0, endPoint y: 93, distance: 80.0
copy p "R207791711"
click at [1503, 437] on div "Production Upload No production files uploaded yet Description (optional) Add f…" at bounding box center [1200, 445] width 651 height 44
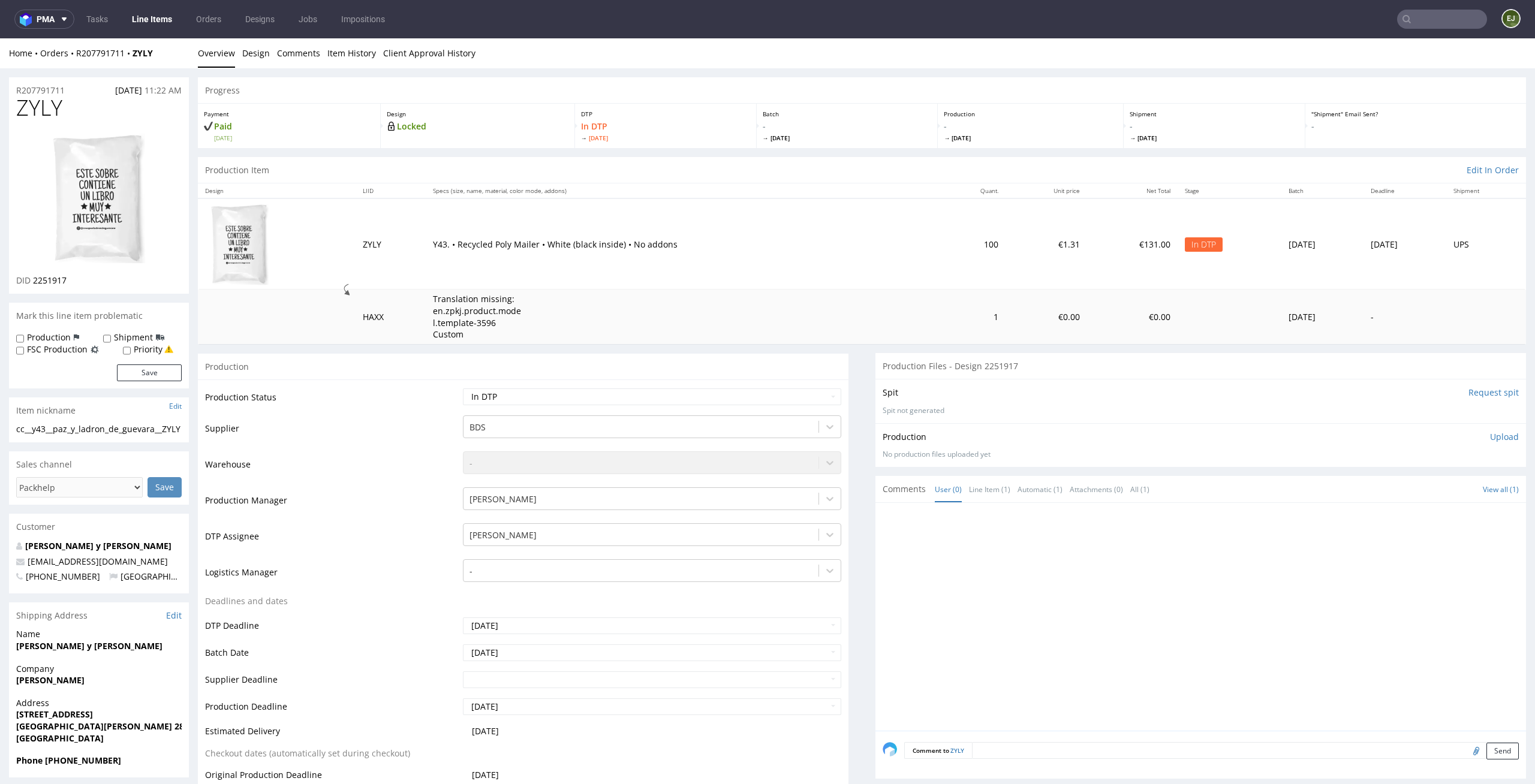
click at [1490, 437] on p "Upload" at bounding box center [1504, 437] width 29 height 12
click at [1426, 492] on div "Add files" at bounding box center [1433, 491] width 60 height 18
type input "C:\fakepath\cc__y43__paz_y_ladron_de_guevara__ZYLY__d2251917__oR207791711.pdf"
click at [1486, 516] on button "Upload now" at bounding box center [1491, 509] width 55 height 17
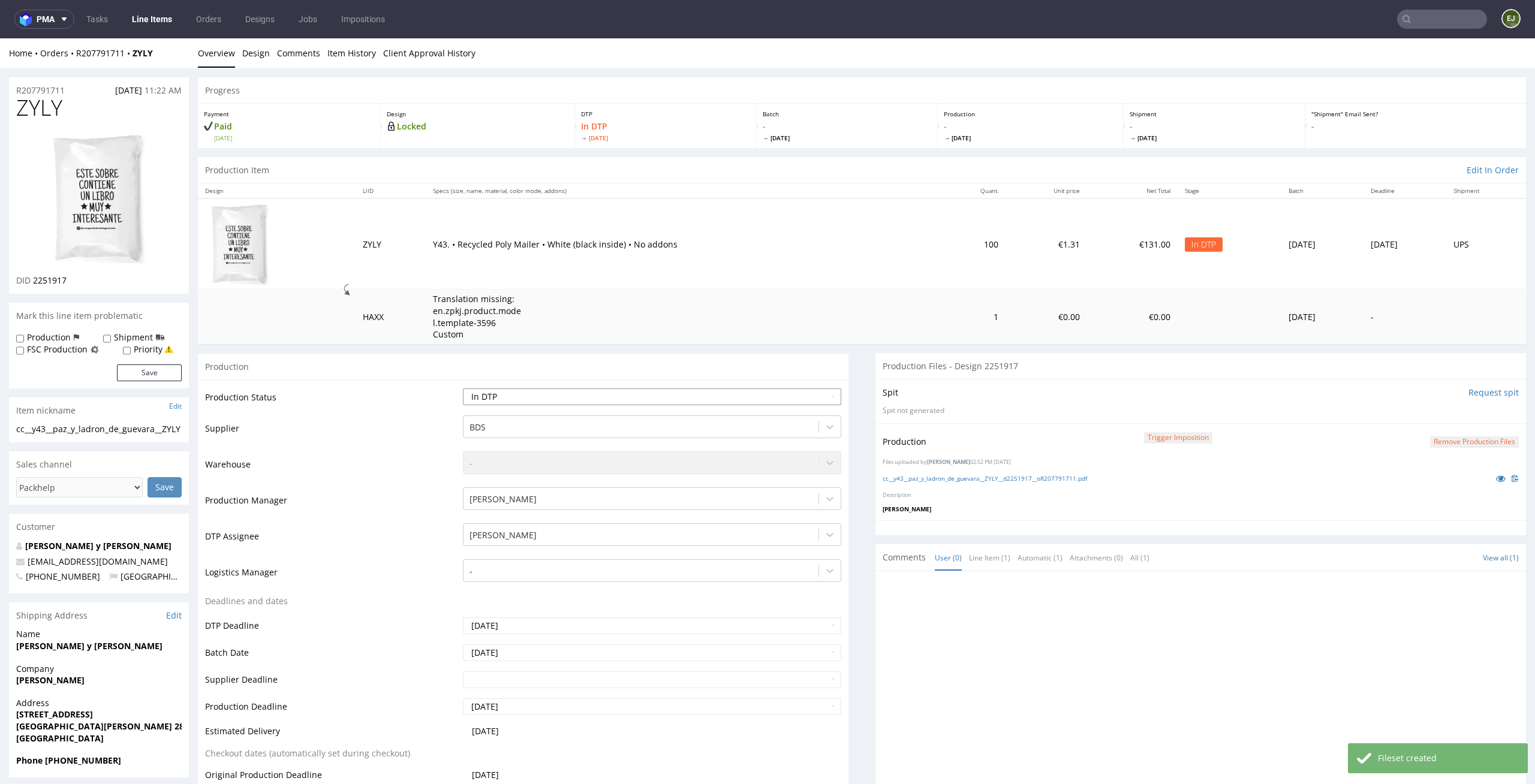
click at [742, 398] on select "Waiting for Artwork Waiting for Diecut Waiting for Mockup Waiting for DTP Waiti…" at bounding box center [652, 396] width 379 height 17
select select "dtp_production_ready"
click at [463, 388] on select "Waiting for Artwork Waiting for Diecut Waiting for Mockup Waiting for DTP Waiti…" at bounding box center [652, 396] width 379 height 17
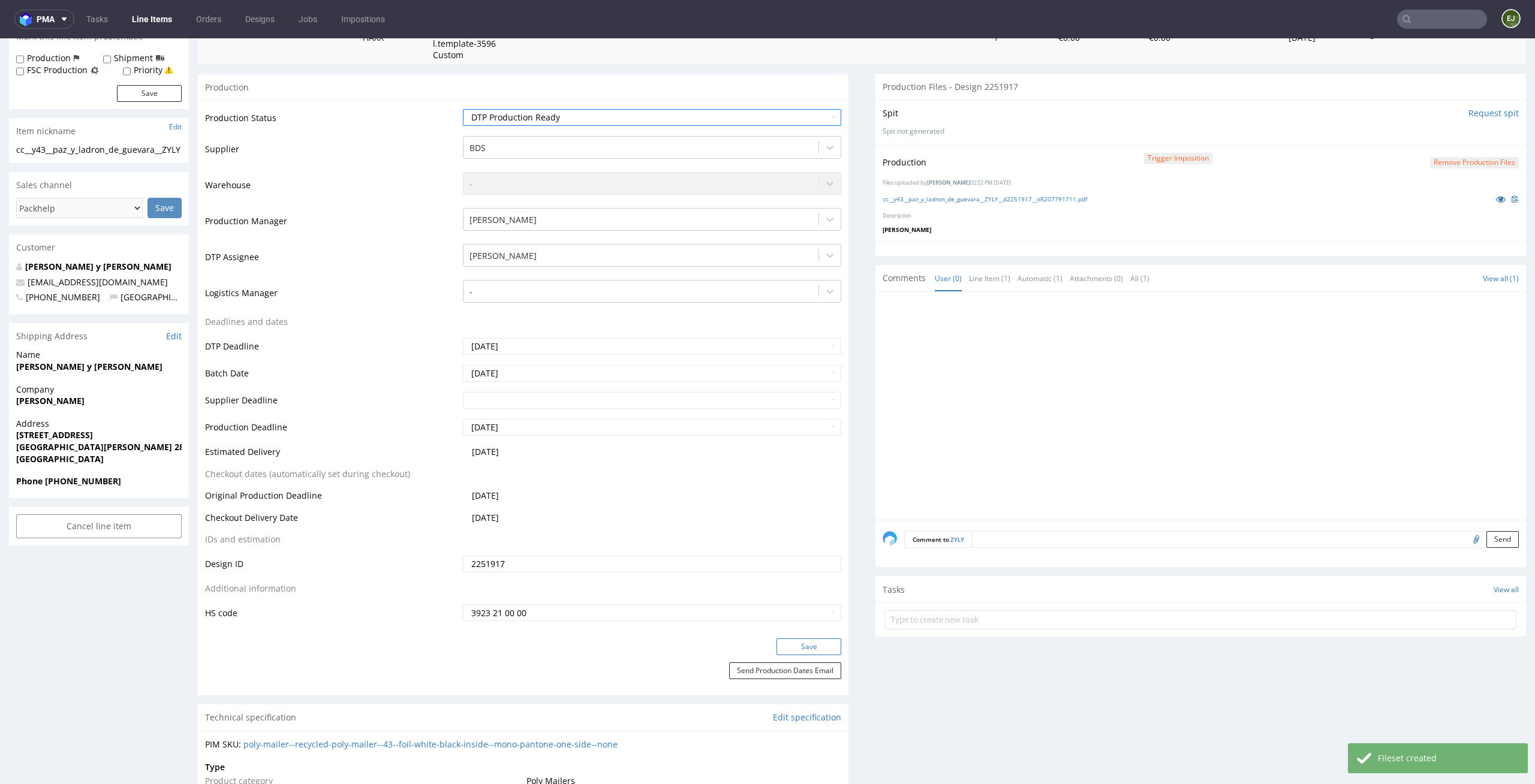
click at [805, 649] on button "Save" at bounding box center [809, 646] width 65 height 17
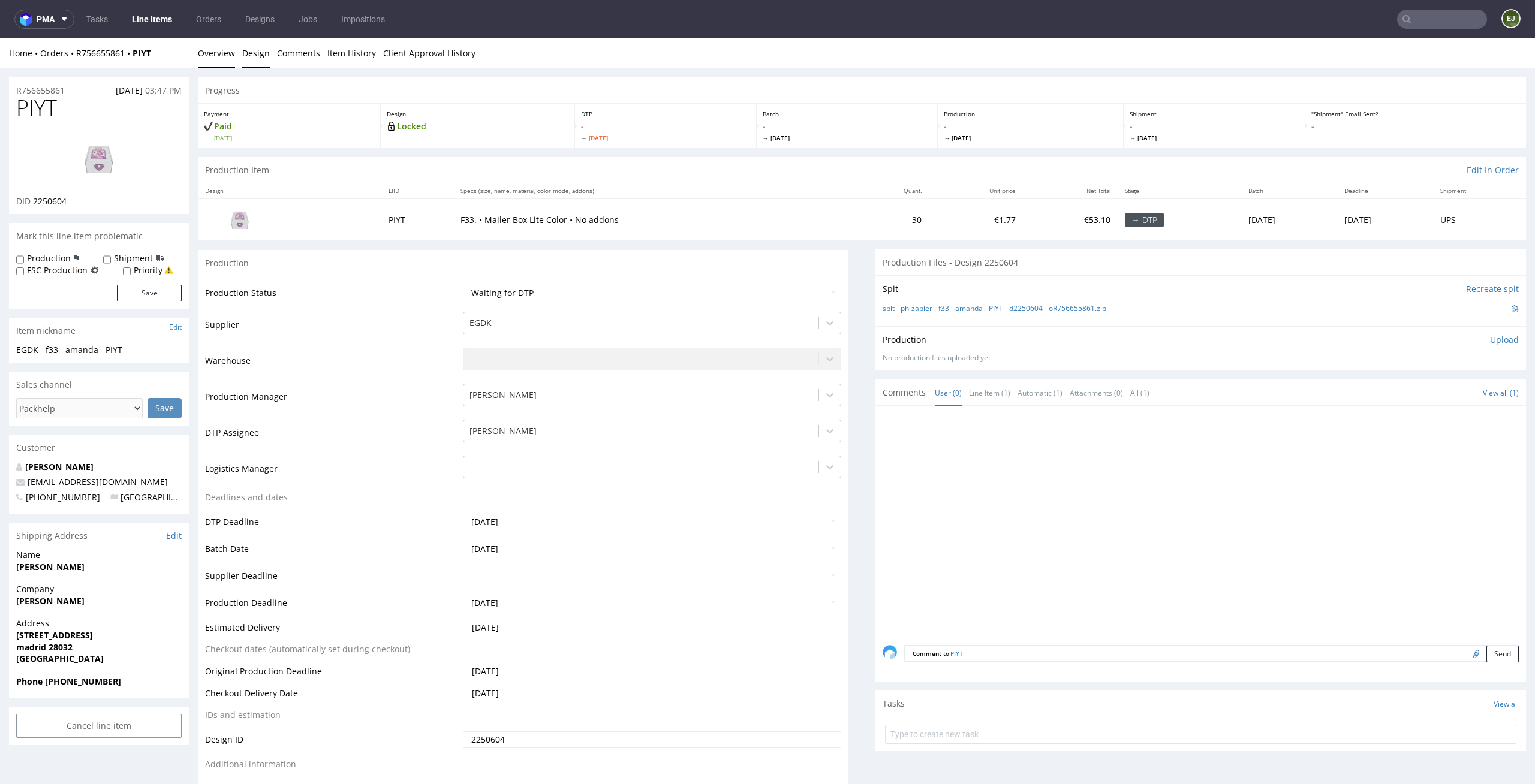
click at [255, 48] on link "Design" at bounding box center [256, 53] width 27 height 29
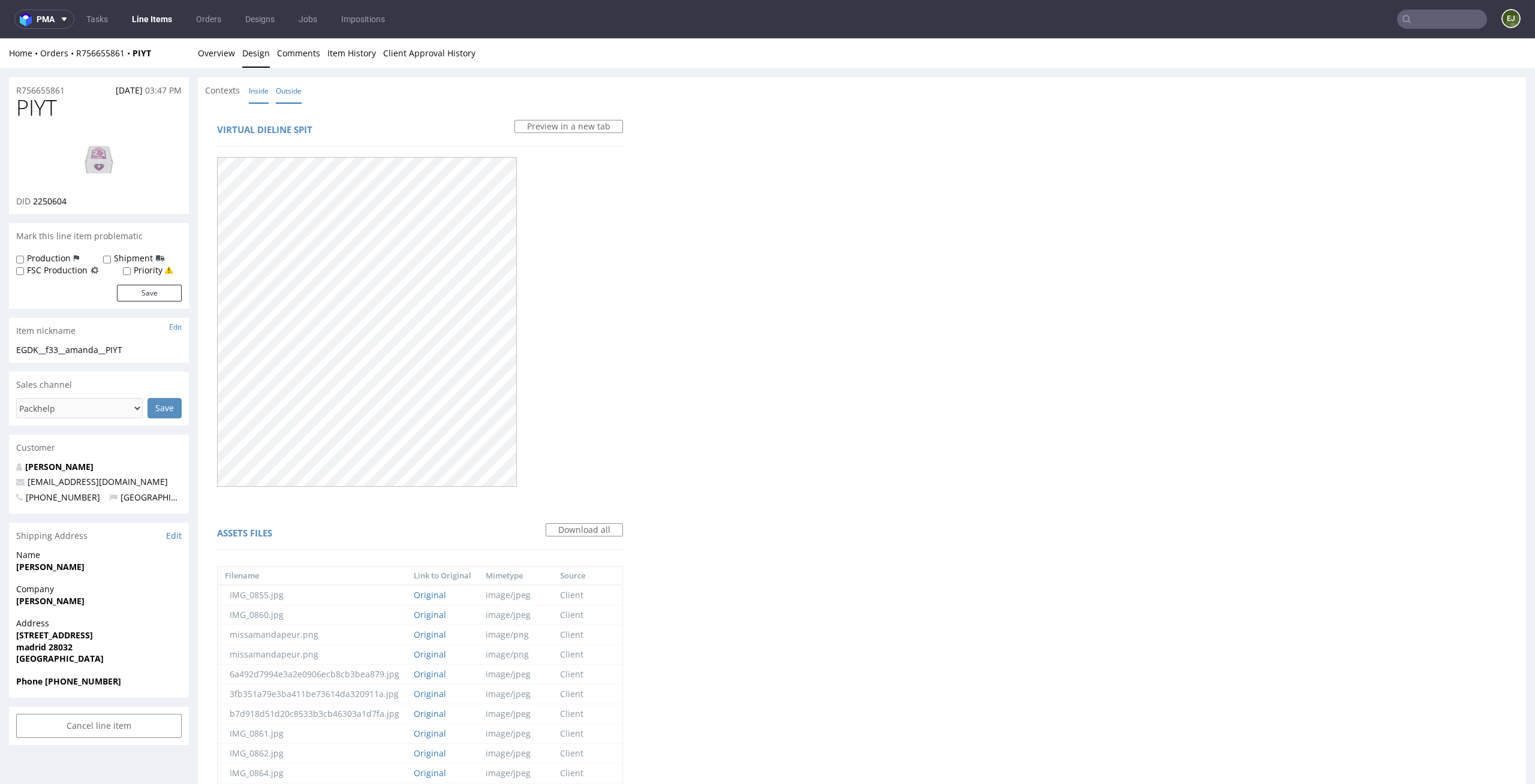
click at [257, 101] on link "Inside" at bounding box center [258, 91] width 19 height 26
click at [219, 56] on link "Overview" at bounding box center [217, 53] width 37 height 29
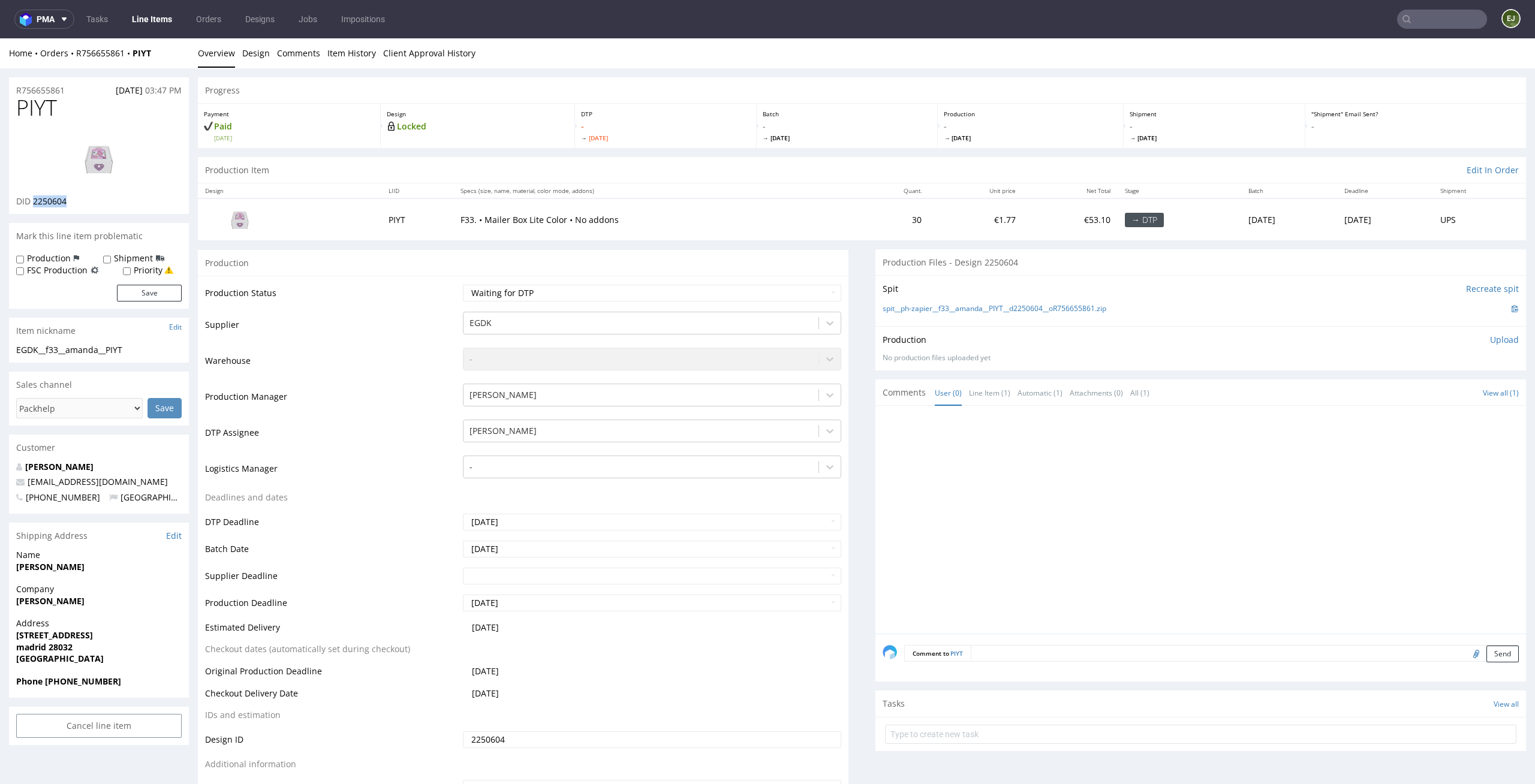
drag, startPoint x: 81, startPoint y: 200, endPoint x: 34, endPoint y: 200, distance: 47.0
click at [34, 200] on div "DID 2250604" at bounding box center [99, 201] width 166 height 12
copy span "2250604"
click at [135, 188] on link at bounding box center [99, 159] width 96 height 73
drag, startPoint x: 57, startPoint y: 106, endPoint x: 0, endPoint y: 106, distance: 57.0
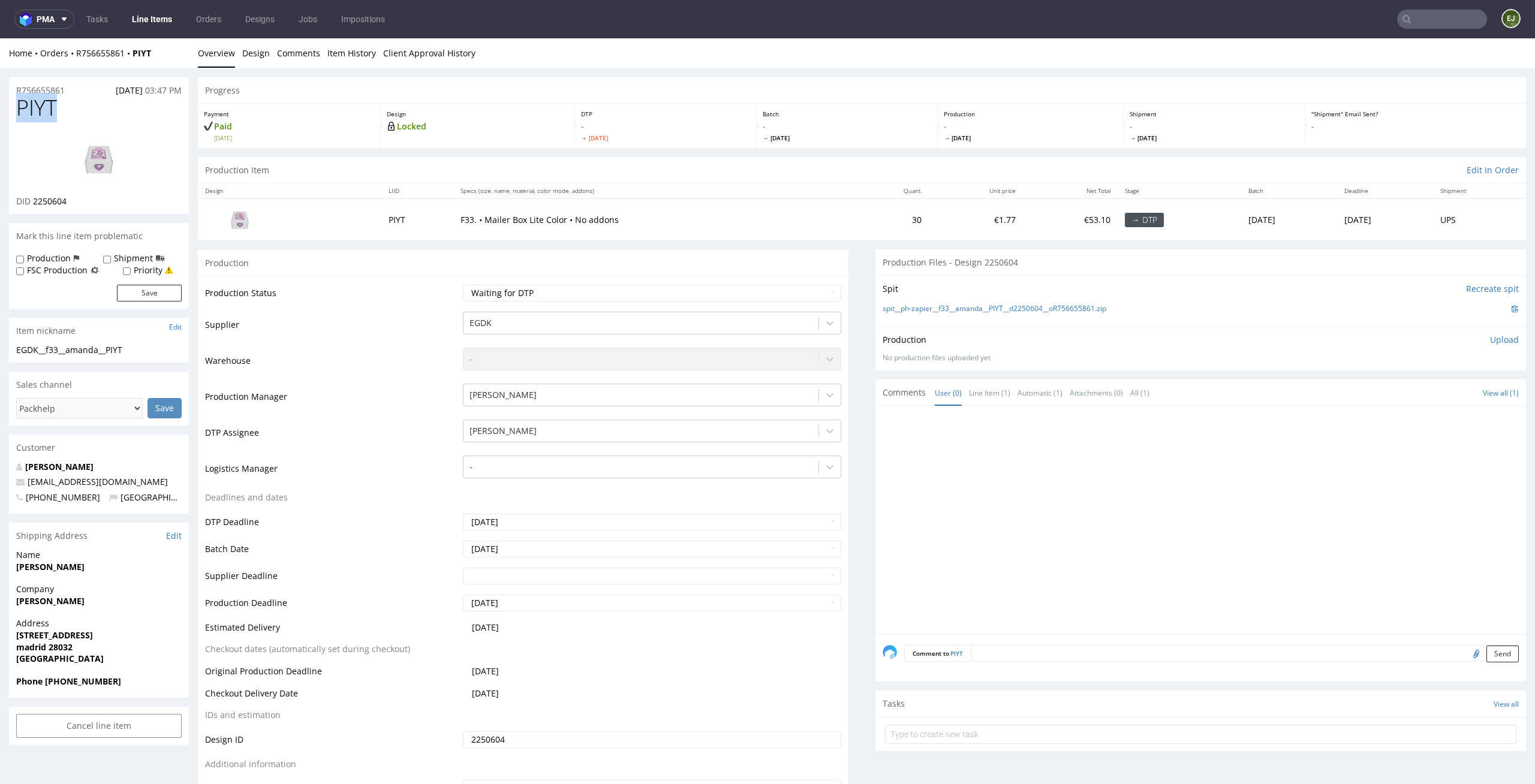
copy span "PIYT"
drag, startPoint x: 135, startPoint y: 353, endPoint x: 0, endPoint y: 344, distance: 135.3
copy div "EGDK__f33__amanda__PIYT"
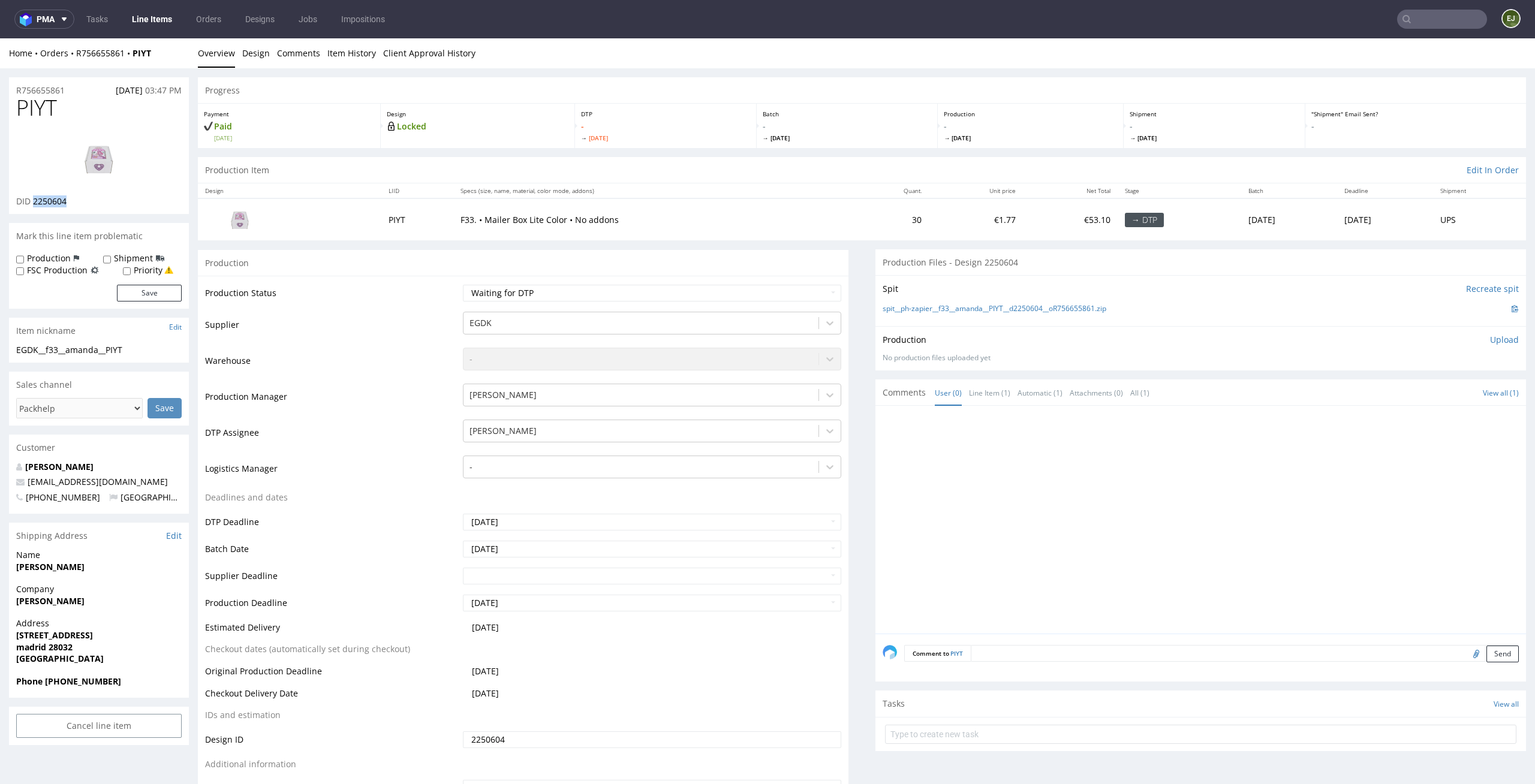
drag, startPoint x: 83, startPoint y: 201, endPoint x: 32, endPoint y: 204, distance: 51.1
click at [32, 204] on div "DID 2250604" at bounding box center [99, 201] width 166 height 12
copy span "2250604"
drag, startPoint x: 77, startPoint y: 93, endPoint x: 0, endPoint y: 86, distance: 77.3
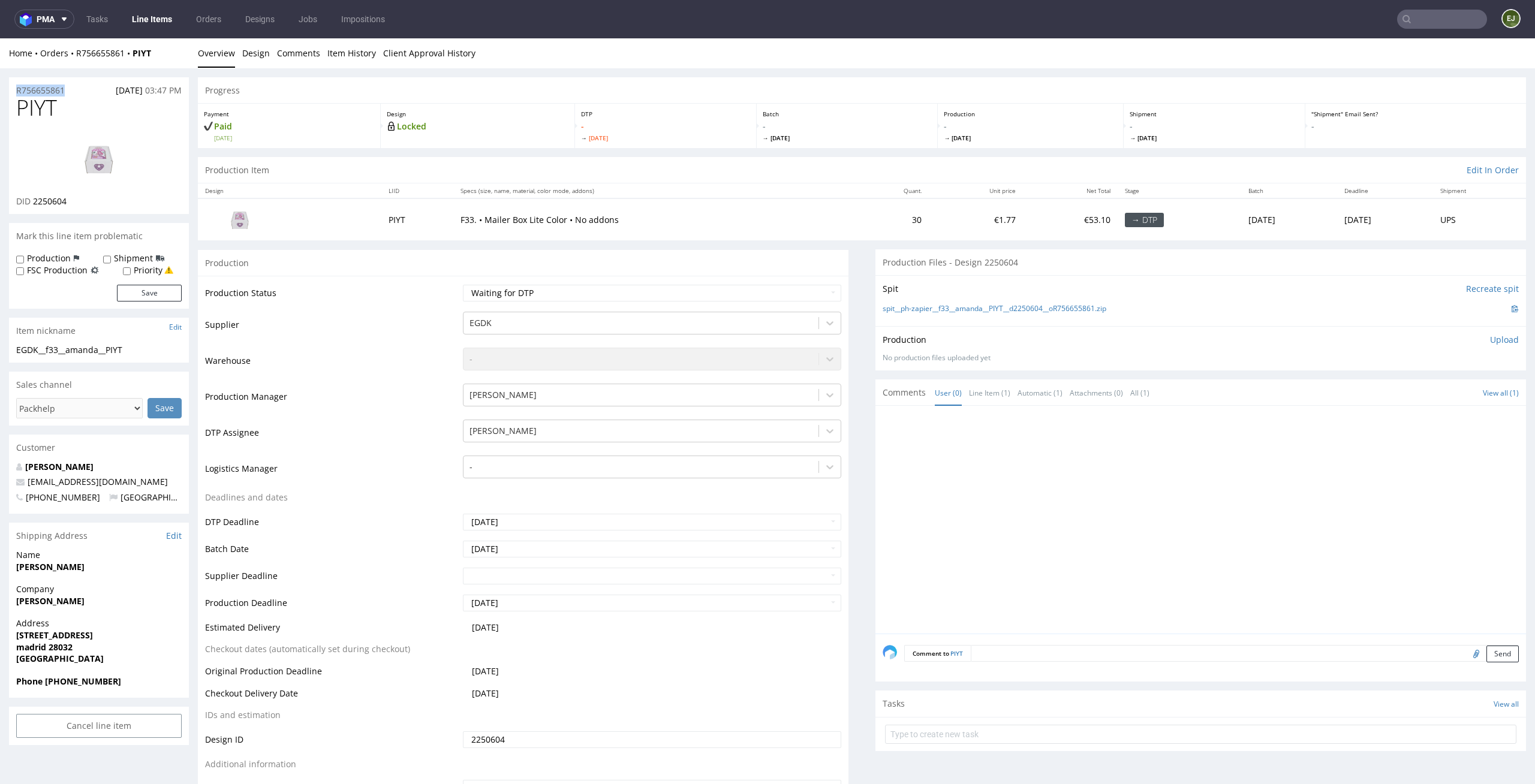
copy p "R756655861"
click at [1495, 342] on p "Upload" at bounding box center [1504, 339] width 29 height 12
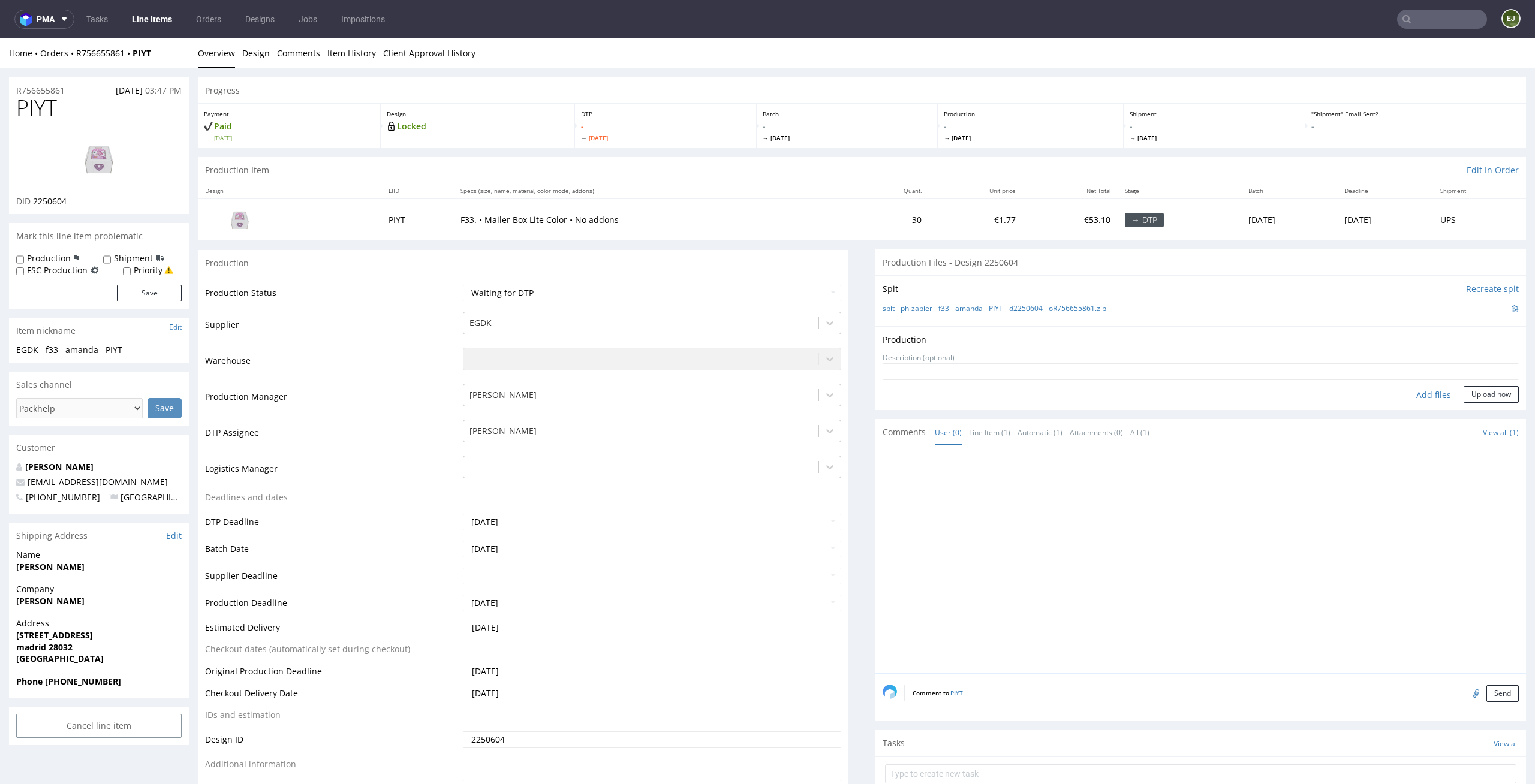
click at [1428, 388] on div "Add files" at bounding box center [1433, 395] width 60 height 18
type input "C:\fakepath\EGDK__f33__amanda__PIYT__d2250604__oR756655861__outside.pdf"
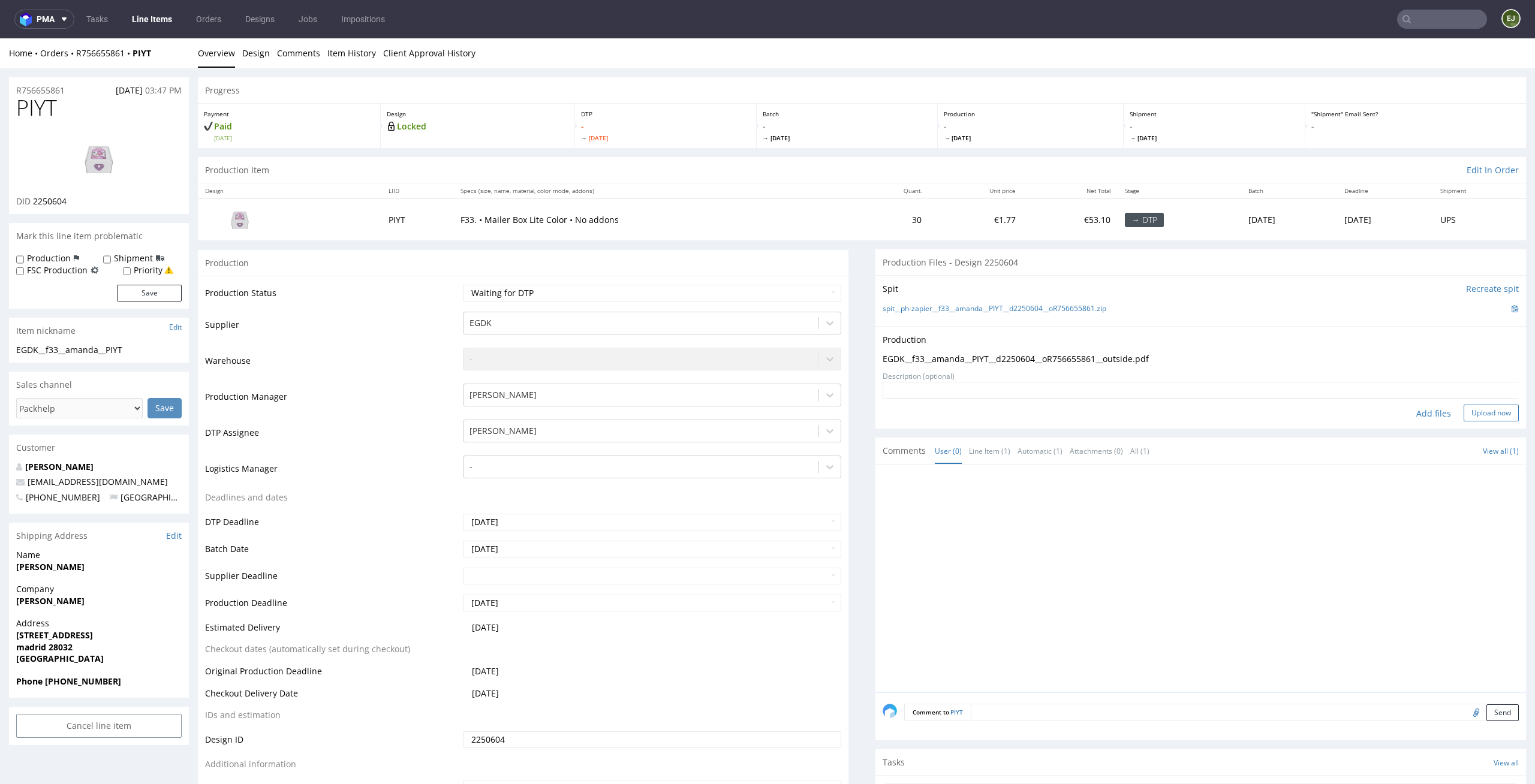
click at [1480, 404] on button "Upload now" at bounding box center [1491, 412] width 55 height 17
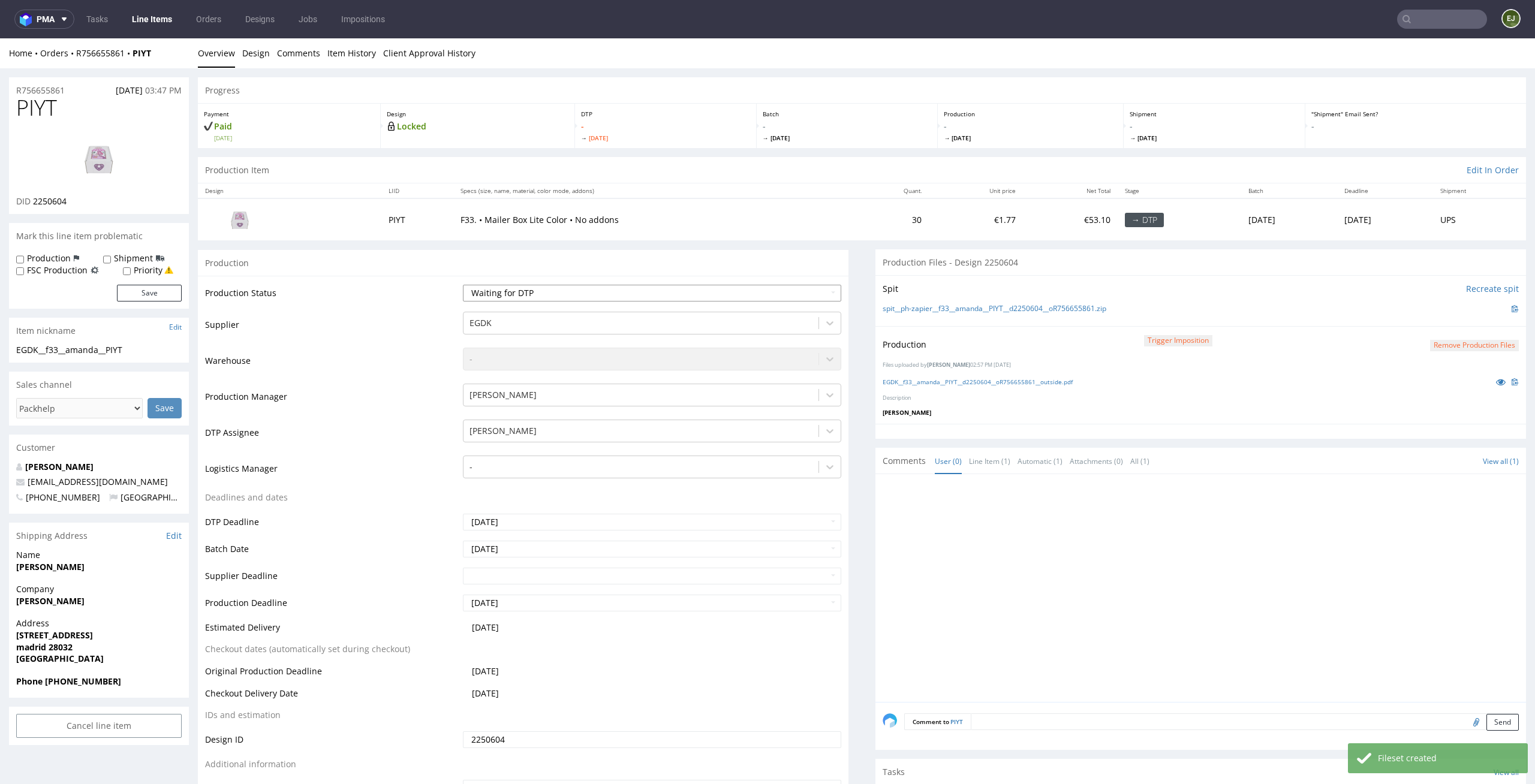
click at [811, 285] on select "Waiting for Artwork Waiting for Diecut Waiting for Mockup Waiting for DTP Waiti…" at bounding box center [652, 293] width 379 height 17
select select "dtp_production_ready"
click at [463, 285] on select "Waiting for Artwork Waiting for Diecut Waiting for Mockup Waiting for DTP Waiti…" at bounding box center [652, 293] width 379 height 17
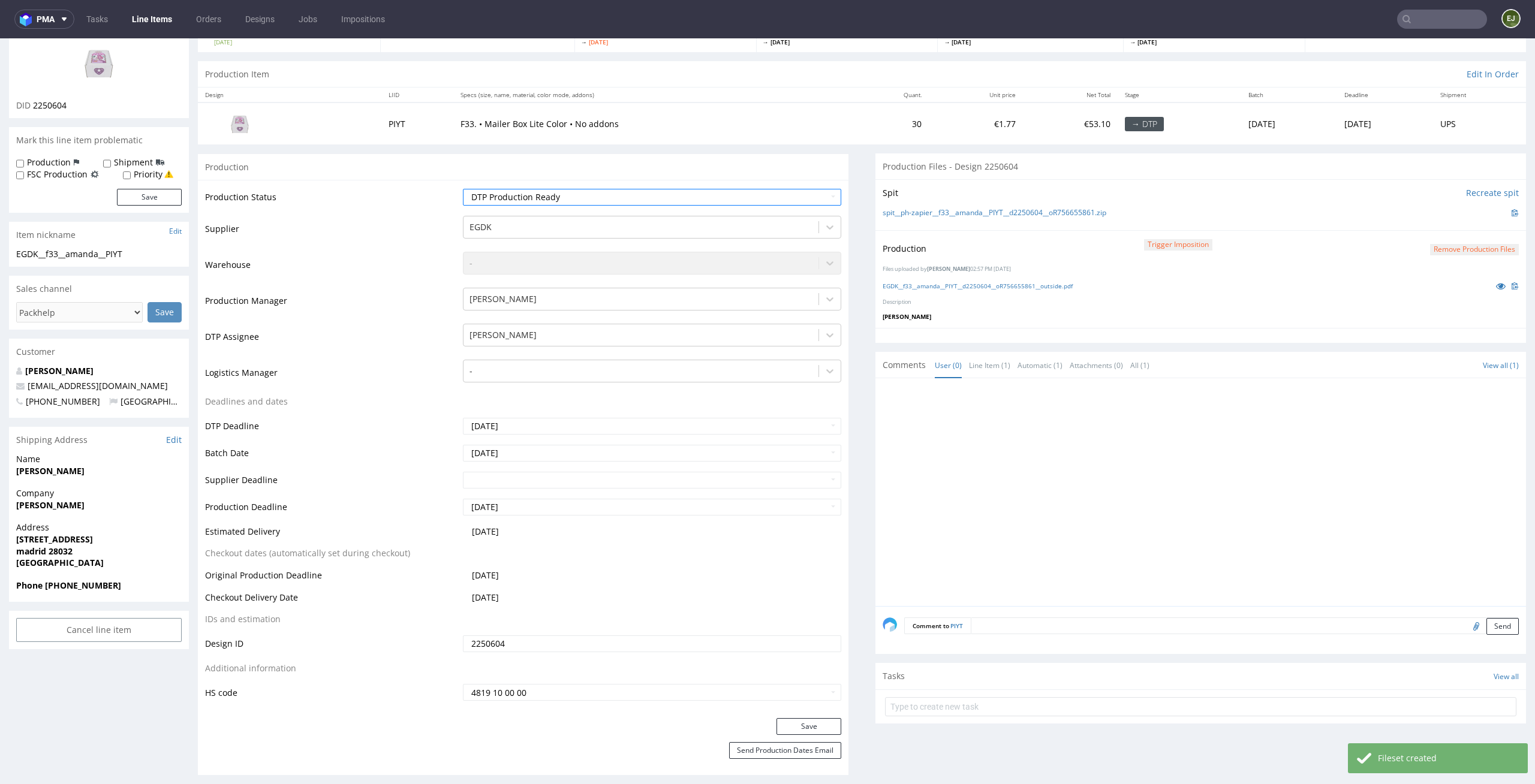
scroll to position [214, 0]
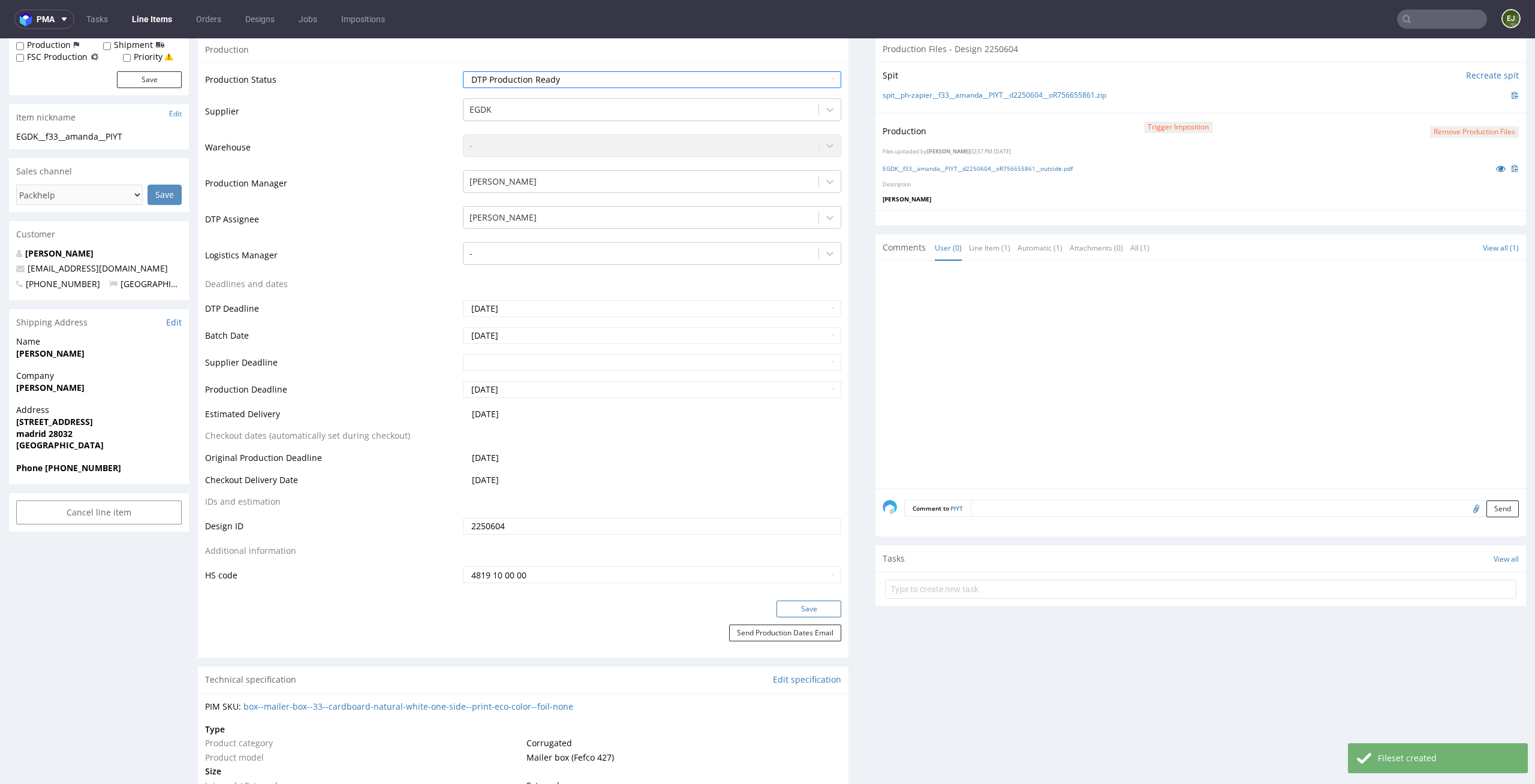
click at [828, 611] on button "Save" at bounding box center [809, 608] width 65 height 17
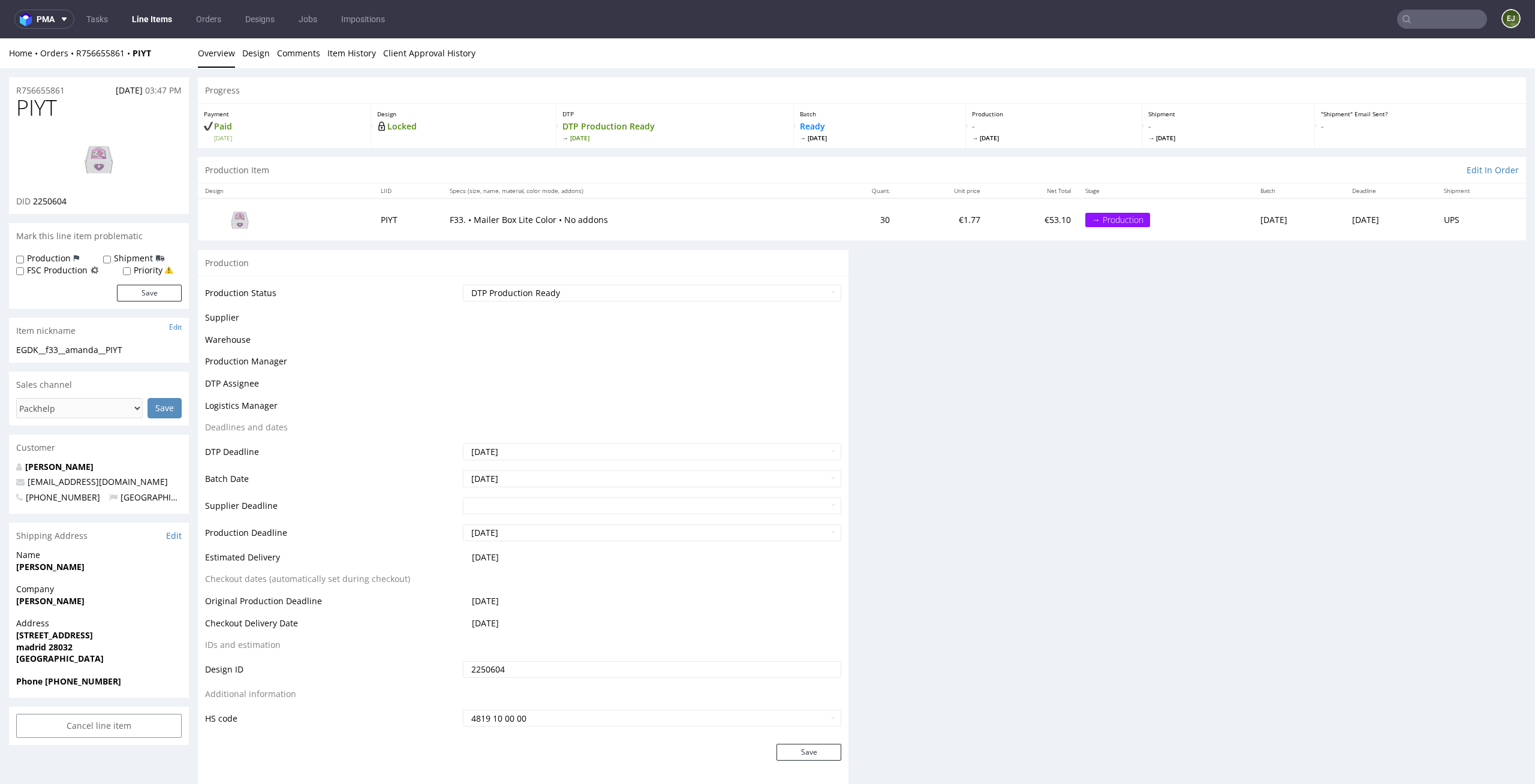
scroll to position [0, 0]
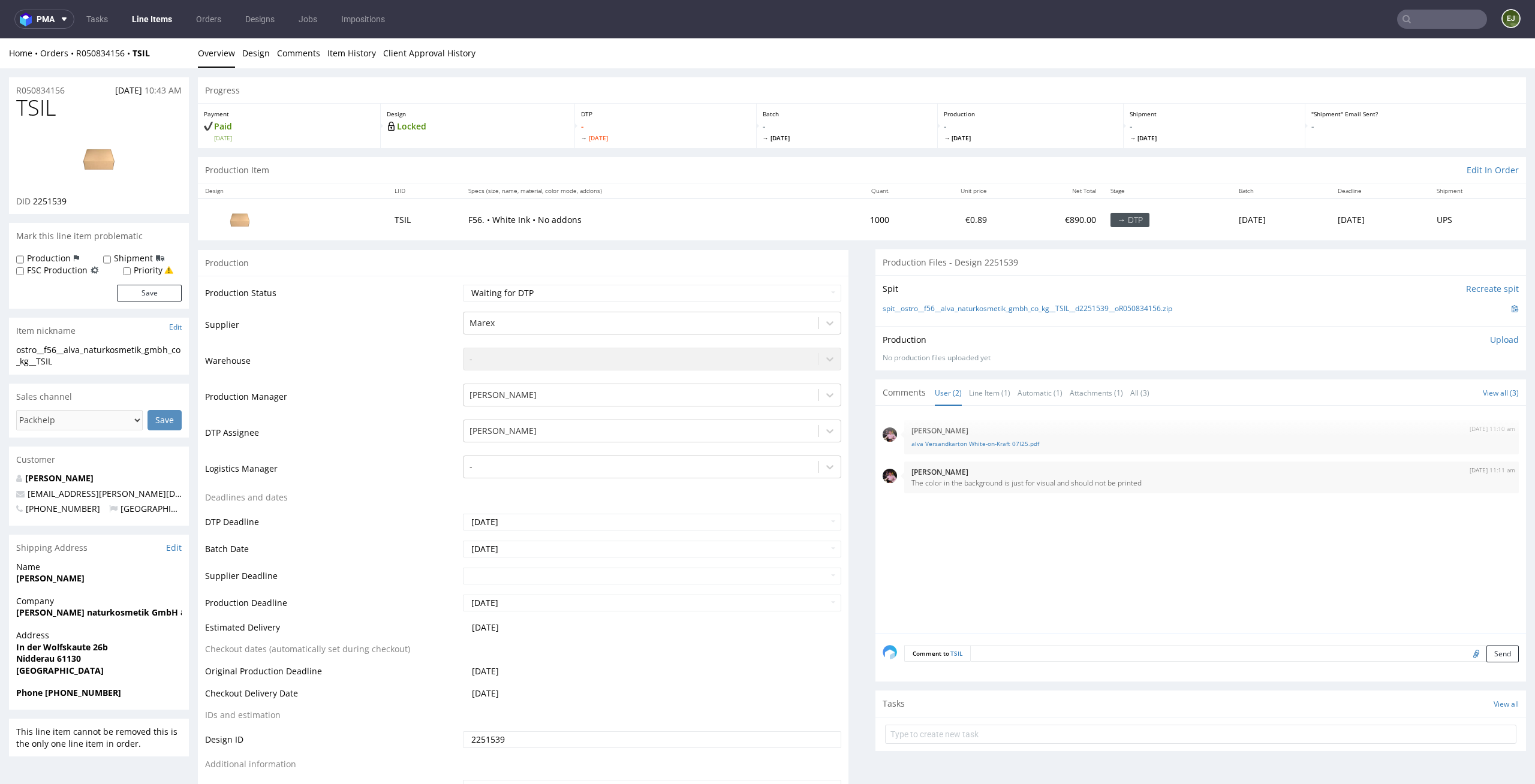
click at [698, 129] on p "- [DATE]" at bounding box center [665, 131] width 169 height 22
click at [913, 535] on div "[DATE] 11:10 am [PERSON_NAME] Versandkarton White-on-Kraft 07I25.pdf [DATE] 11:…" at bounding box center [1204, 523] width 643 height 221
click at [944, 443] on link "alva Versandkarton White-on-Kraft 07I25.pdf" at bounding box center [1211, 444] width 600 height 9
click at [897, 210] on td "€0.89" at bounding box center [946, 219] width 98 height 41
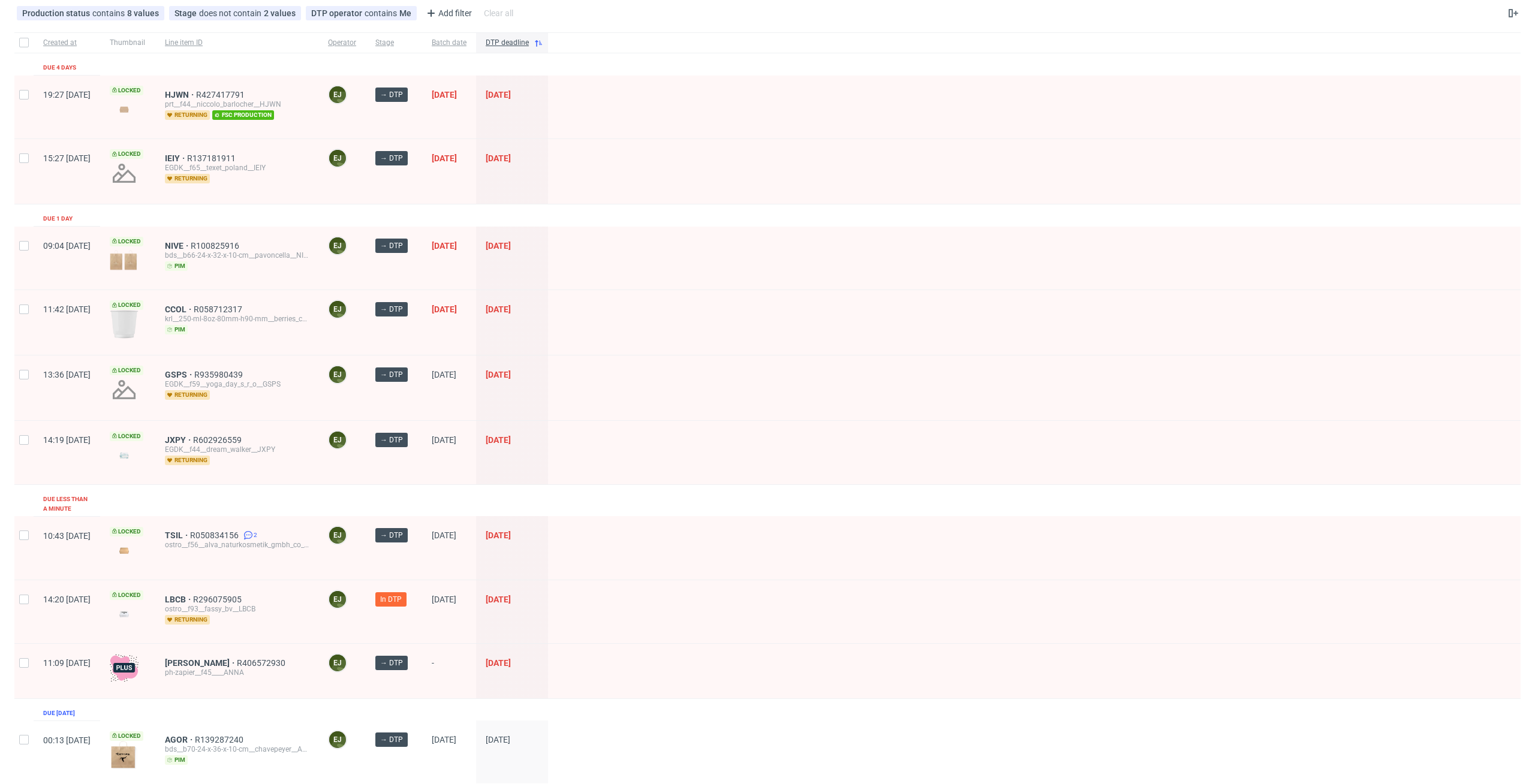
scroll to position [76, 0]
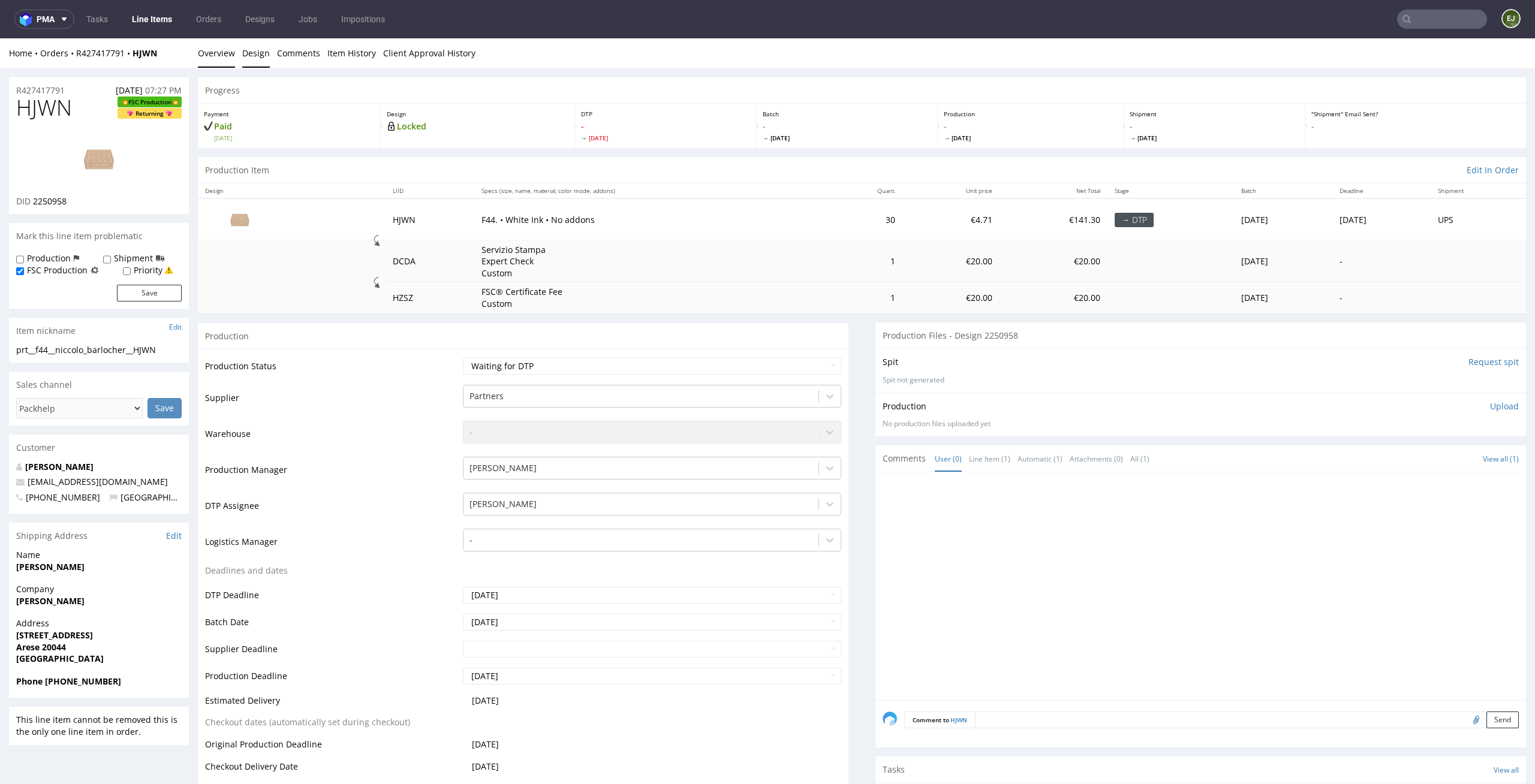
click at [248, 52] on link "Design" at bounding box center [256, 53] width 27 height 29
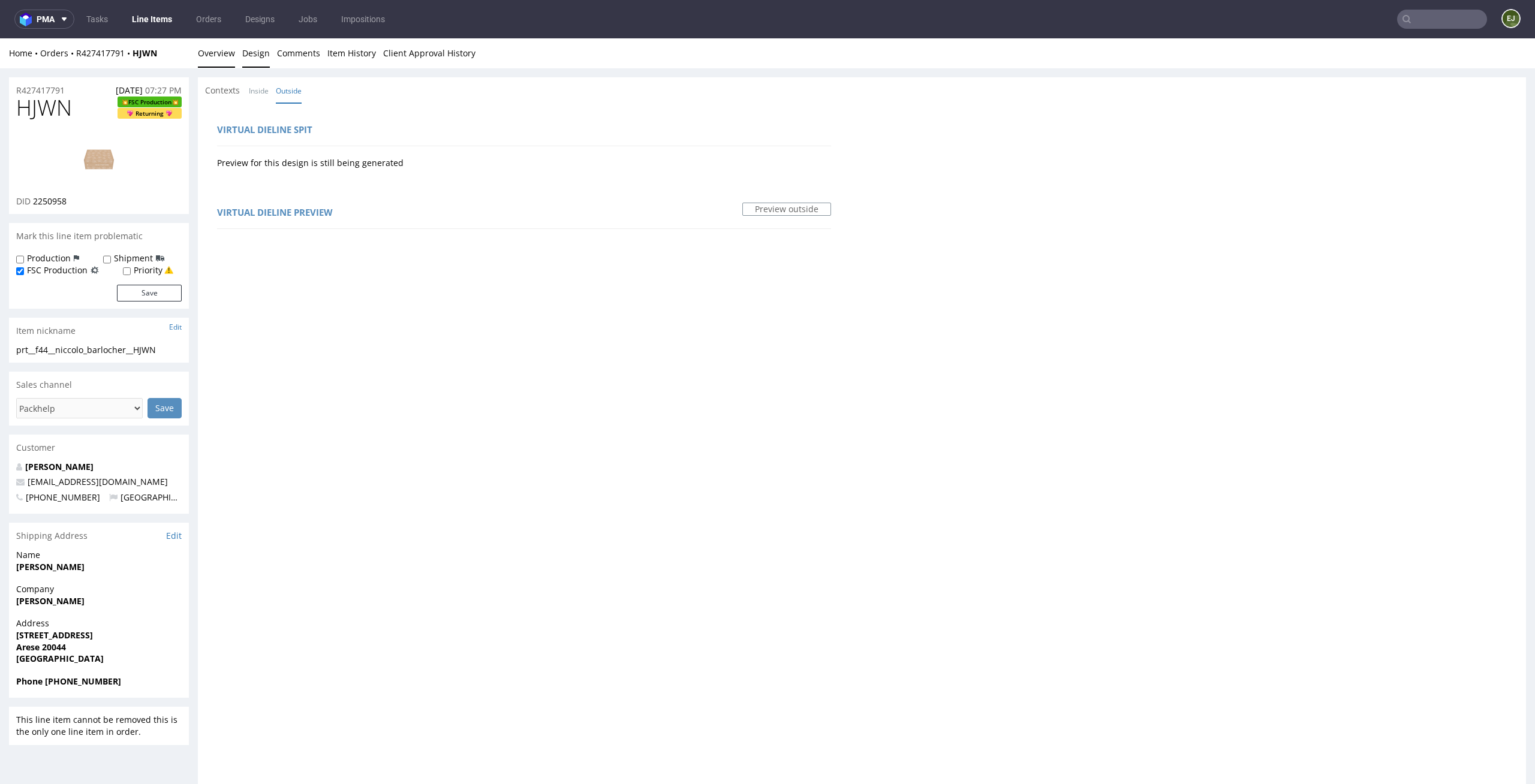
click at [225, 61] on link "Overview" at bounding box center [217, 53] width 37 height 29
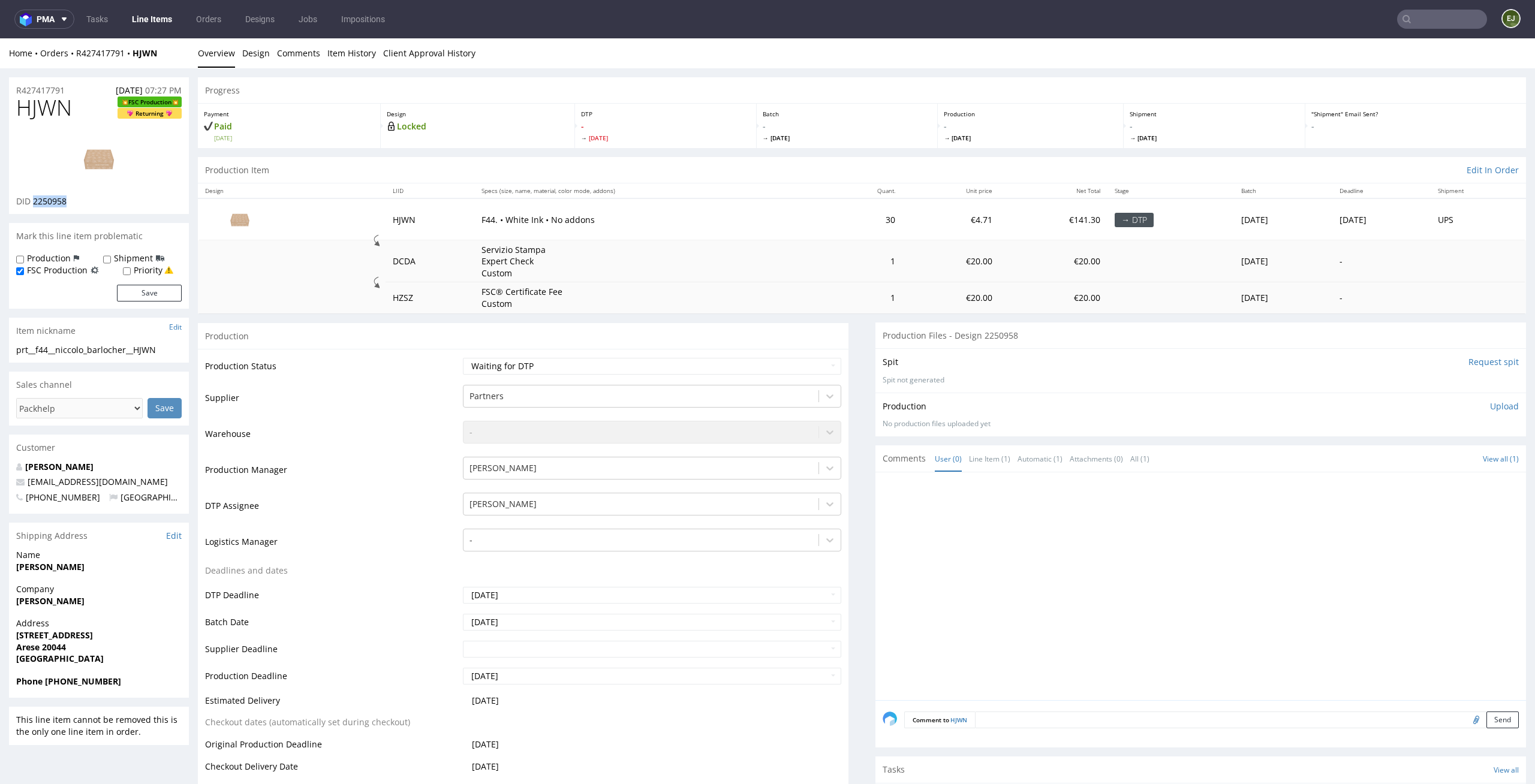
drag, startPoint x: 70, startPoint y: 202, endPoint x: 32, endPoint y: 202, distance: 38.0
click at [32, 202] on div "DID 2250958" at bounding box center [99, 201] width 166 height 12
copy span "2250958"
click at [749, 375] on td "Waiting for Artwork Waiting for Diecut Waiting for Mockup Waiting for DTP Waiti…" at bounding box center [651, 370] width 382 height 27
click at [751, 370] on select "Waiting for Artwork Waiting for Diecut Waiting for Mockup Waiting for DTP Waiti…" at bounding box center [652, 365] width 379 height 17
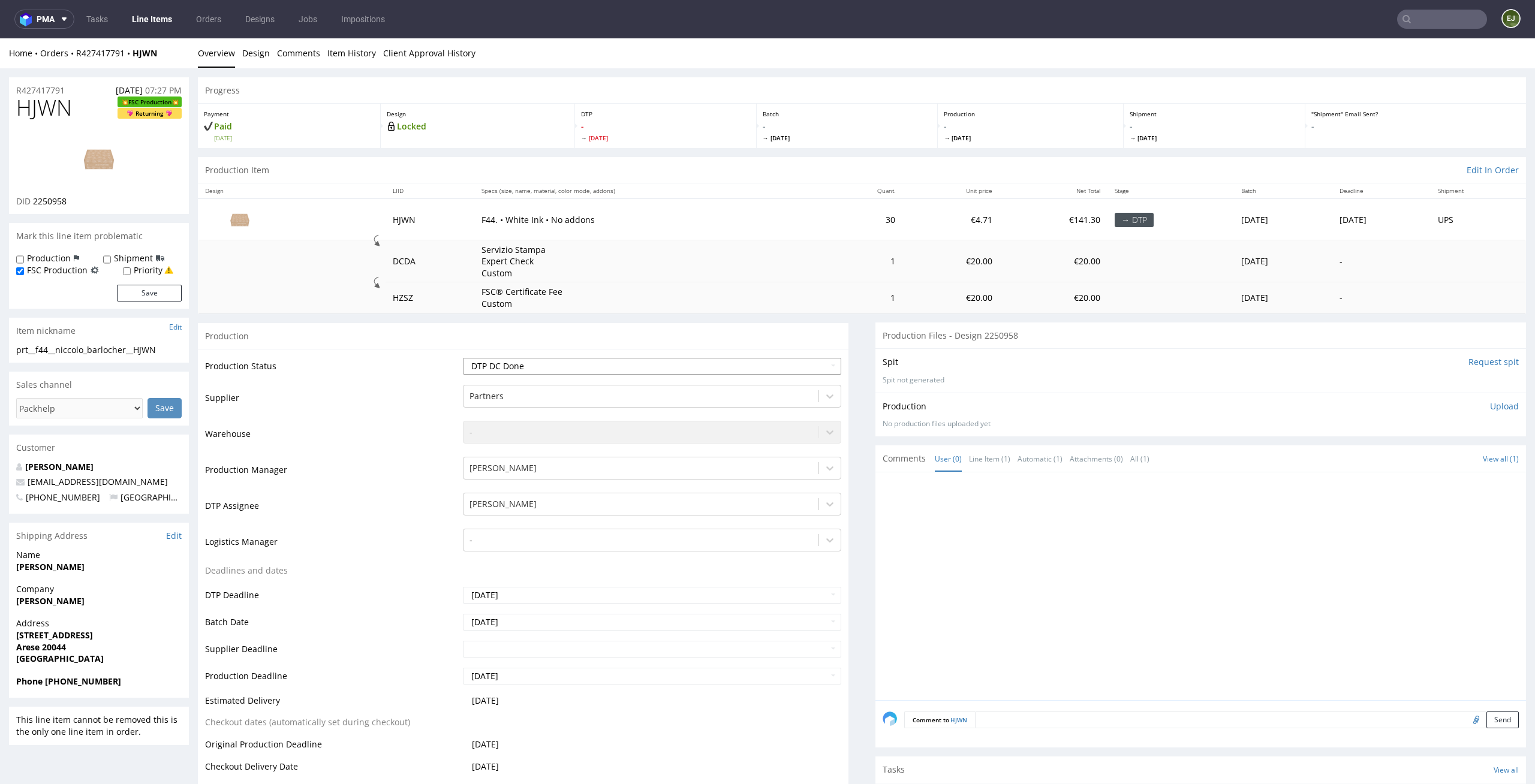
click at [463, 357] on select "Waiting for Artwork Waiting for Diecut Waiting for Mockup Waiting for DTP Waiti…" at bounding box center [652, 365] width 379 height 17
click at [756, 372] on select "Waiting for Artwork Waiting for Diecut Waiting for Mockup Waiting for DTP Waiti…" at bounding box center [652, 365] width 379 height 17
select select "dtp_in_process"
click at [463, 357] on select "Waiting for Artwork Waiting for Diecut Waiting for Mockup Waiting for DTP Waiti…" at bounding box center [652, 365] width 379 height 17
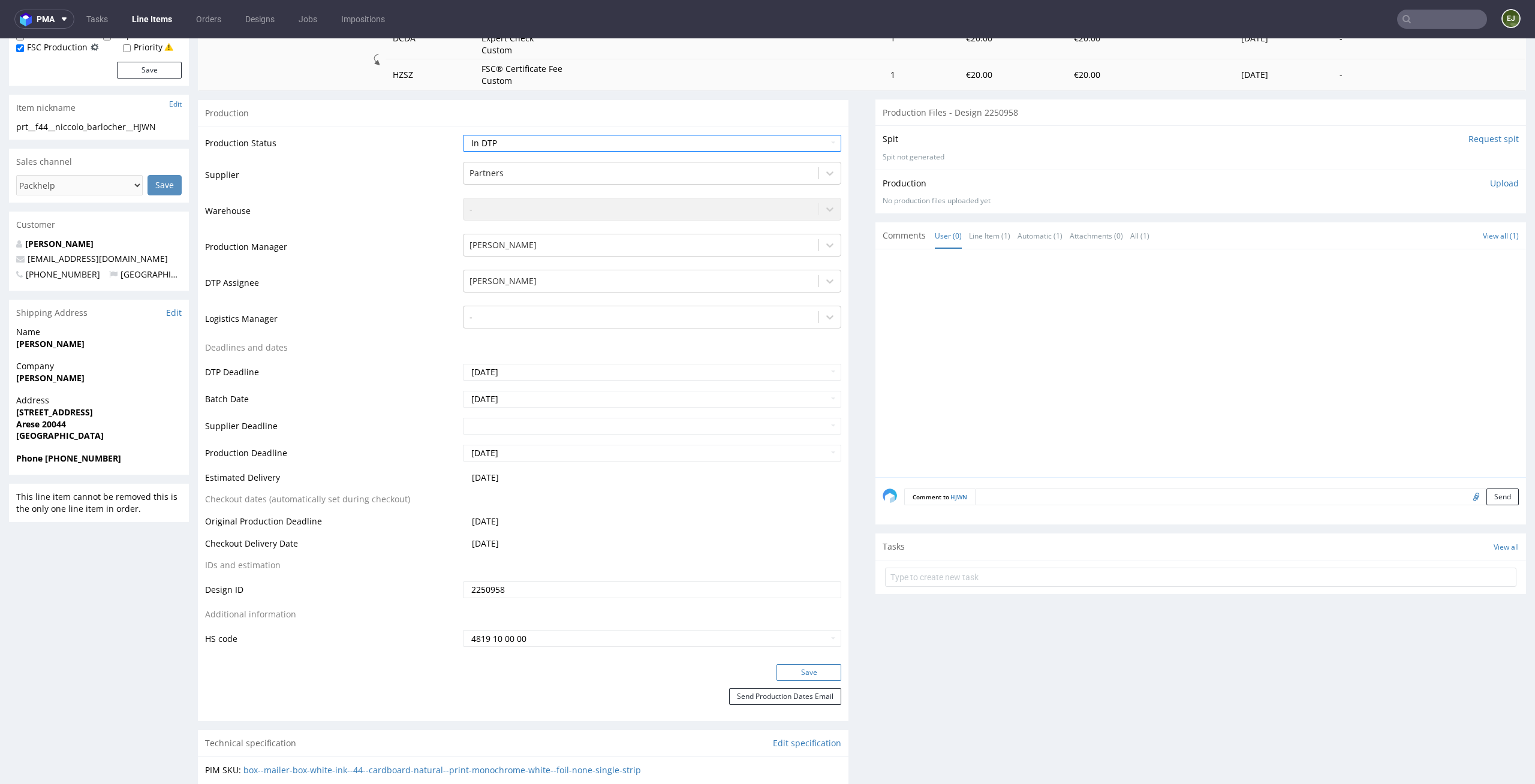
click at [798, 678] on button "Save" at bounding box center [809, 672] width 65 height 17
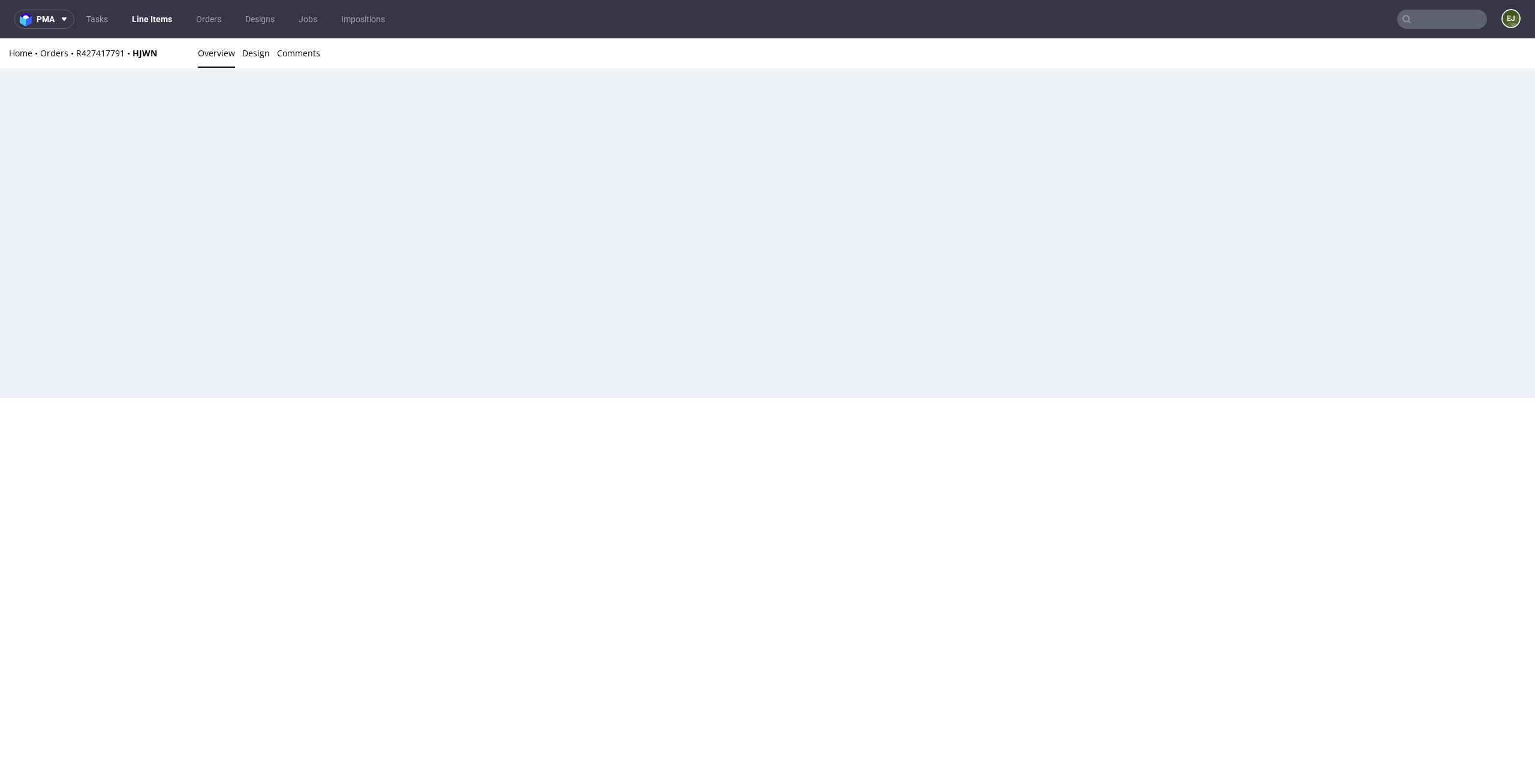
scroll to position [0, 0]
